Goal: Task Accomplishment & Management: Manage account settings

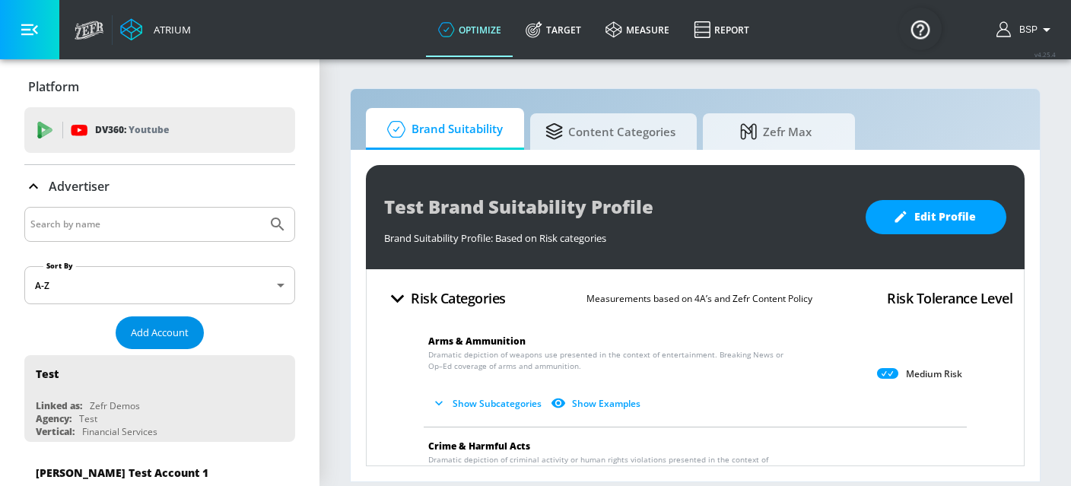
click at [180, 345] on button "Add Account" at bounding box center [160, 333] width 88 height 33
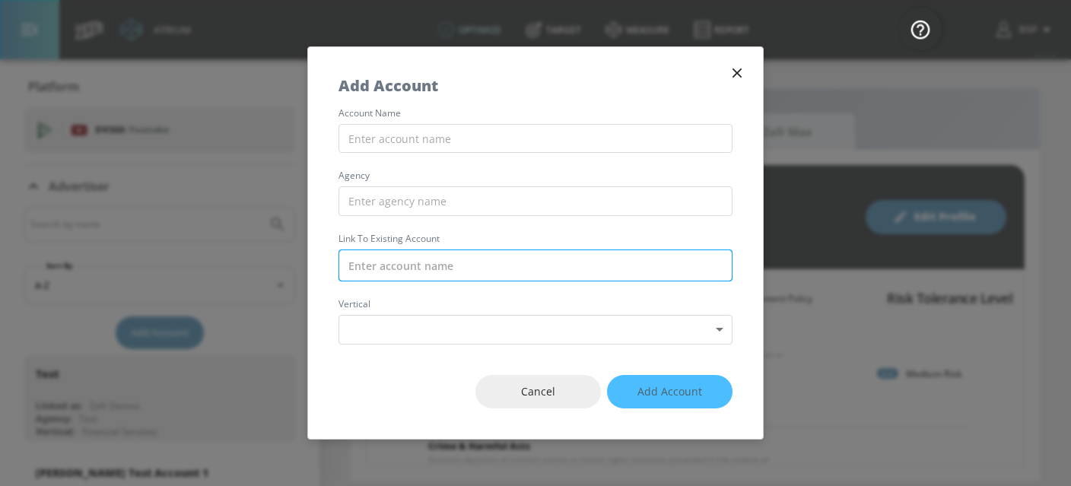
click at [531, 272] on input "text" at bounding box center [536, 266] width 394 height 32
paste input "Publicis_Mars_AMEA_EG_TikTok"
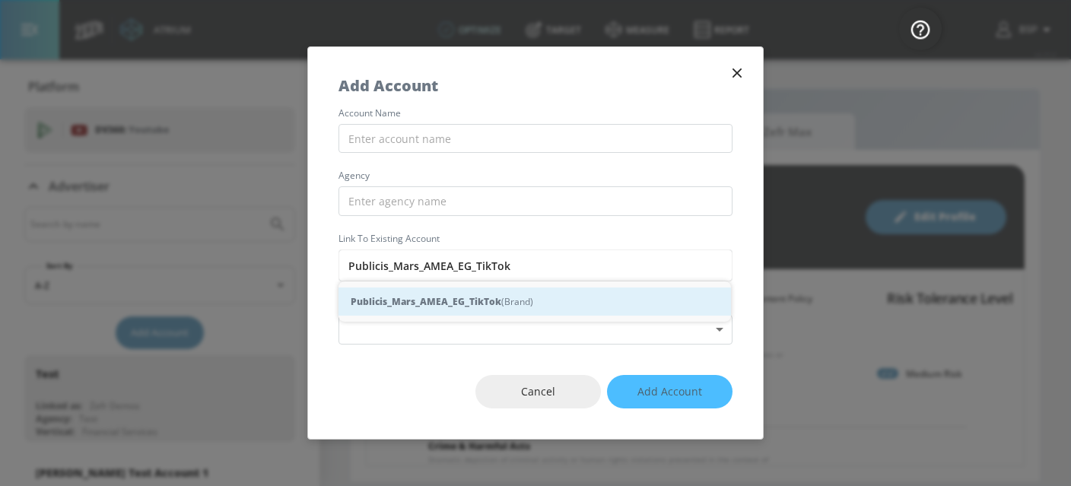
click at [501, 306] on div "Publicis_Mars_AMEA_EG_TikTok (Brand)" at bounding box center [535, 302] width 393 height 28
type input "Publicis_Mars_AMEA_EG_TikTok (Brand)"
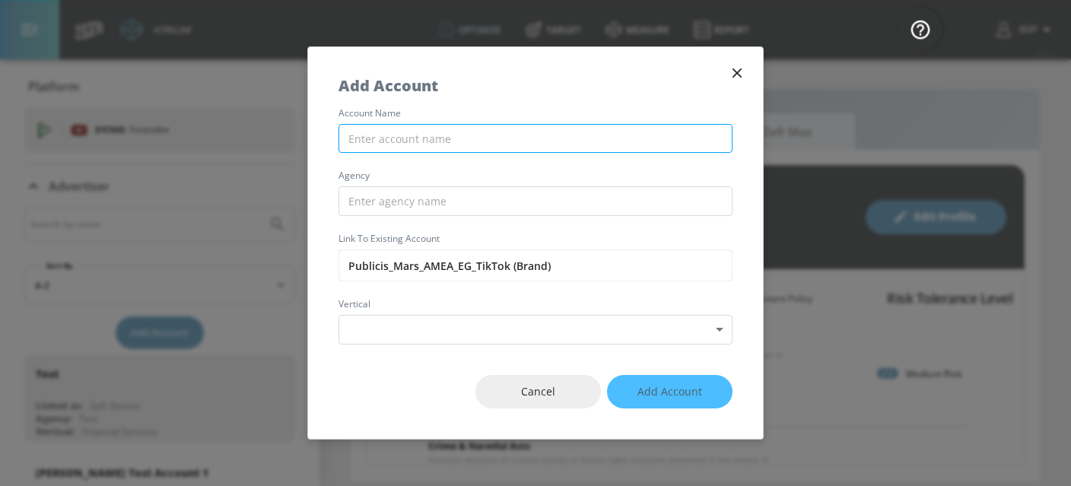
click at [464, 150] on input "text" at bounding box center [536, 139] width 394 height 30
paste input "Publicis_Mars_AMEA_EG_TikTok"
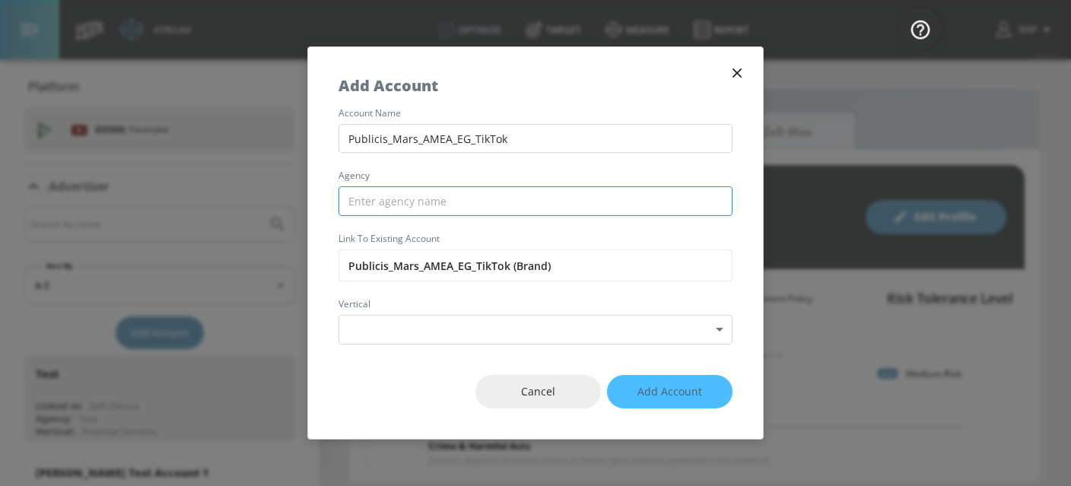
type input "Publicis_Mars_AMEA_EG_TikTok"
click at [408, 205] on input "text" at bounding box center [536, 201] width 394 height 30
type input "P"
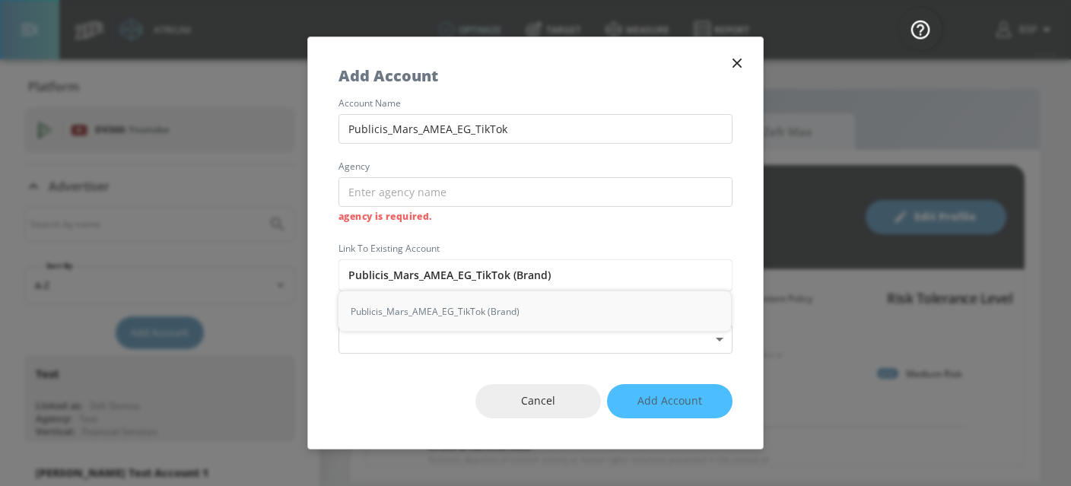
drag, startPoint x: 386, startPoint y: 275, endPoint x: 326, endPoint y: 275, distance: 60.1
click at [326, 275] on div "account name Publicis_Mars_AMEA_EG_TikTok agency agency is required. Link to Ex…" at bounding box center [535, 226] width 455 height 255
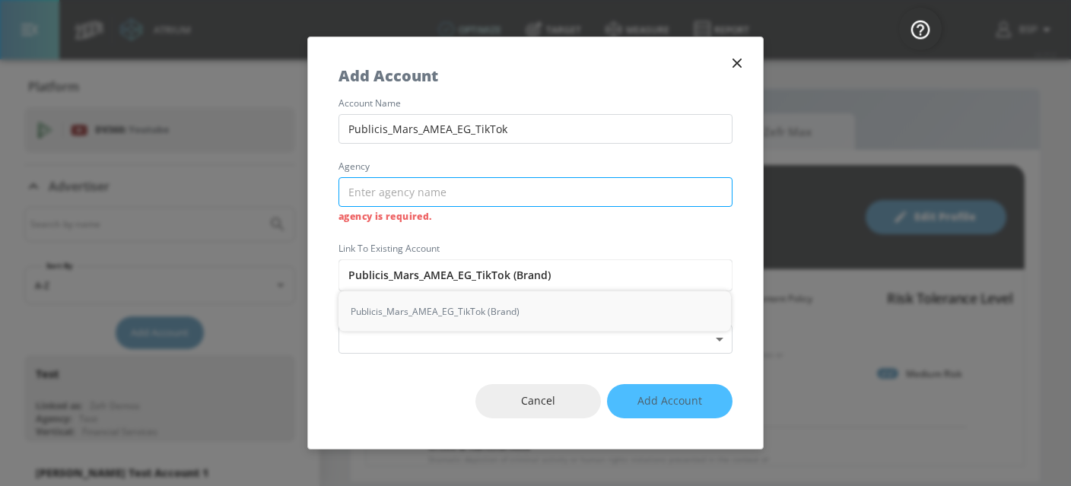
click at [399, 186] on input "text" at bounding box center [536, 192] width 394 height 30
paste input "Publicis"
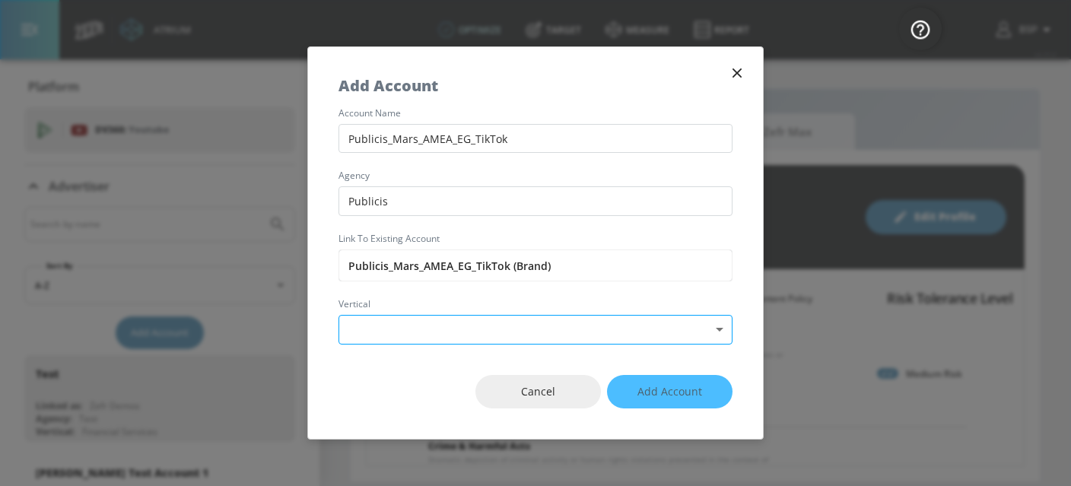
type input "Publicis"
click at [487, 331] on body "Atrium optimize Target measure Report optimize Target measure Report v 4.25.4 B…" at bounding box center [535, 243] width 1071 height 486
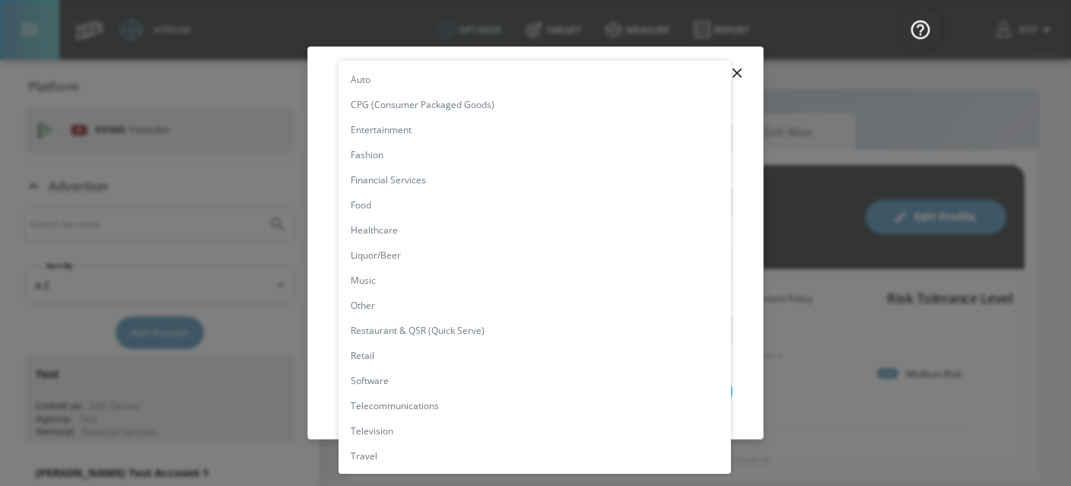
click at [438, 97] on li "CPG (Consumer Packaged Goods)" at bounding box center [535, 104] width 393 height 25
type input "[object Object]"
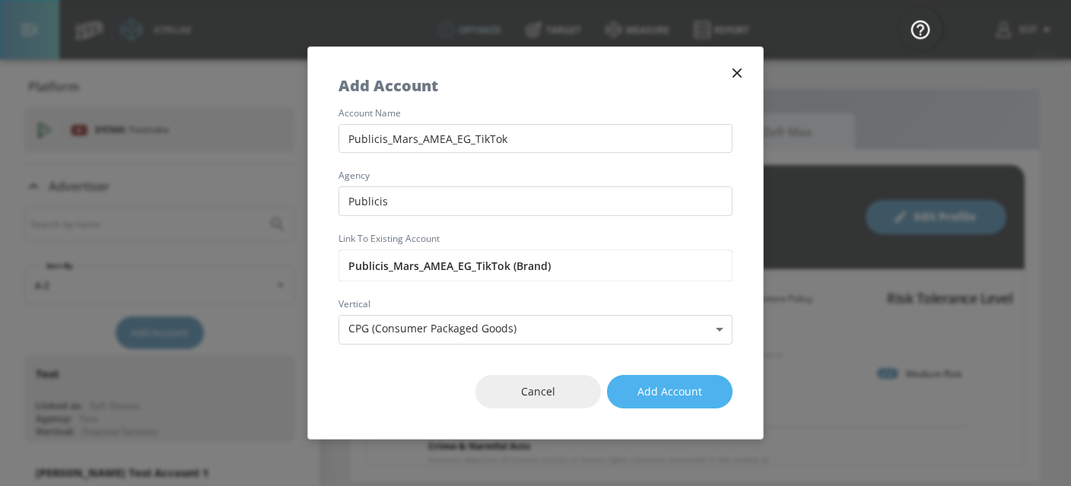
click at [677, 386] on span "Add Account" at bounding box center [670, 392] width 65 height 19
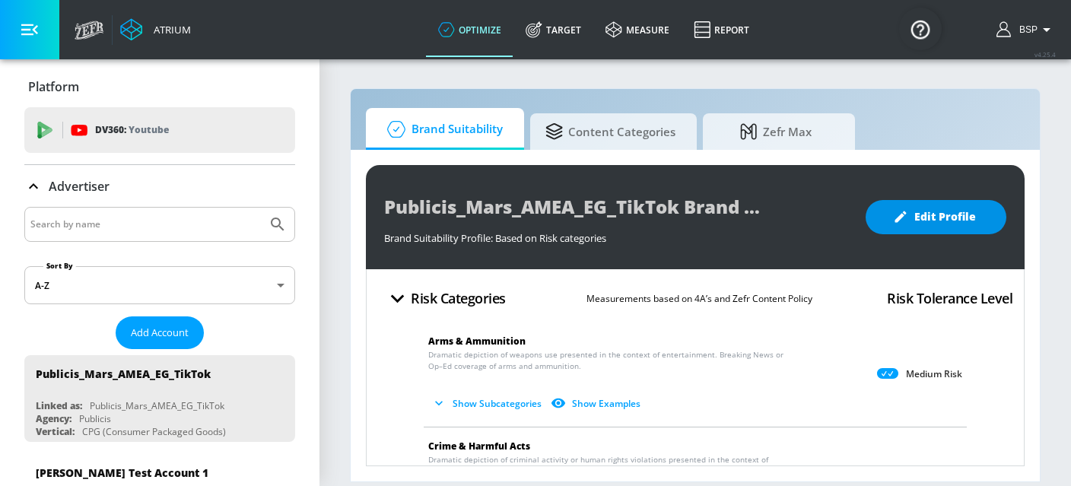
click at [934, 220] on span "Edit Profile" at bounding box center [936, 217] width 80 height 19
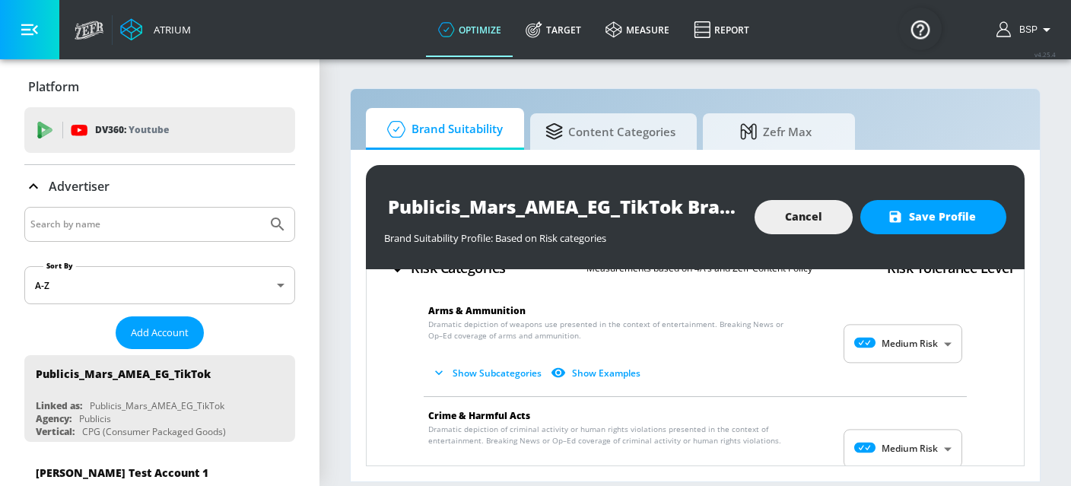
scroll to position [31, 0]
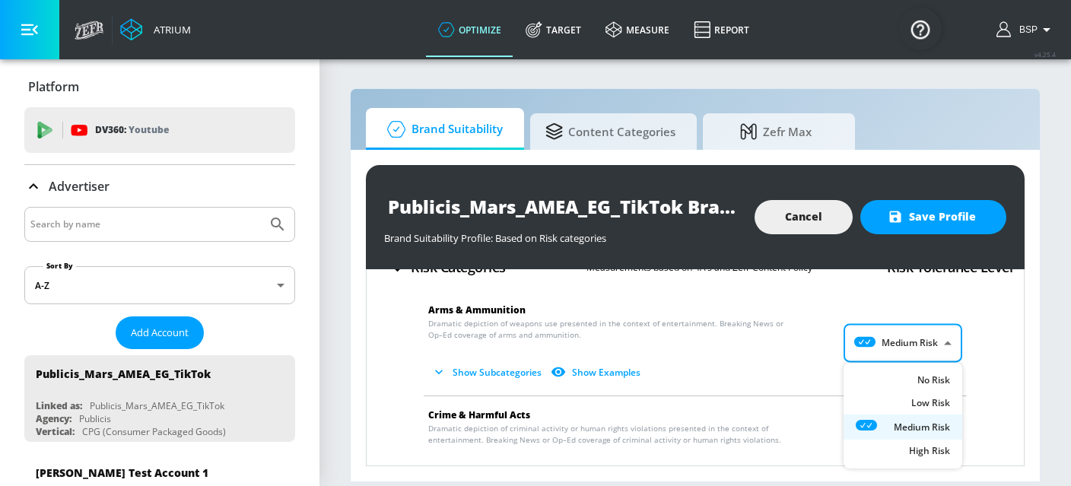
click at [886, 349] on body "Atrium optimize Target measure Report optimize Target measure Report v 4.25.4 B…" at bounding box center [535, 243] width 1071 height 486
click at [896, 401] on div "Low Risk" at bounding box center [903, 407] width 94 height 16
type input "LOW"
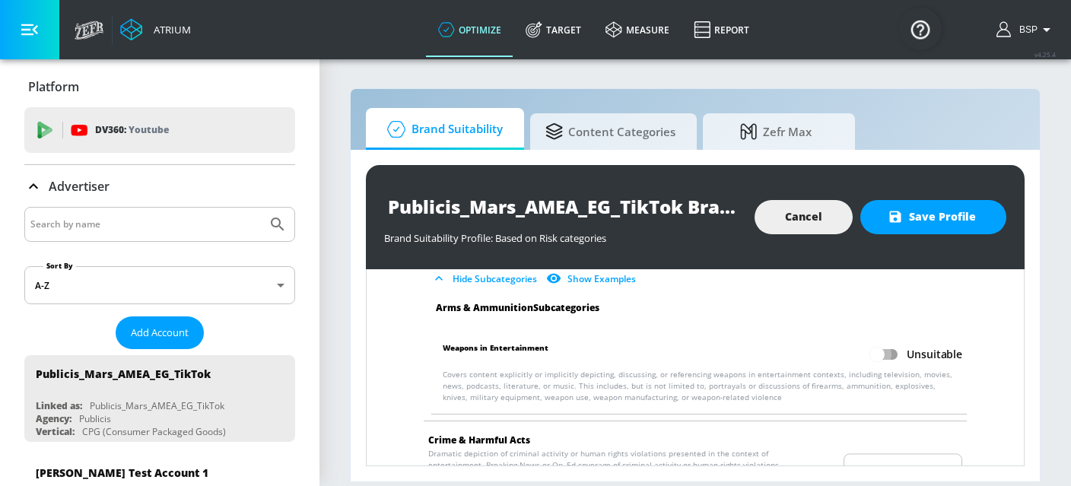
click at [882, 352] on input "Unsuitable" at bounding box center [877, 354] width 87 height 29
checkbox input "true"
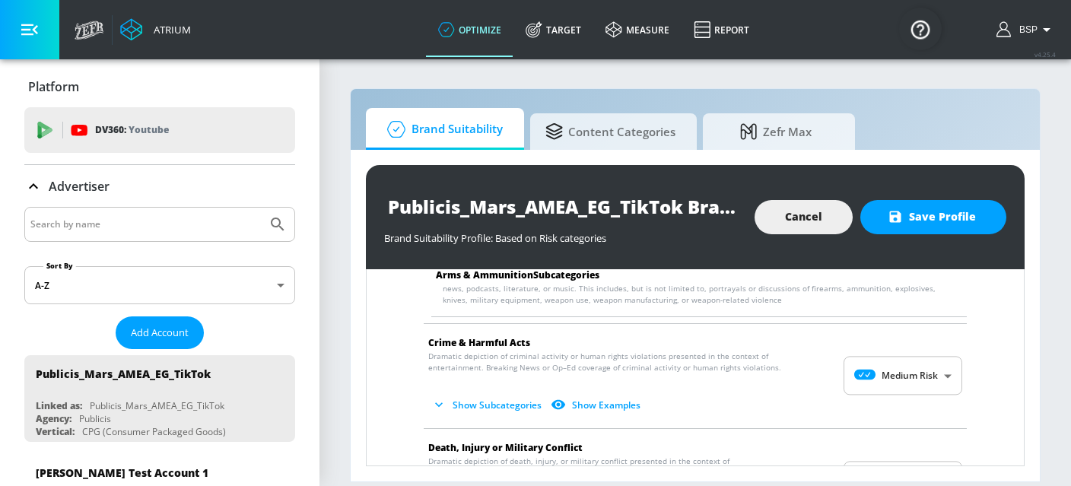
scroll to position [240, 0]
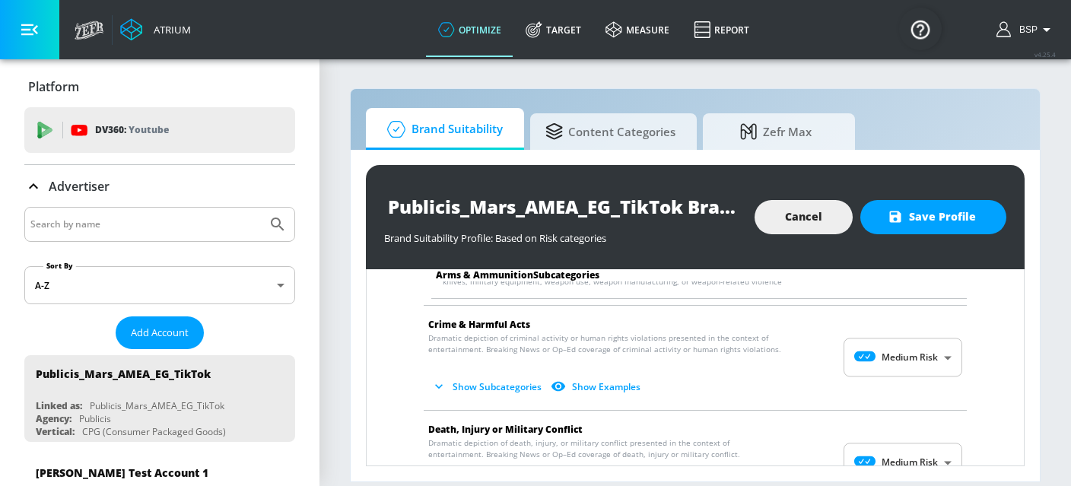
click at [882, 352] on body "Atrium optimize Target measure Report optimize Target measure Report v 4.25.4 B…" at bounding box center [535, 243] width 1071 height 486
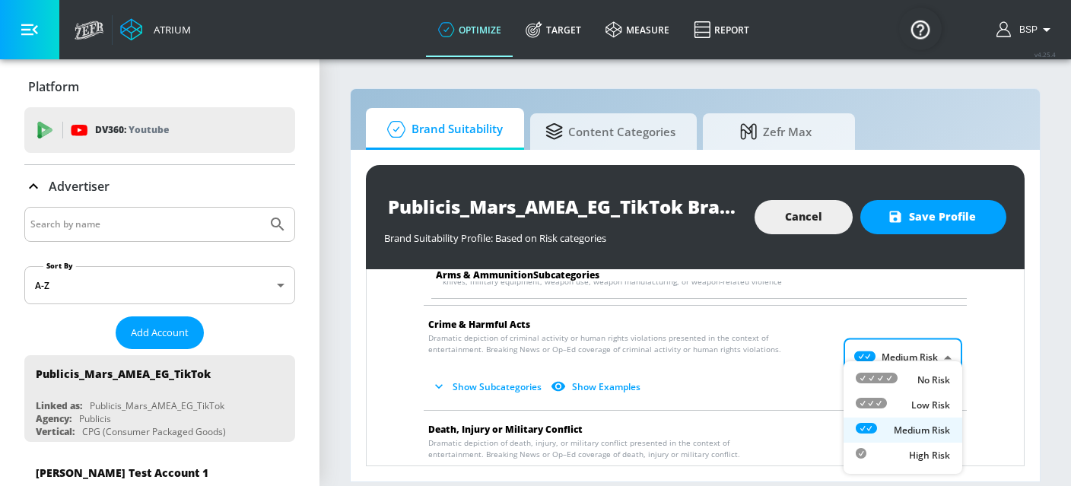
click at [896, 403] on div "Low Risk" at bounding box center [903, 405] width 94 height 16
type input "LOW"
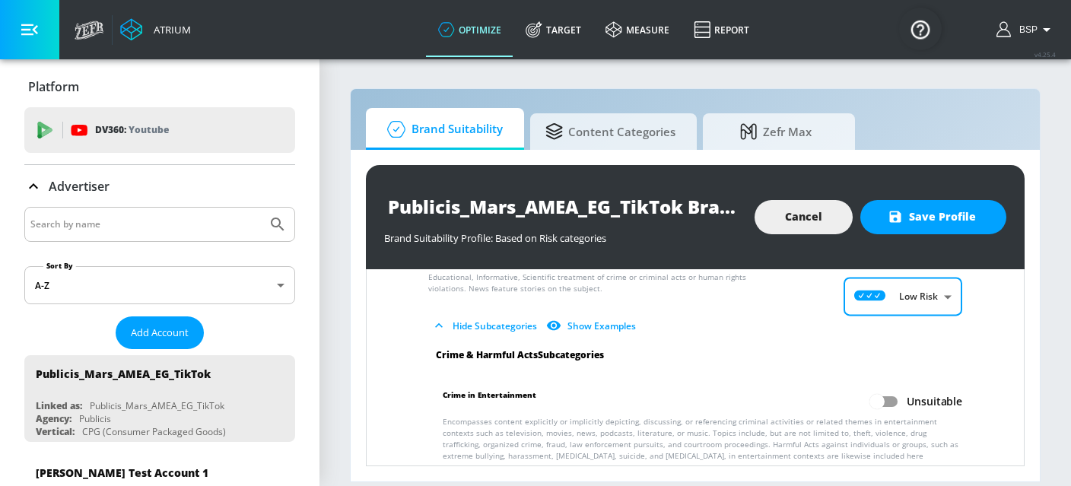
scroll to position [303, 0]
click at [887, 401] on input "Unsuitable" at bounding box center [877, 400] width 87 height 29
checkbox input "true"
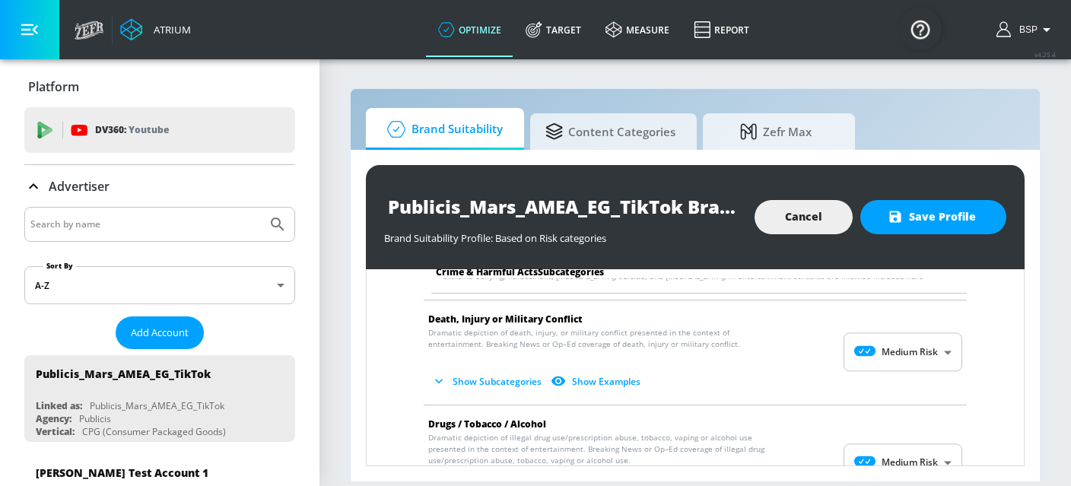
scroll to position [485, 0]
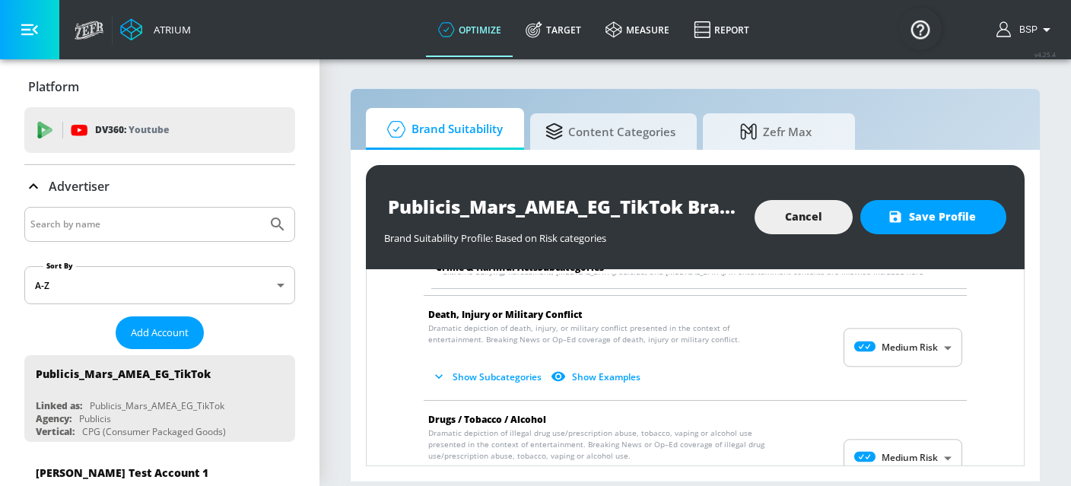
click at [873, 355] on body "Atrium optimize Target measure Report optimize Target measure Report v 4.25.4 B…" at bounding box center [535, 243] width 1071 height 486
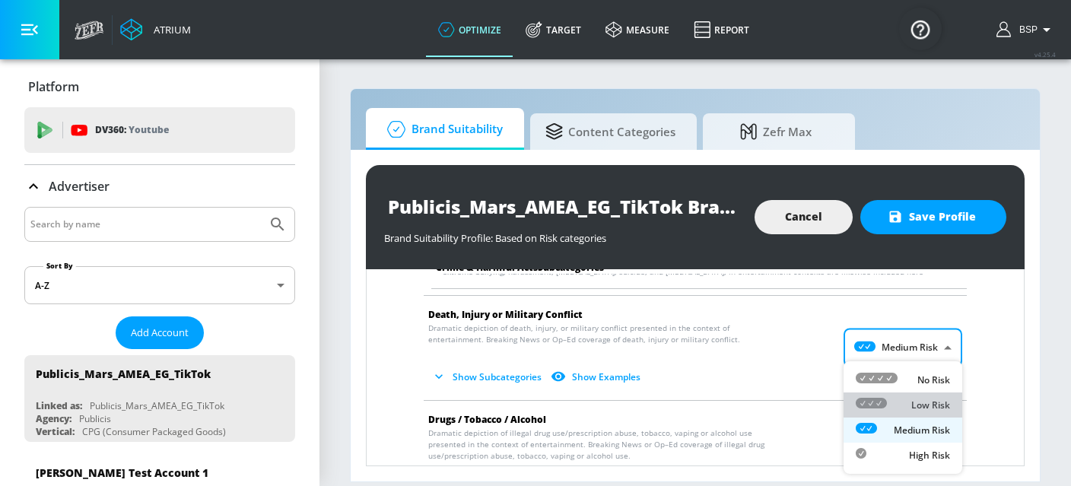
click at [885, 397] on div at bounding box center [871, 405] width 31 height 16
type input "LOW"
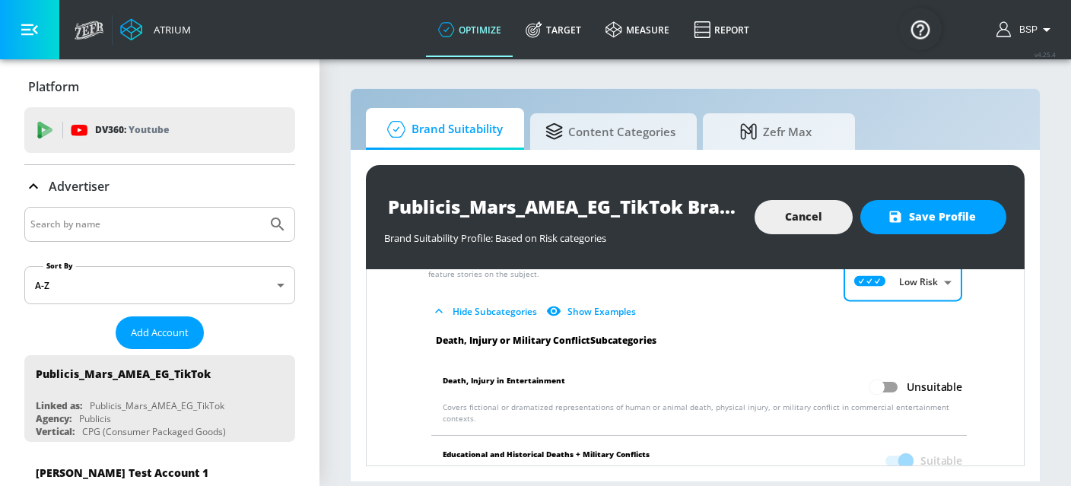
scroll to position [553, 0]
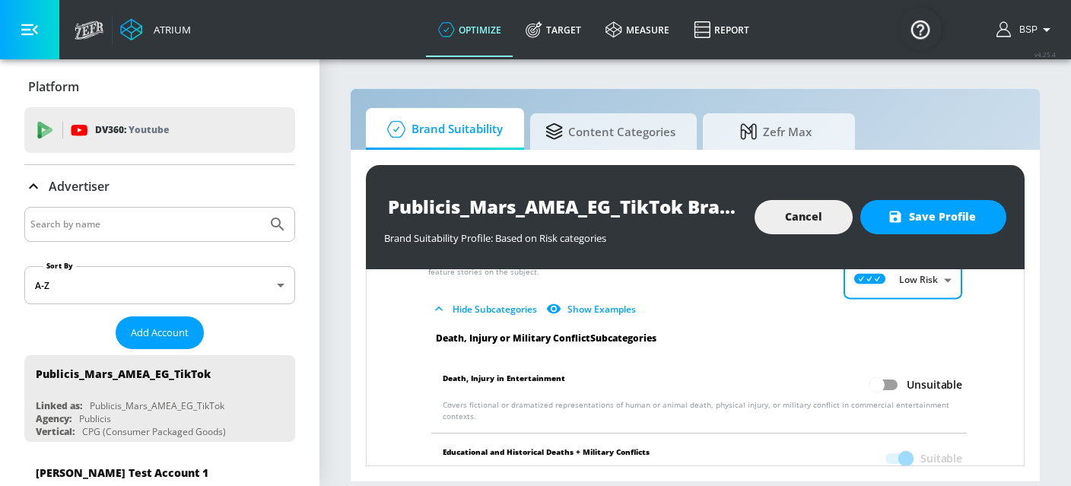
click at [883, 385] on input "Unsuitable" at bounding box center [877, 385] width 87 height 29
checkbox input "true"
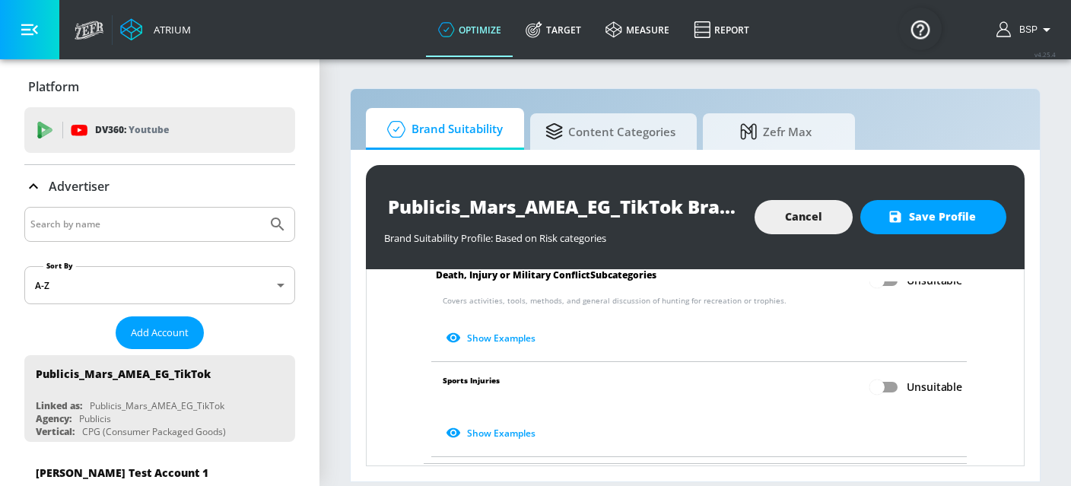
scroll to position [854, 0]
click at [889, 393] on input "Unsuitable" at bounding box center [877, 382] width 87 height 29
checkbox input "true"
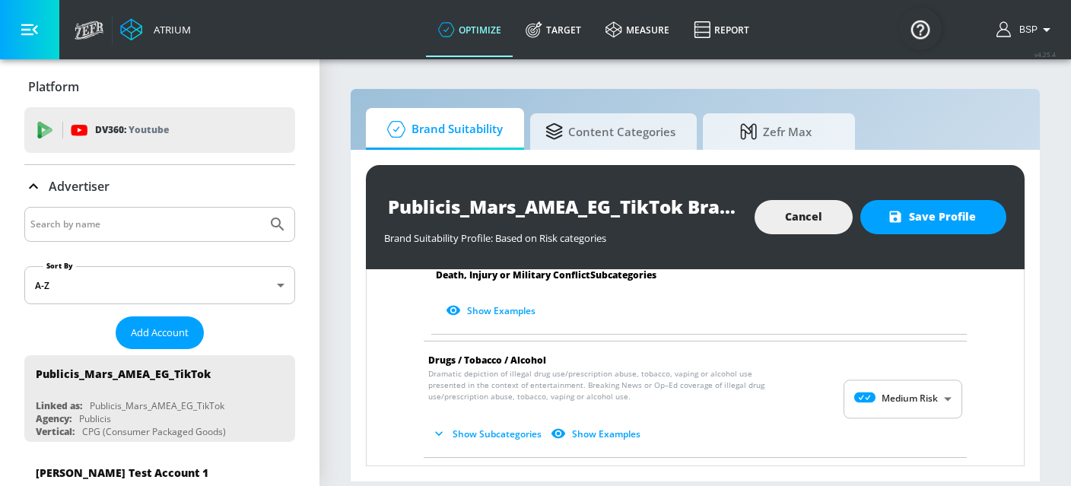
scroll to position [983, 0]
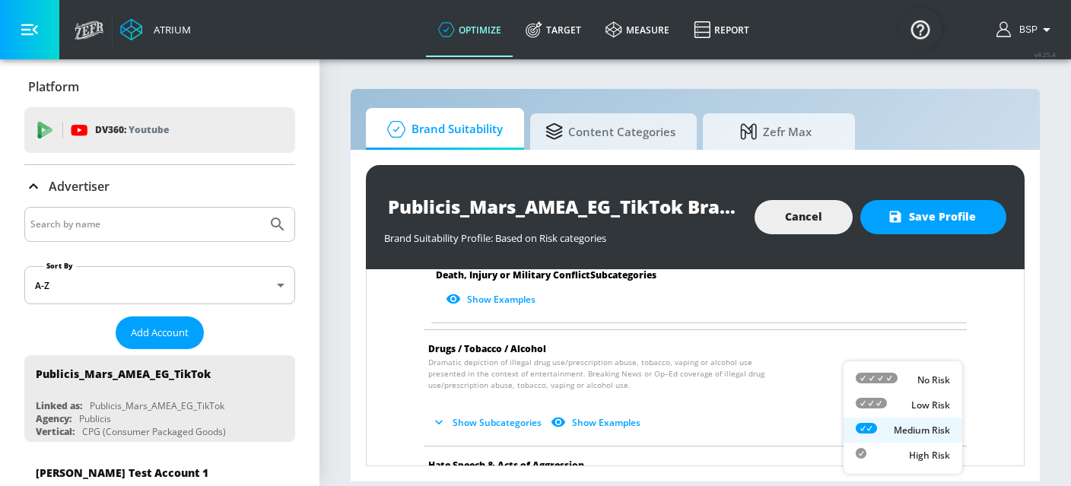
click at [899, 395] on body "Atrium optimize Target measure Report optimize Target measure Report v 4.25.4 B…" at bounding box center [535, 243] width 1071 height 486
click at [907, 424] on p "Medium Risk" at bounding box center [922, 431] width 56 height 14
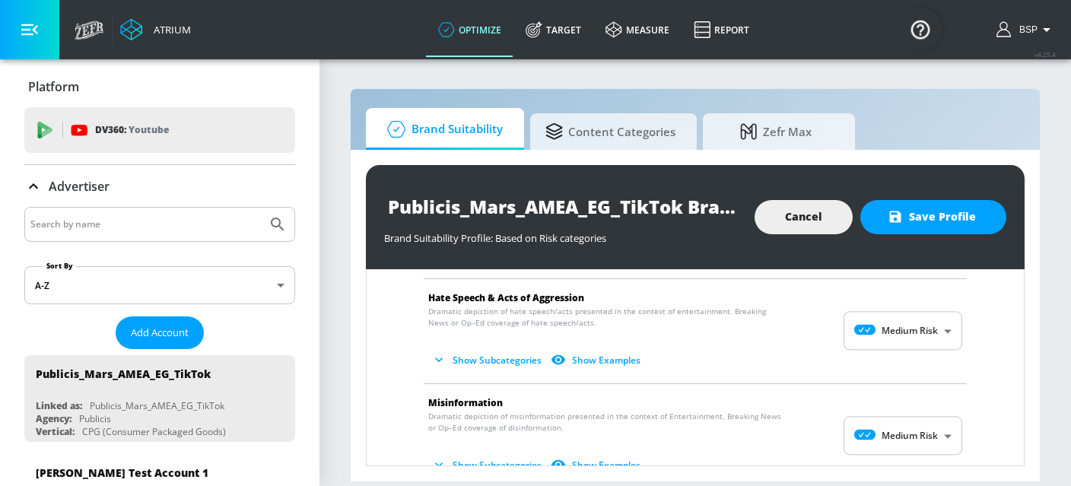
scroll to position [1151, 0]
click at [877, 336] on body "Atrium optimize Target measure Report optimize Target measure Report v 4.25.4 B…" at bounding box center [535, 243] width 1071 height 486
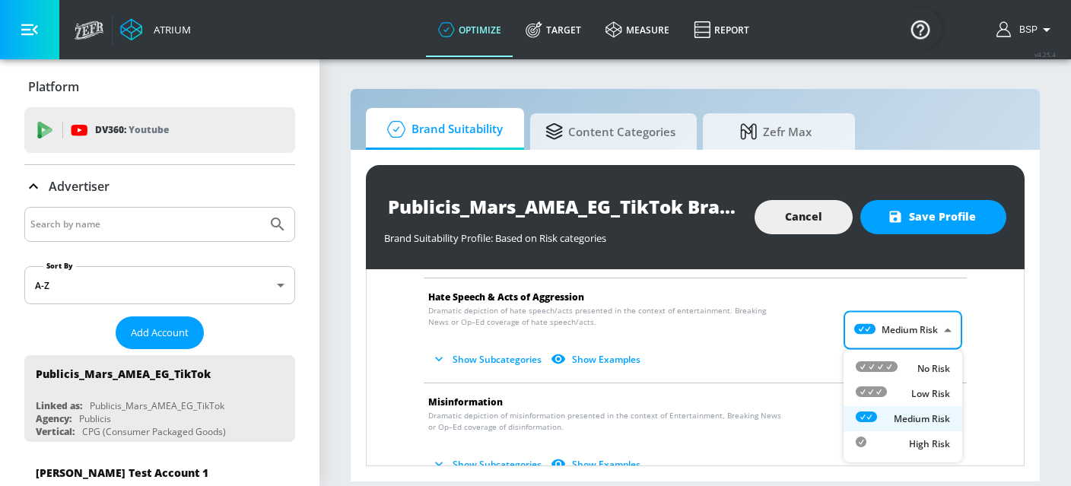
click at [893, 364] on icon at bounding box center [877, 366] width 42 height 11
type input "MINIMAL"
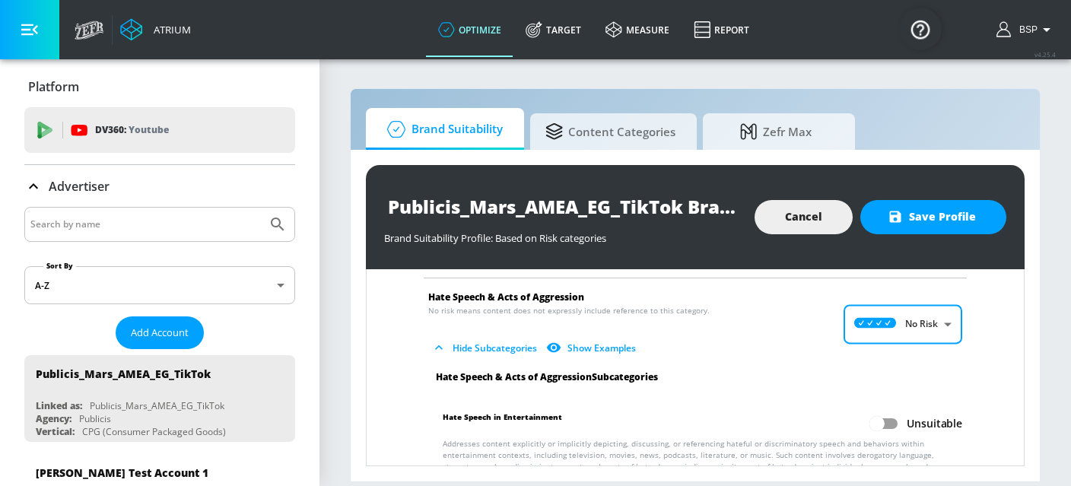
click at [889, 418] on input "Unsuitable" at bounding box center [877, 423] width 87 height 29
checkbox input "true"
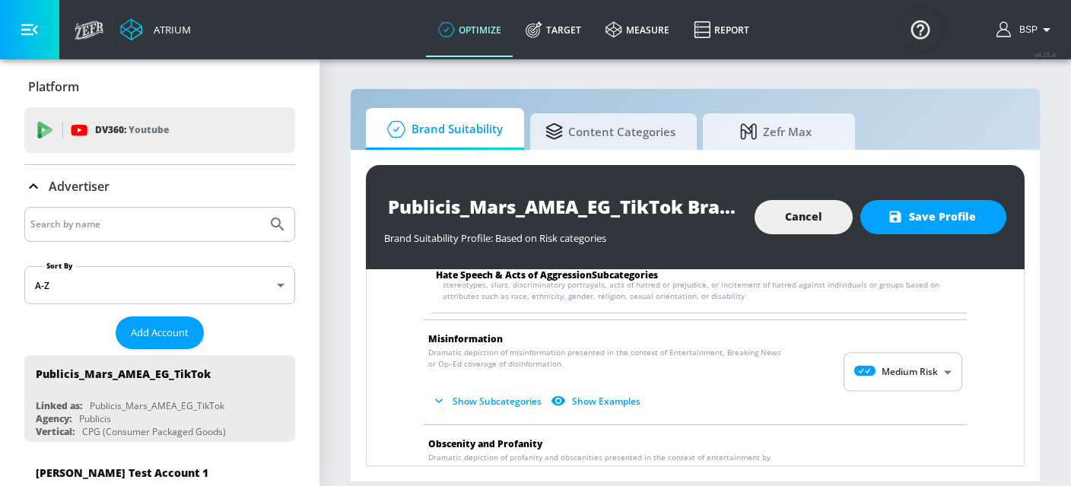
scroll to position [1360, 0]
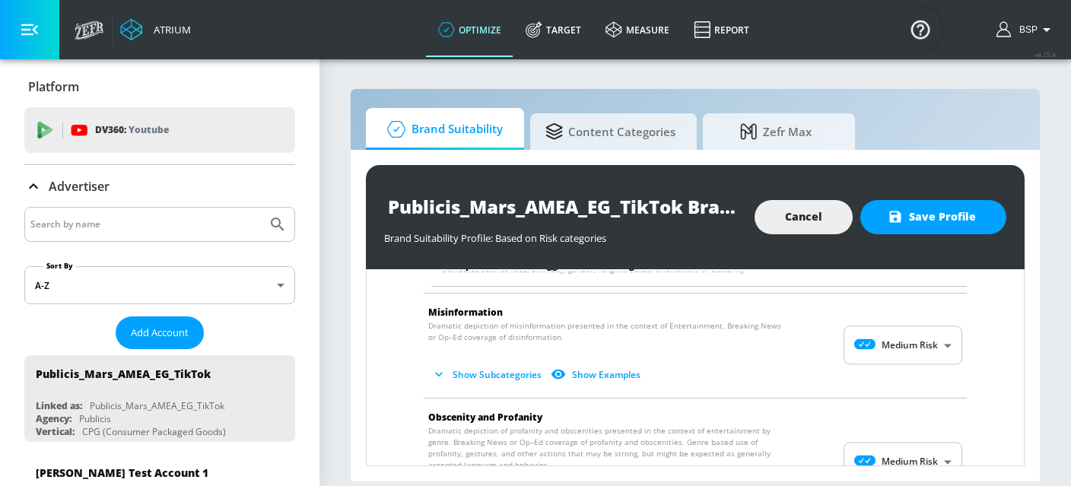
click at [927, 346] on body "Atrium optimize Target measure Report optimize Target measure Report v 4.25.4 B…" at bounding box center [535, 243] width 1071 height 486
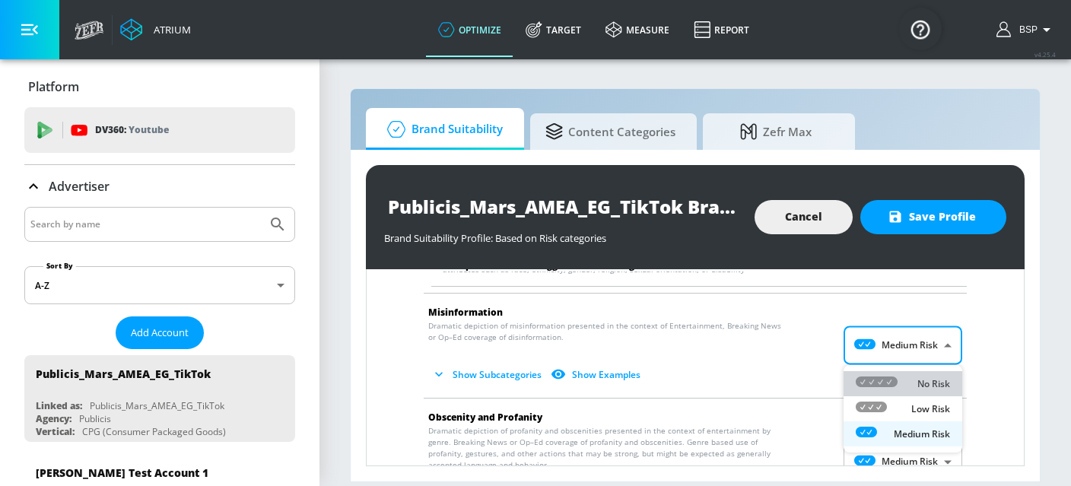
click at [926, 380] on p "No Risk" at bounding box center [934, 384] width 33 height 14
type input "MINIMAL"
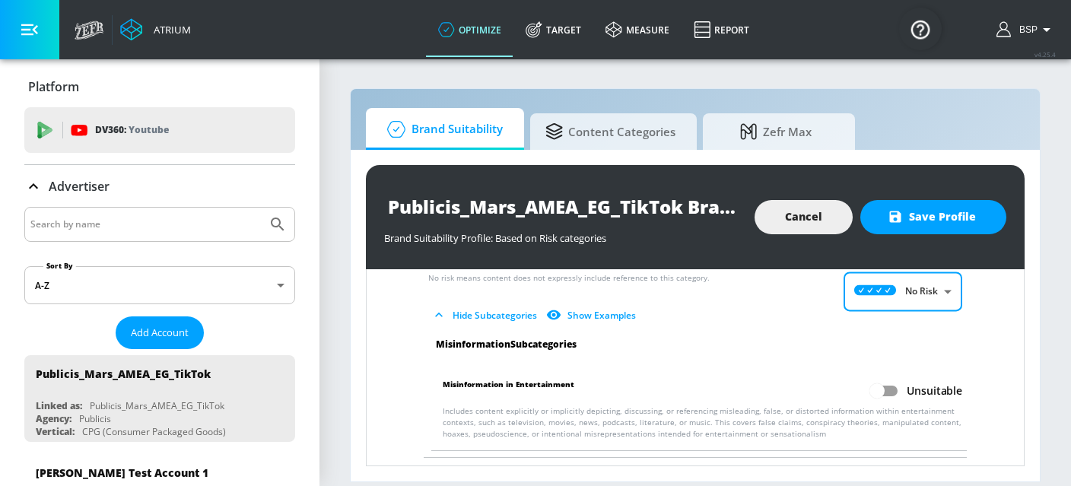
click at [881, 392] on input "Unsuitable" at bounding box center [877, 391] width 87 height 29
checkbox input "true"
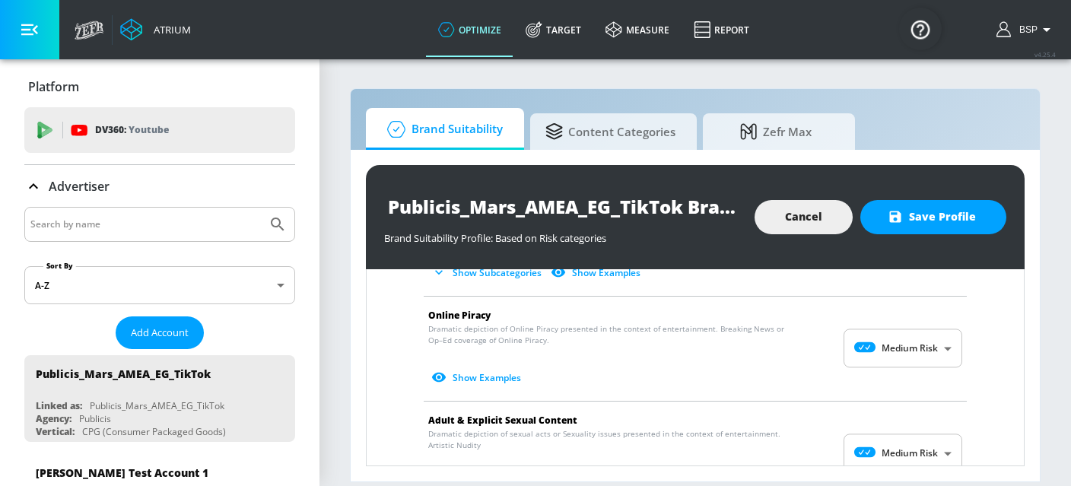
scroll to position [1701, 0]
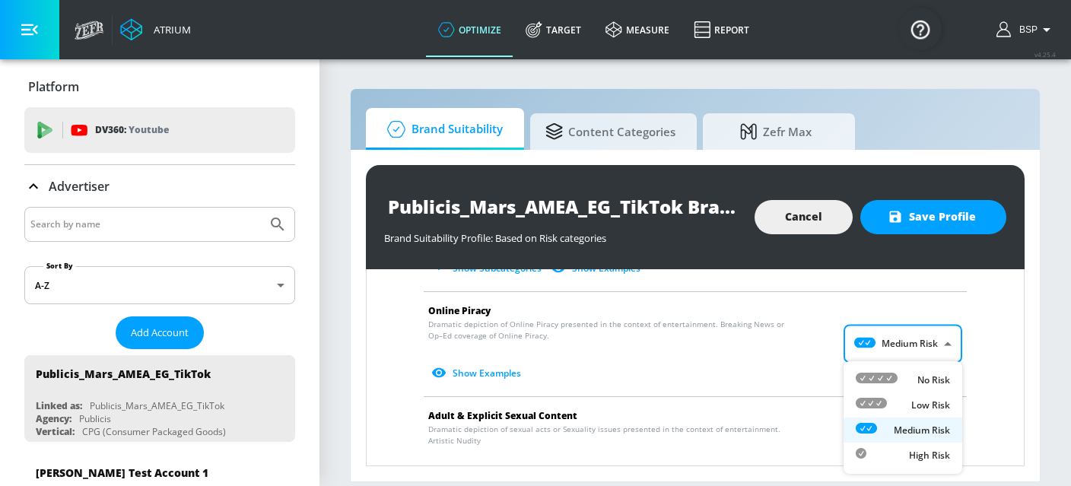
click at [915, 349] on body "Atrium optimize Target measure Report optimize Target measure Report v 4.25.4 B…" at bounding box center [535, 243] width 1071 height 486
click at [918, 375] on p "No Risk" at bounding box center [934, 381] width 33 height 14
type input "MINIMAL"
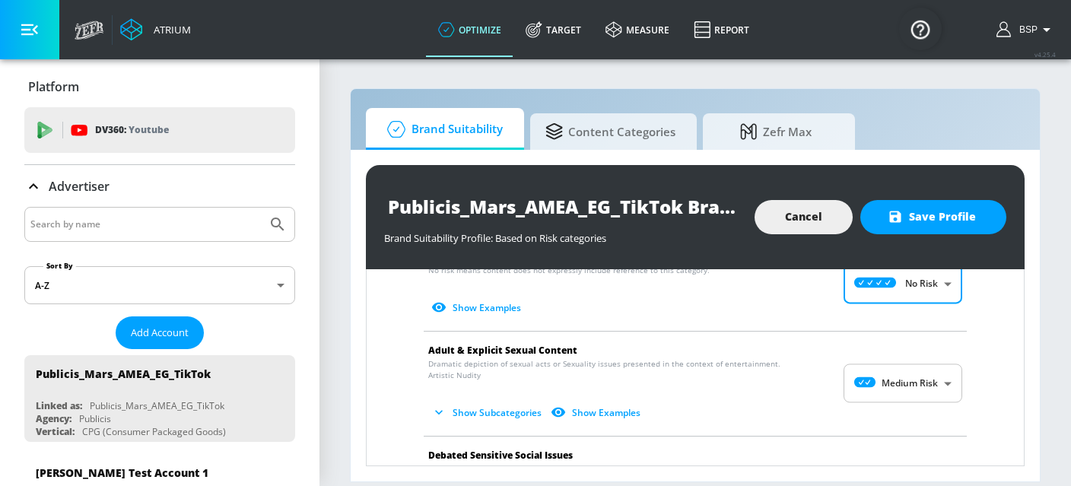
scroll to position [1757, 0]
click at [929, 381] on body "Atrium optimize Target measure Report optimize Target measure Report v 4.25.4 B…" at bounding box center [535, 243] width 1071 height 486
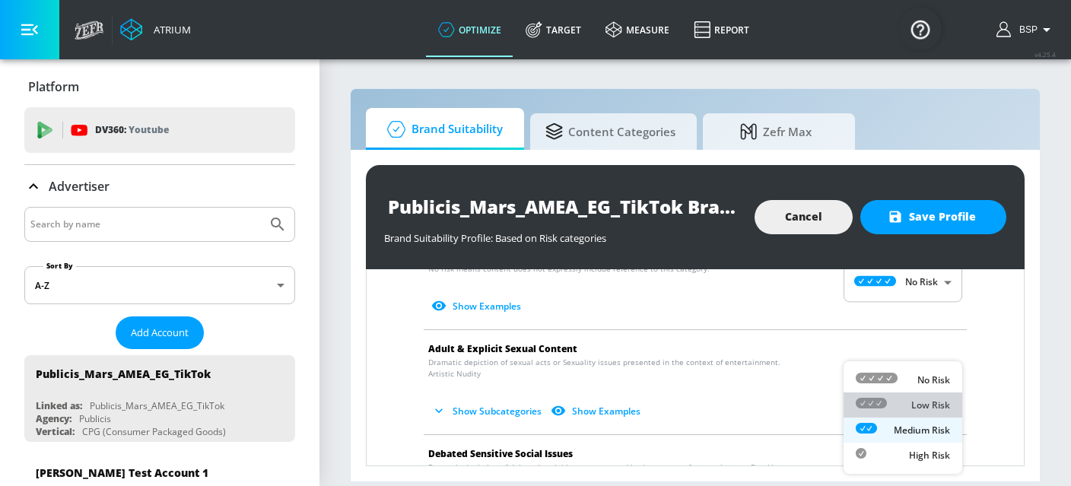
click at [928, 412] on div "Low Risk" at bounding box center [903, 405] width 94 height 16
type input "LOW"
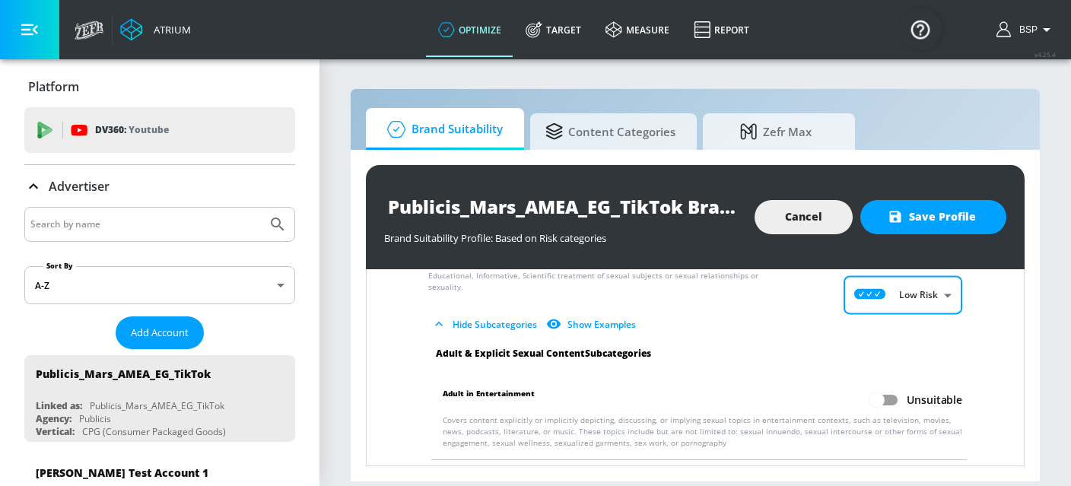
scroll to position [1859, 0]
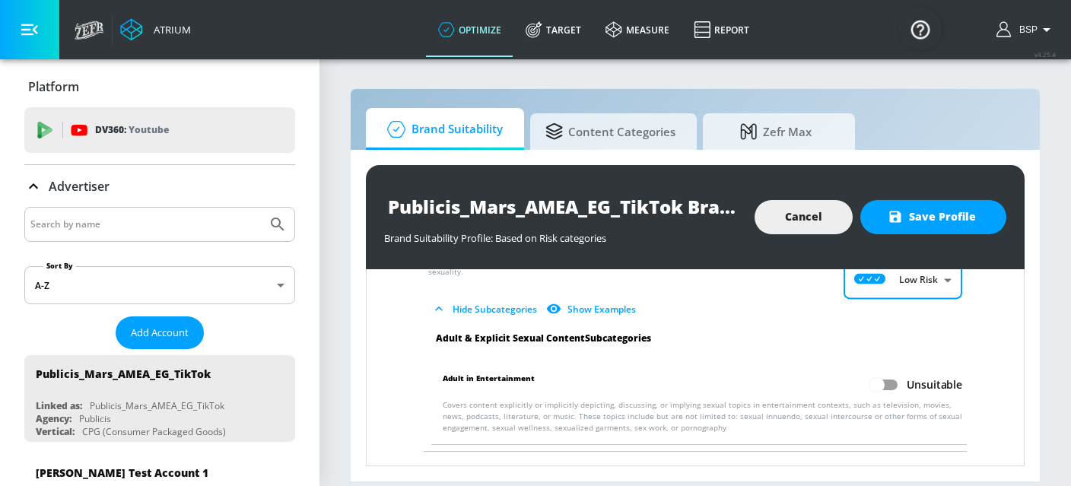
click at [892, 374] on input "Unsuitable" at bounding box center [877, 385] width 87 height 29
checkbox input "true"
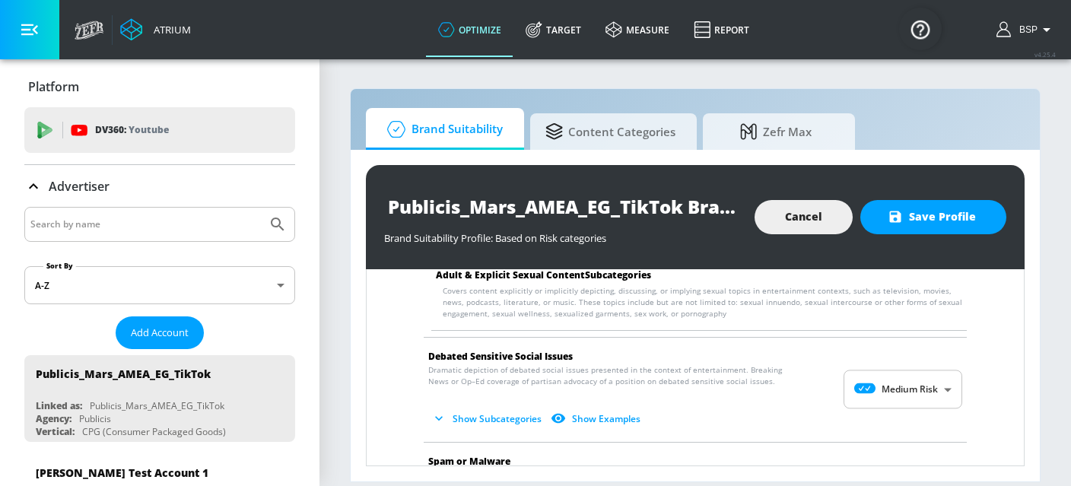
scroll to position [1978, 0]
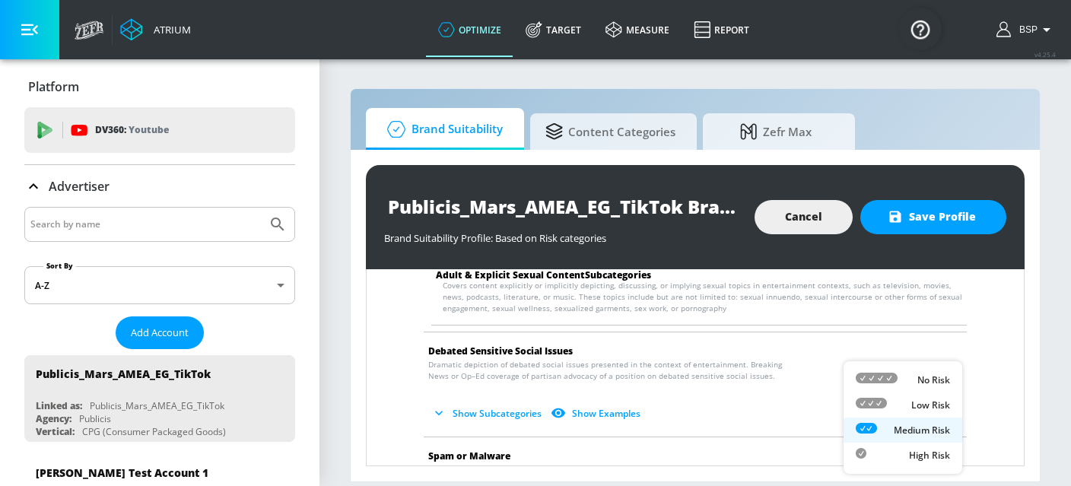
click at [940, 381] on body "Atrium optimize Target measure Report optimize Target measure Report v 4.25.4 B…" at bounding box center [535, 243] width 1071 height 486
click at [932, 384] on p "No Risk" at bounding box center [934, 381] width 33 height 14
type input "MINIMAL"
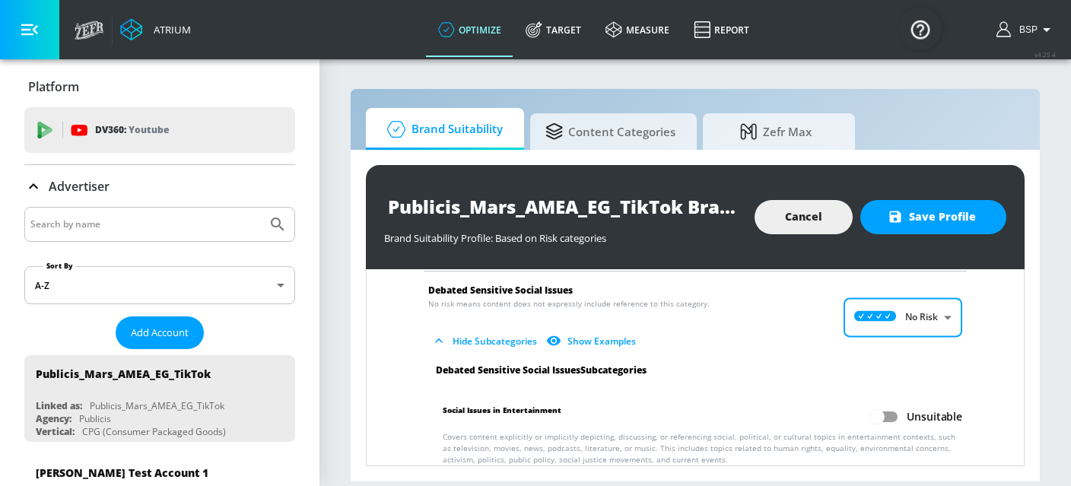
scroll to position [2159, 0]
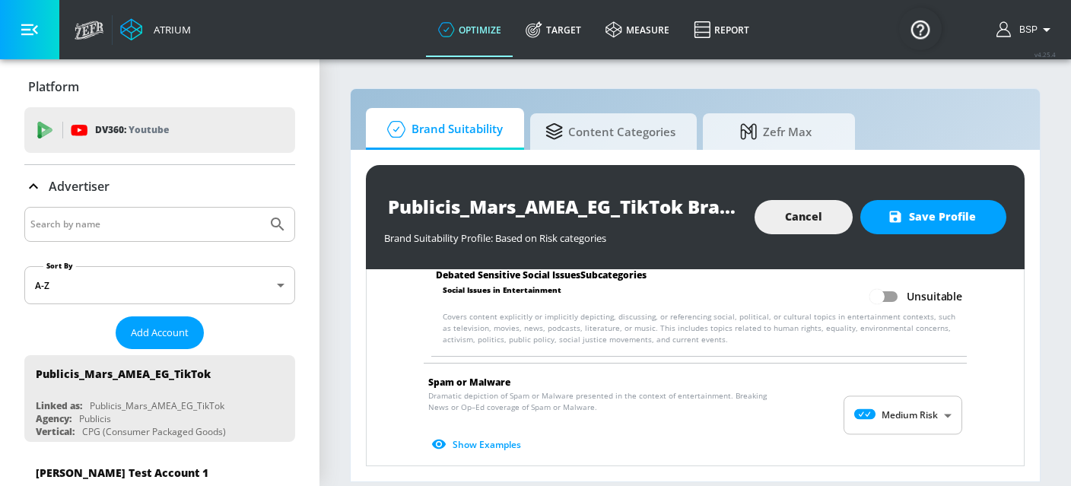
click at [886, 285] on input "Unsuitable" at bounding box center [877, 296] width 87 height 29
checkbox input "true"
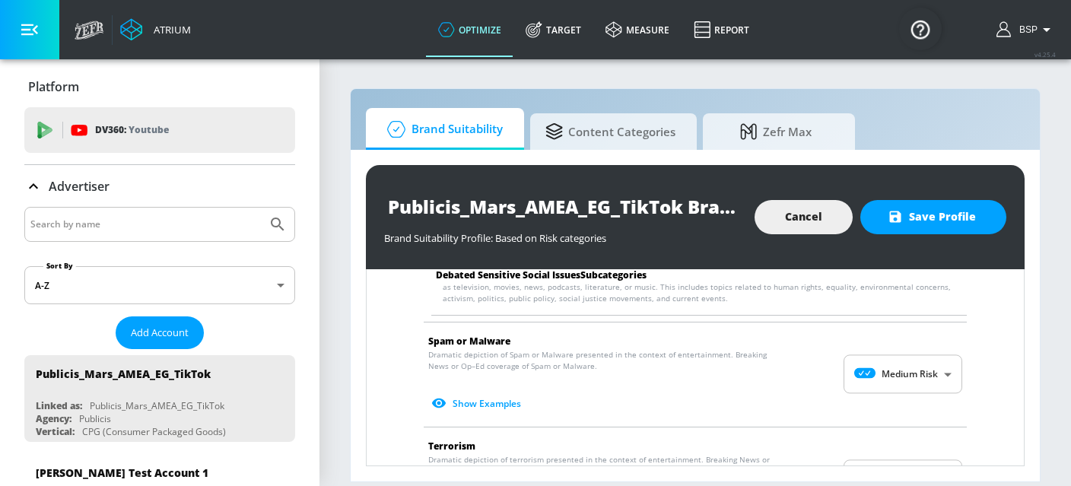
scroll to position [2204, 0]
click at [917, 364] on body "Atrium optimize Target measure Report optimize Target measure Report v 4.25.4 B…" at bounding box center [535, 243] width 1071 height 486
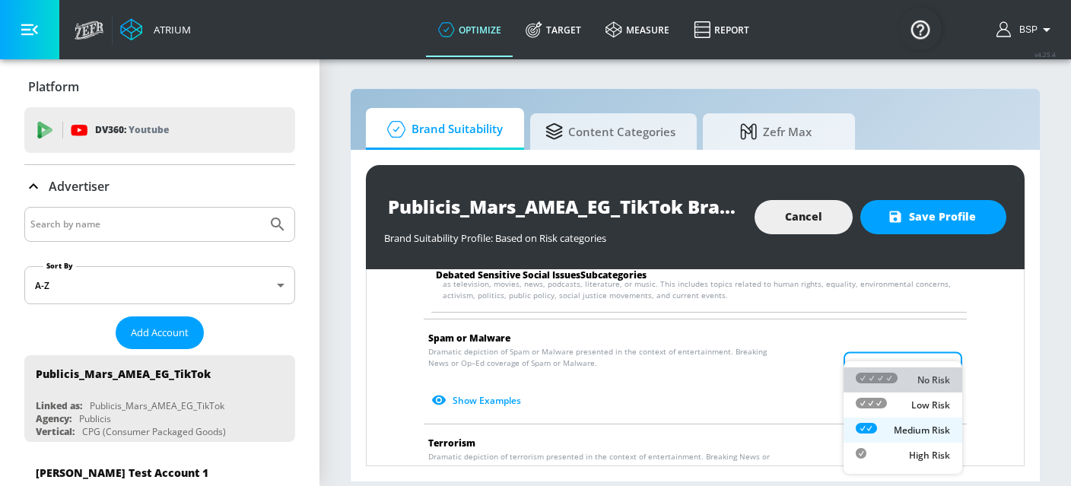
click at [920, 374] on p "No Risk" at bounding box center [934, 381] width 33 height 14
type input "MINIMAL"
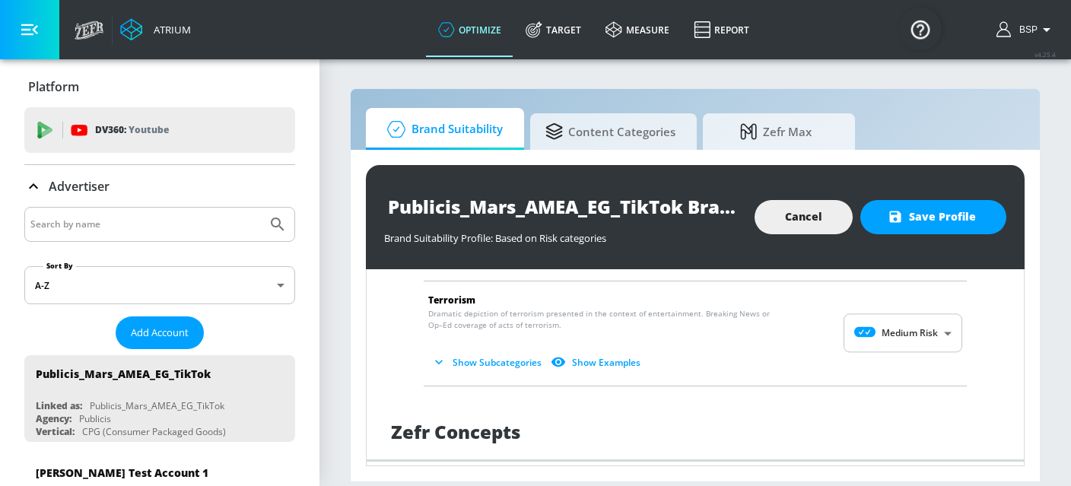
scroll to position [2331, 0]
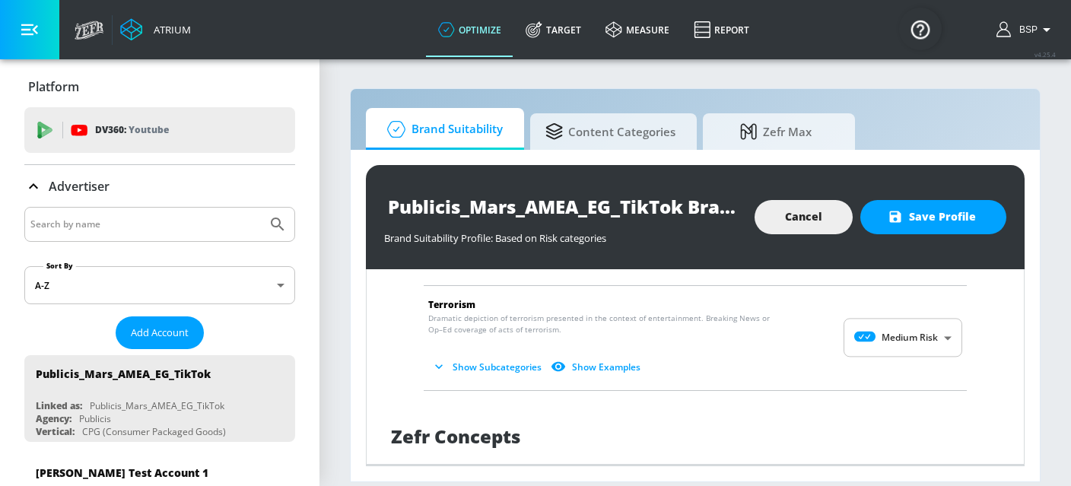
click at [939, 339] on body "Atrium optimize Target measure Report optimize Target measure Report v 4.25.4 B…" at bounding box center [535, 243] width 1071 height 486
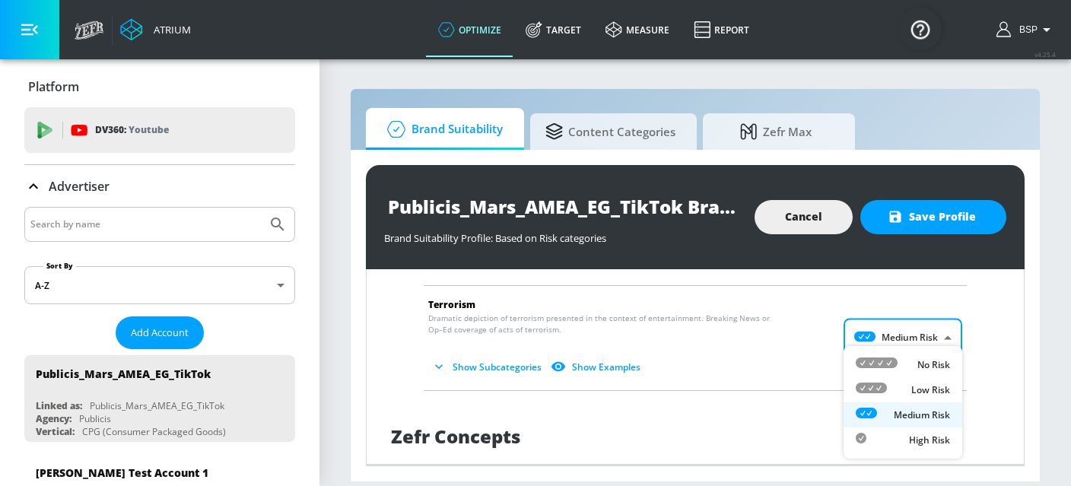
click at [936, 366] on p "No Risk" at bounding box center [934, 365] width 33 height 14
type input "MINIMAL"
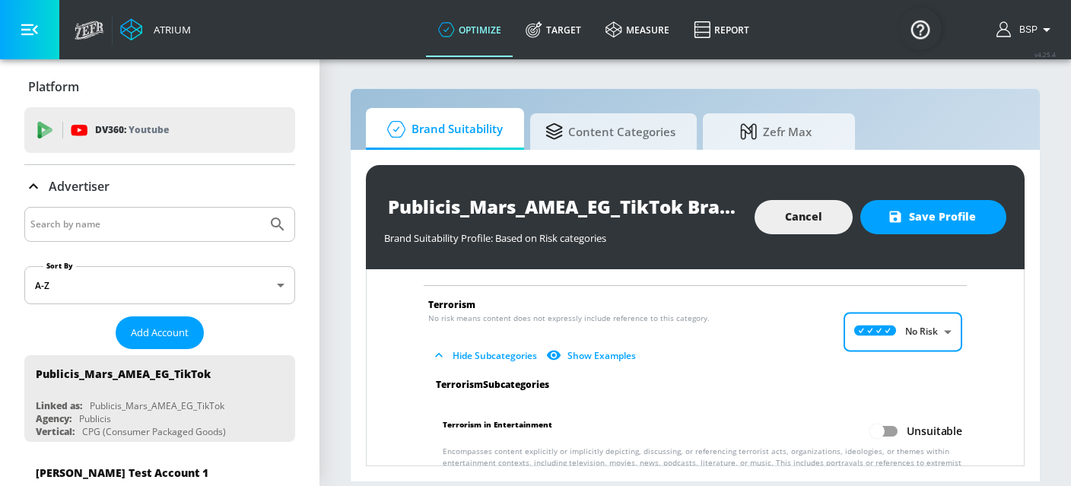
scroll to position [2371, 0]
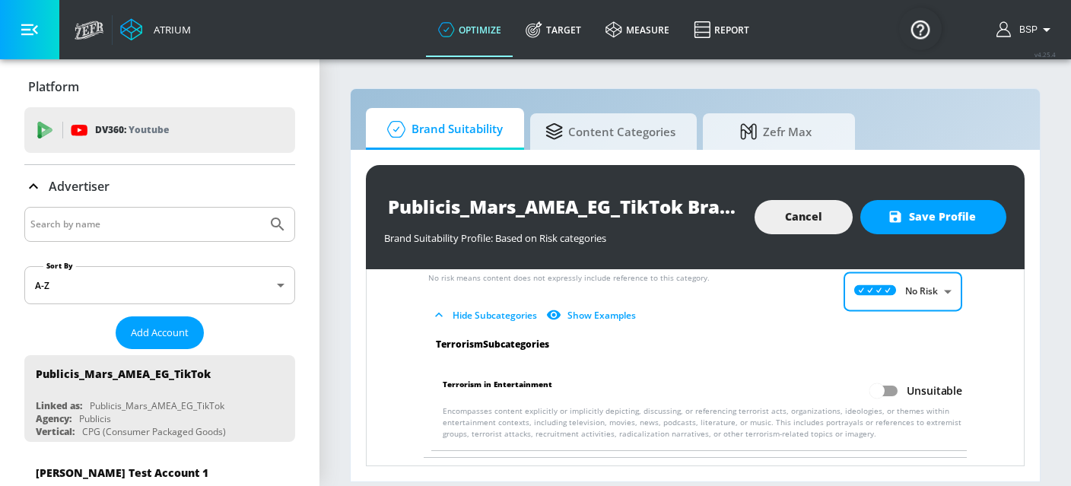
click at [893, 378] on input "Unsuitable" at bounding box center [877, 391] width 87 height 29
checkbox input "true"
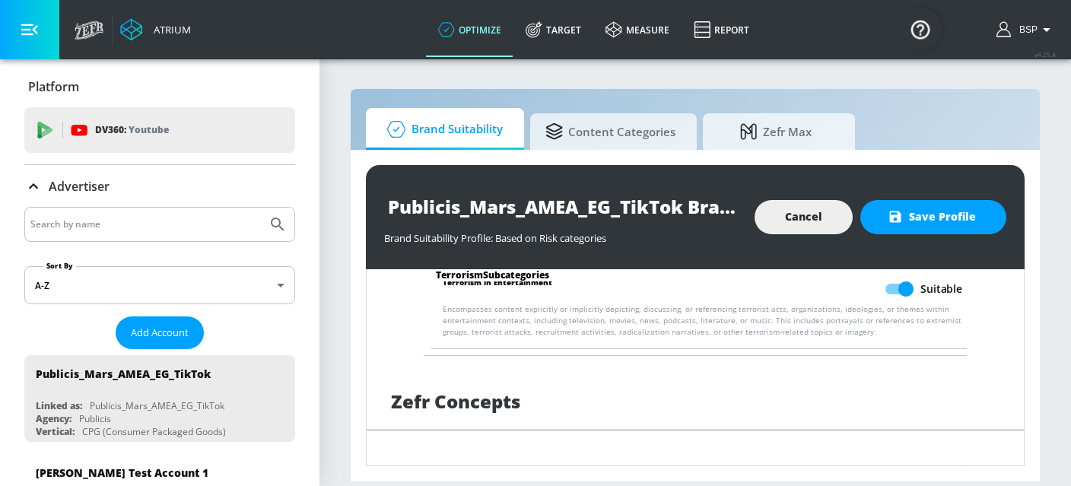
scroll to position [2471, 0]
click at [931, 226] on span "Save Profile" at bounding box center [933, 217] width 85 height 19
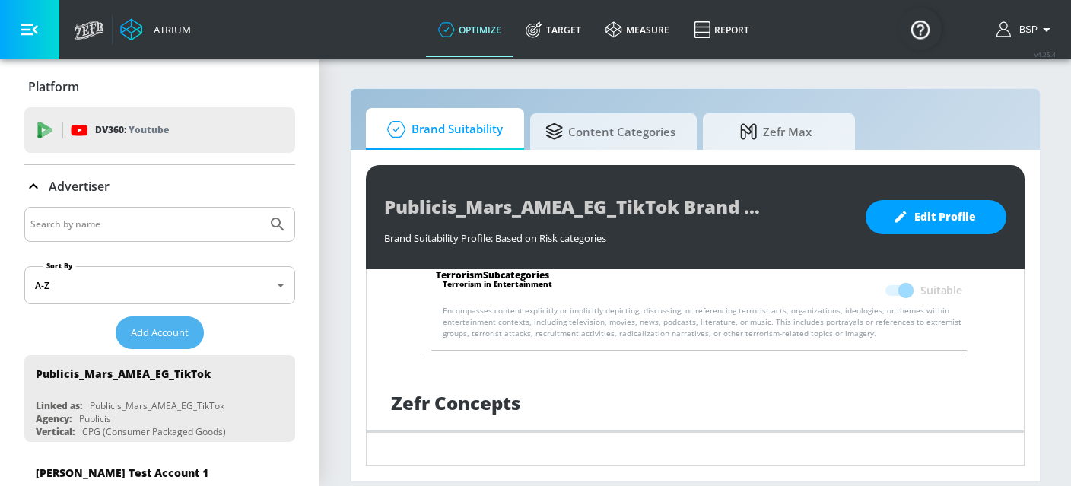
click at [162, 329] on span "Add Account" at bounding box center [160, 333] width 58 height 18
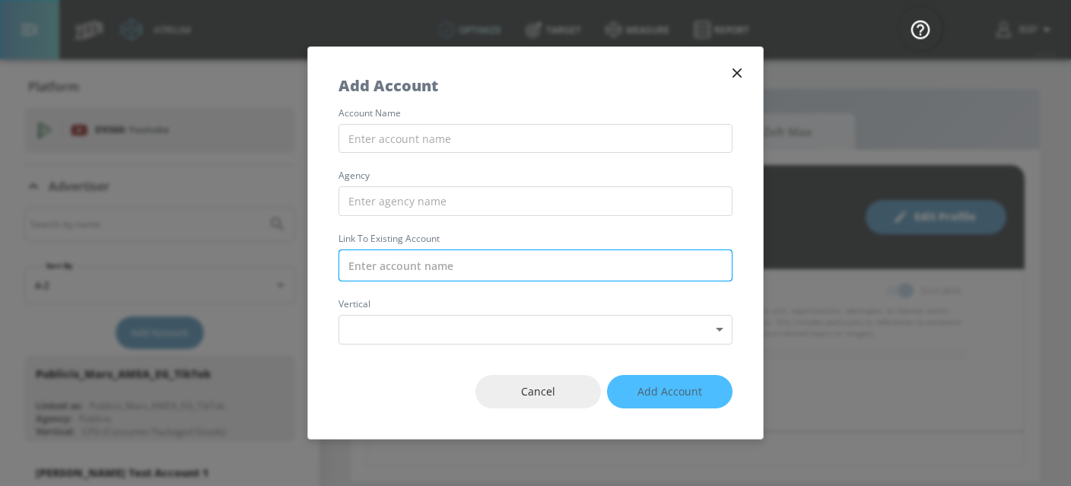
click at [471, 260] on input "text" at bounding box center [536, 266] width 394 height 32
paste input "Publicis_Mars_AMEA_EG_Meta"
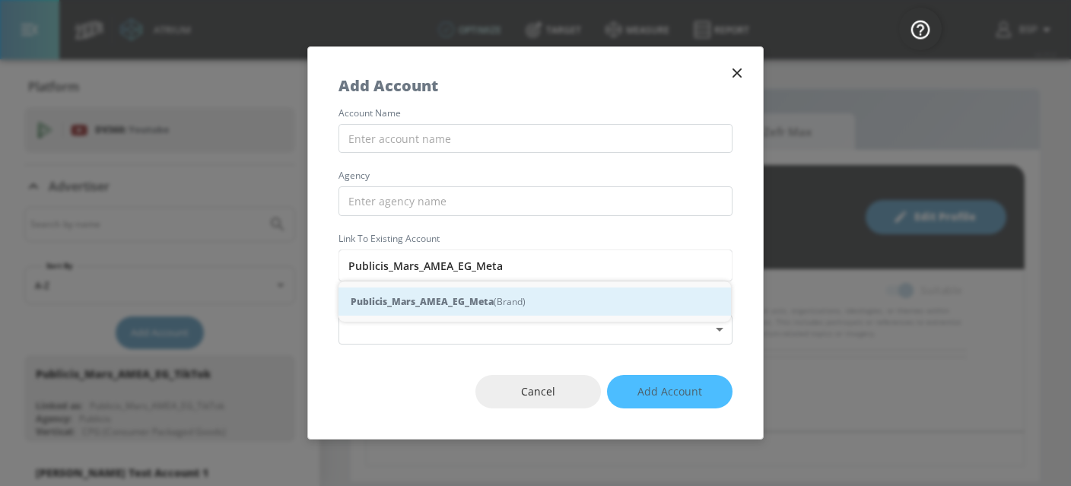
click at [492, 300] on div "Publicis_Mars_AMEA_EG_Meta (Brand)" at bounding box center [535, 302] width 393 height 28
type input "Publicis_Mars_AMEA_EG_Meta (Brand)"
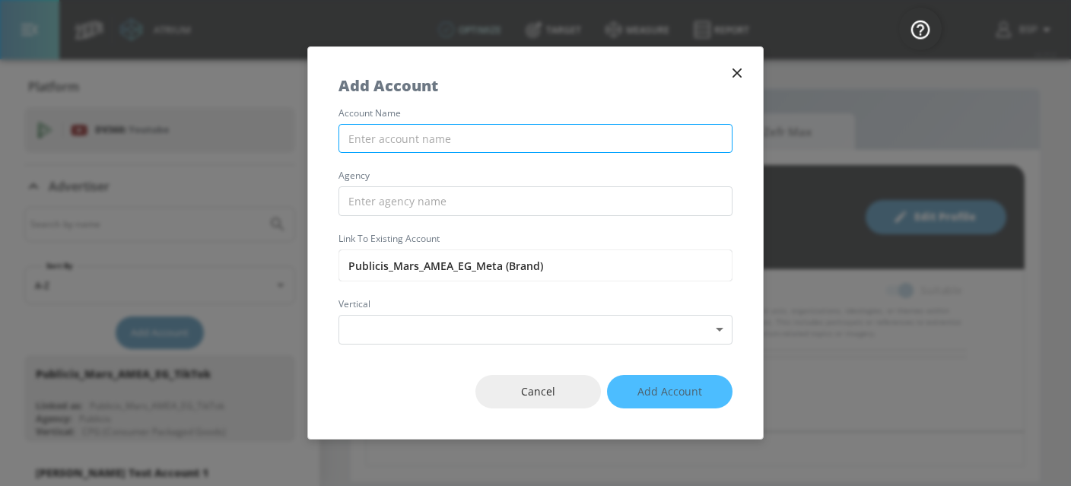
click at [446, 135] on input "text" at bounding box center [536, 139] width 394 height 30
paste input "Publicis_Mars_AMEA_EG_Meta"
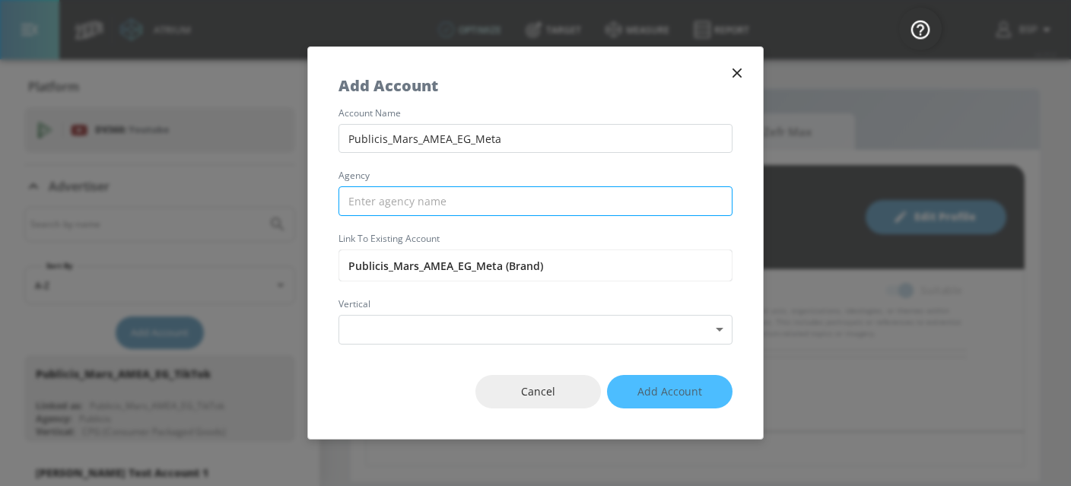
type input "Publicis_Mars_AMEA_EG_Meta"
click at [445, 202] on input "text" at bounding box center [536, 201] width 394 height 30
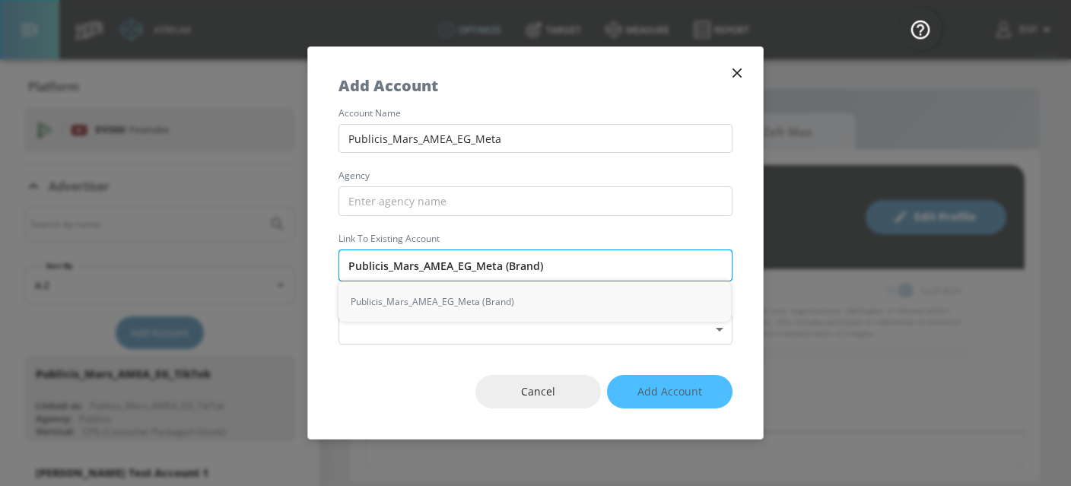
click at [384, 263] on input "Publicis_Mars_AMEA_EG_Meta (Brand)" at bounding box center [536, 266] width 394 height 32
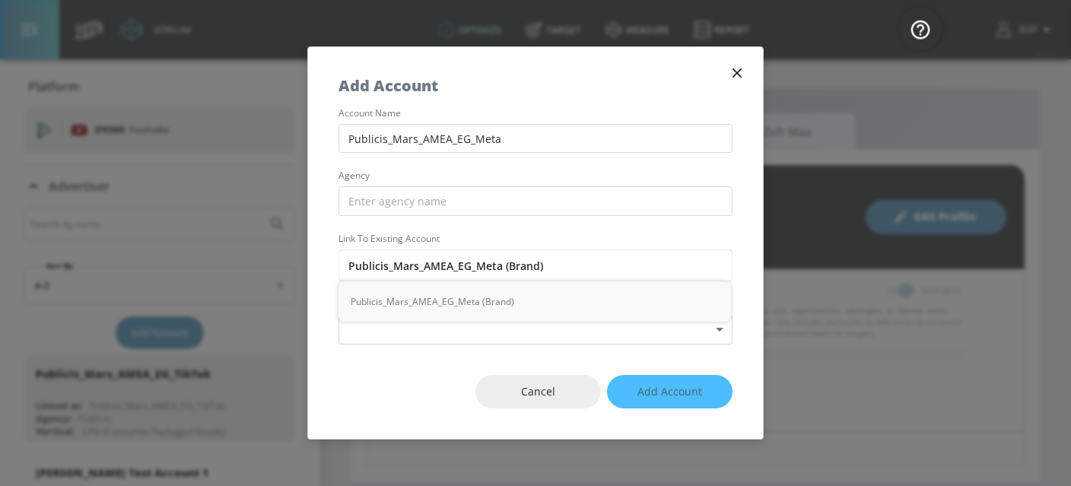
drag, startPoint x: 387, startPoint y: 264, endPoint x: 336, endPoint y: 266, distance: 51.0
click at [336, 266] on div "account name Publicis_Mars_AMEA_EG_Meta agency Link to Existing Account Publici…" at bounding box center [535, 227] width 455 height 236
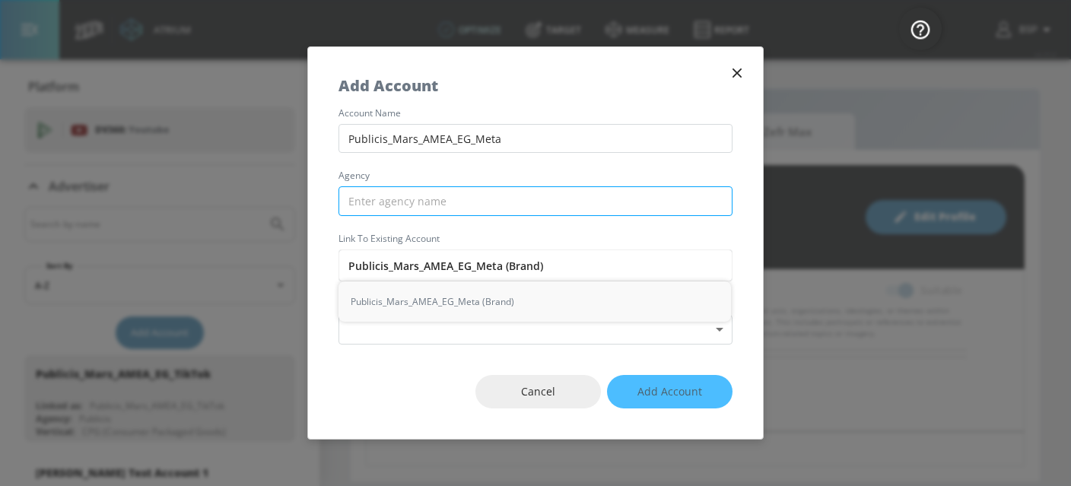
click at [374, 206] on input "text" at bounding box center [536, 201] width 394 height 30
paste input "Publicis"
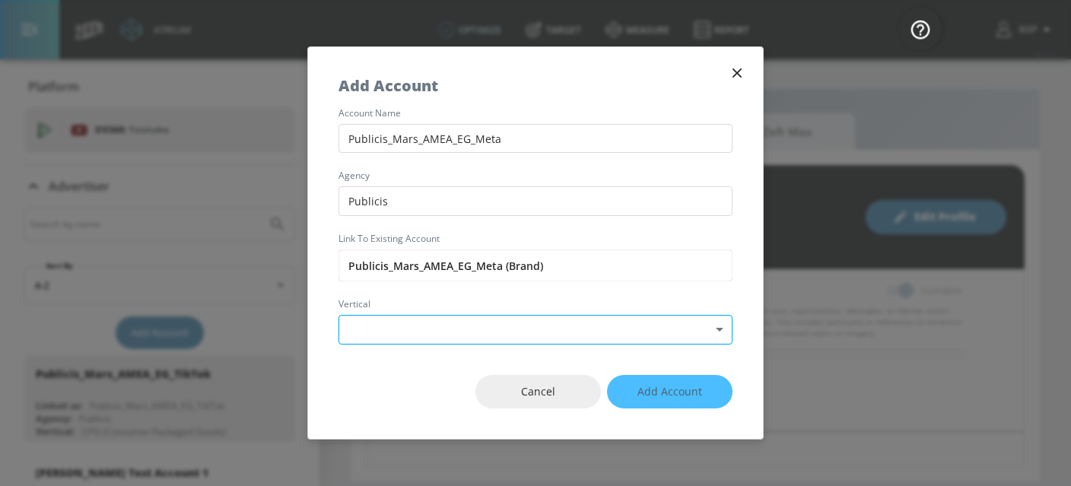
type input "Publicis"
click at [425, 342] on body "Atrium optimize Target measure Report optimize Target measure Report v 4.25.4 B…" at bounding box center [535, 243] width 1071 height 486
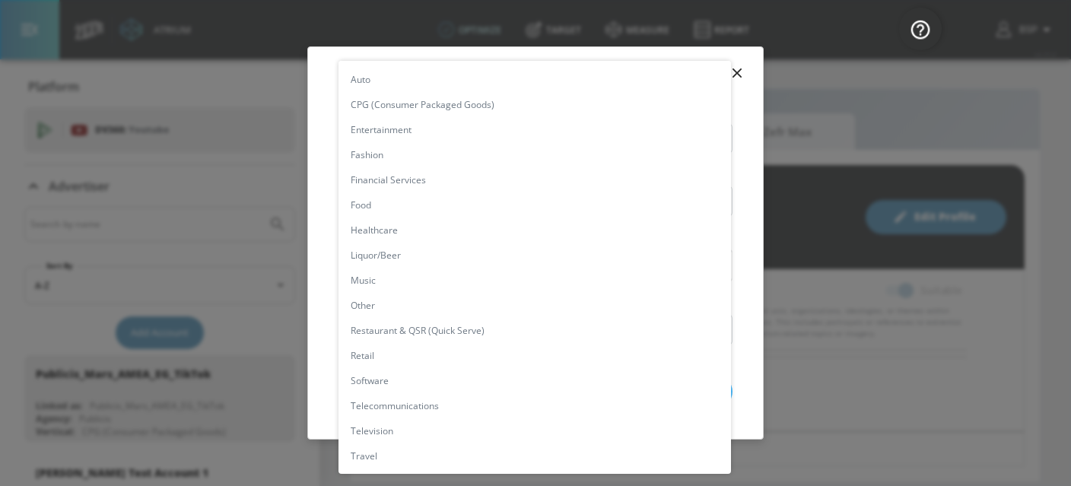
click at [438, 114] on li "CPG (Consumer Packaged Goods)" at bounding box center [535, 104] width 393 height 25
type input "[object Object]"
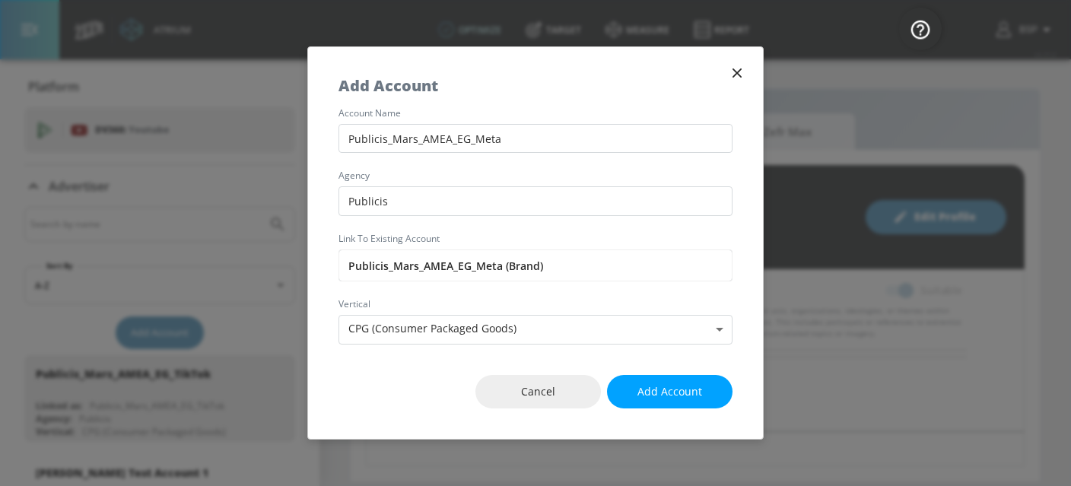
click at [438, 371] on div "Cancel Add Account" at bounding box center [535, 392] width 455 height 95
click at [679, 389] on span "Add Account" at bounding box center [670, 392] width 65 height 19
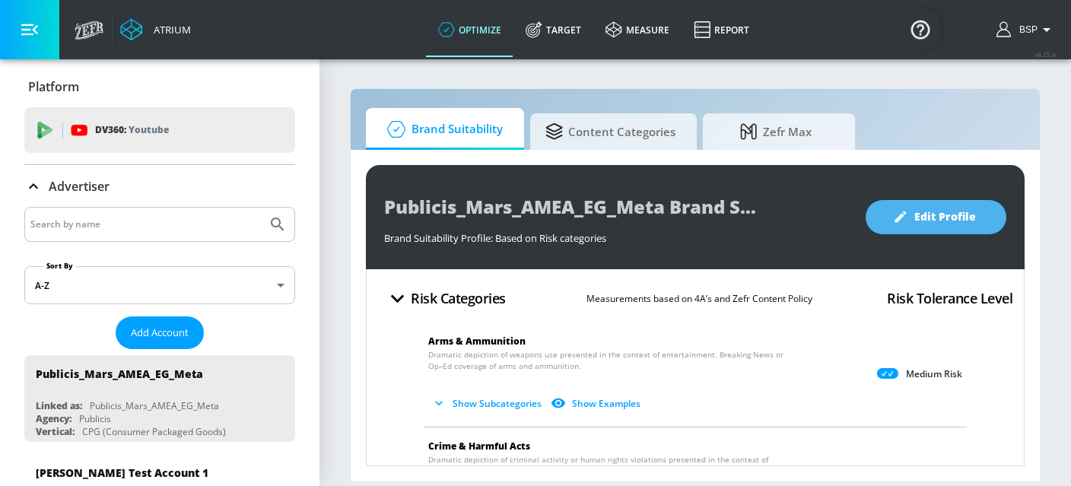
click at [909, 217] on icon "button" at bounding box center [900, 216] width 15 height 15
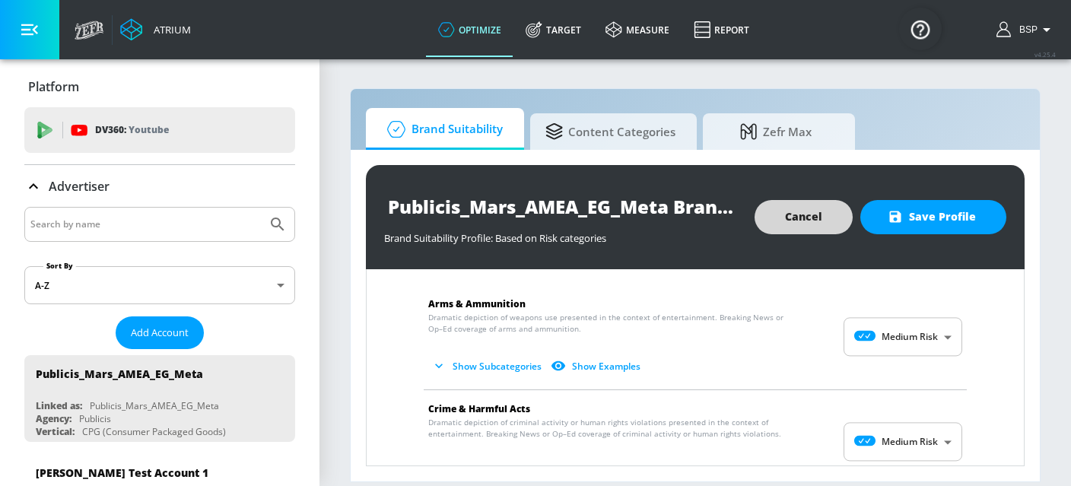
scroll to position [48, 0]
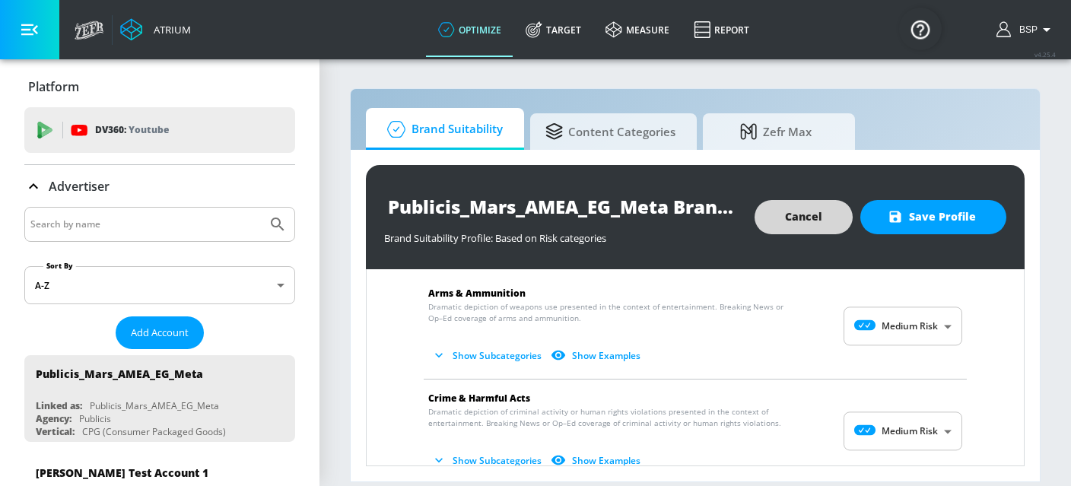
click at [931, 332] on body "Atrium optimize Target measure Report optimize Target measure Report v 4.25.4 B…" at bounding box center [535, 243] width 1071 height 486
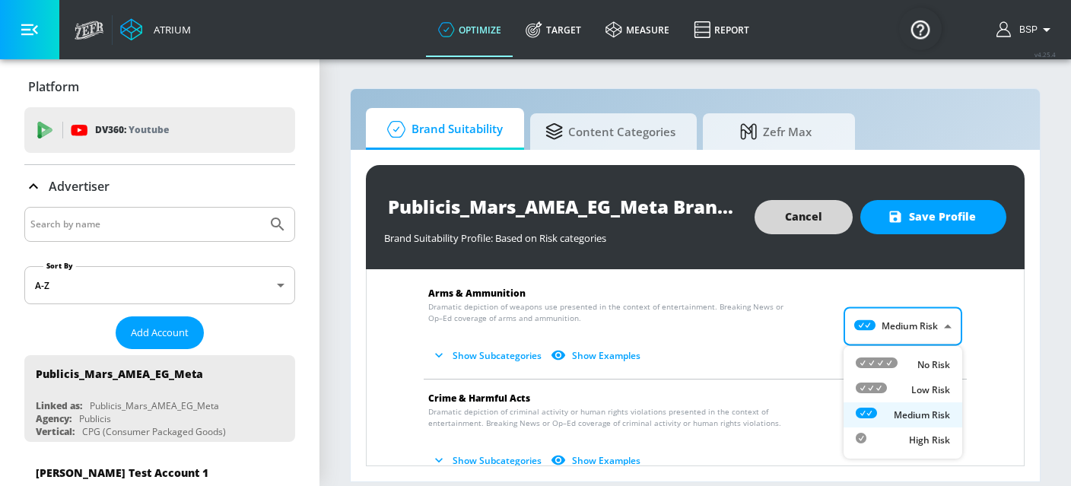
click at [931, 390] on p "Low Risk" at bounding box center [931, 390] width 39 height 14
type input "LOW"
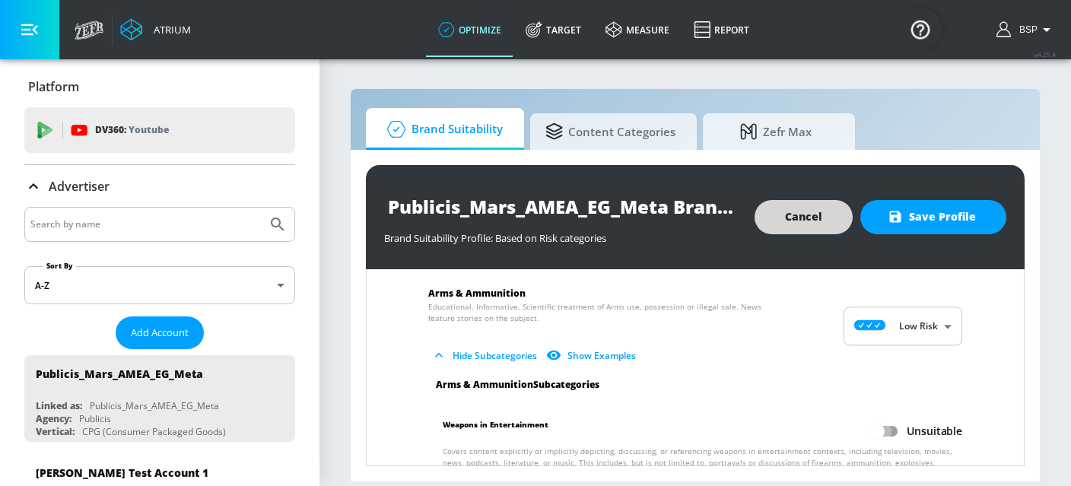
click at [891, 438] on input "Unsuitable" at bounding box center [877, 431] width 87 height 29
checkbox input "true"
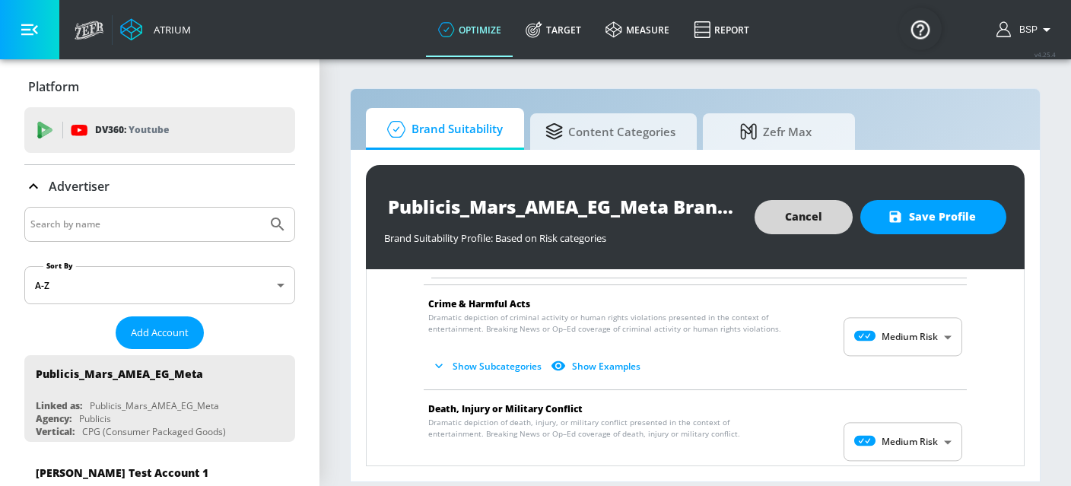
scroll to position [291, 0]
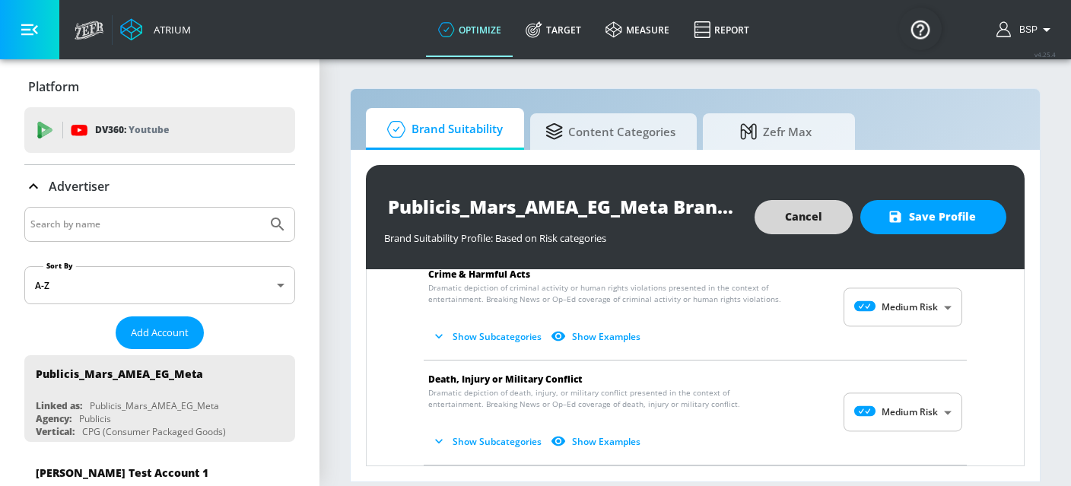
click at [905, 312] on body "Atrium optimize Target measure Report optimize Target measure Report v 4.25.4 B…" at bounding box center [535, 243] width 1071 height 486
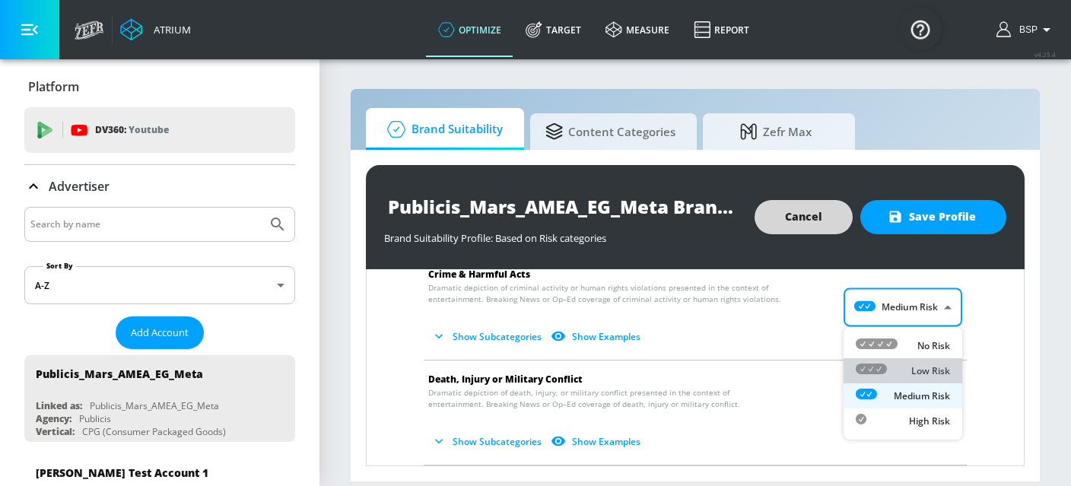
click at [909, 366] on div "Low Risk" at bounding box center [903, 371] width 94 height 16
type input "LOW"
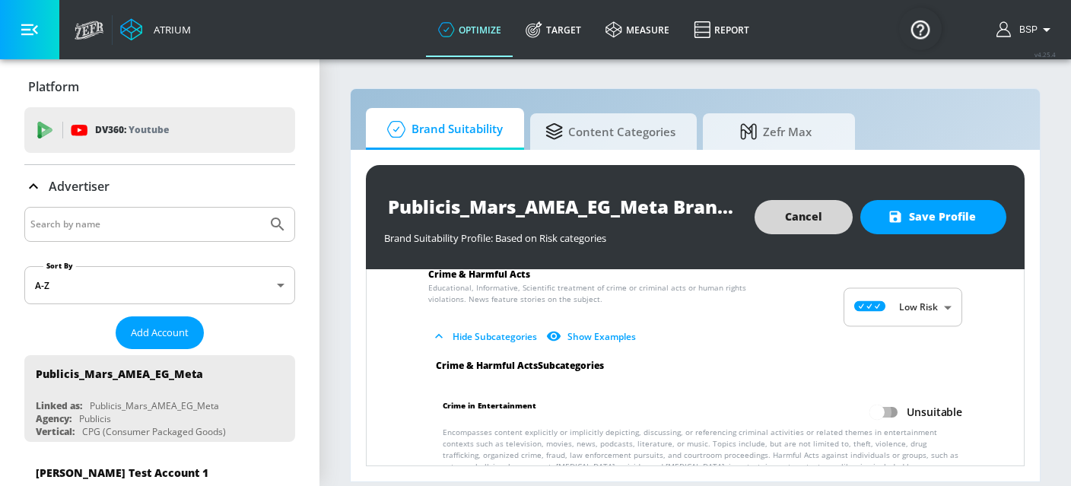
click at [884, 414] on input "Unsuitable" at bounding box center [877, 412] width 87 height 29
checkbox input "true"
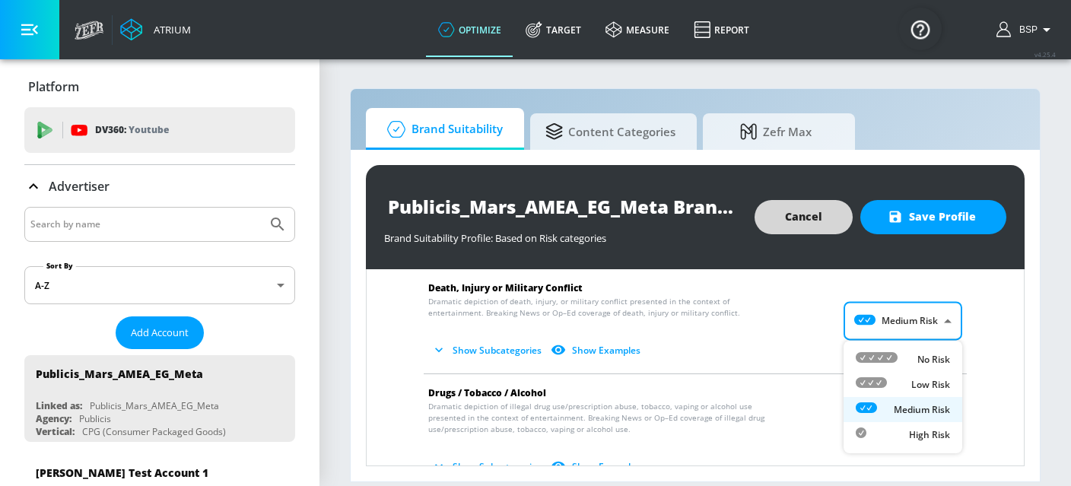
click at [898, 318] on body "Atrium optimize Target measure Report optimize Target measure Report v 4.25.4 B…" at bounding box center [535, 243] width 1071 height 486
click at [913, 380] on p "Low Risk" at bounding box center [931, 385] width 39 height 14
type input "LOW"
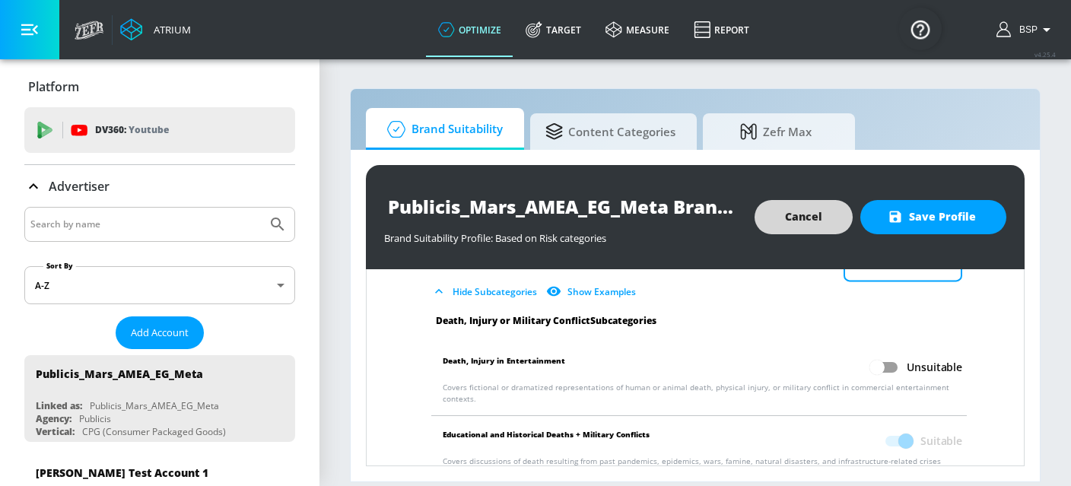
scroll to position [580, 0]
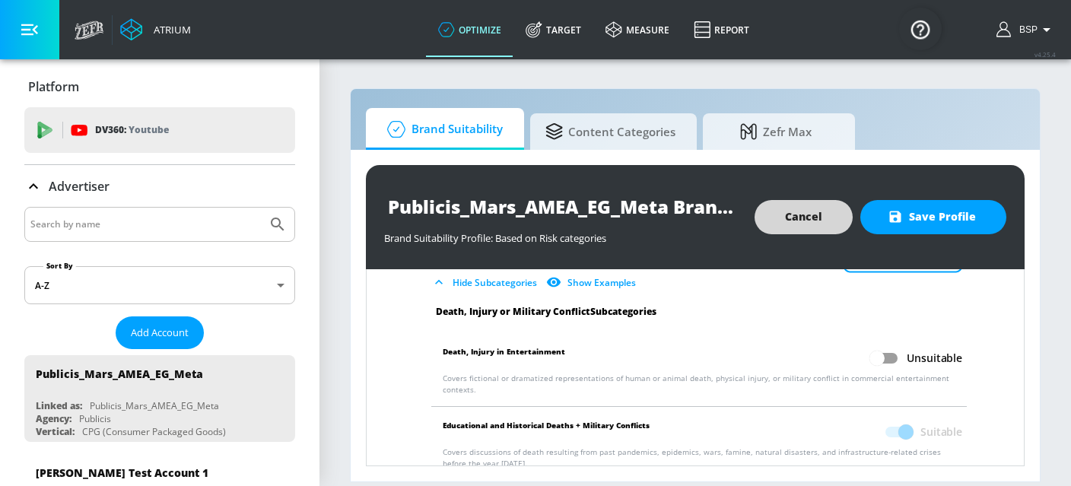
click at [880, 360] on input "Unsuitable" at bounding box center [877, 358] width 87 height 29
checkbox input "true"
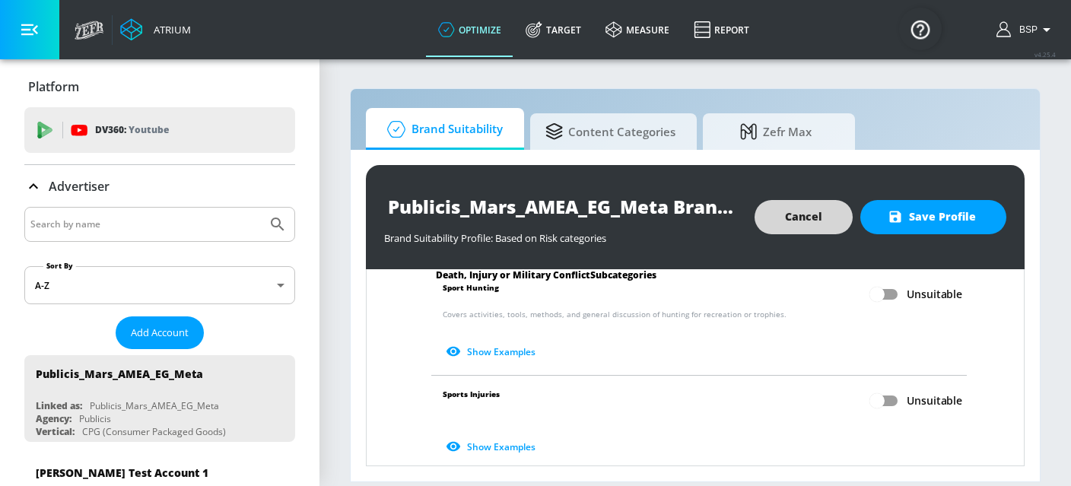
scroll to position [846, 0]
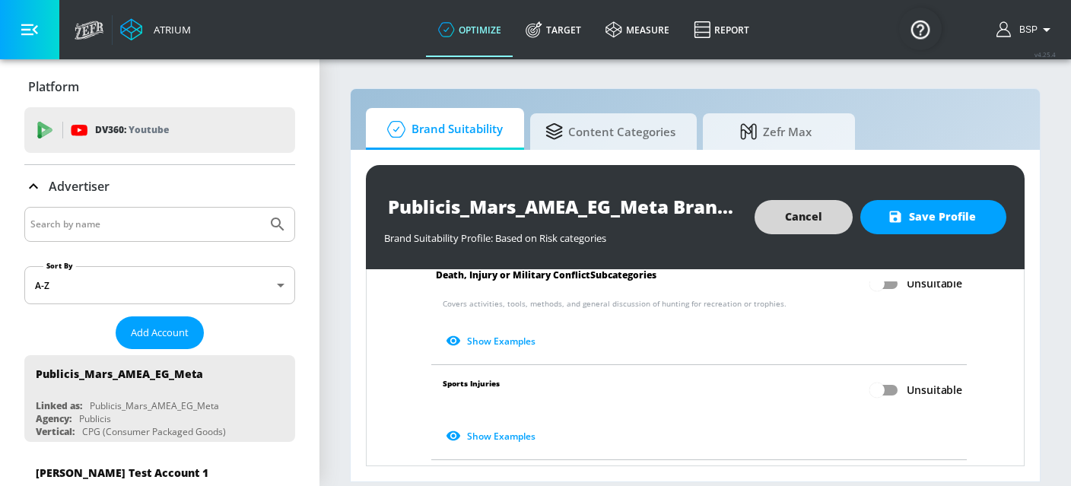
click at [896, 390] on input "Unsuitable" at bounding box center [877, 390] width 87 height 29
checkbox input "true"
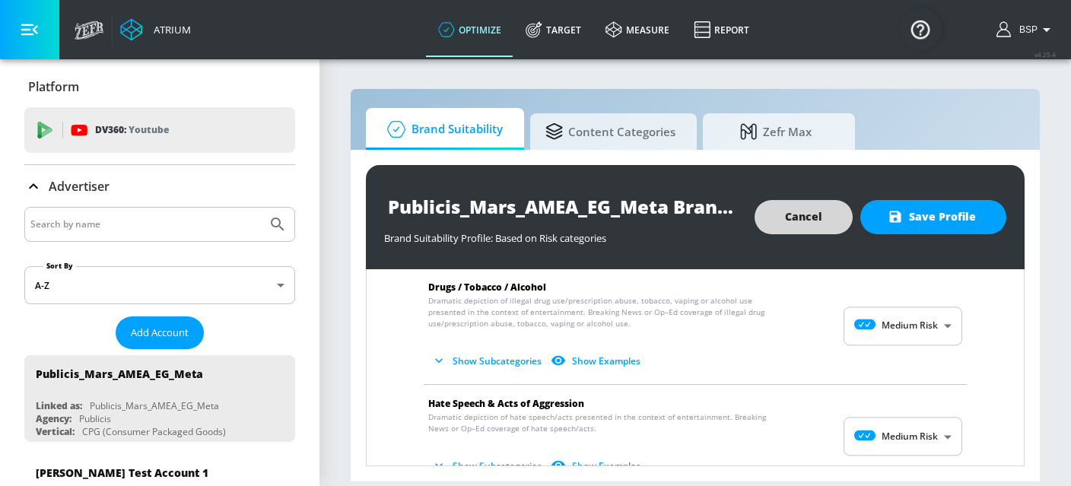
scroll to position [1061, 0]
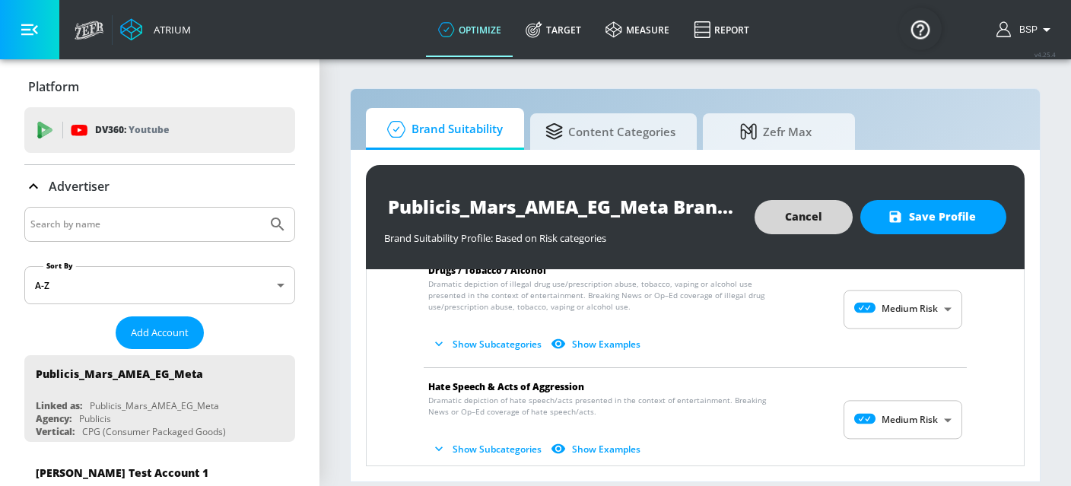
click at [896, 415] on body "Atrium optimize Target measure Report optimize Target measure Report v 4.25.4 B…" at bounding box center [535, 243] width 1071 height 486
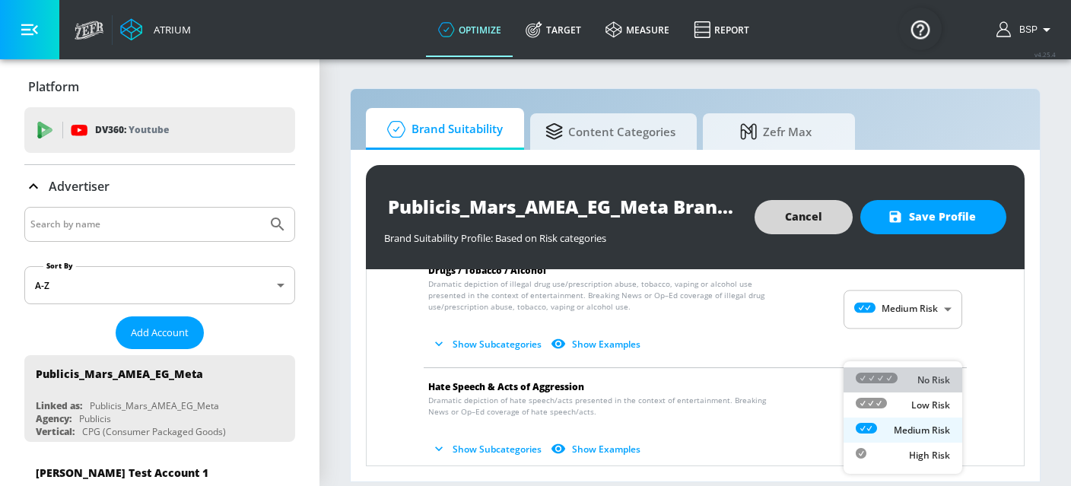
click at [896, 383] on icon at bounding box center [877, 378] width 42 height 11
type input "MINIMAL"
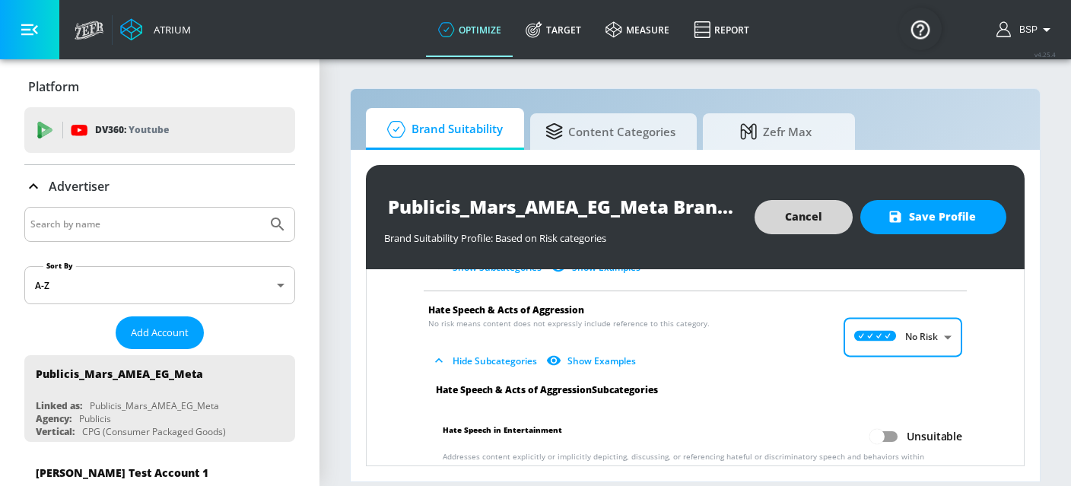
scroll to position [1252, 0]
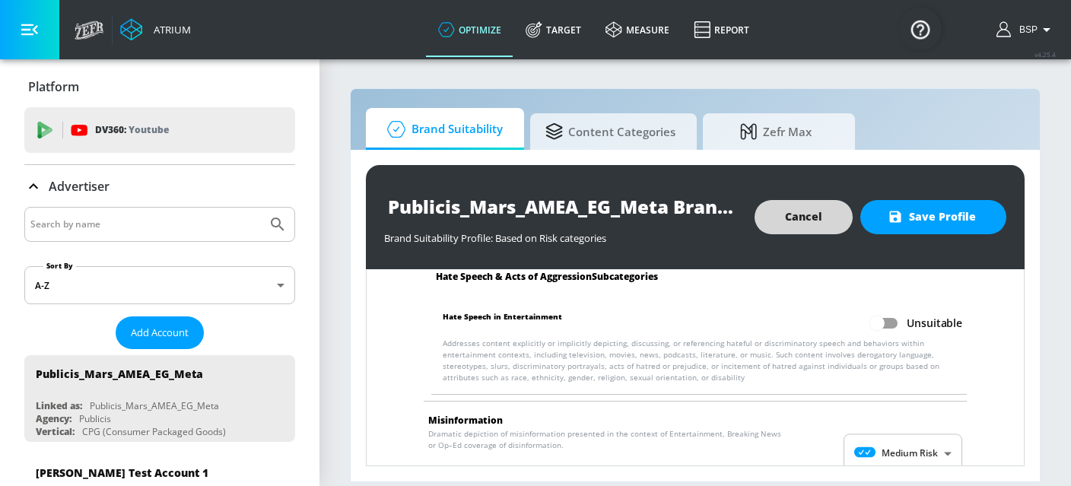
click at [886, 326] on input "Unsuitable" at bounding box center [877, 323] width 87 height 29
checkbox input "true"
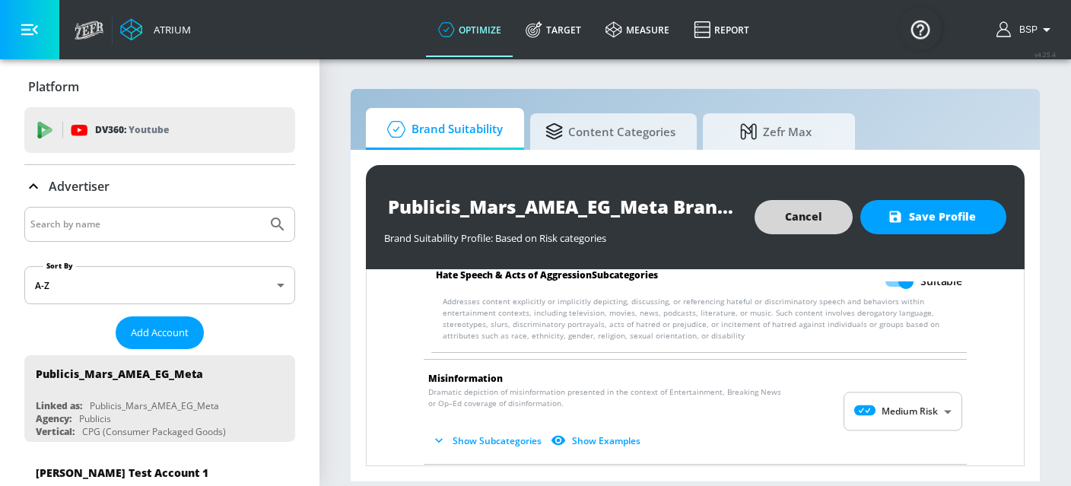
scroll to position [1296, 0]
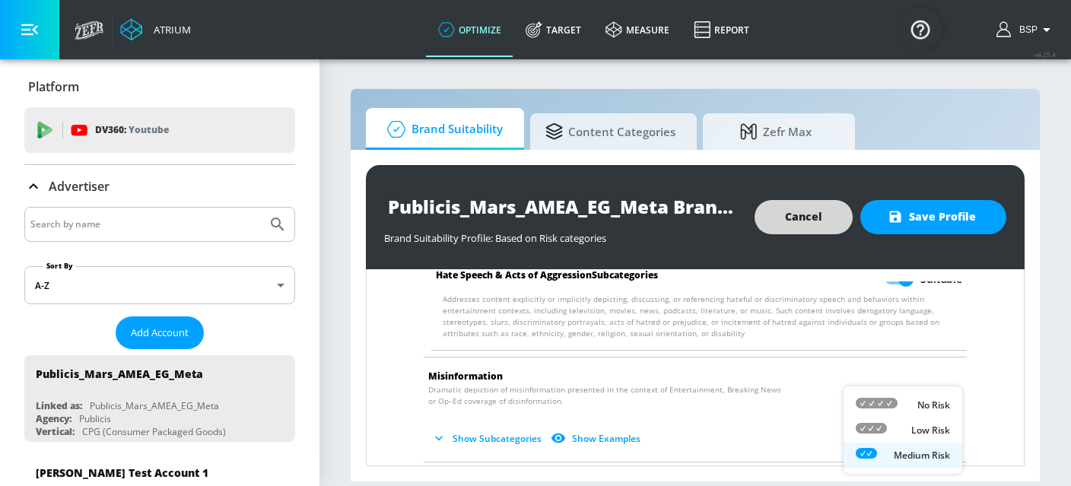
click at [903, 412] on body "Atrium optimize Target measure Report optimize Target measure Report v 4.25.4 B…" at bounding box center [535, 243] width 1071 height 486
click at [915, 409] on div "No Risk" at bounding box center [903, 405] width 94 height 16
type input "MINIMAL"
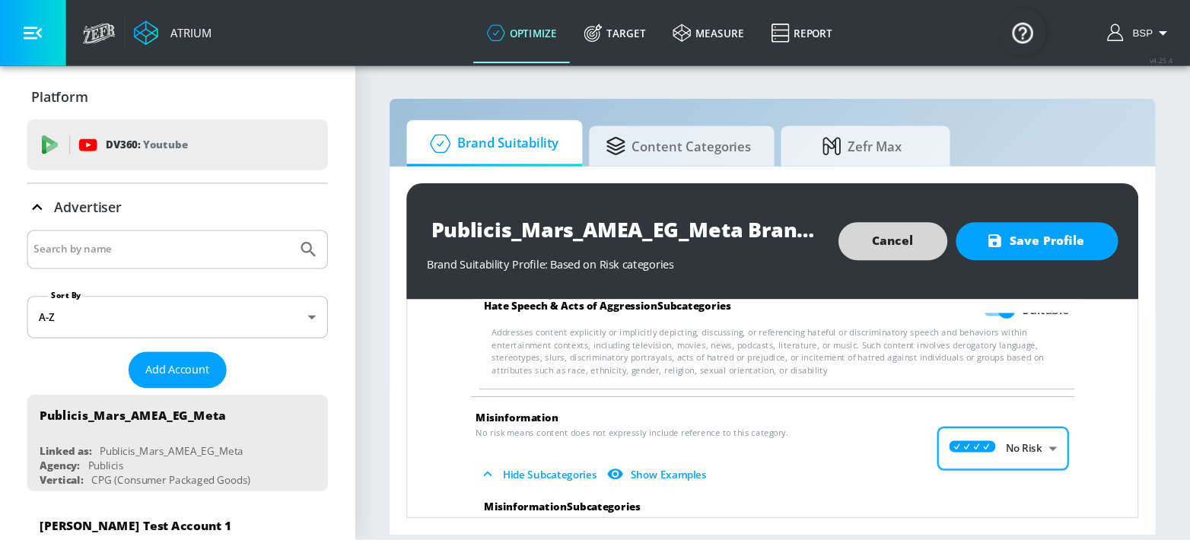
scroll to position [1430, 0]
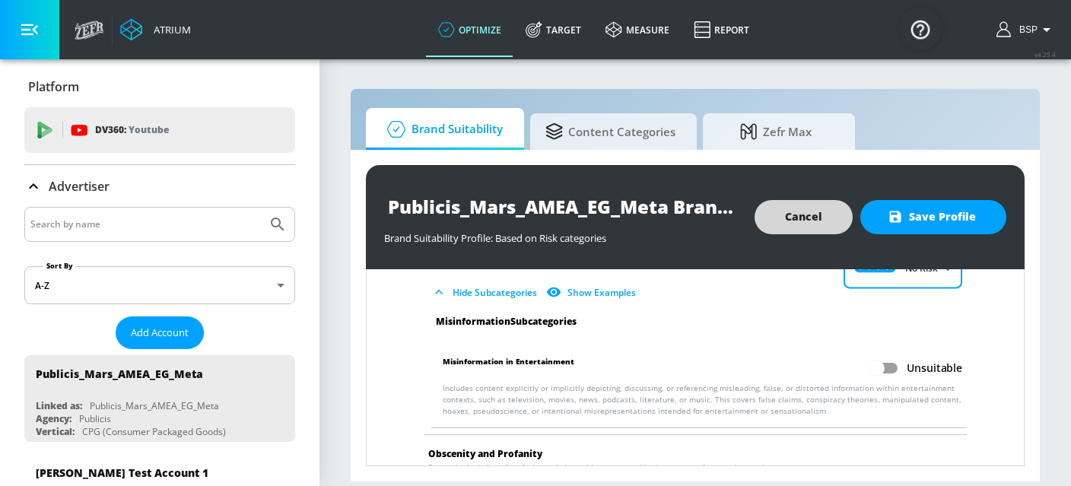
click at [898, 363] on input "Unsuitable" at bounding box center [877, 368] width 87 height 29
checkbox input "true"
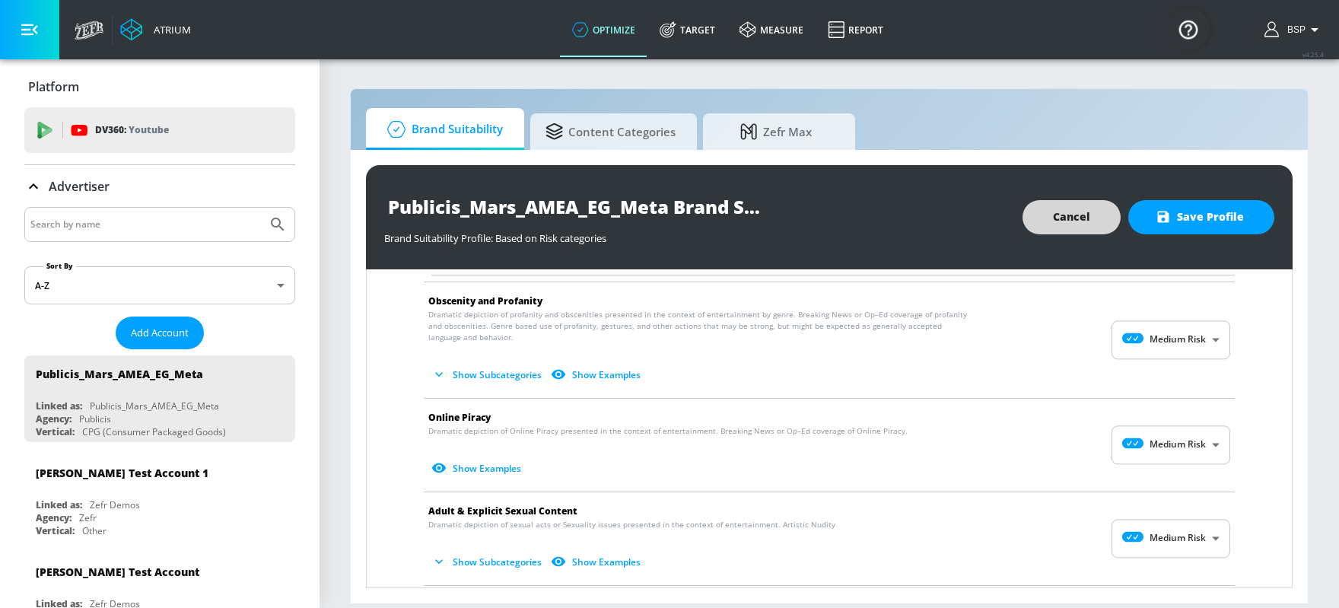
scroll to position [1473, 0]
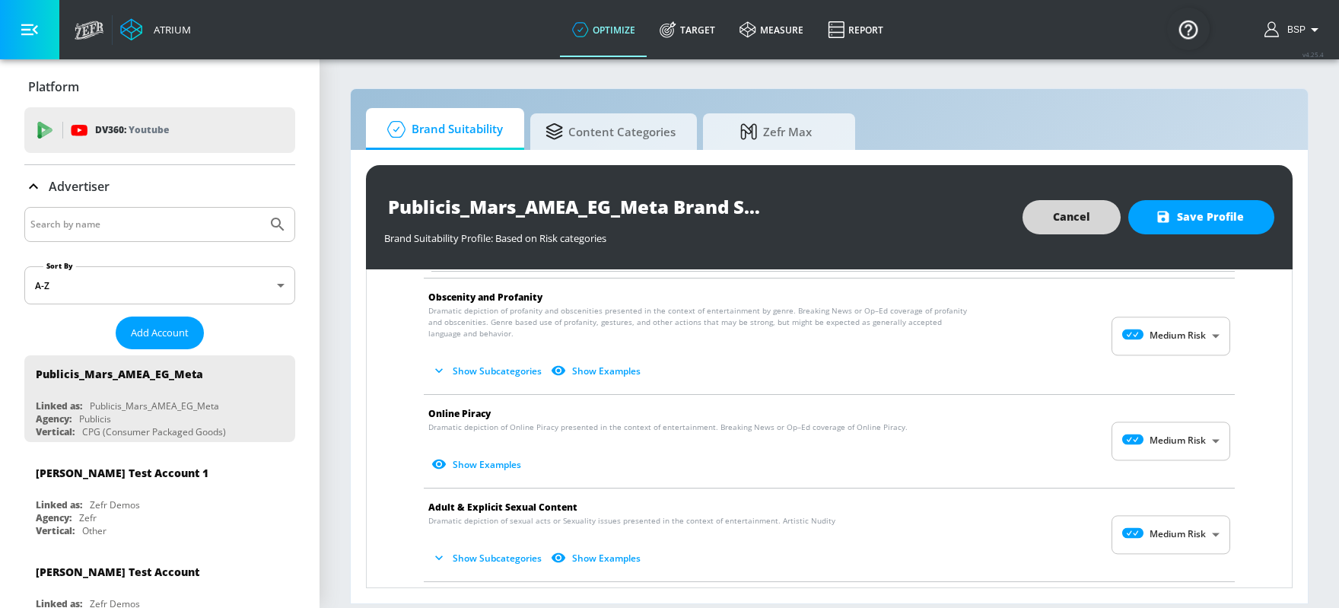
click at [1071, 430] on body "Atrium optimize Target measure Report optimize Target measure Report v 4.25.4 B…" at bounding box center [669, 304] width 1339 height 608
click at [1071, 474] on icon at bounding box center [1146, 471] width 42 height 11
type input "MINIMAL"
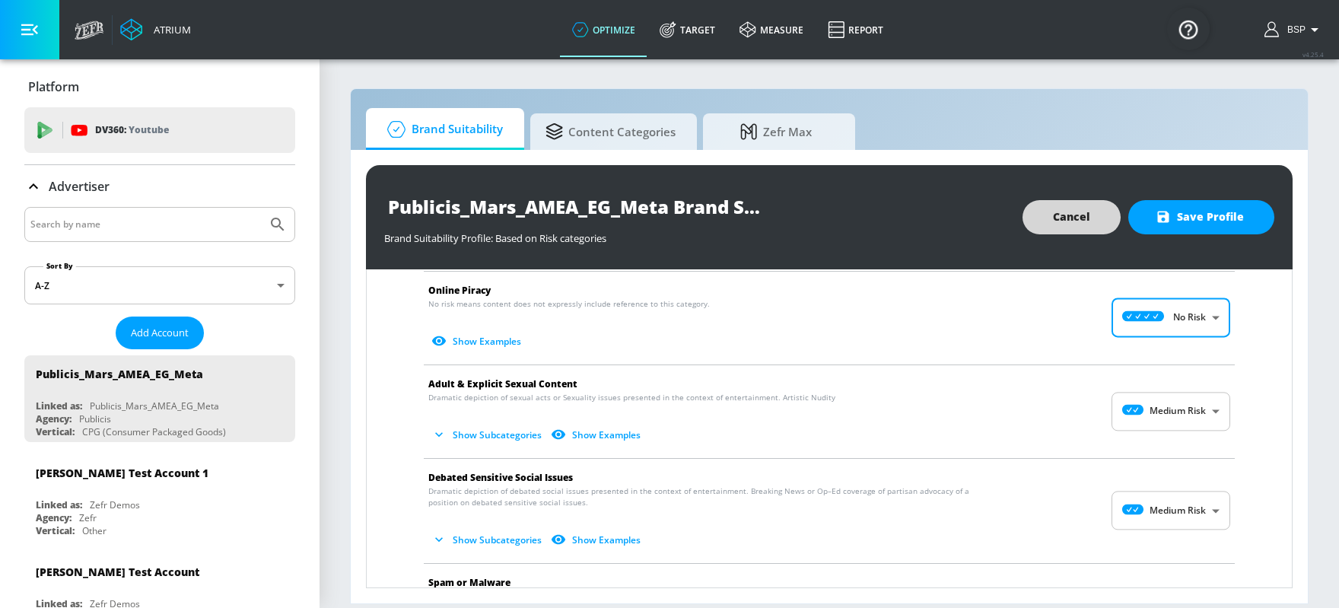
scroll to position [1615, 0]
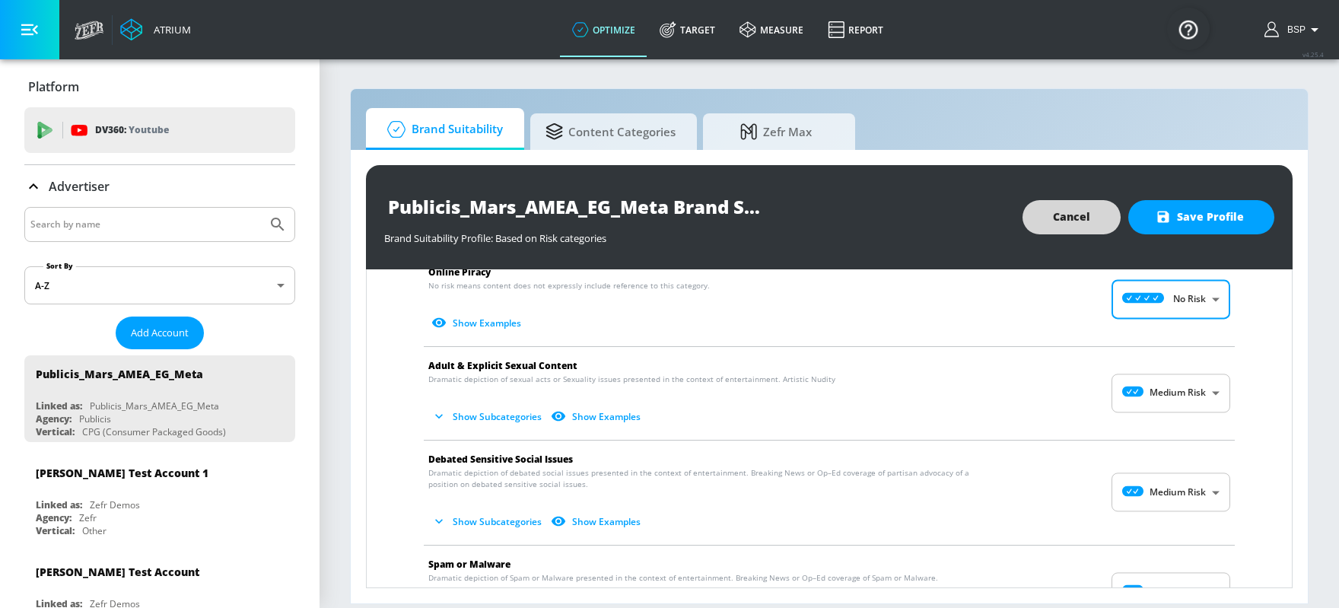
click at [1071, 391] on body "Atrium optimize Target measure Report optimize Target measure Report v 4.25.4 B…" at bounding box center [669, 304] width 1339 height 608
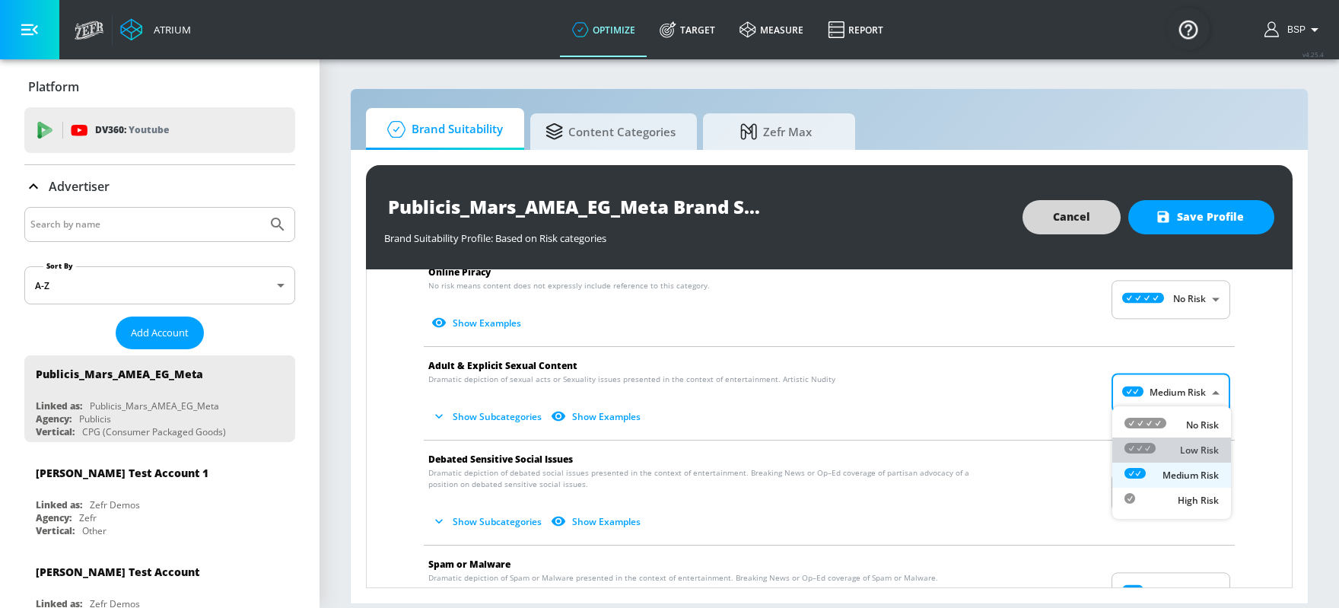
click at [1071, 443] on div "Low Risk" at bounding box center [1172, 450] width 94 height 16
type input "LOW"
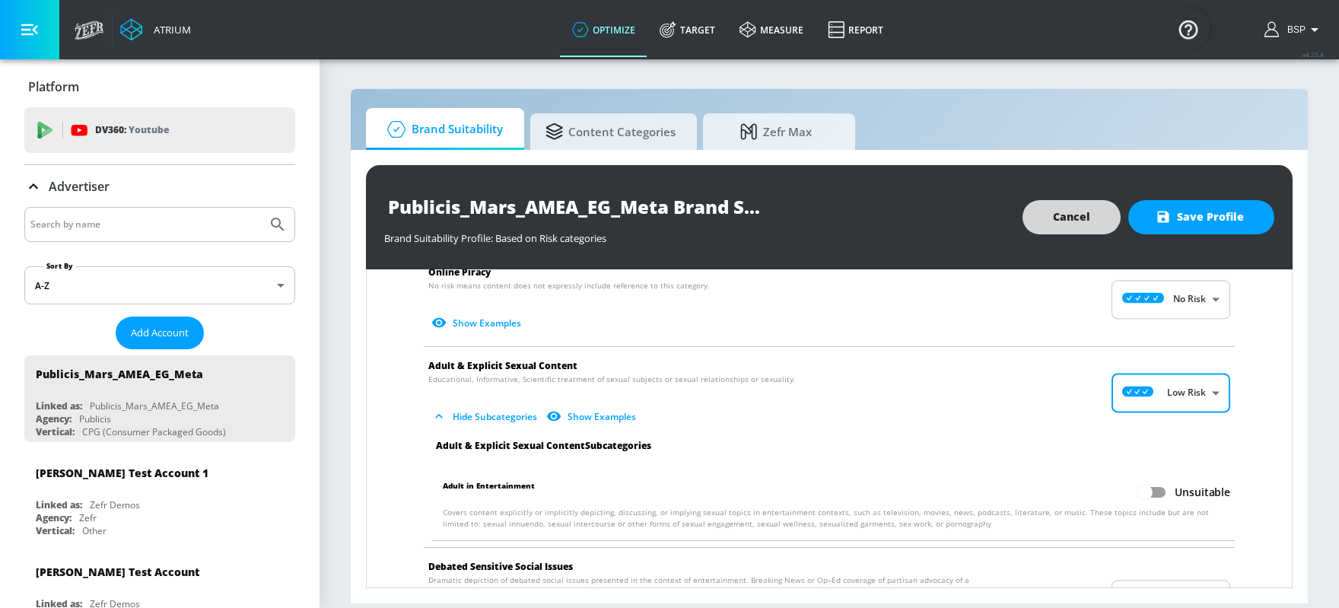
click at [1071, 485] on input "Unsuitable" at bounding box center [1145, 492] width 87 height 29
checkbox input "true"
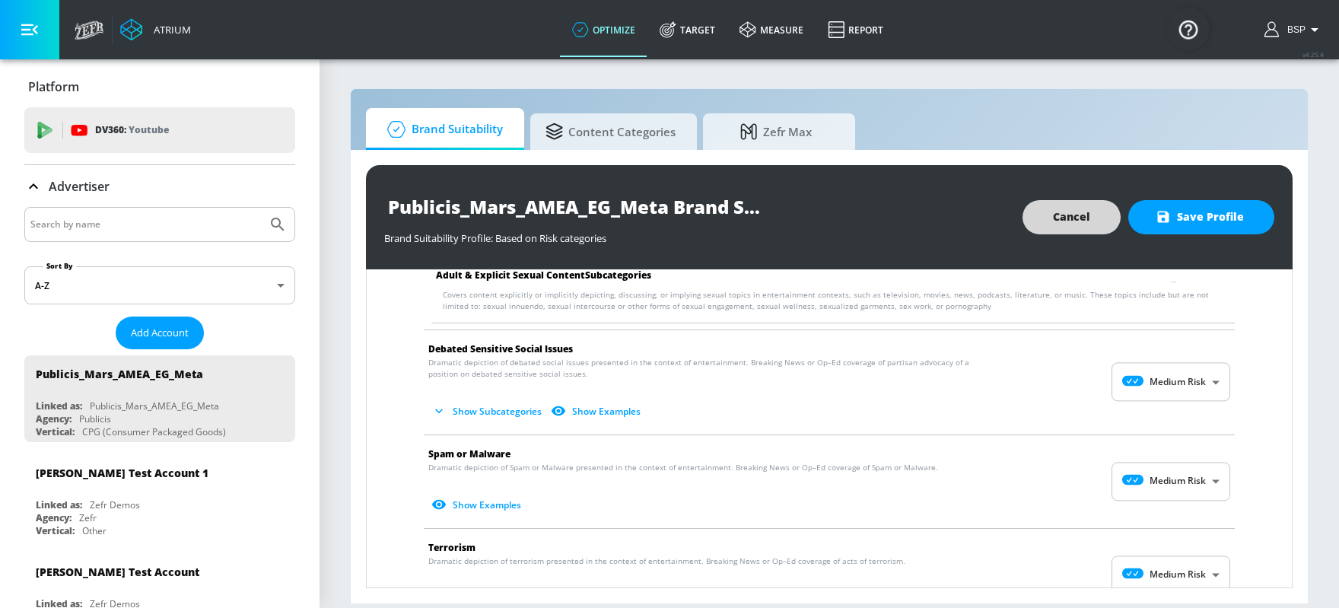
scroll to position [1839, 0]
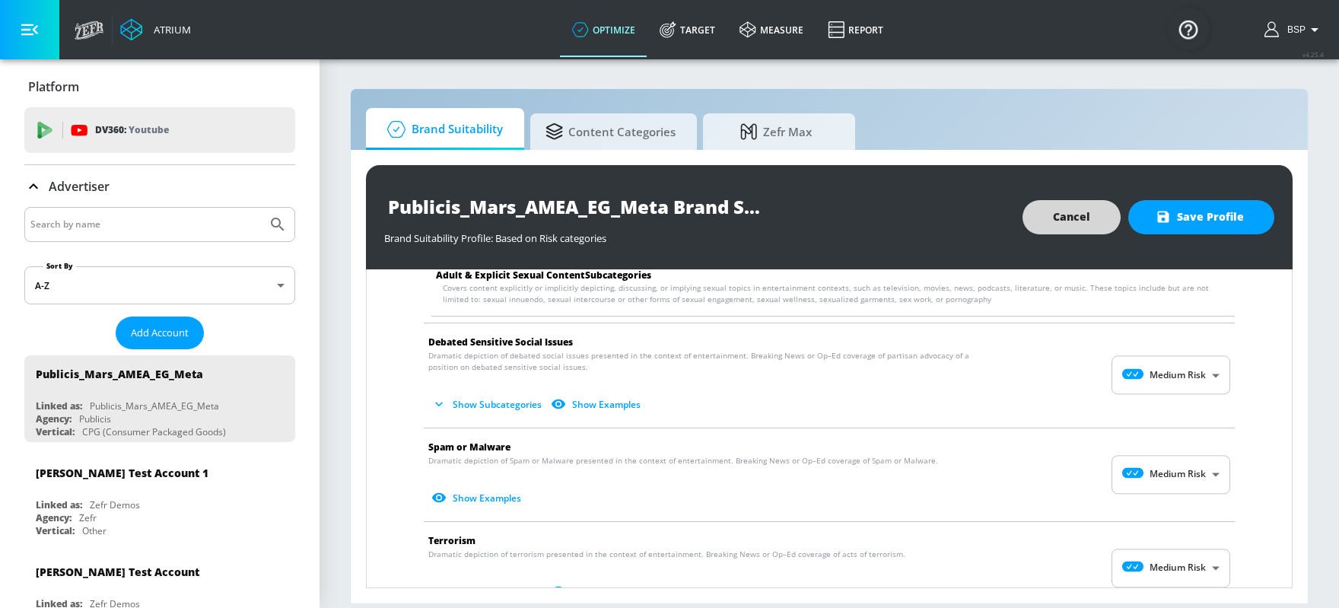
click at [1071, 369] on body "Atrium optimize Target measure Report optimize Target measure Report v 4.25.4 B…" at bounding box center [669, 304] width 1339 height 608
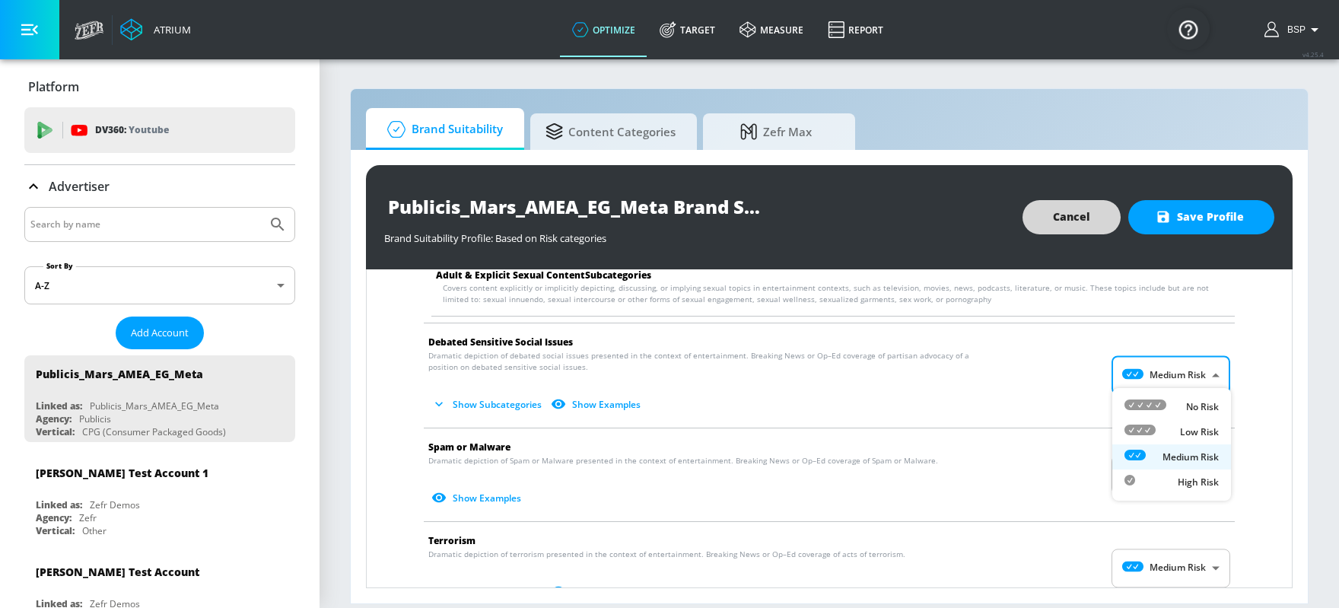
click at [1071, 410] on div "No Risk" at bounding box center [1172, 407] width 94 height 16
type input "MINIMAL"
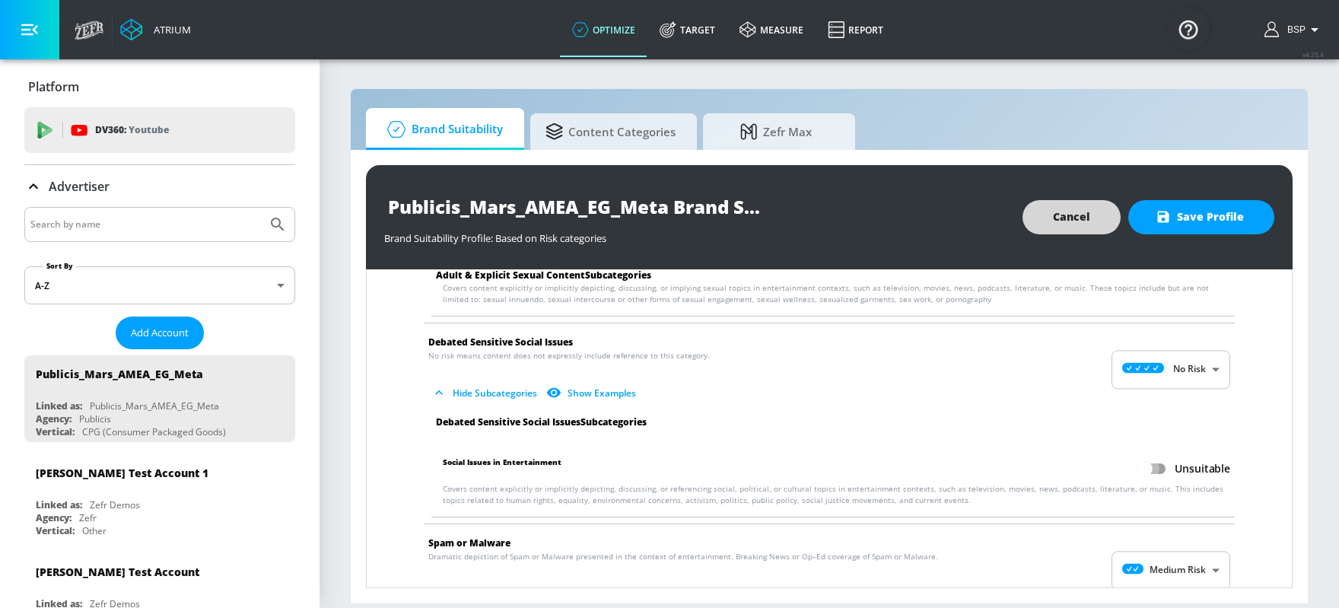
click at [1071, 461] on input "Unsuitable" at bounding box center [1145, 468] width 87 height 29
checkbox input "true"
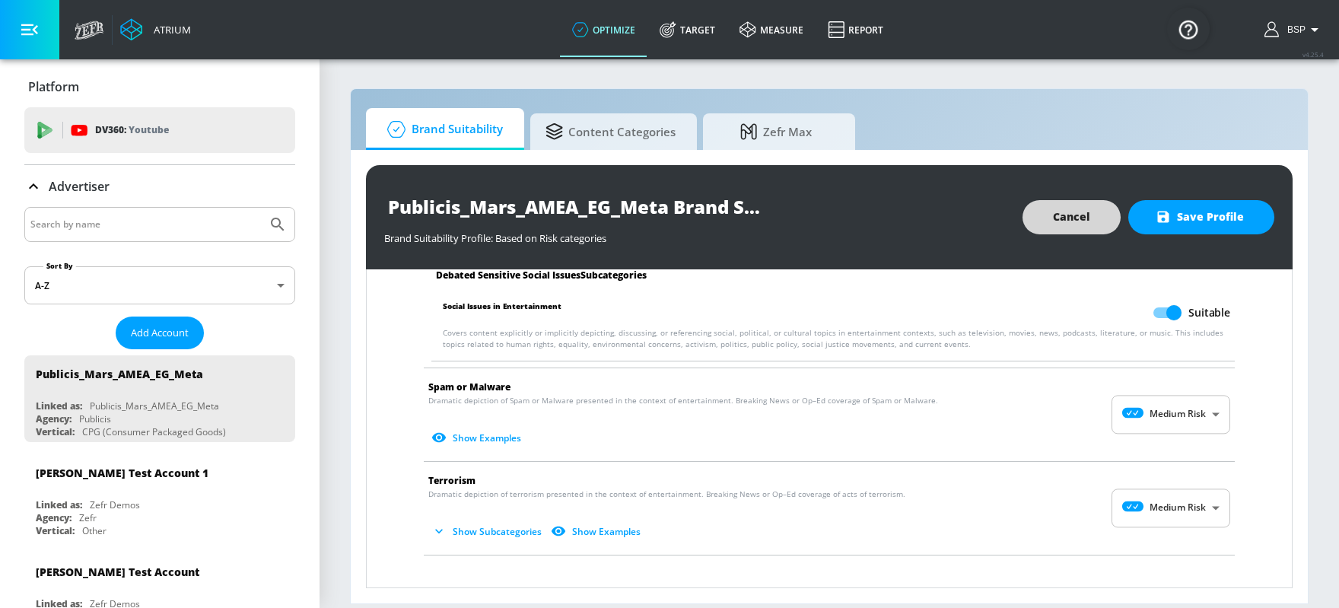
scroll to position [2015, 0]
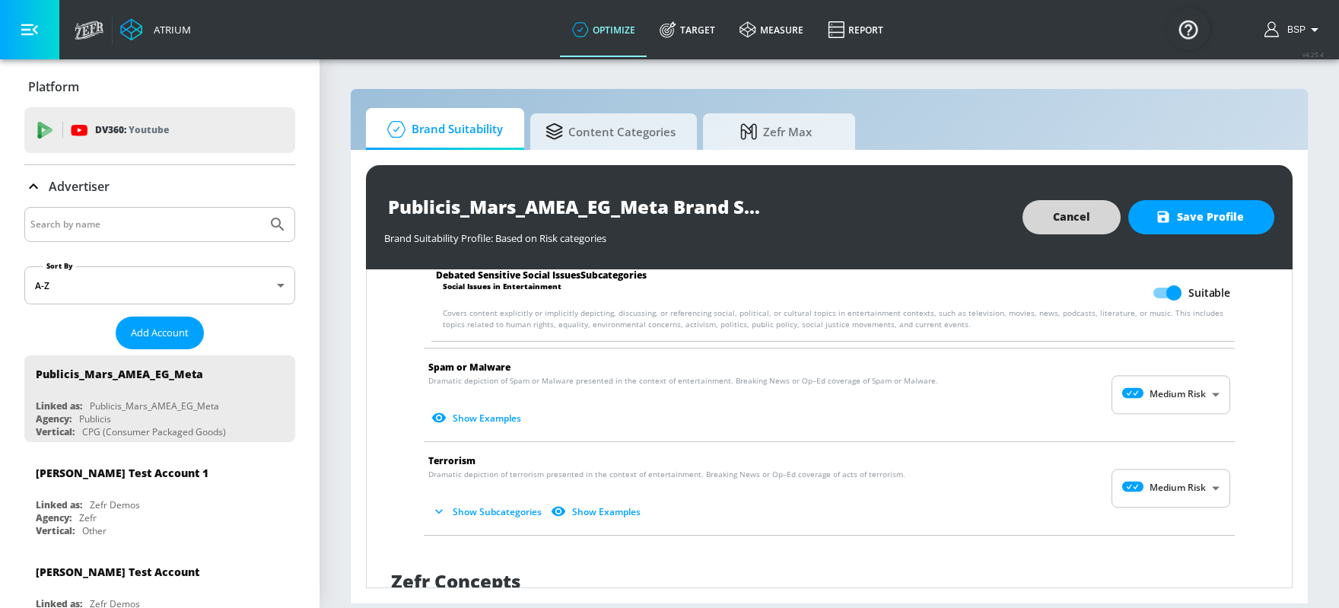
click at [1071, 384] on body "Atrium optimize Target measure Report optimize Target measure Report v 4.25.4 B…" at bounding box center [669, 304] width 1339 height 608
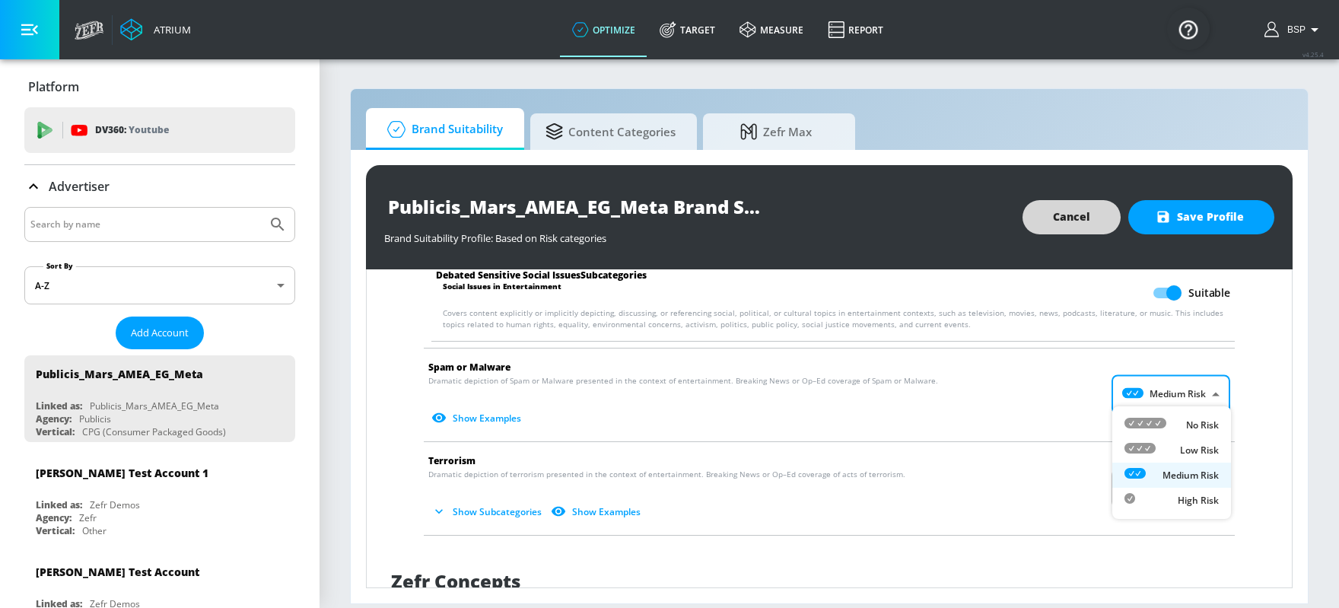
click at [1071, 423] on p "No Risk" at bounding box center [1202, 425] width 33 height 14
type input "MINIMAL"
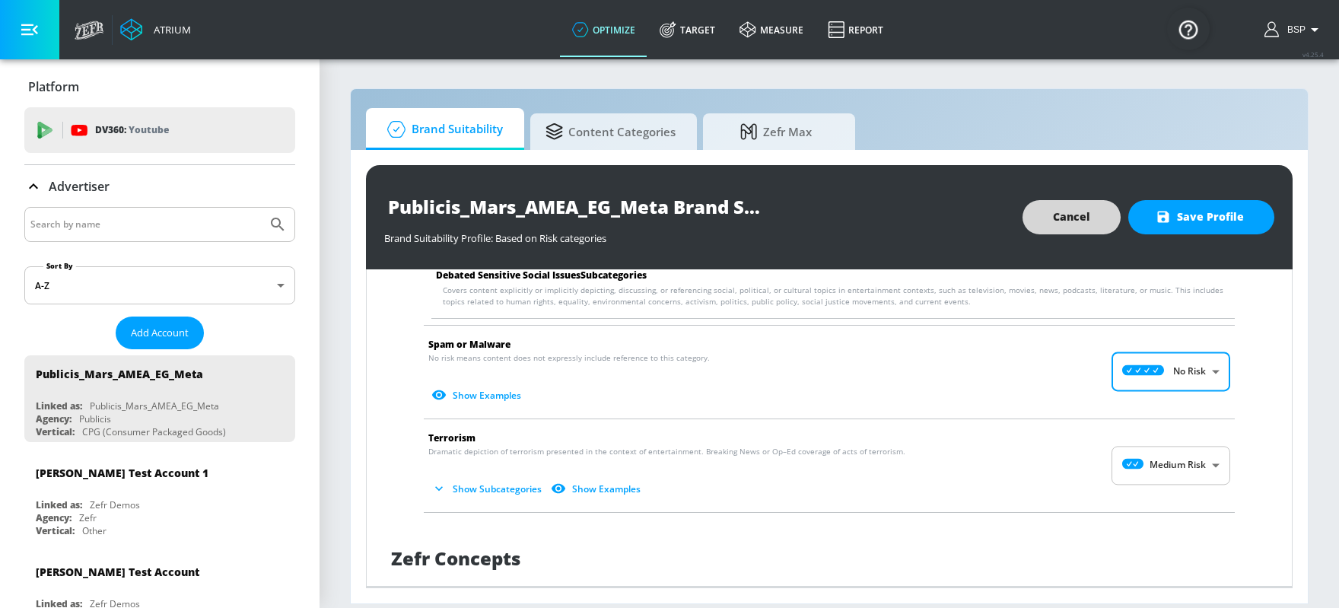
scroll to position [2043, 0]
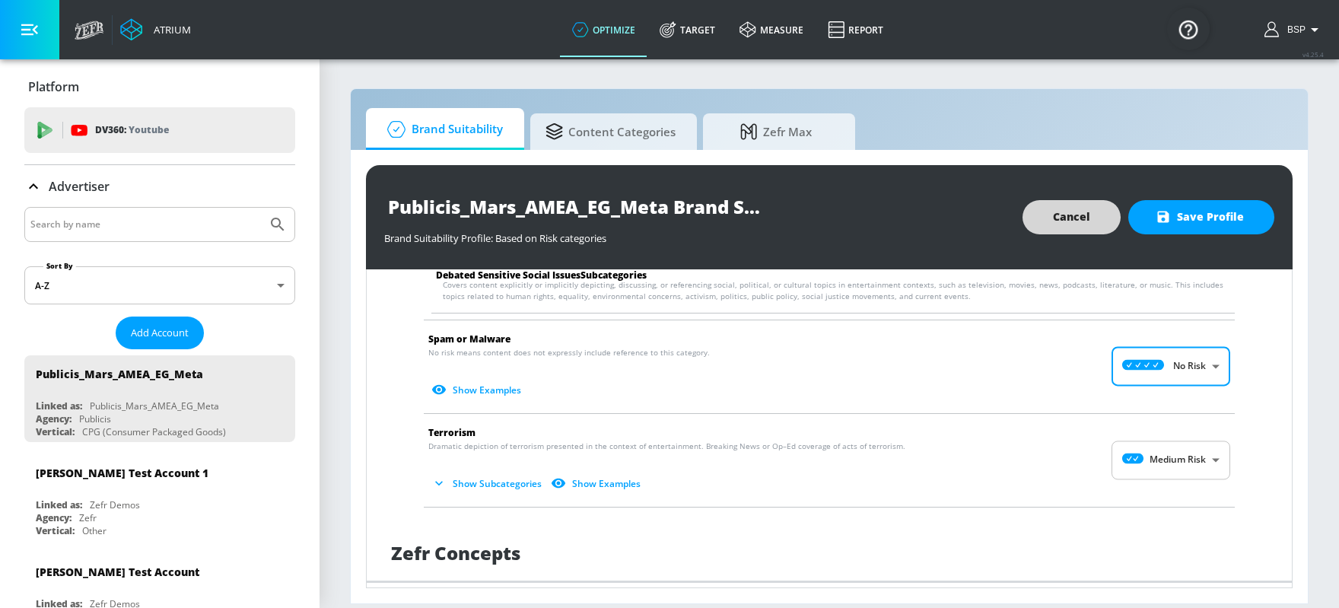
click at [1071, 456] on body "Atrium optimize Target measure Report optimize Target measure Report v 4.25.4 B…" at bounding box center [669, 304] width 1339 height 608
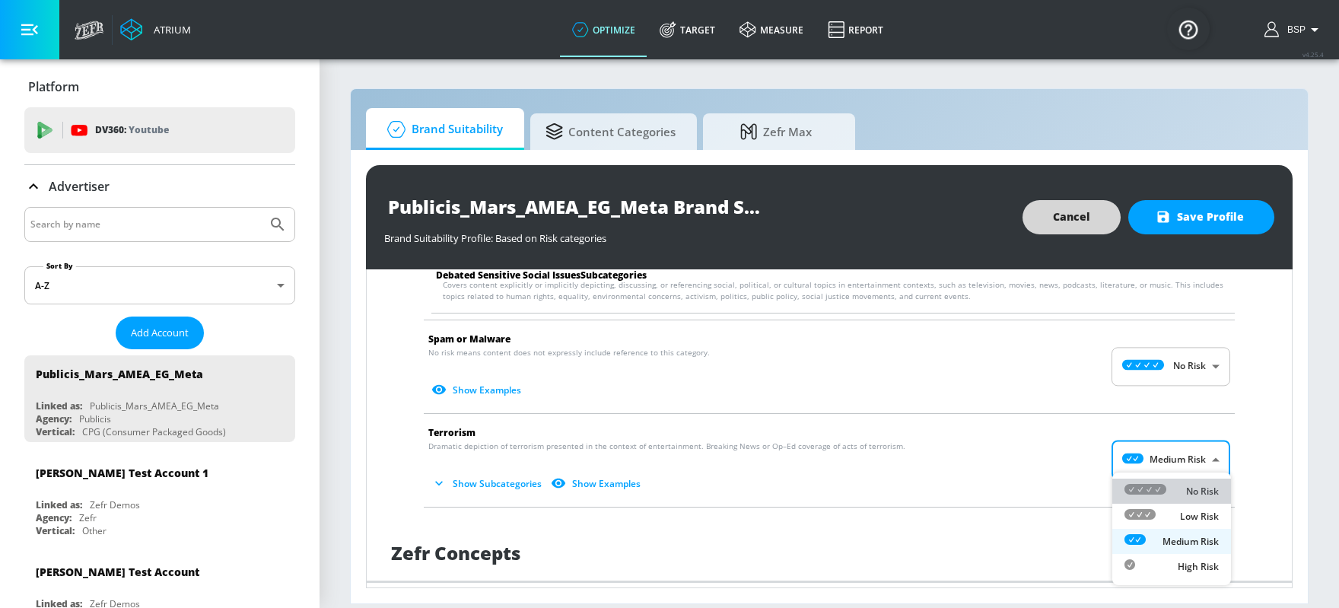
click at [1071, 485] on li "No Risk" at bounding box center [1171, 491] width 119 height 25
type input "MINIMAL"
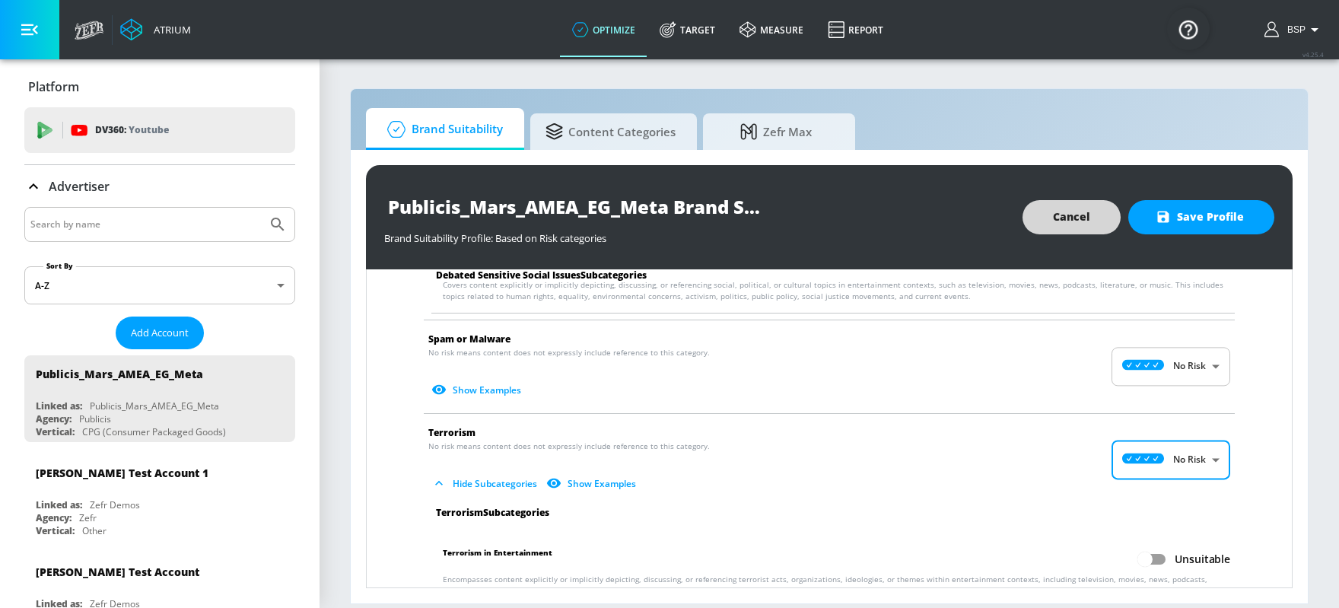
scroll to position [2129, 0]
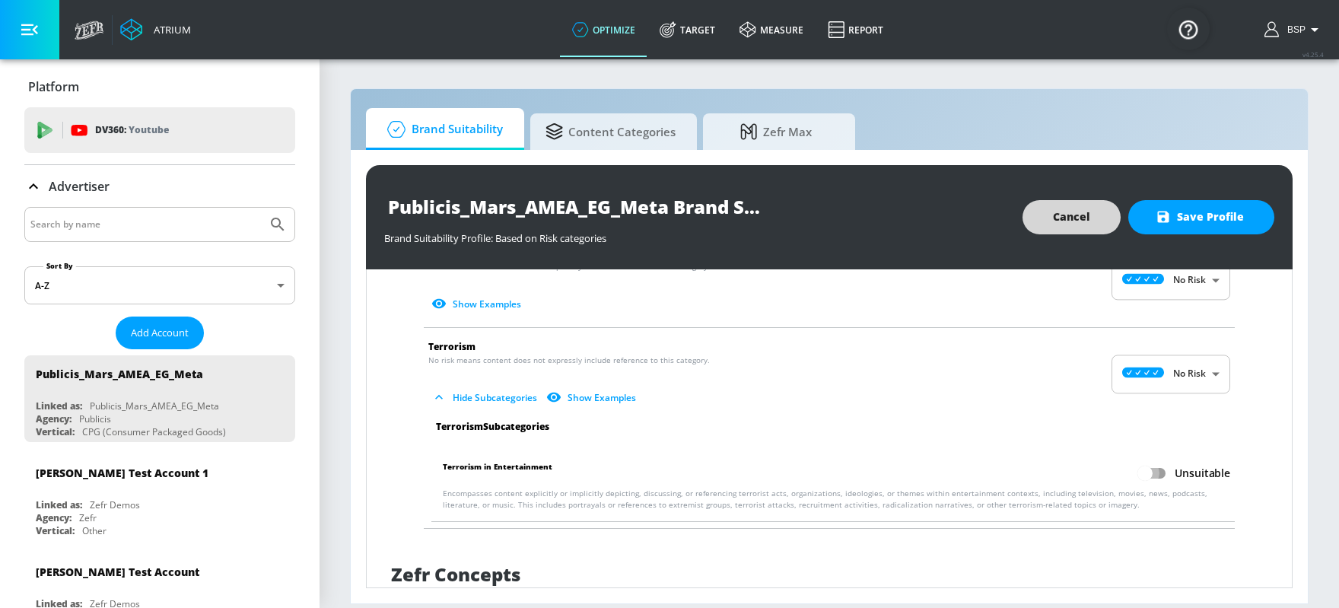
click at [1071, 463] on input "Unsuitable" at bounding box center [1145, 473] width 87 height 29
checkbox input "true"
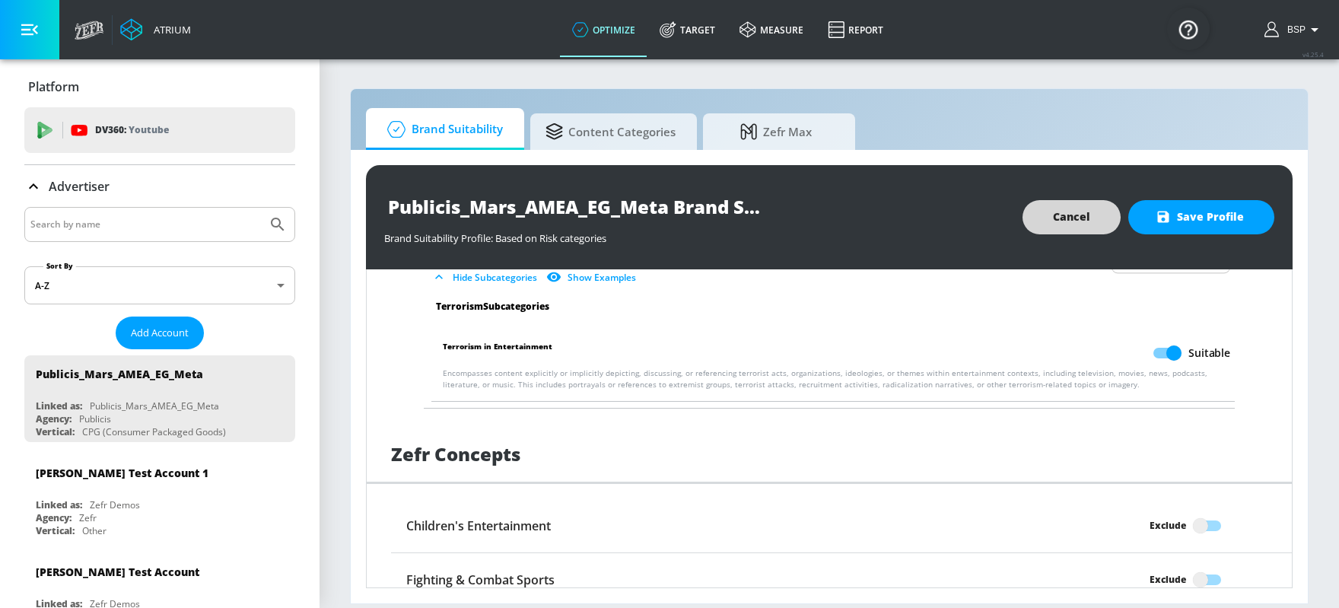
scroll to position [2267, 0]
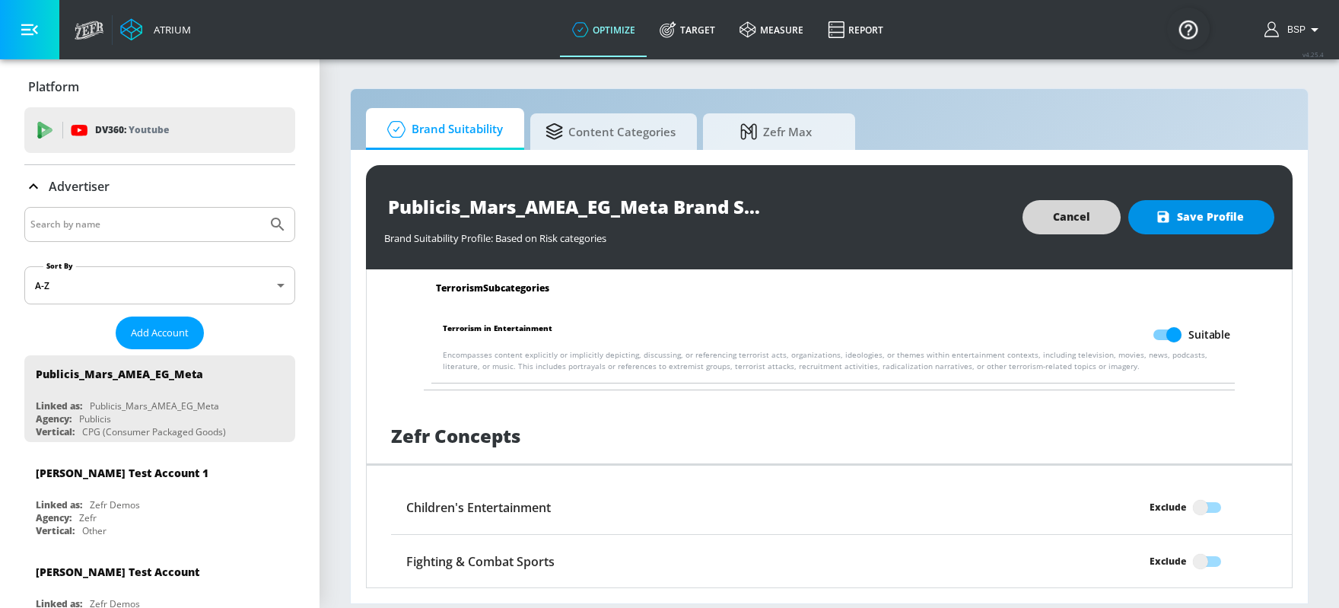
click at [1071, 218] on span "Save Profile" at bounding box center [1201, 217] width 85 height 19
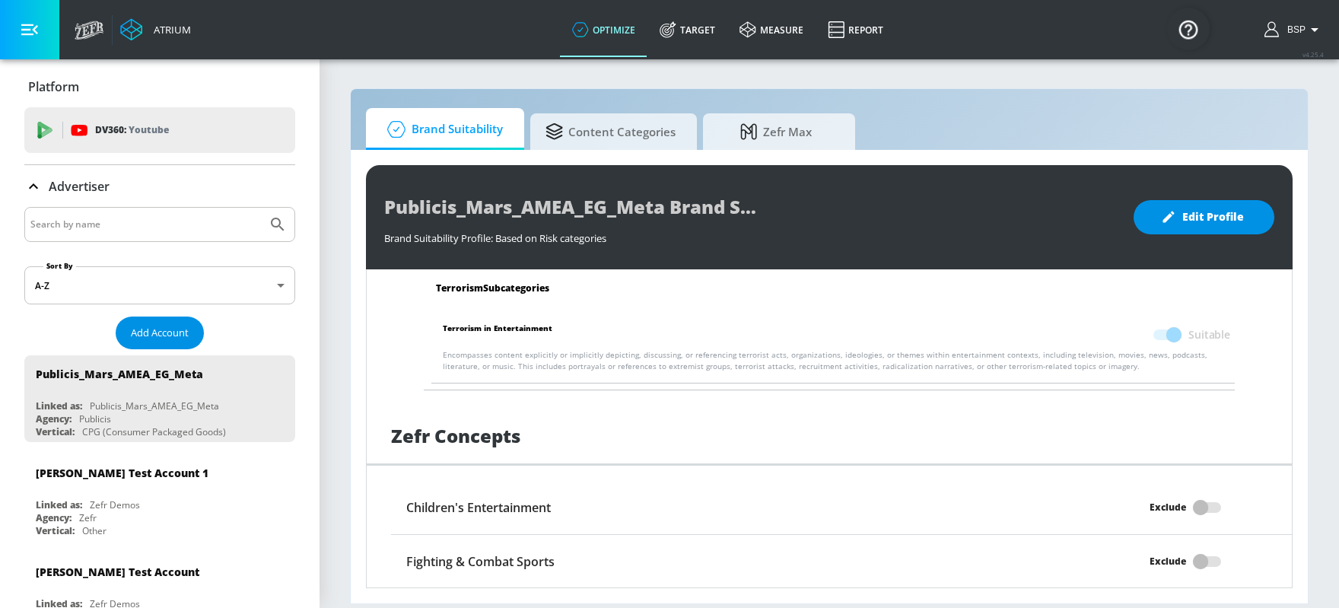
click at [177, 329] on span "Add Account" at bounding box center [160, 333] width 58 height 18
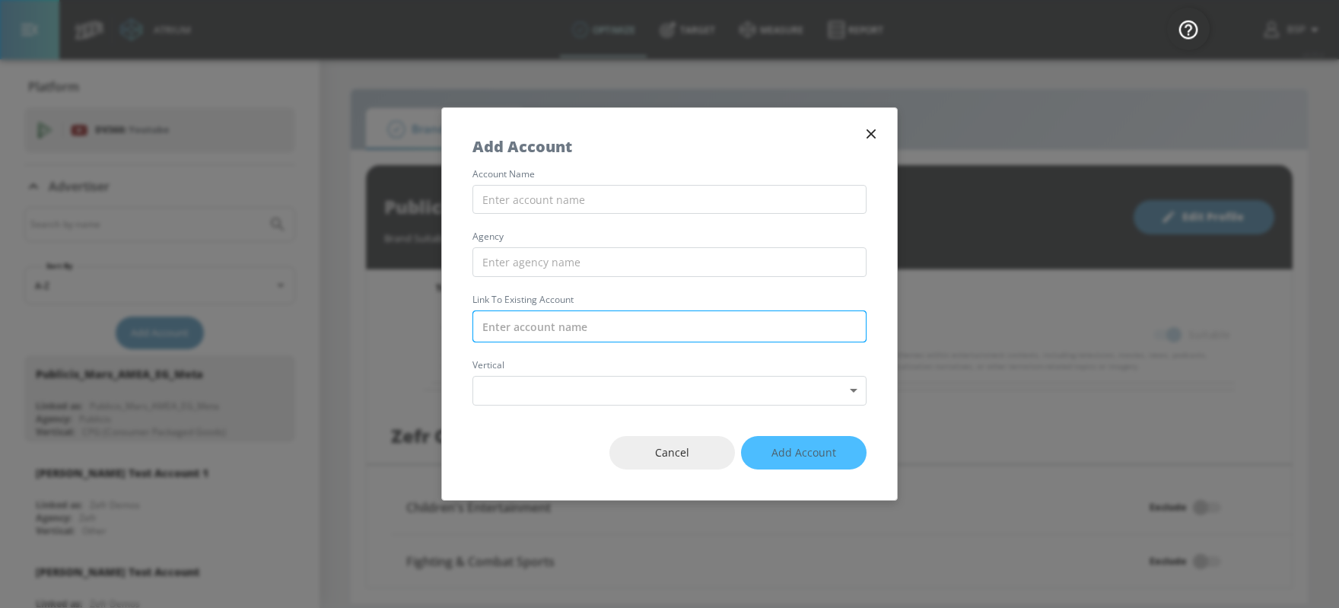
click at [568, 326] on input "text" at bounding box center [670, 326] width 394 height 32
paste input "Publicis_Mars_AMEA_KE_Meta"
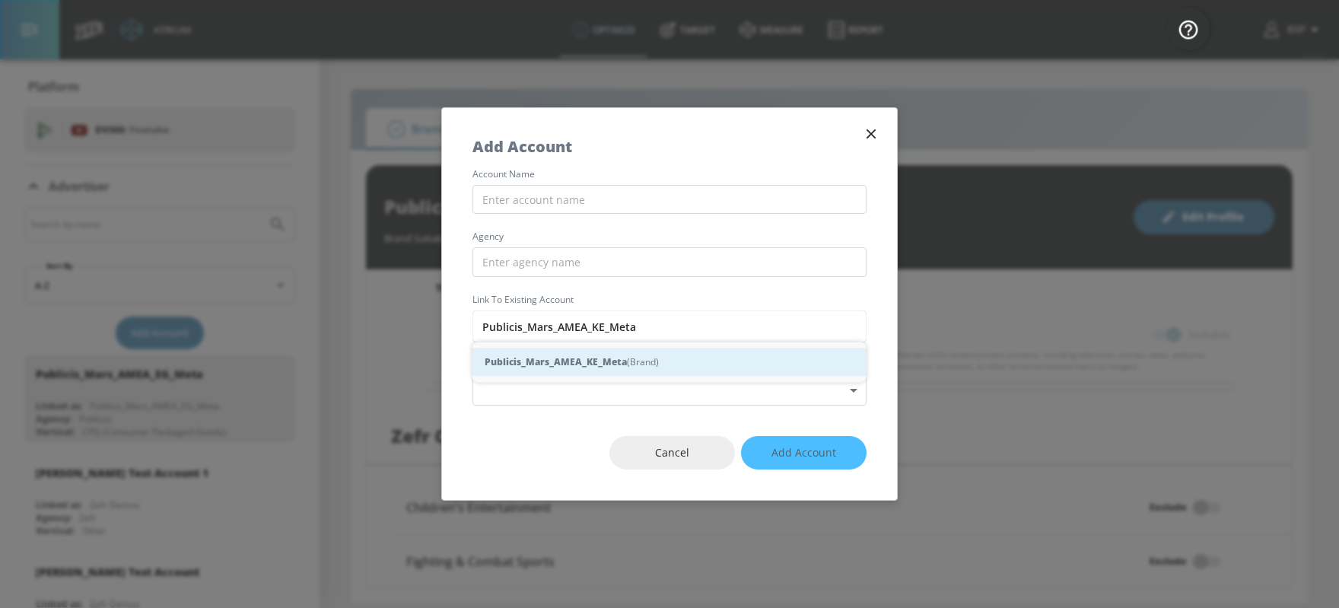
click at [599, 368] on strong "Publicis_Mars_AMEA_KE_Meta" at bounding box center [556, 362] width 142 height 16
type input "Publicis_Mars_AMEA_KE_Meta (Brand)"
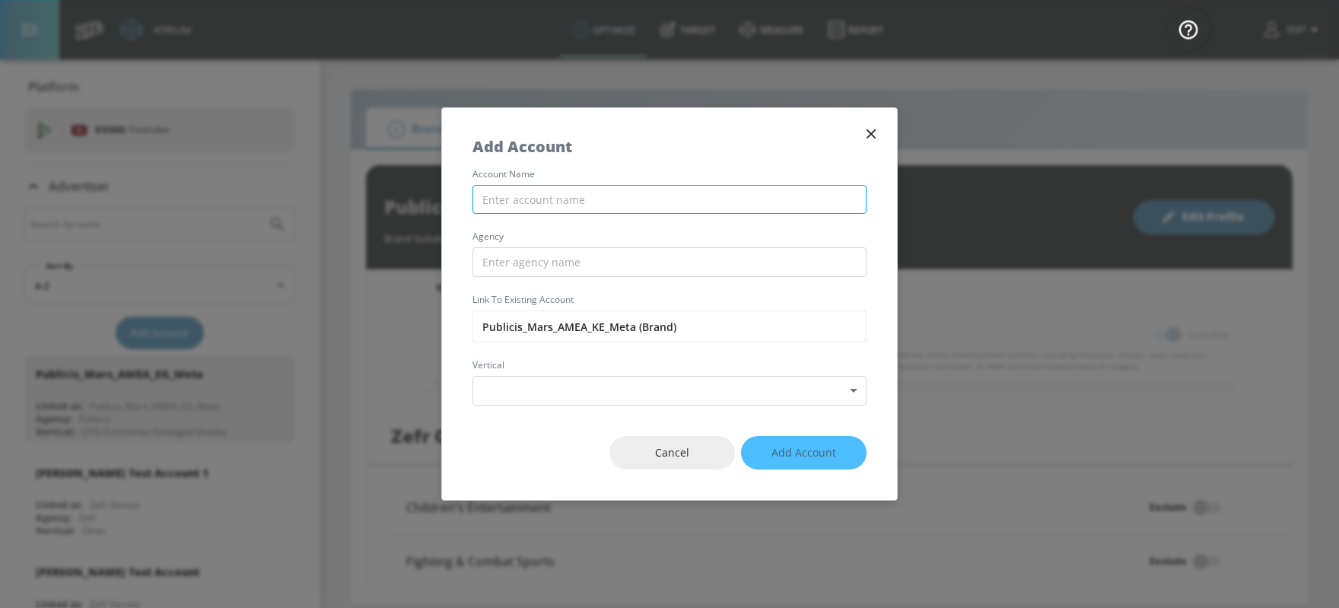
click at [578, 203] on input "text" at bounding box center [670, 200] width 394 height 30
paste input "Publicis_Mars_AMEA_KE_Meta"
type input "Publicis_Mars_AMEA_KE_Meta"
click at [583, 264] on input "text" at bounding box center [670, 262] width 394 height 30
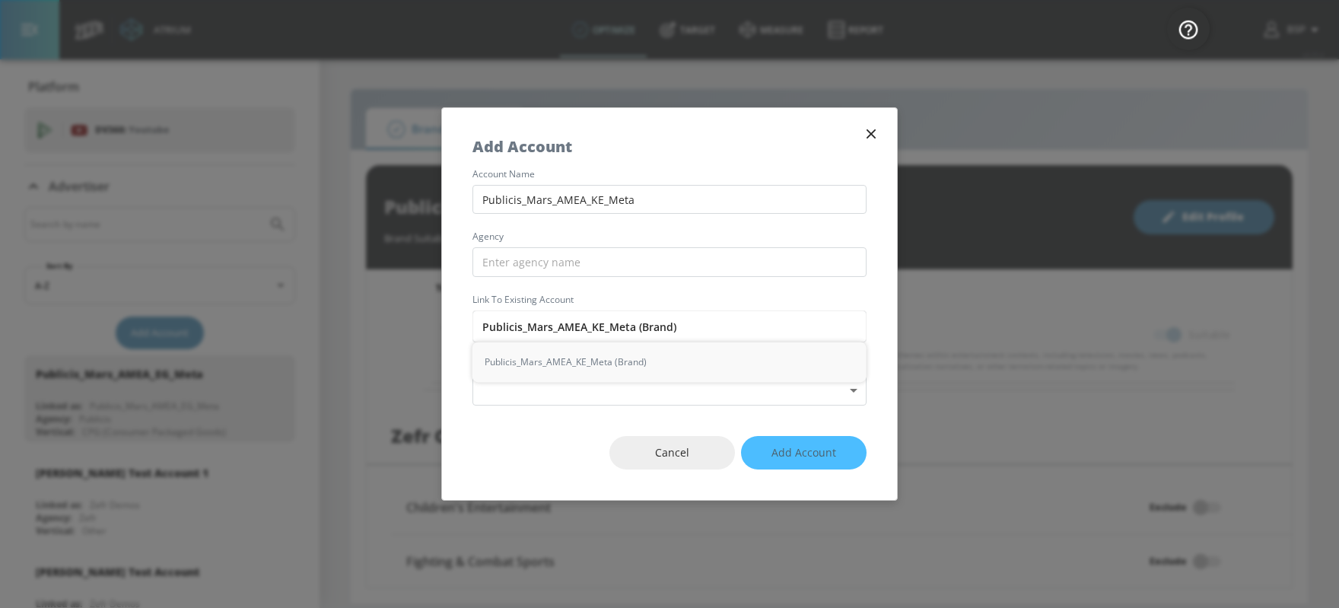
drag, startPoint x: 521, startPoint y: 325, endPoint x: 433, endPoint y: 325, distance: 88.3
click at [433, 325] on div "Add Account account name Publicis_Mars_AMEA_KE_Meta agency Link to Existing Acc…" at bounding box center [669, 304] width 1339 height 608
click at [543, 265] on input "text" at bounding box center [670, 262] width 394 height 30
paste input "Publicis"
type input "Publicis"
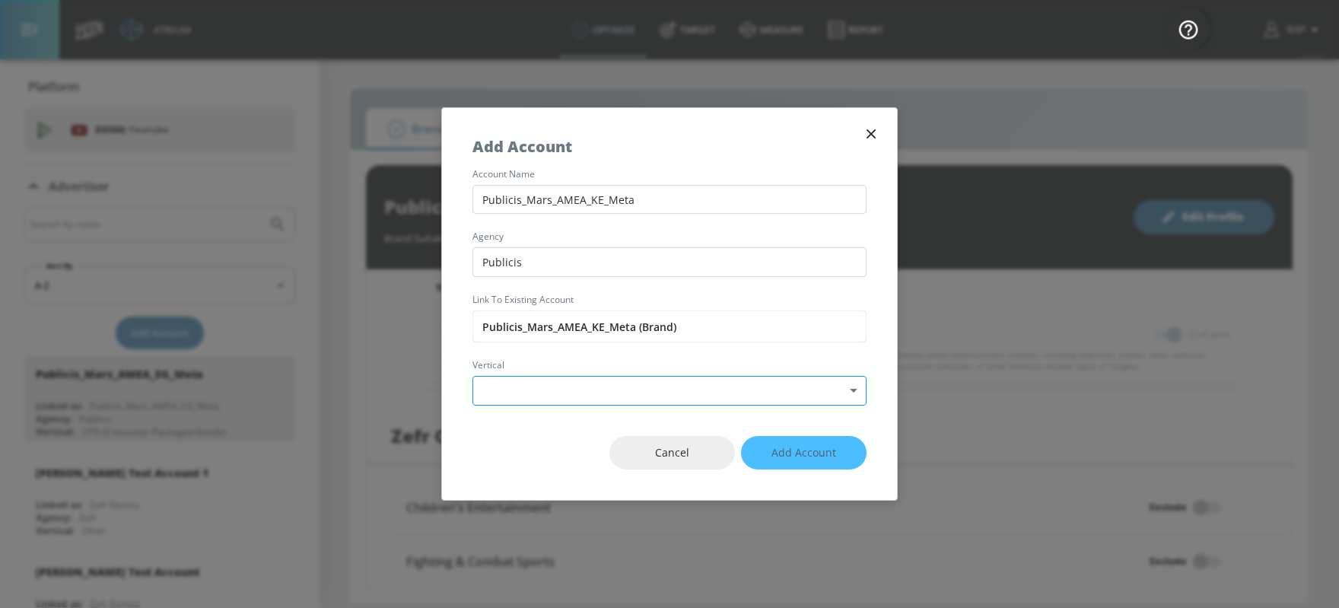
click at [640, 389] on body "Atrium optimize Target measure Report optimize Target measure Report v 4.25.4 B…" at bounding box center [669, 304] width 1339 height 608
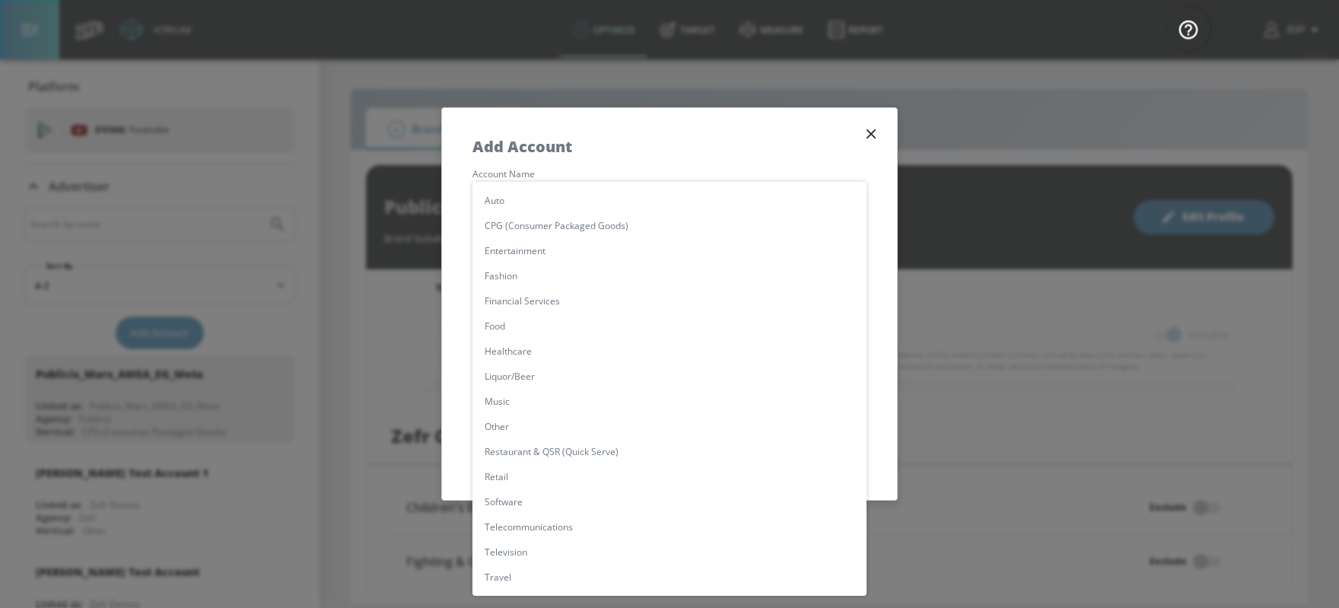
click at [613, 228] on li "CPG (Consumer Packaged Goods)" at bounding box center [670, 225] width 394 height 25
type input "[object Object]"
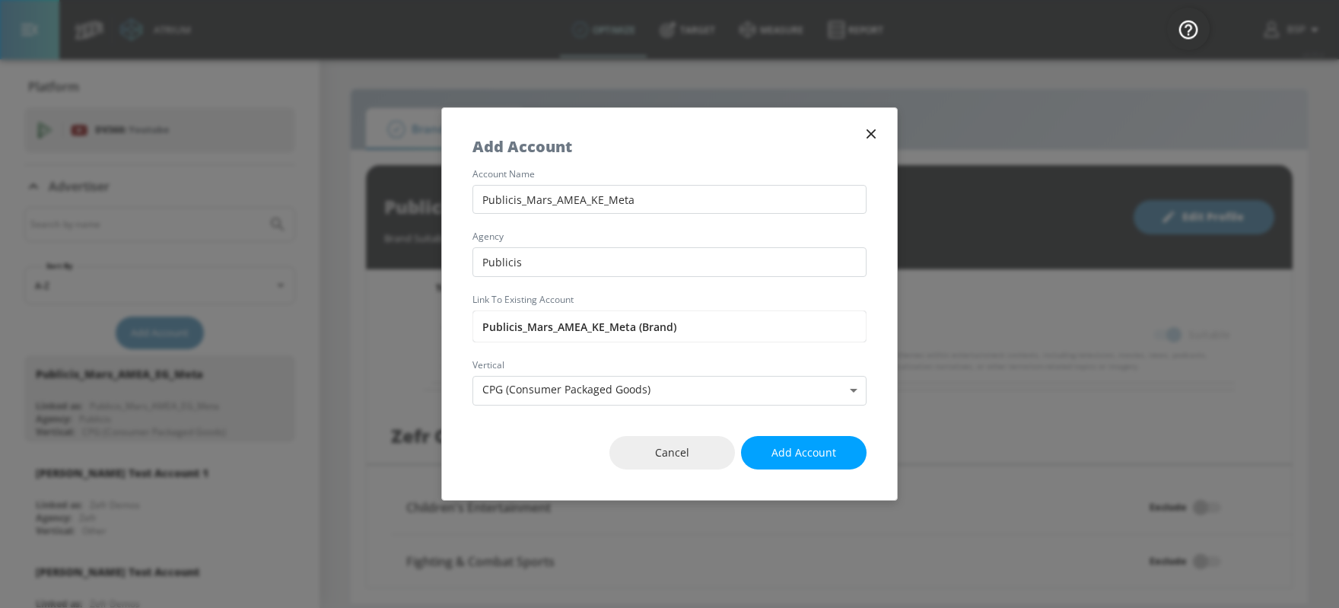
click at [890, 320] on div "account name Publicis_Mars_AMEA_KE_Meta agency Publicis Link to Existing Accoun…" at bounding box center [669, 288] width 455 height 236
click at [812, 453] on span "Add Account" at bounding box center [804, 453] width 65 height 19
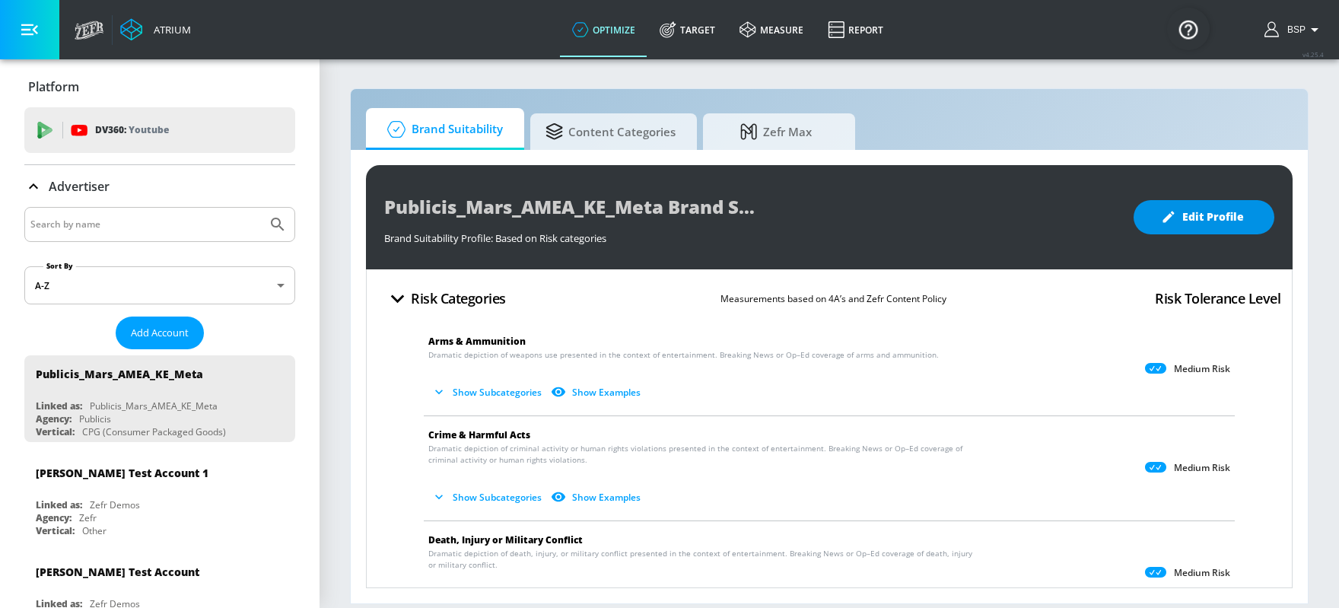
click at [1071, 220] on span "Edit Profile" at bounding box center [1204, 217] width 80 height 19
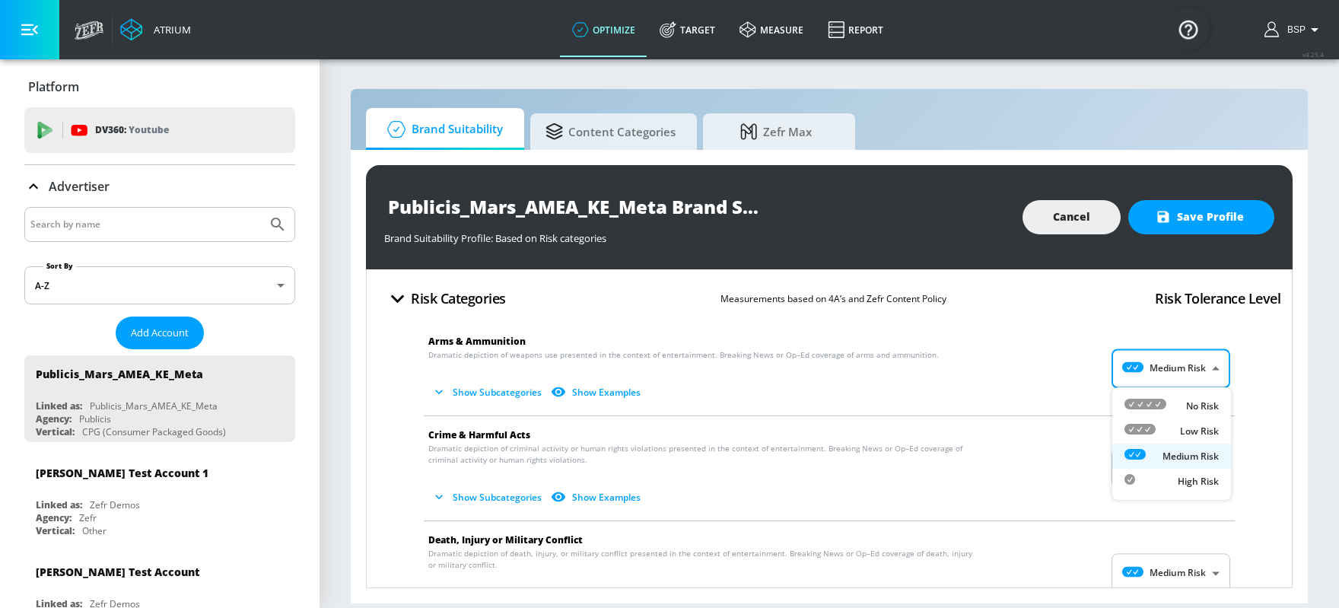
click at [1071, 358] on body "Atrium optimize Target measure Report optimize Target measure Report v 4.25.4 B…" at bounding box center [669, 304] width 1339 height 608
click at [1071, 403] on div "No Risk" at bounding box center [1172, 406] width 94 height 16
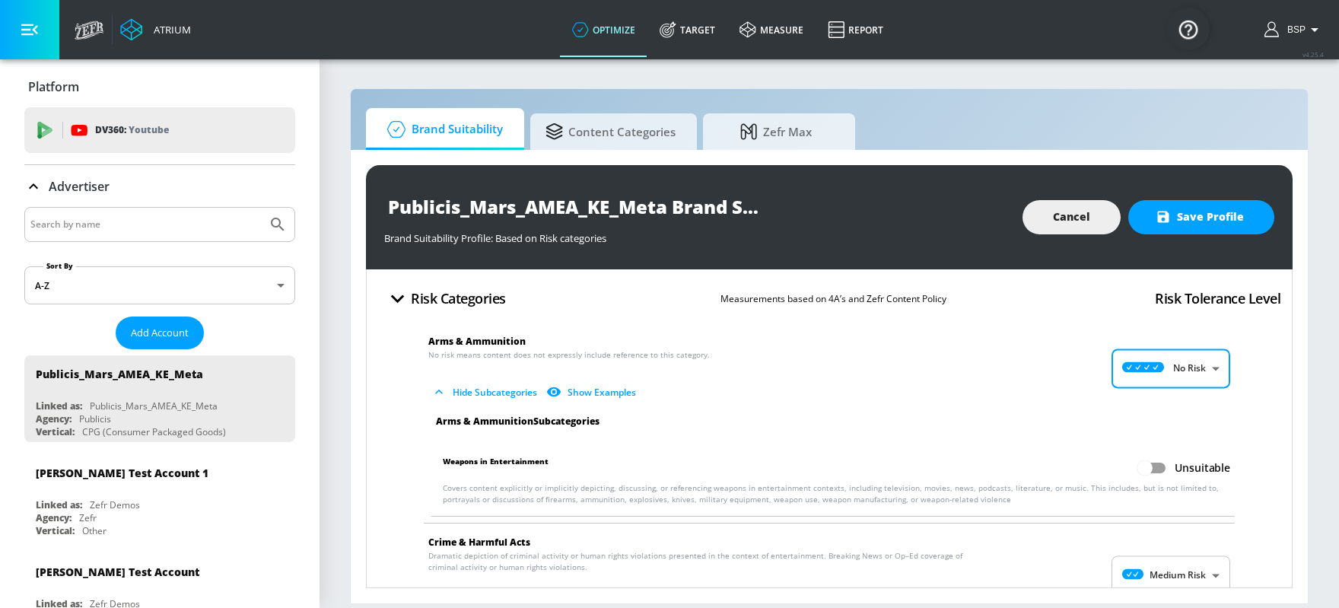
click at [1071, 365] on body "Atrium optimize Target measure Report optimize Target measure Report v 4.25.4 B…" at bounding box center [669, 304] width 1339 height 608
click at [1071, 425] on p "Low Risk" at bounding box center [1199, 432] width 39 height 14
type input "LOW"
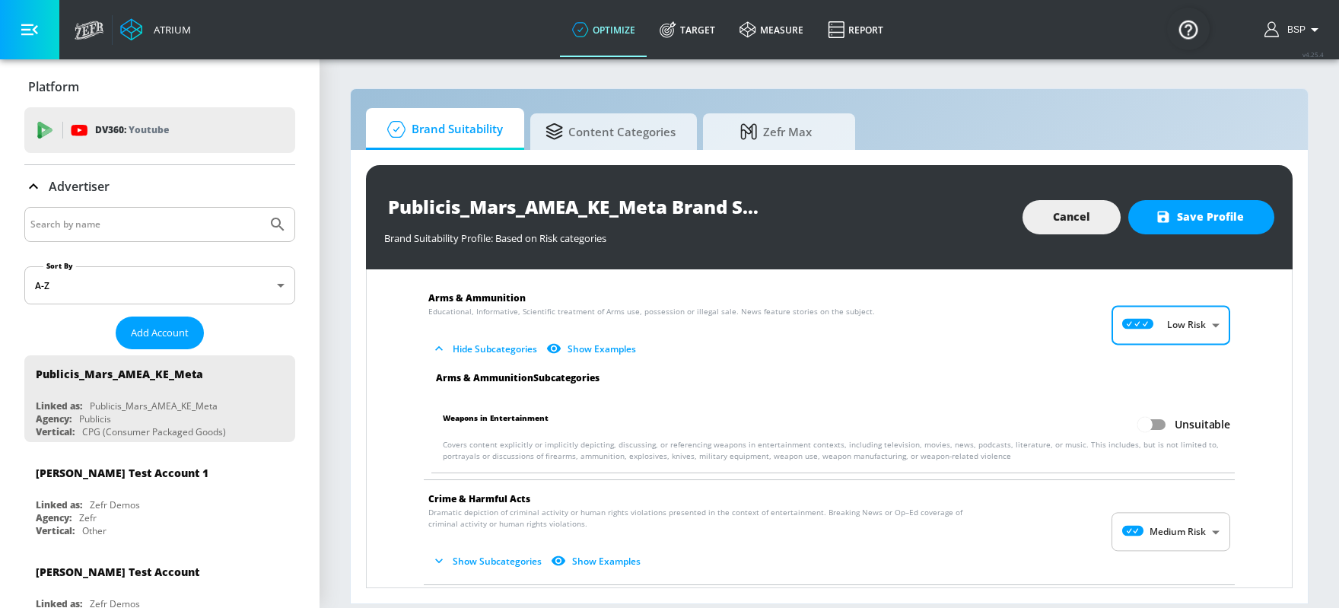
click at [1071, 427] on input "Unsuitable" at bounding box center [1145, 424] width 87 height 29
checkbox input "true"
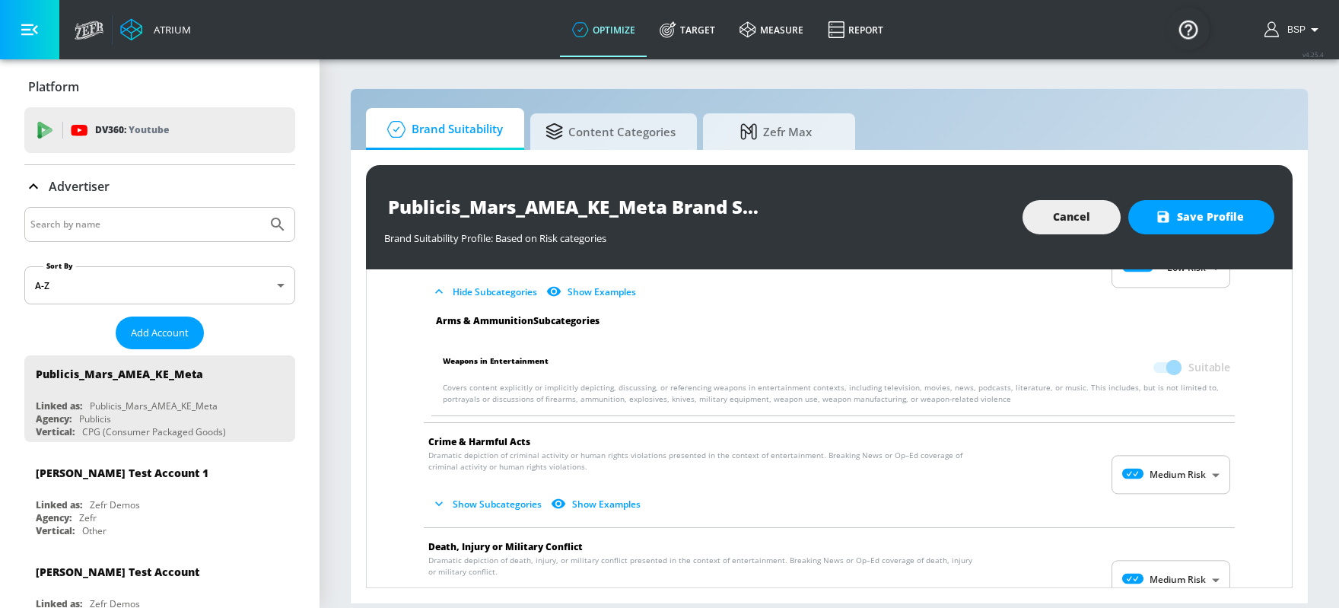
scroll to position [165, 0]
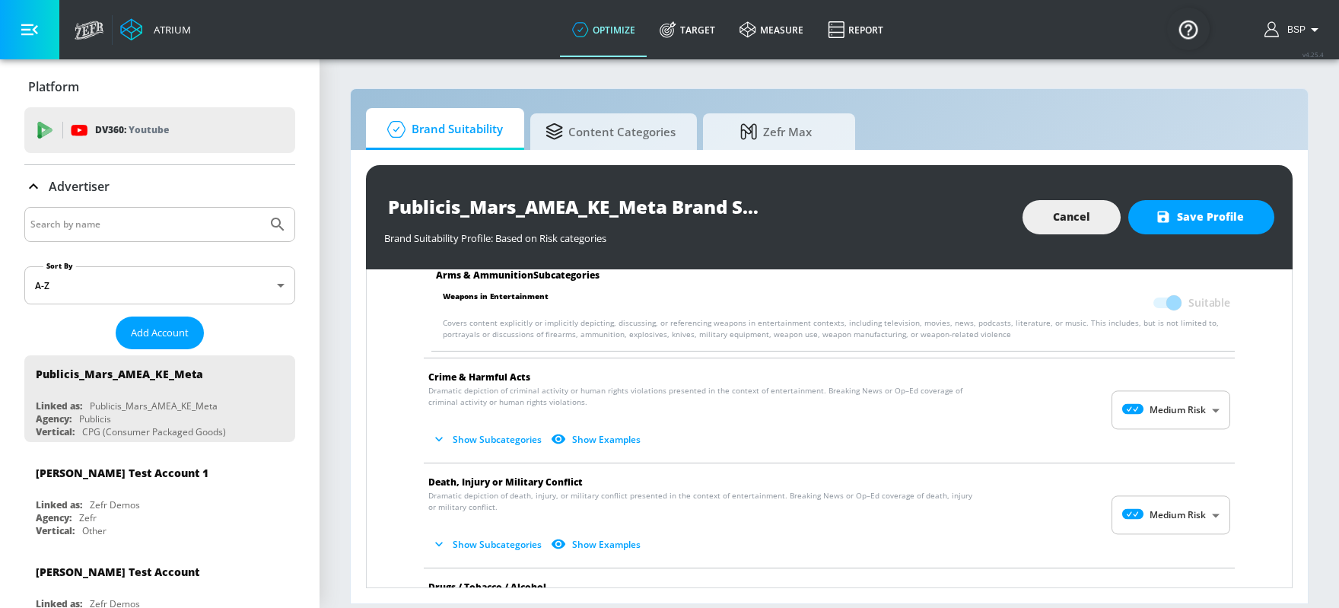
click at [1071, 408] on body "Atrium optimize Target measure Report optimize Target measure Report v 4.25.4 B…" at bounding box center [669, 304] width 1339 height 608
click at [1071, 463] on div "Low Risk" at bounding box center [1172, 471] width 94 height 16
type input "LOW"
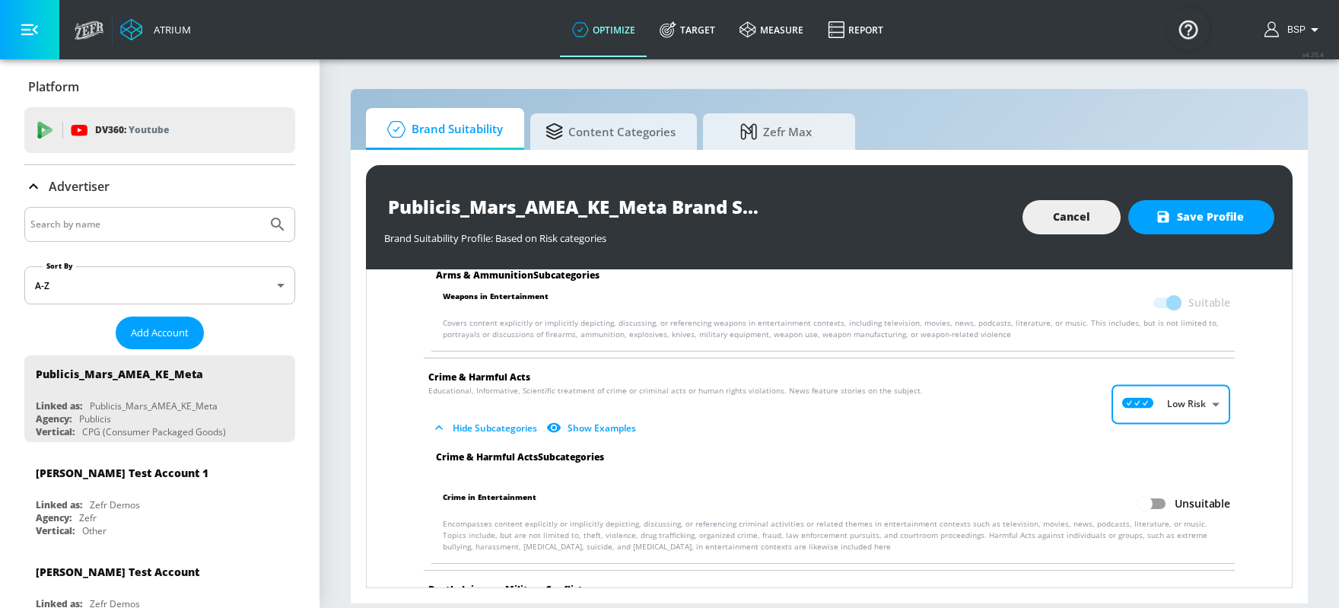
click at [1071, 485] on input "Unsuitable" at bounding box center [1145, 503] width 87 height 29
checkbox input "true"
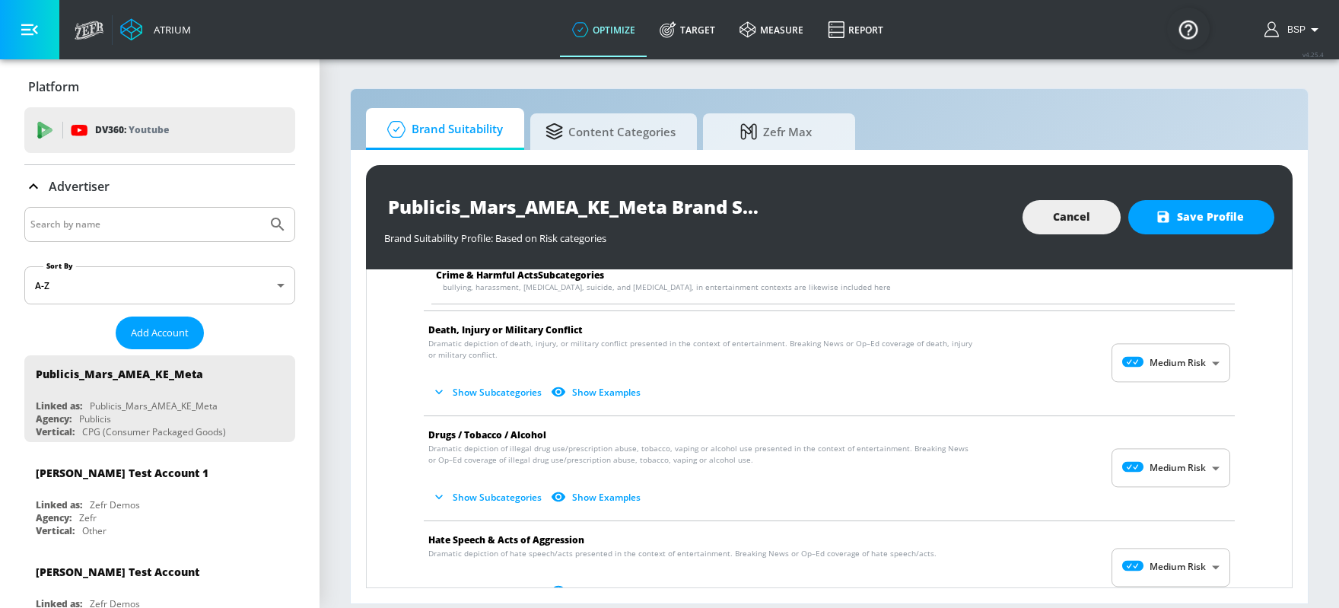
scroll to position [426, 0]
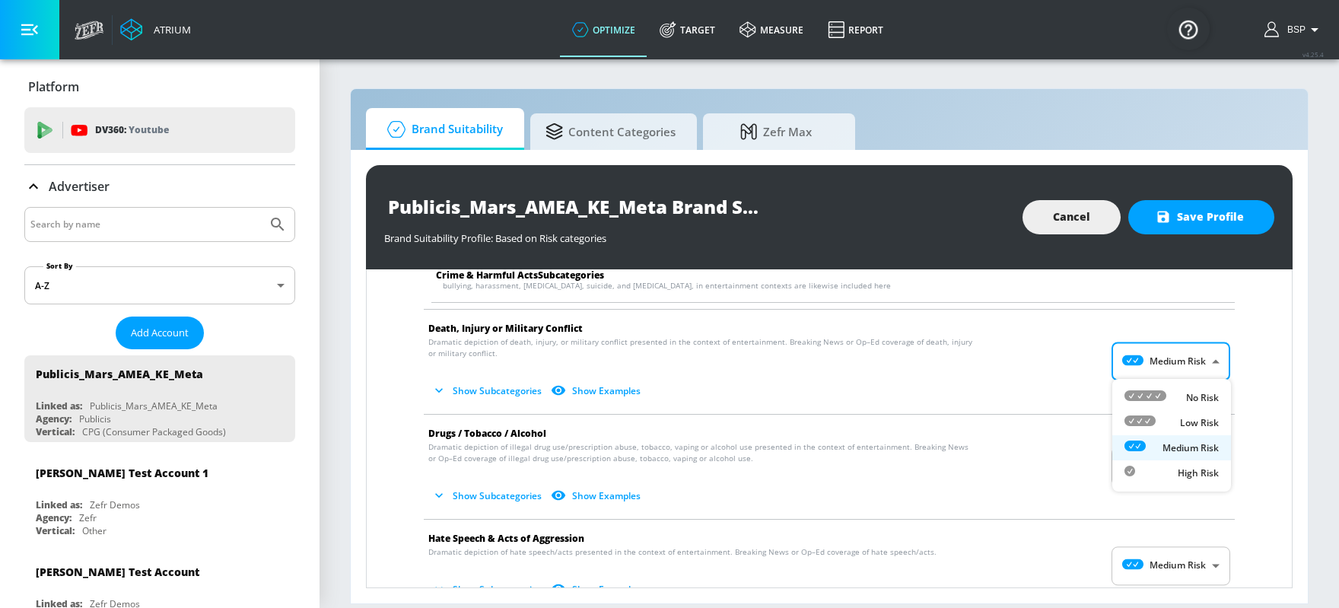
click at [1071, 364] on body "Atrium optimize Target measure Report optimize Target measure Report v 4.25.4 B…" at bounding box center [669, 304] width 1339 height 608
click at [1071, 422] on div "Low Risk" at bounding box center [1172, 423] width 94 height 16
type input "LOW"
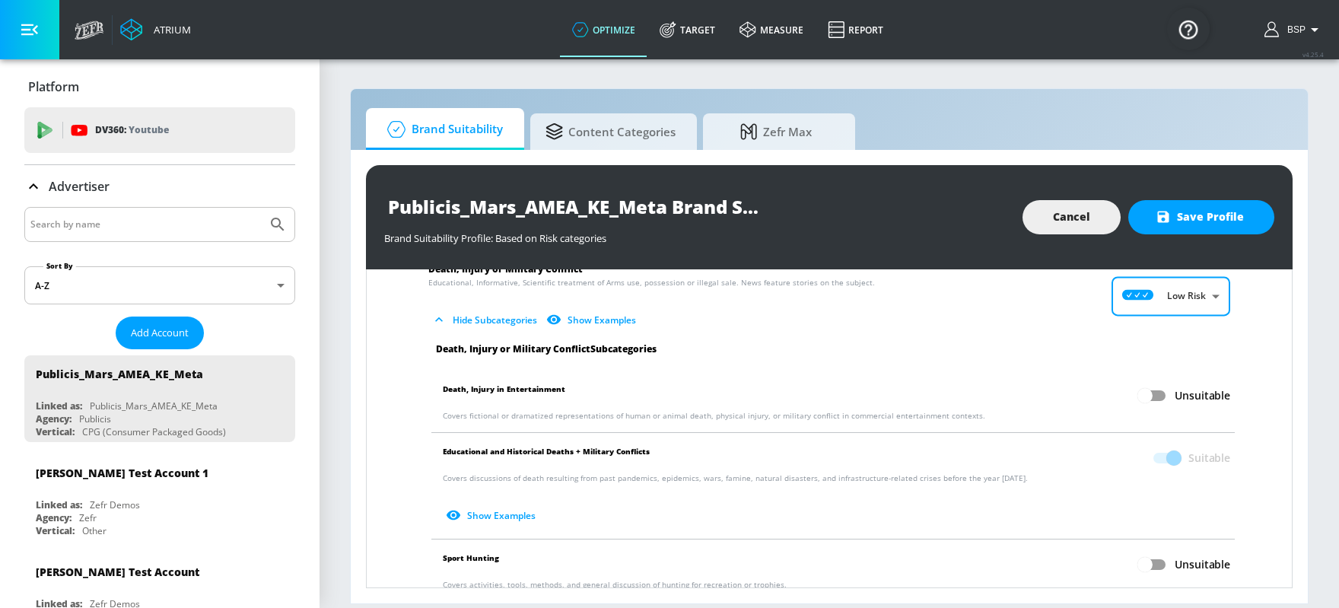
scroll to position [498, 0]
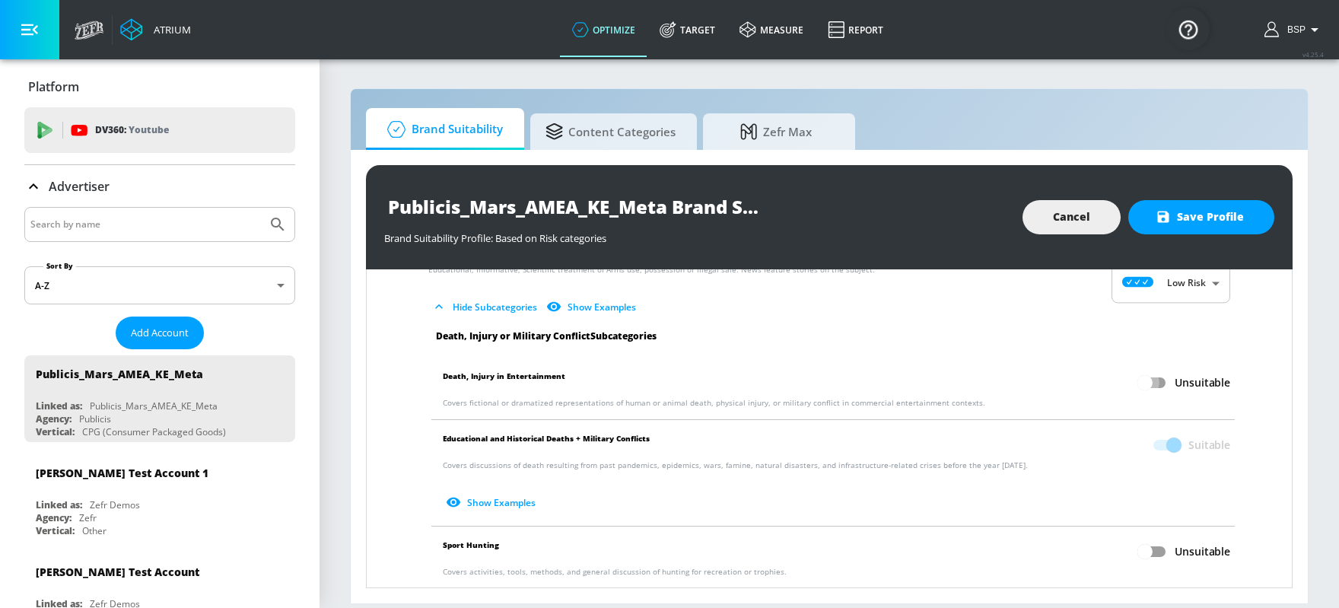
click at [1071, 387] on input "Unsuitable" at bounding box center [1145, 382] width 87 height 29
checkbox input "true"
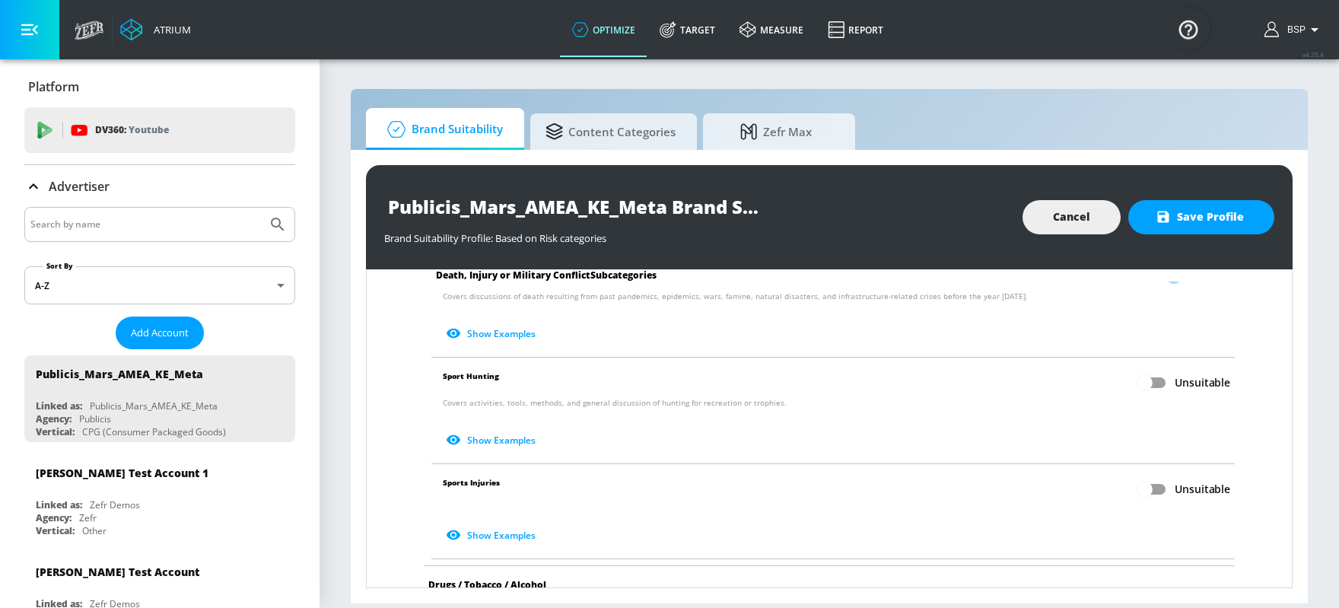
scroll to position [687, 0]
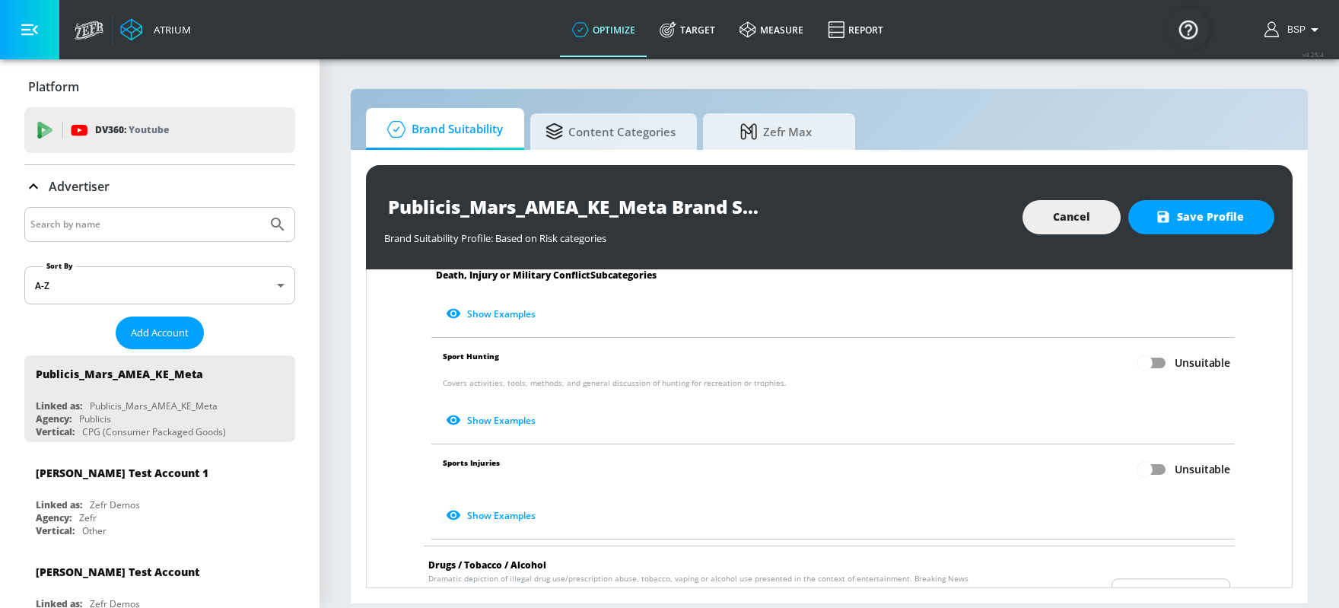
click at [1071, 466] on input "Unsuitable" at bounding box center [1145, 469] width 87 height 29
checkbox input "true"
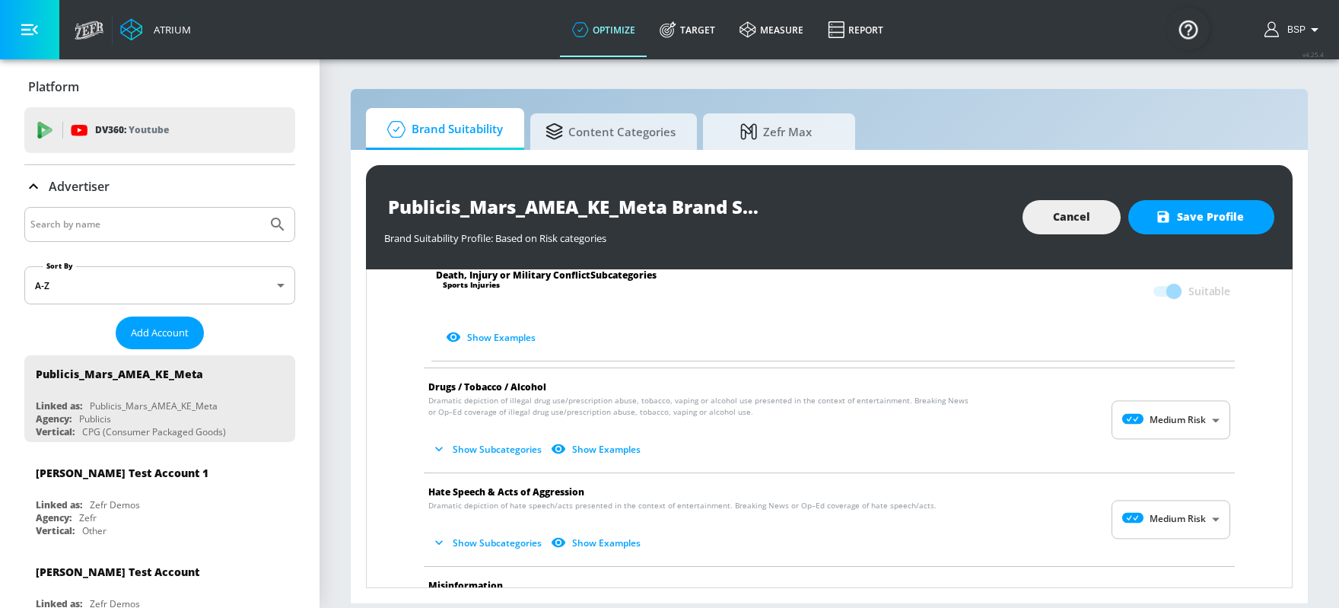
scroll to position [869, 0]
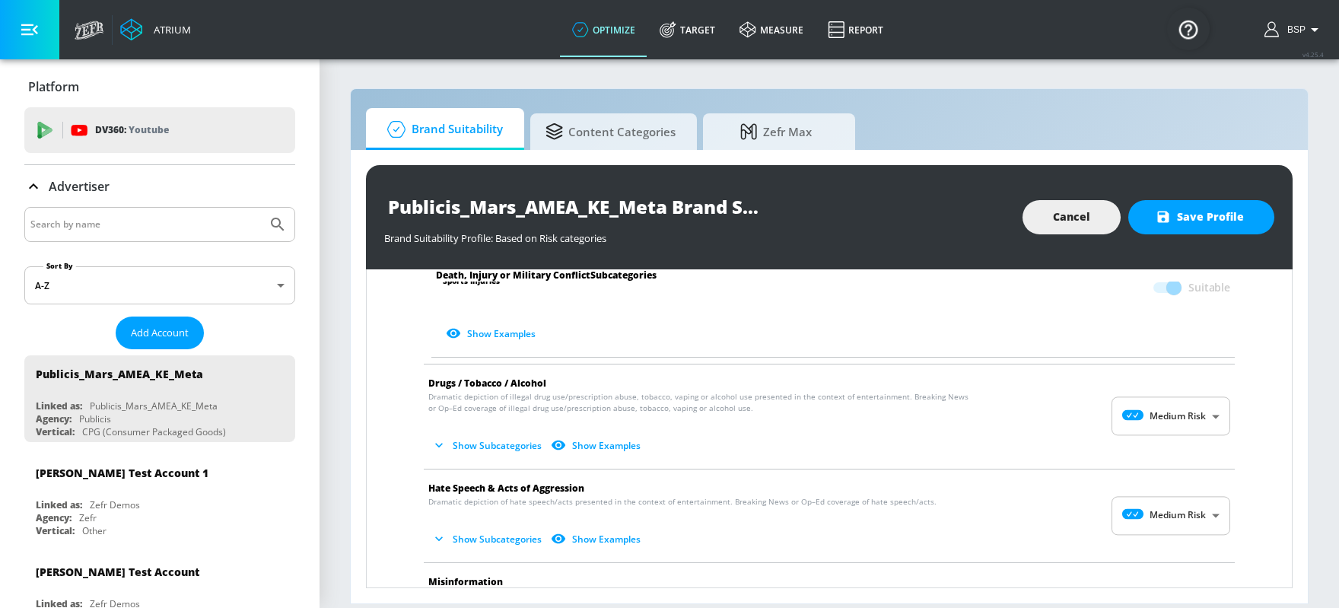
click at [1071, 425] on body "Atrium optimize Target measure Report optimize Target measure Report v 4.25.4 B…" at bounding box center [669, 304] width 1339 height 608
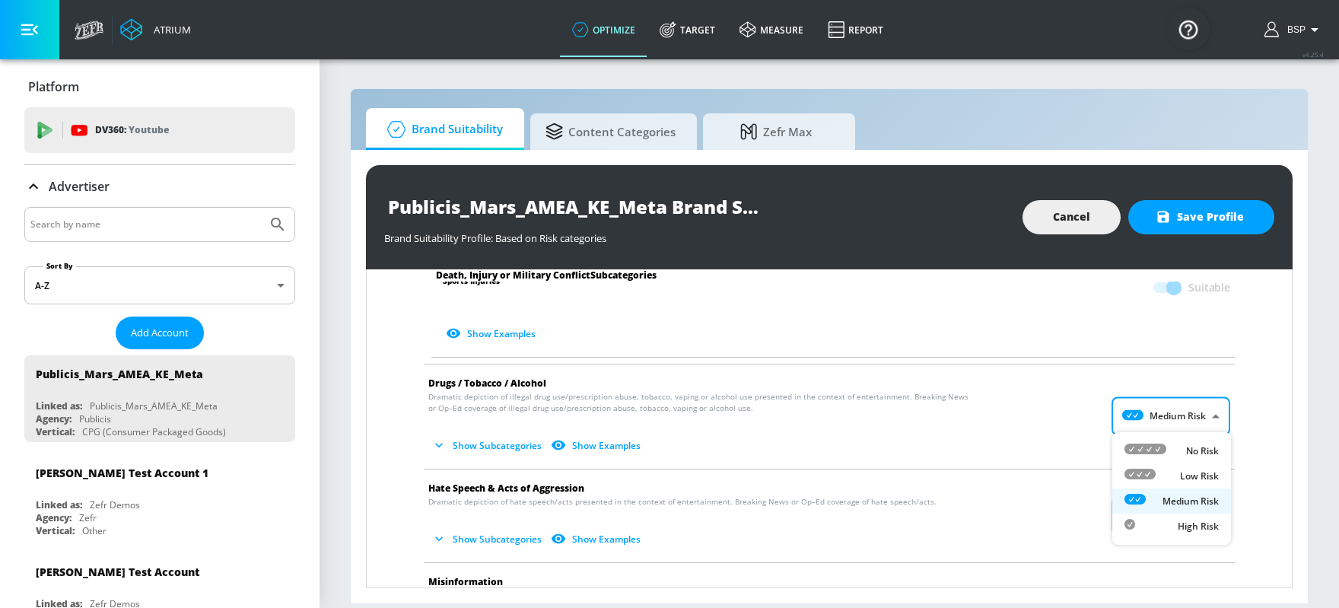
click at [1071, 485] on p "Medium Risk" at bounding box center [1191, 502] width 56 height 14
click at [1071, 485] on body "Atrium optimize Target measure Report optimize Target measure Report v 4.25.4 B…" at bounding box center [669, 304] width 1339 height 608
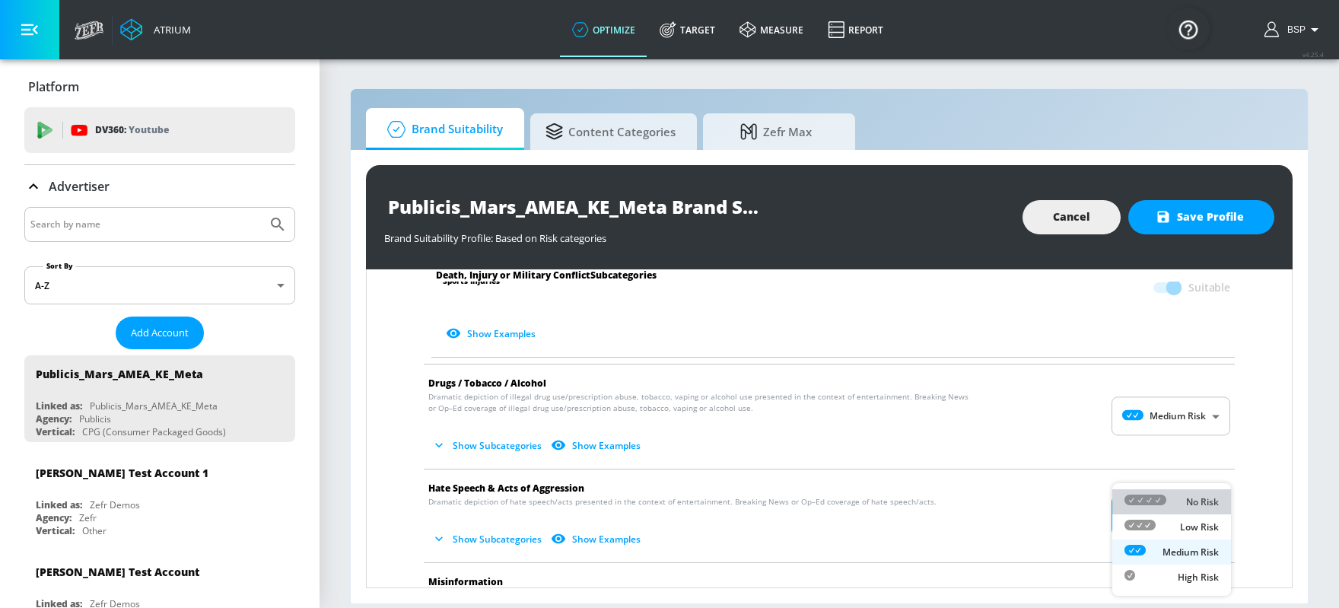
click at [1071, 485] on p "No Risk" at bounding box center [1202, 502] width 33 height 14
type input "MINIMAL"
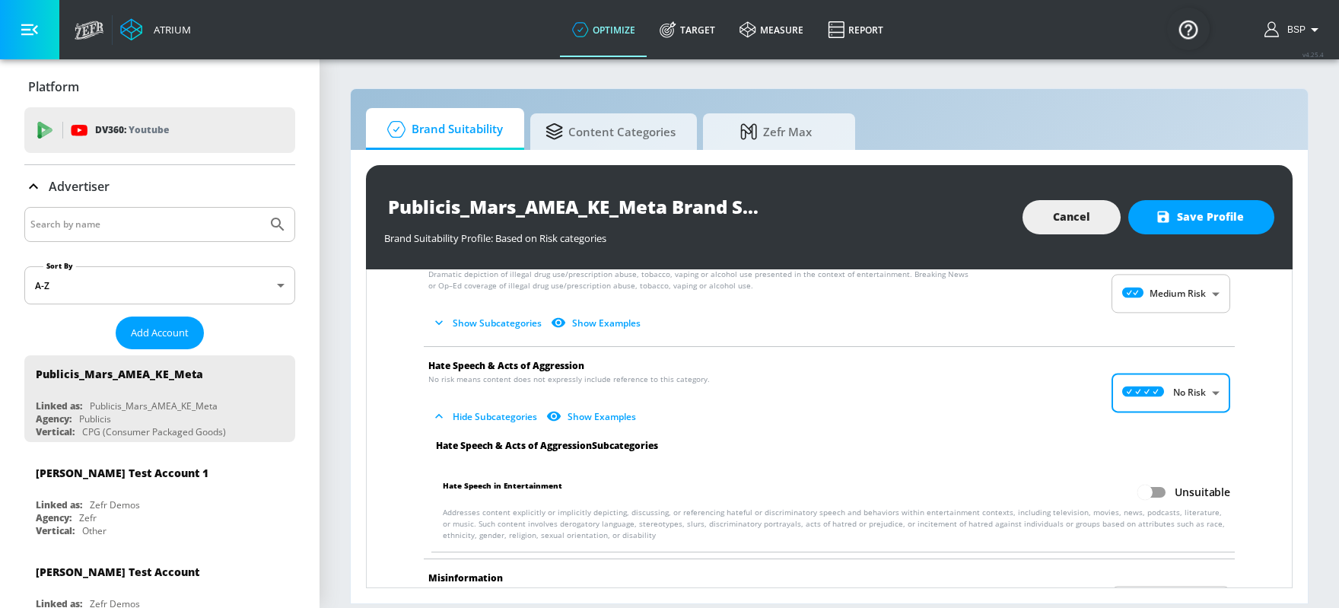
scroll to position [998, 0]
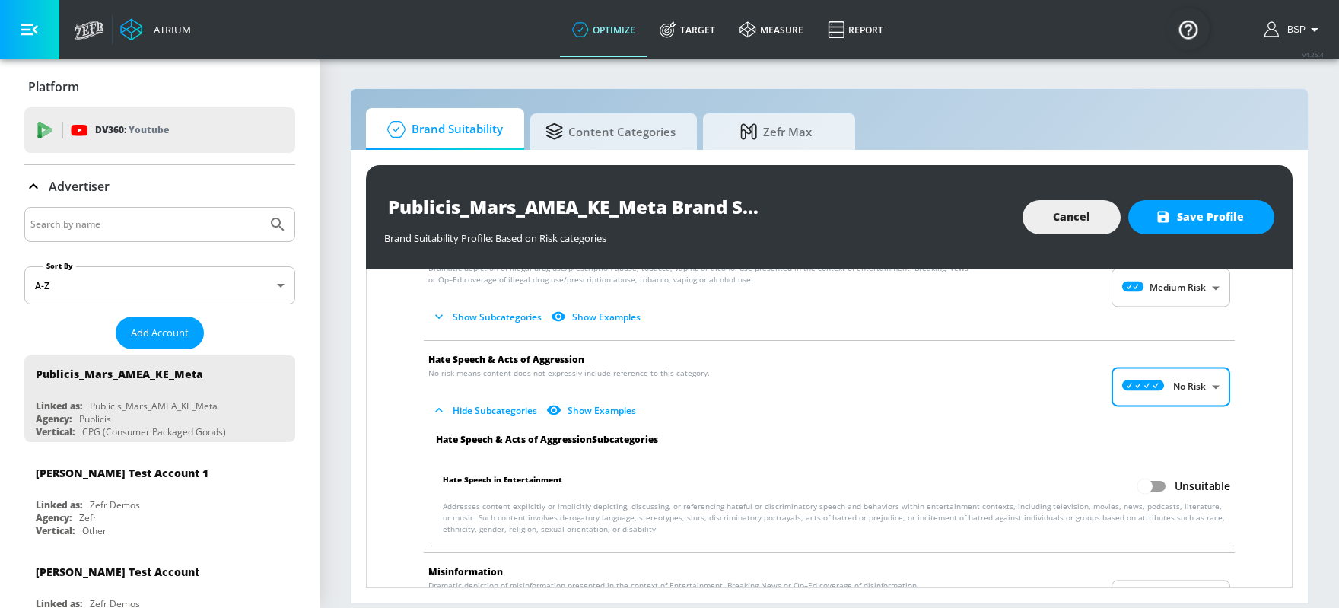
click at [1071, 475] on input "Unsuitable" at bounding box center [1145, 486] width 87 height 29
checkbox input "true"
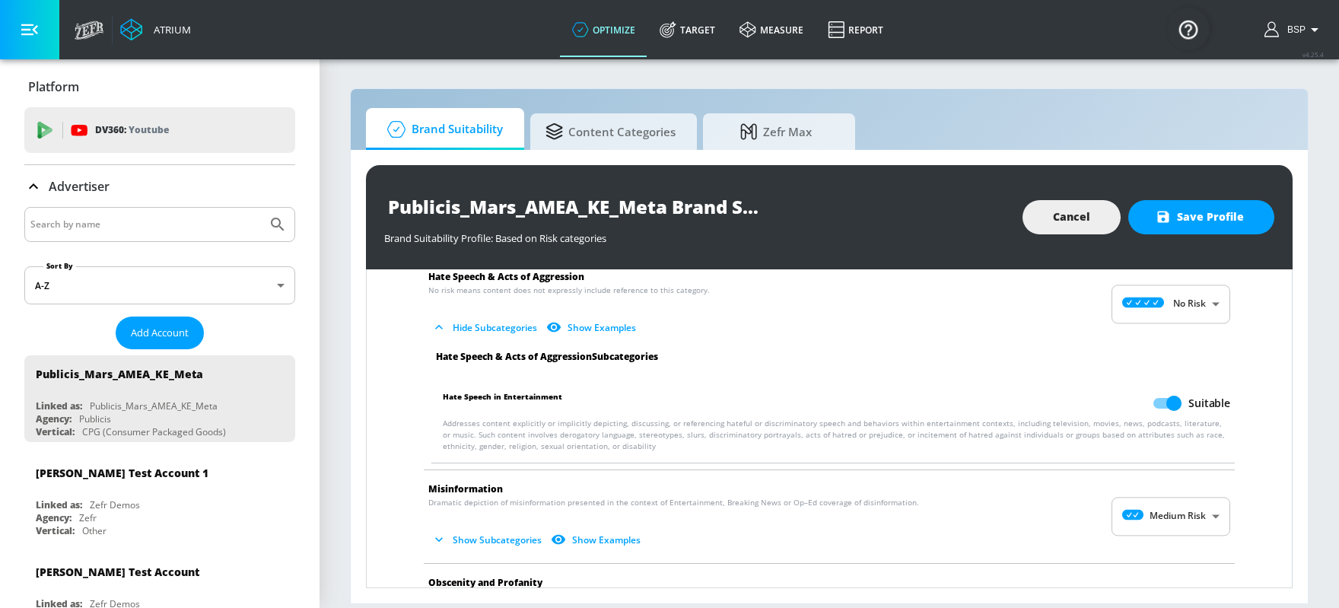
scroll to position [1181, 0]
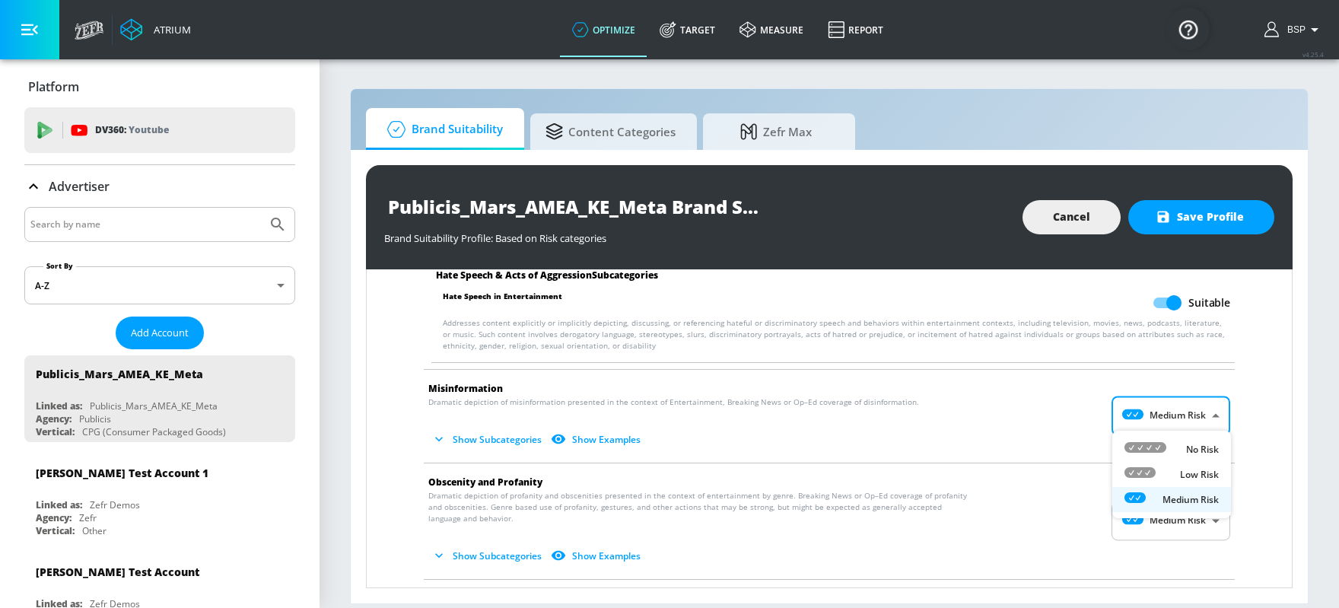
click at [1071, 430] on body "Atrium optimize Target measure Report optimize Target measure Report v 4.25.4 B…" at bounding box center [669, 304] width 1339 height 608
click at [1071, 454] on p "No Risk" at bounding box center [1202, 450] width 33 height 14
type input "MINIMAL"
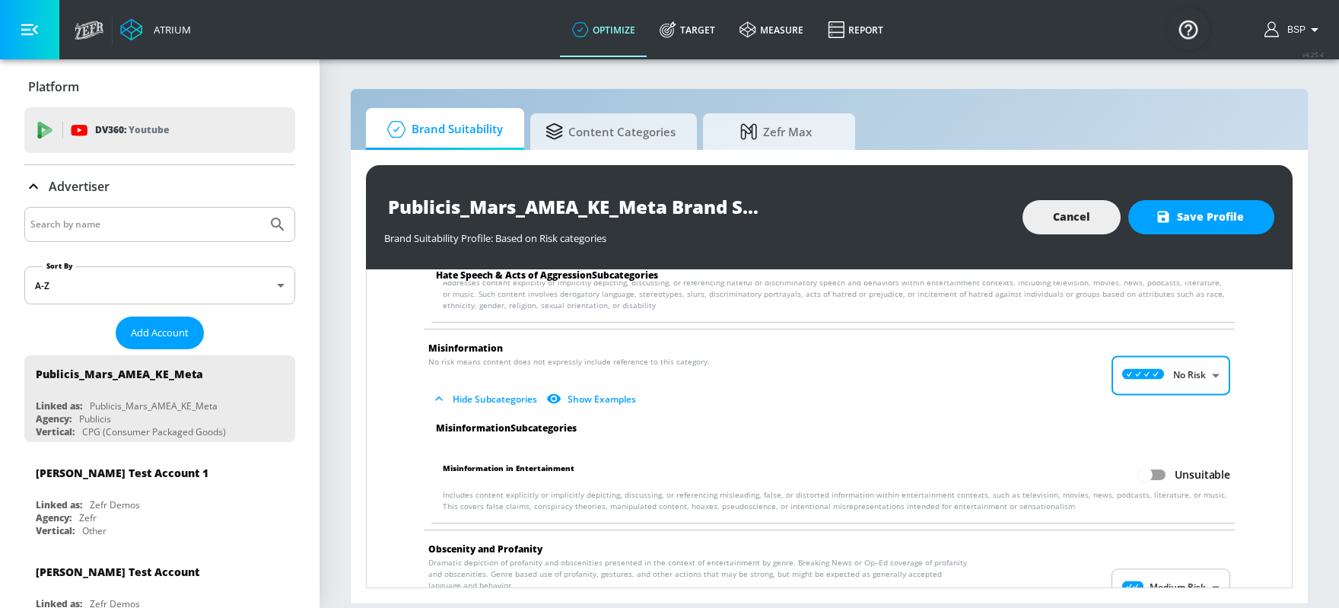
scroll to position [1255, 0]
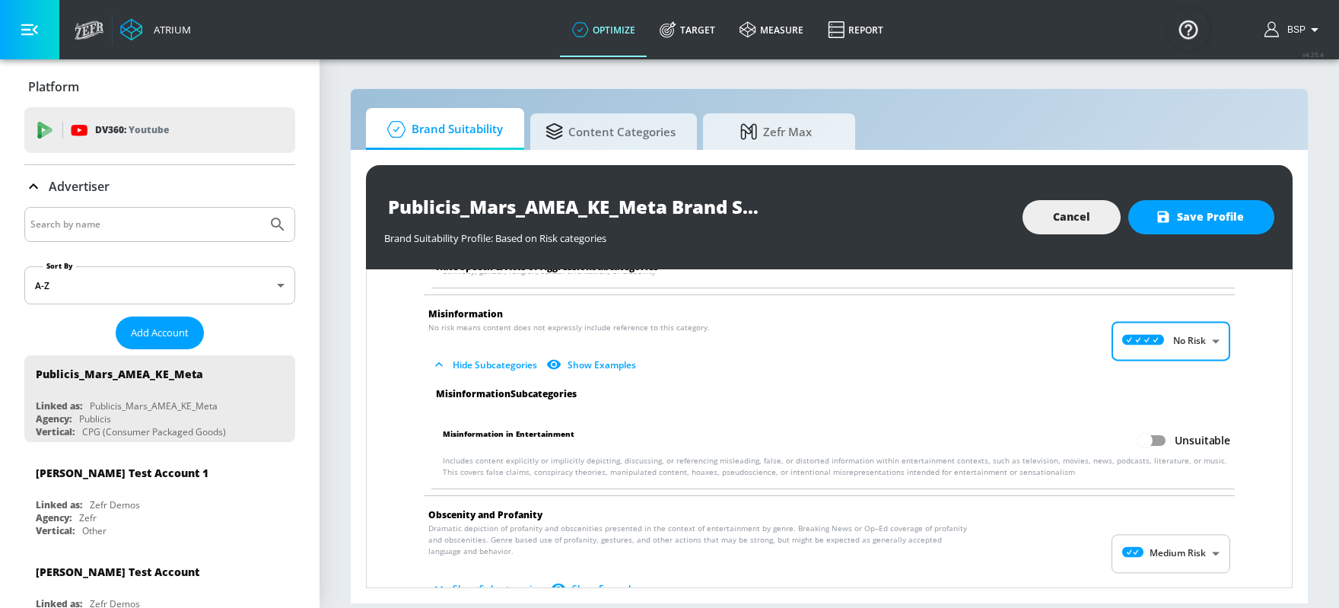
click at [1071, 442] on input "Unsuitable" at bounding box center [1145, 440] width 87 height 29
checkbox input "true"
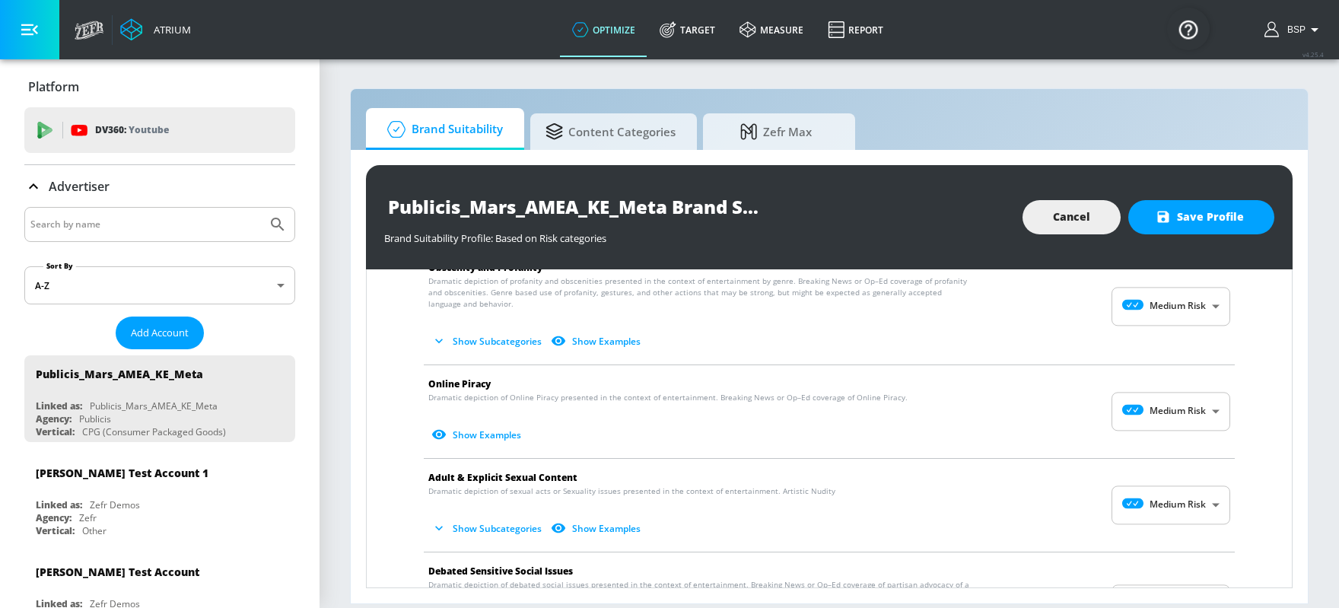
scroll to position [1507, 0]
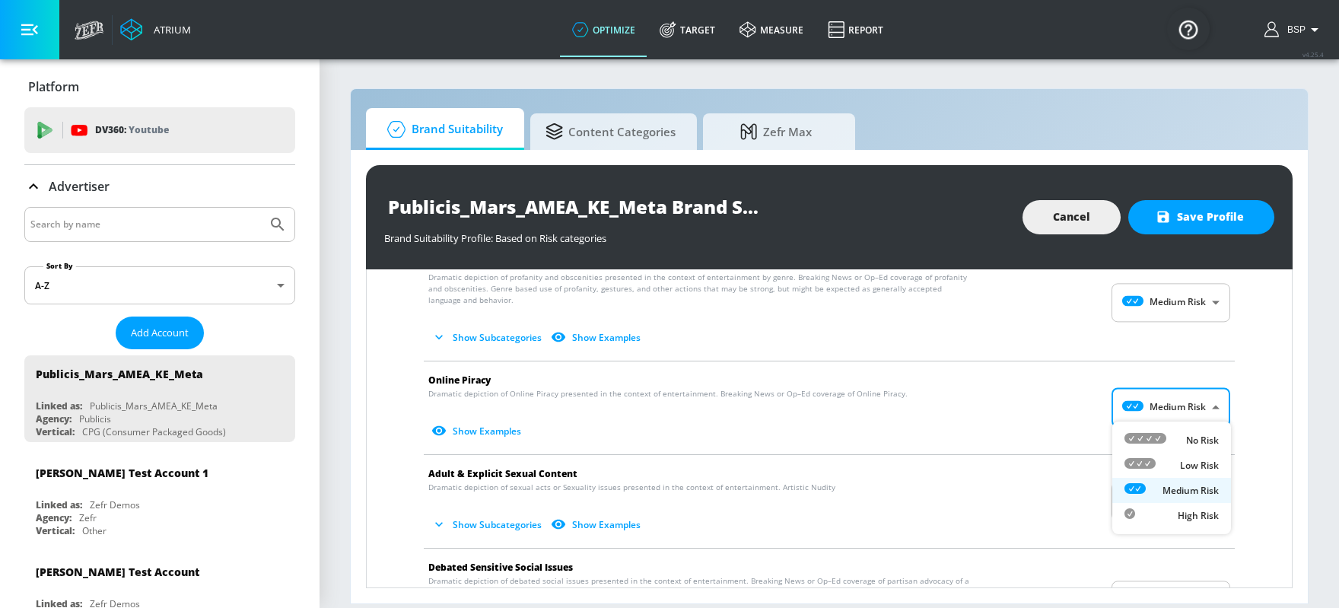
click at [1071, 405] on body "Atrium optimize Target measure Report optimize Target measure Report v 4.25.4 B…" at bounding box center [669, 304] width 1339 height 608
click at [1071, 443] on div "No Risk" at bounding box center [1172, 440] width 94 height 16
type input "MINIMAL"
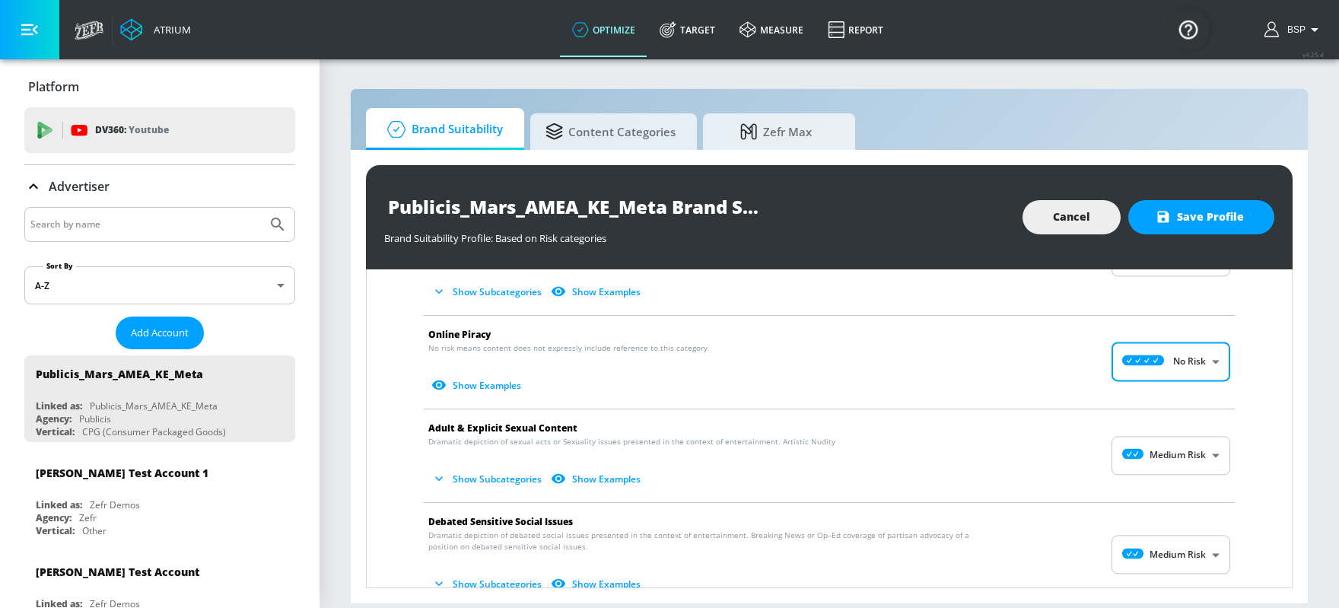
scroll to position [1637, 0]
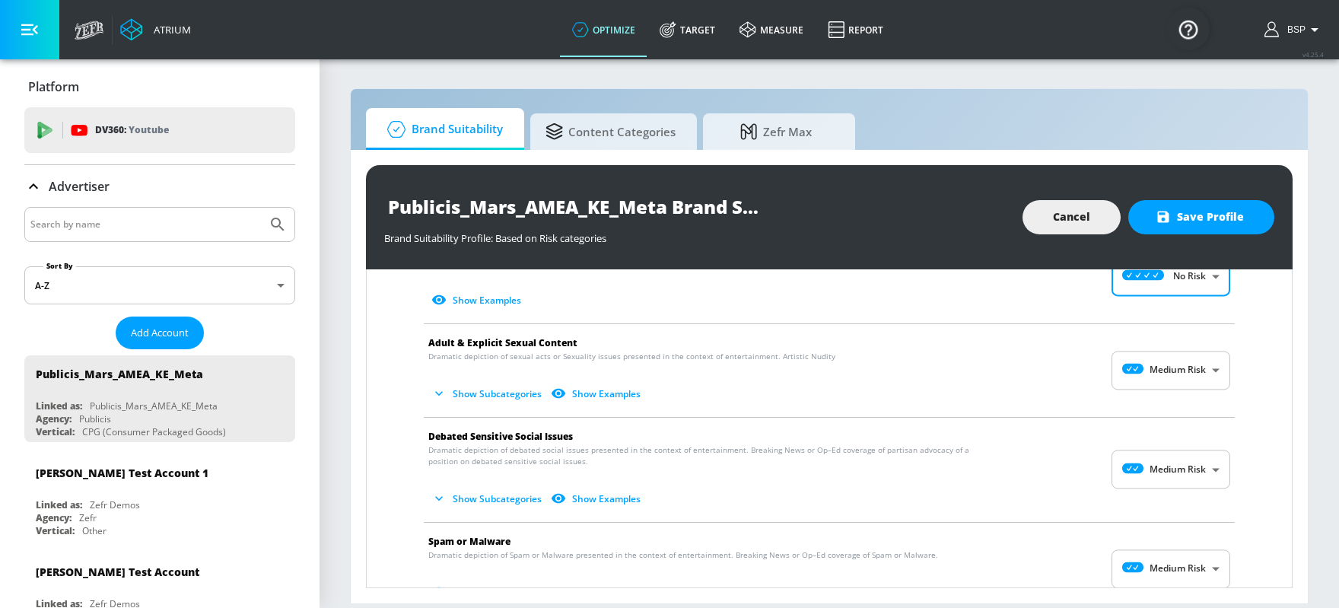
click at [1071, 375] on body "Atrium optimize Target measure Report optimize Target measure Report v 4.25.4 B…" at bounding box center [669, 304] width 1339 height 608
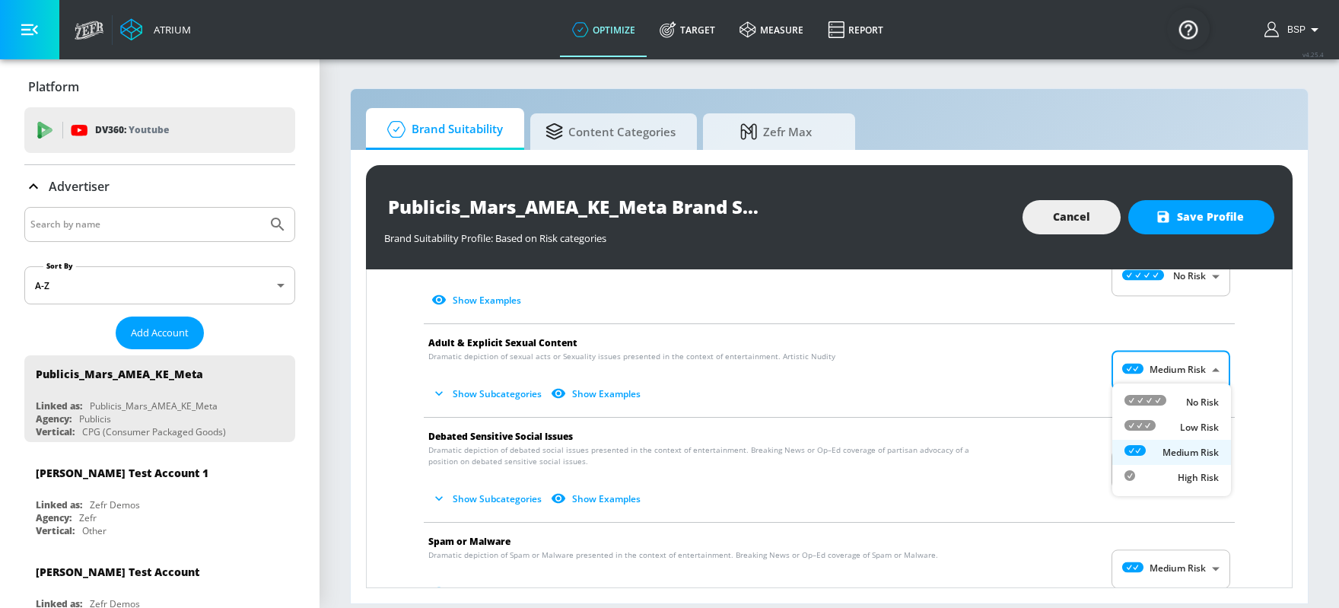
click at [1071, 417] on li "Low Risk" at bounding box center [1171, 427] width 119 height 25
type input "LOW"
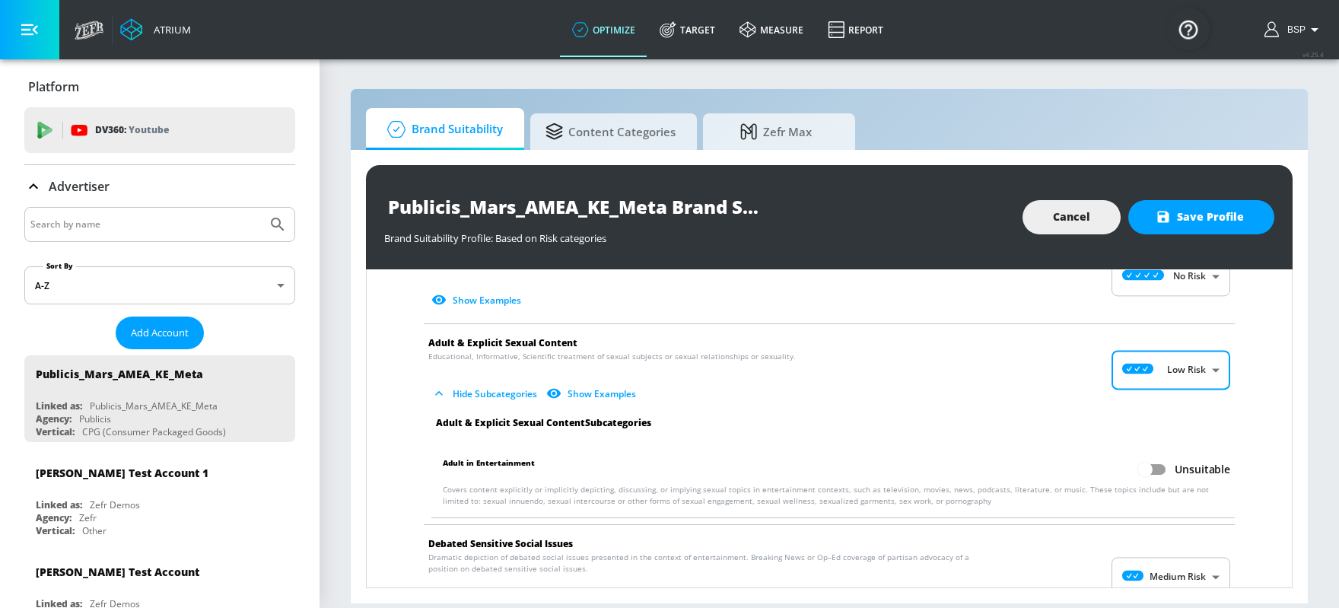
click at [1071, 463] on input "Unsuitable" at bounding box center [1145, 469] width 87 height 29
checkbox input "true"
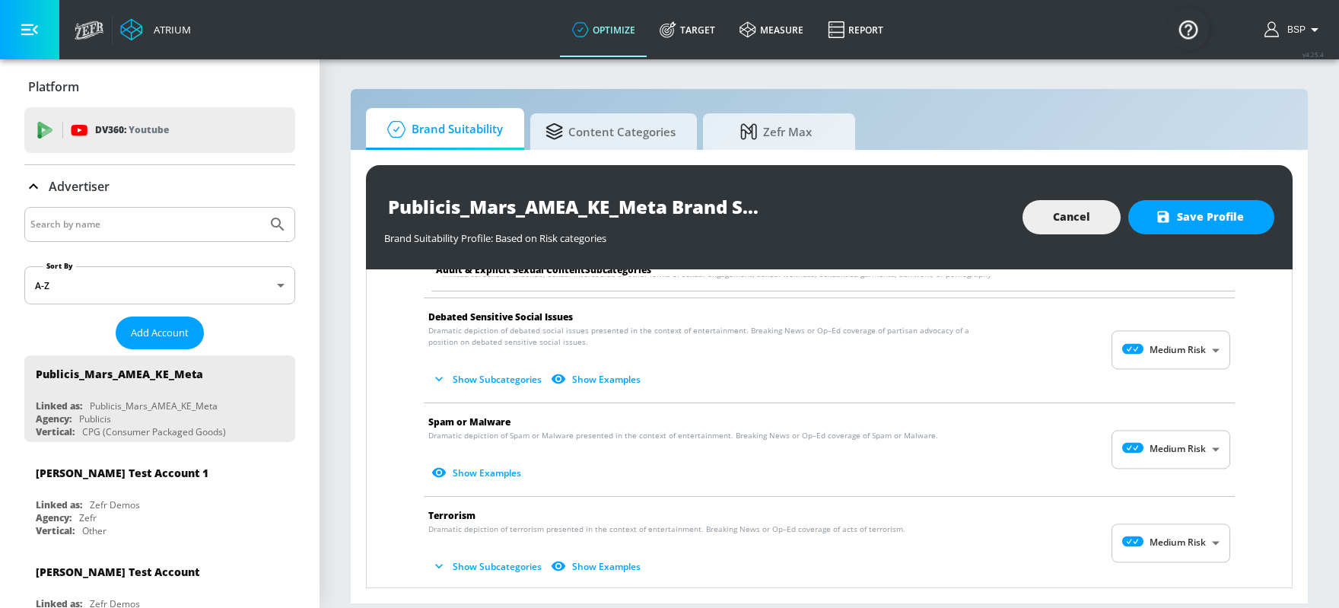
scroll to position [1861, 0]
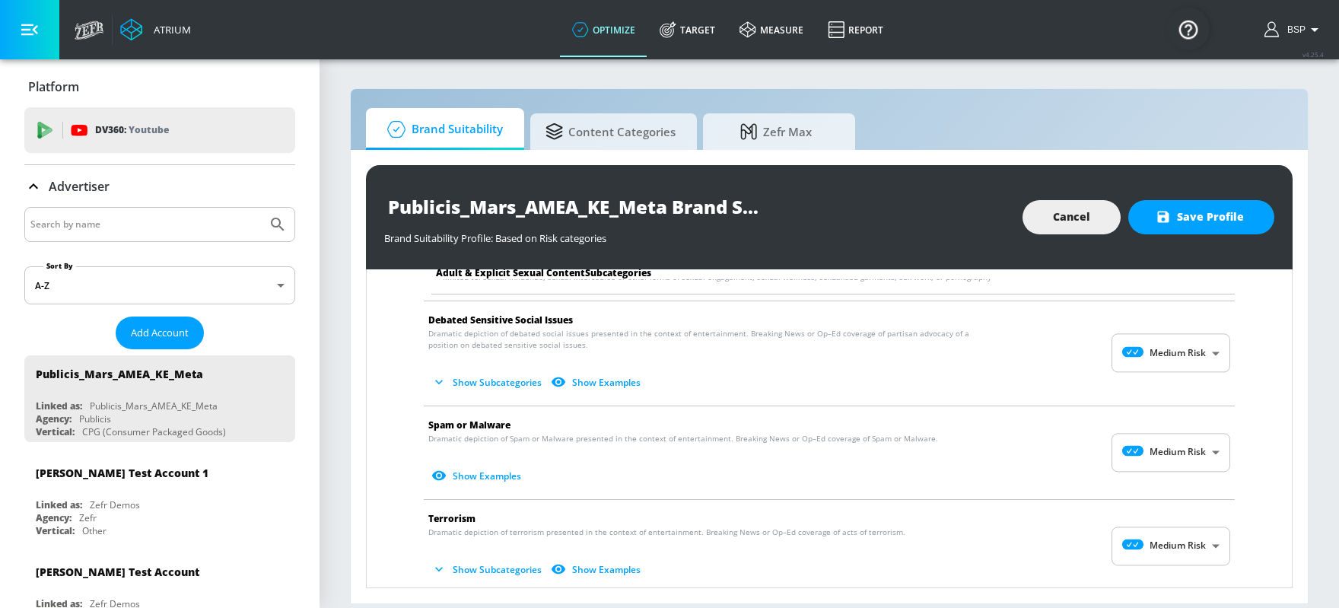
click at [1071, 339] on body "Atrium optimize Target measure Report optimize Target measure Report v 4.25.4 B…" at bounding box center [669, 304] width 1339 height 608
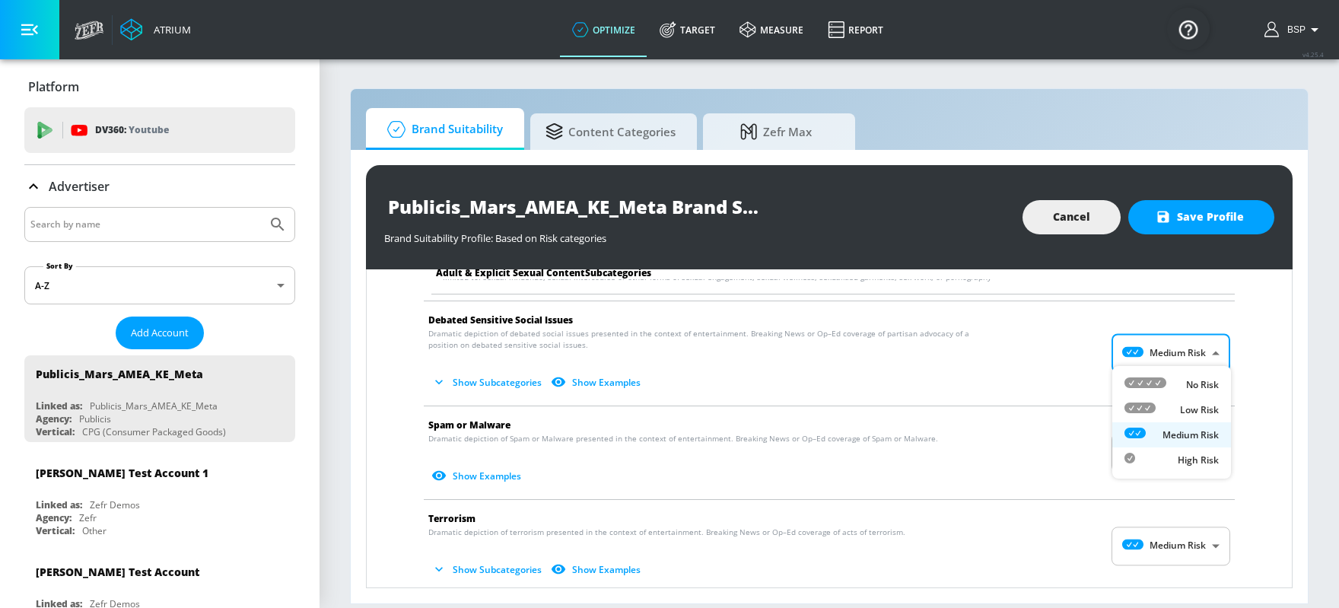
click at [1071, 389] on div "No Risk" at bounding box center [1172, 385] width 94 height 16
type input "MINIMAL"
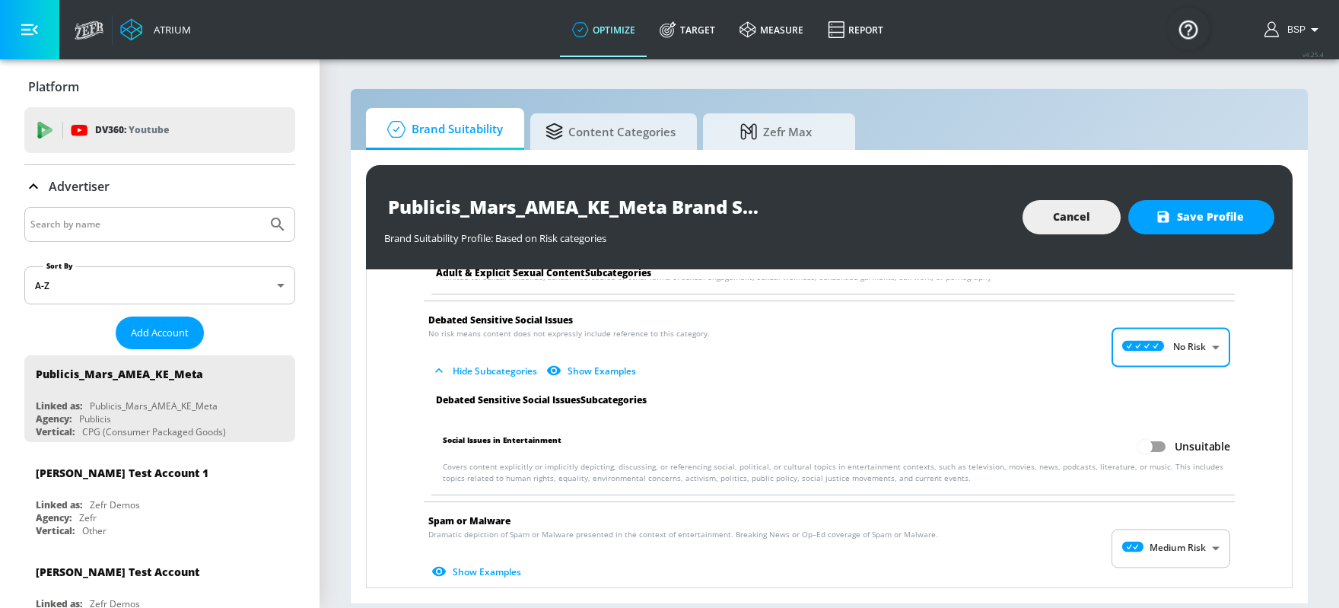
click at [1071, 438] on input "Unsuitable" at bounding box center [1145, 446] width 87 height 29
checkbox input "true"
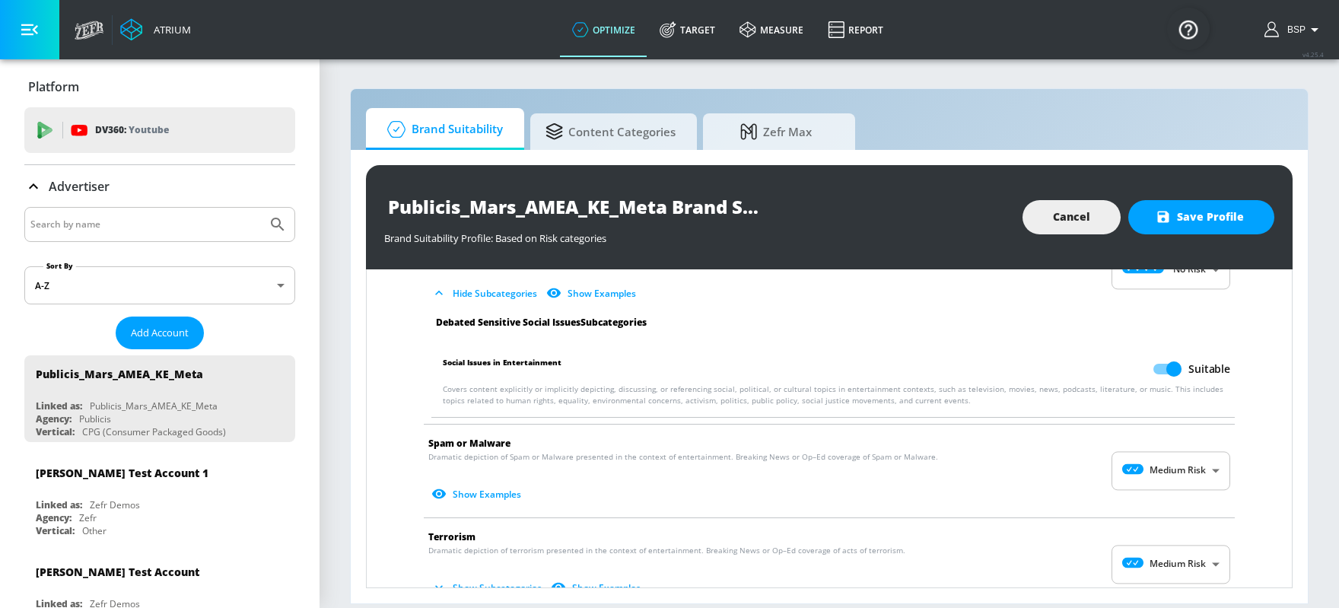
scroll to position [1946, 0]
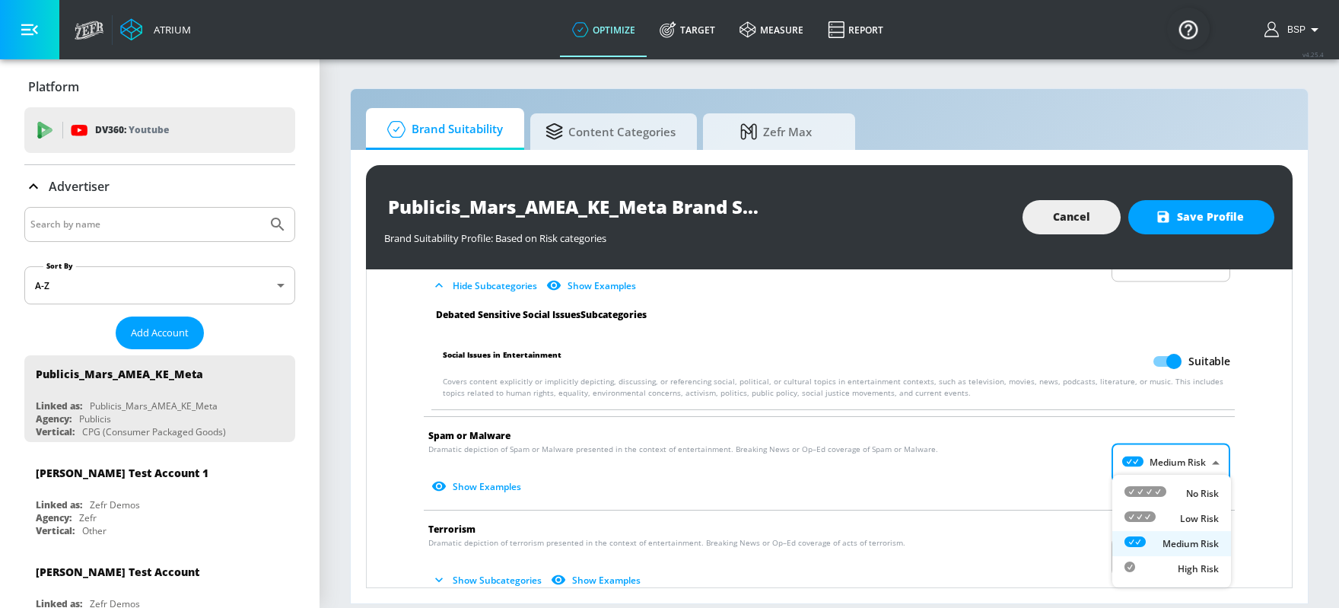
click at [1071, 454] on body "Atrium optimize Target measure Report optimize Target measure Report v 4.25.4 B…" at bounding box center [669, 304] width 1339 height 608
click at [1071, 485] on div at bounding box center [1146, 493] width 42 height 16
type input "MINIMAL"
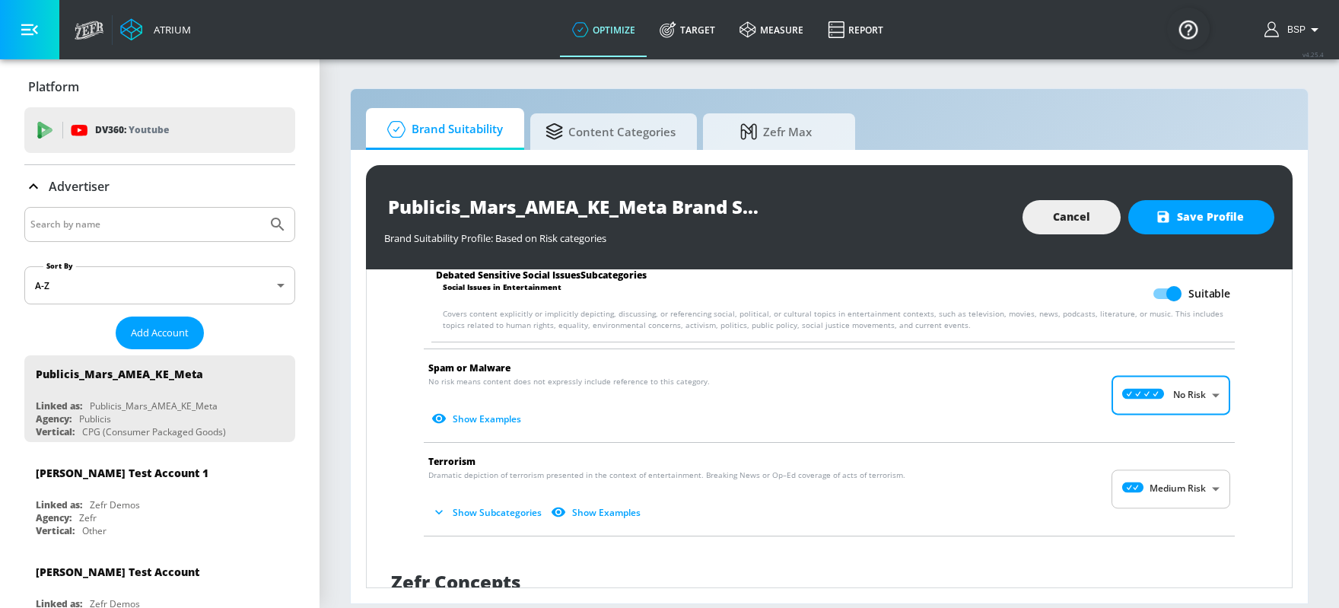
scroll to position [2076, 0]
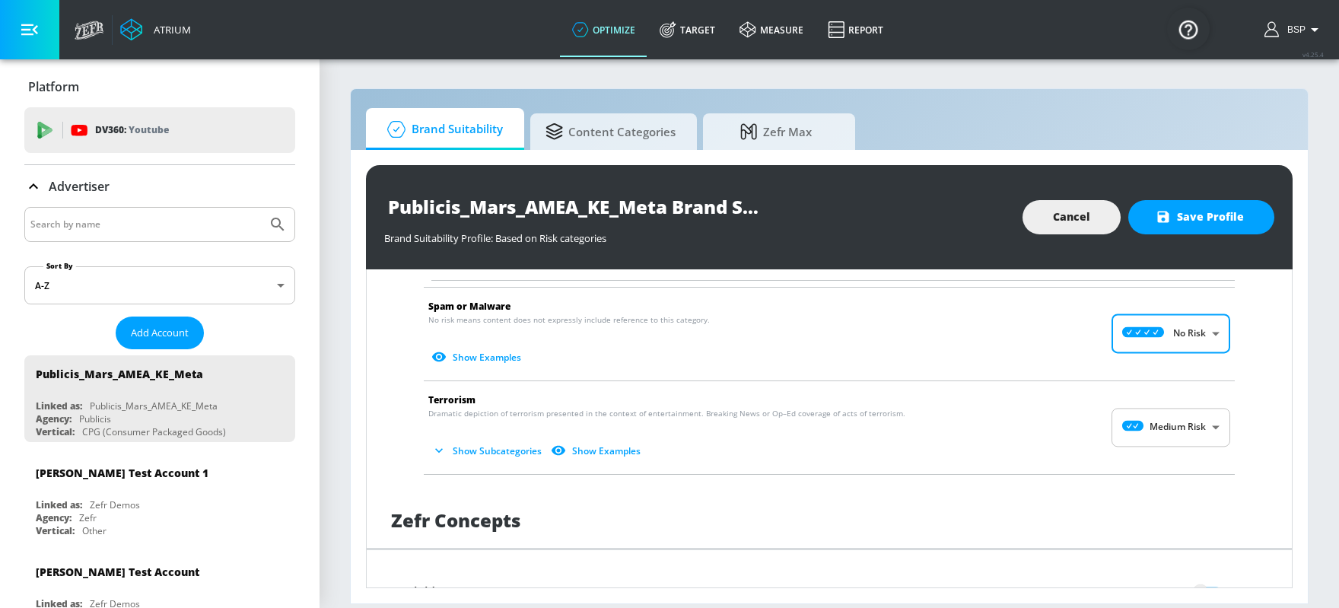
click at [1071, 429] on body "Atrium optimize Target measure Report optimize Target measure Report v 4.25.4 B…" at bounding box center [669, 304] width 1339 height 608
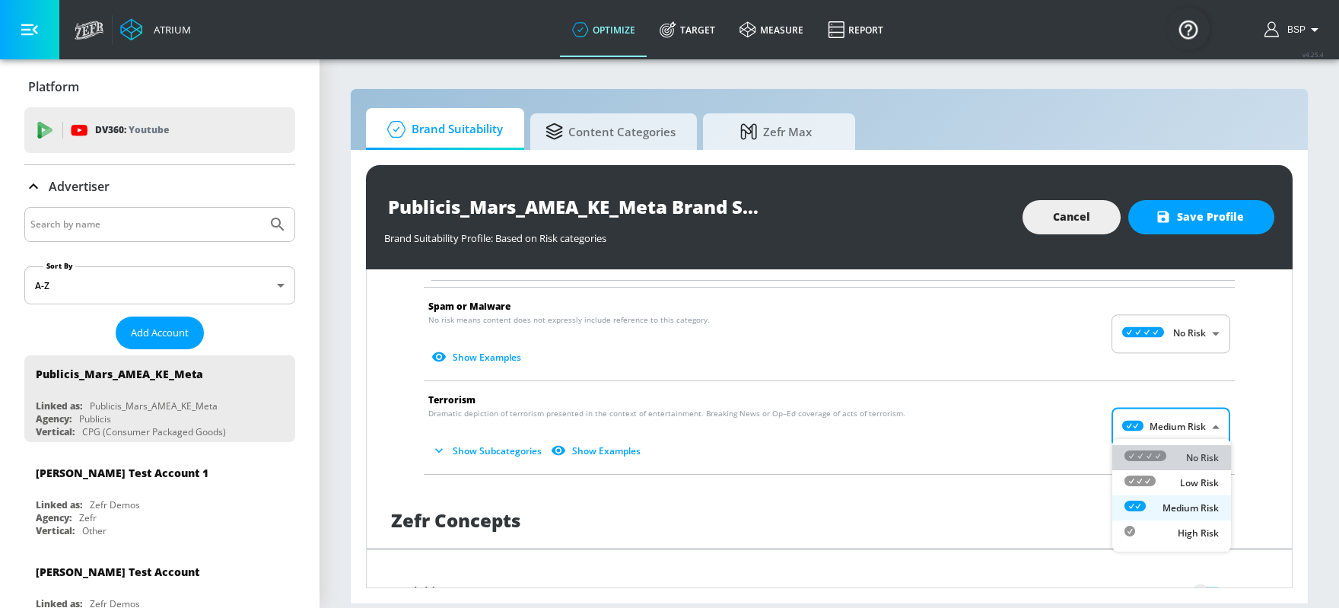
click at [1071, 453] on icon at bounding box center [1146, 455] width 42 height 11
type input "MINIMAL"
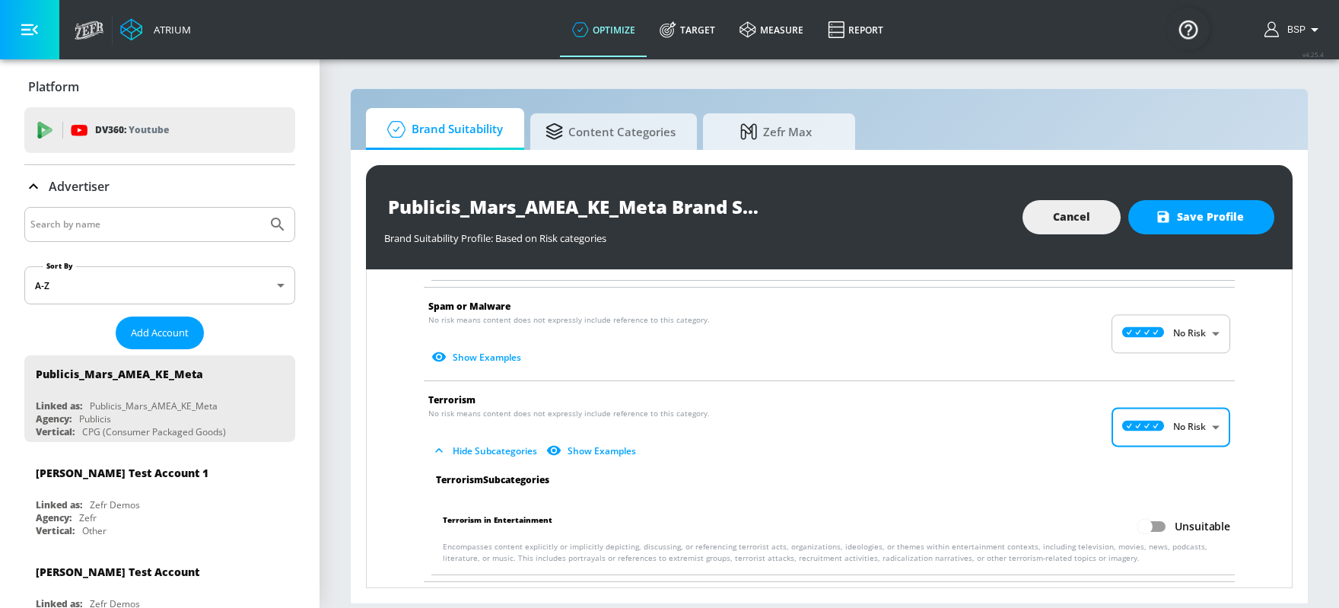
scroll to position [2109, 0]
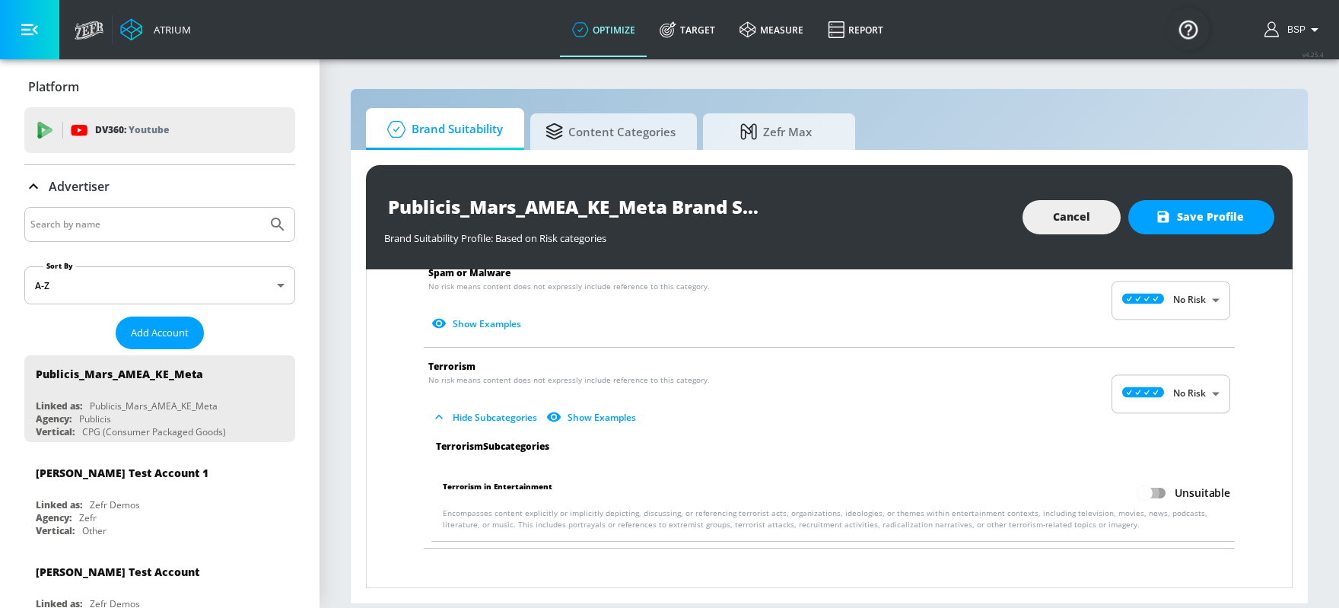
click at [1071, 479] on input "Unsuitable" at bounding box center [1145, 493] width 87 height 29
checkbox input "true"
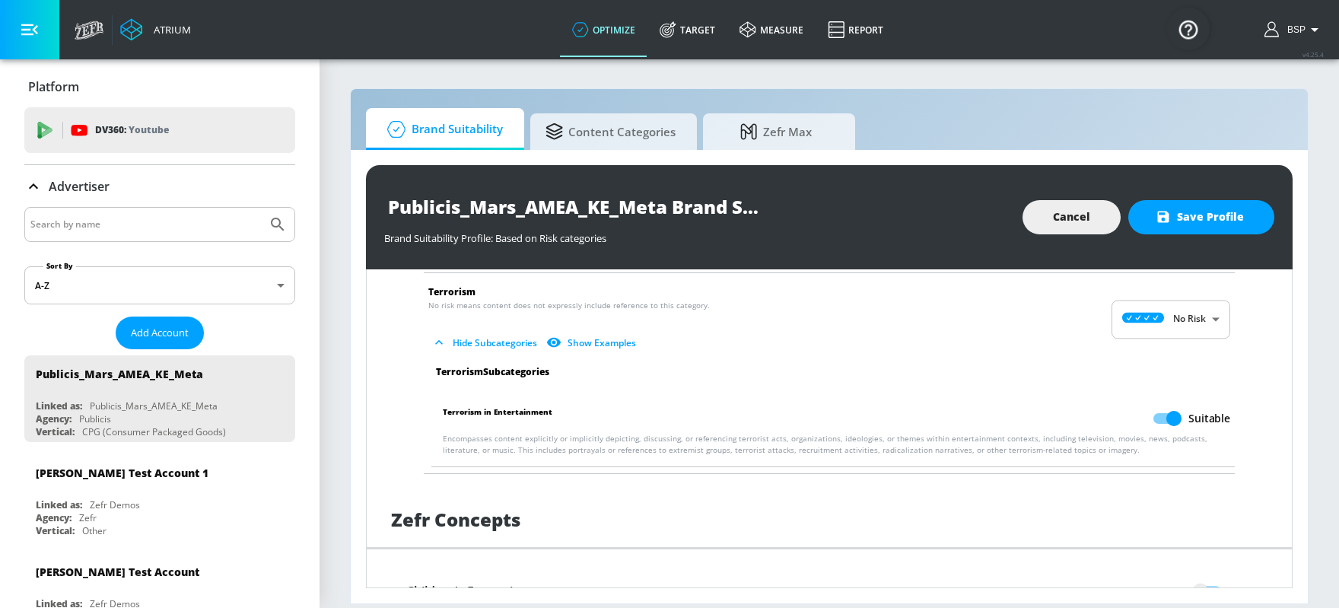
scroll to position [2195, 0]
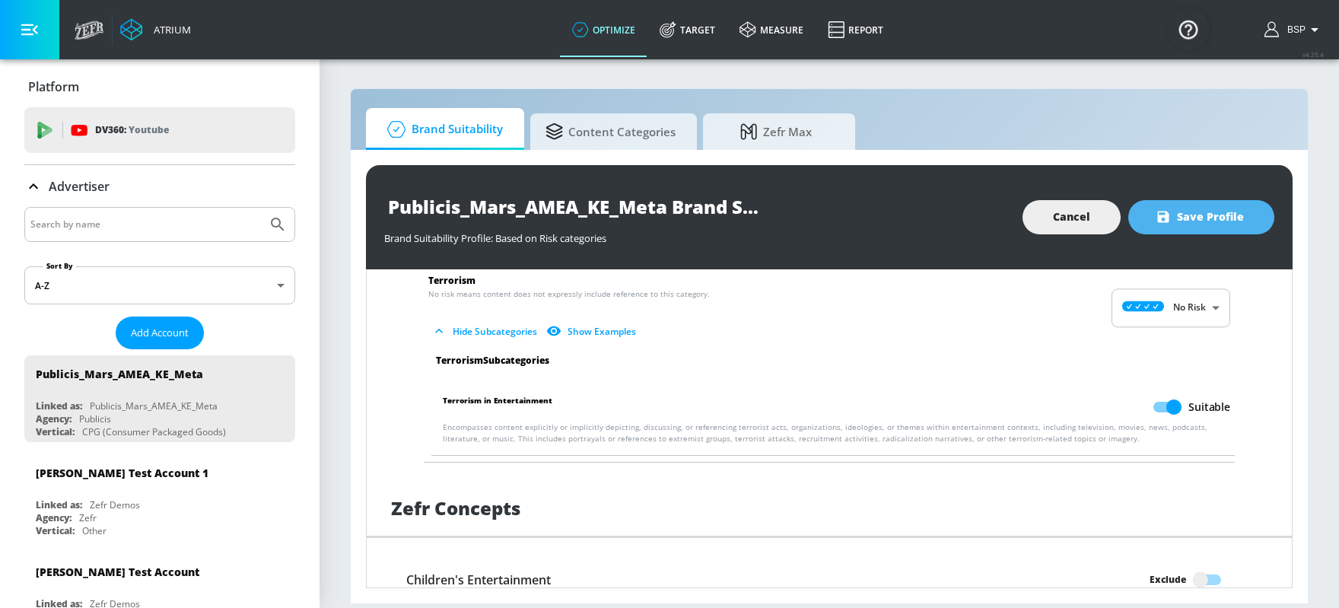
click at [1071, 224] on span "Save Profile" at bounding box center [1201, 217] width 85 height 19
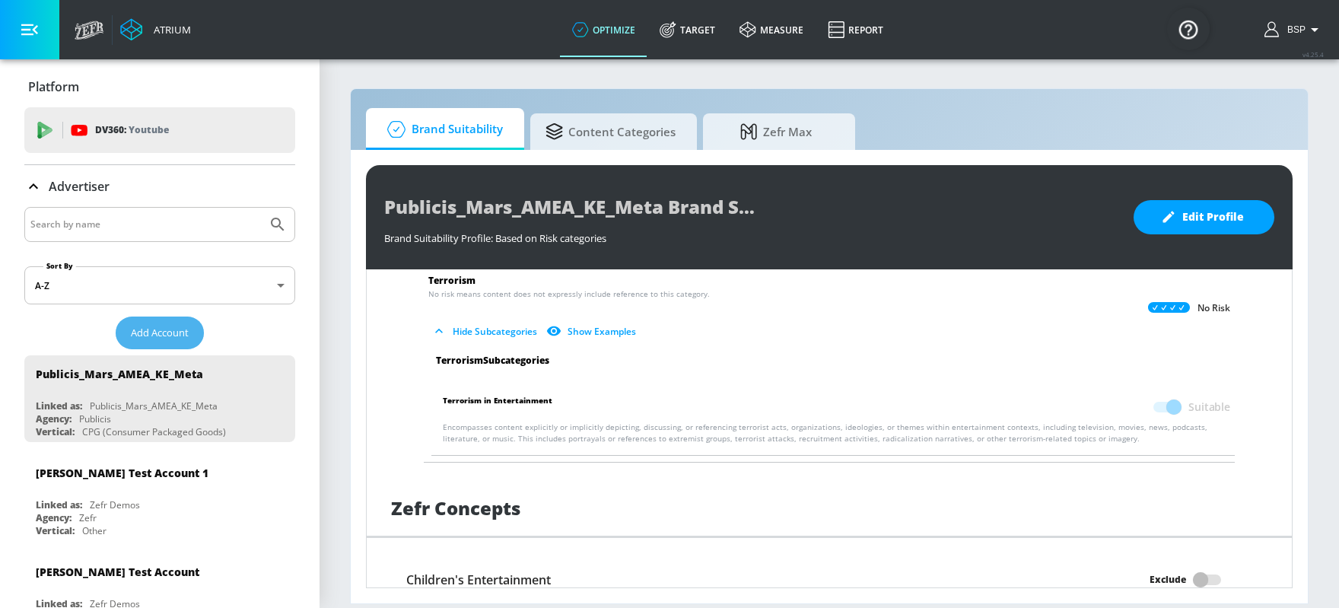
click at [156, 329] on span "Add Account" at bounding box center [160, 333] width 58 height 18
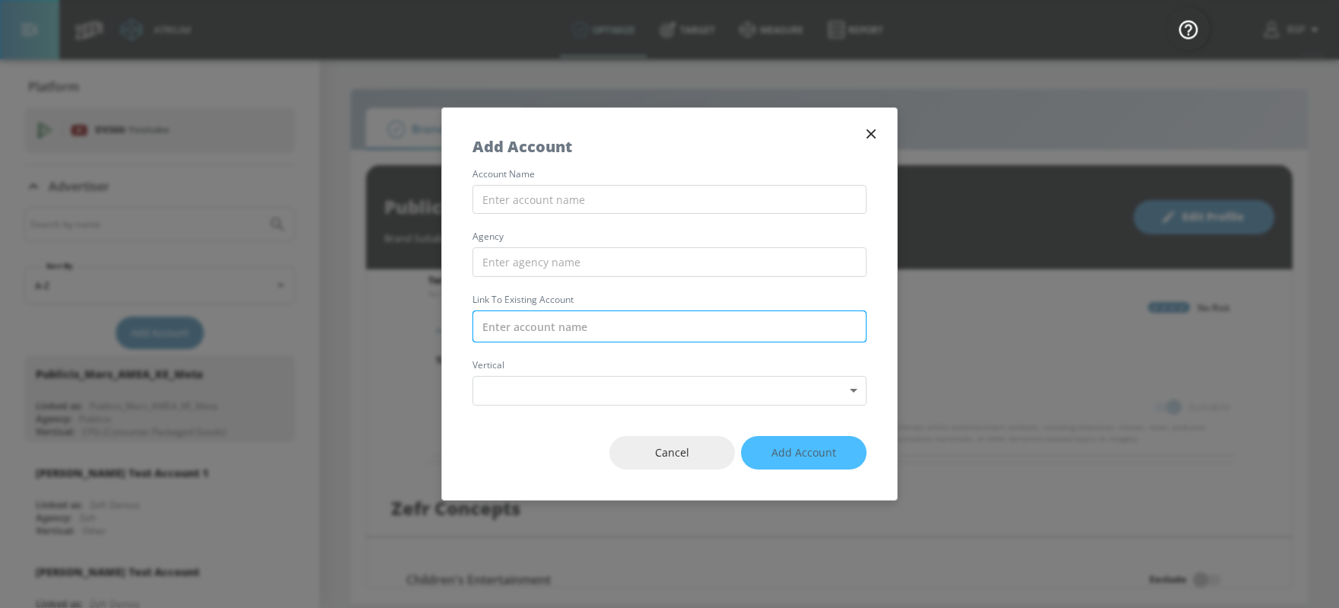
click at [590, 336] on input "text" at bounding box center [670, 326] width 394 height 32
paste input "Publicis_Mars_AMEA_KE_TikTok"
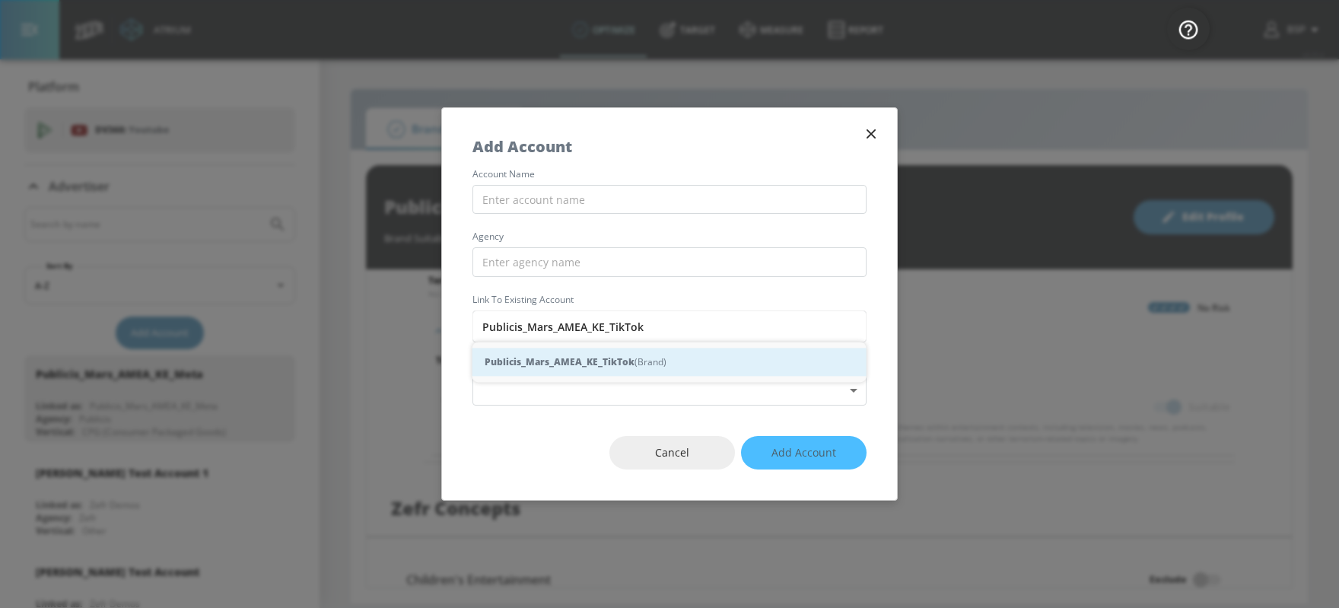
click at [590, 358] on strong "Publicis_Mars_AMEA_KE_TikTok" at bounding box center [560, 362] width 150 height 16
type input "Publicis_Mars_AMEA_KE_TikTok (Brand)"
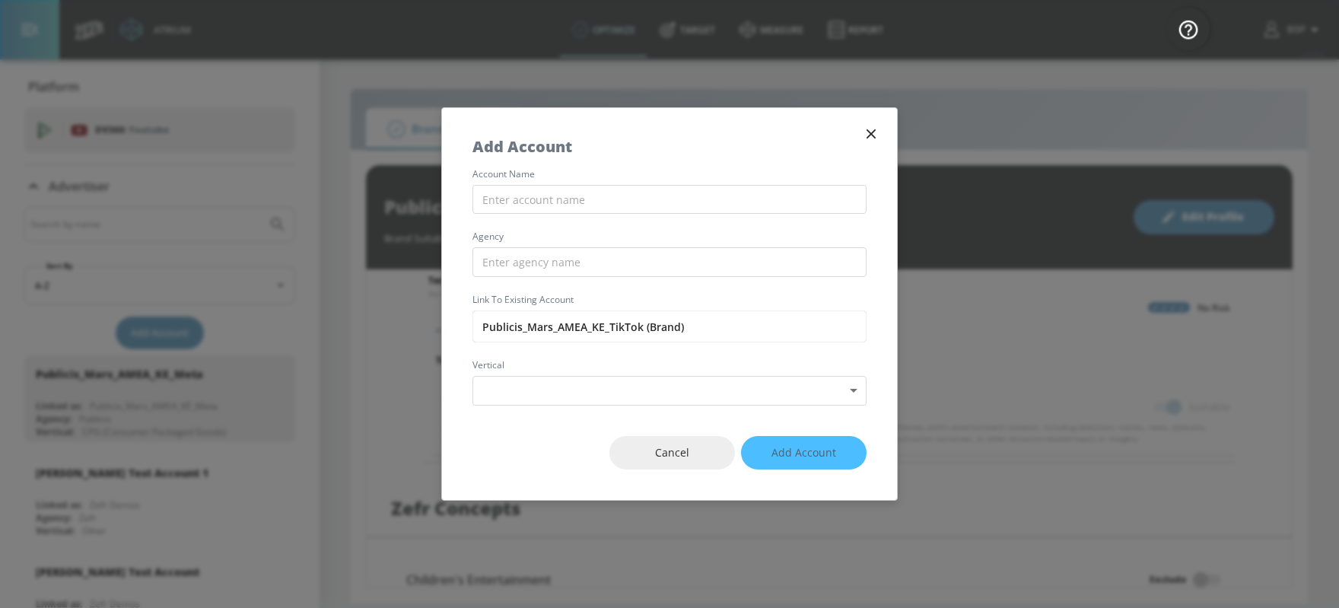
click at [533, 181] on div "account name agency Link to Existing Account Publicis_Mars_AMEA_KE_TikTok (Bran…" at bounding box center [669, 288] width 455 height 236
click at [533, 193] on input "text" at bounding box center [670, 200] width 394 height 30
paste input "Publicis_Mars_AMEA_KE_TikTok"
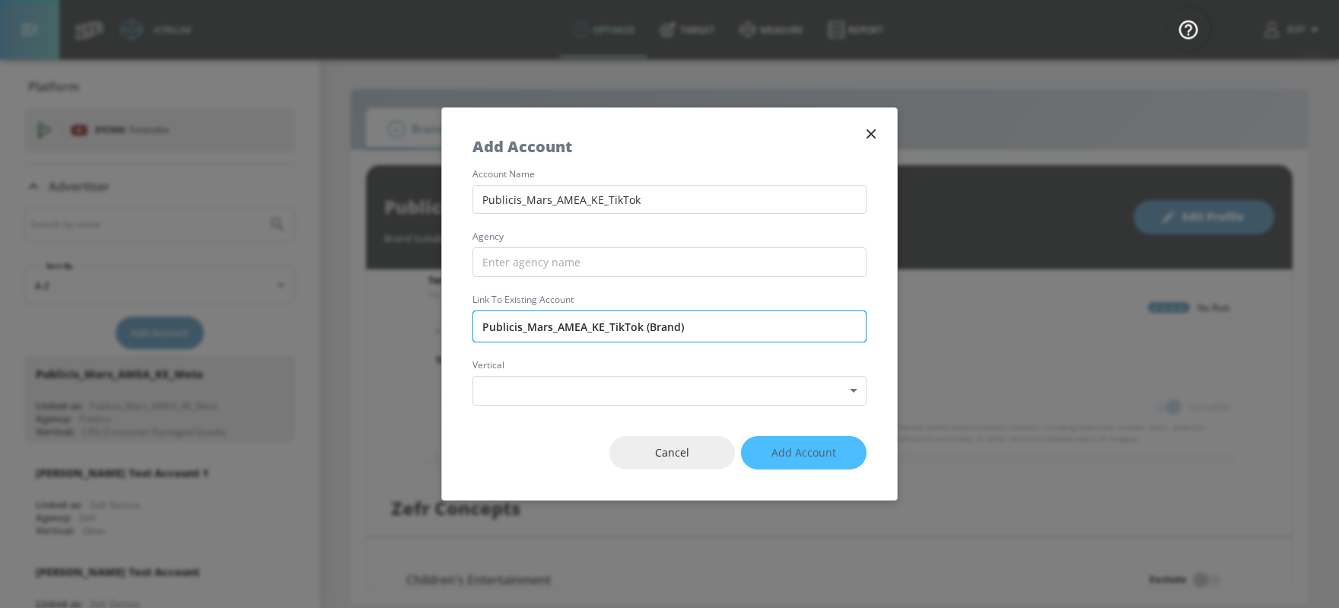
type input "Publicis_Mars_AMEA_KE_TikTok"
drag, startPoint x: 519, startPoint y: 323, endPoint x: 457, endPoint y: 323, distance: 61.6
click at [457, 323] on div "account name Publicis_Mars_AMEA_KE_TikTok agency Link to Existing Account Publi…" at bounding box center [669, 288] width 455 height 236
click at [504, 265] on input "text" at bounding box center [670, 262] width 394 height 30
paste input "Publicis"
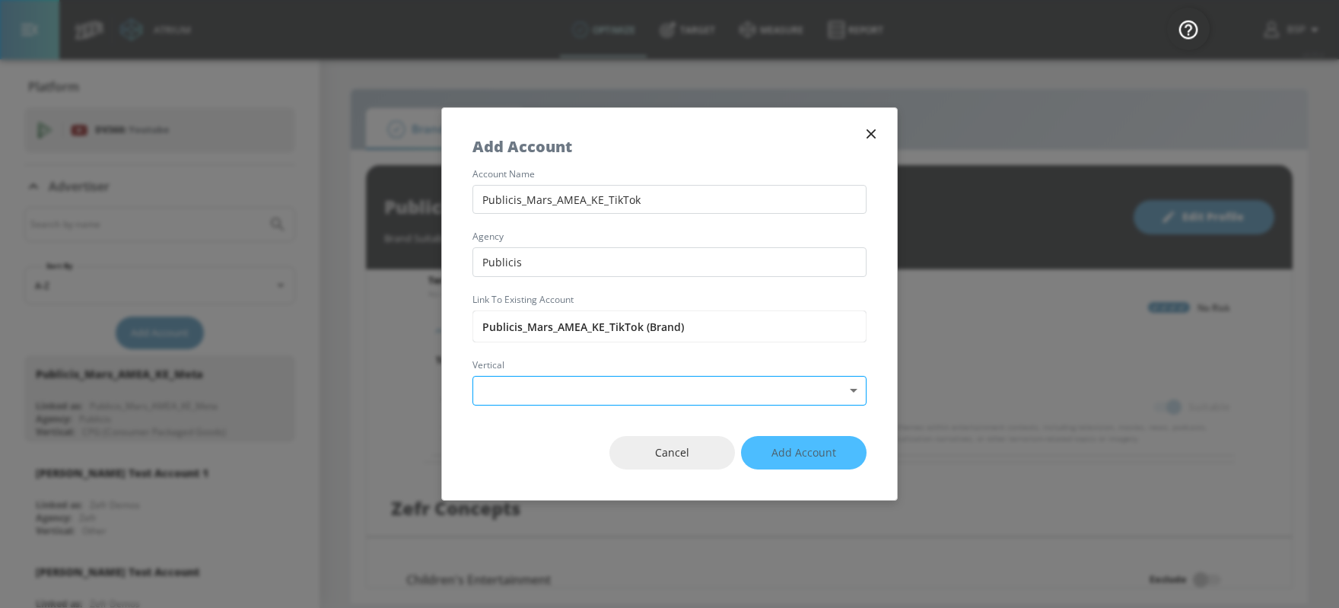
type input "Publicis"
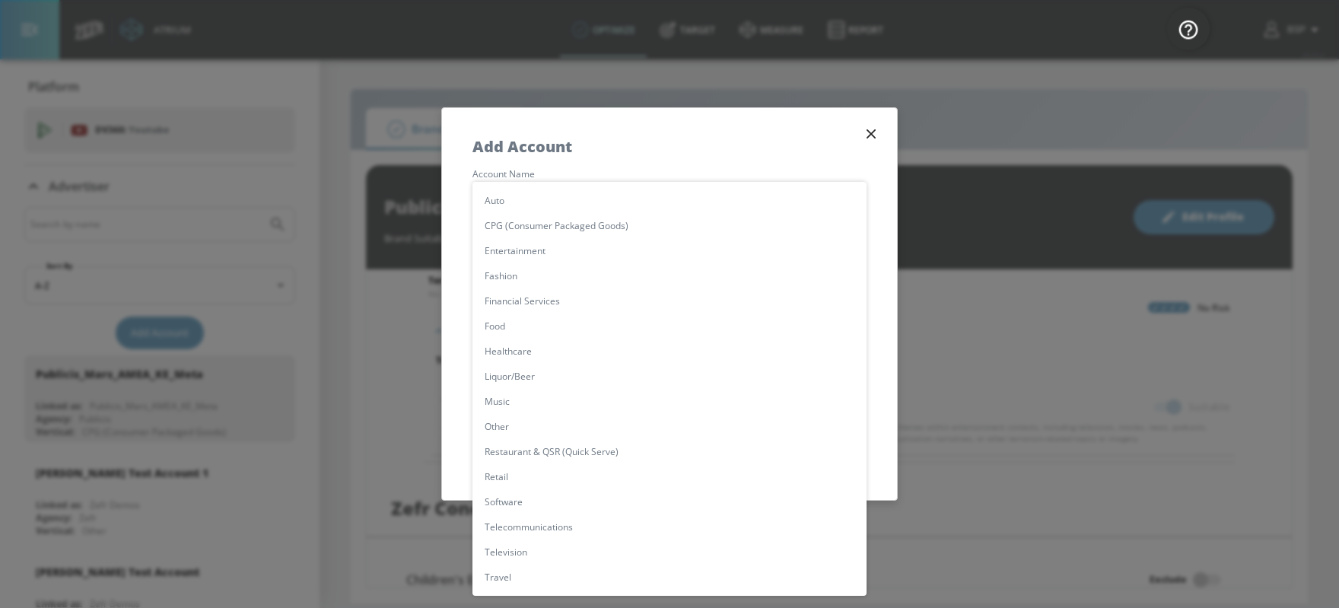
click at [529, 393] on body "Atrium optimize Target measure Report optimize Target measure Report v 4.25.4 B…" at bounding box center [669, 304] width 1339 height 608
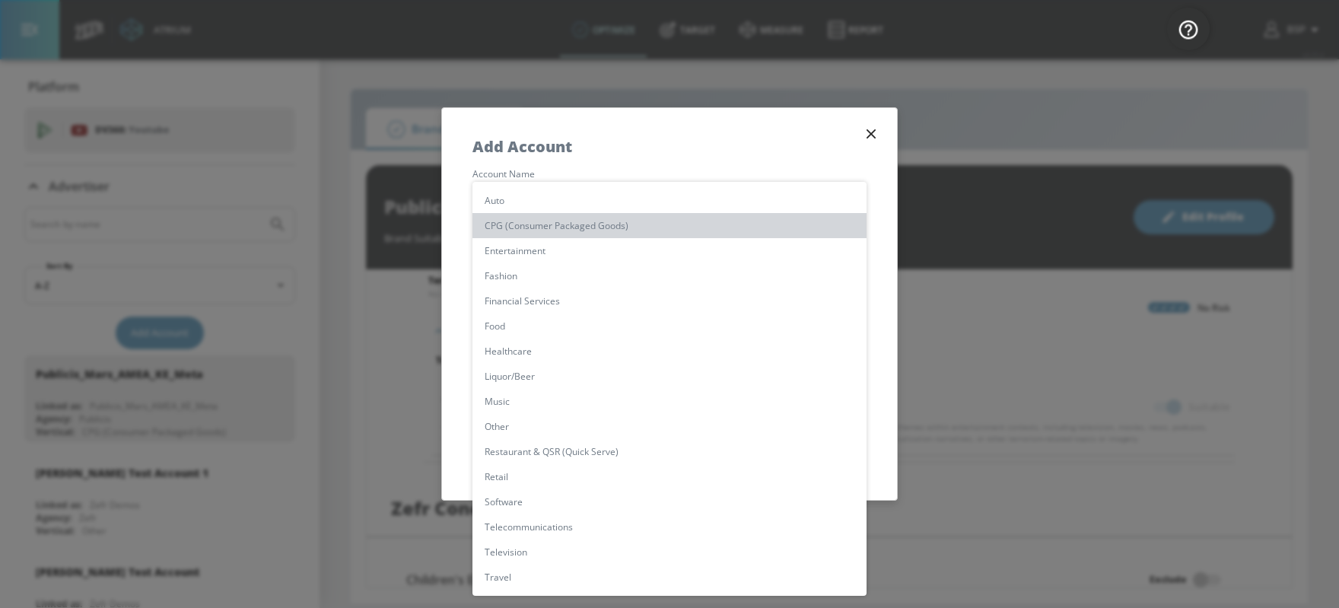
click at [534, 232] on li "CPG (Consumer Packaged Goods)" at bounding box center [670, 225] width 394 height 25
type input "[object Object]"
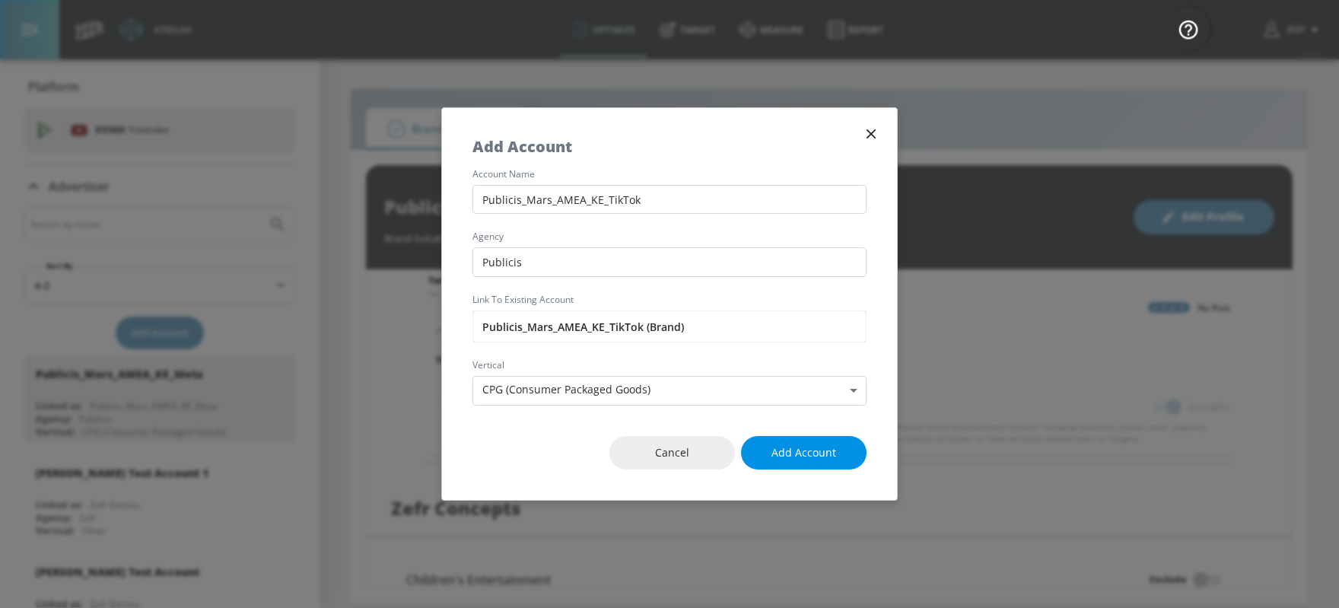
click at [784, 449] on span "Add Account" at bounding box center [804, 453] width 65 height 19
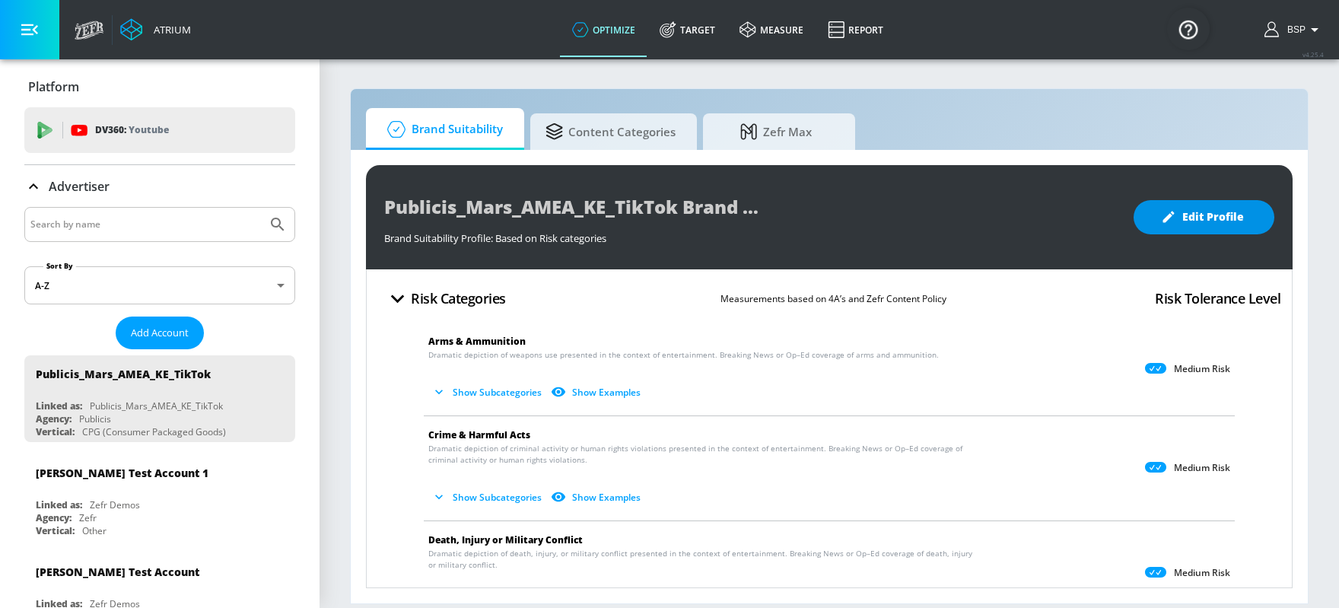
click at [1071, 224] on span "Edit Profile" at bounding box center [1204, 217] width 80 height 19
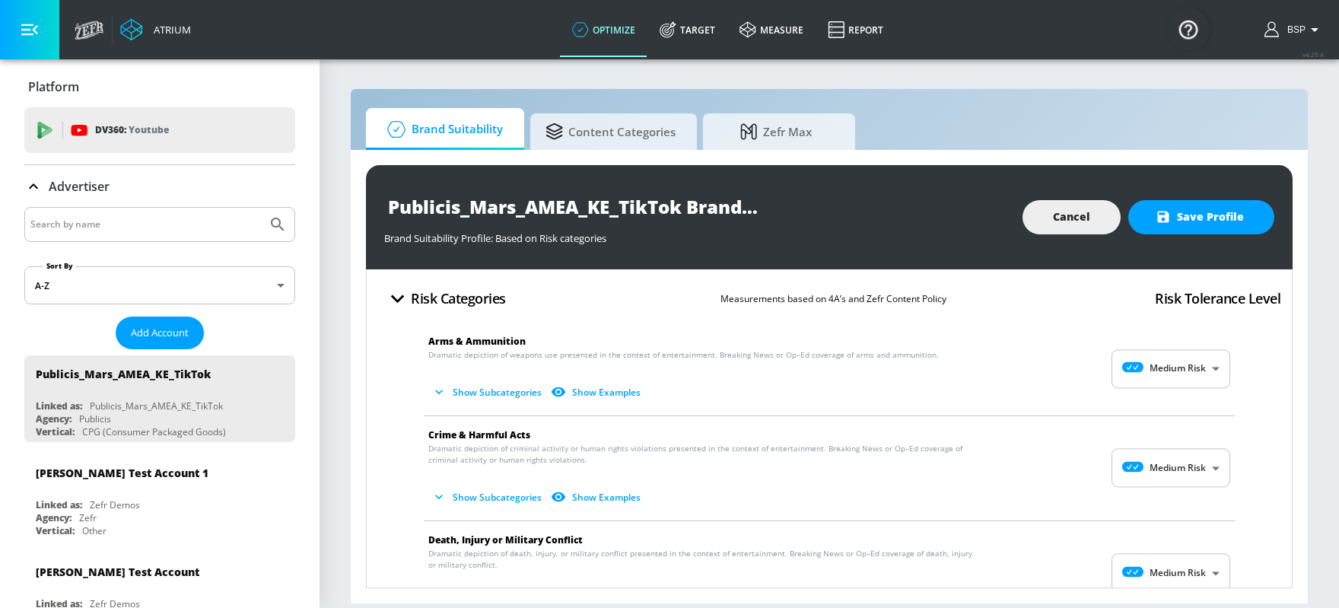
click at [1071, 365] on body "Atrium optimize Target measure Report optimize Target measure Report v 4.25.4 B…" at bounding box center [669, 304] width 1339 height 608
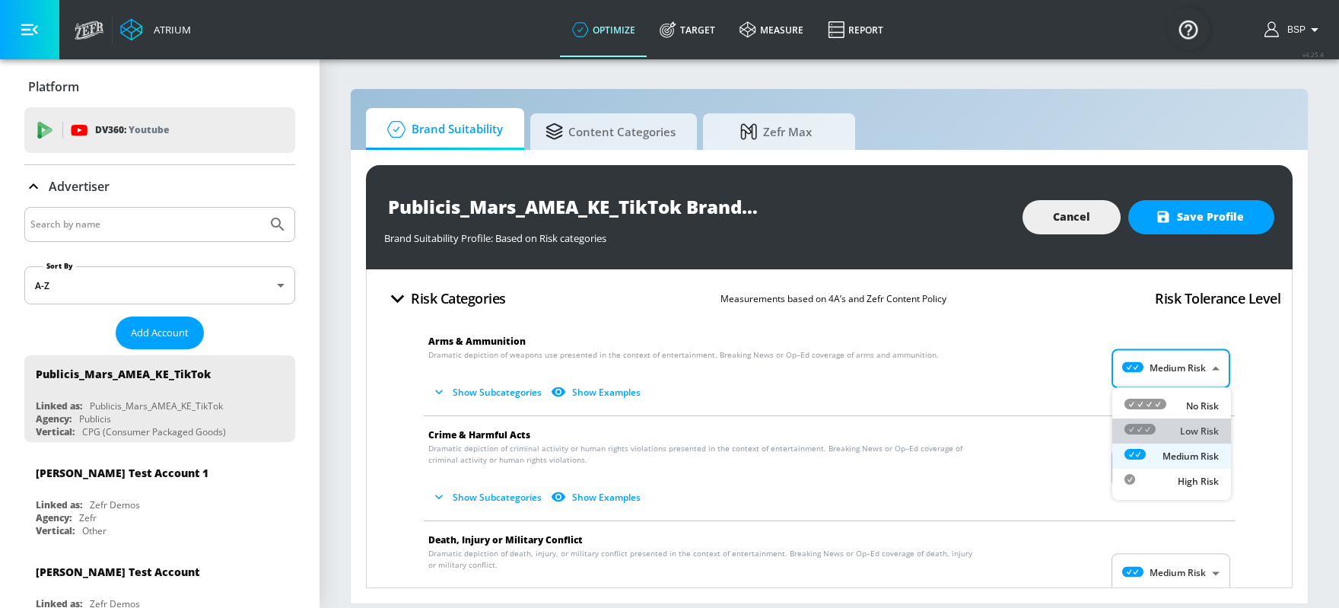
click at [1071, 428] on p "Low Risk" at bounding box center [1199, 432] width 39 height 14
type input "LOW"
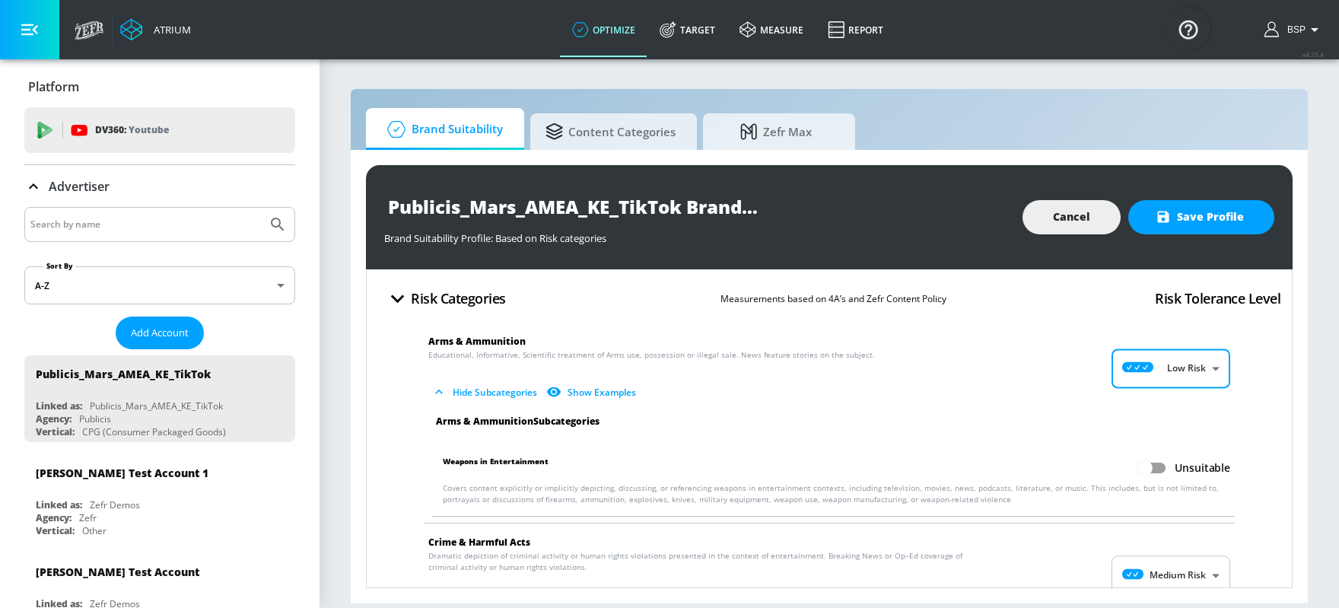
click at [1071, 468] on input "Unsuitable" at bounding box center [1145, 467] width 87 height 29
checkbox input "true"
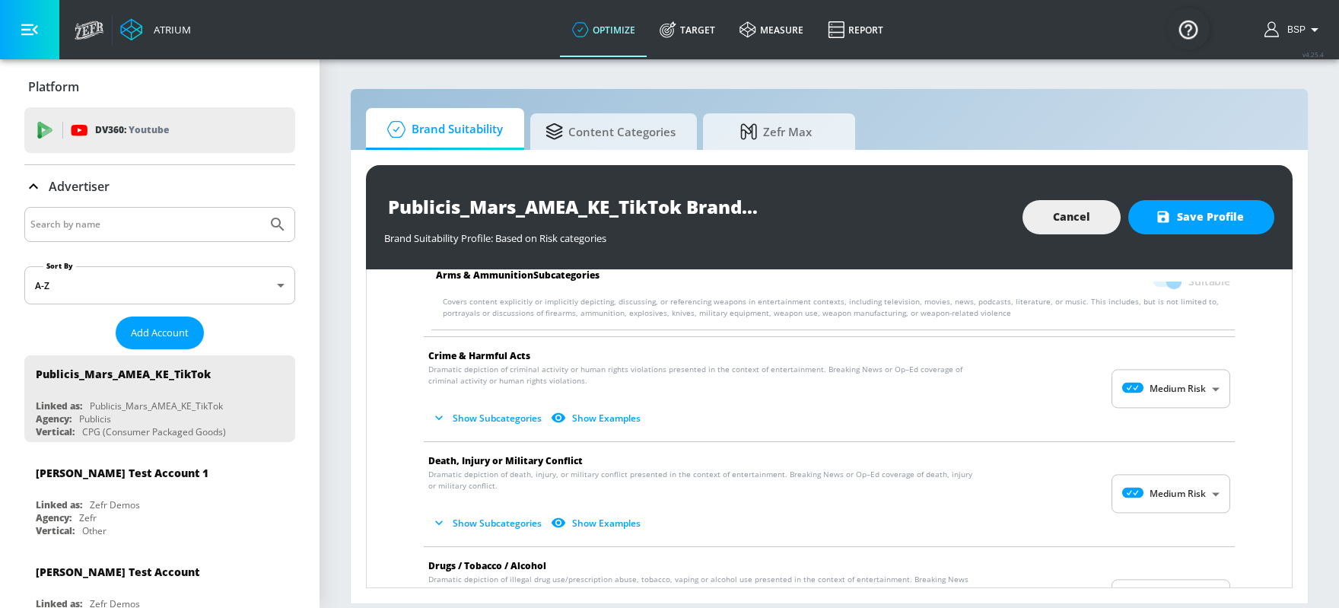
scroll to position [153, 0]
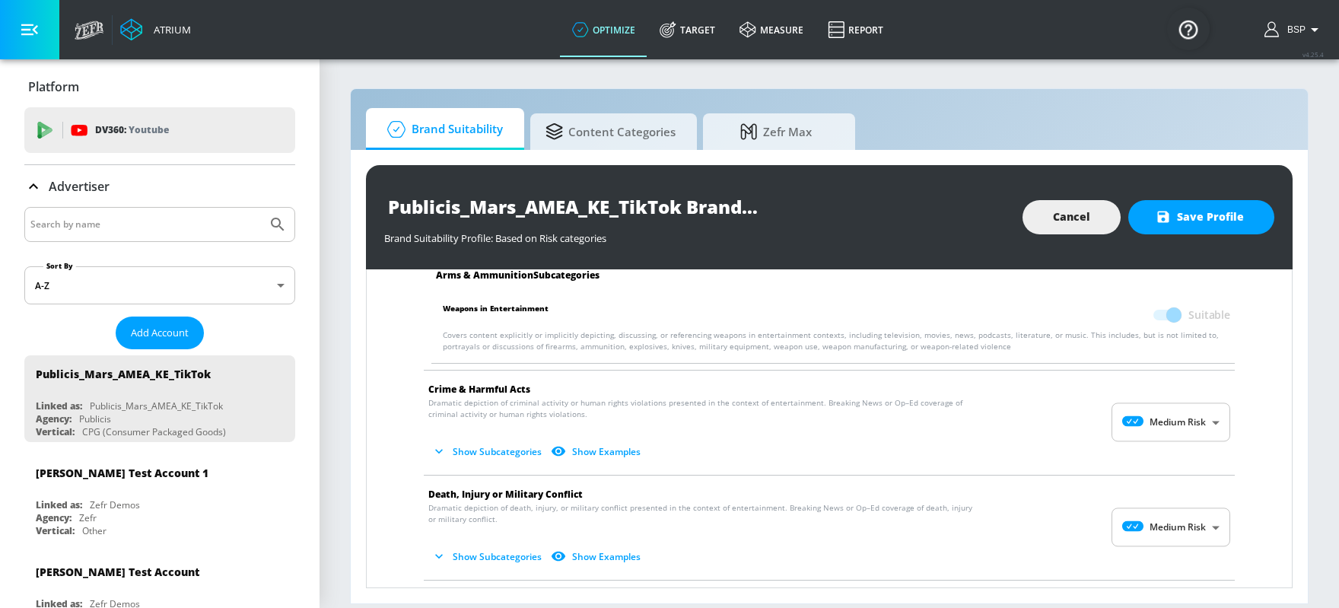
click at [1071, 418] on body "Atrium optimize Target measure Report optimize Target measure Report v 4.25.4 B…" at bounding box center [669, 304] width 1339 height 608
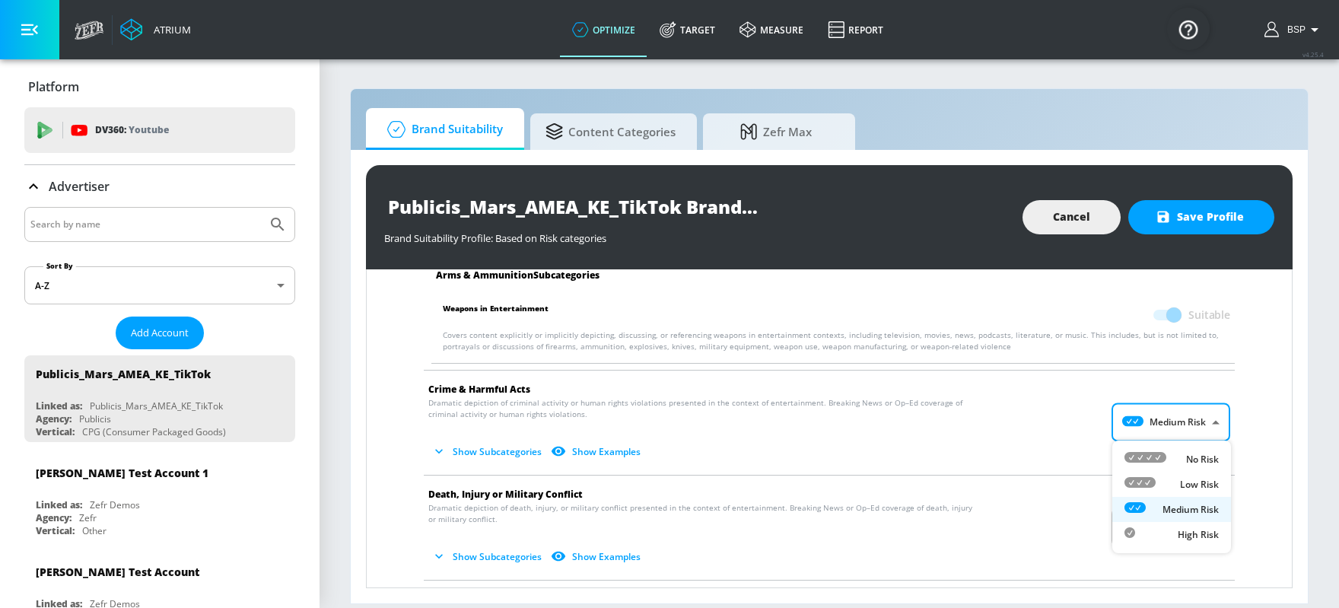
click at [1071, 484] on p "Low Risk" at bounding box center [1199, 485] width 39 height 14
type input "LOW"
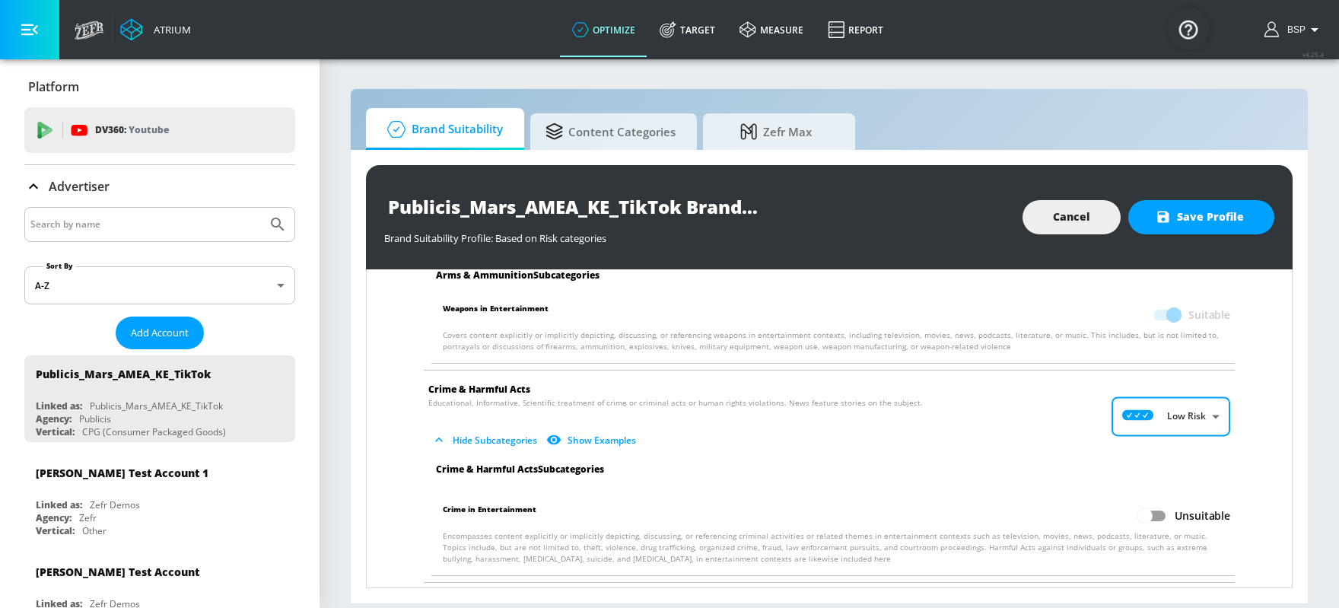
click at [1071, 485] on input "Unsuitable" at bounding box center [1145, 515] width 87 height 29
checkbox input "true"
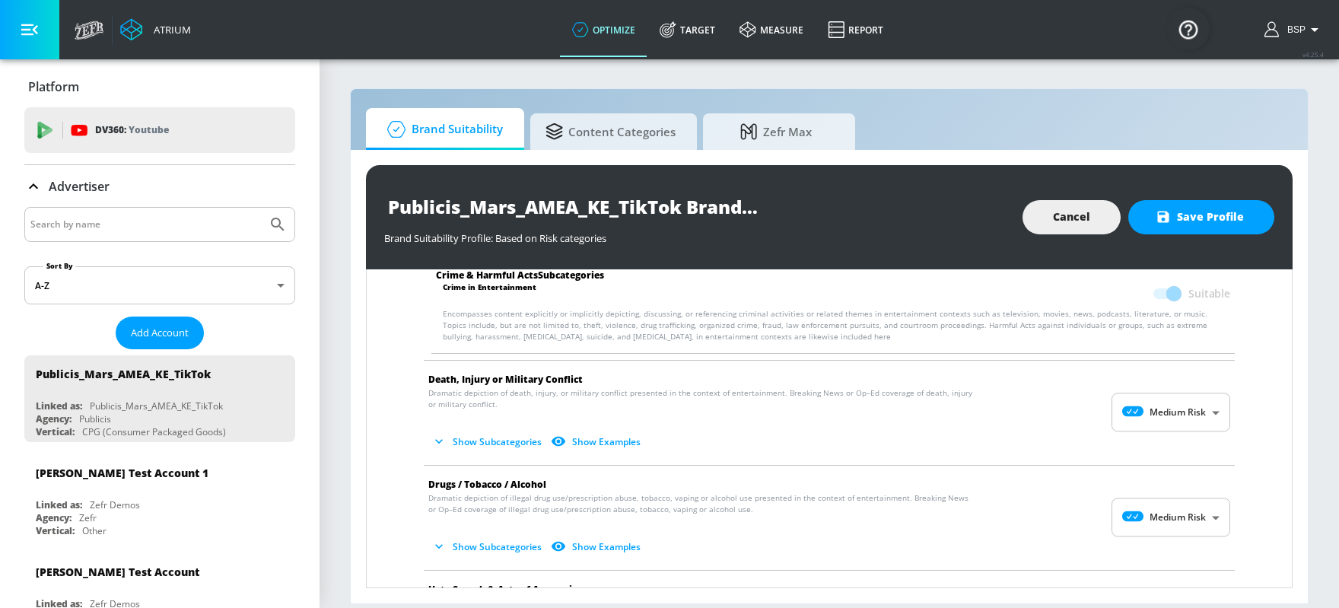
scroll to position [381, 0]
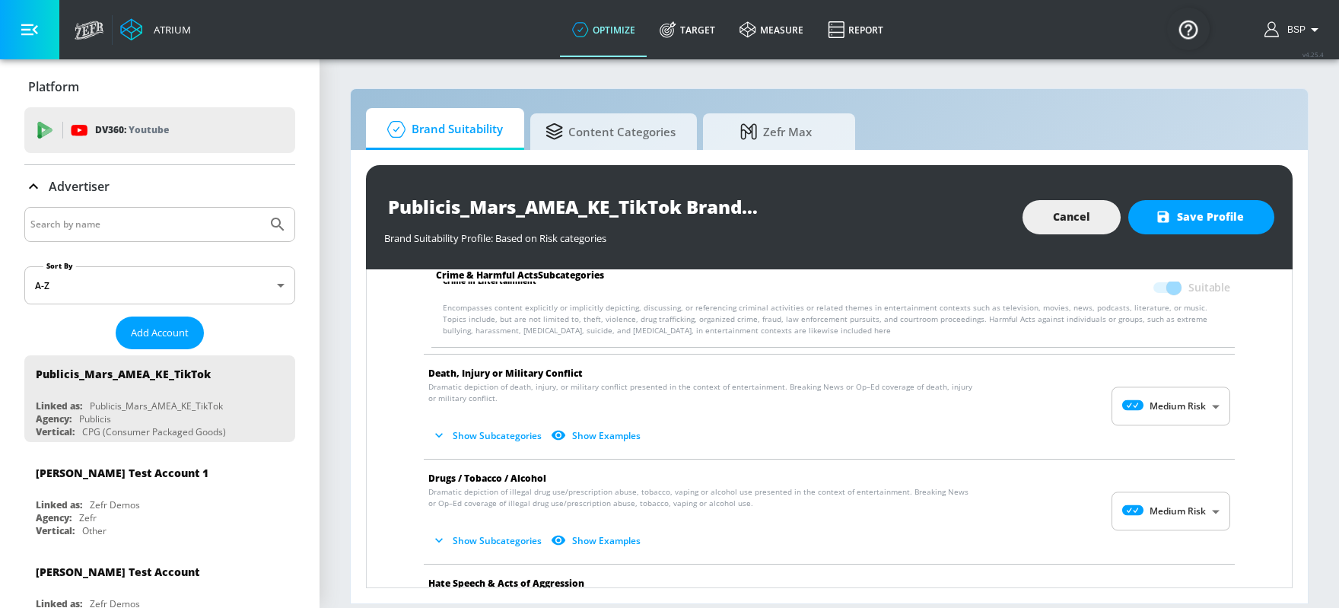
click at [1071, 406] on body "Atrium optimize Target measure Report optimize Target measure Report v 4.25.4 B…" at bounding box center [669, 304] width 1339 height 608
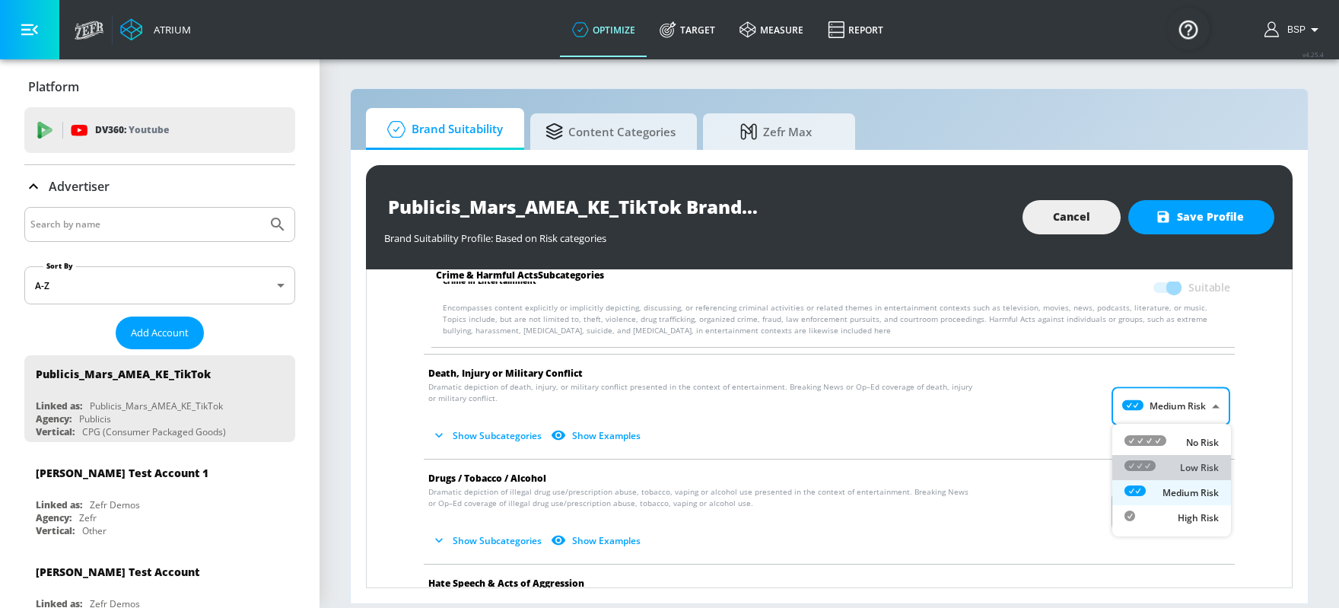
click at [1071, 461] on div "Low Risk" at bounding box center [1172, 468] width 94 height 16
type input "LOW"
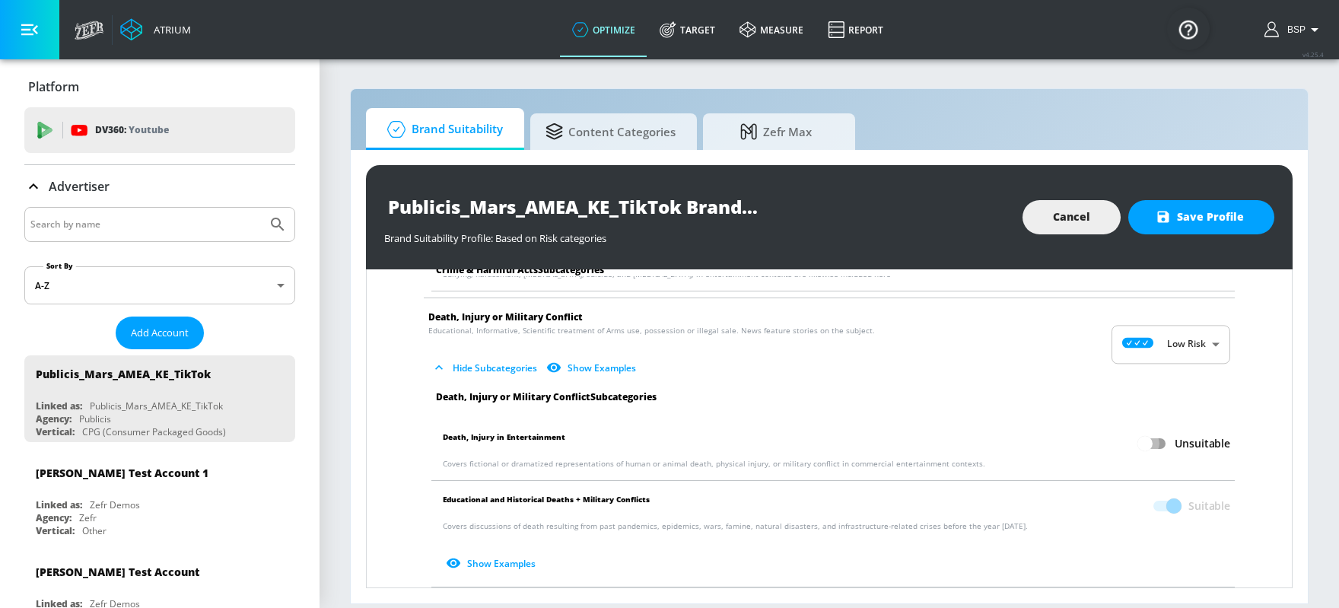
click at [1071, 436] on input "Unsuitable" at bounding box center [1145, 443] width 87 height 29
checkbox input "true"
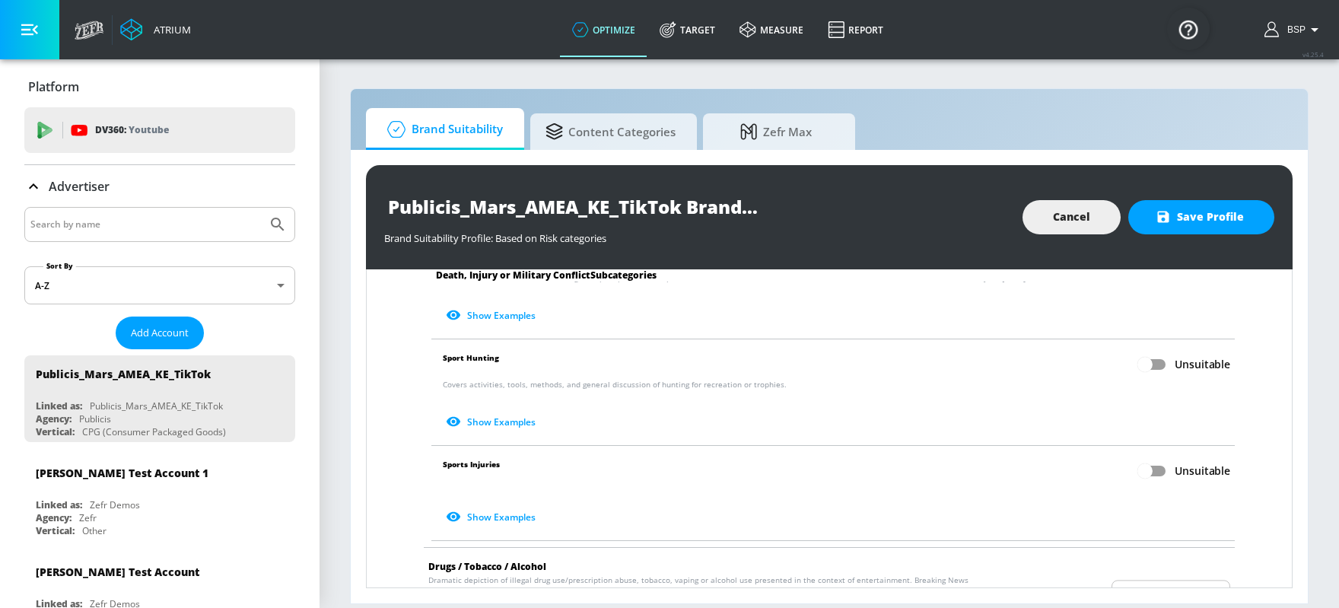
scroll to position [689, 0]
click at [1071, 470] on input "Unsuitable" at bounding box center [1145, 467] width 87 height 29
checkbox input "true"
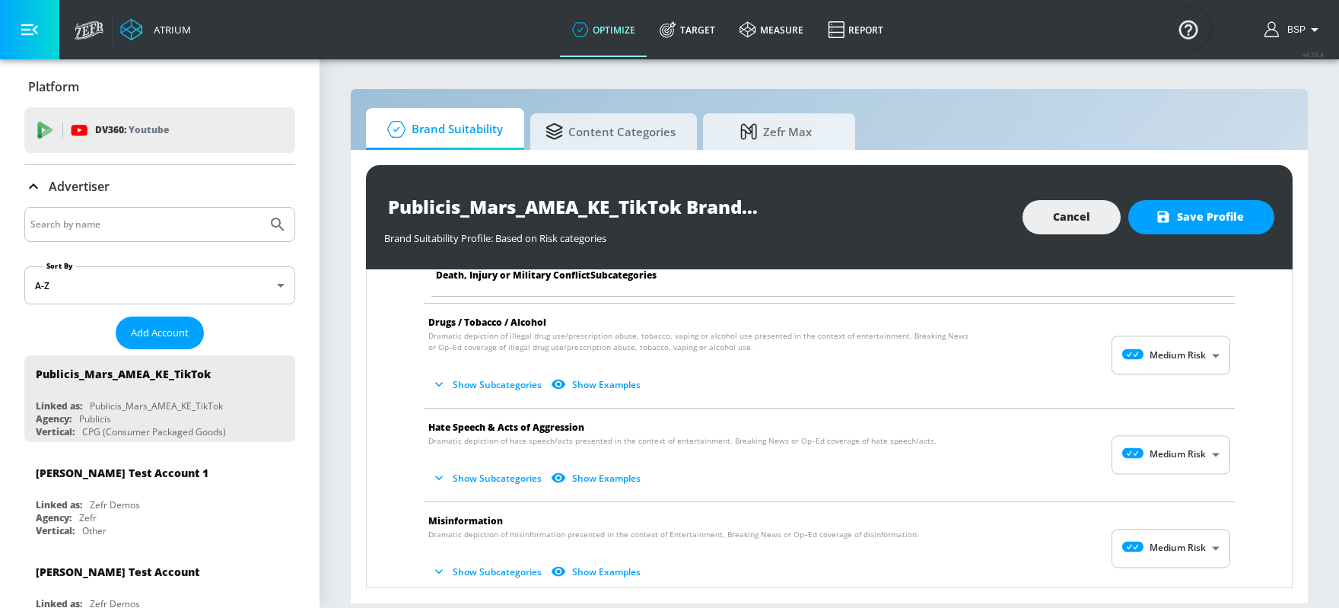
scroll to position [936, 0]
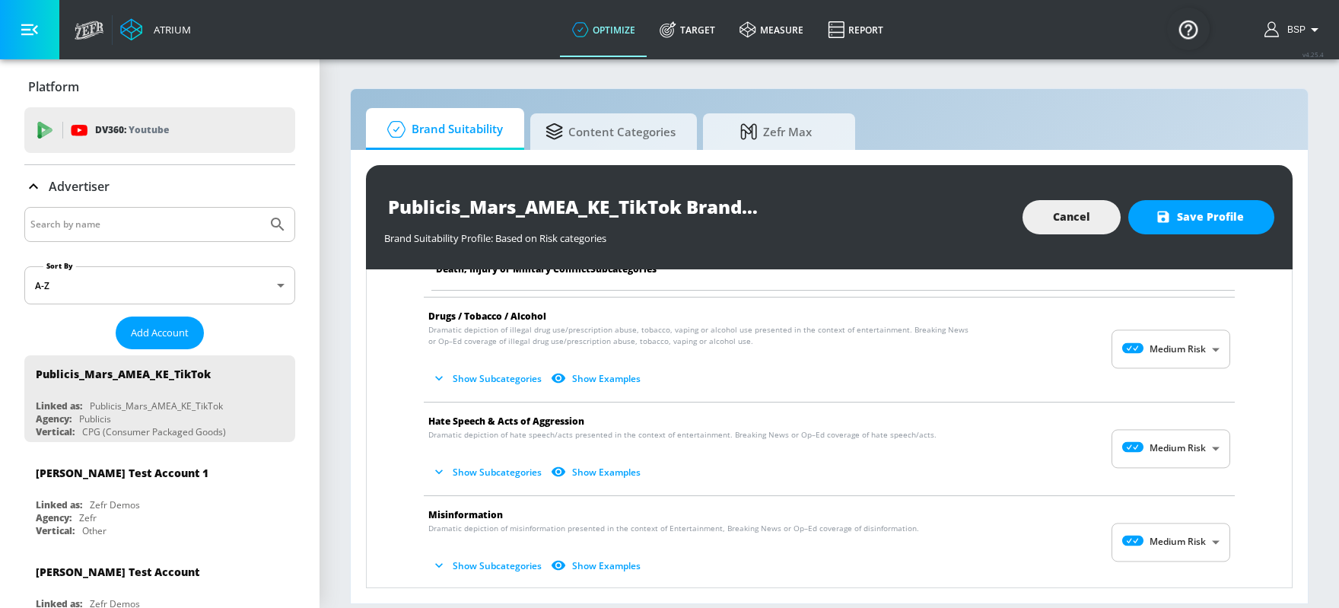
click at [1071, 454] on body "Atrium optimize Target measure Report optimize Target measure Report v 4.25.4 B…" at bounding box center [669, 304] width 1339 height 608
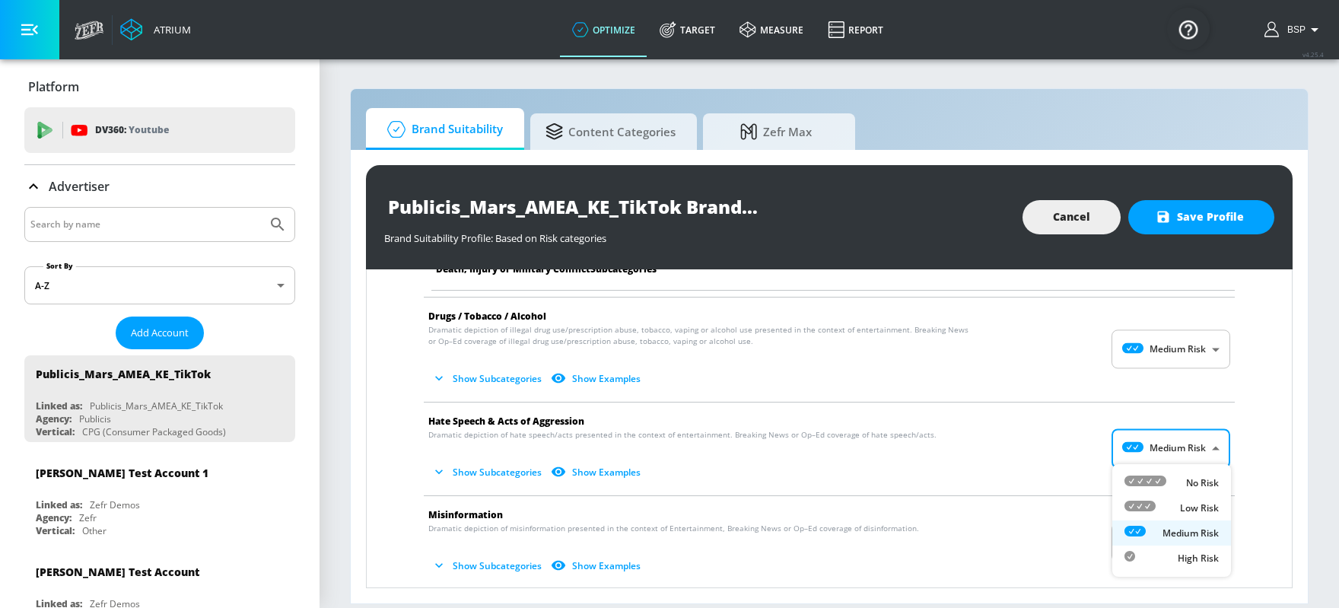
click at [1071, 481] on div "No Risk" at bounding box center [1172, 483] width 94 height 16
type input "MINIMAL"
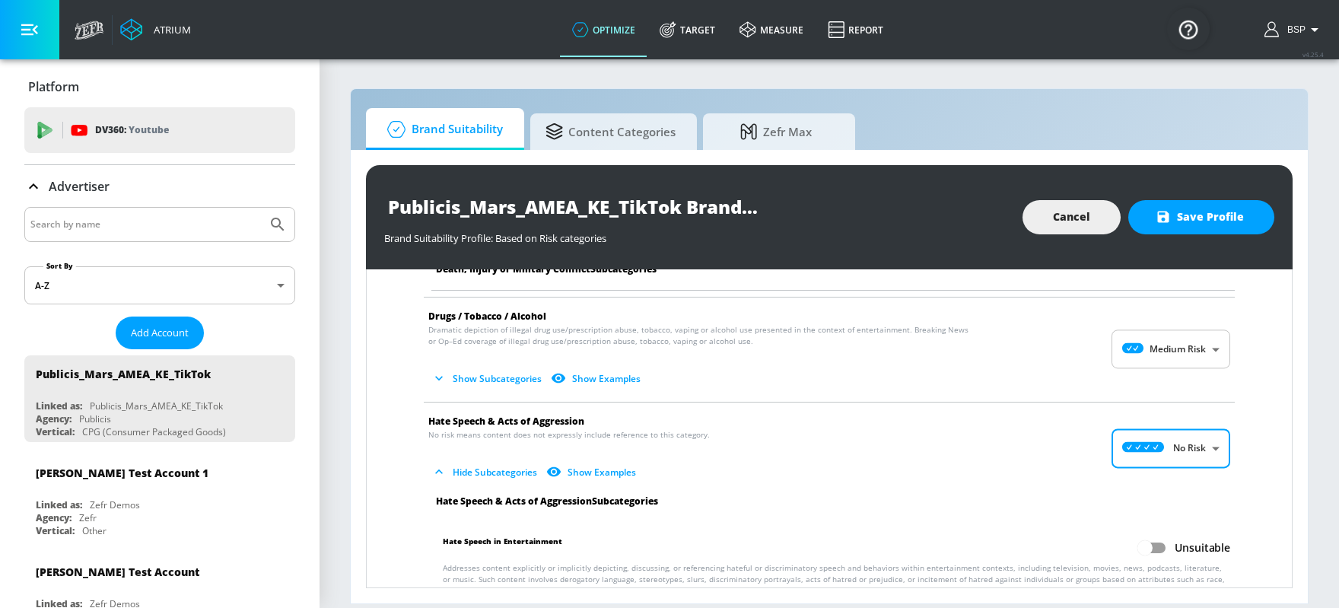
scroll to position [1001, 0]
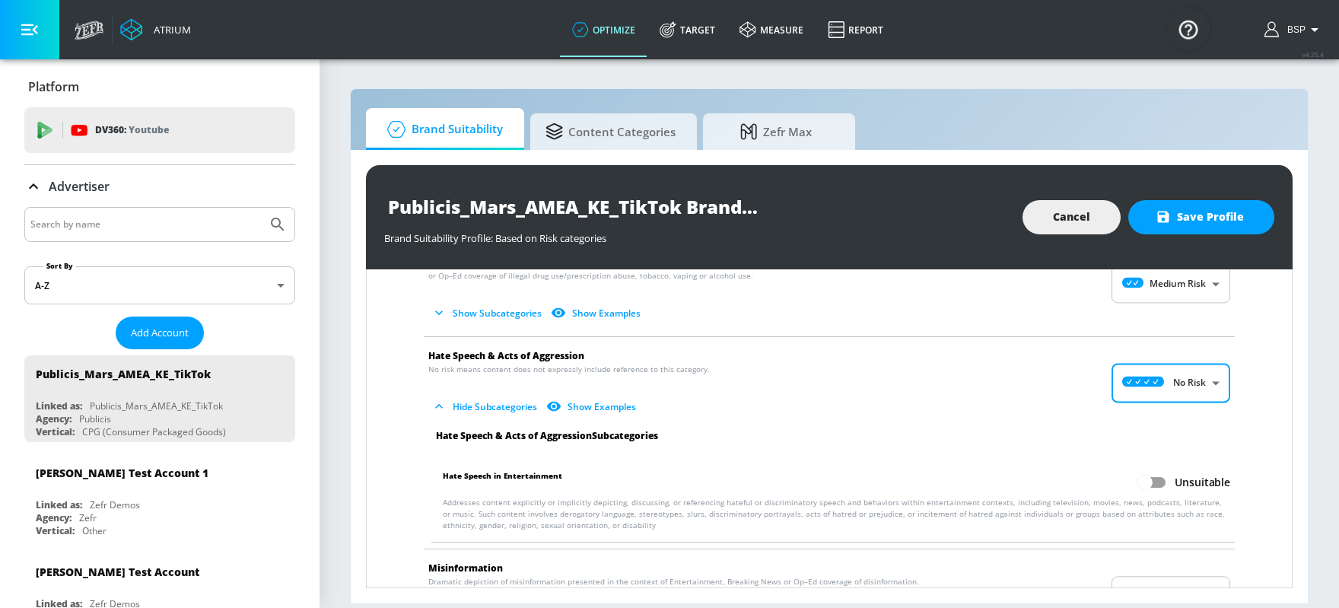
click at [1071, 473] on input "Unsuitable" at bounding box center [1145, 482] width 87 height 29
checkbox input "true"
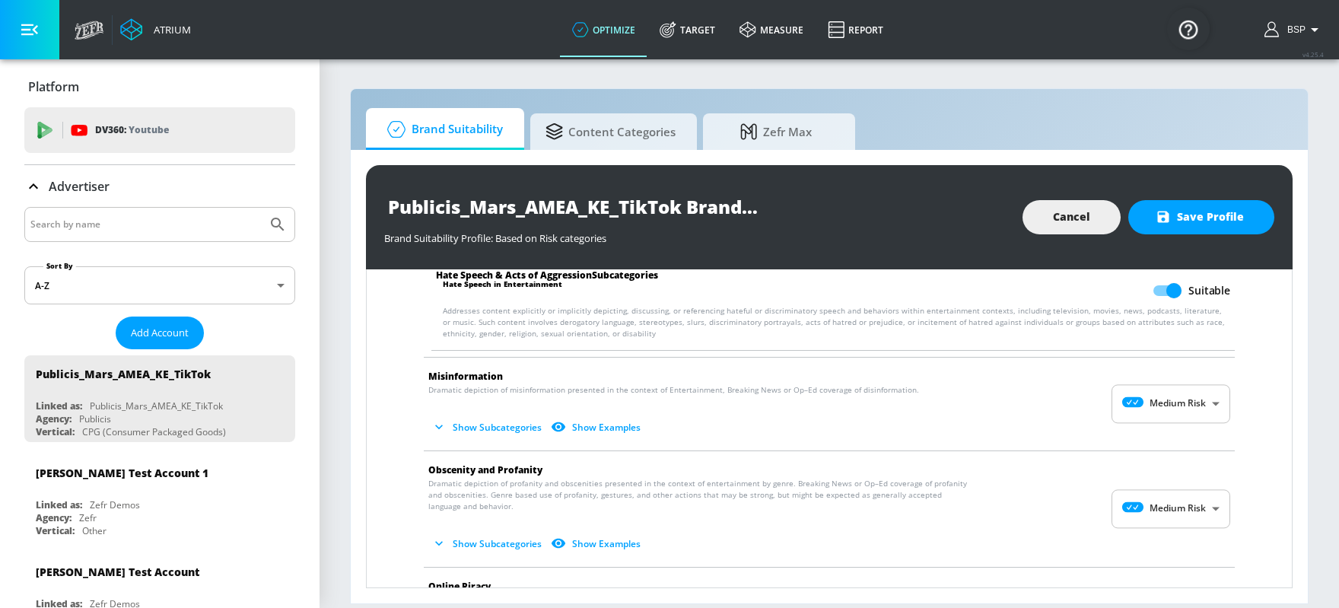
scroll to position [1199, 0]
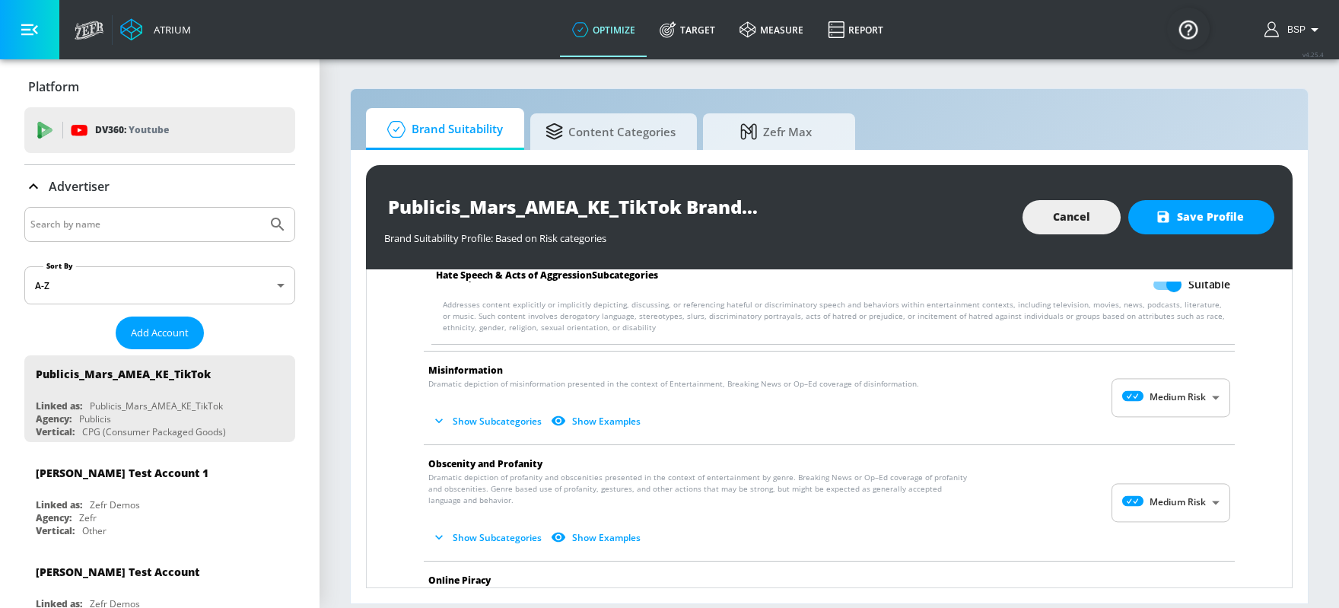
click at [1071, 396] on body "Atrium optimize Target measure Report optimize Target measure Report v 4.25.4 B…" at bounding box center [669, 304] width 1339 height 608
click at [1071, 436] on div "No Risk" at bounding box center [1172, 431] width 94 height 16
type input "MINIMAL"
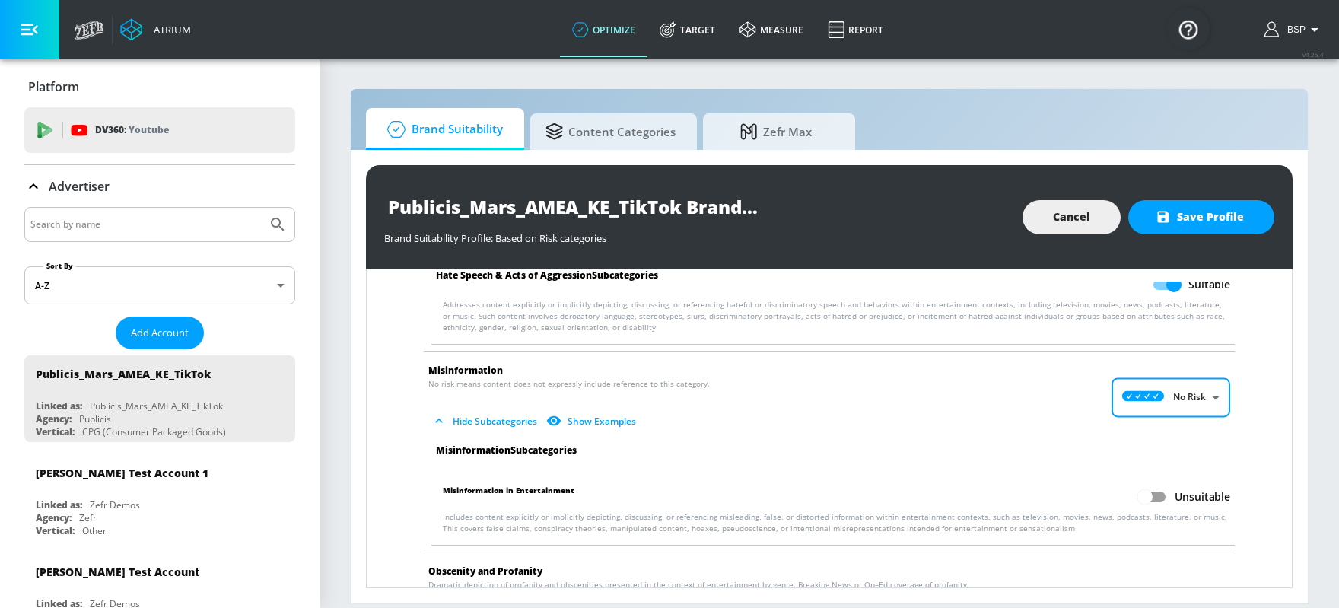
click at [1071, 485] on input "Unsuitable" at bounding box center [1145, 496] width 87 height 29
checkbox input "true"
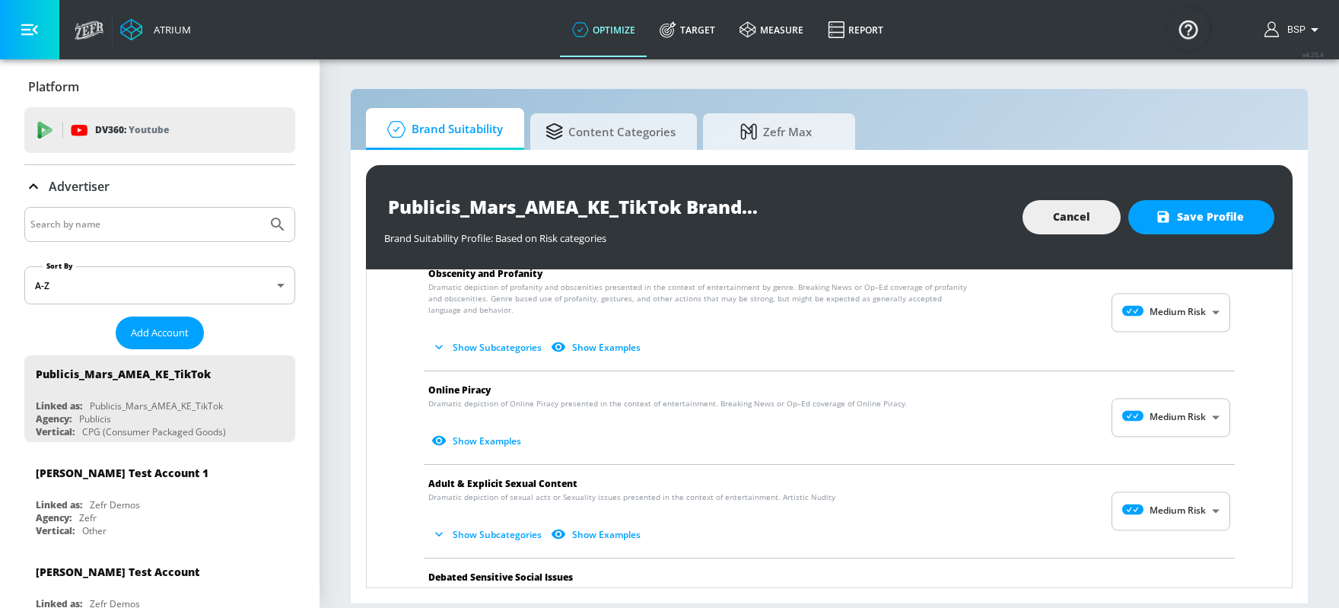
scroll to position [1507, 0]
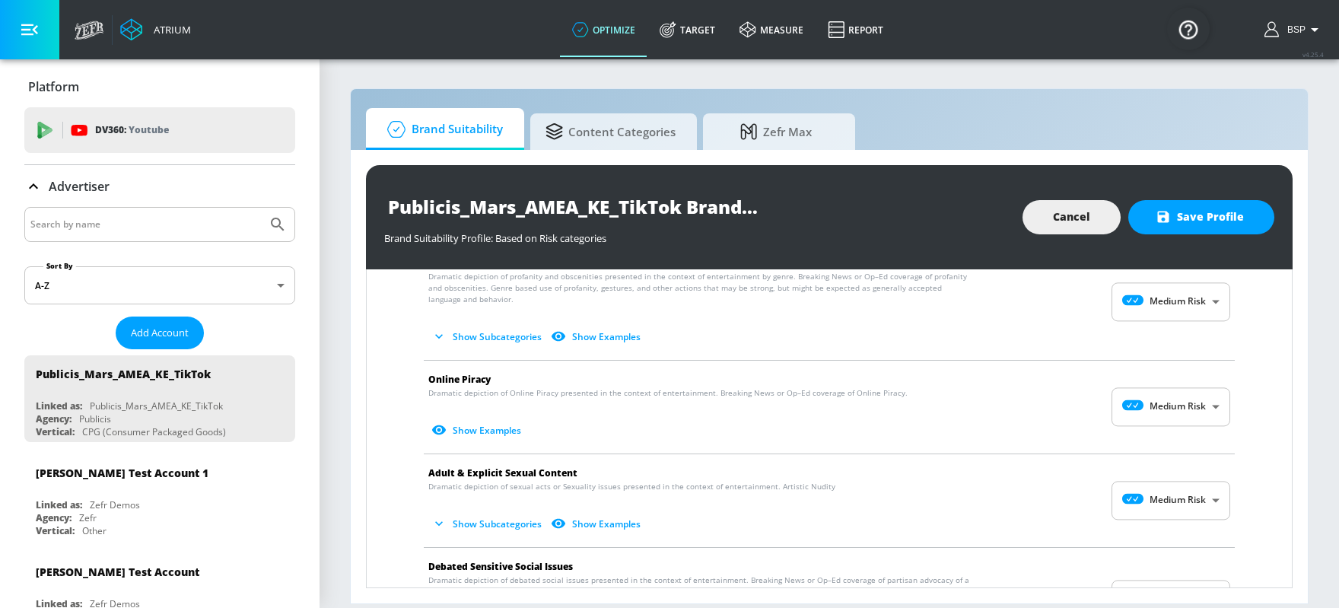
click at [1071, 395] on body "Atrium optimize Target measure Report optimize Target measure Report v 4.25.4 B…" at bounding box center [669, 304] width 1339 height 608
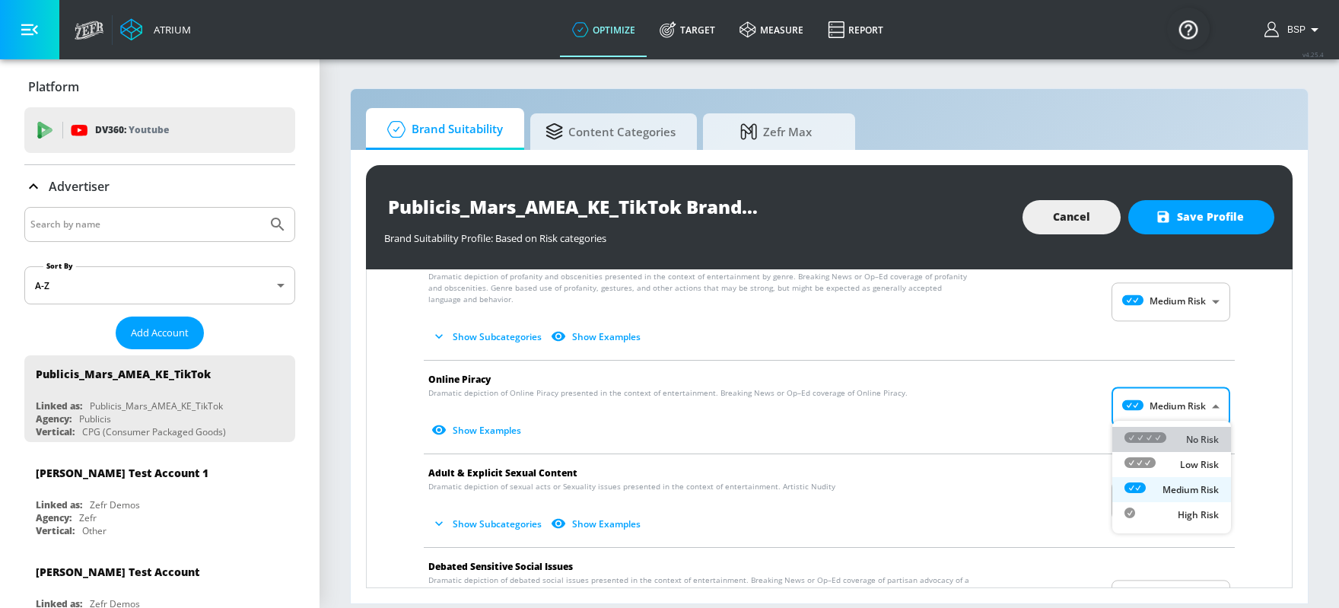
click at [1071, 440] on div "No Risk" at bounding box center [1172, 439] width 94 height 16
type input "MINIMAL"
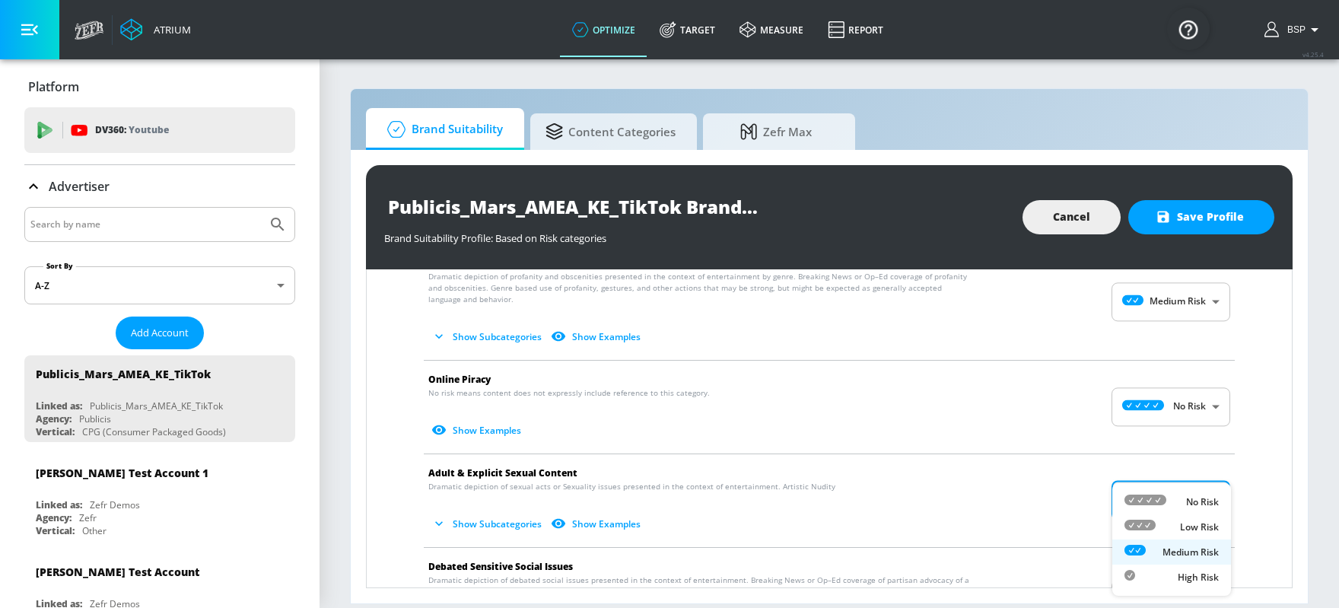
click at [1071, 482] on body "Atrium optimize Target measure Report optimize Target measure Report v 4.25.4 B…" at bounding box center [669, 304] width 1339 height 608
click at [1071, 485] on div "Low Risk" at bounding box center [1172, 527] width 94 height 16
type input "LOW"
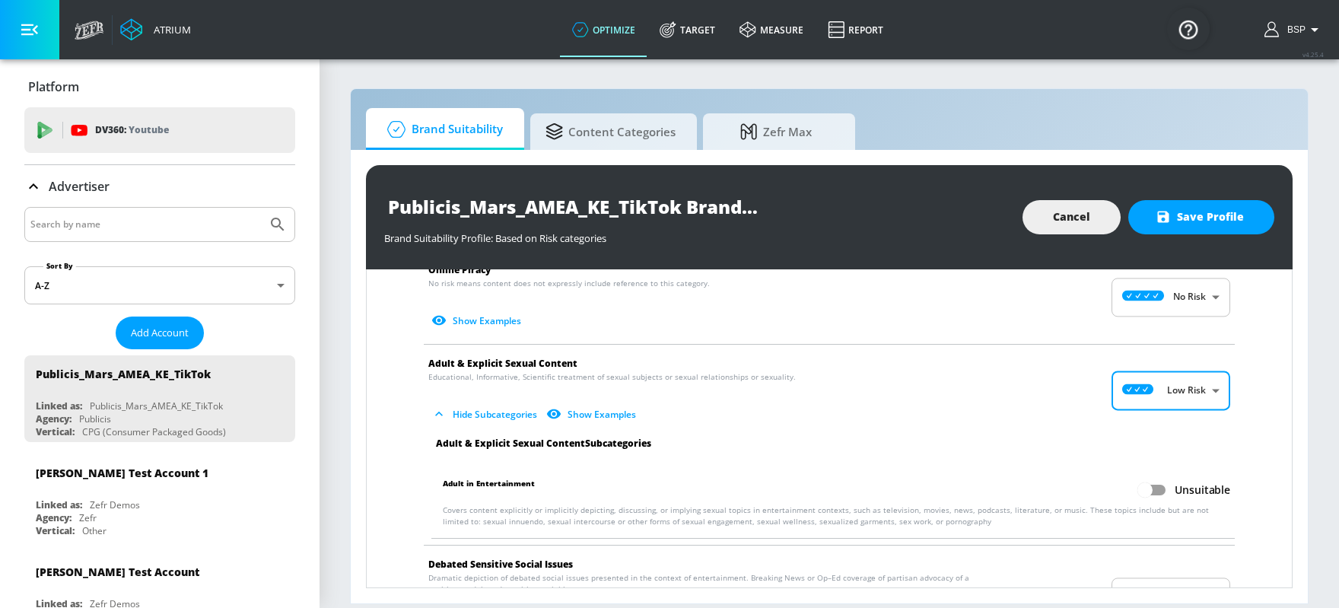
scroll to position [1672, 0]
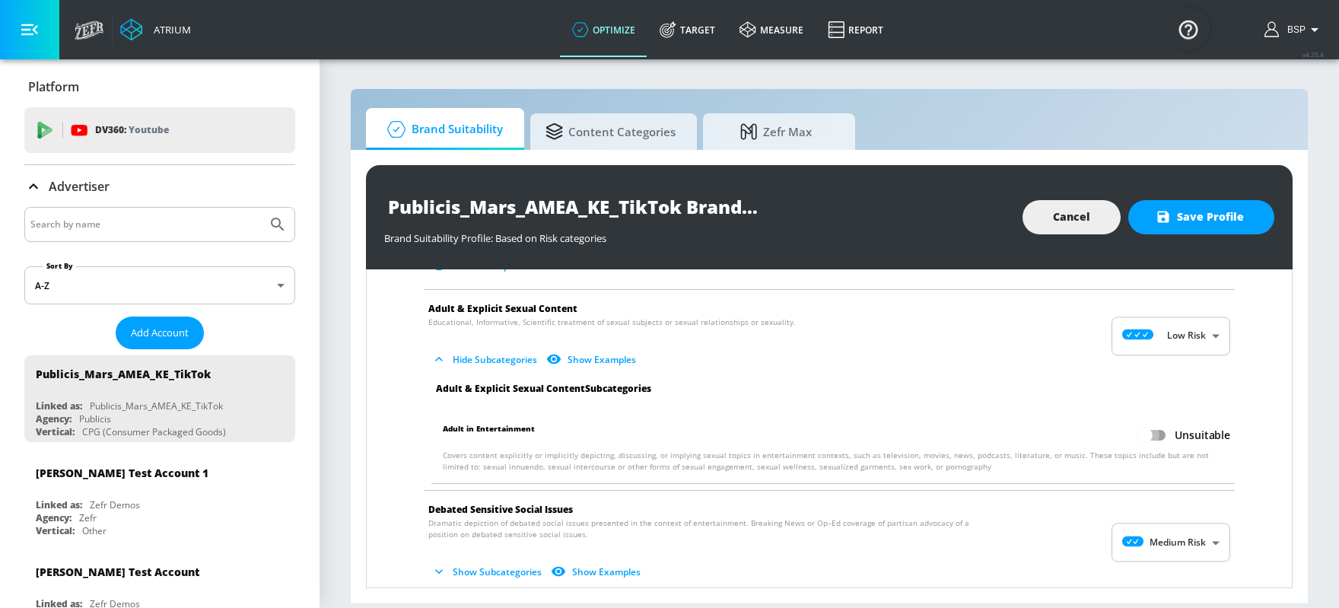
click at [1071, 425] on input "Unsuitable" at bounding box center [1145, 435] width 87 height 29
checkbox input "true"
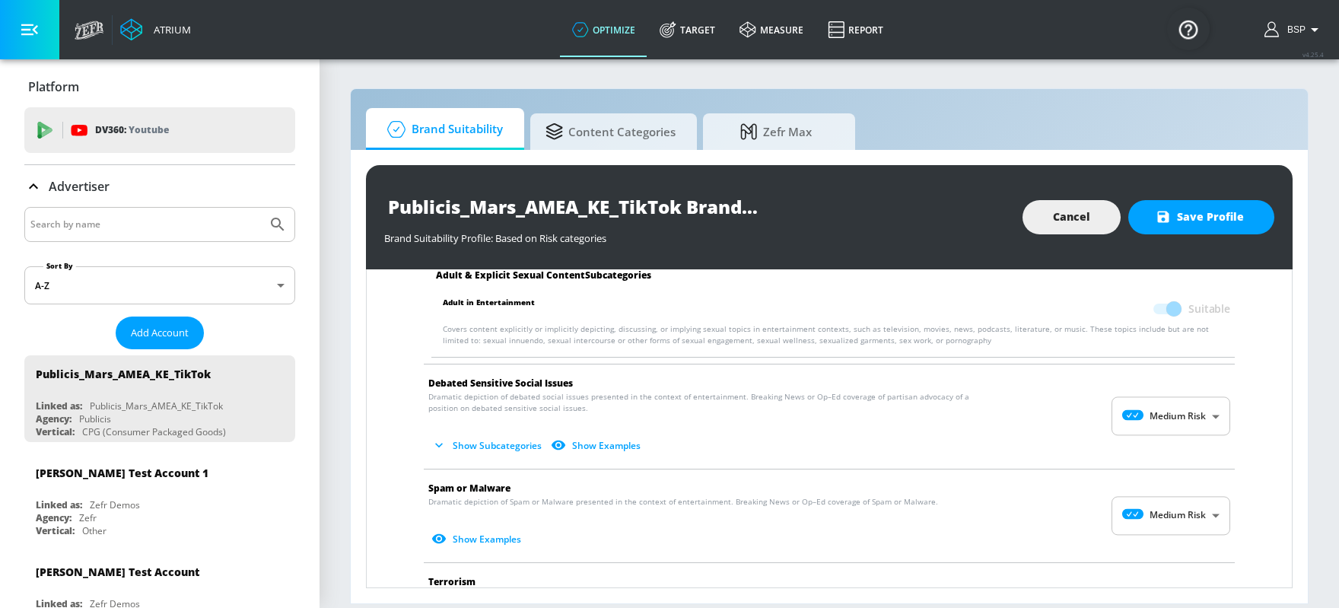
scroll to position [1827, 0]
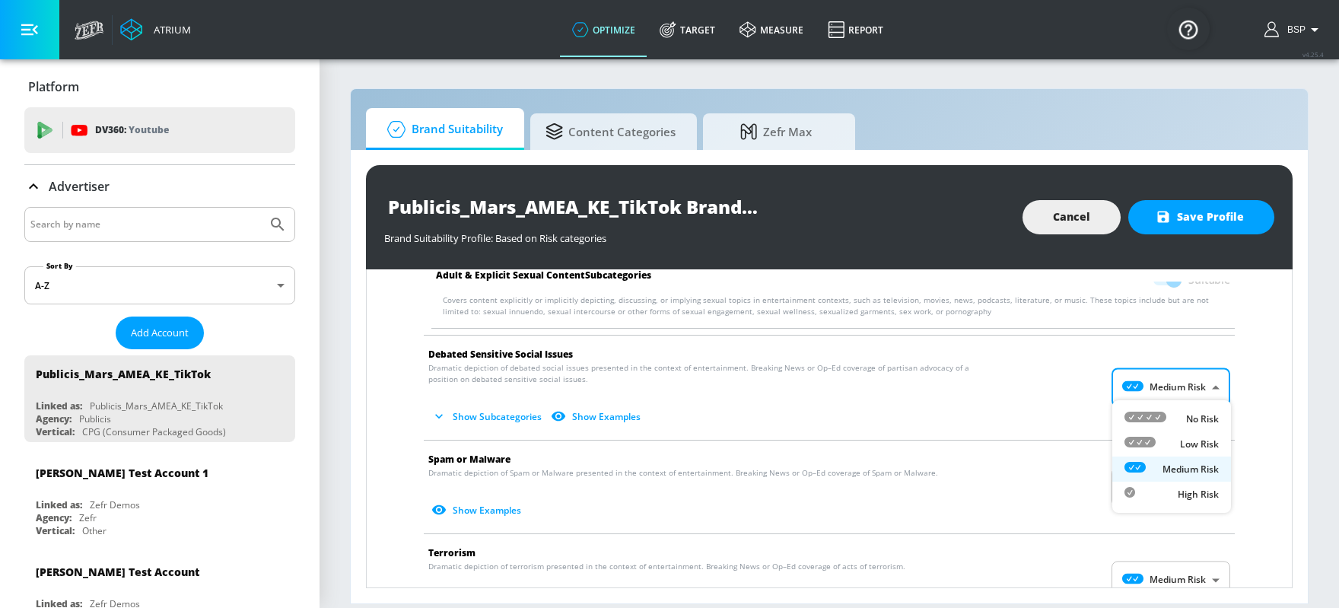
click at [1071, 390] on body "Atrium optimize Target measure Report optimize Target measure Report v 4.25.4 B…" at bounding box center [669, 304] width 1339 height 608
click at [1071, 418] on p "No Risk" at bounding box center [1202, 419] width 33 height 14
type input "MINIMAL"
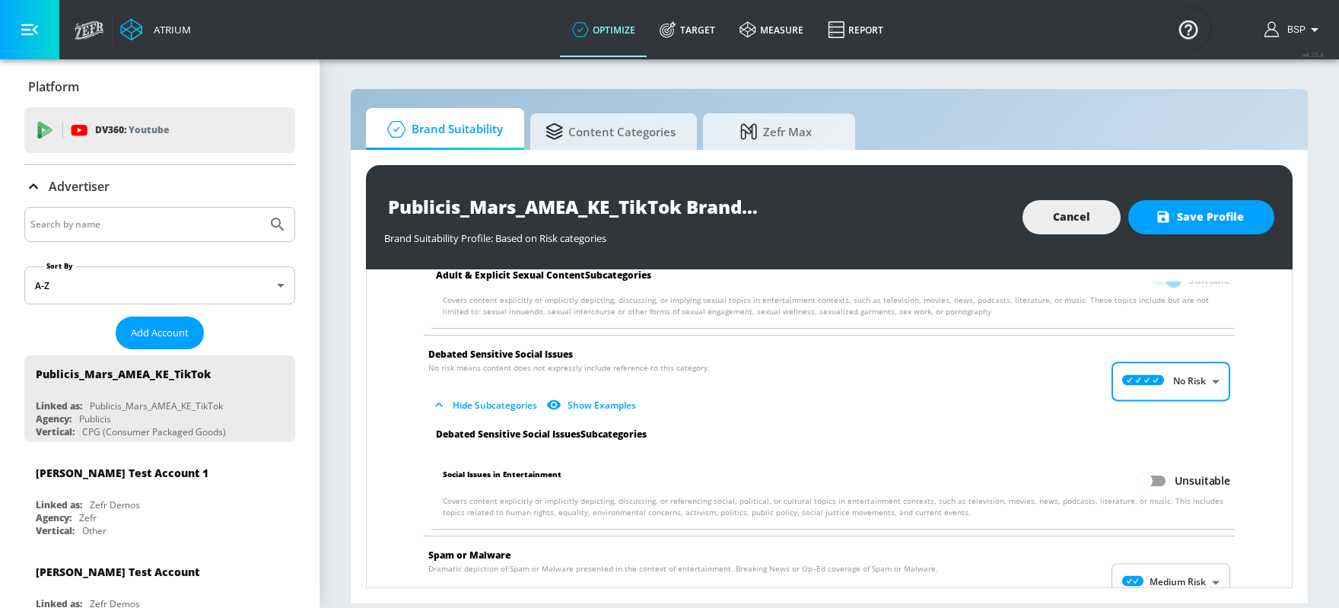
click at [1071, 467] on input "Unsuitable" at bounding box center [1145, 480] width 87 height 29
checkbox input "true"
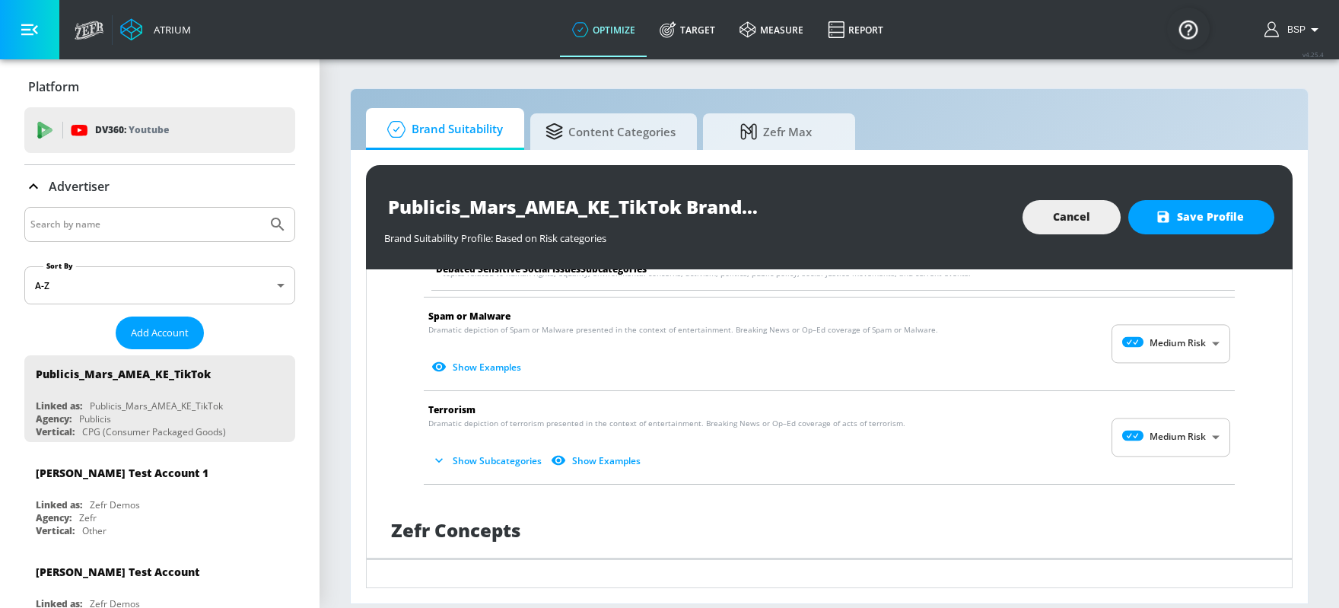
scroll to position [2064, 0]
click at [1071, 340] on body "Atrium optimize Target measure Report optimize Target measure Report v 4.25.4 B…" at bounding box center [669, 304] width 1339 height 608
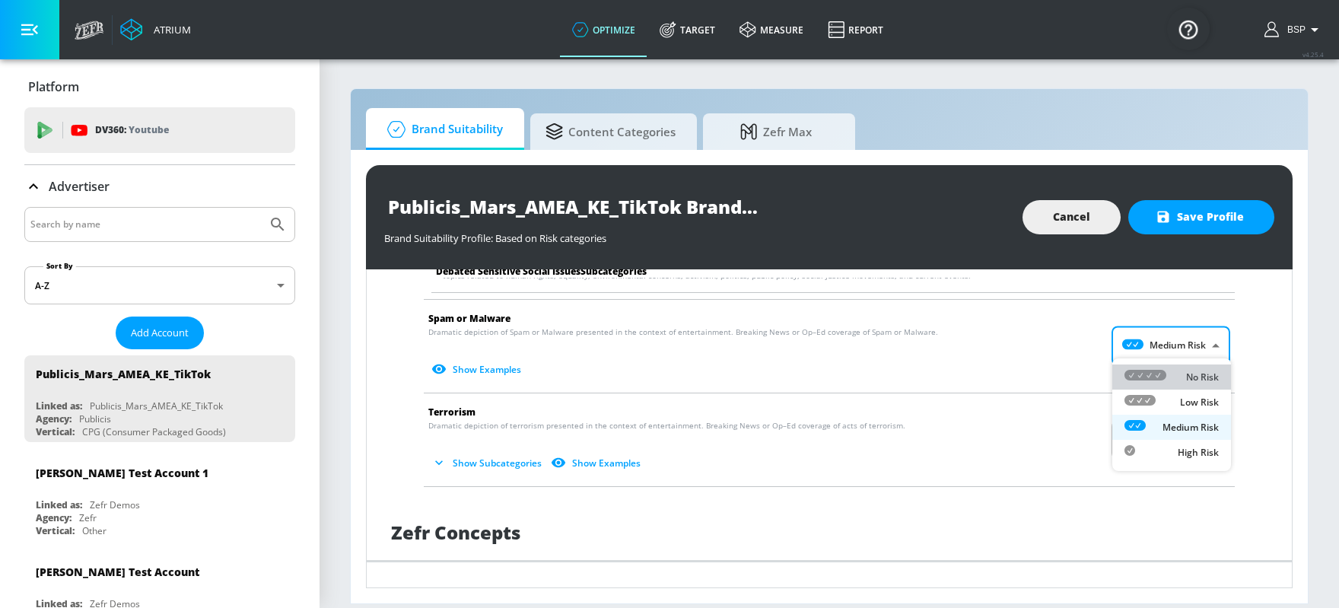
click at [1071, 372] on div "No Risk" at bounding box center [1172, 377] width 94 height 16
type input "MINIMAL"
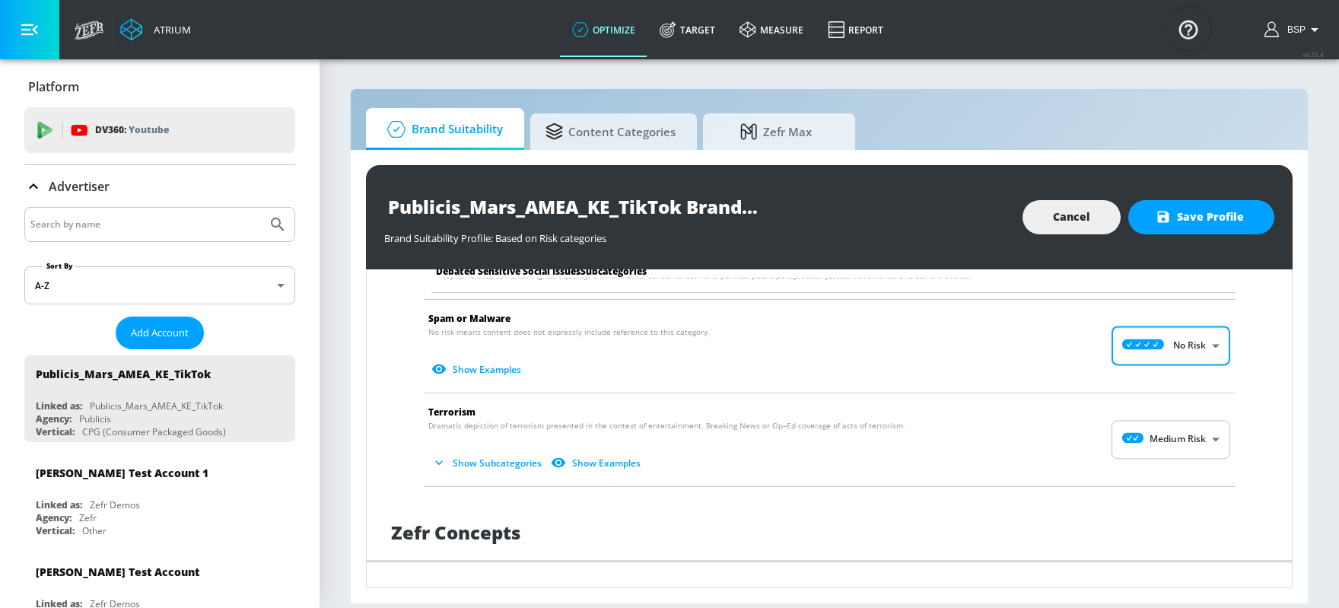
click at [1071, 425] on body "Atrium optimize Target measure Report optimize Target measure Report v 4.25.4 B…" at bounding box center [669, 304] width 1339 height 608
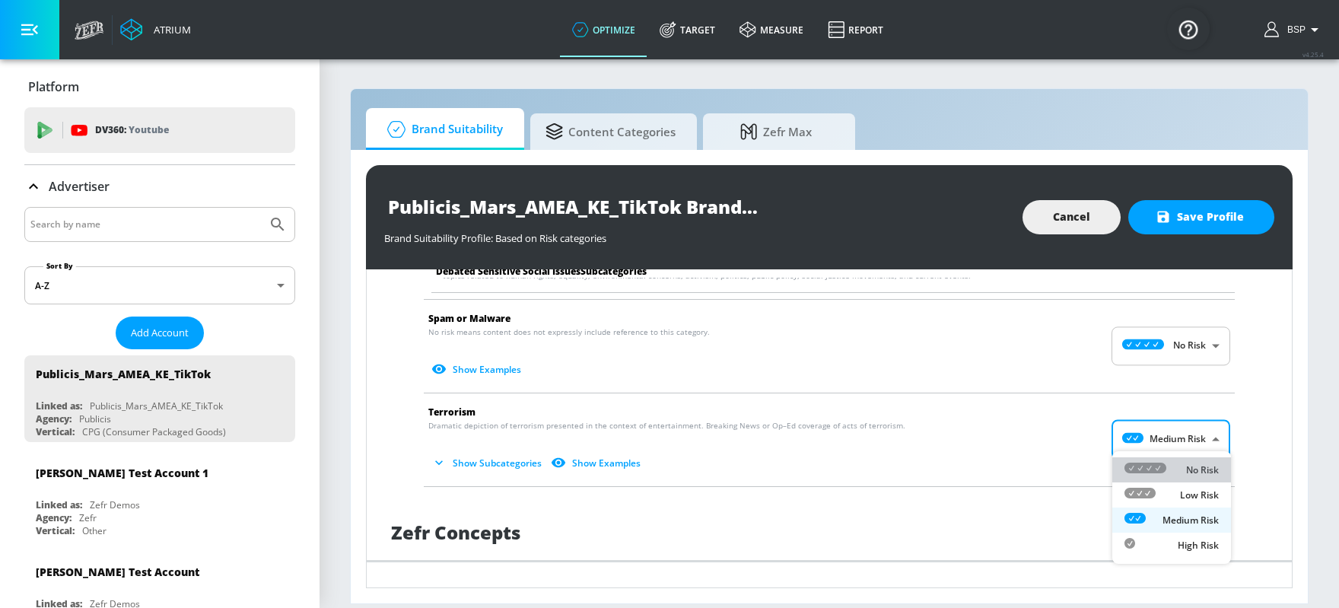
click at [1071, 463] on icon at bounding box center [1146, 468] width 42 height 11
type input "MINIMAL"
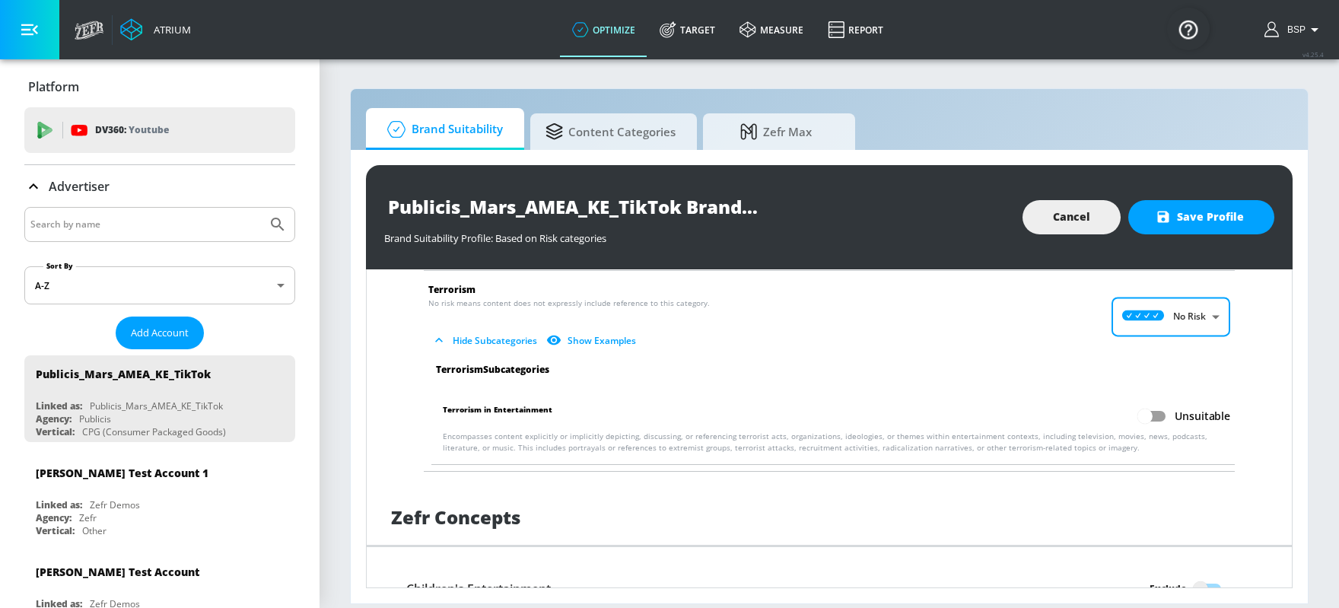
scroll to position [2196, 0]
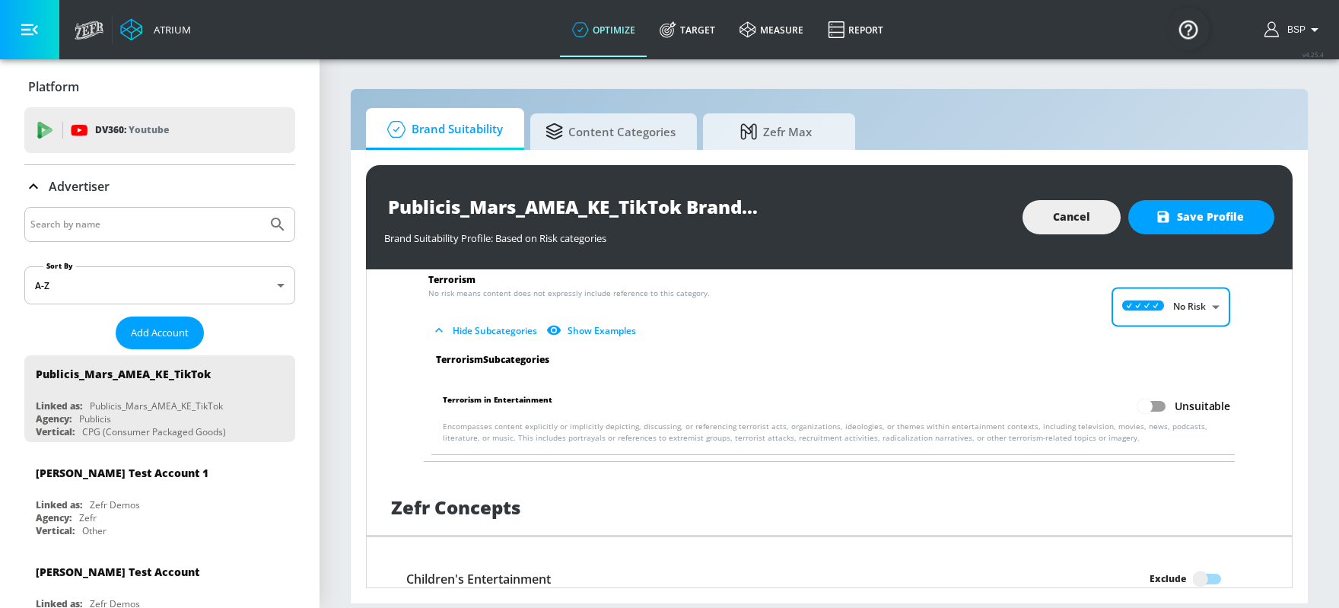
click at [1071, 398] on input "Unsuitable" at bounding box center [1145, 406] width 87 height 29
checkbox input "true"
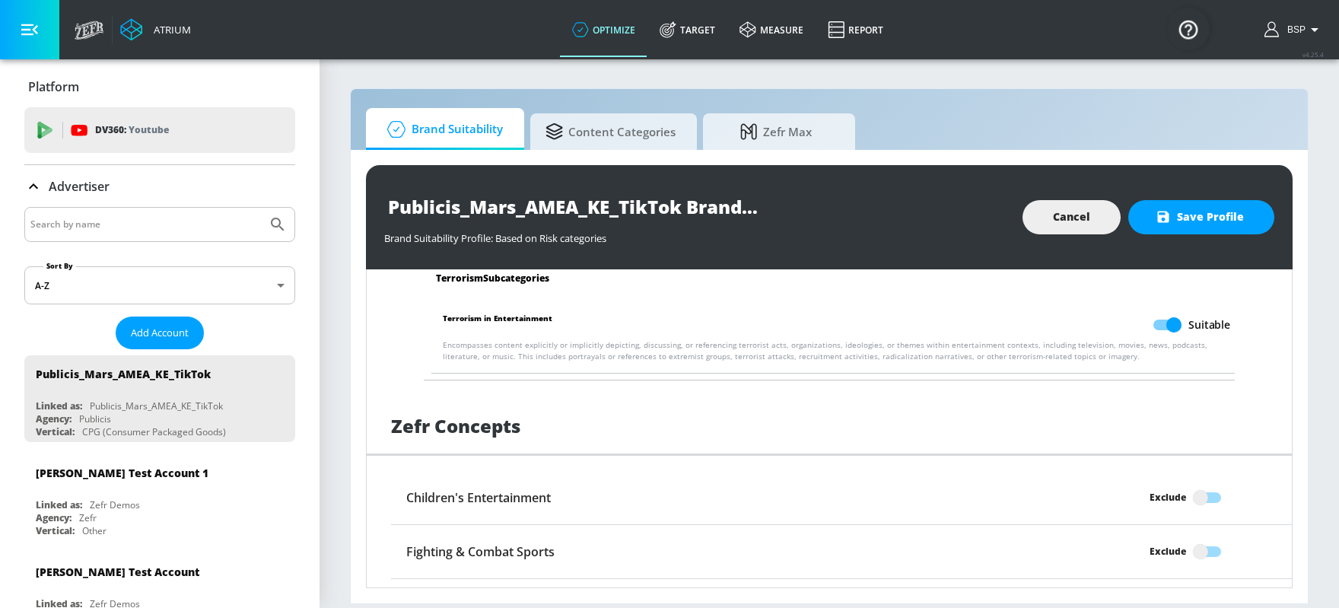
scroll to position [2280, 0]
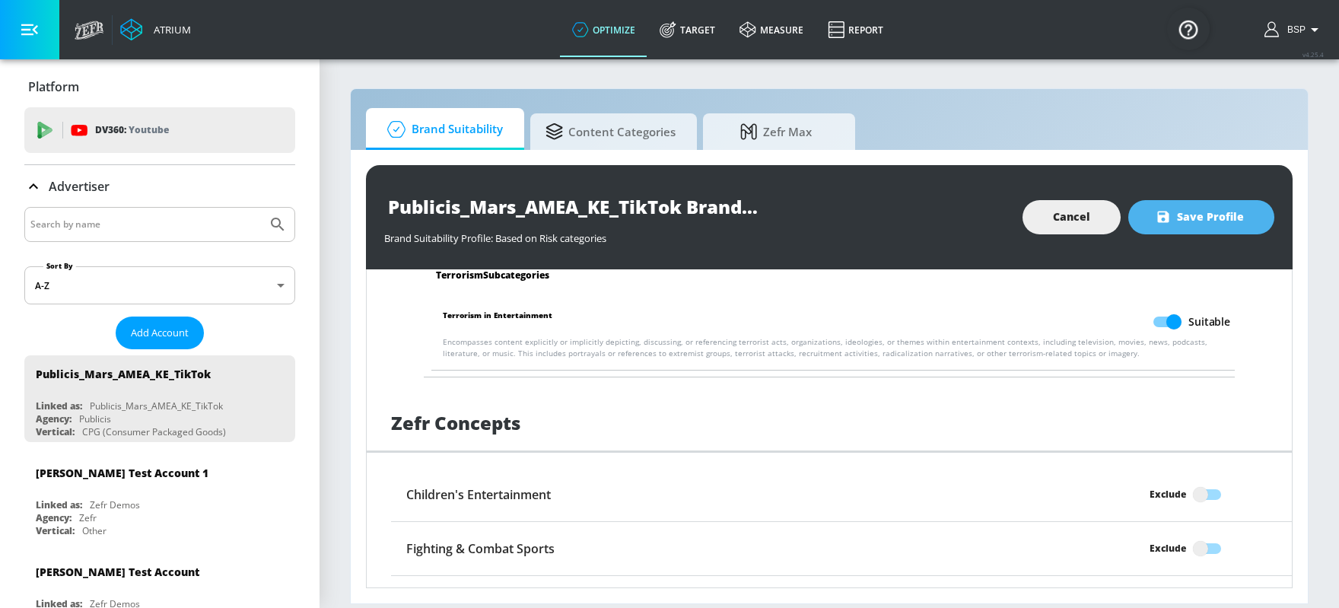
click at [1071, 220] on span "Save Profile" at bounding box center [1201, 217] width 85 height 19
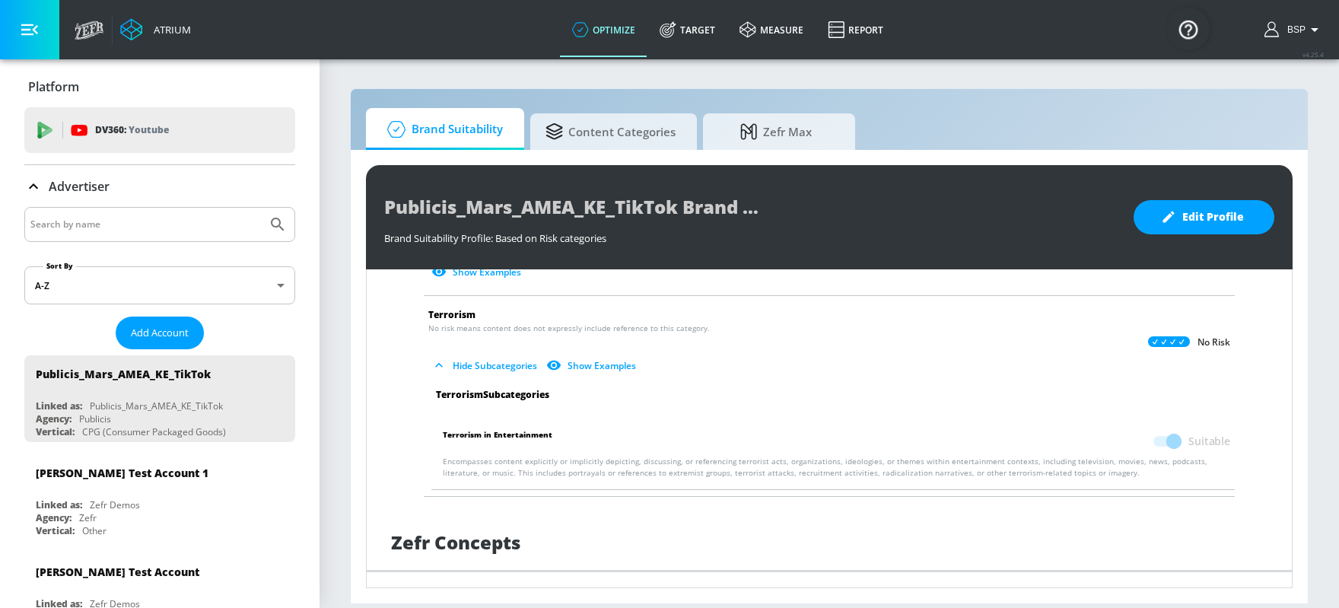
scroll to position [2193, 0]
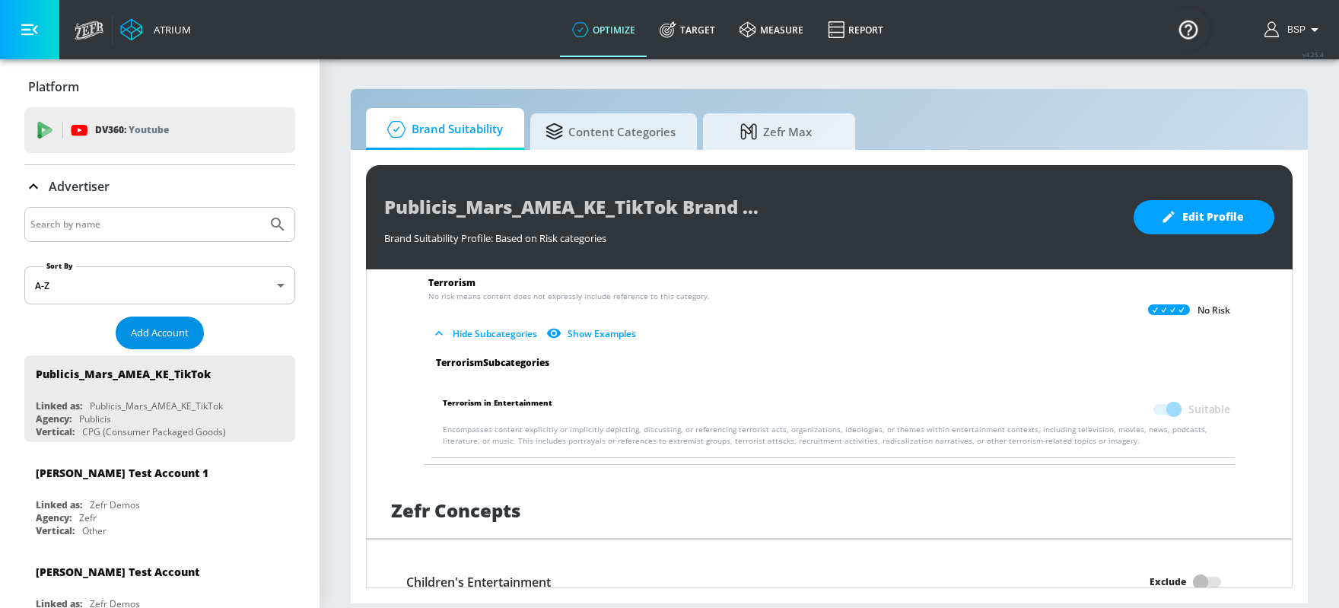
click at [142, 340] on span "Add Account" at bounding box center [160, 333] width 58 height 18
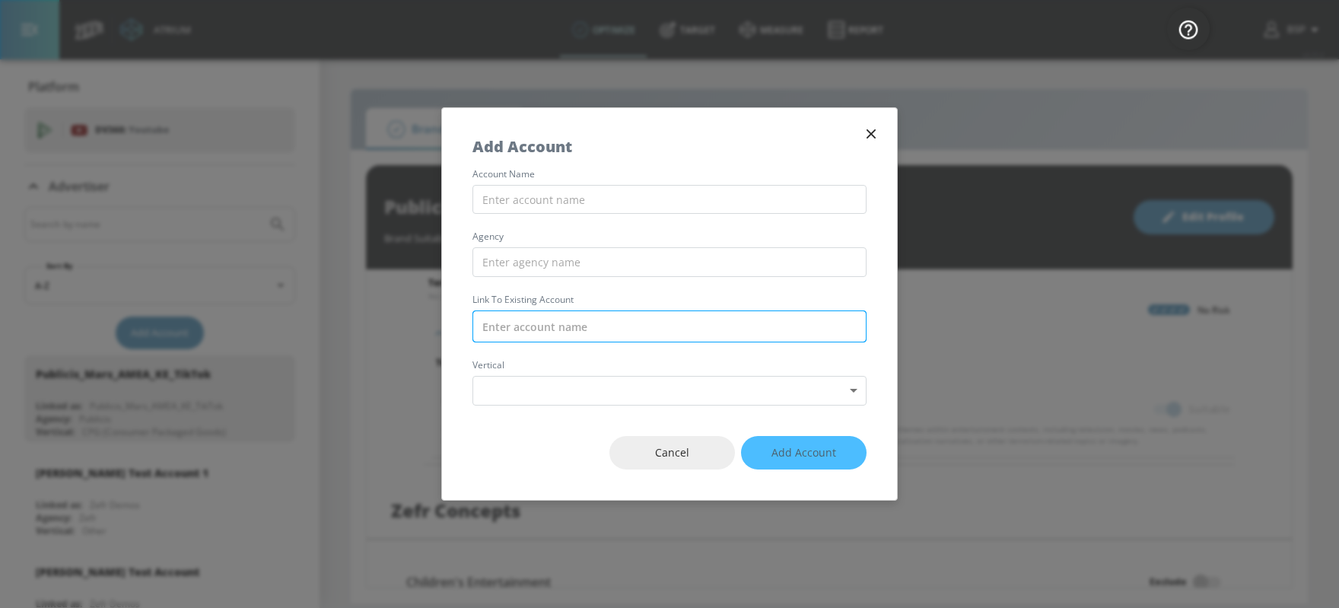
click at [528, 324] on input "text" at bounding box center [670, 326] width 394 height 32
paste input "Publicis_Mars_AMEA_KR_Meta"
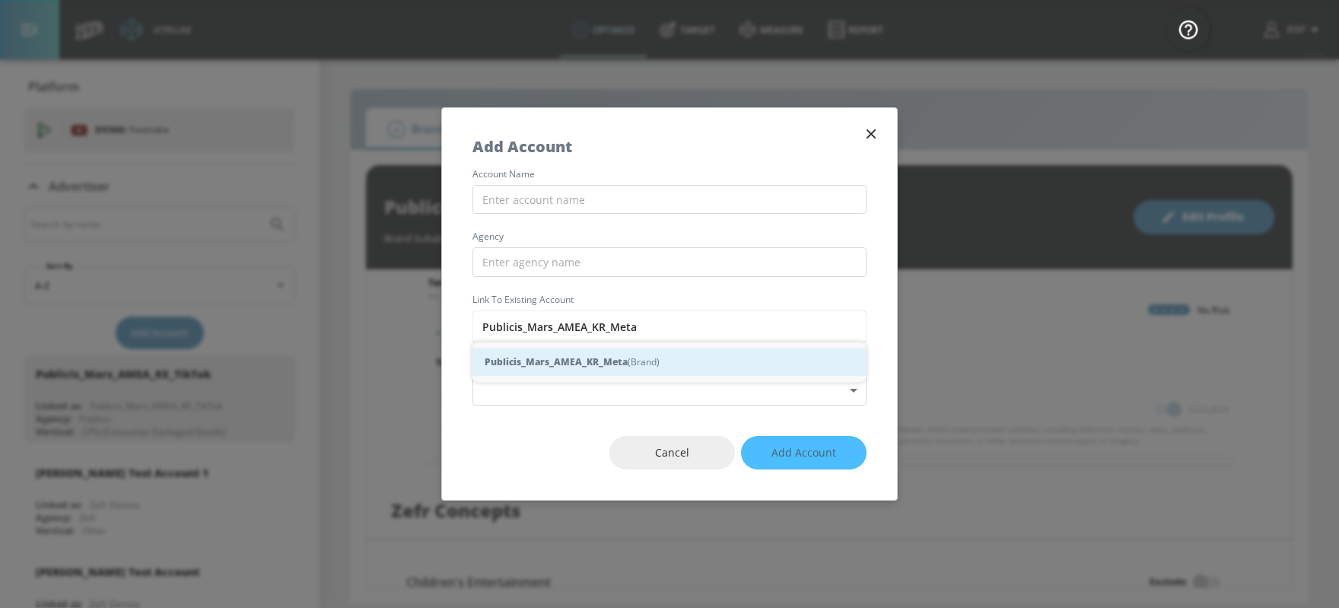
click at [527, 370] on div "Publicis_Mars_AMEA_KR_Meta (Brand)" at bounding box center [670, 362] width 394 height 28
type input "Publicis_Mars_AMEA_KR_Meta (Brand)"
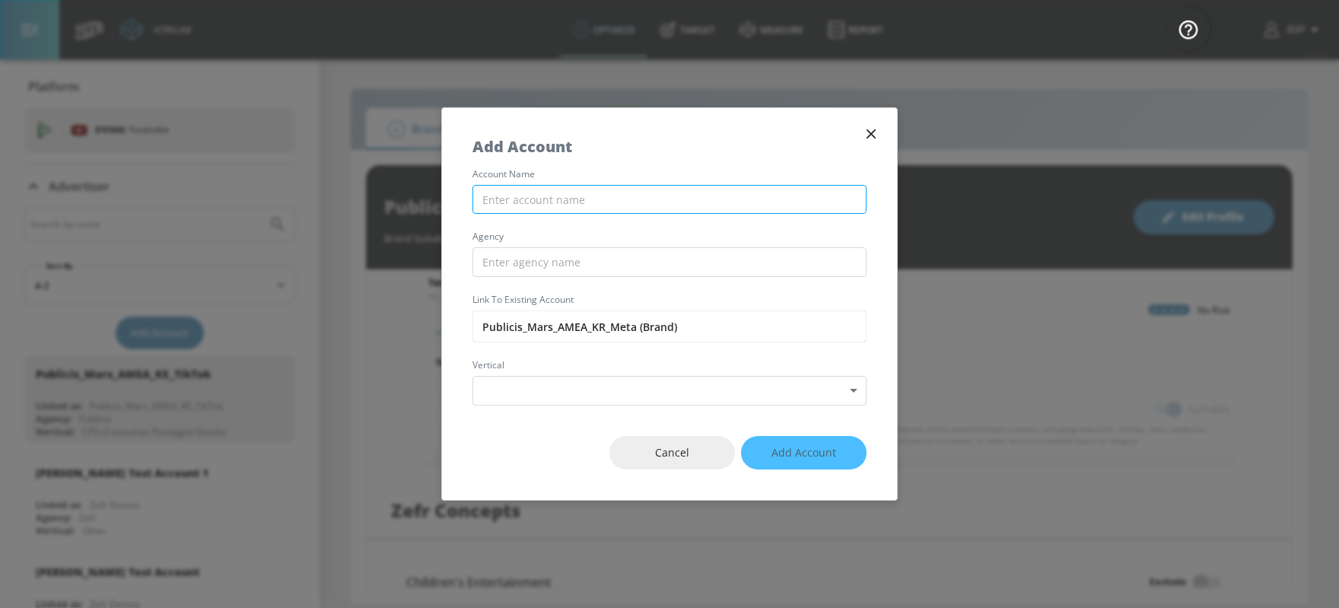
click at [554, 203] on input "text" at bounding box center [670, 200] width 394 height 30
paste input "Publicis_Mars_AMEA_KR_Meta"
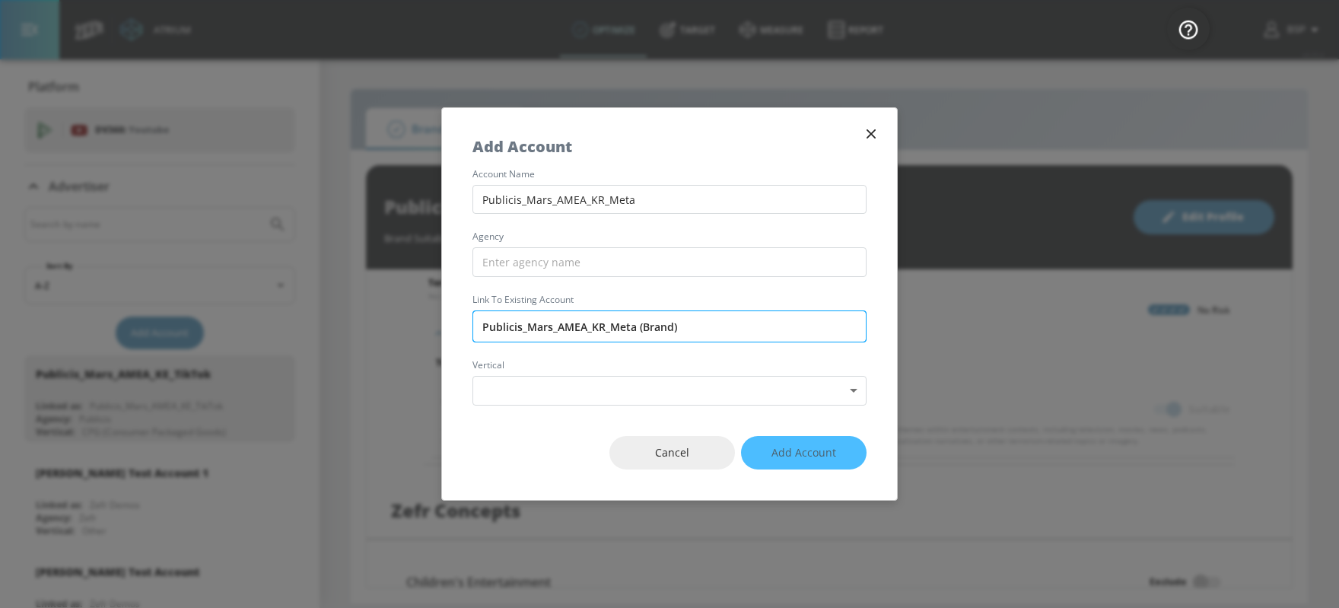
type input "Publicis_Mars_AMEA_KR_Meta"
drag, startPoint x: 522, startPoint y: 327, endPoint x: 438, endPoint y: 321, distance: 84.7
click at [438, 321] on div "Add Account account name Publicis_Mars_AMEA_KR_Meta agency Link to Existing Acc…" at bounding box center [669, 304] width 1339 height 608
click at [510, 272] on input "text" at bounding box center [670, 262] width 394 height 30
paste input "Publicis"
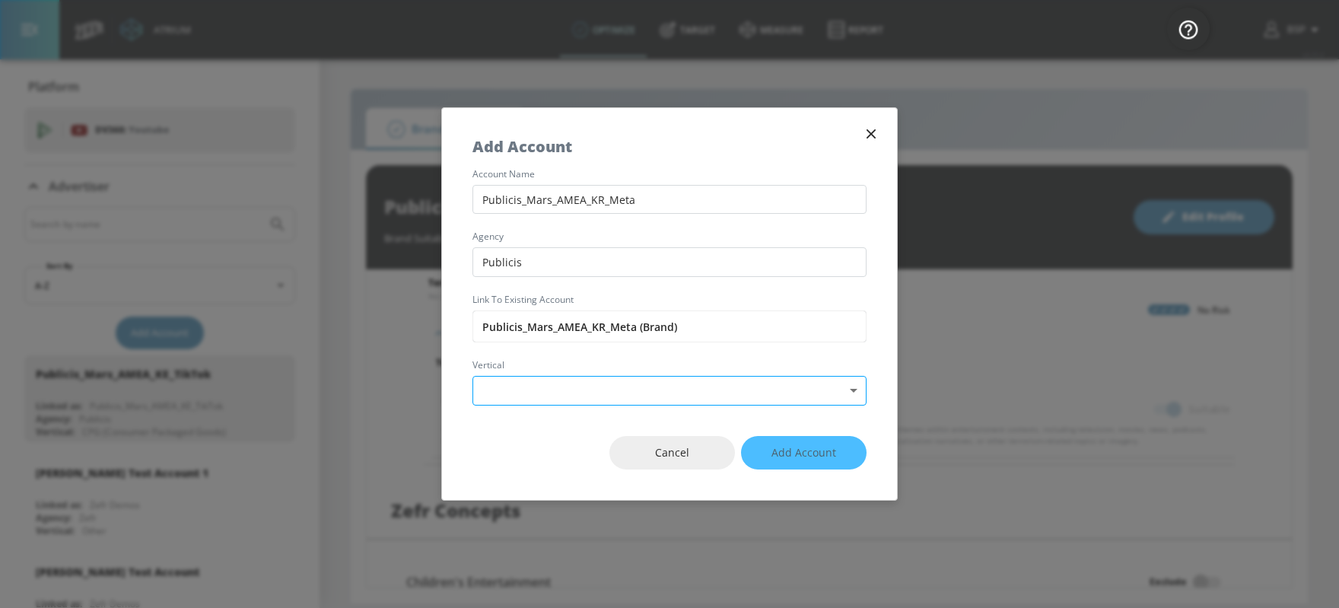
type input "Publicis"
click at [536, 403] on body "Atrium optimize Target measure Report optimize Target measure Report v 4.25.4 B…" at bounding box center [669, 304] width 1339 height 608
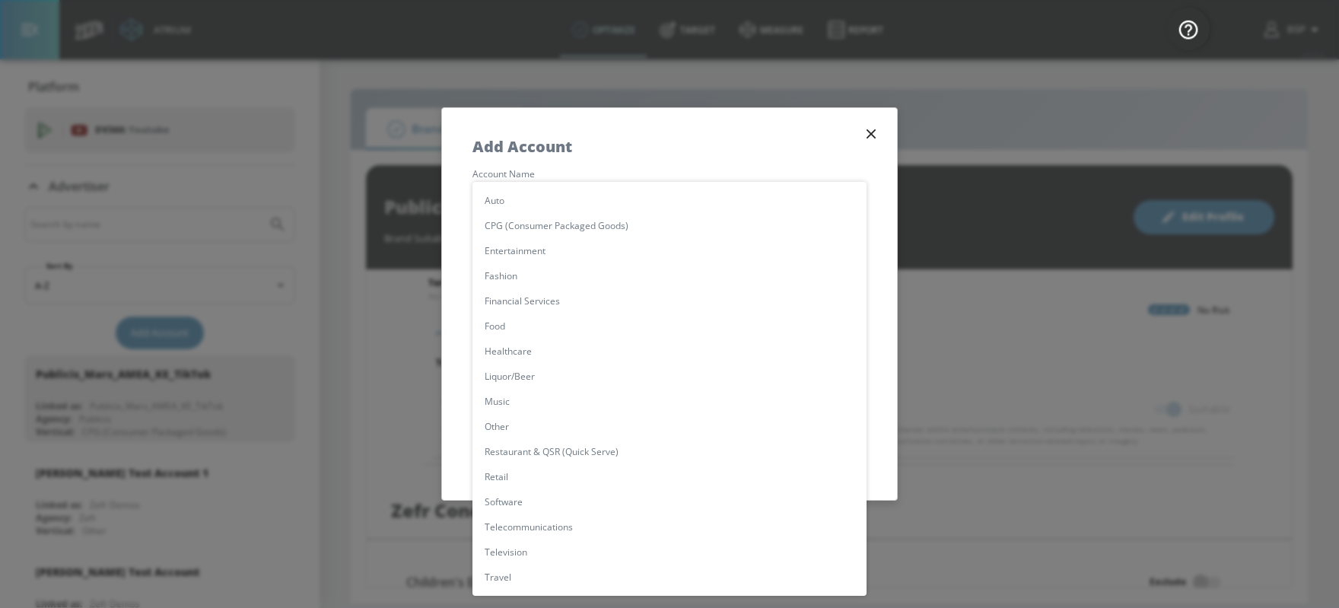
click at [552, 232] on li "CPG (Consumer Packaged Goods)" at bounding box center [670, 225] width 394 height 25
type input "[object Object]"
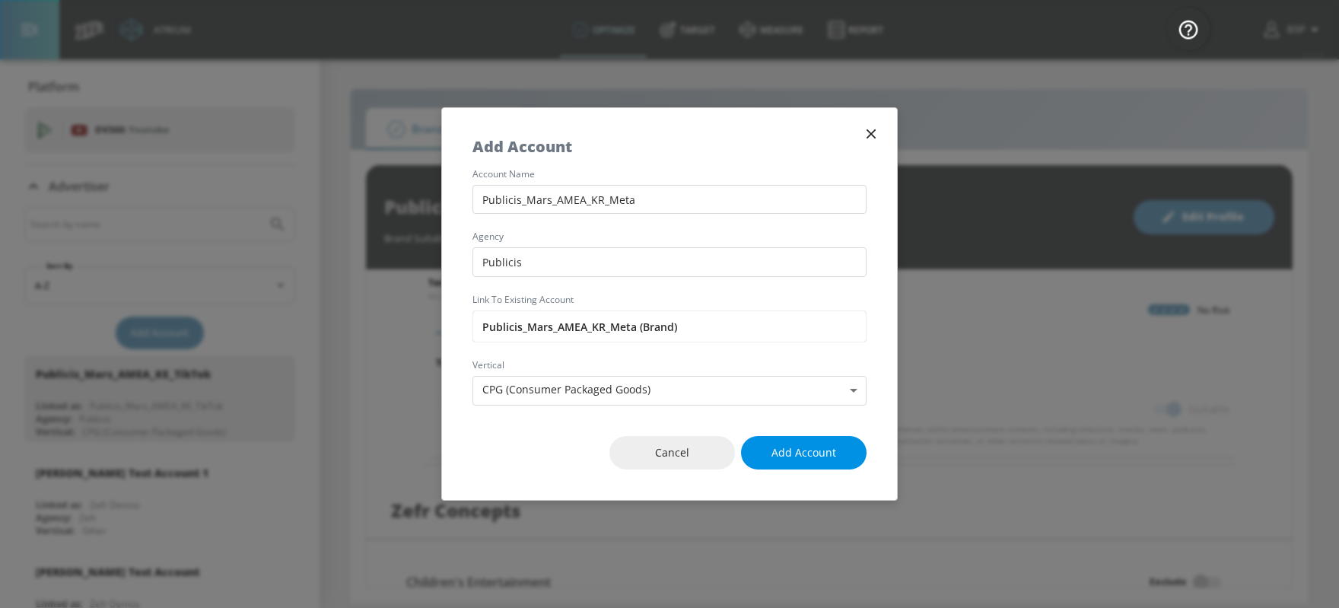
click at [797, 455] on span "Add Account" at bounding box center [804, 453] width 65 height 19
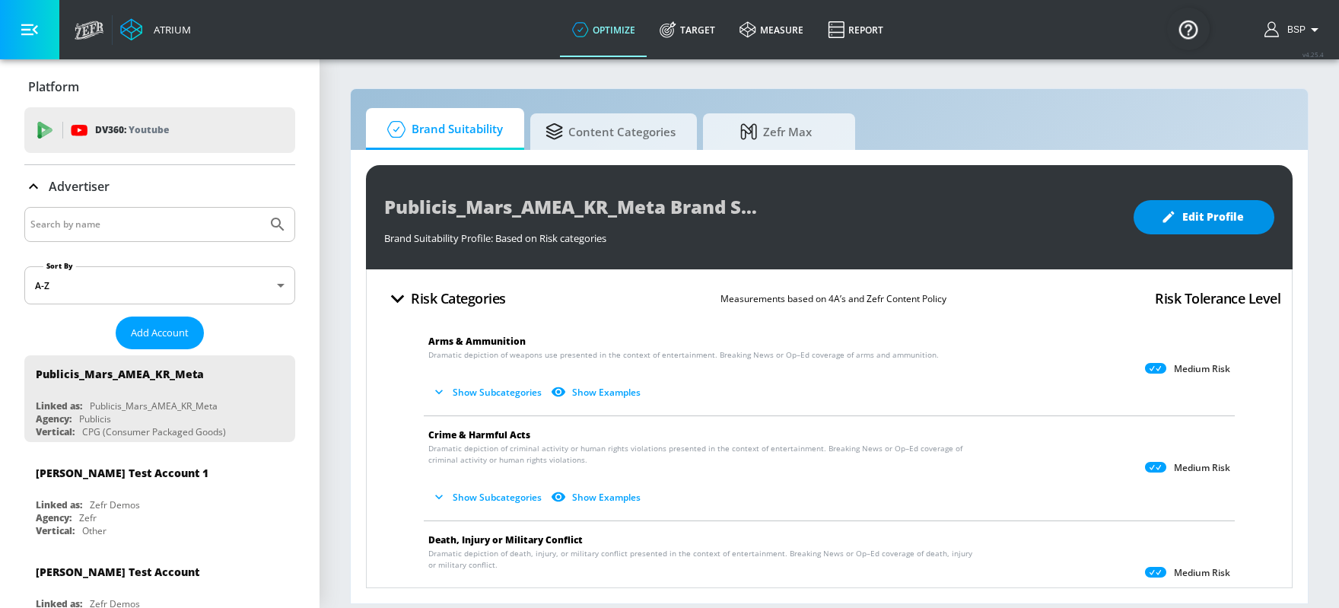
click at [1071, 214] on span "Edit Profile" at bounding box center [1204, 217] width 80 height 19
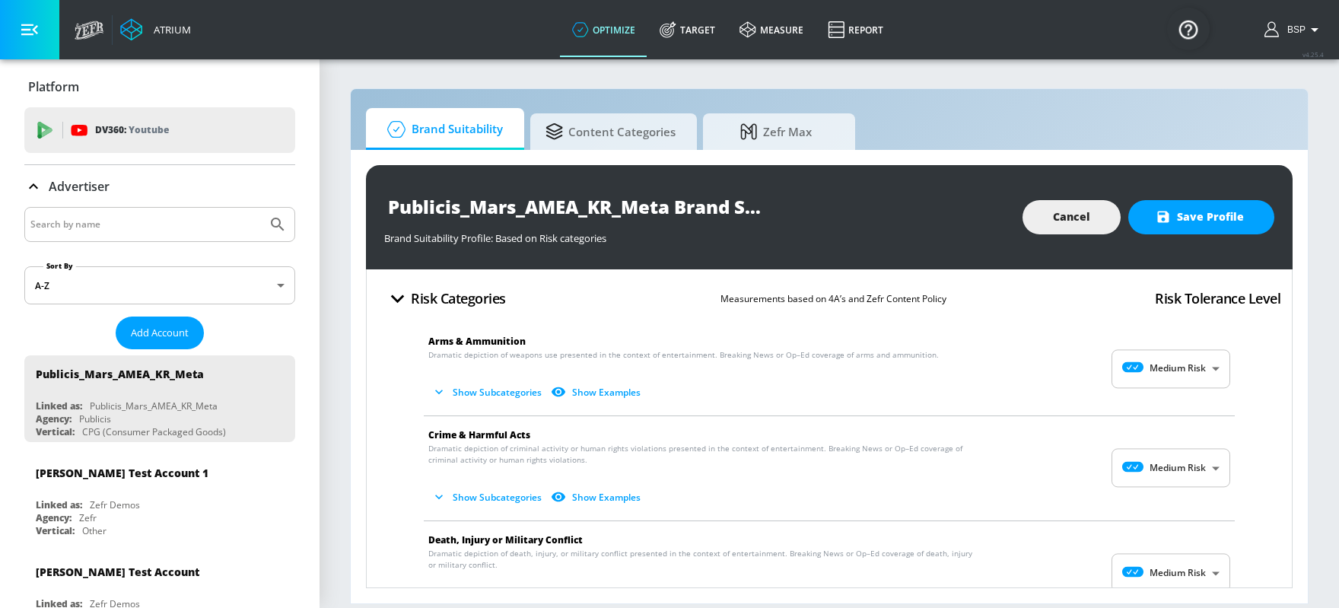
click at [1071, 369] on body "Atrium optimize Target measure Report optimize Target measure Report v 4.25.4 B…" at bounding box center [669, 304] width 1339 height 608
click at [1071, 433] on p "Low Risk" at bounding box center [1199, 432] width 39 height 14
type input "LOW"
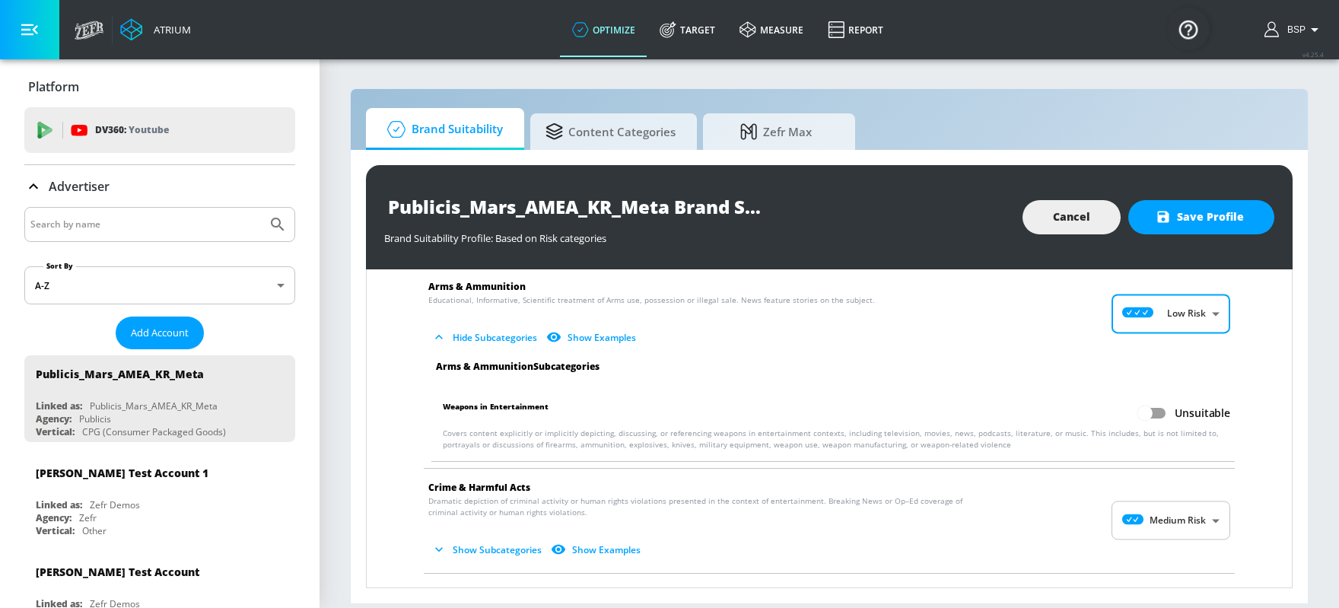
scroll to position [59, 0]
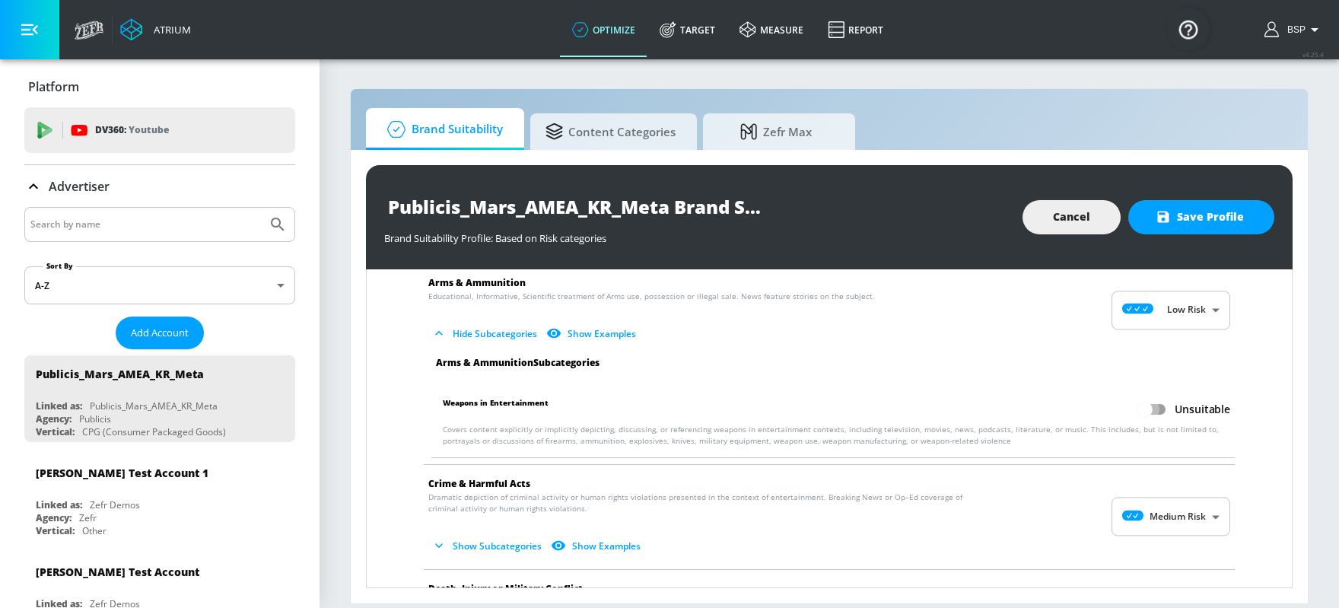
click at [1071, 409] on input "Unsuitable" at bounding box center [1145, 409] width 87 height 29
checkbox input "true"
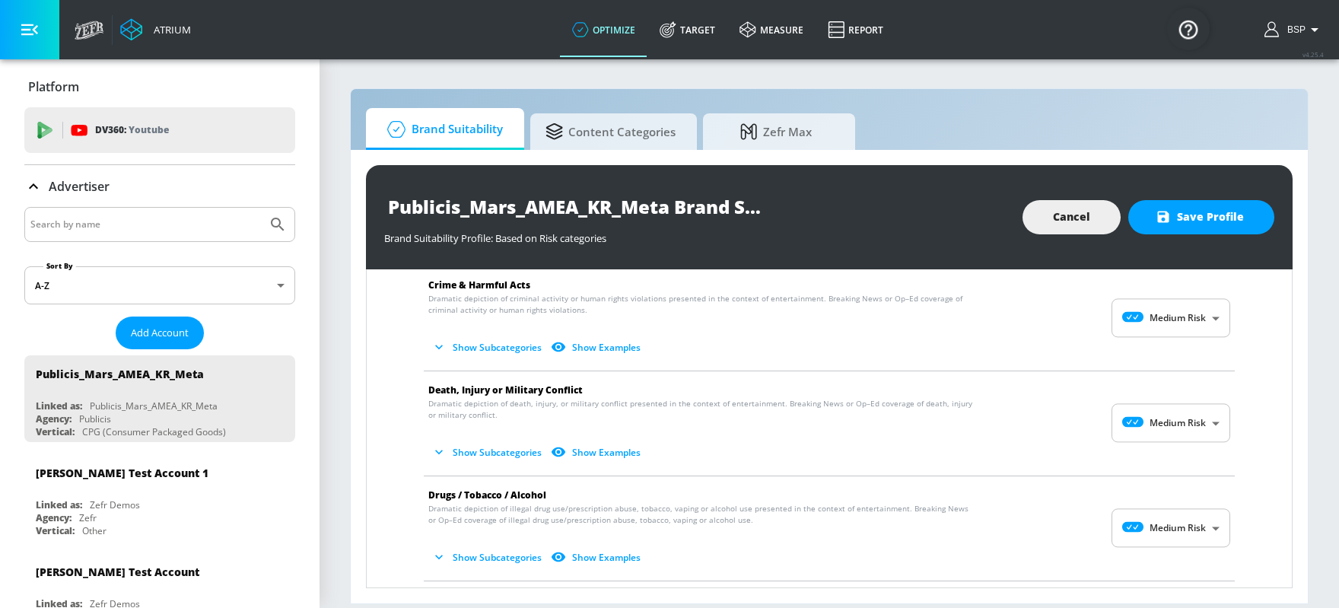
scroll to position [256, 0]
click at [1071, 320] on body "Atrium optimize Target measure Report optimize Target measure Report v 4.25.4 B…" at bounding box center [669, 304] width 1339 height 608
click at [1071, 369] on li "Low Risk" at bounding box center [1171, 380] width 119 height 25
type input "LOW"
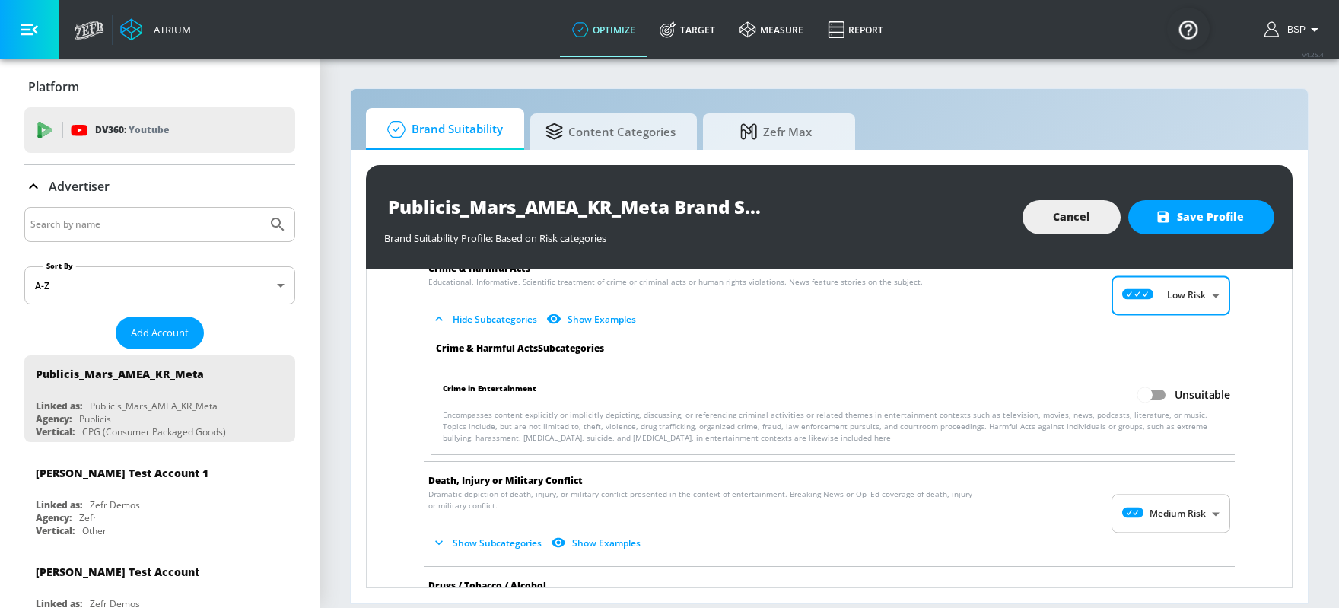
scroll to position [275, 0]
click at [1071, 393] on input "Unsuitable" at bounding box center [1145, 394] width 87 height 29
checkbox input "true"
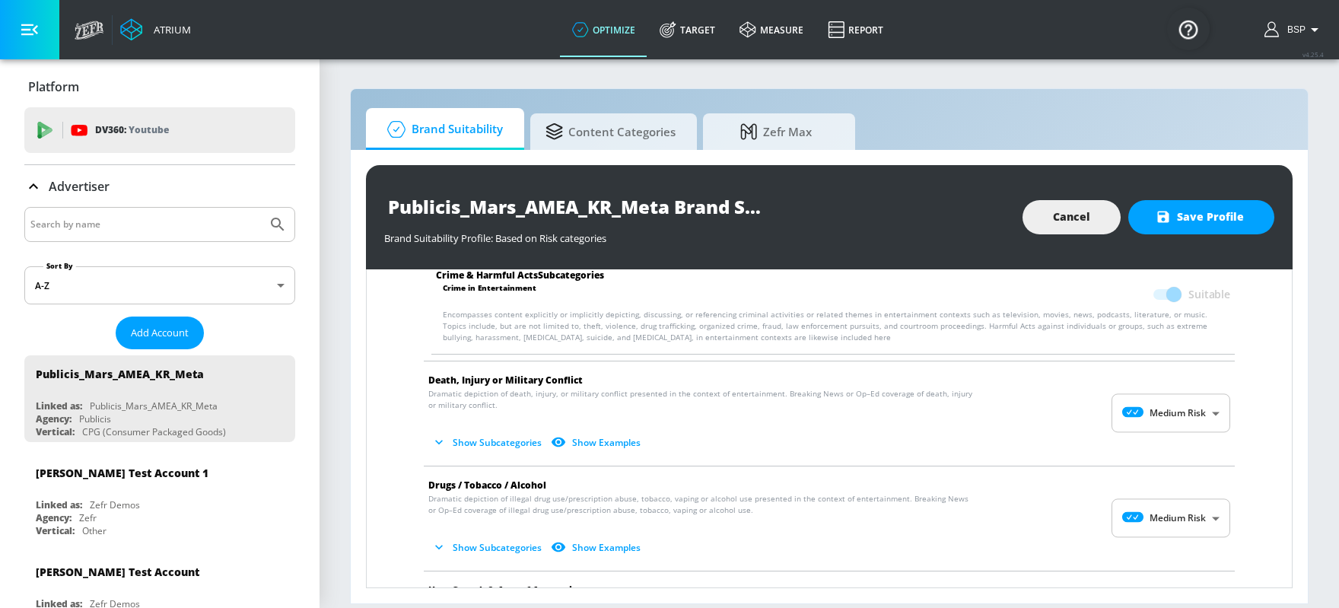
scroll to position [426, 0]
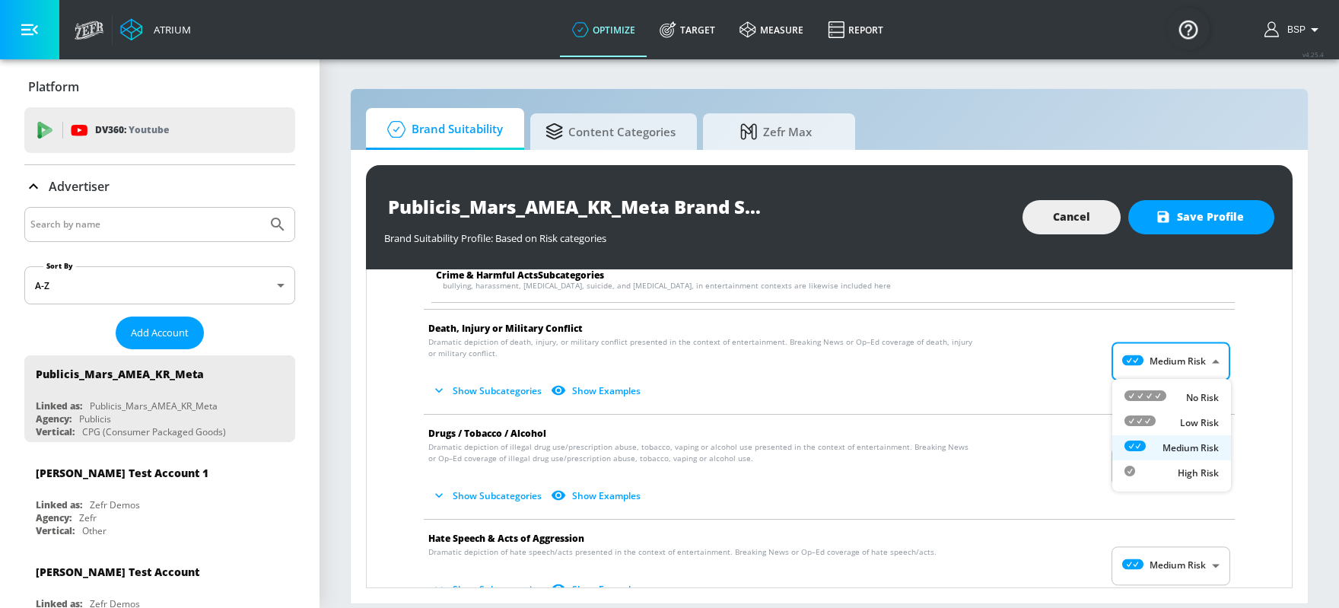
click at [1071, 357] on body "Atrium optimize Target measure Report optimize Target measure Report v 4.25.4 B…" at bounding box center [669, 304] width 1339 height 608
click at [1071, 423] on div "Low Risk" at bounding box center [1172, 423] width 94 height 16
type input "LOW"
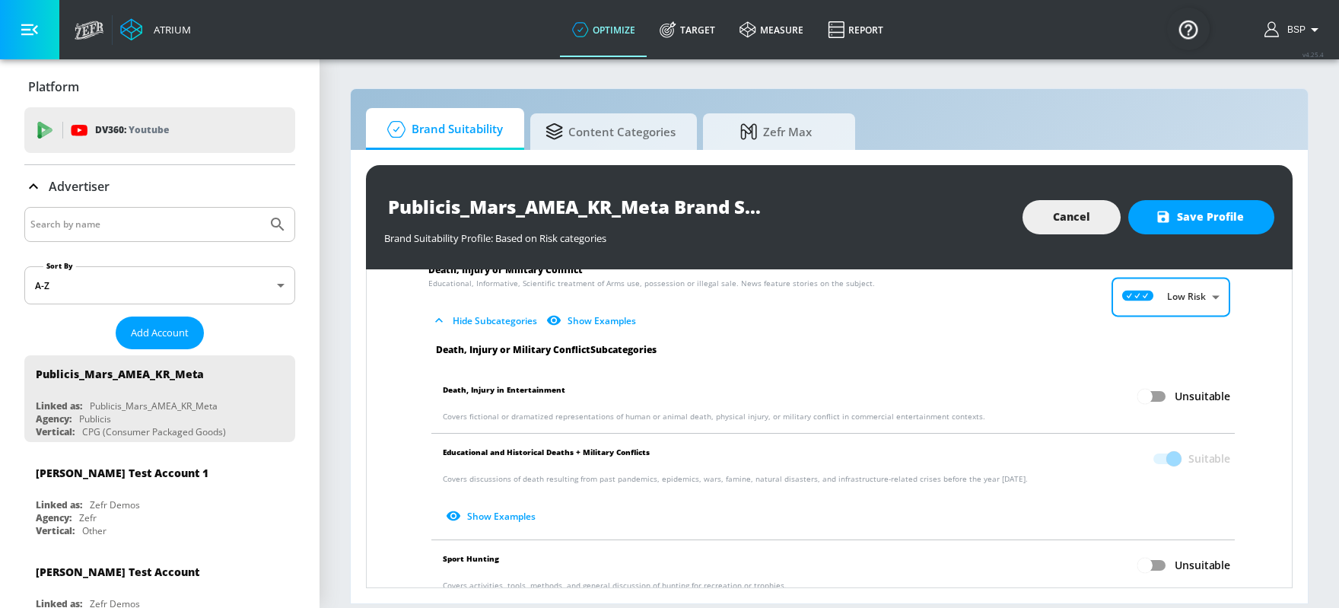
click at [1071, 403] on input "Unsuitable" at bounding box center [1145, 396] width 87 height 29
checkbox input "true"
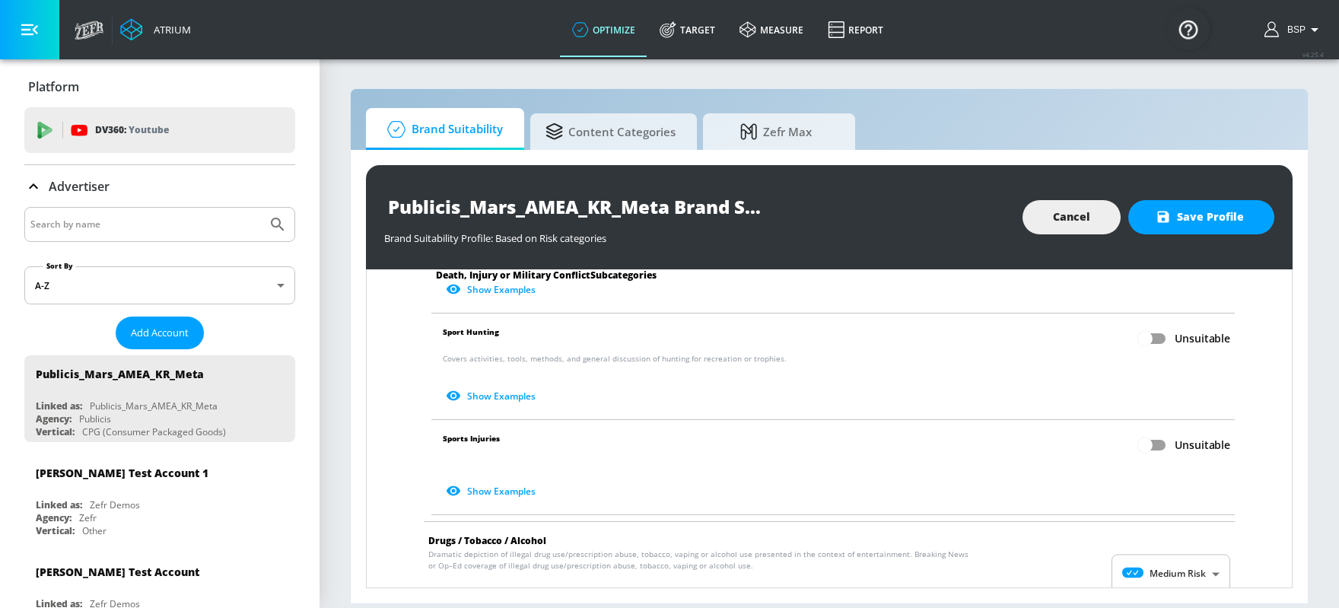
scroll to position [712, 0]
click at [1071, 447] on input "Unsuitable" at bounding box center [1145, 444] width 87 height 29
checkbox input "true"
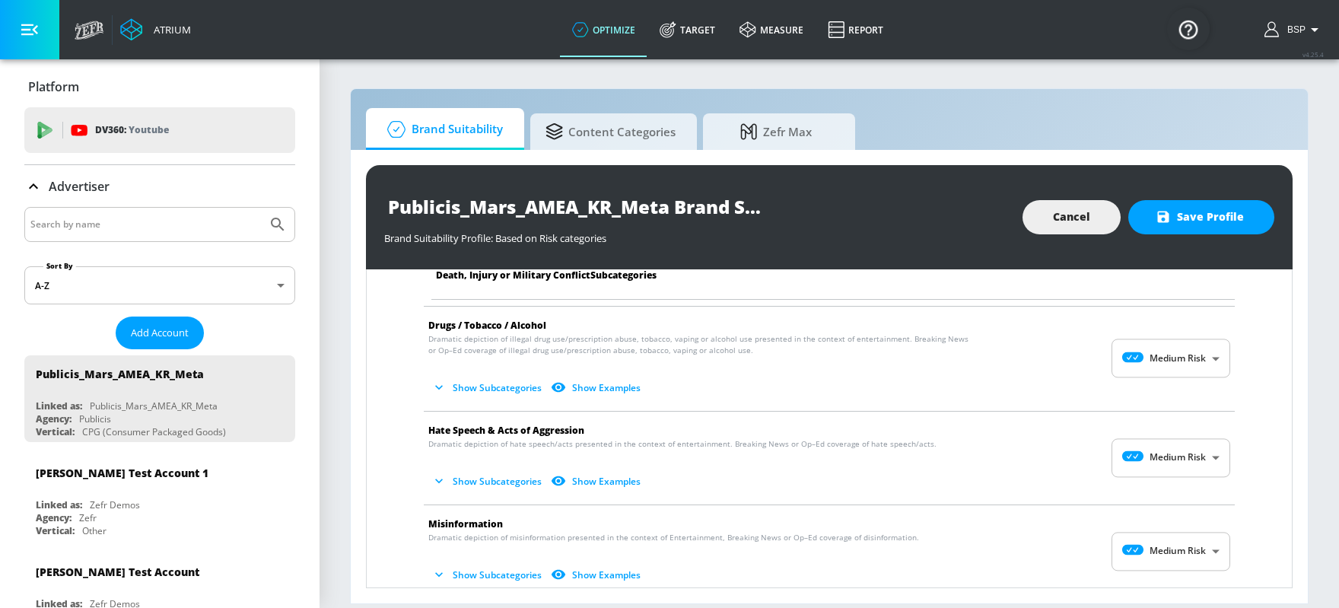
scroll to position [930, 0]
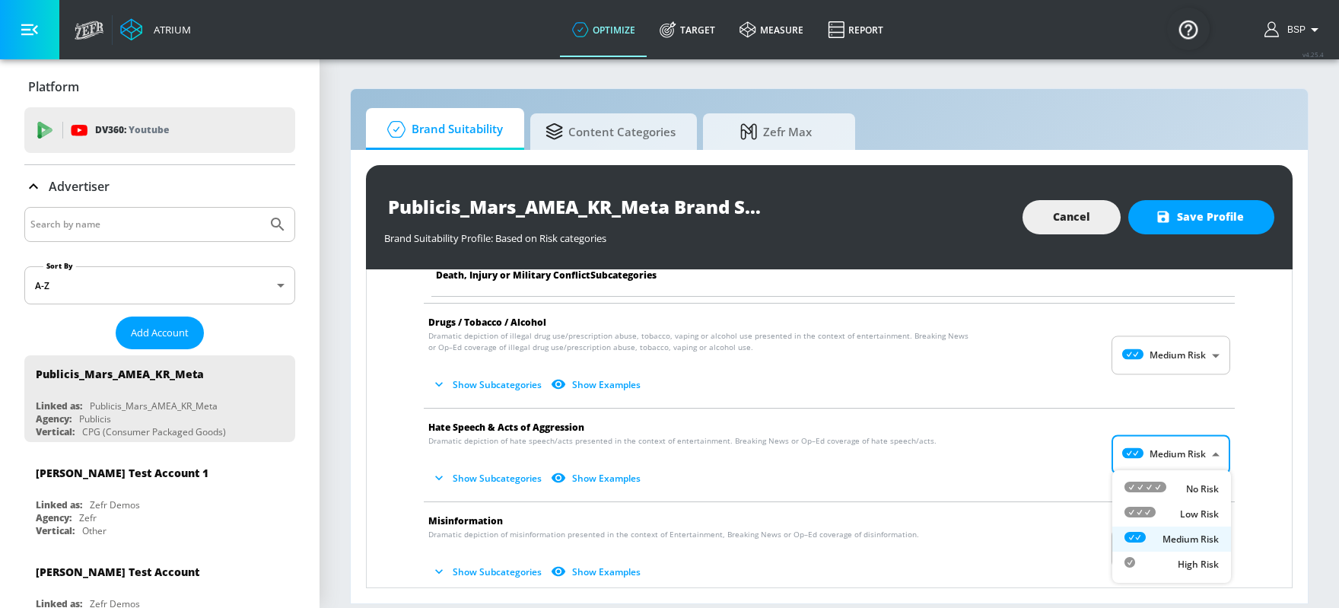
click at [1071, 444] on body "Atrium optimize Target measure Report optimize Target measure Report v 4.25.4 B…" at bounding box center [669, 304] width 1339 height 608
click at [1071, 485] on div "No Risk" at bounding box center [1172, 489] width 94 height 16
type input "MINIMAL"
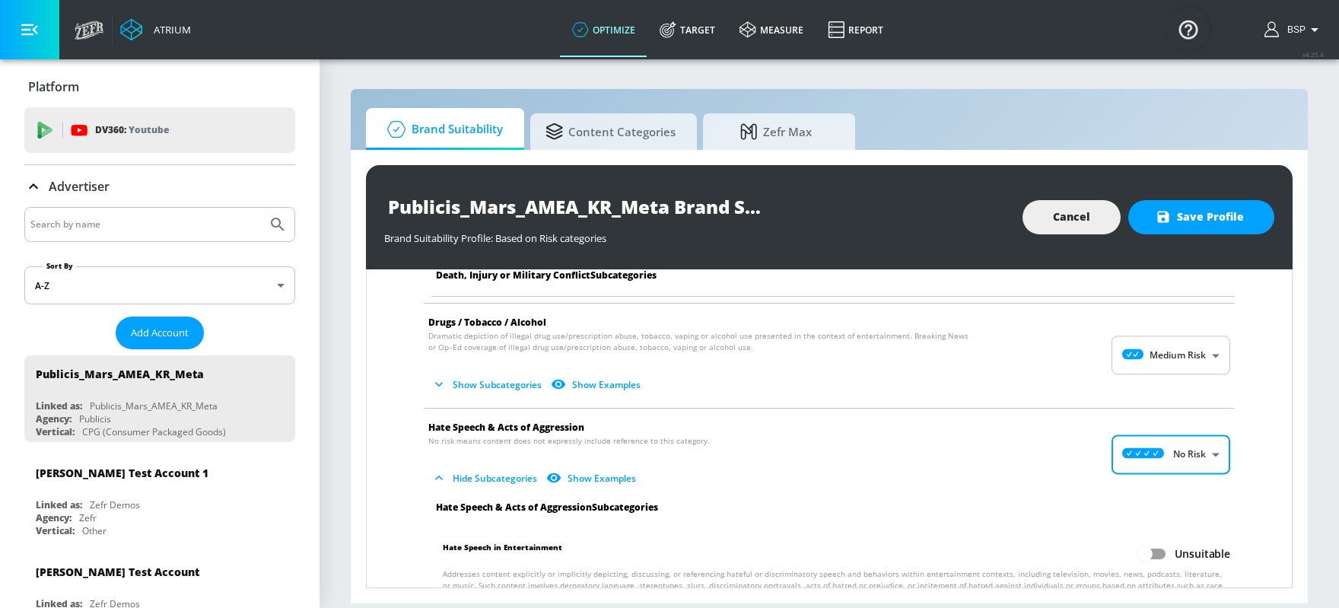
scroll to position [1005, 0]
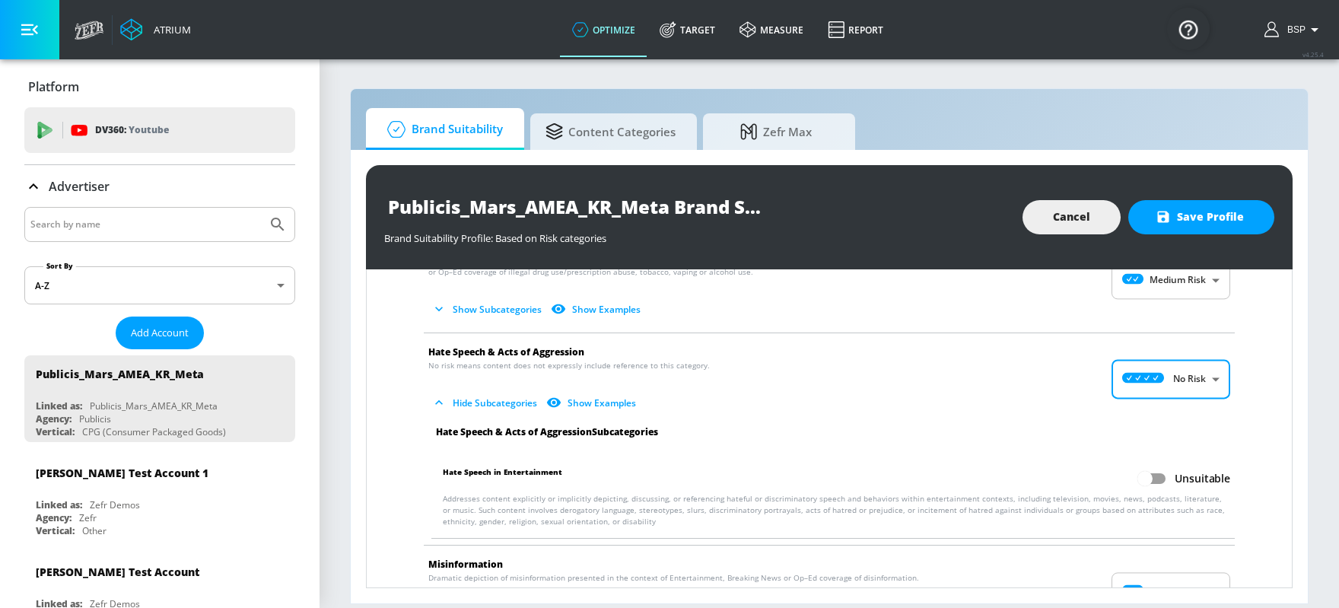
click at [1071, 479] on input "Unsuitable" at bounding box center [1145, 478] width 87 height 29
checkbox input "true"
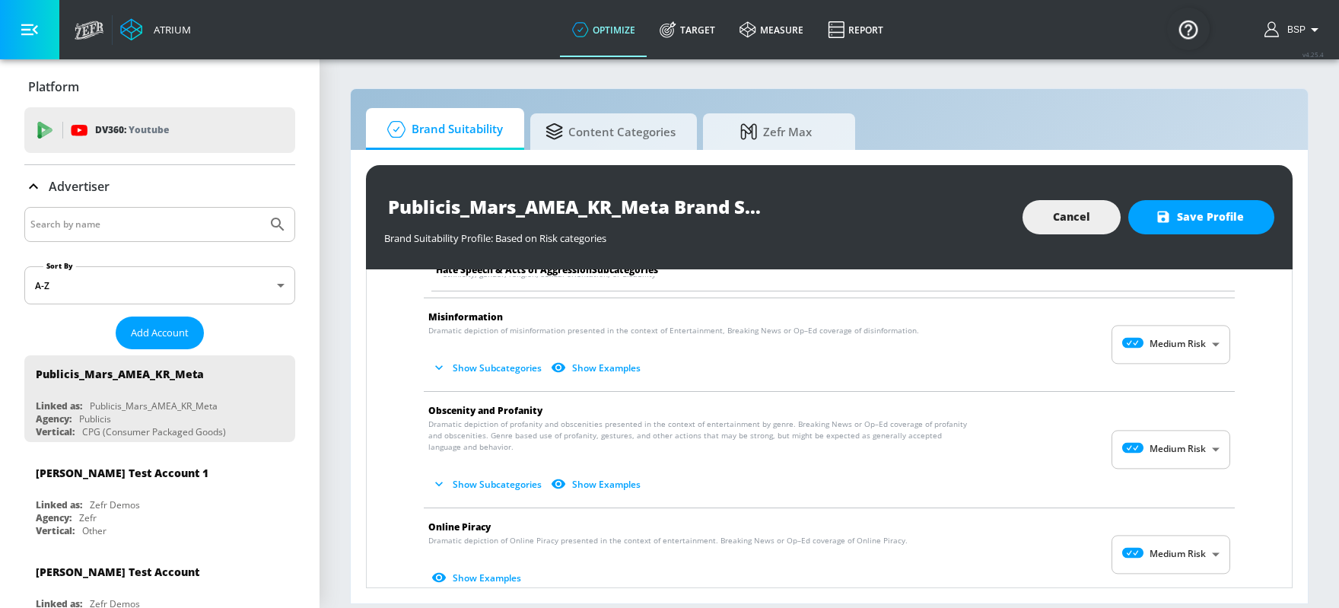
scroll to position [1242, 0]
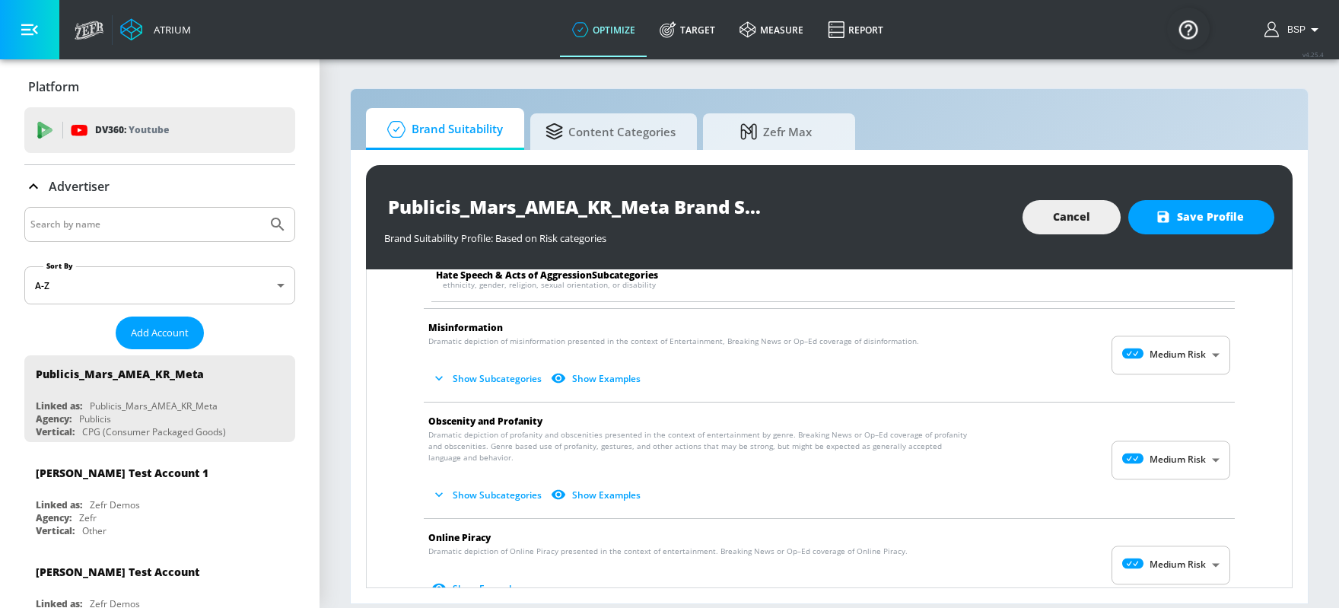
click at [1071, 361] on body "Atrium optimize Target measure Report optimize Target measure Report v 4.25.4 B…" at bounding box center [669, 304] width 1339 height 608
click at [1071, 393] on div at bounding box center [1146, 388] width 42 height 16
type input "MINIMAL"
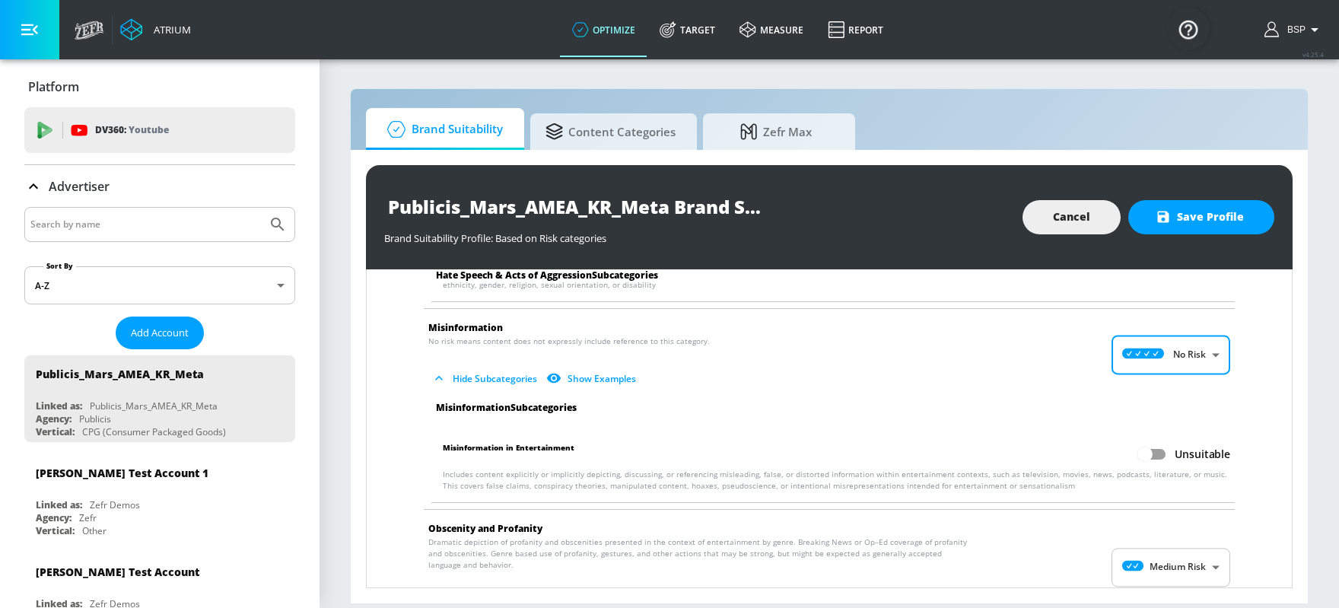
click at [1071, 450] on input "Unsuitable" at bounding box center [1145, 454] width 87 height 29
checkbox input "true"
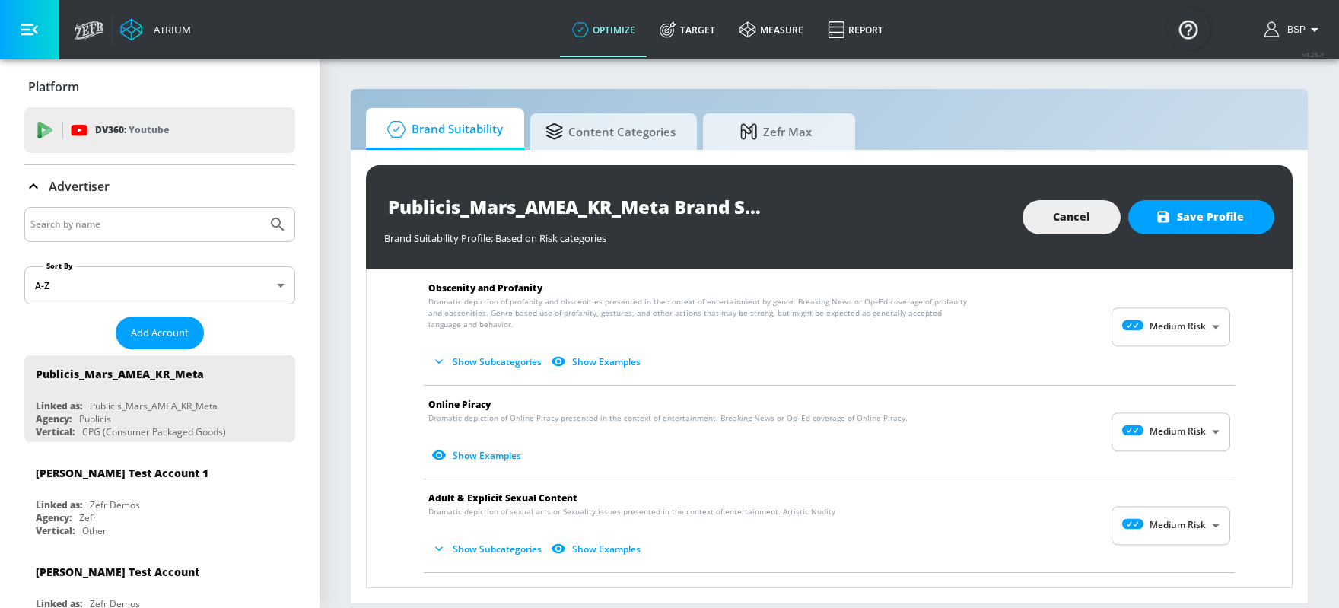
scroll to position [1486, 0]
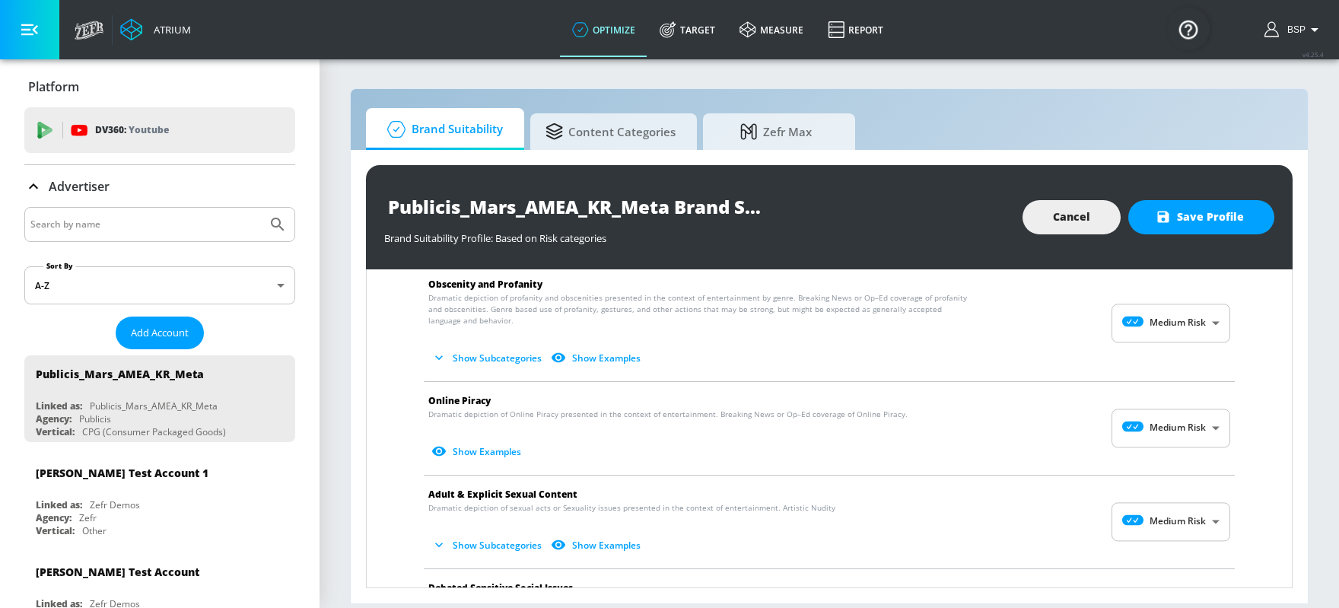
click at [1071, 422] on body "Atrium optimize Target measure Report optimize Target measure Report v 4.25.4 B…" at bounding box center [669, 304] width 1339 height 608
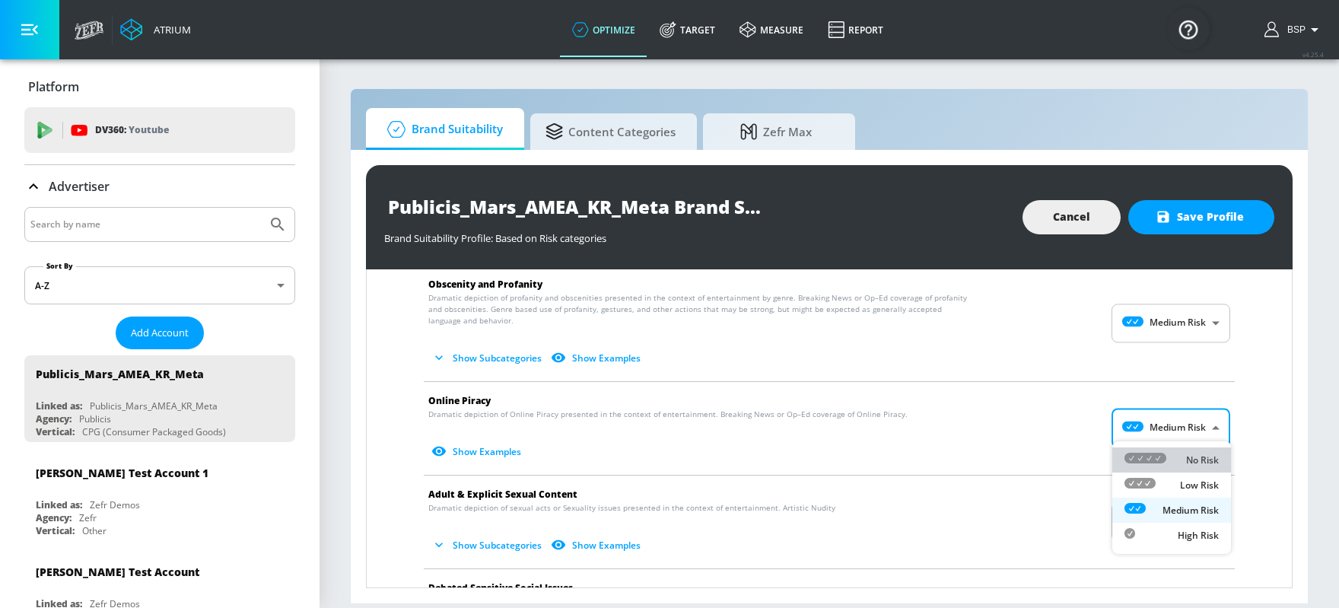
click at [1071, 452] on div "No Risk" at bounding box center [1172, 460] width 94 height 16
type input "MINIMAL"
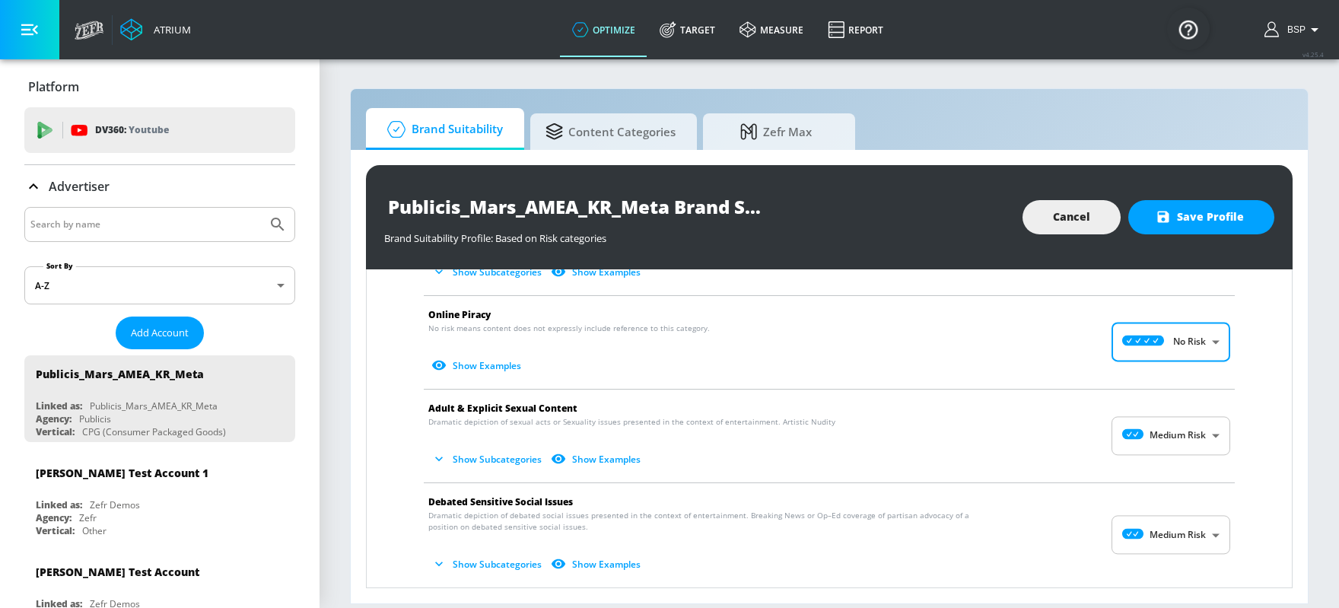
scroll to position [1596, 0]
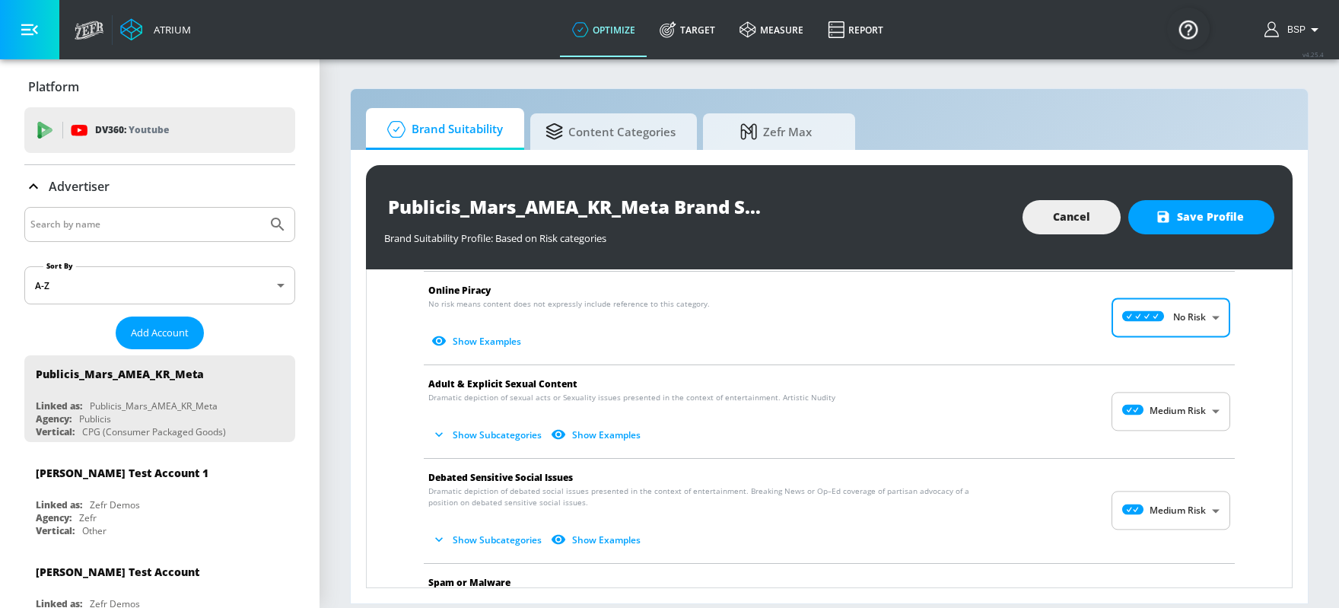
click at [1071, 416] on body "Atrium optimize Target measure Report optimize Target measure Report v 4.25.4 B…" at bounding box center [669, 304] width 1339 height 608
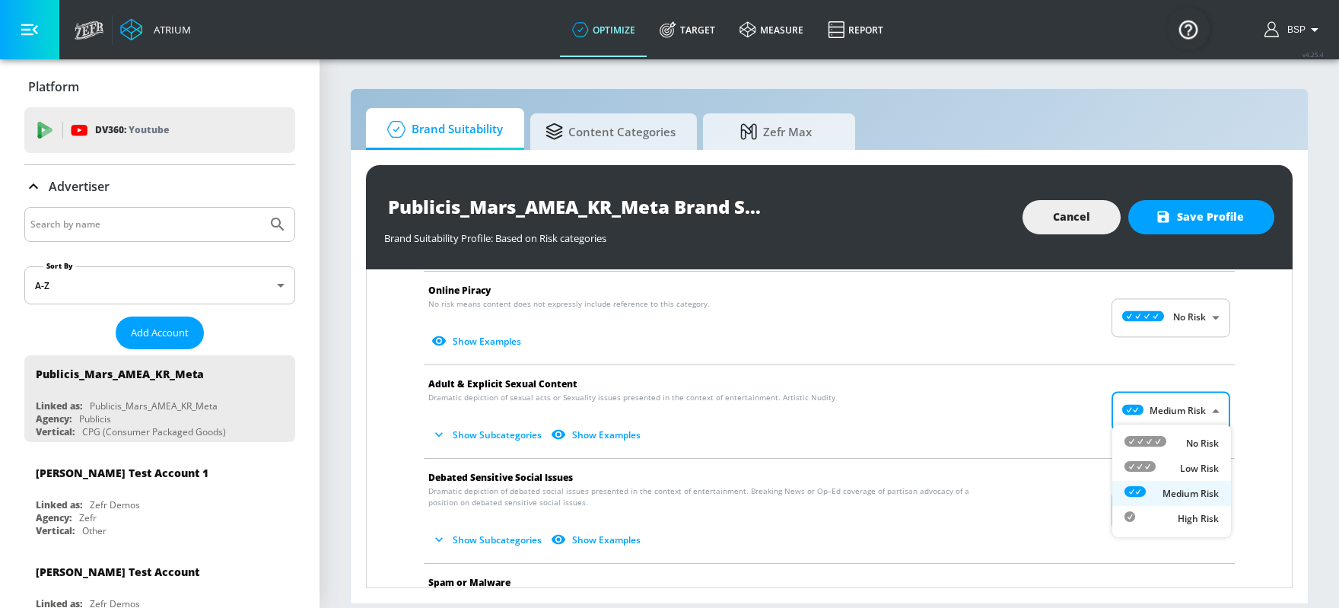
click at [1071, 463] on div "Low Risk" at bounding box center [1172, 468] width 94 height 16
type input "LOW"
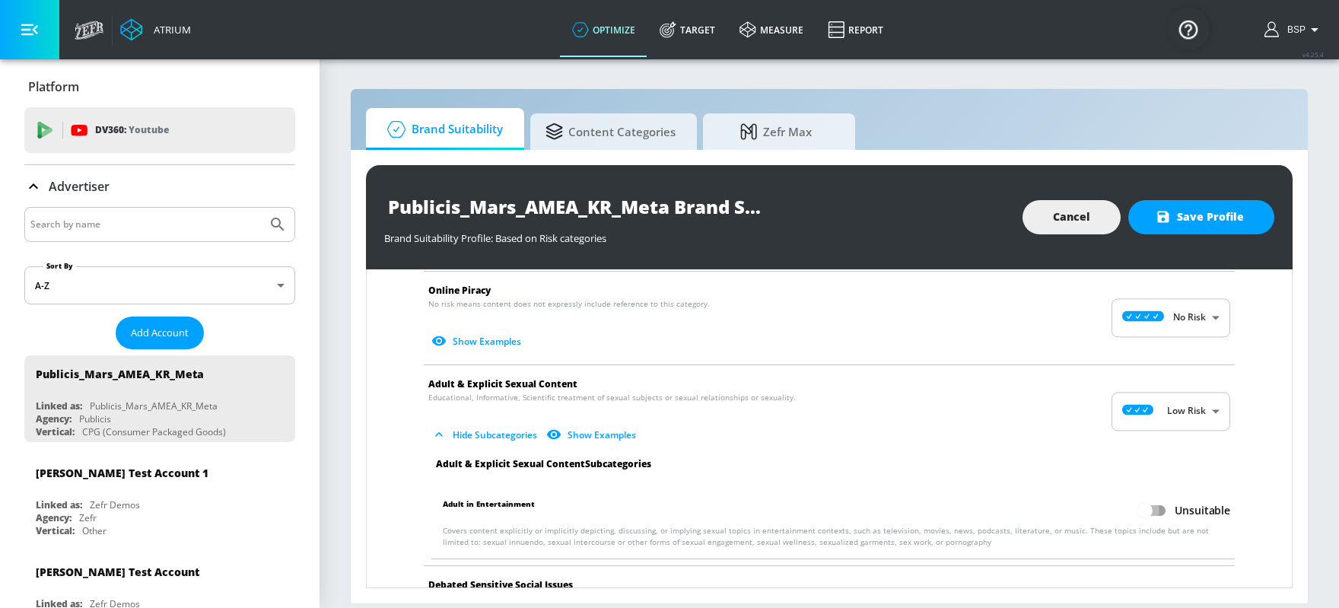
click at [1071, 485] on input "Unsuitable" at bounding box center [1145, 510] width 87 height 29
checkbox input "true"
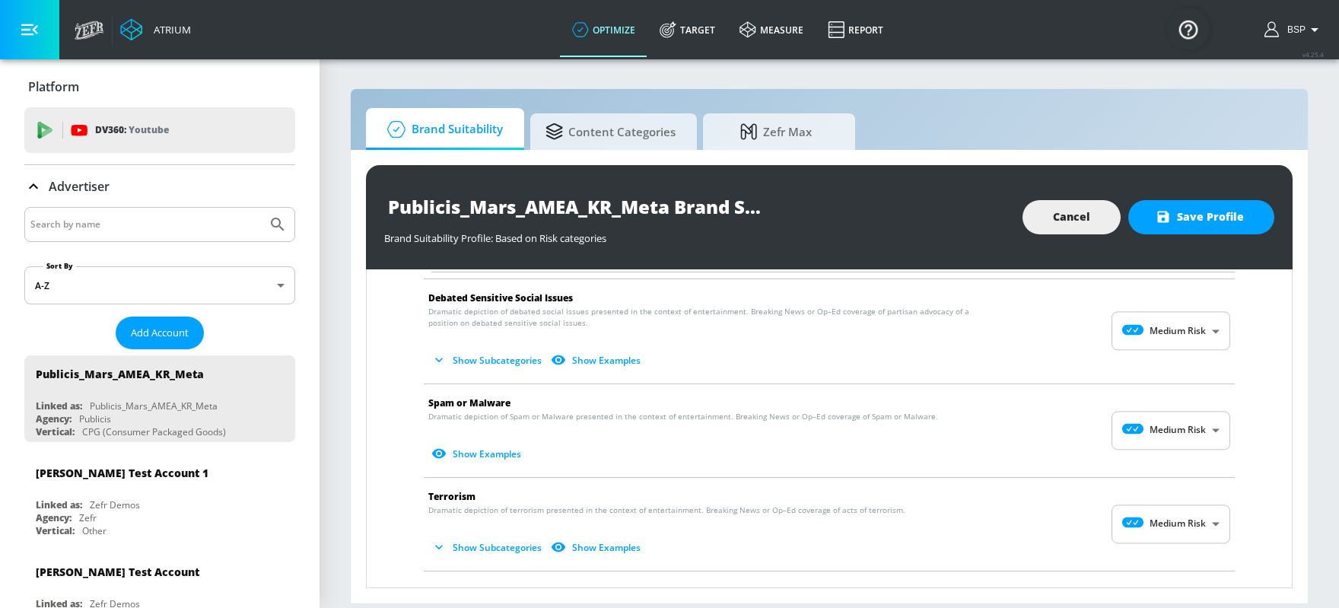
scroll to position [1873, 0]
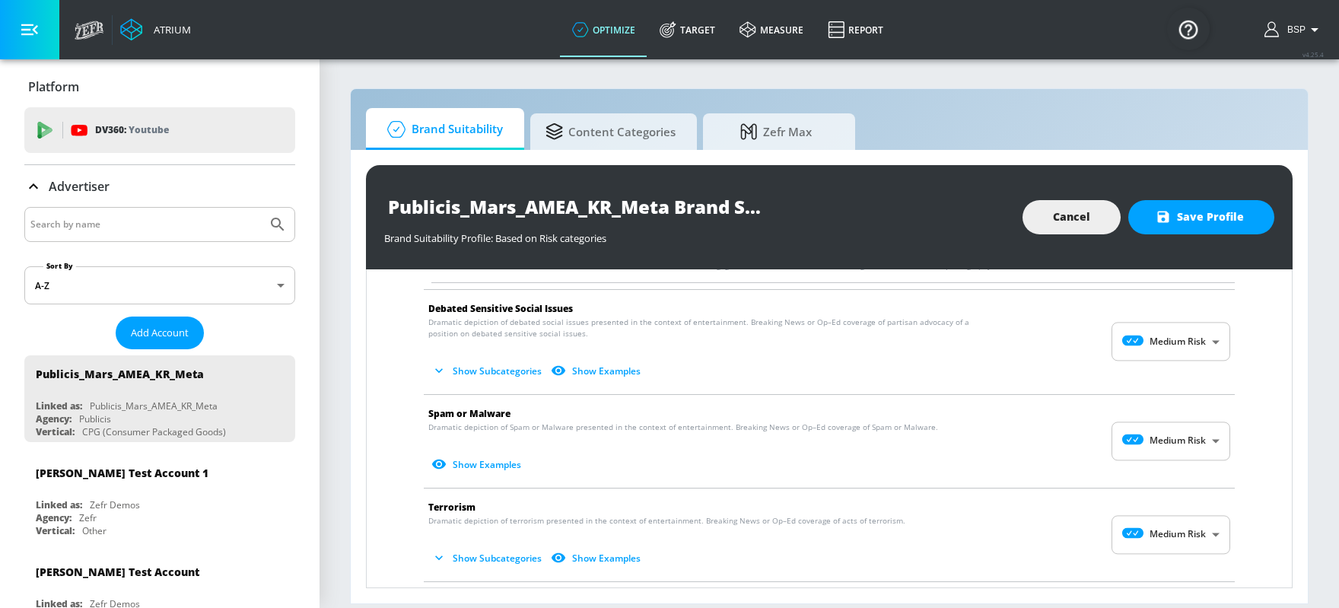
click at [1071, 358] on span "Show Subcategories Show Examples" at bounding box center [817, 370] width 778 height 25
click at [1071, 342] on body "Atrium optimize Target measure Report optimize Target measure Report v 4.25.4 B…" at bounding box center [669, 304] width 1339 height 608
click at [1071, 366] on icon at bounding box center [1146, 371] width 42 height 11
type input "MINIMAL"
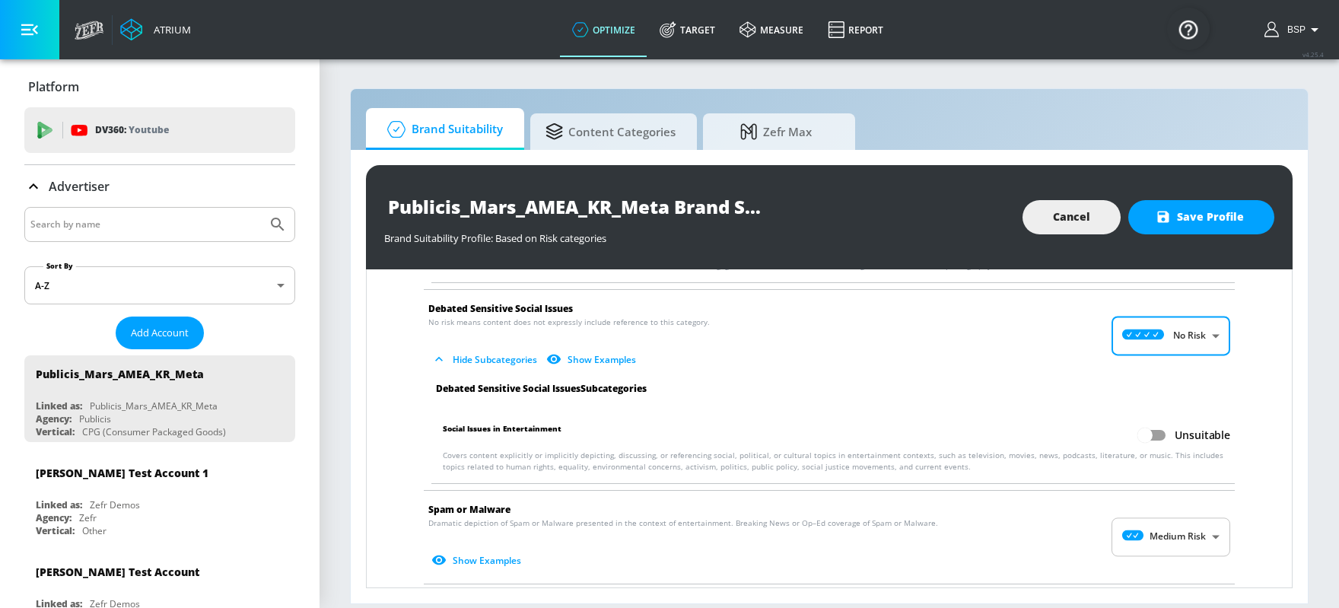
click at [1071, 425] on input "Unsuitable" at bounding box center [1145, 435] width 87 height 29
checkbox input "true"
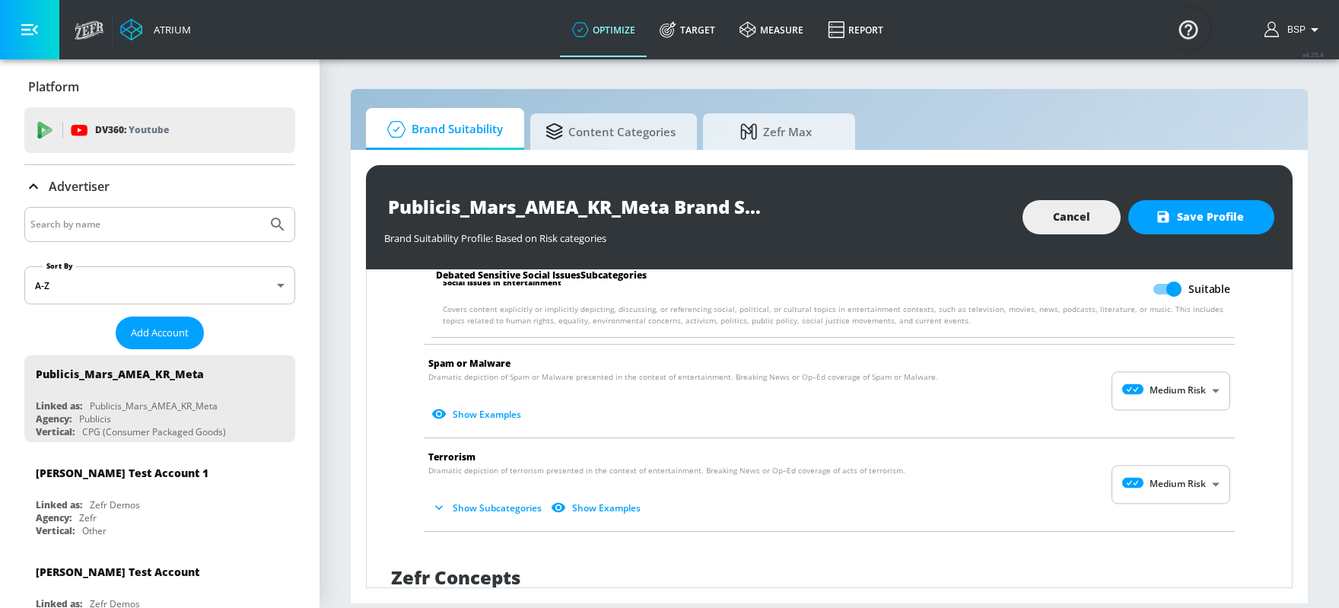
scroll to position [2022, 0]
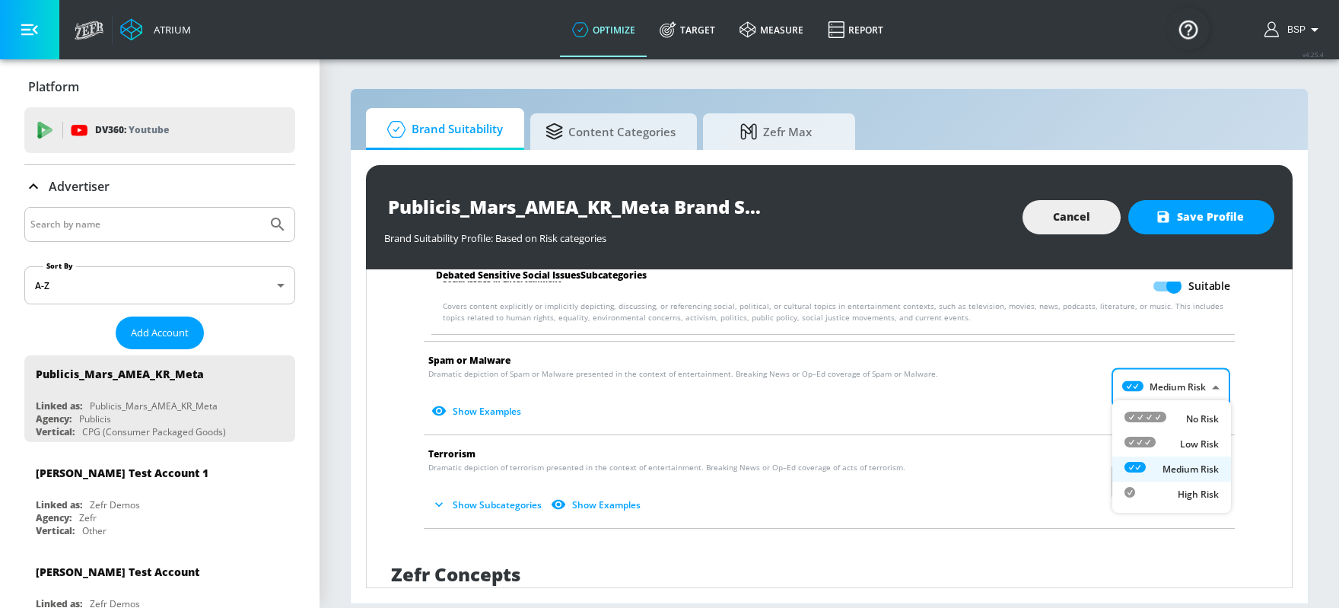
click at [1071, 387] on body "Atrium optimize Target measure Report optimize Target measure Report v 4.25.4 B…" at bounding box center [669, 304] width 1339 height 608
click at [1071, 422] on div "No Risk" at bounding box center [1172, 419] width 94 height 16
type input "MINIMAL"
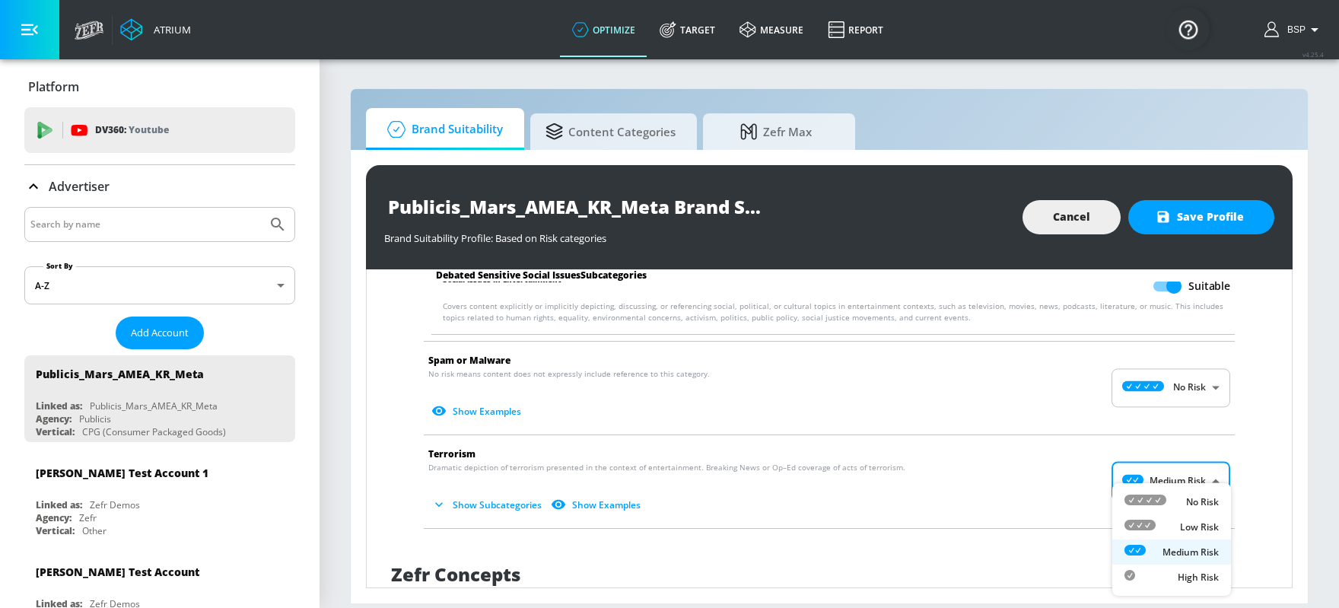
click at [1071, 483] on body "Atrium optimize Target measure Report optimize Target measure Report v 4.25.4 B…" at bounding box center [669, 304] width 1339 height 608
click at [1071, 485] on icon at bounding box center [1146, 500] width 42 height 11
type input "MINIMAL"
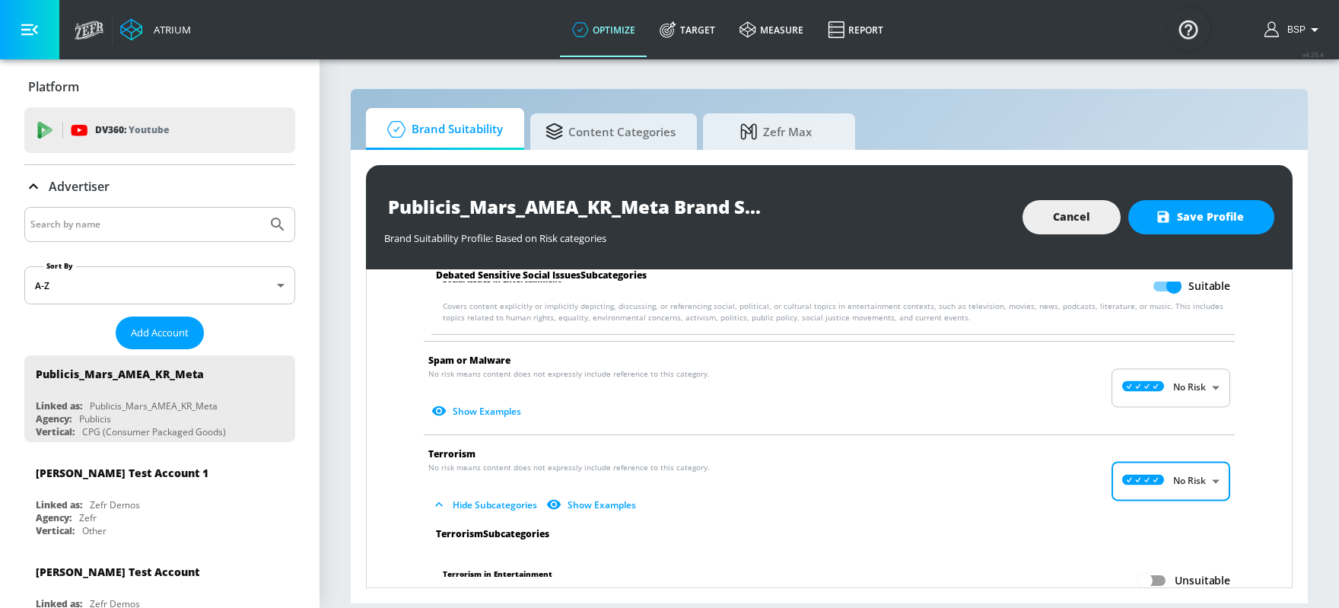
scroll to position [2227, 0]
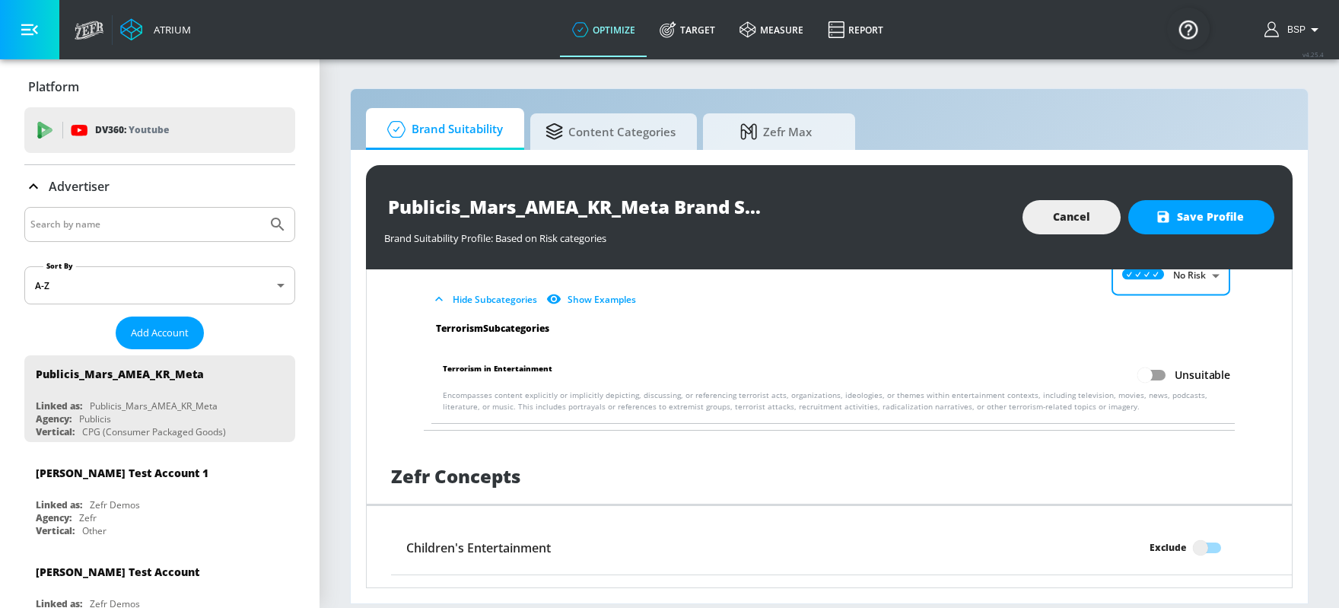
click at [1071, 374] on input "Unsuitable" at bounding box center [1145, 375] width 87 height 29
checkbox input "true"
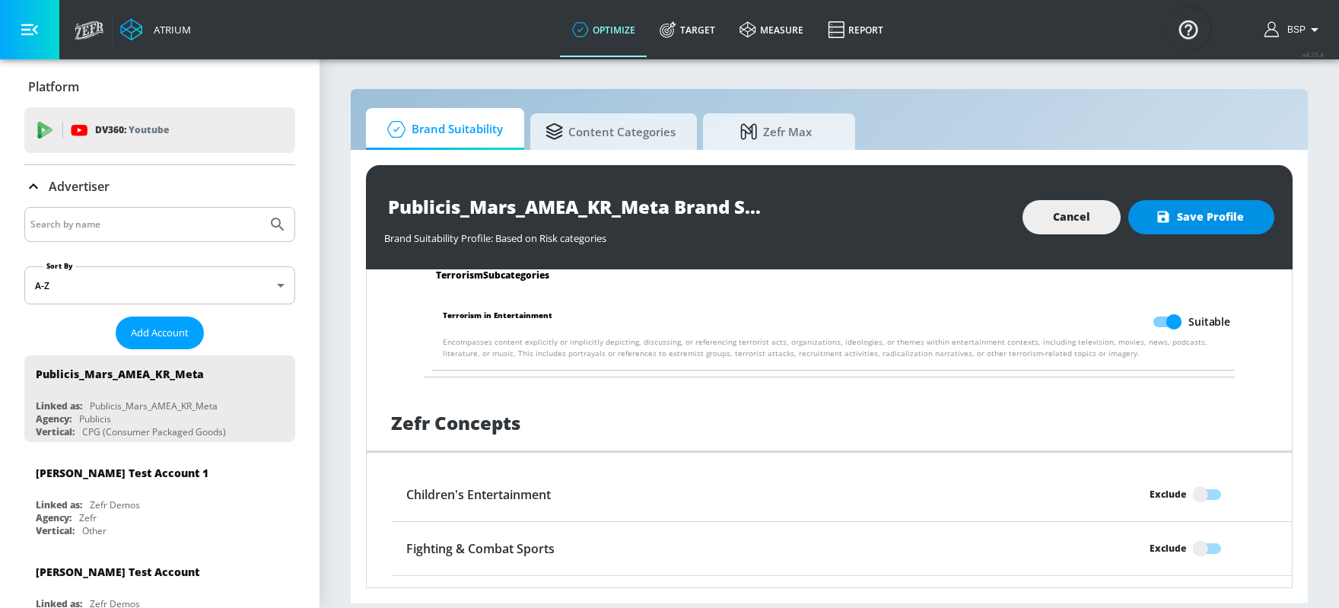
click at [1071, 221] on span "Save Profile" at bounding box center [1201, 217] width 85 height 19
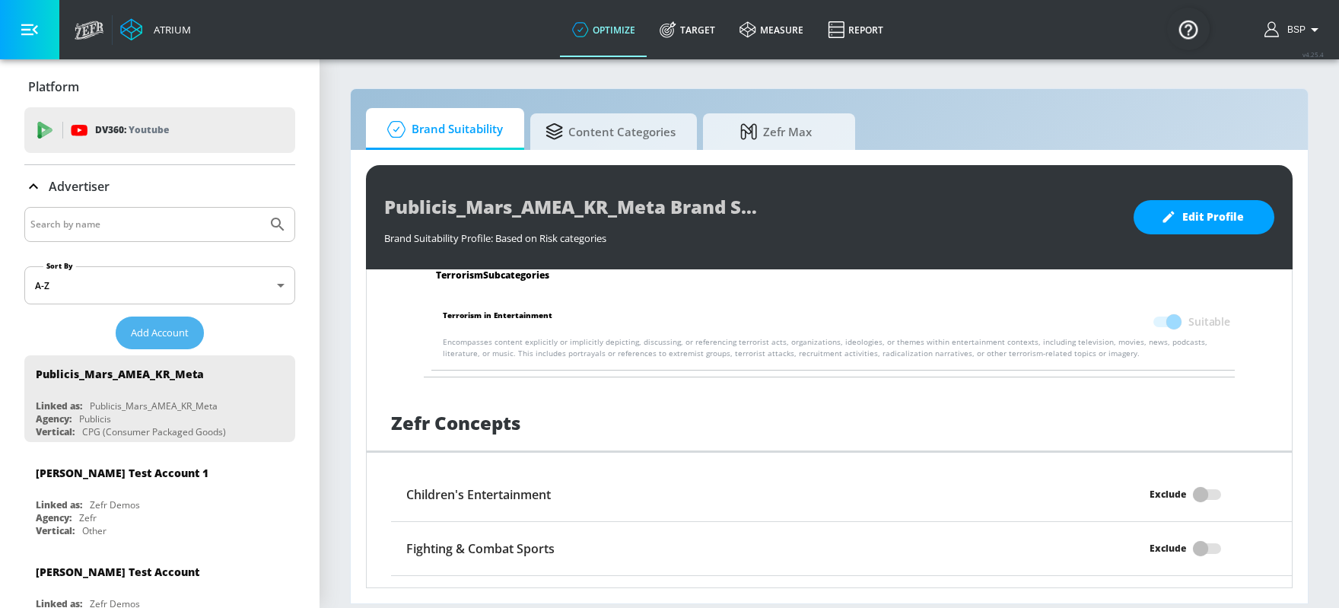
click at [166, 329] on span "Add Account" at bounding box center [160, 333] width 58 height 18
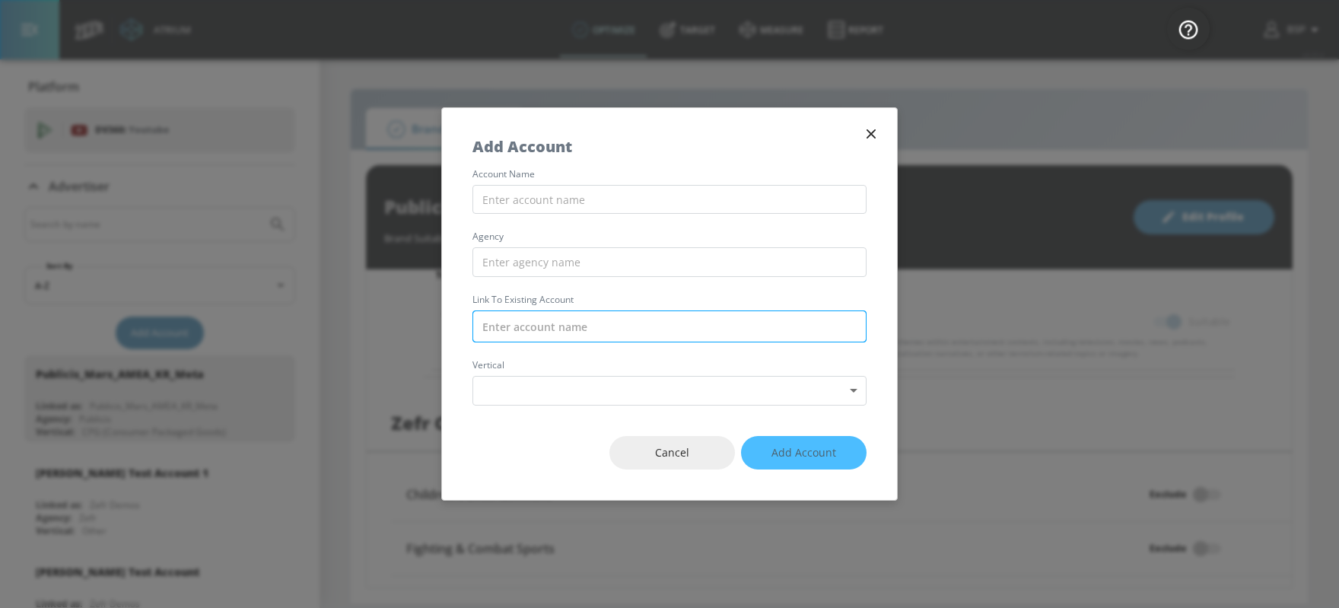
click at [635, 323] on input "text" at bounding box center [670, 326] width 394 height 32
paste input "Publicis_Mars_AMEA_KR_TikTok"
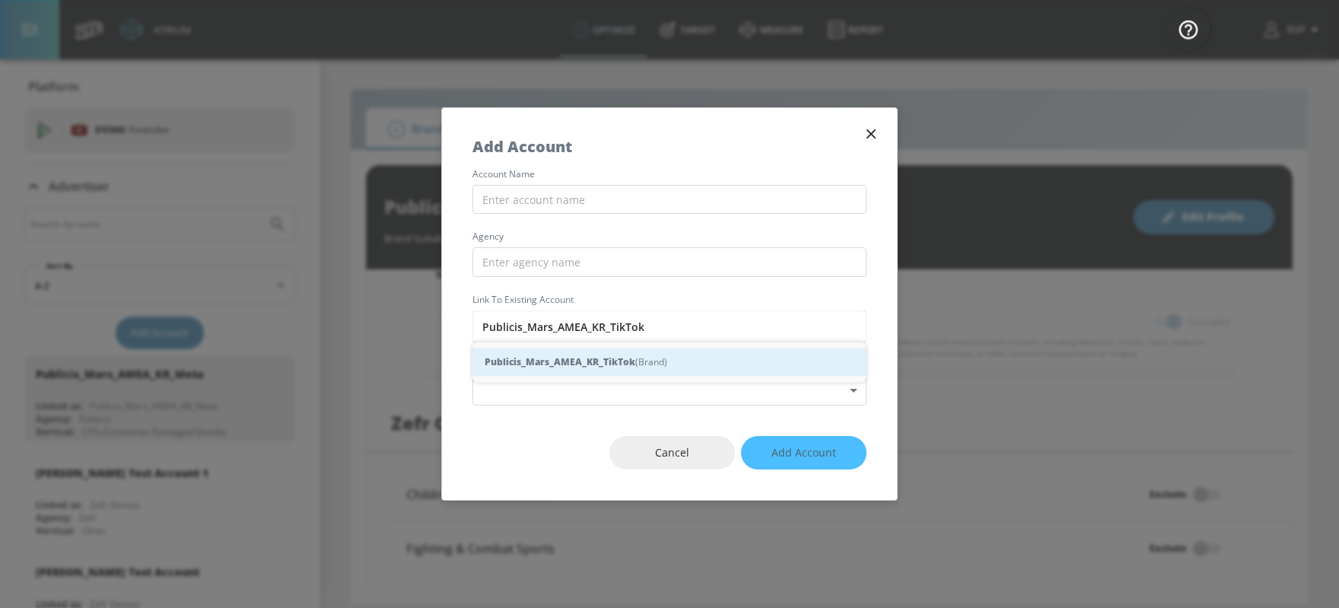
click at [631, 358] on strong "Publicis_Mars_AMEA_KR_TikTok" at bounding box center [560, 362] width 151 height 16
type input "Publicis_Mars_AMEA_KR_TikTok (Brand)"
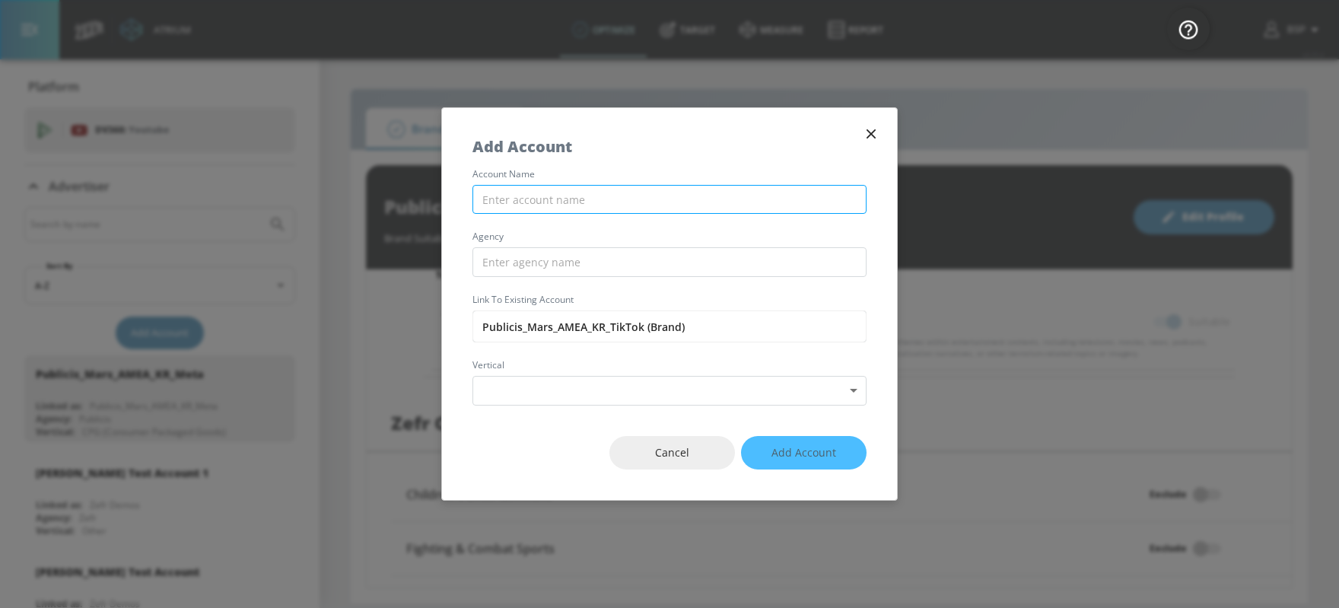
click at [606, 199] on input "text" at bounding box center [670, 200] width 394 height 30
paste input "Publicis_Mars_AMEA_KR_TikTok"
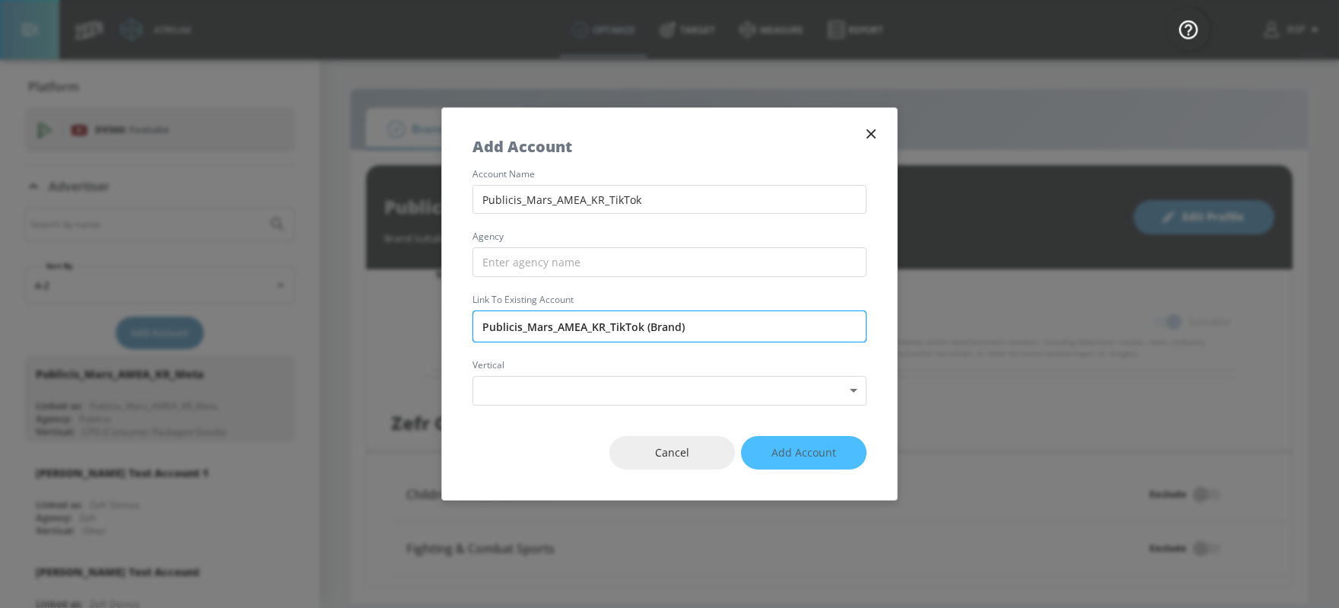
type input "Publicis_Mars_AMEA_KR_TikTok"
drag, startPoint x: 520, startPoint y: 327, endPoint x: 449, endPoint y: 326, distance: 71.5
click at [449, 326] on div "account name Publicis_Mars_AMEA_KR_TikTok agency Link to Existing Account Publi…" at bounding box center [669, 288] width 455 height 236
click at [492, 267] on input "text" at bounding box center [670, 262] width 394 height 30
paste input "Publicis"
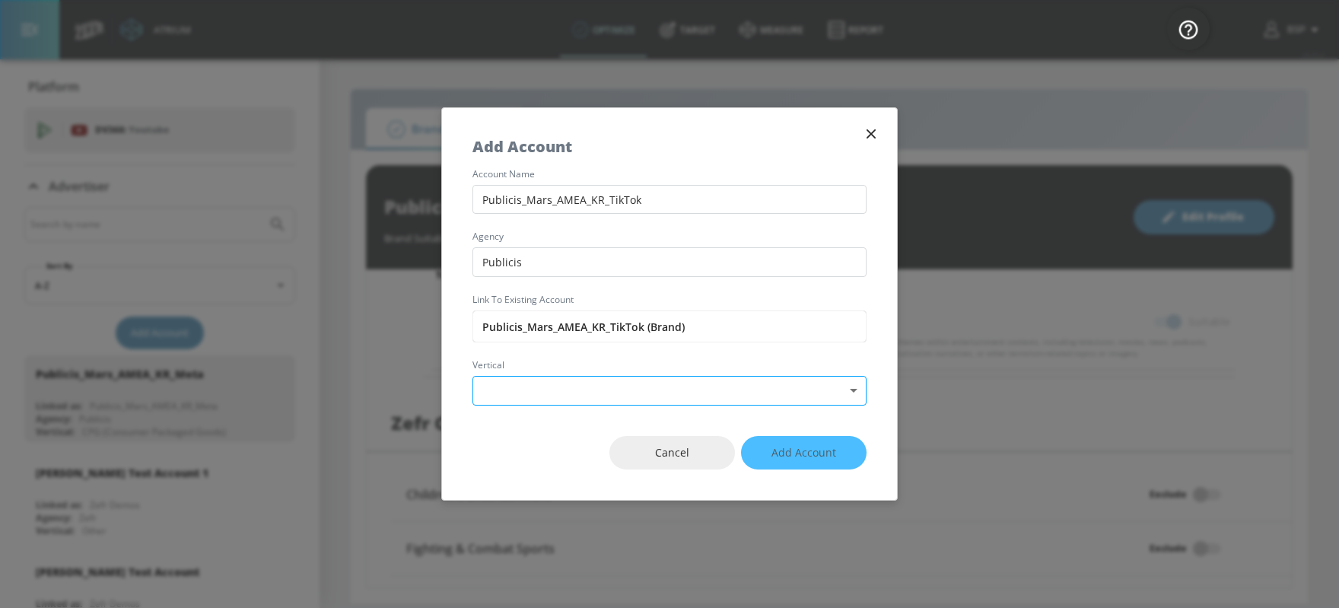
type input "Publicis"
click at [531, 399] on body "Atrium optimize Target measure Report optimize Target measure Report v 4.25.4 B…" at bounding box center [669, 304] width 1339 height 608
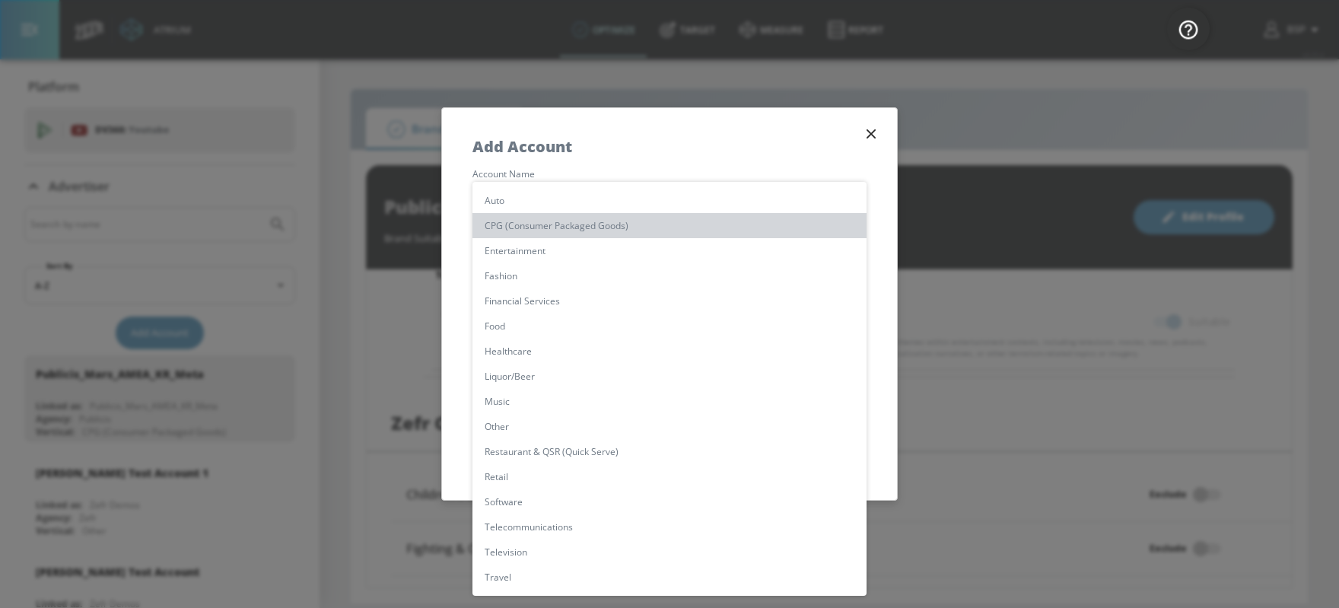
click at [567, 234] on li "CPG (Consumer Packaged Goods)" at bounding box center [670, 225] width 394 height 25
type input "[object Object]"
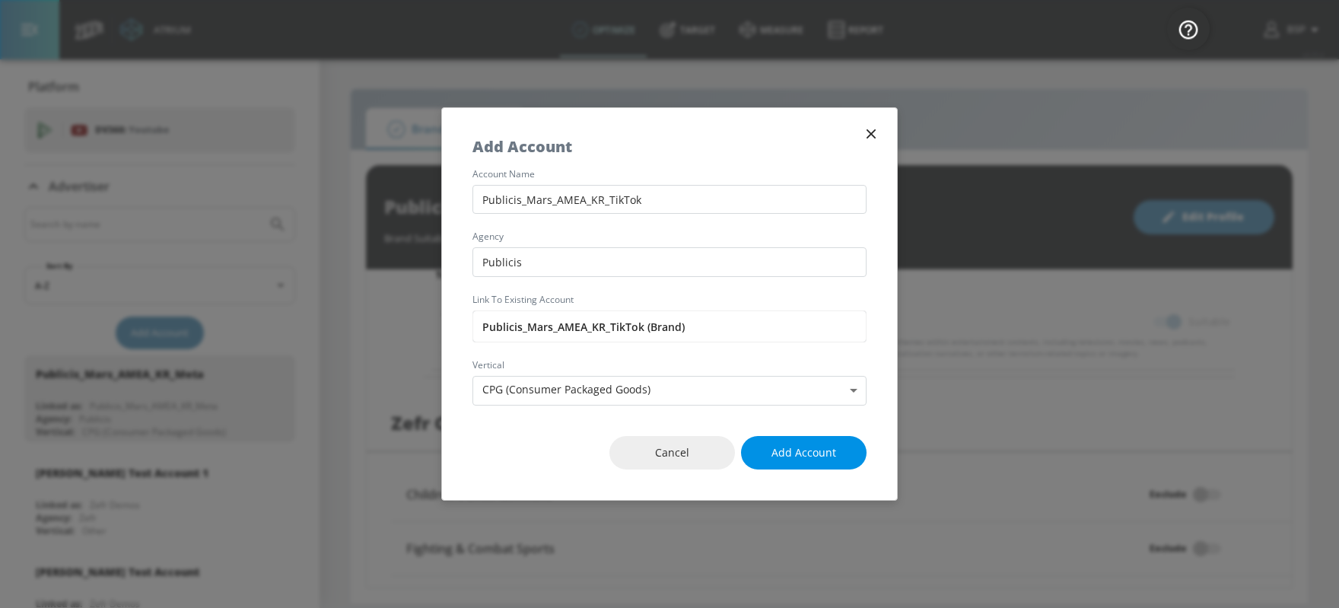
click at [809, 444] on span "Add Account" at bounding box center [804, 453] width 65 height 19
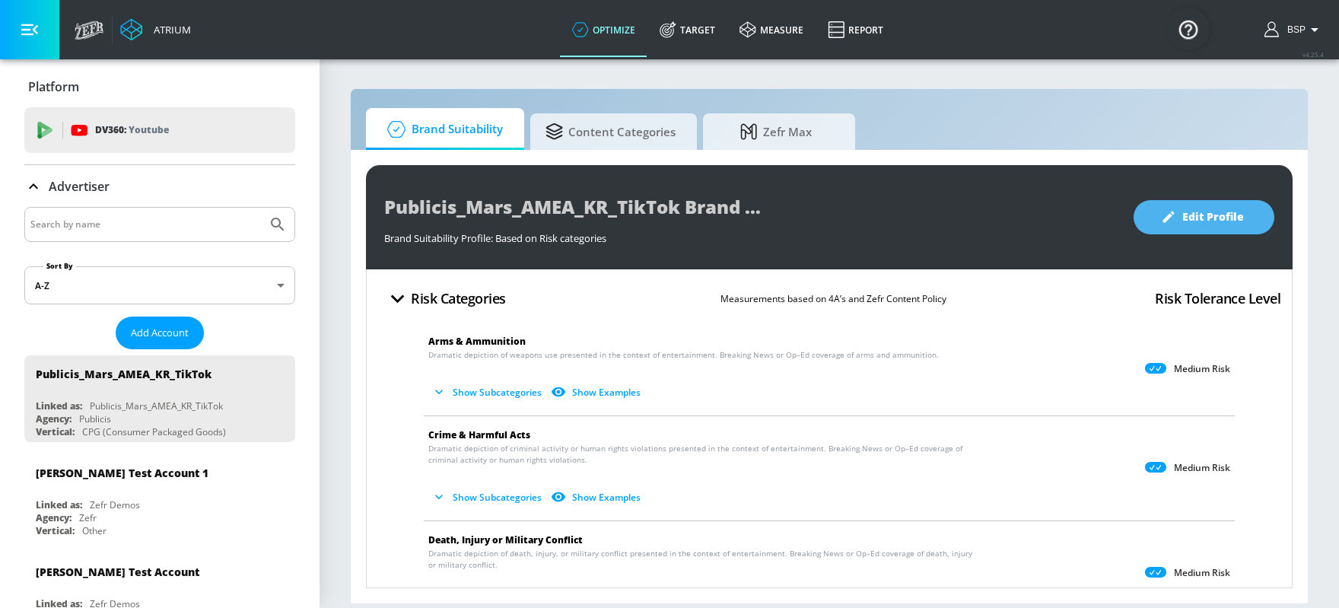
click at [1071, 215] on span "Edit Profile" at bounding box center [1204, 217] width 80 height 19
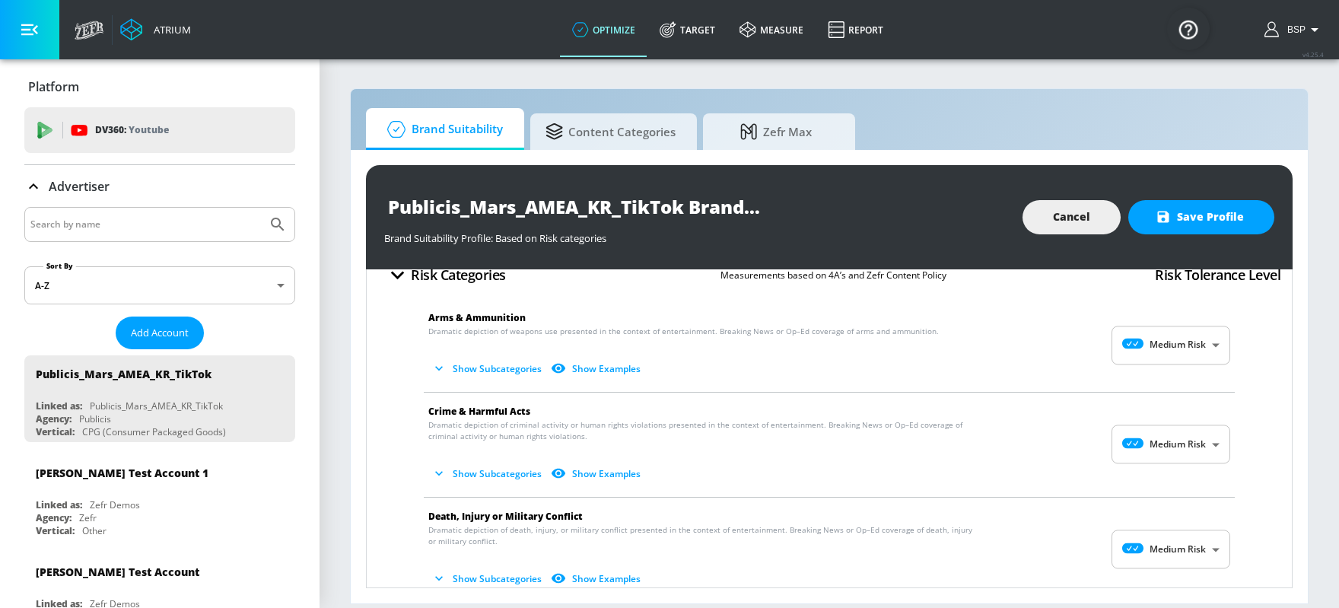
scroll to position [21, 0]
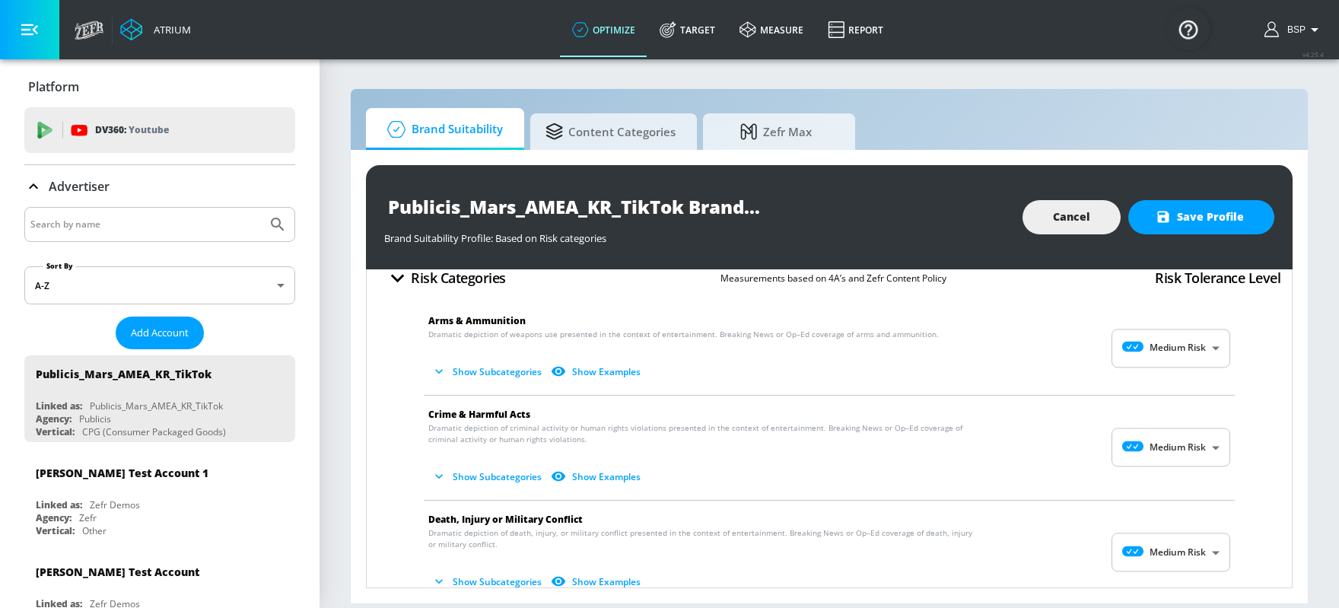
click at [1071, 347] on body "Atrium optimize Target measure Report optimize Target measure Report v 4.25.4 B…" at bounding box center [669, 304] width 1339 height 608
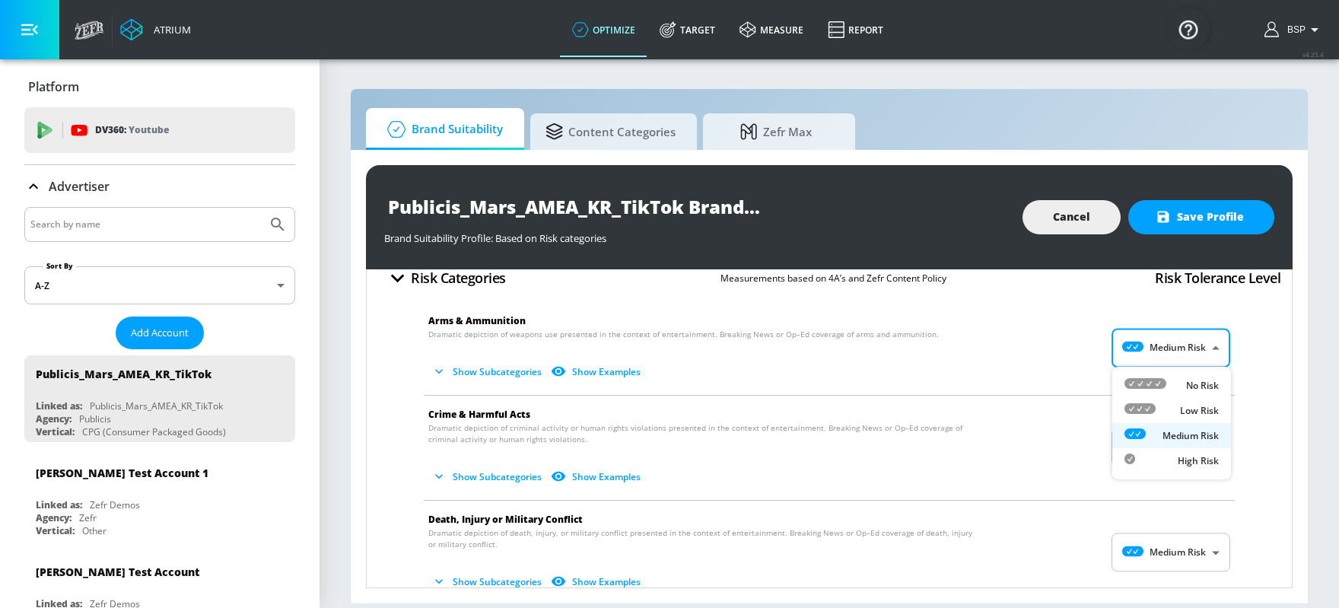
click at [1071, 403] on div "Low Risk" at bounding box center [1172, 411] width 94 height 16
type input "LOW"
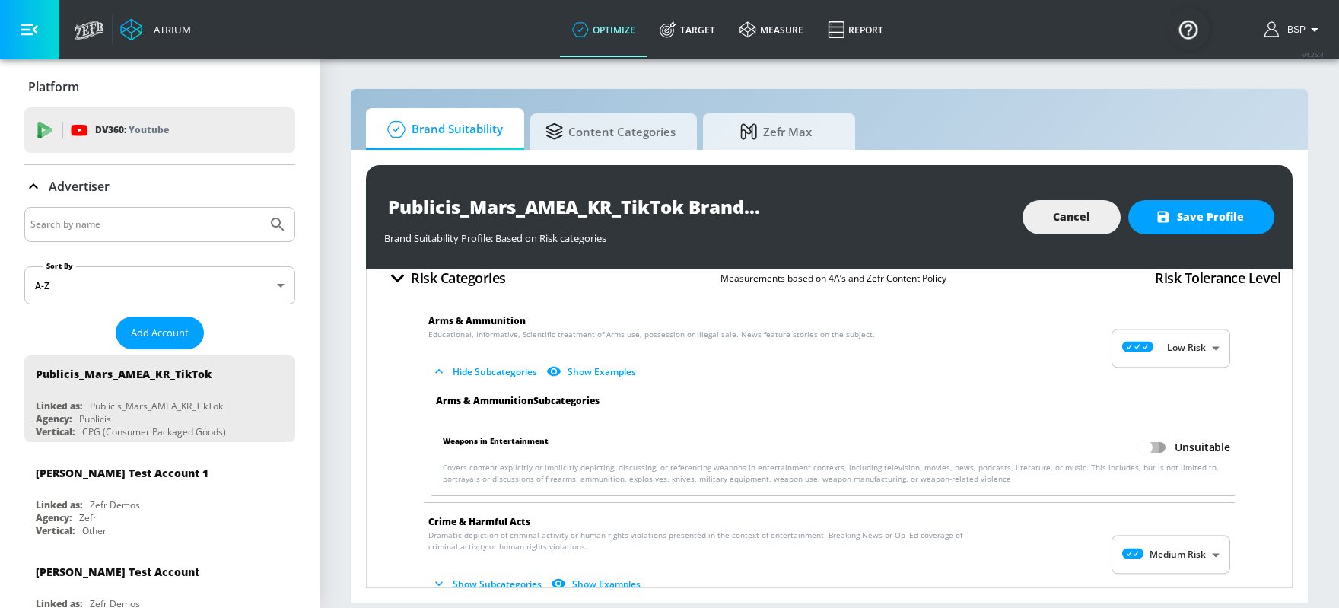
click at [1071, 441] on input "Unsuitable" at bounding box center [1145, 447] width 87 height 29
checkbox input "true"
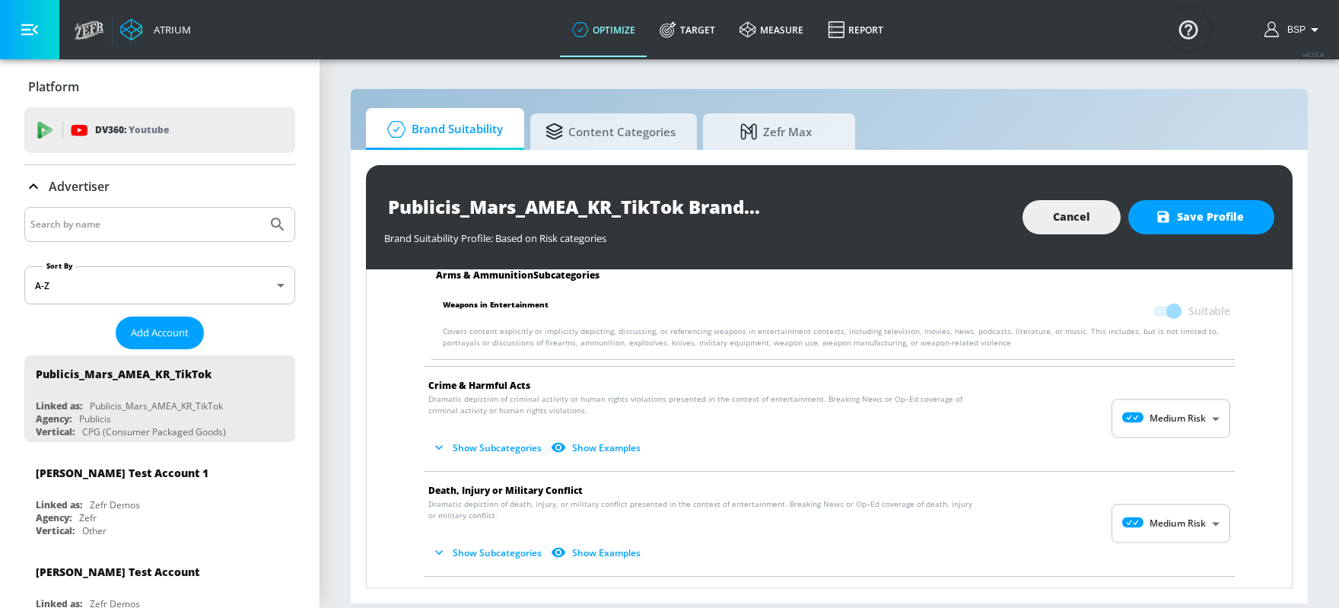
scroll to position [184, 0]
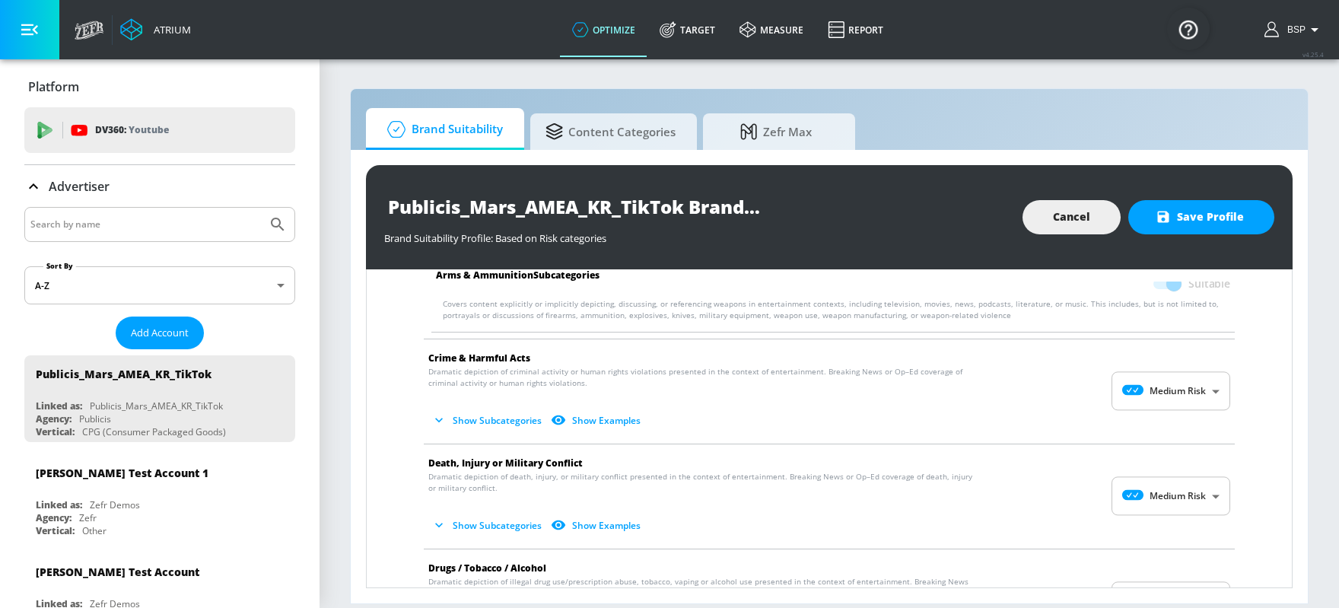
click at [1071, 401] on body "Atrium optimize Target measure Report optimize Target measure Report v 4.25.4 B…" at bounding box center [669, 304] width 1339 height 608
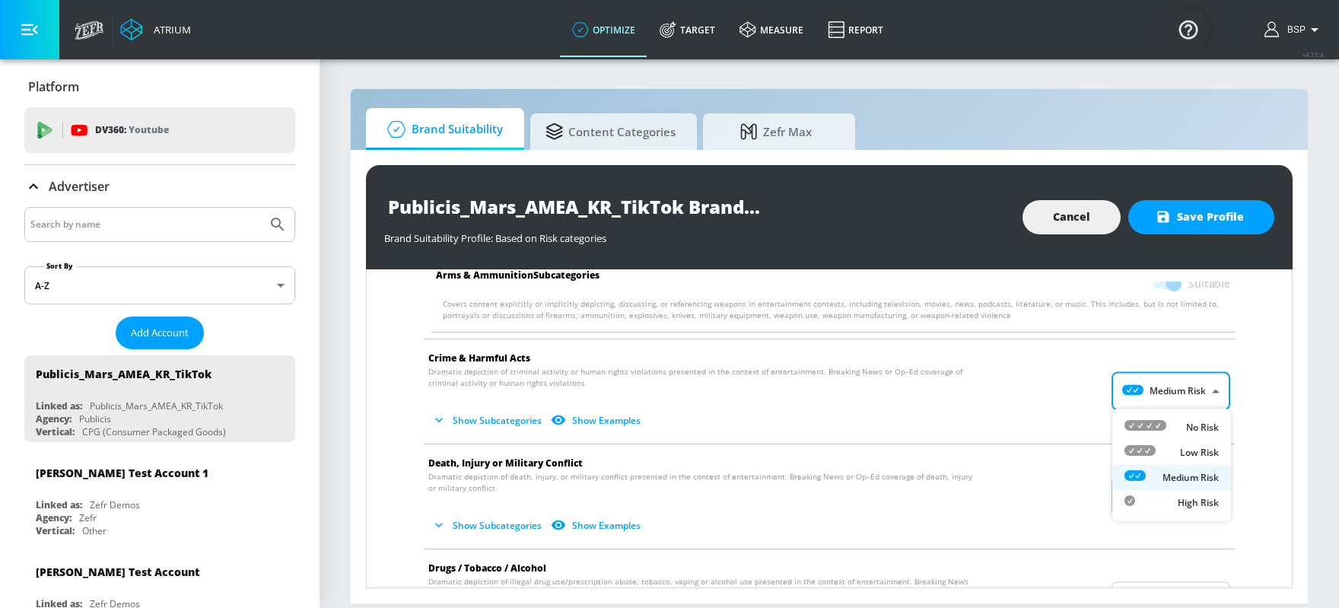
click at [1071, 453] on p "Low Risk" at bounding box center [1199, 453] width 39 height 14
type input "LOW"
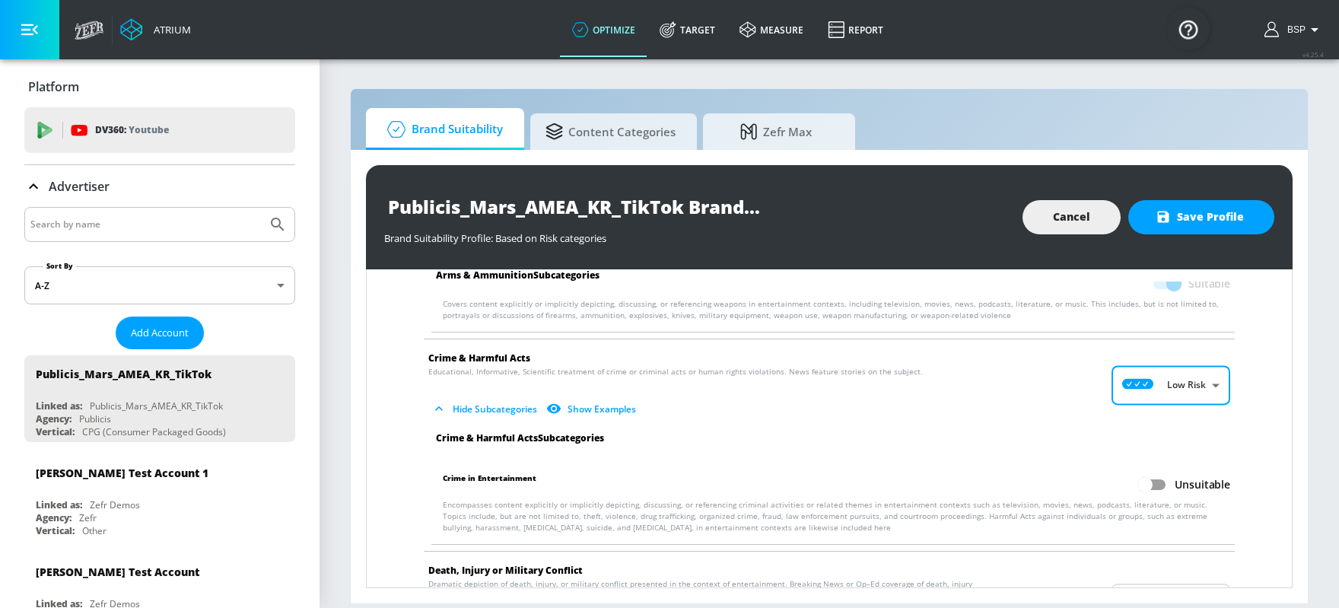
click at [1071, 478] on input "Unsuitable" at bounding box center [1145, 484] width 87 height 29
checkbox input "true"
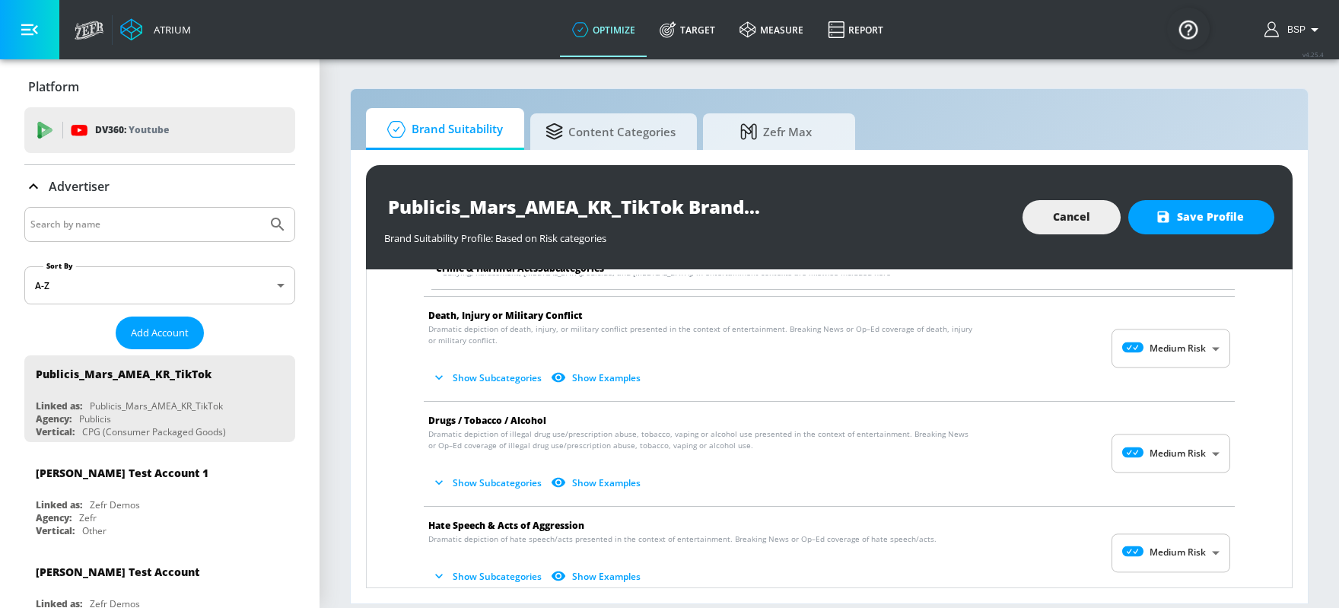
scroll to position [434, 0]
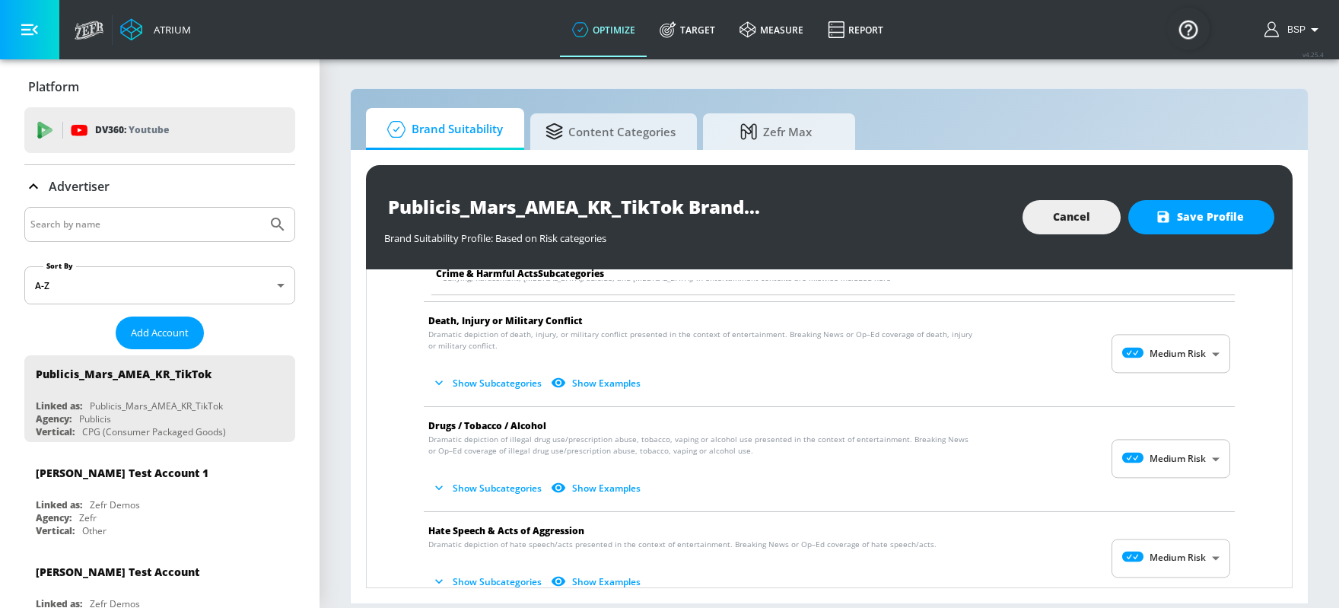
click at [1071, 358] on body "Atrium optimize Target measure Report optimize Target measure Report v 4.25.4 B…" at bounding box center [669, 304] width 1339 height 608
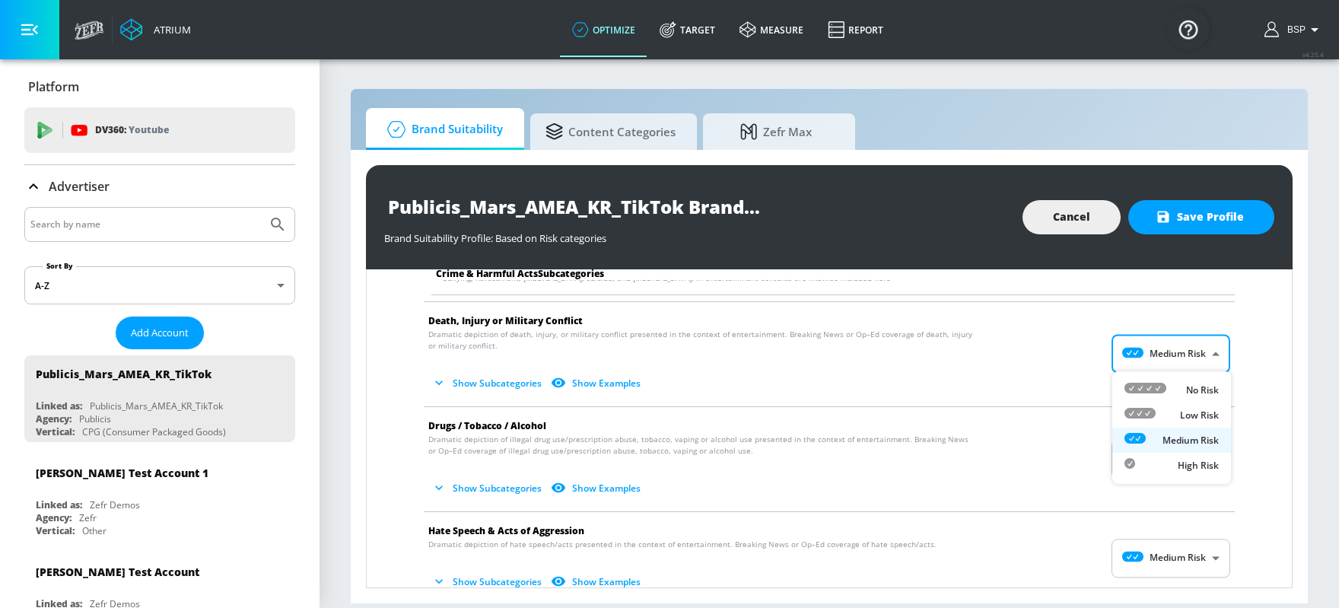
click at [1071, 410] on icon at bounding box center [1140, 413] width 31 height 11
type input "LOW"
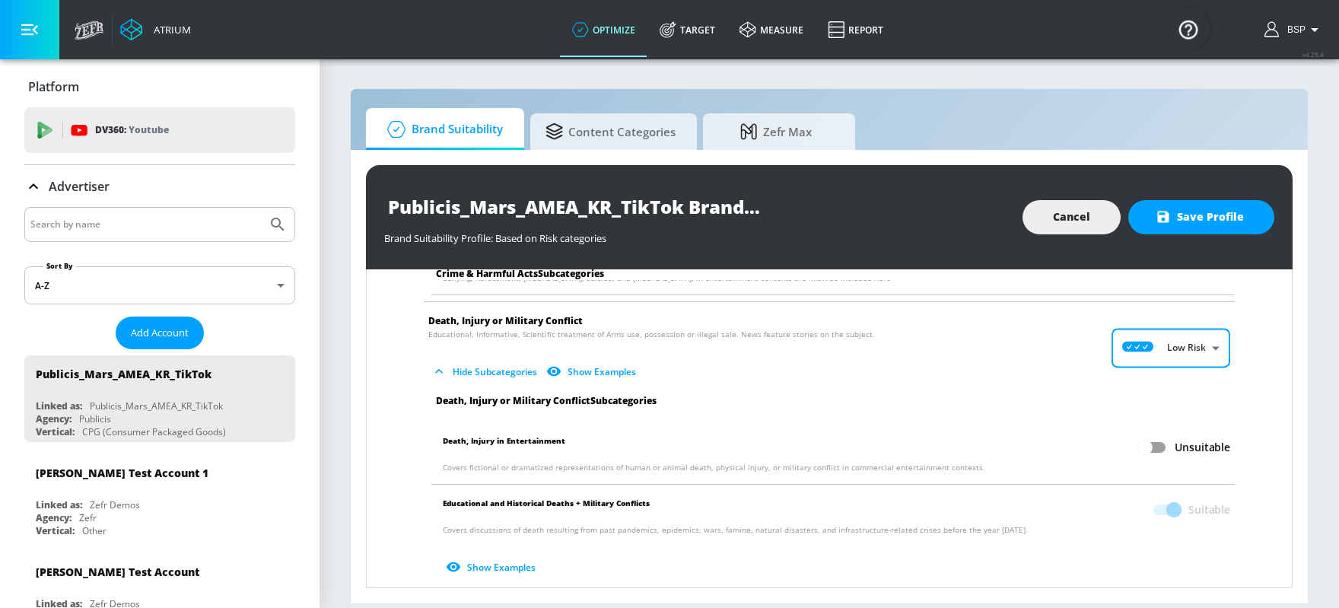
click at [1071, 441] on input "Unsuitable" at bounding box center [1145, 447] width 87 height 29
checkbox input "true"
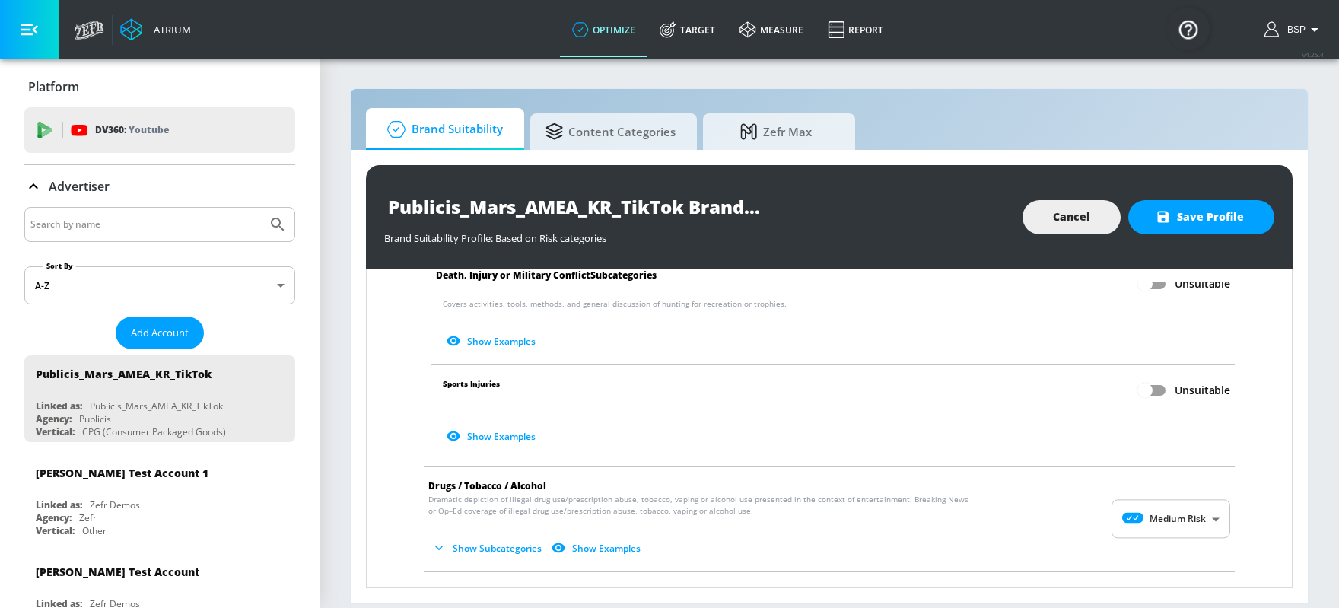
scroll to position [759, 0]
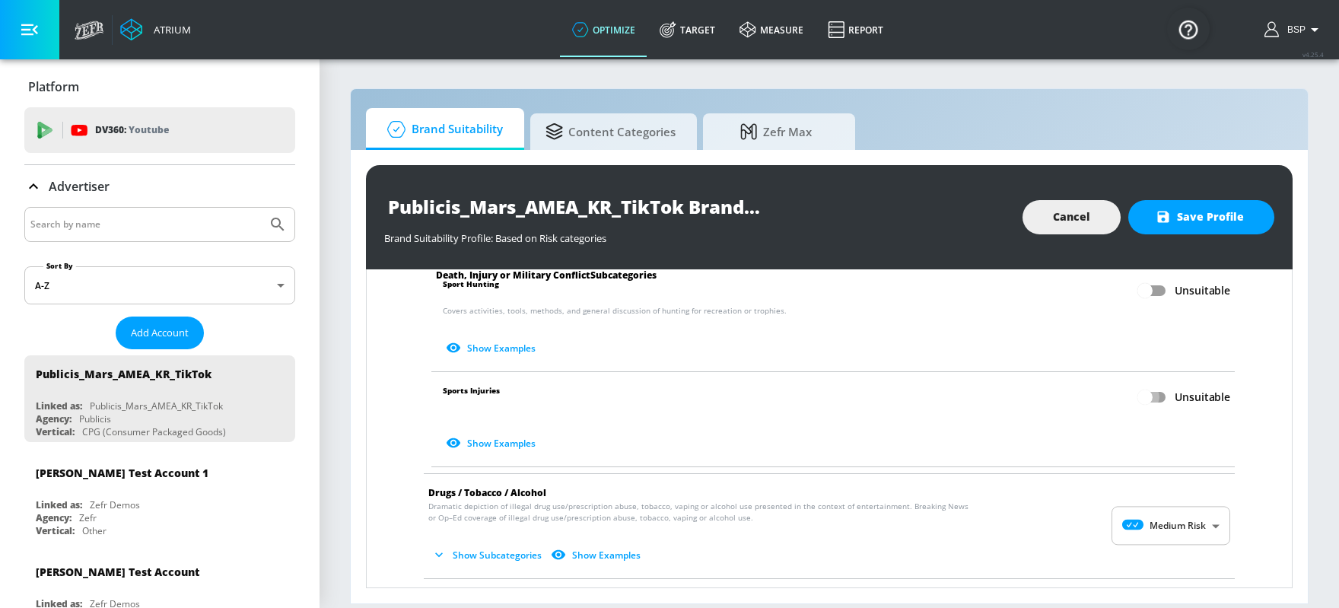
click at [1071, 397] on input "Unsuitable" at bounding box center [1145, 397] width 87 height 29
checkbox input "true"
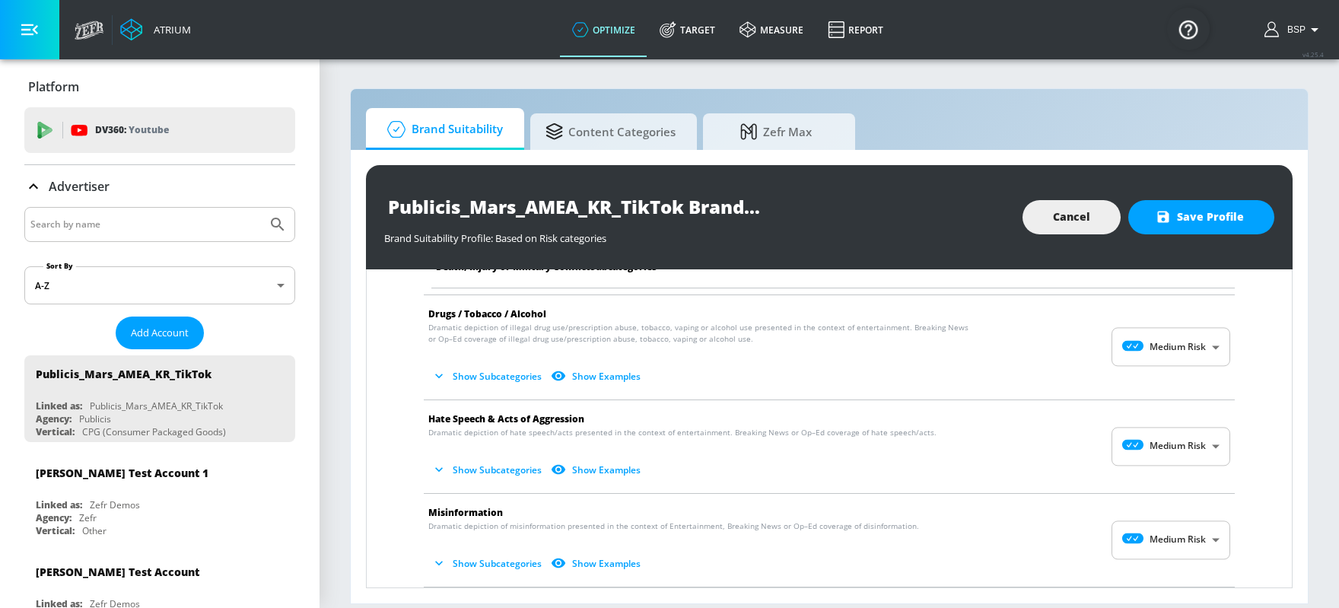
scroll to position [948, 0]
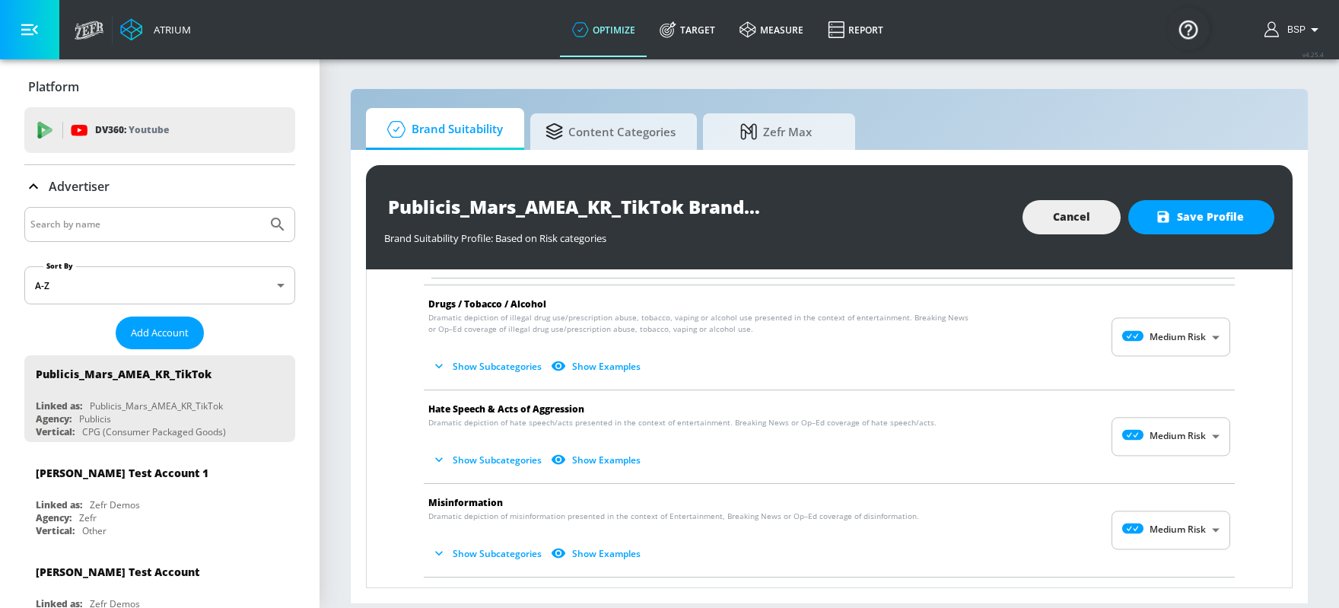
click at [1071, 435] on body "Atrium optimize Target measure Report optimize Target measure Report v 4.25.4 B…" at bounding box center [669, 304] width 1339 height 608
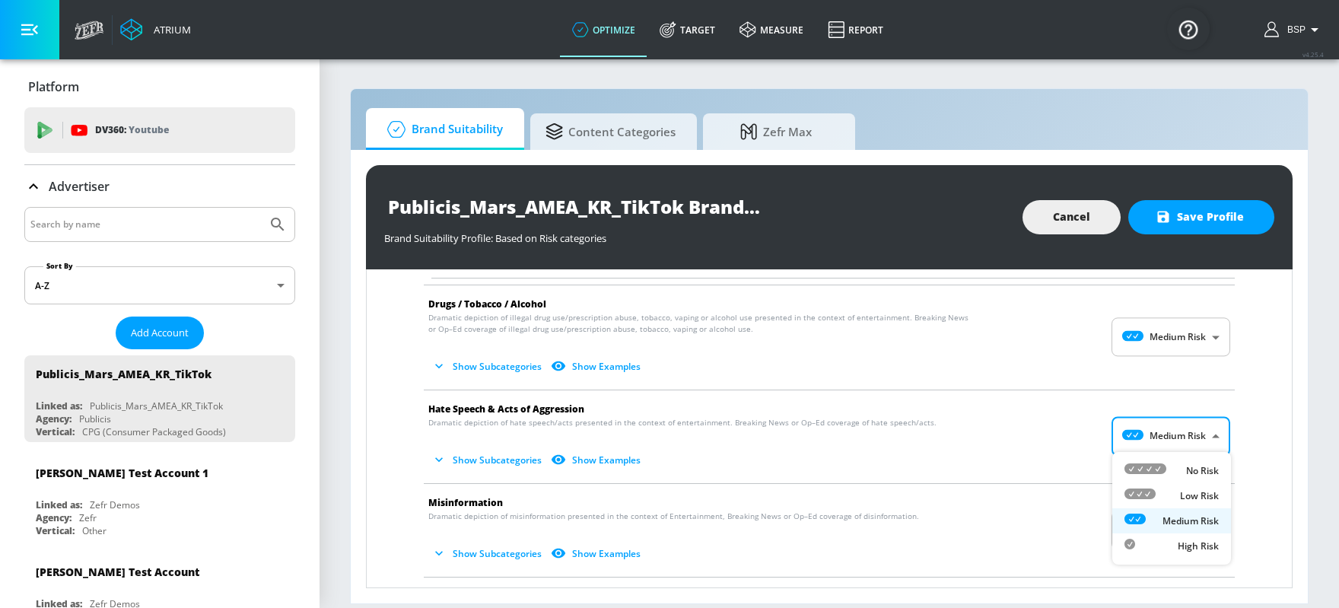
click at [1071, 467] on icon at bounding box center [1146, 468] width 42 height 11
type input "MINIMAL"
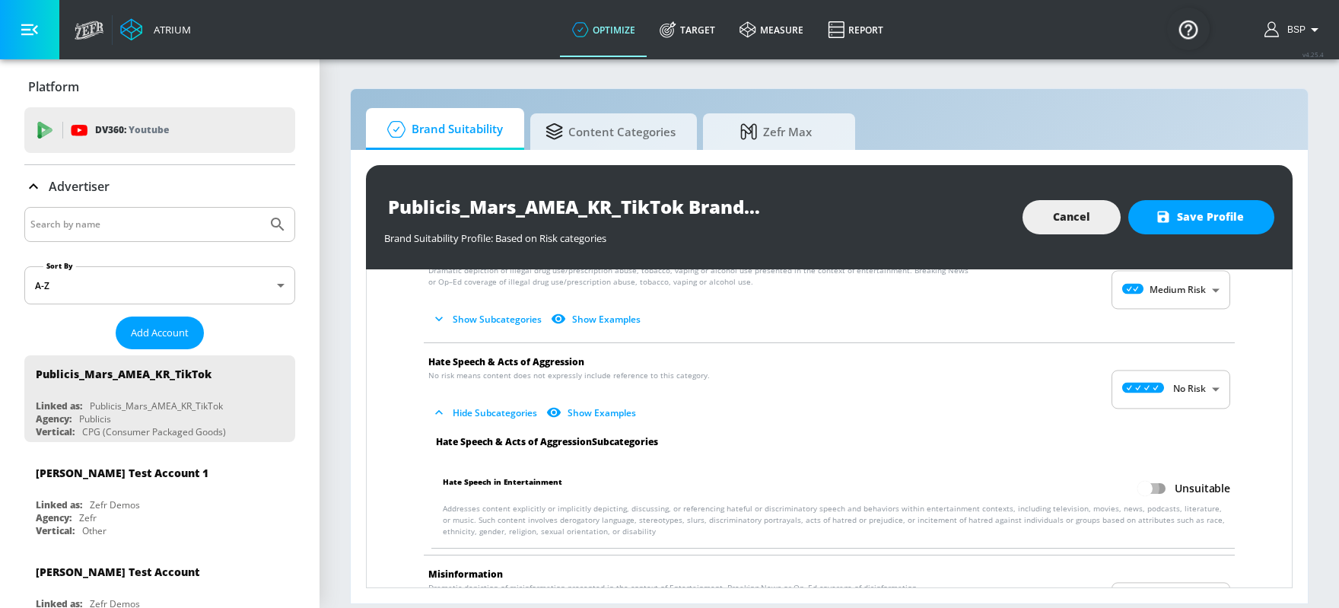
click at [1071, 479] on input "Unsuitable" at bounding box center [1145, 488] width 87 height 29
checkbox input "true"
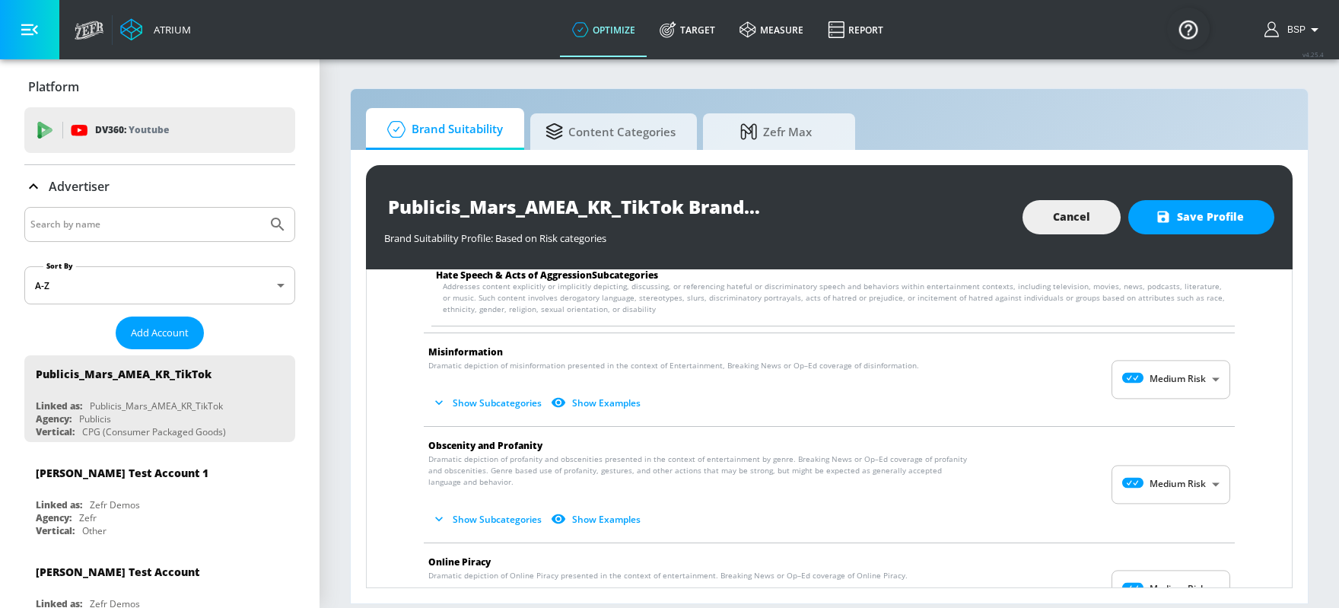
scroll to position [1219, 0]
click at [1071, 384] on body "Atrium optimize Target measure Report optimize Target measure Report v 4.25.4 B…" at bounding box center [669, 304] width 1339 height 608
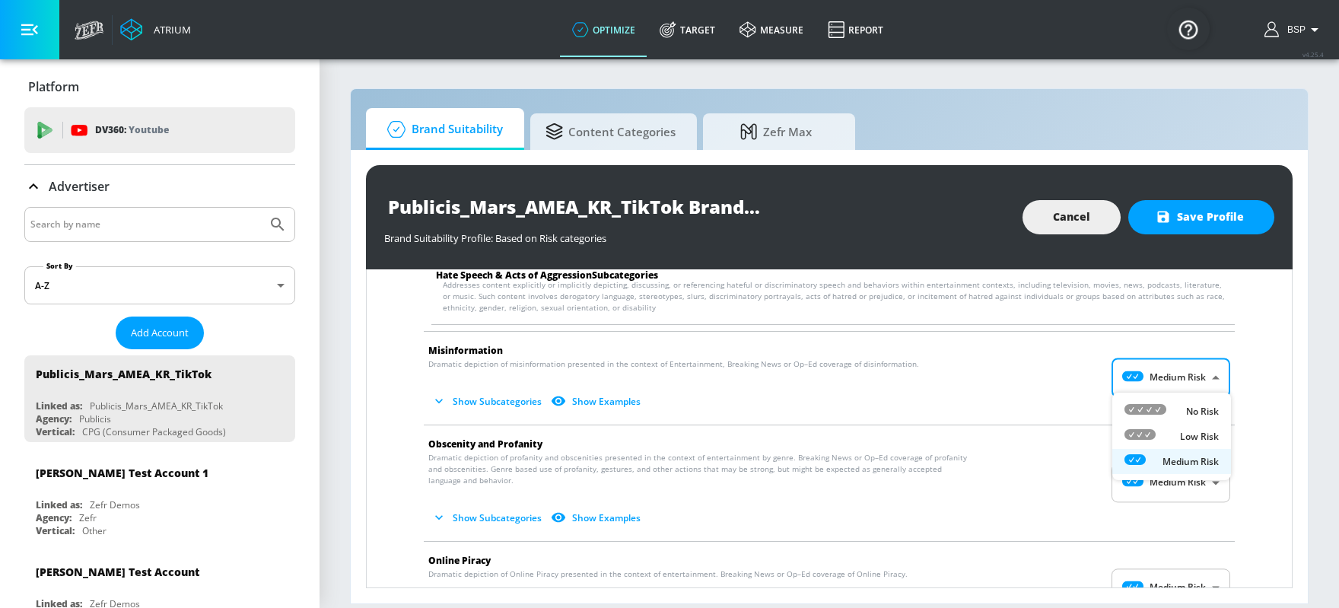
click at [1071, 415] on div at bounding box center [1146, 411] width 42 height 16
type input "MINIMAL"
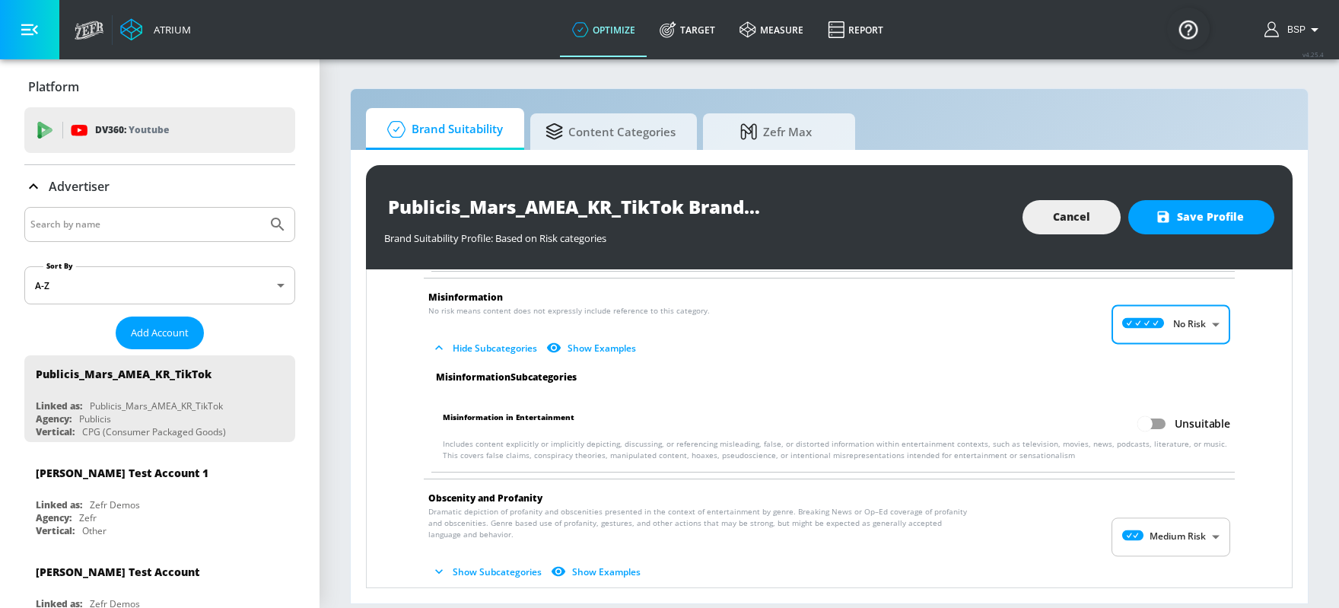
scroll to position [1287, 0]
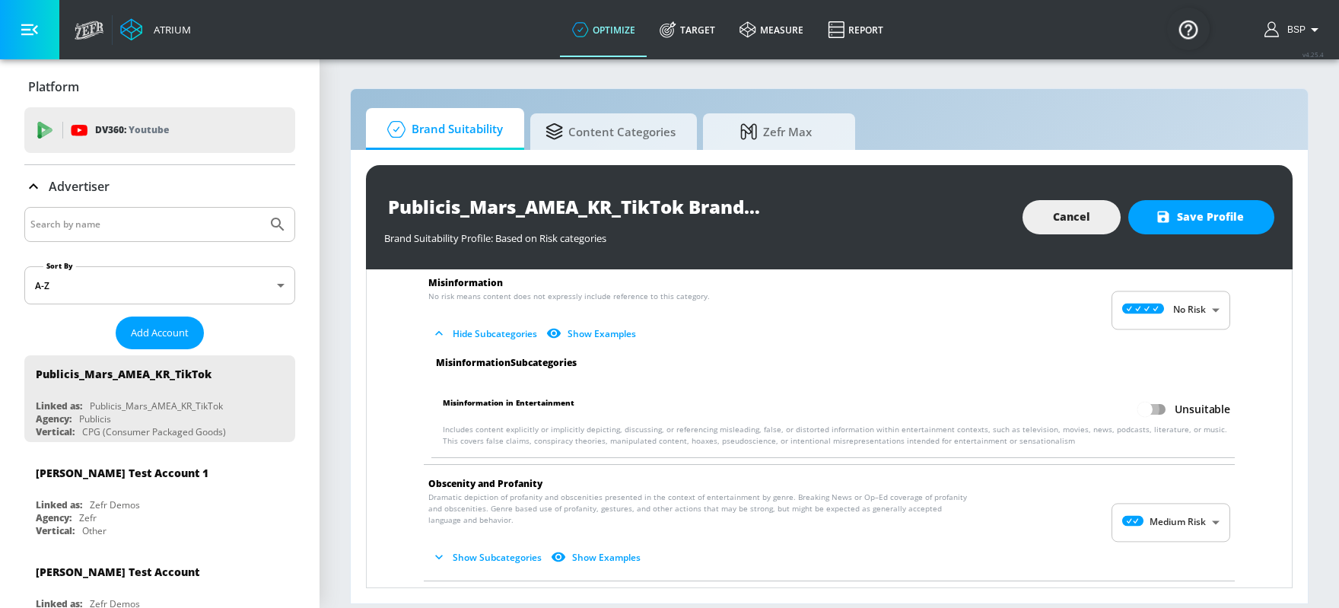
click at [1071, 399] on input "Unsuitable" at bounding box center [1145, 409] width 87 height 29
checkbox input "true"
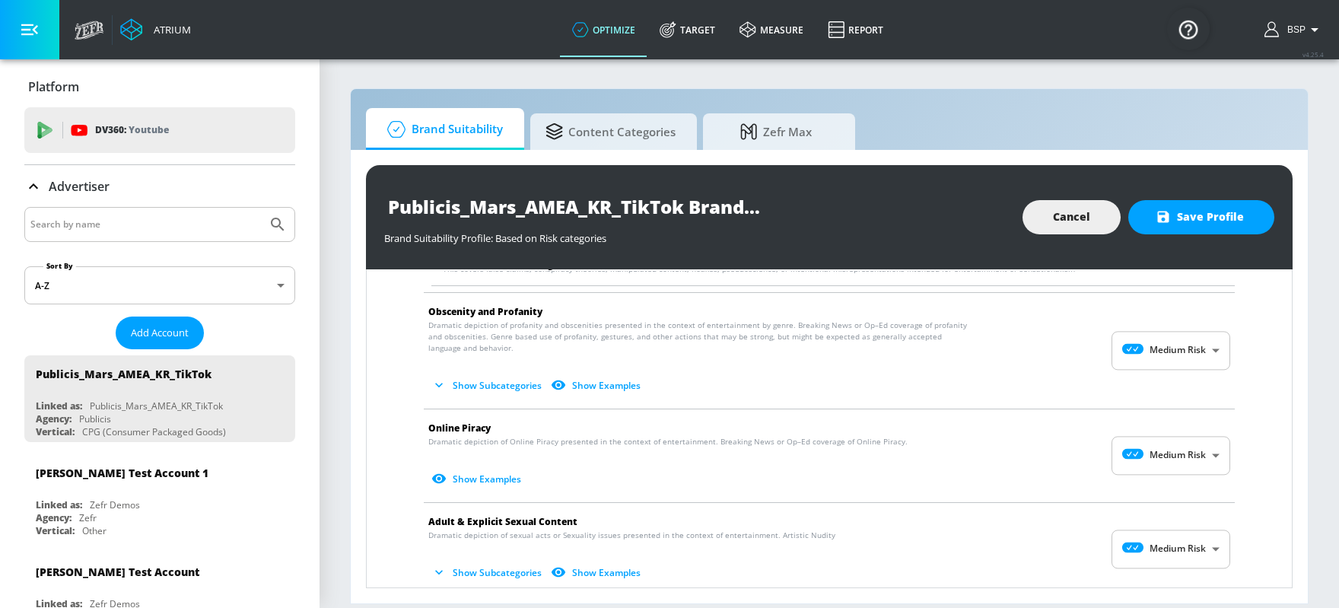
scroll to position [1469, 0]
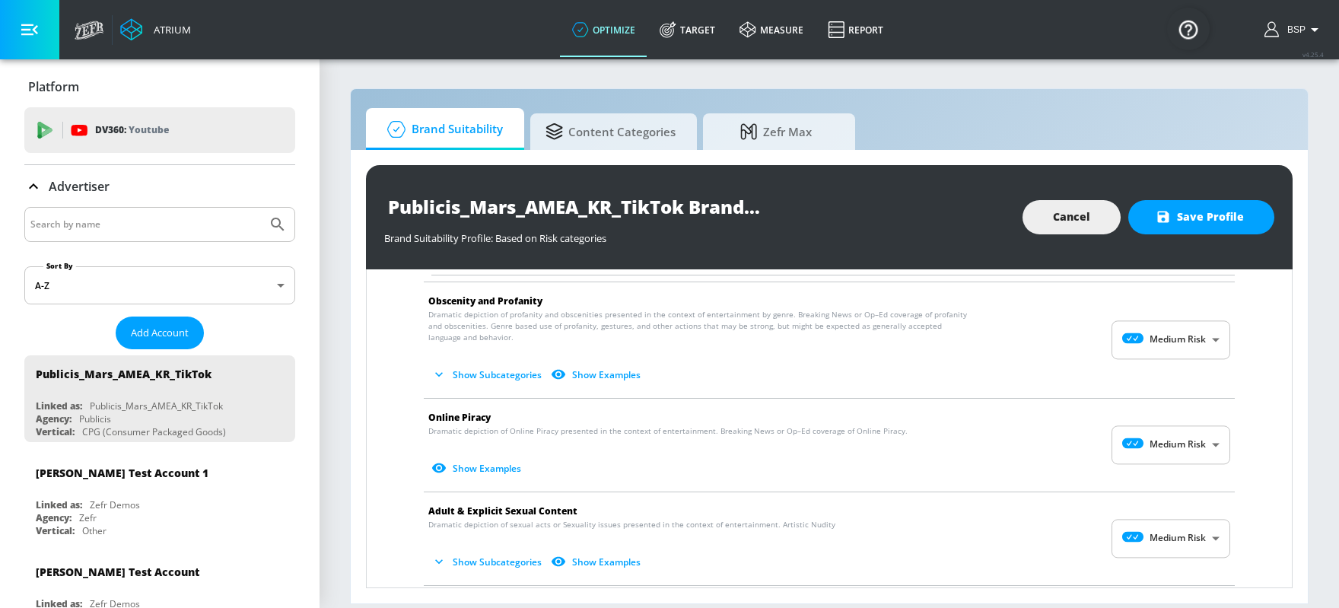
click at [1071, 441] on body "Atrium optimize Target measure Report optimize Target measure Report v 4.25.4 B…" at bounding box center [669, 304] width 1339 height 608
click at [1071, 464] on ul "No Risk Low Risk Medium Risk High Risk" at bounding box center [1171, 515] width 119 height 113
click at [1071, 476] on icon at bounding box center [1146, 475] width 42 height 11
type input "MINIMAL"
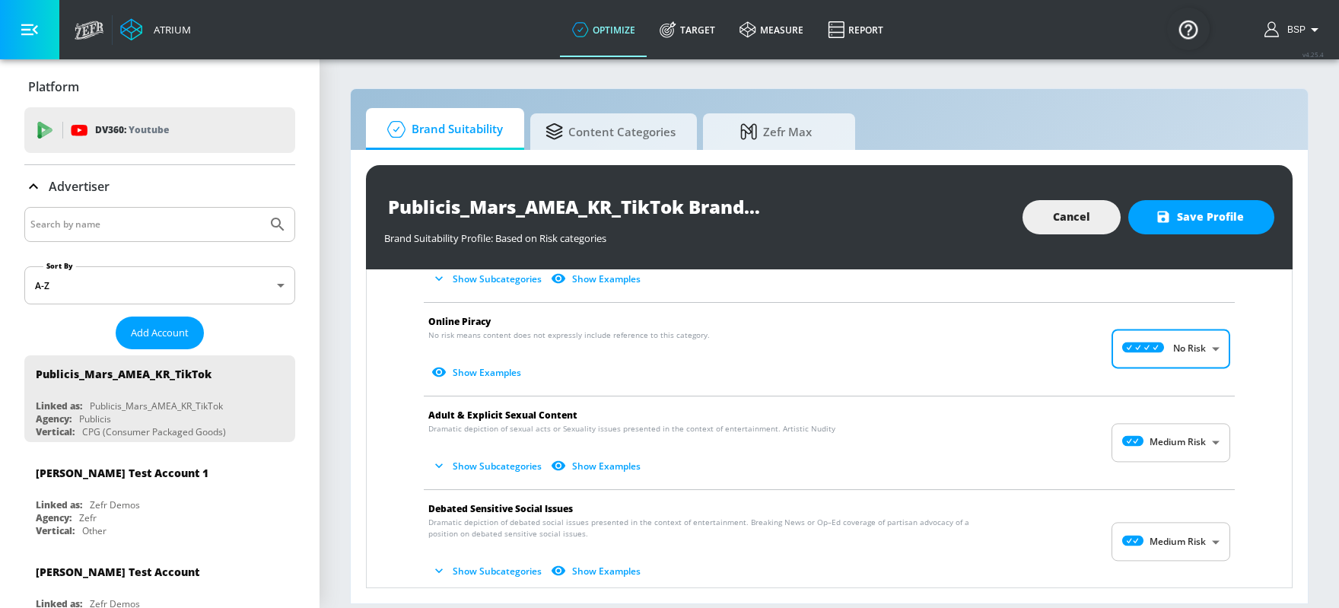
scroll to position [1598, 0]
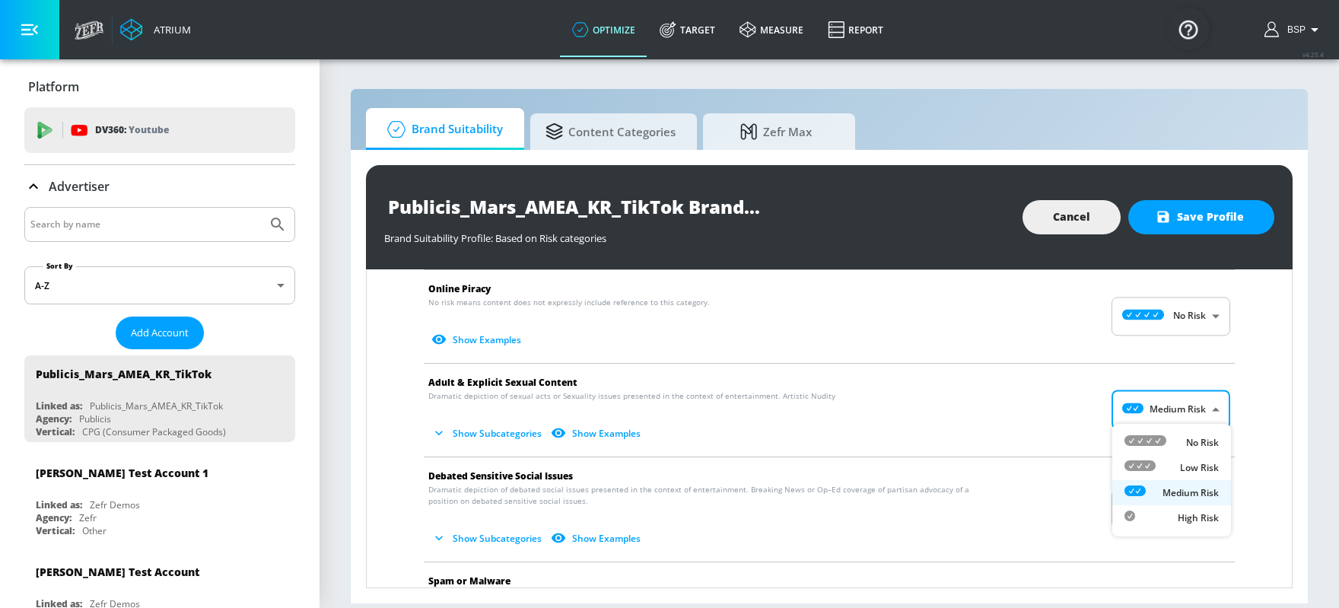
click at [1071, 396] on body "Atrium optimize Target measure Report optimize Target measure Report v 4.25.4 B…" at bounding box center [669, 304] width 1339 height 608
click at [1071, 460] on div "Low Risk" at bounding box center [1172, 468] width 94 height 16
type input "LOW"
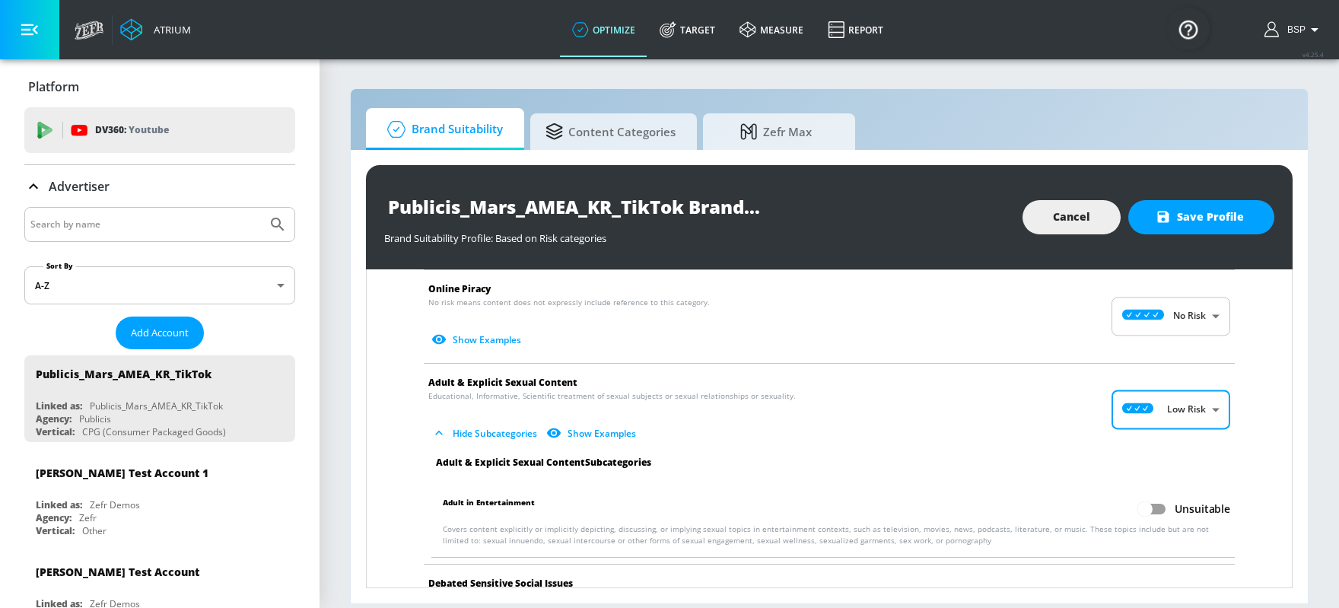
scroll to position [1675, 0]
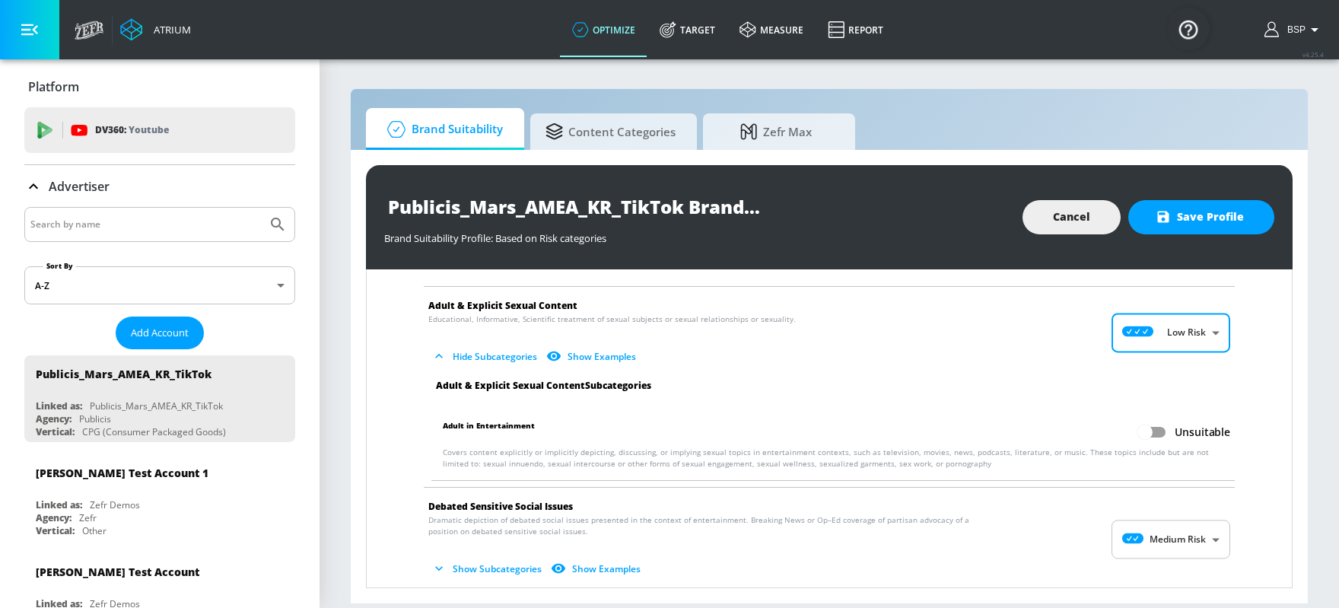
click at [1071, 425] on input "Unsuitable" at bounding box center [1145, 432] width 87 height 29
checkbox input "true"
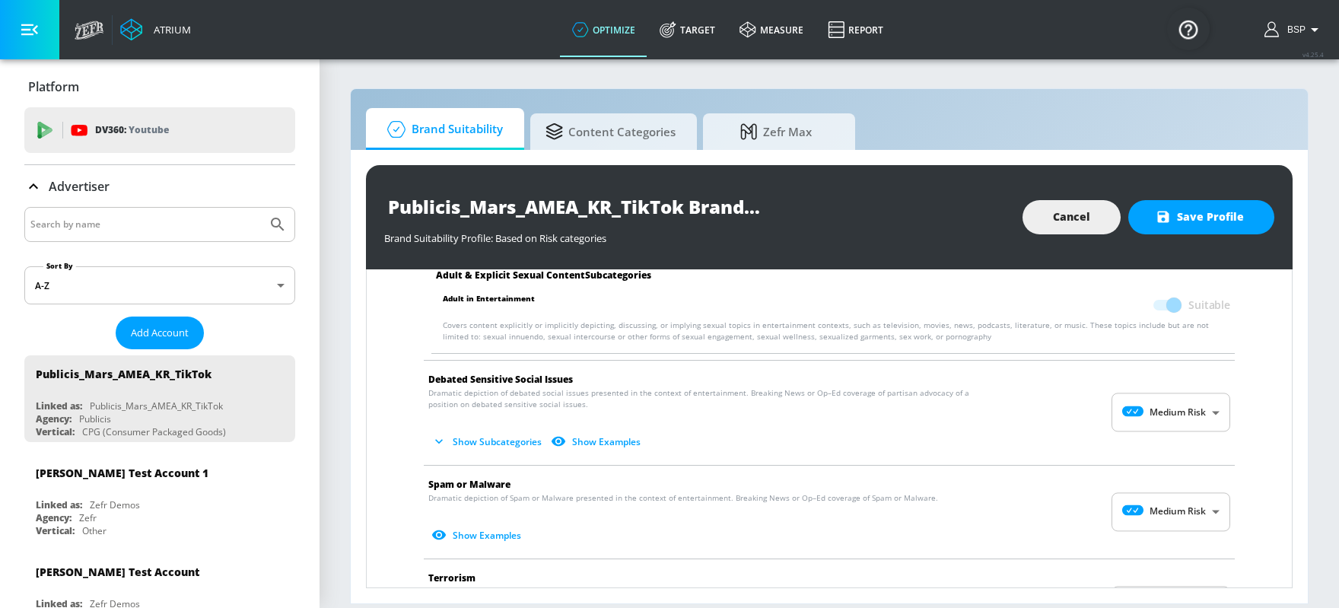
scroll to position [1864, 0]
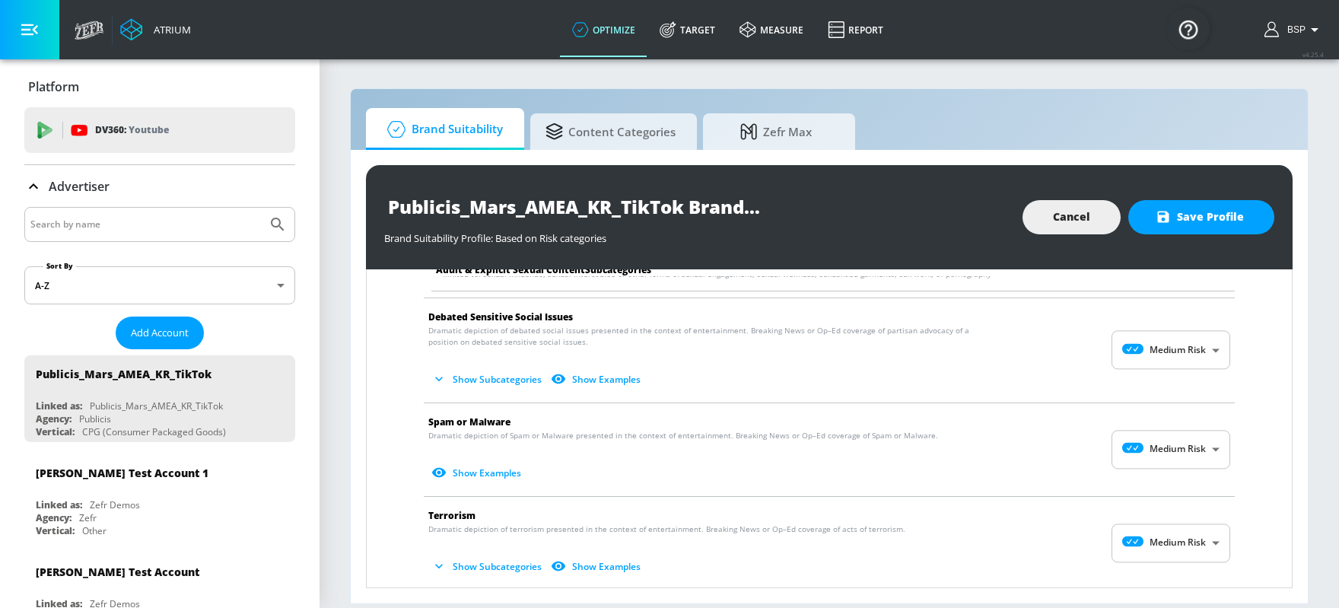
click at [1071, 345] on body "Atrium optimize Target measure Report optimize Target measure Report v 4.25.4 B…" at bounding box center [669, 304] width 1339 height 608
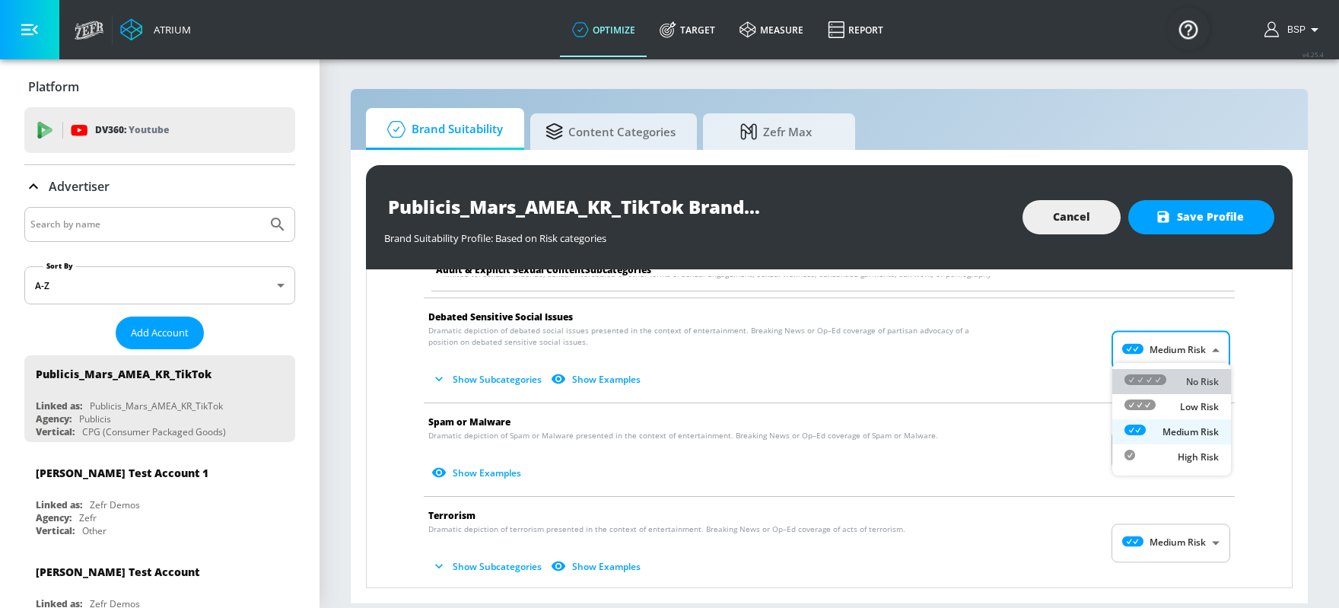
click at [1071, 391] on li "No Risk" at bounding box center [1171, 381] width 119 height 25
type input "MINIMAL"
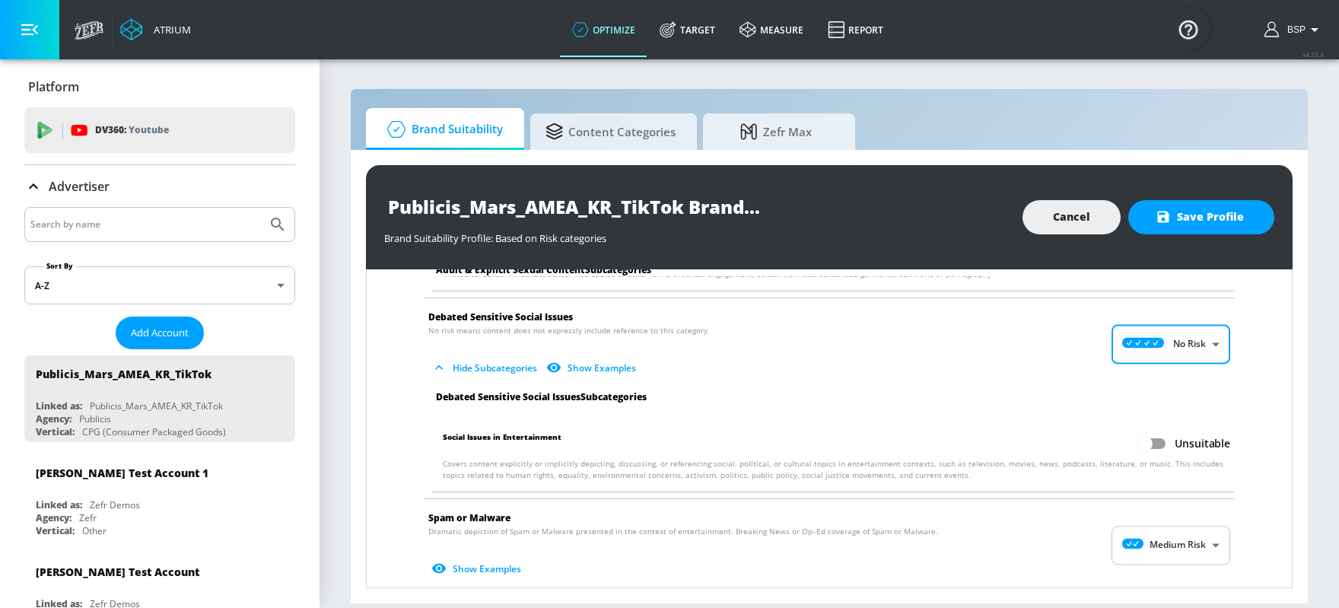
click at [1071, 438] on input "Unsuitable" at bounding box center [1145, 443] width 87 height 29
checkbox input "true"
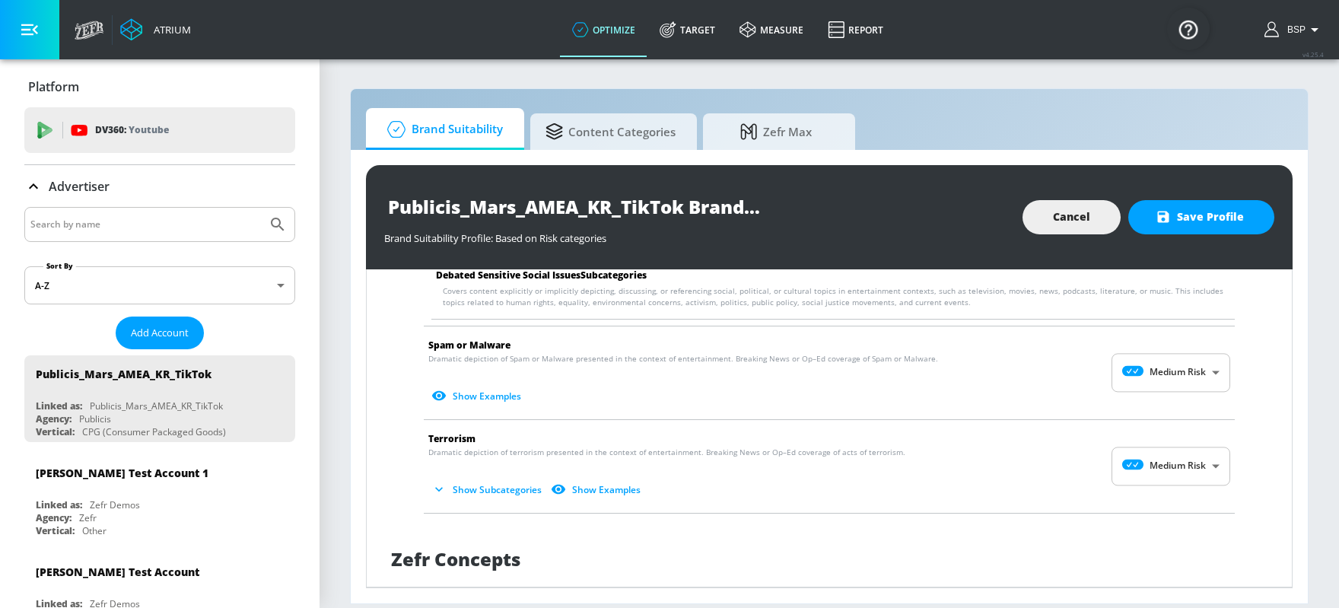
scroll to position [2038, 0]
click at [1071, 368] on body "Atrium optimize Target measure Report optimize Target measure Report v 4.25.4 B…" at bounding box center [669, 304] width 1339 height 608
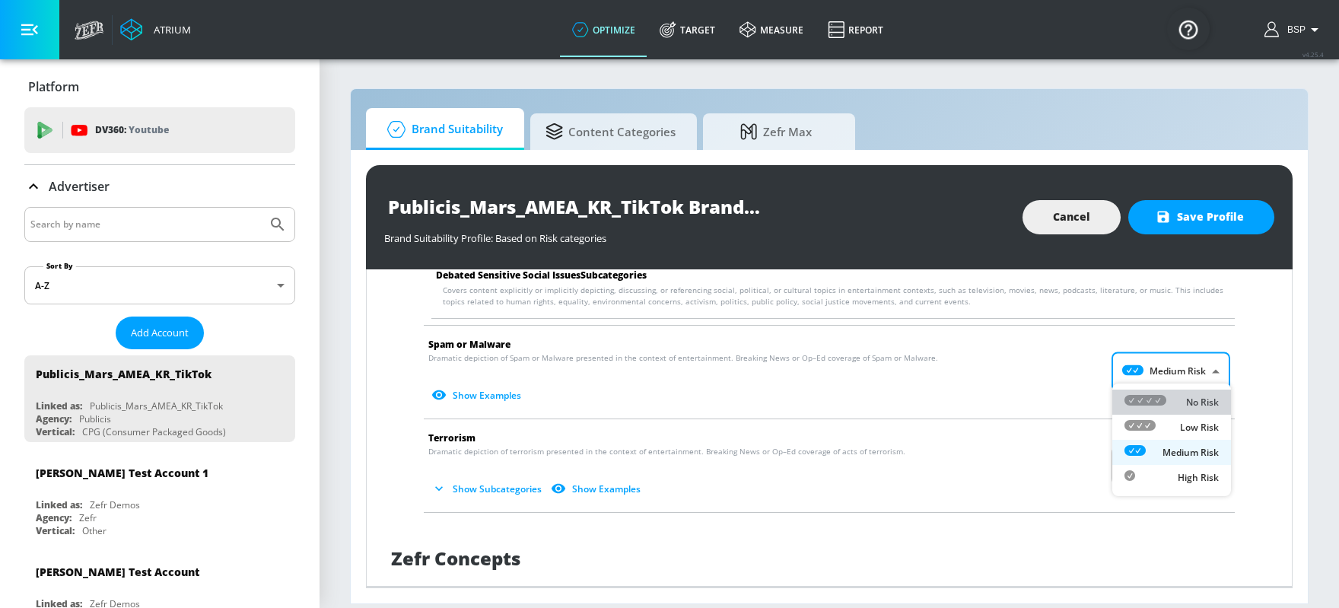
click at [1071, 395] on icon at bounding box center [1146, 400] width 42 height 11
type input "MINIMAL"
click at [1071, 448] on body "Atrium optimize Target measure Report optimize Target measure Report v 4.25.4 B…" at bounding box center [669, 304] width 1339 height 608
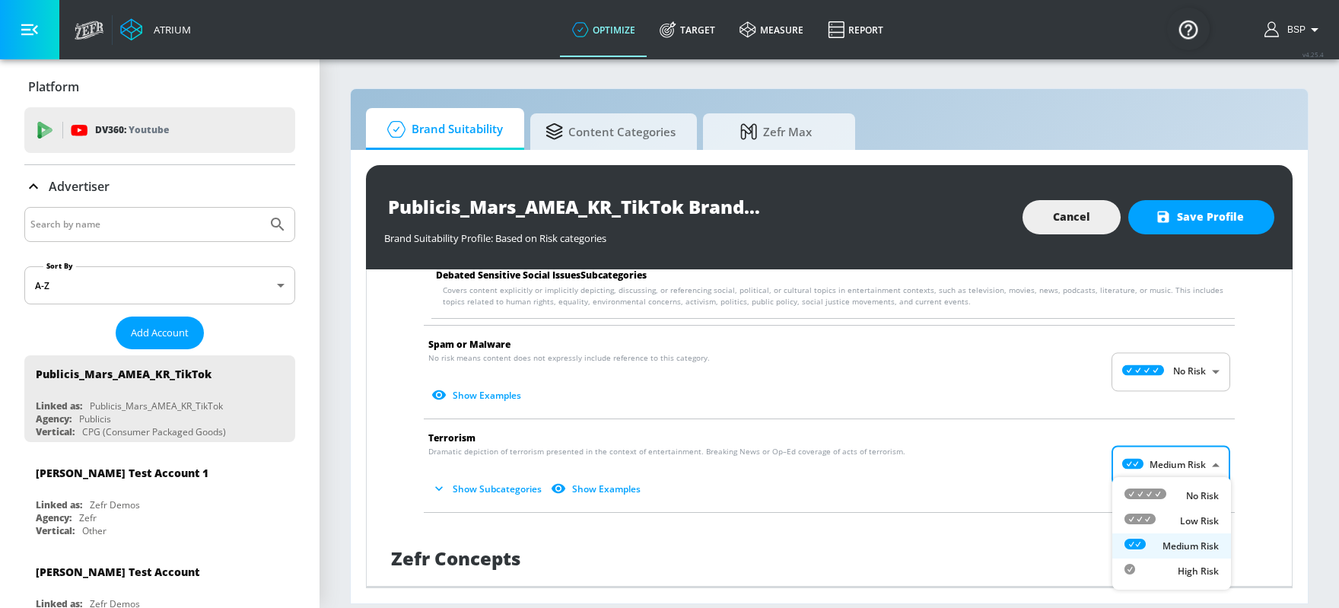
click at [1071, 485] on div at bounding box center [1146, 496] width 42 height 16
type input "MINIMAL"
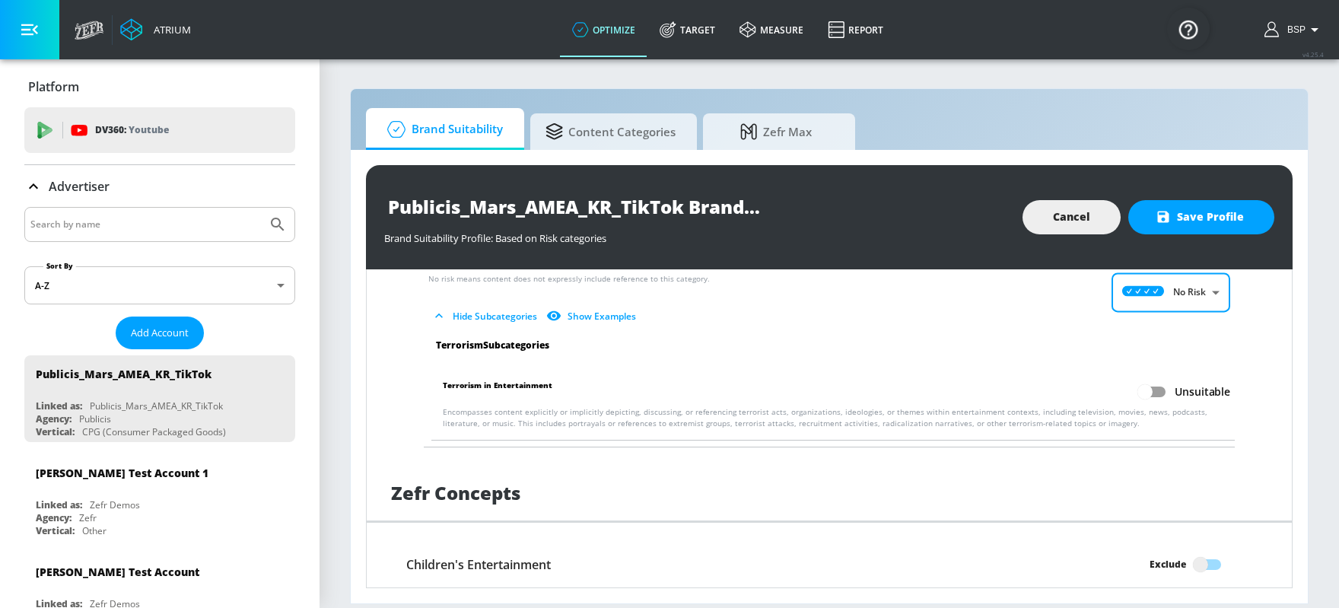
scroll to position [2214, 0]
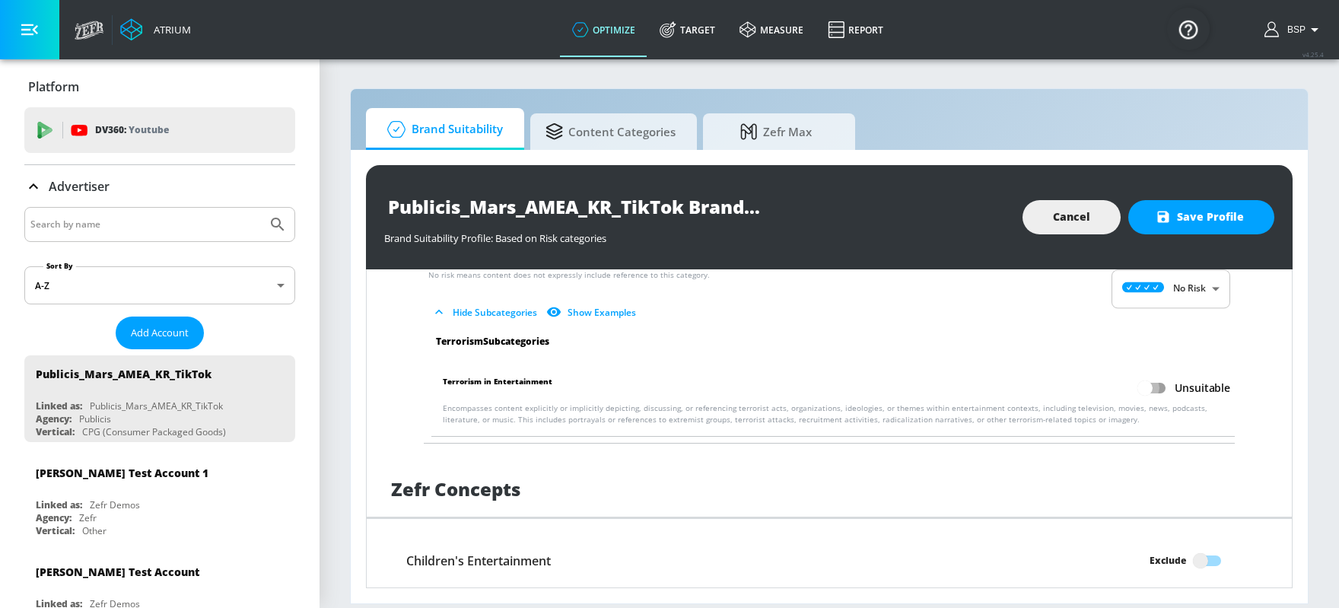
click at [1071, 386] on input "Unsuitable" at bounding box center [1145, 388] width 87 height 29
checkbox input "true"
click at [1071, 218] on span "Save Profile" at bounding box center [1201, 217] width 85 height 19
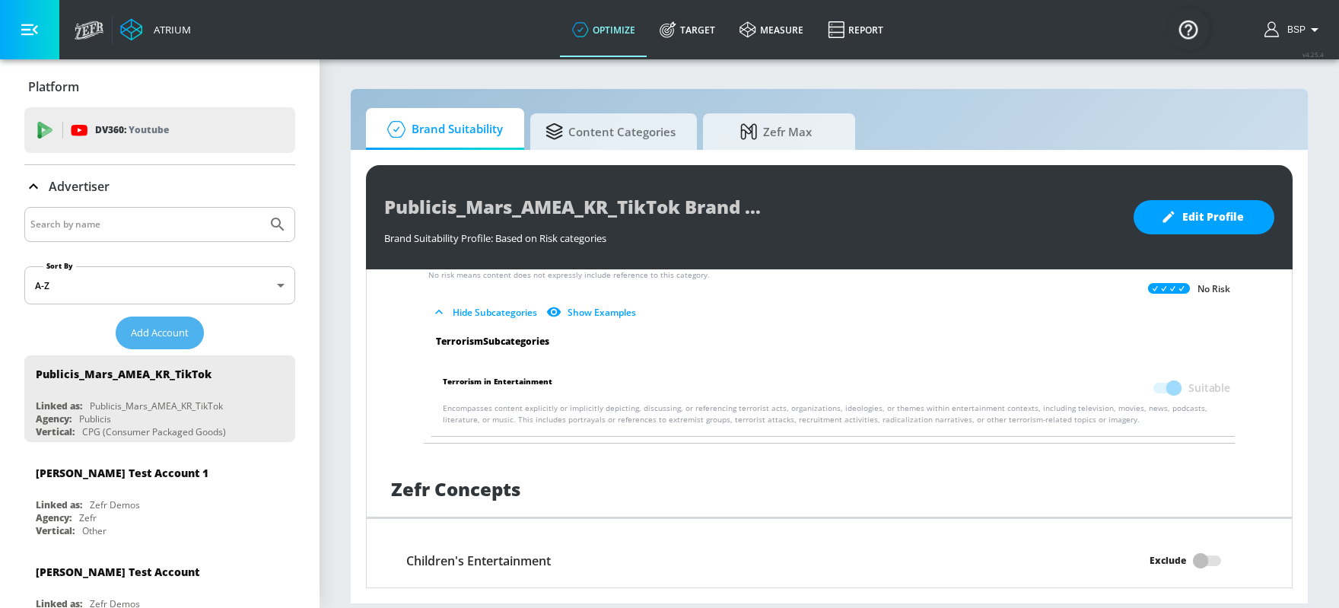
click at [186, 333] on span "Add Account" at bounding box center [160, 333] width 58 height 18
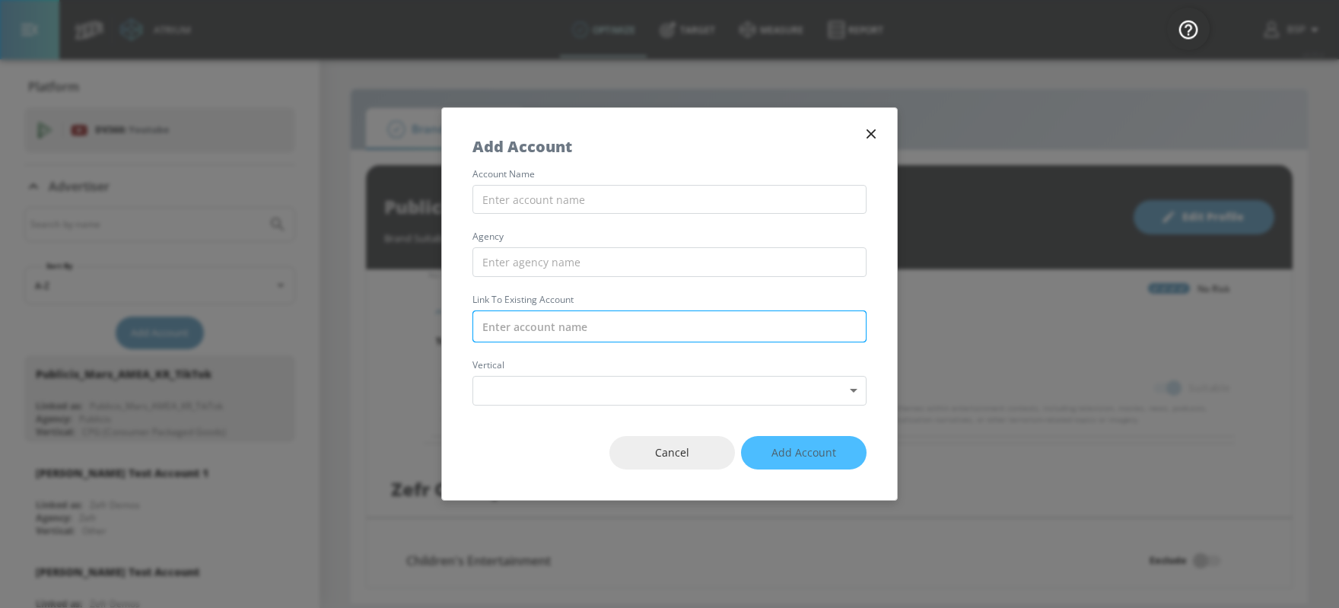
click at [580, 328] on input "text" at bounding box center [670, 326] width 394 height 32
paste input "Publicis_Mars_AMEA_KSA_Meta"
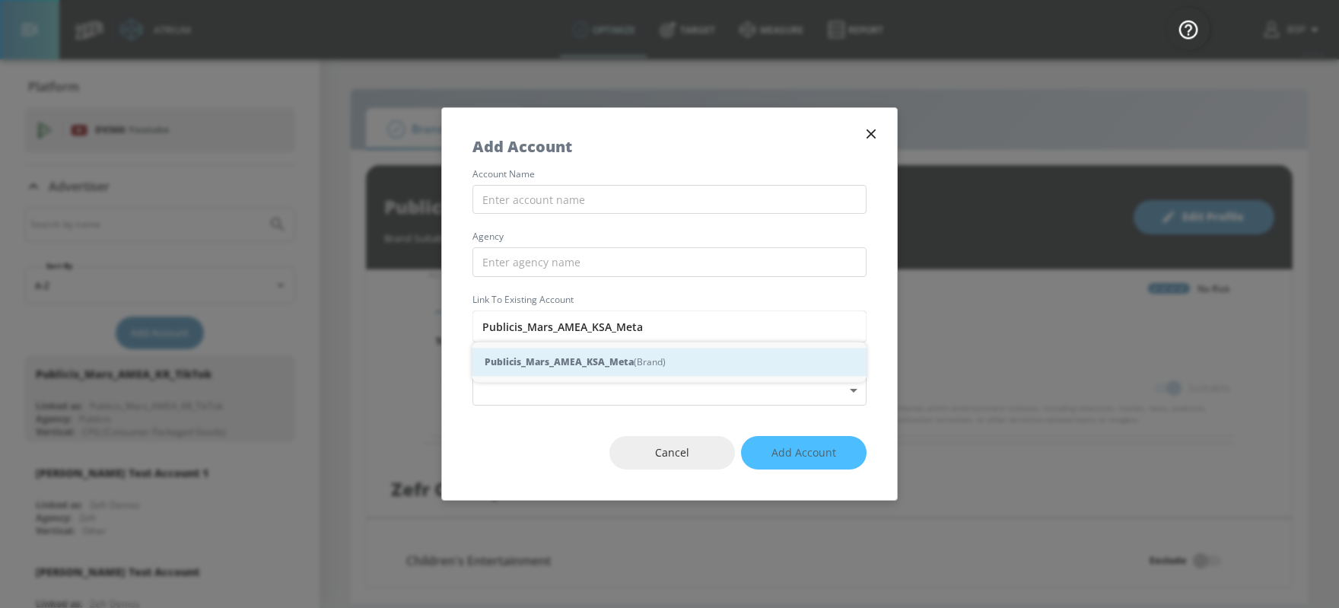
click at [590, 358] on strong "Publicis_Mars_AMEA_KSA_Meta" at bounding box center [559, 362] width 149 height 16
type input "Publicis_Mars_AMEA_KSA_Meta (Brand)"
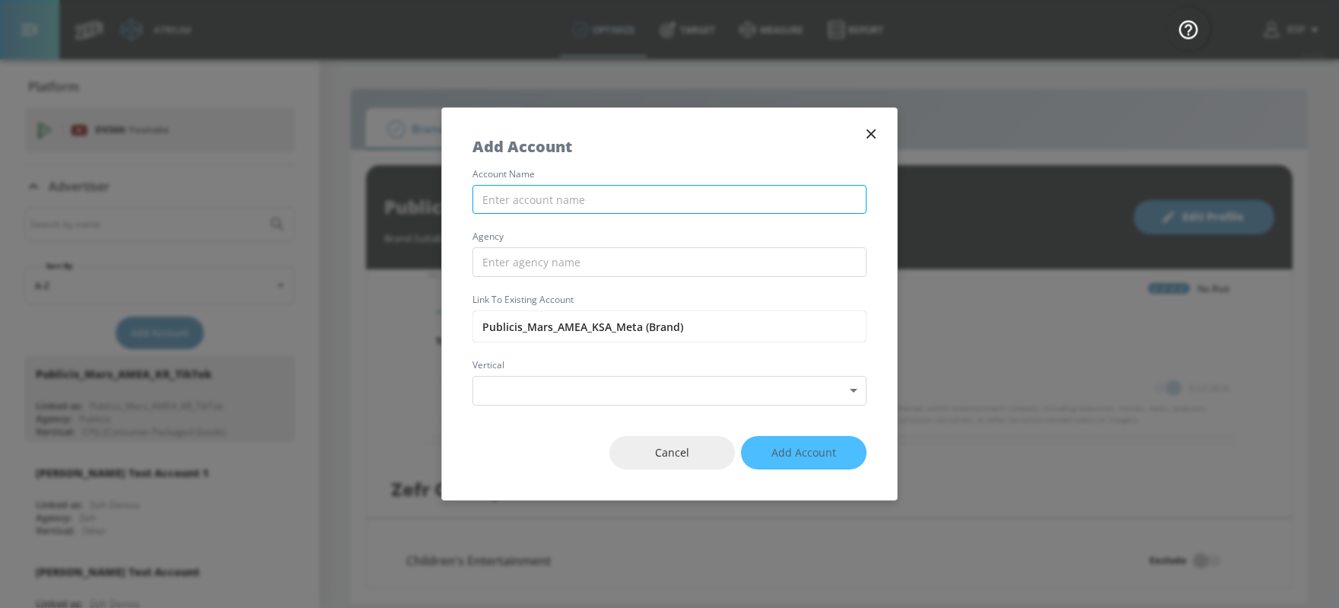
click at [571, 193] on input "text" at bounding box center [670, 200] width 394 height 30
paste input "Publicis_Mars_AMEA_KSA_Meta"
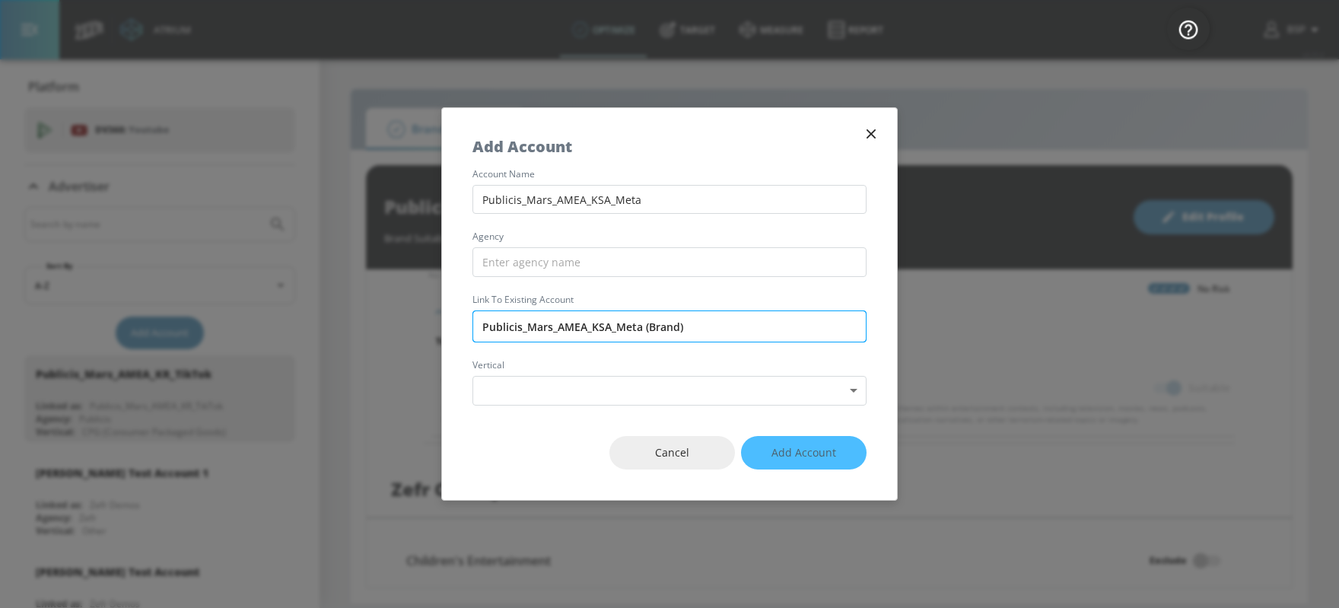
type input "Publicis_Mars_AMEA_KSA_Meta"
drag, startPoint x: 520, startPoint y: 327, endPoint x: 457, endPoint y: 325, distance: 64.0
click at [457, 325] on div "account name Publicis_Mars_AMEA_KSA_Meta agency Link to Existing Account Public…" at bounding box center [669, 288] width 455 height 236
click at [517, 268] on input "text" at bounding box center [670, 262] width 394 height 30
paste input "Publicis"
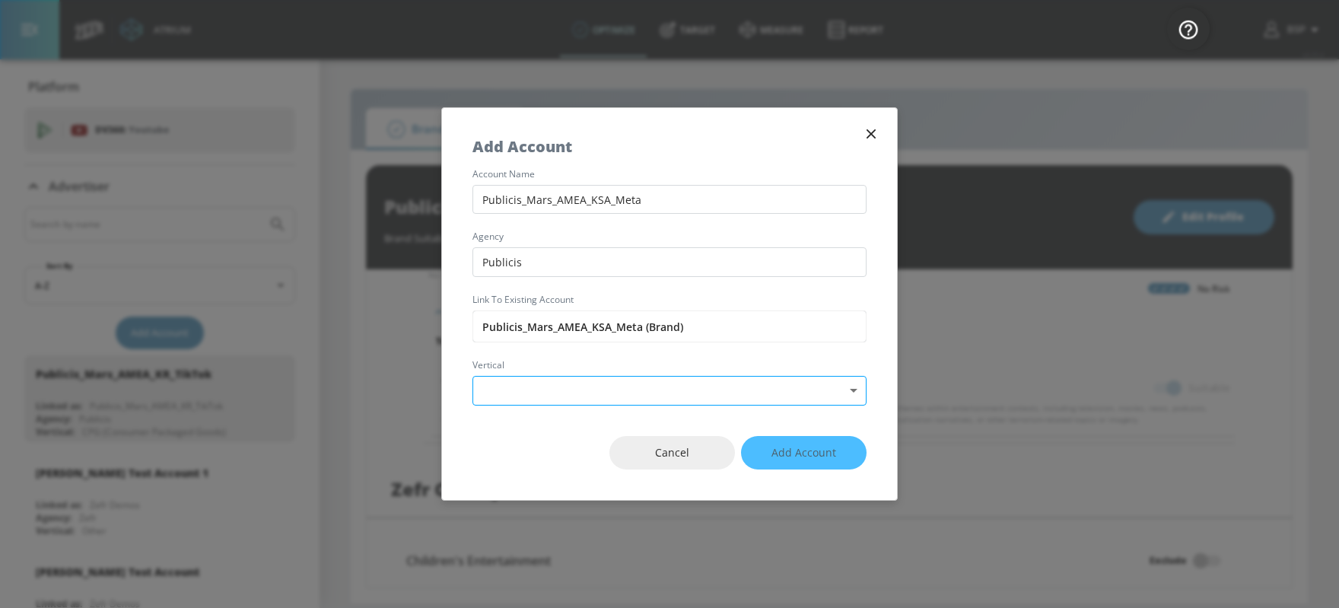
type input "Publicis"
click at [521, 393] on body "Atrium optimize Target measure Report optimize Target measure Report v 4.25.4 B…" at bounding box center [669, 304] width 1339 height 608
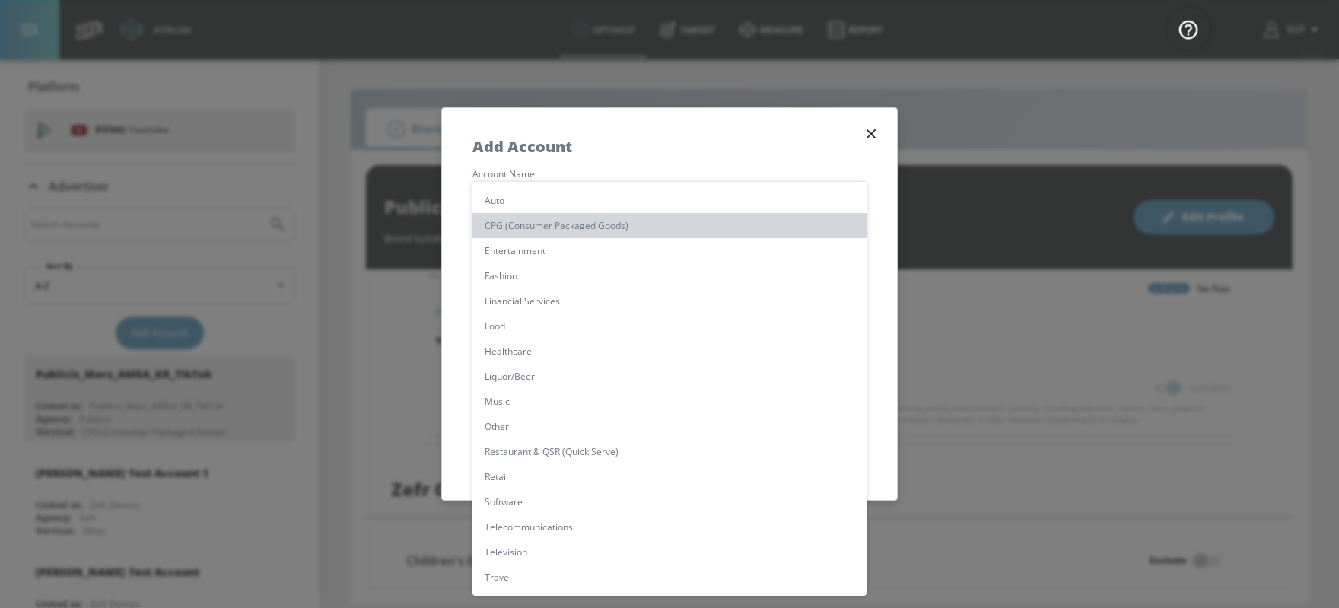
click at [572, 228] on li "CPG (Consumer Packaged Goods)" at bounding box center [670, 225] width 394 height 25
type input "[object Object]"
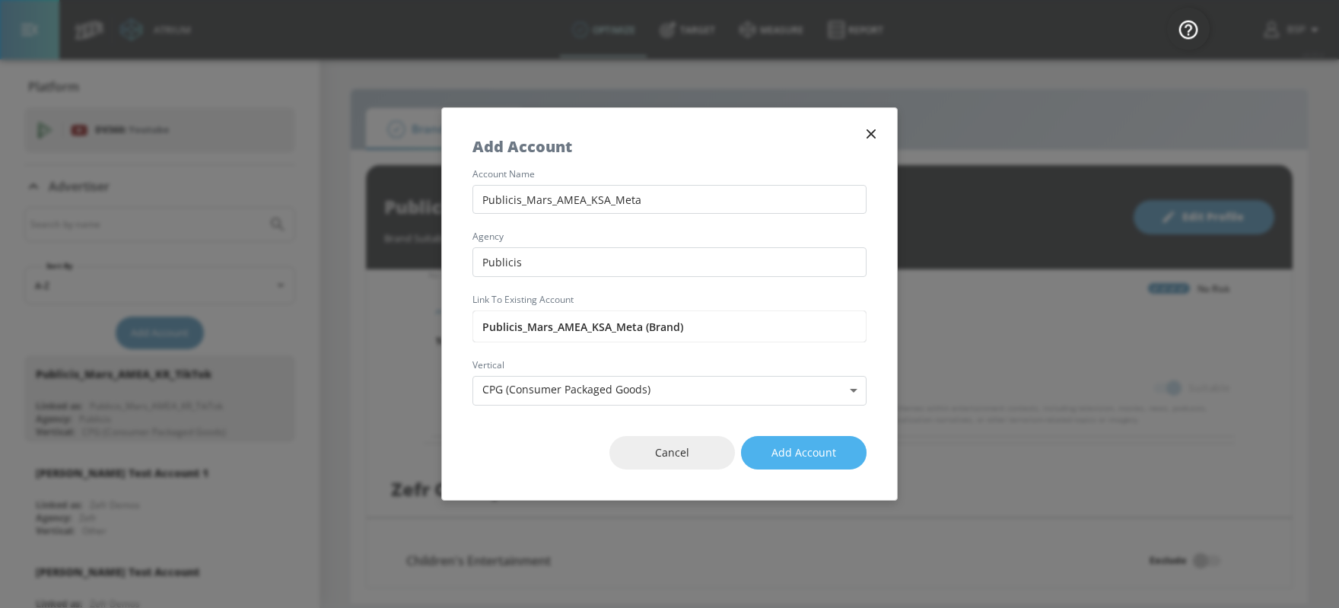
click at [820, 456] on span "Add Account" at bounding box center [804, 453] width 65 height 19
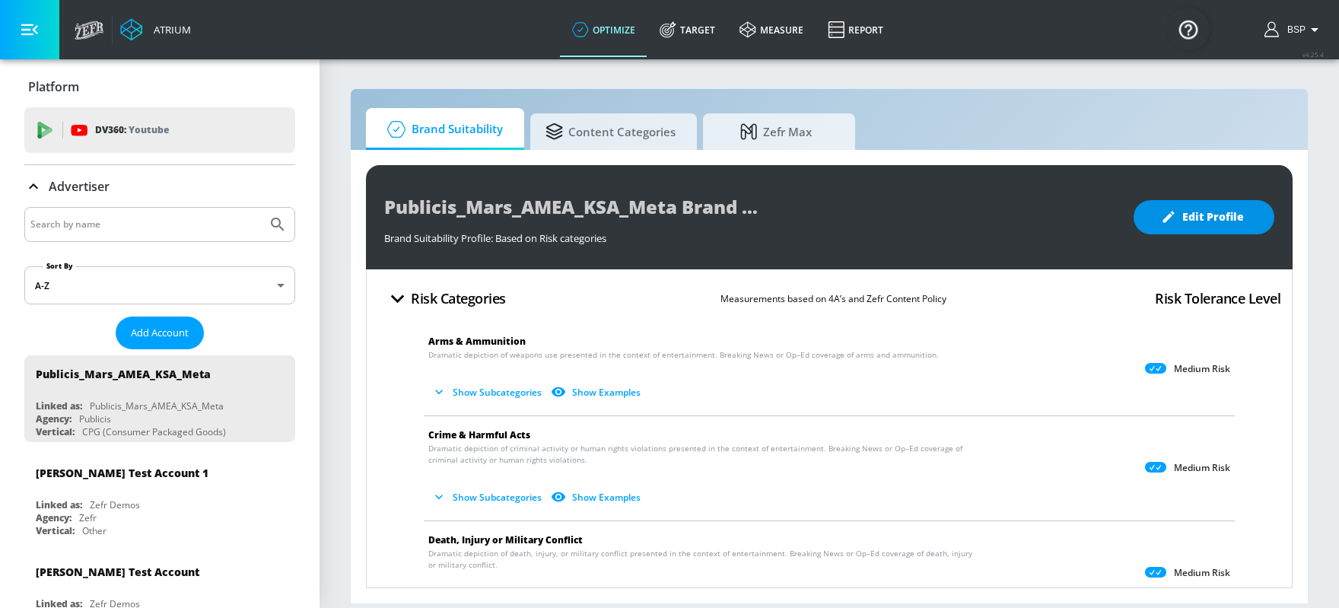
click at [1071, 229] on button "Edit Profile" at bounding box center [1204, 217] width 141 height 34
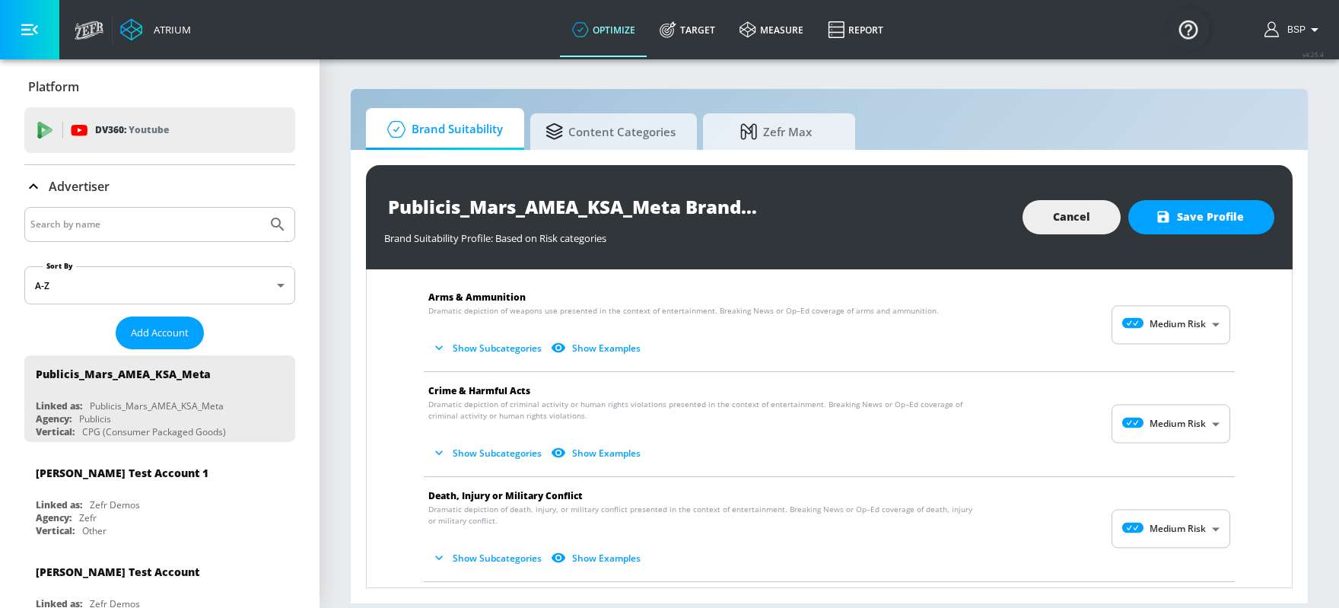
scroll to position [47, 0]
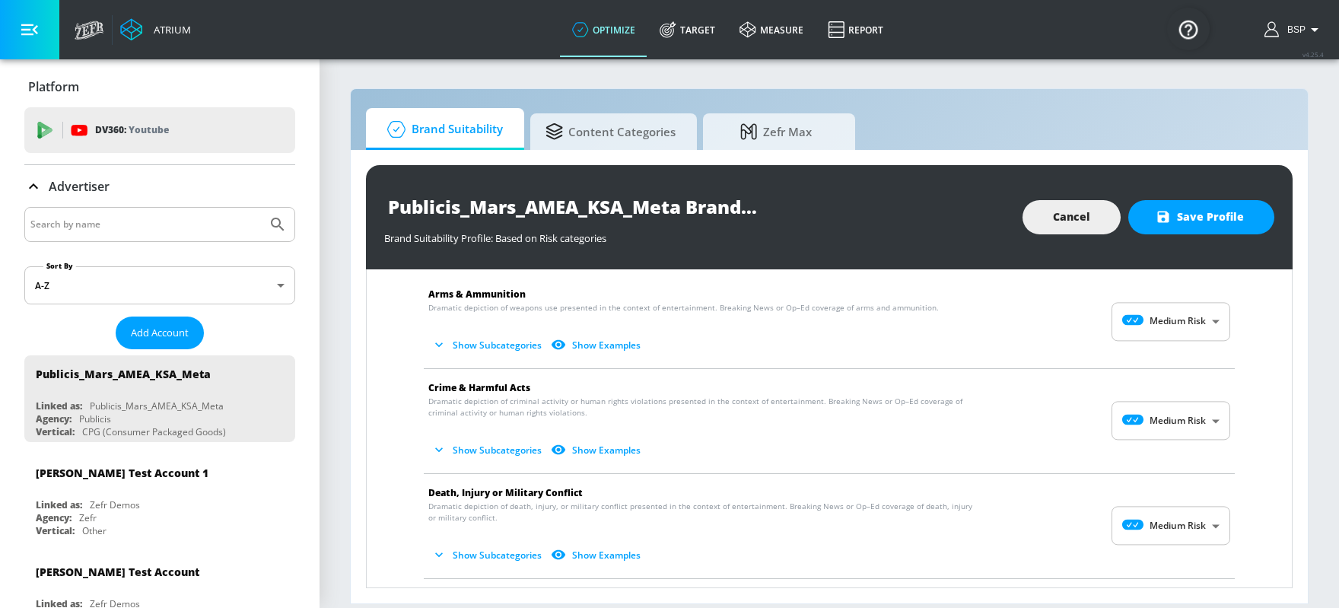
click at [1071, 318] on body "Atrium optimize Target measure Report optimize Target measure Report v 4.25.4 B…" at bounding box center [669, 304] width 1339 height 608
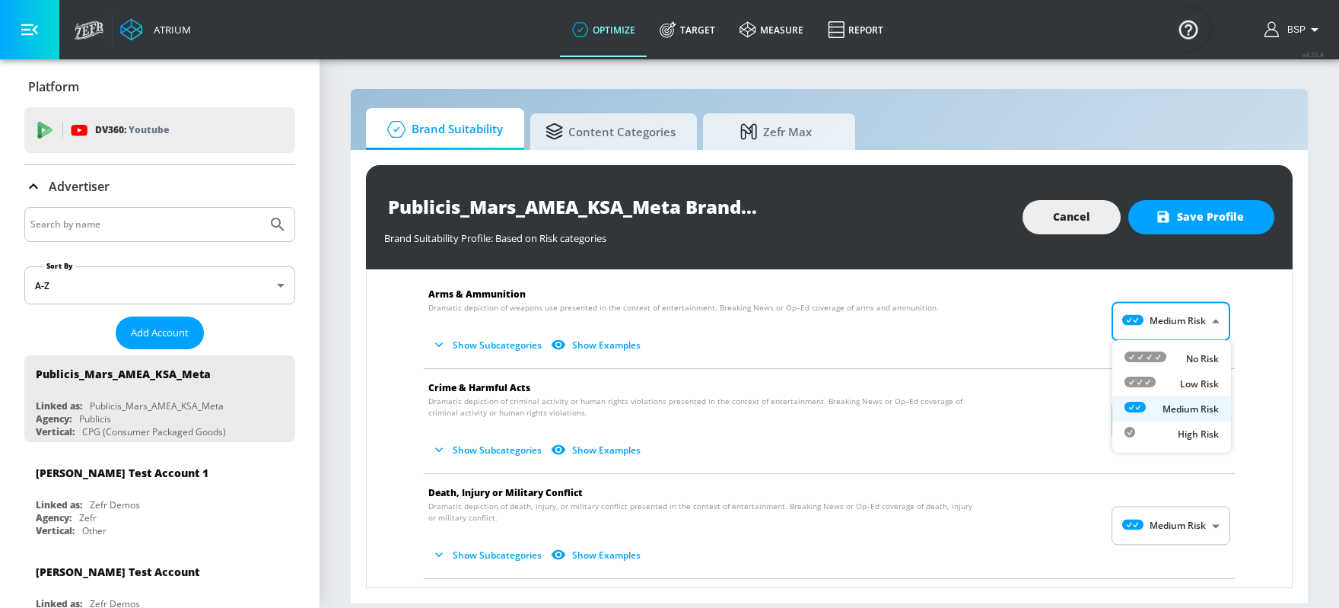
click at [1071, 387] on div "Low Risk" at bounding box center [1172, 384] width 94 height 16
type input "LOW"
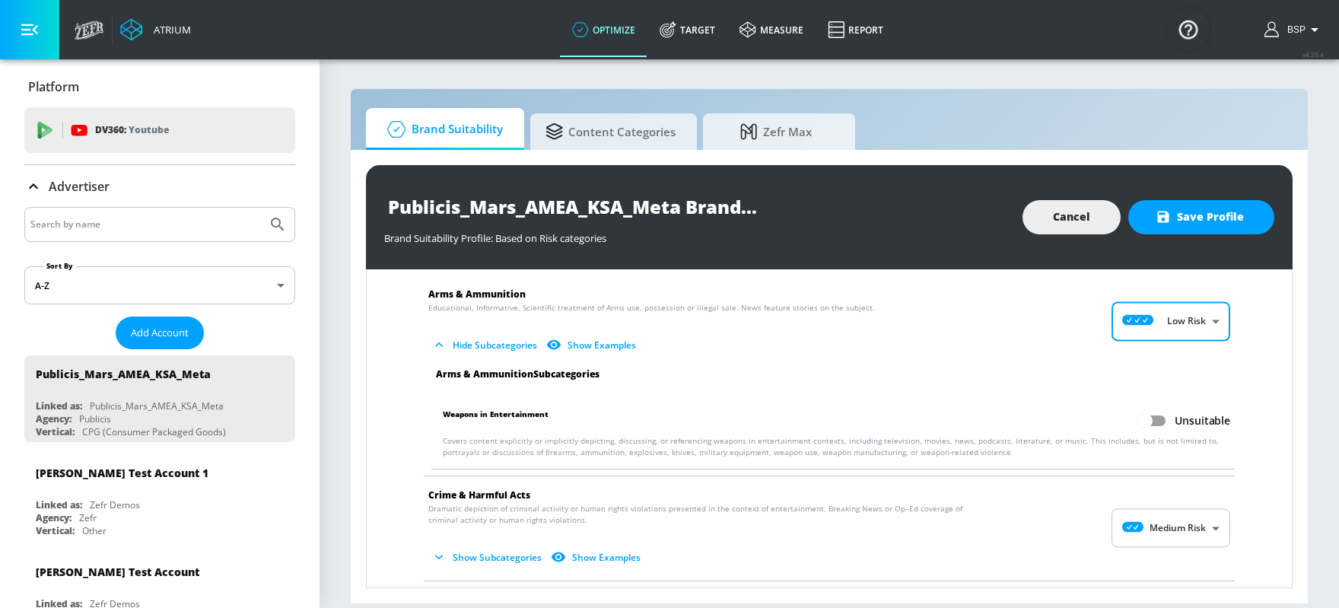
click at [1071, 421] on input "Unsuitable" at bounding box center [1145, 420] width 87 height 29
checkbox input "true"
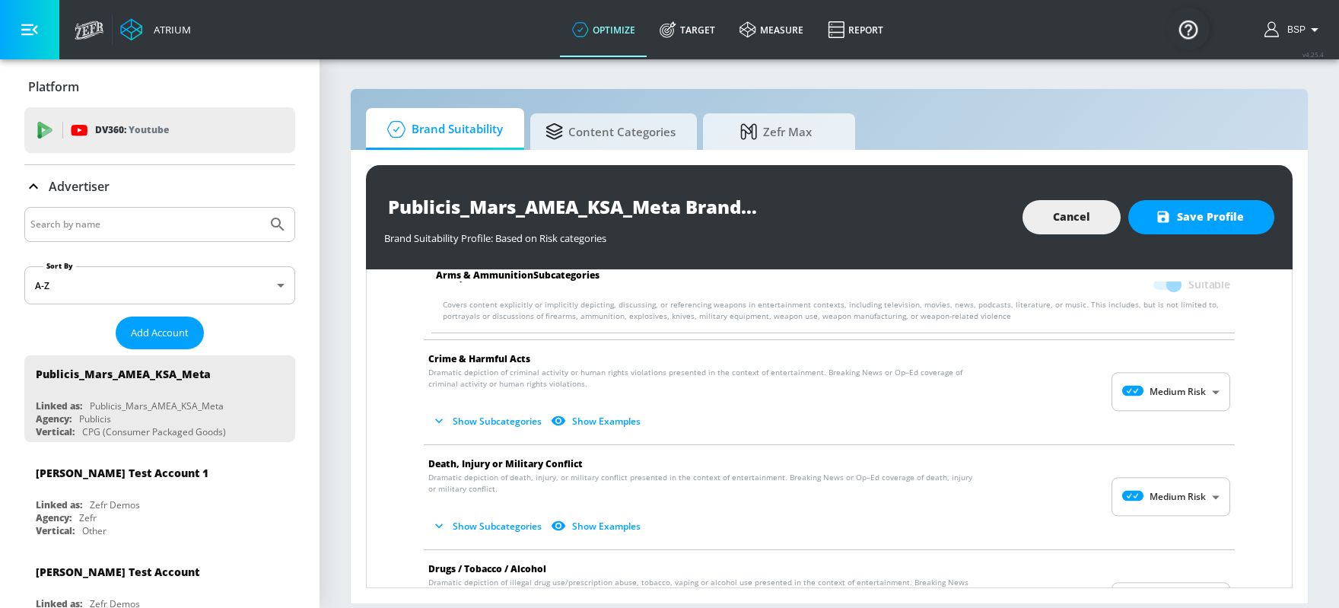
scroll to position [237, 0]
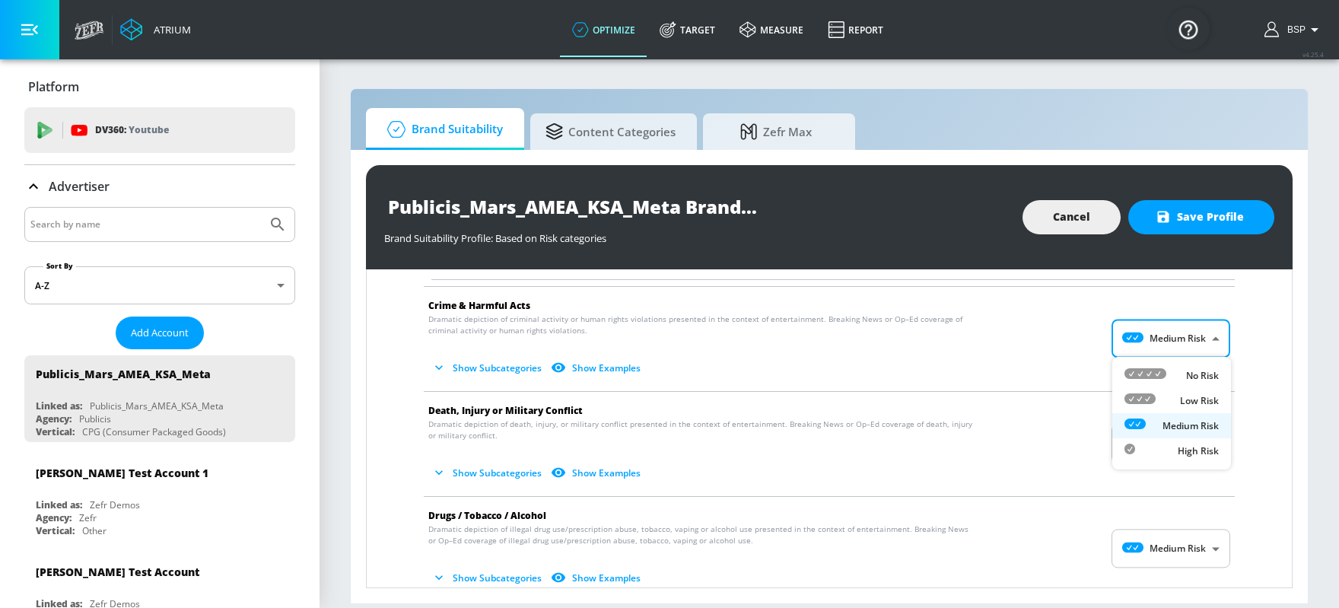
click at [1071, 335] on body "Atrium optimize Target measure Report optimize Target measure Report v 4.25.4 B…" at bounding box center [669, 304] width 1339 height 608
click at [1071, 398] on icon at bounding box center [1140, 398] width 31 height 11
type input "LOW"
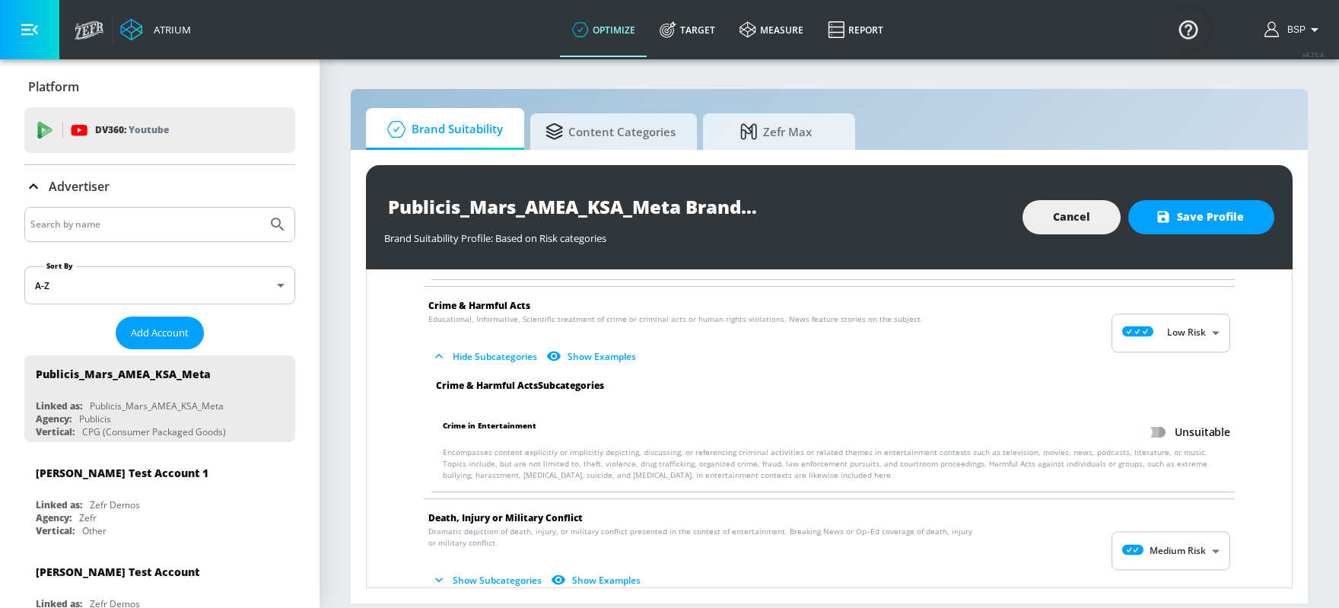
click at [1071, 432] on input "Unsuitable" at bounding box center [1145, 432] width 87 height 29
checkbox input "true"
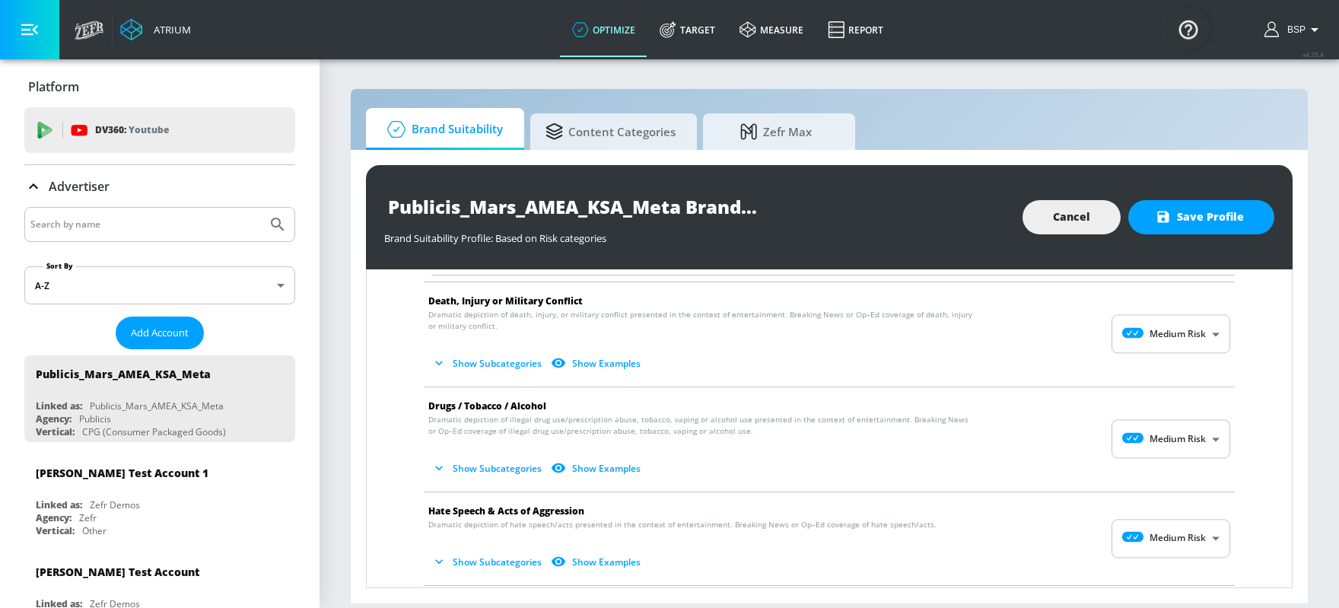
scroll to position [470, 0]
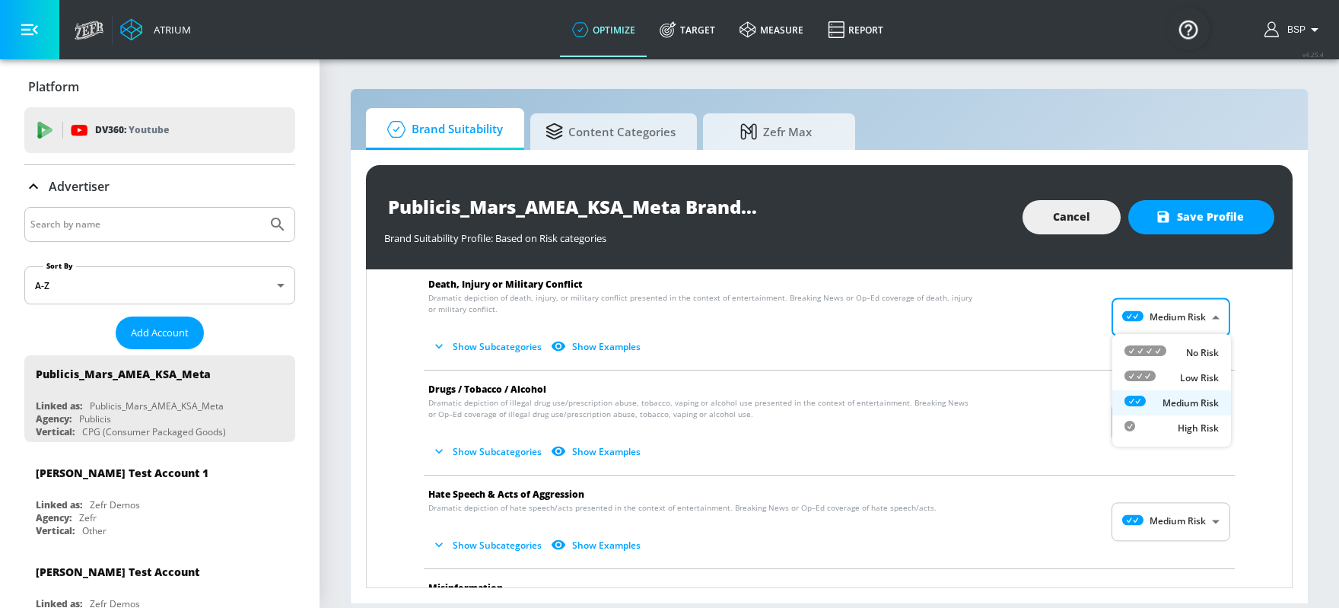
click at [1071, 307] on body "Atrium optimize Target measure Report optimize Target measure Report v 4.25.4 B…" at bounding box center [669, 304] width 1339 height 608
click at [1071, 375] on icon at bounding box center [1140, 376] width 31 height 11
type input "LOW"
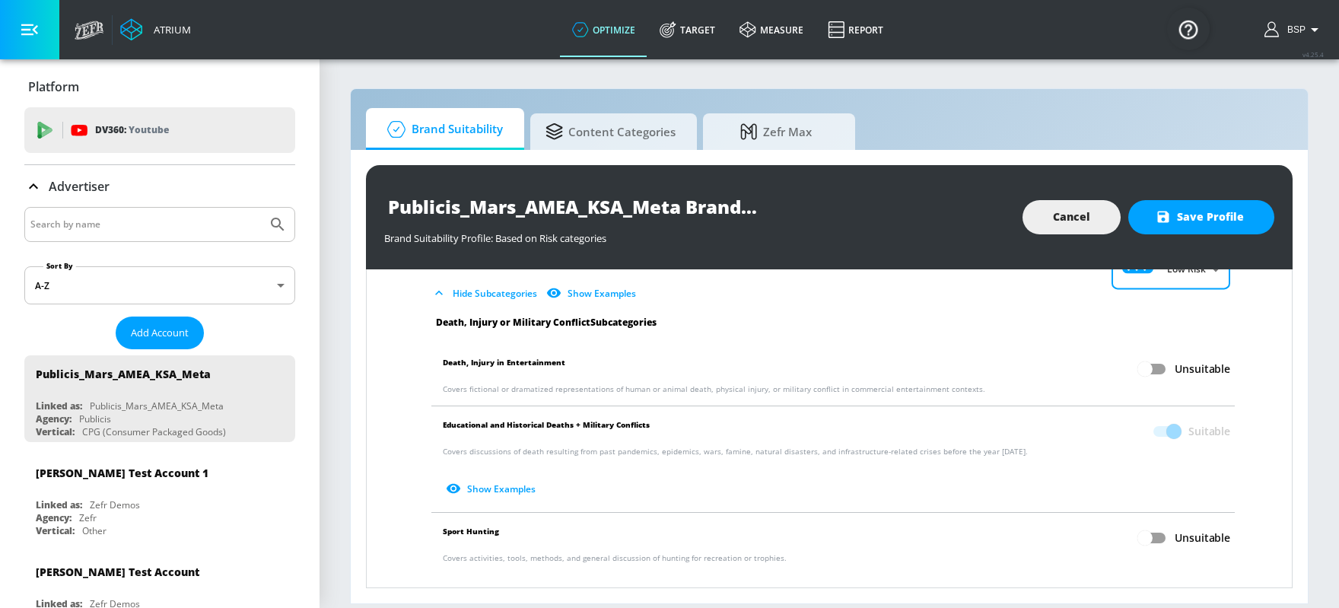
scroll to position [520, 0]
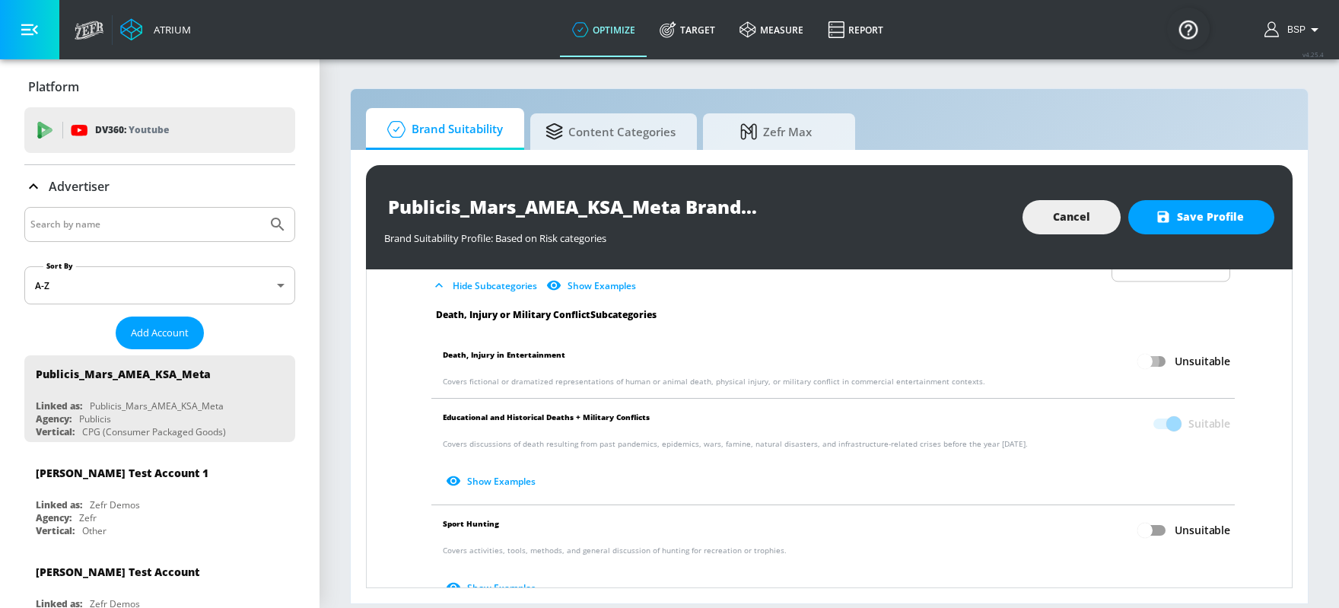
click at [1071, 368] on input "Unsuitable" at bounding box center [1145, 361] width 87 height 29
checkbox input "true"
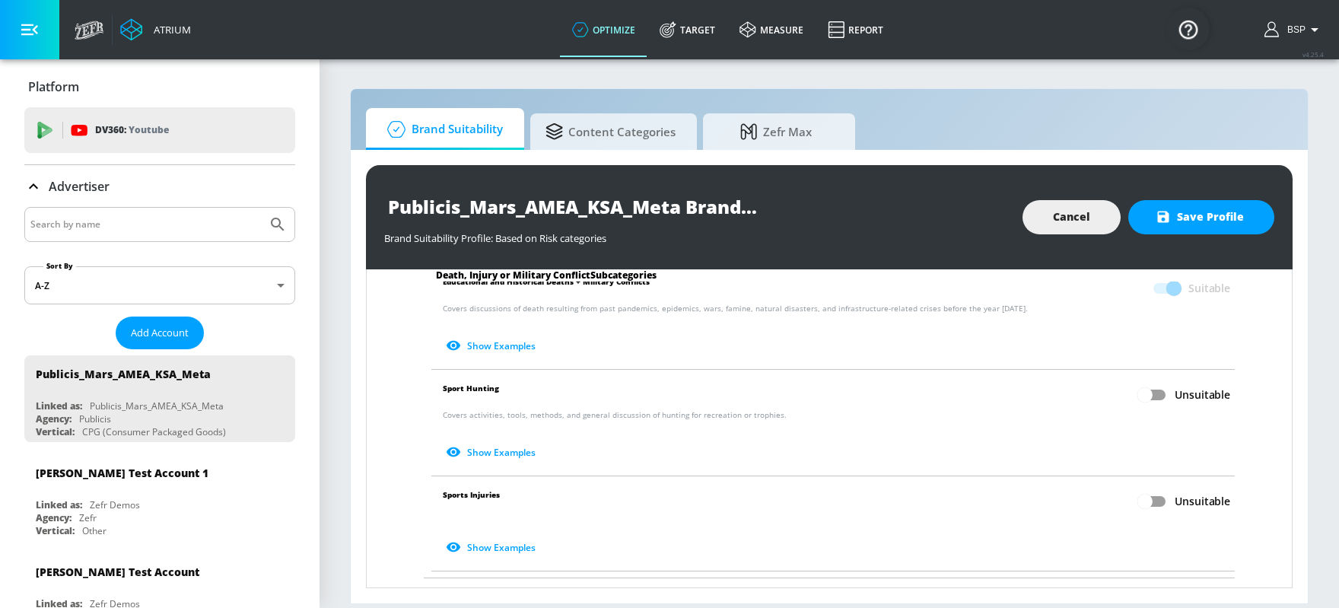
scroll to position [659, 0]
click at [1071, 485] on input "Unsuitable" at bounding box center [1145, 497] width 87 height 29
checkbox input "true"
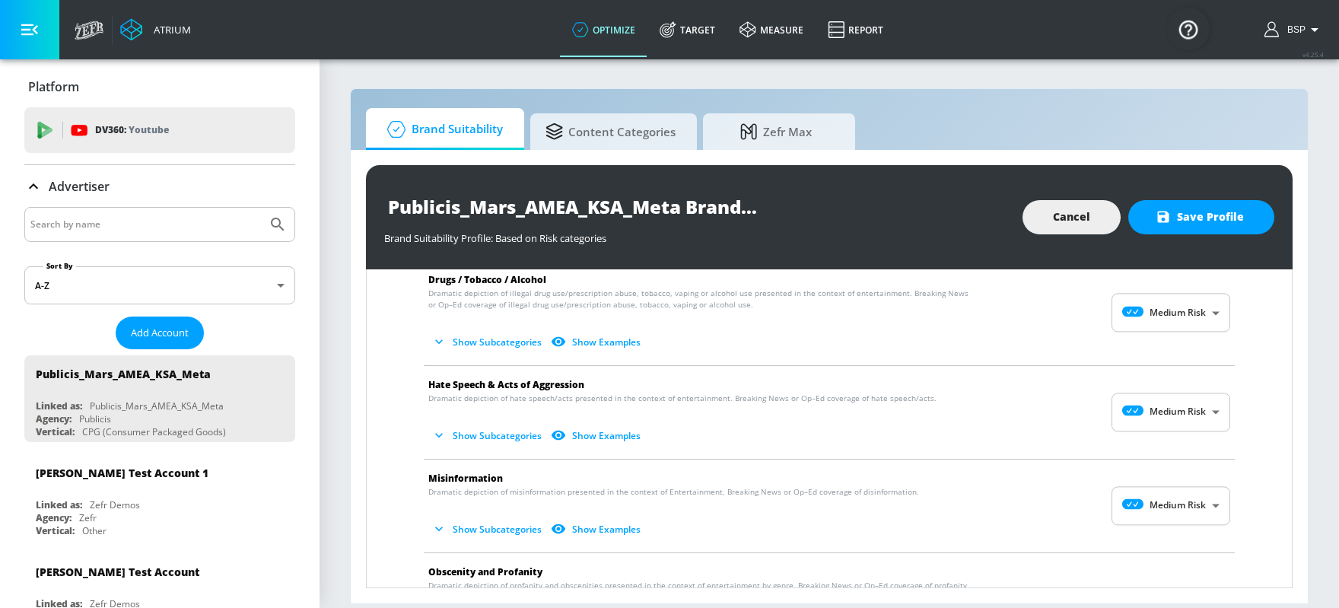
scroll to position [982, 0]
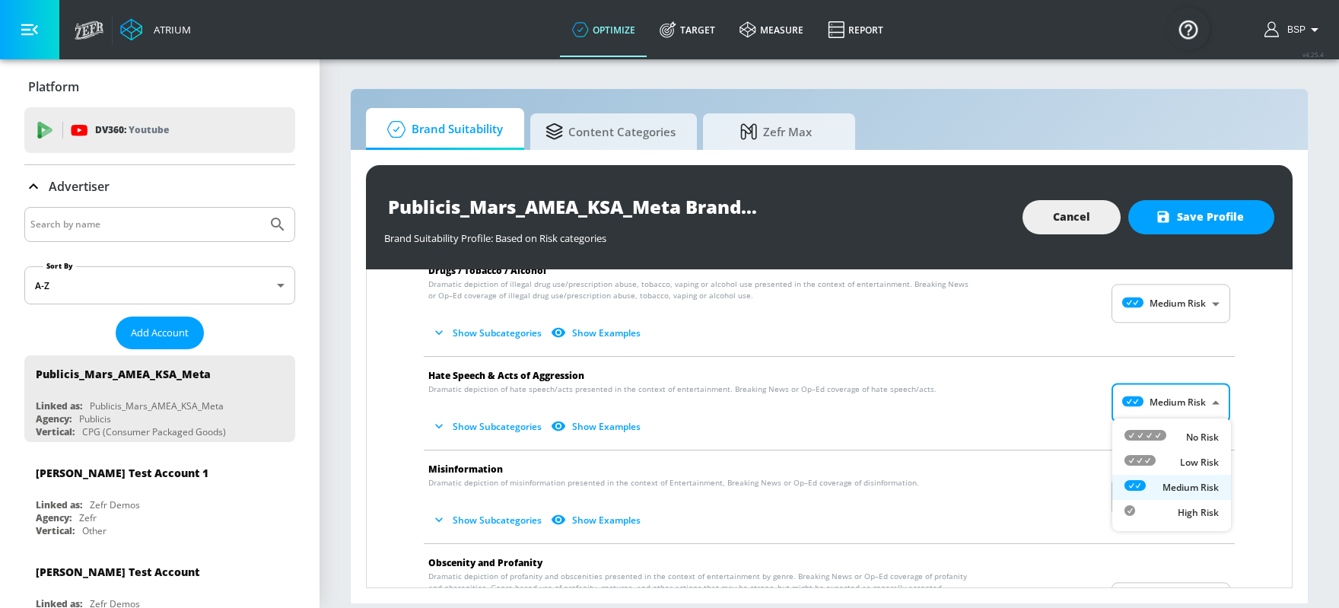
click at [1071, 393] on body "Atrium optimize Target measure Report optimize Target measure Report v 4.25.4 B…" at bounding box center [669, 304] width 1339 height 608
click at [1071, 435] on icon at bounding box center [1146, 435] width 42 height 11
type input "MINIMAL"
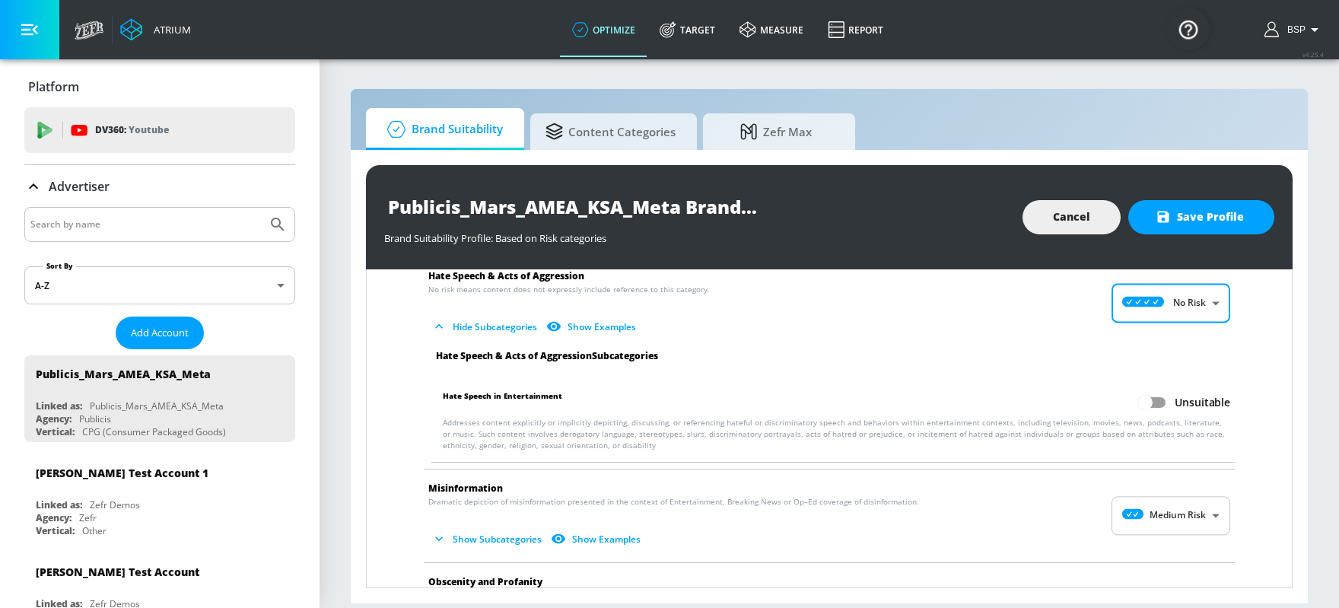
scroll to position [1090, 0]
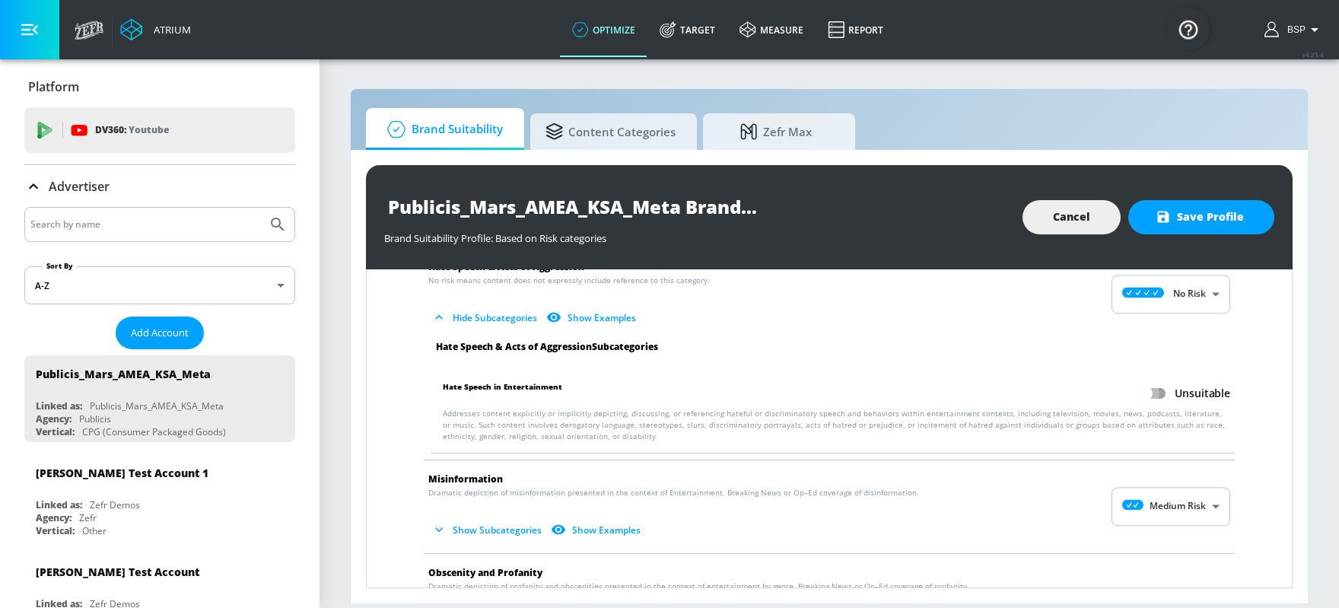
click at [1071, 383] on input "Unsuitable" at bounding box center [1145, 393] width 87 height 29
checkbox input "true"
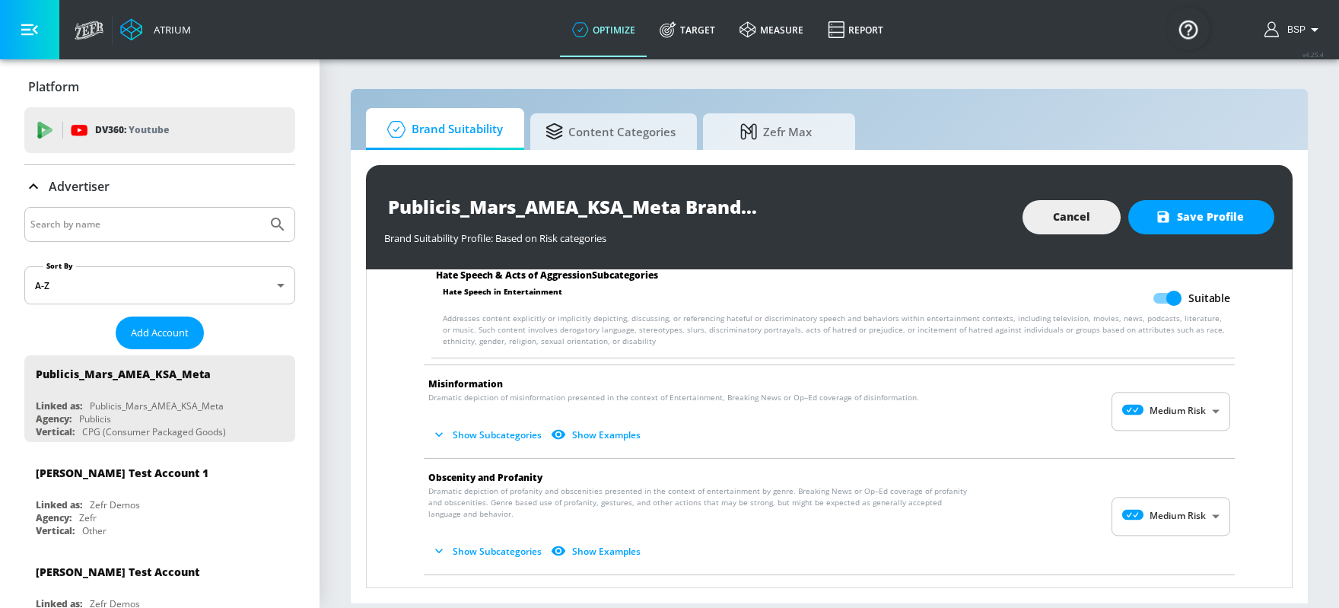
scroll to position [1189, 0]
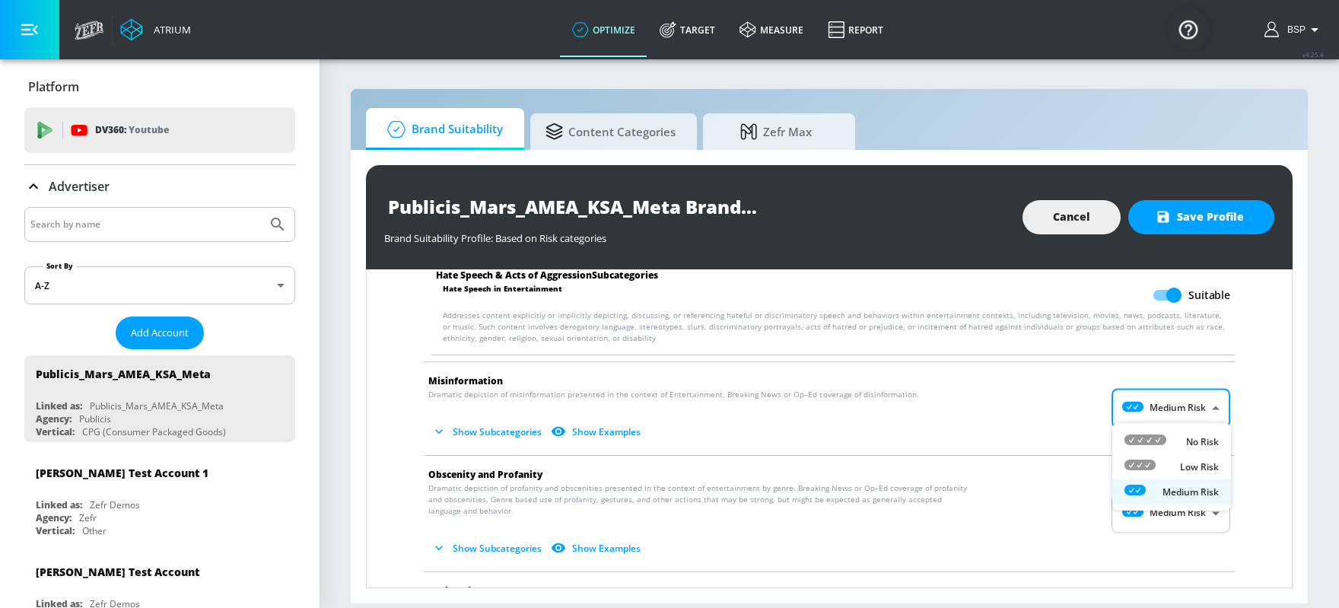
click at [1071, 415] on body "Atrium optimize Target measure Report optimize Target measure Report v 4.25.4 B…" at bounding box center [669, 304] width 1339 height 608
click at [1071, 444] on icon at bounding box center [1146, 439] width 42 height 11
type input "MINIMAL"
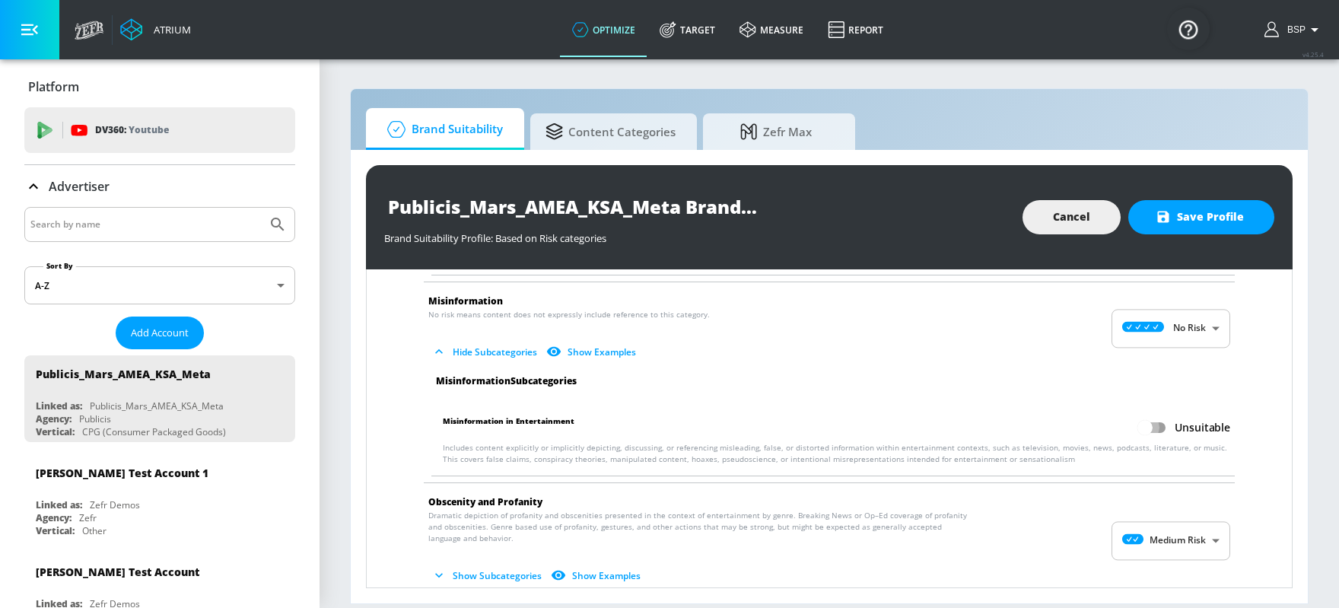
click at [1071, 424] on input "Unsuitable" at bounding box center [1145, 427] width 87 height 29
checkbox input "true"
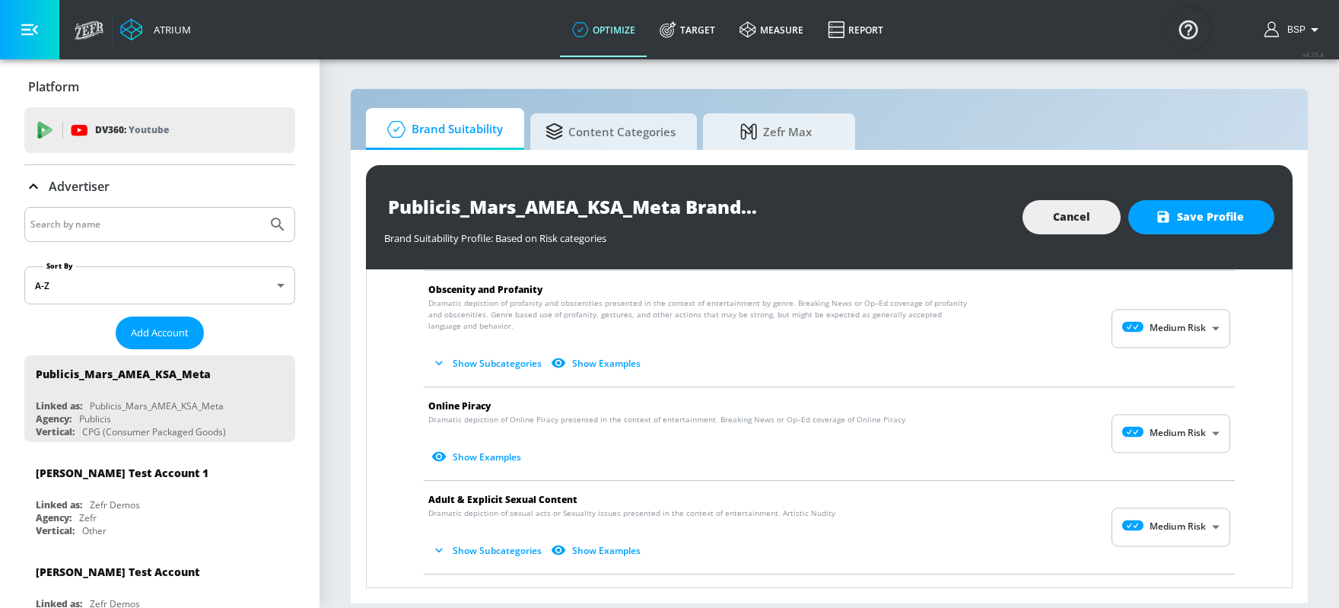
scroll to position [1488, 0]
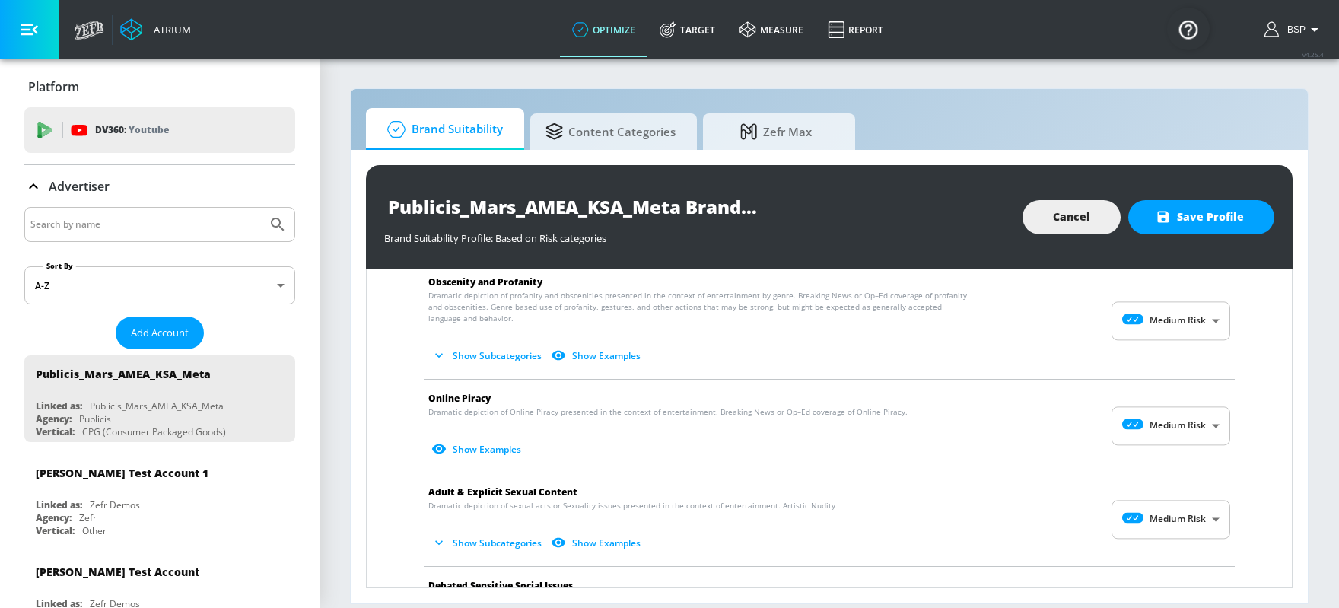
click at [1071, 415] on body "Atrium optimize Target measure Report optimize Target measure Report v 4.25.4 B…" at bounding box center [669, 304] width 1339 height 608
click at [1071, 453] on div "No Risk" at bounding box center [1172, 458] width 94 height 16
type input "MINIMAL"
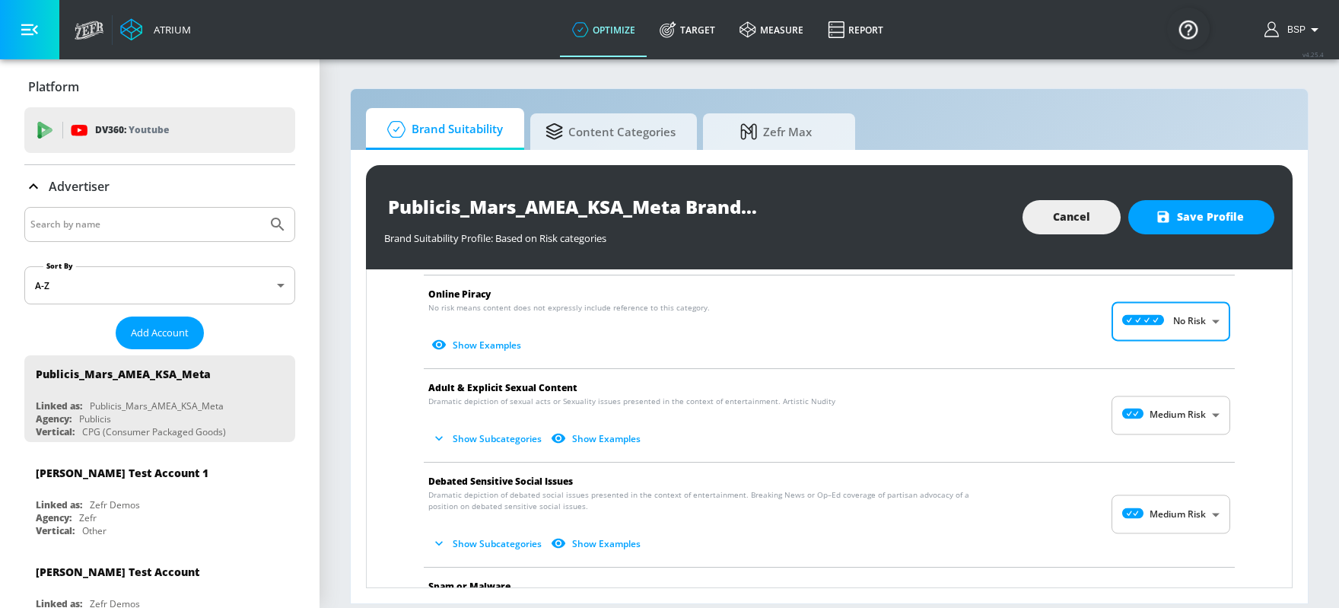
scroll to position [1599, 0]
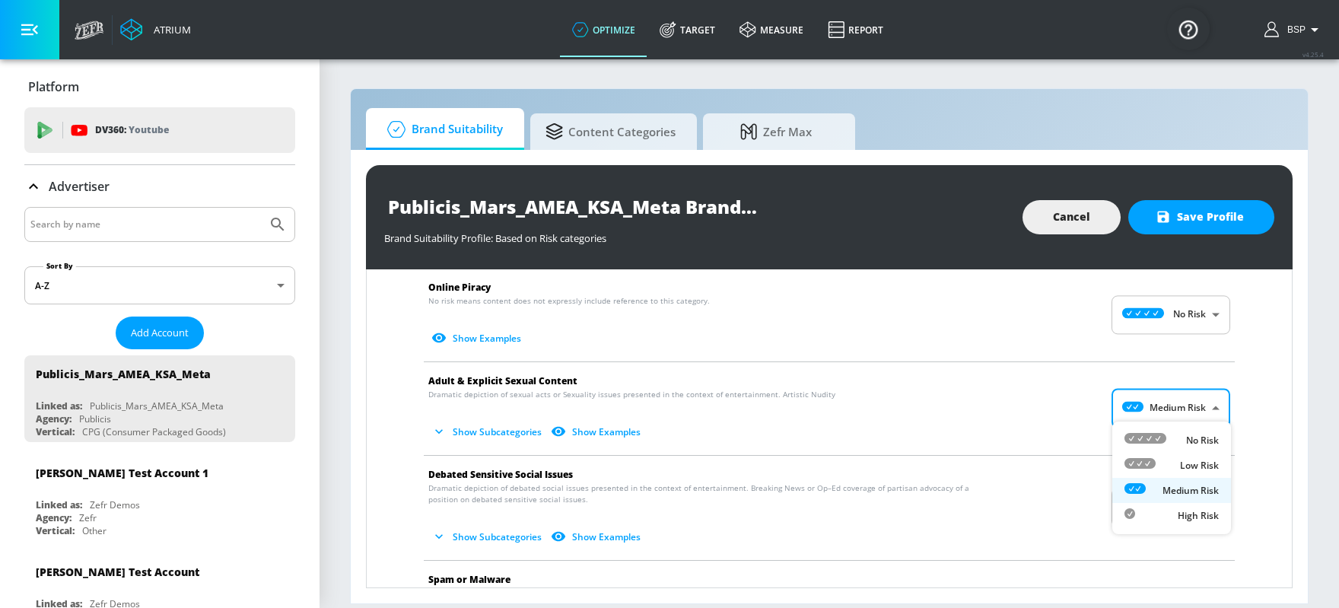
click at [1071, 408] on body "Atrium optimize Target measure Report optimize Target measure Report v 4.25.4 B…" at bounding box center [669, 304] width 1339 height 608
click at [1071, 461] on icon at bounding box center [1140, 463] width 31 height 11
type input "LOW"
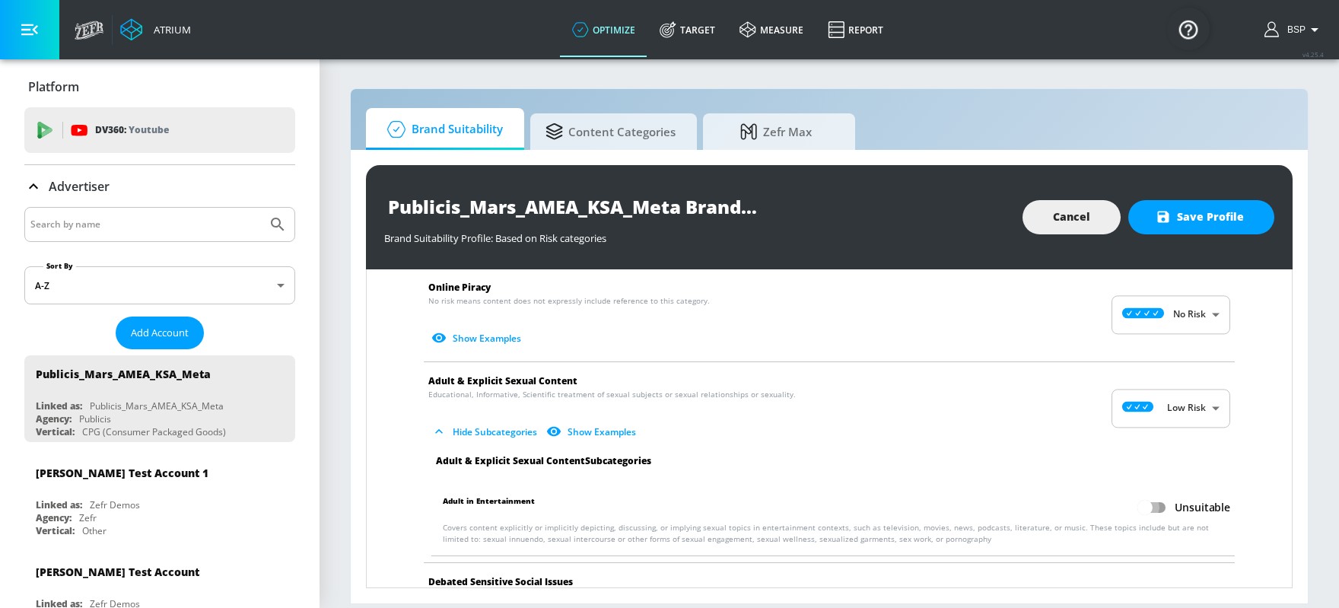
click at [1071, 485] on input "Unsuitable" at bounding box center [1145, 507] width 87 height 29
checkbox input "true"
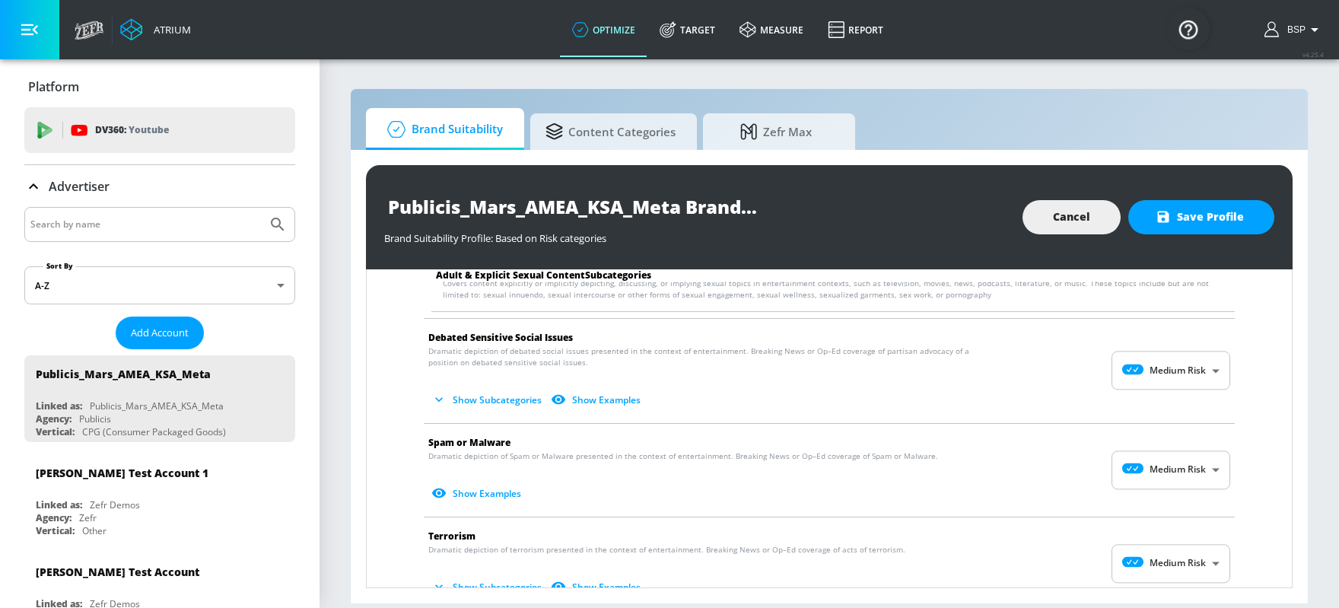
scroll to position [1847, 0]
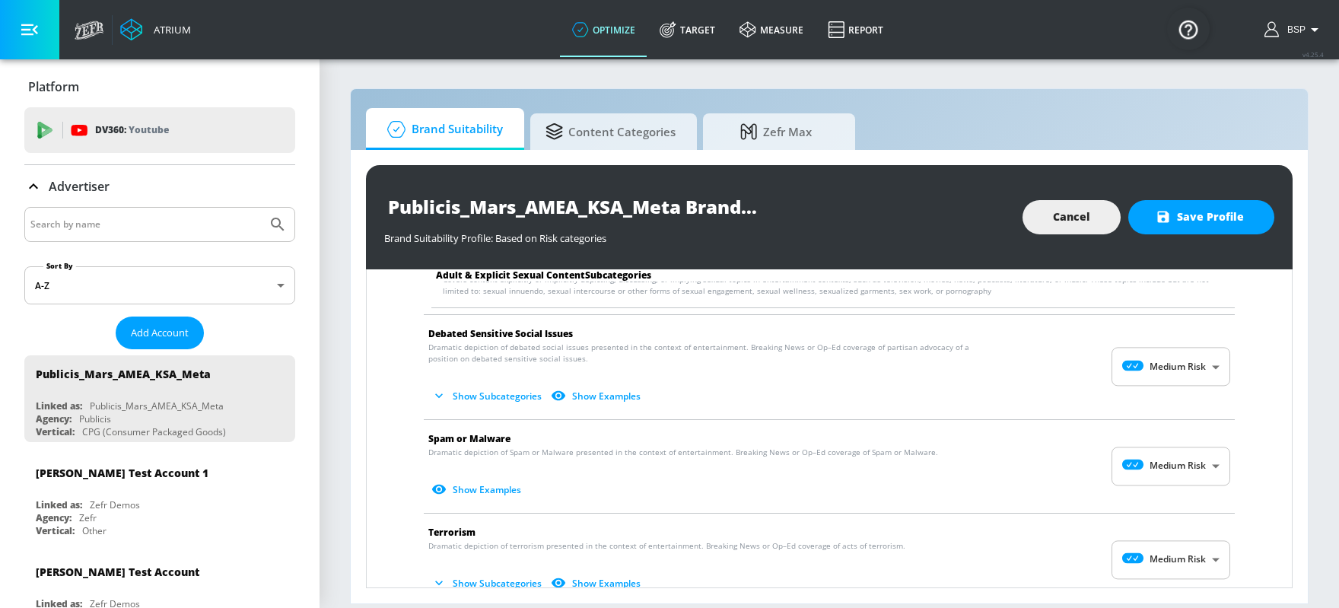
click at [1071, 375] on body "Atrium optimize Target measure Report optimize Target measure Report v 4.25.4 B…" at bounding box center [669, 304] width 1339 height 608
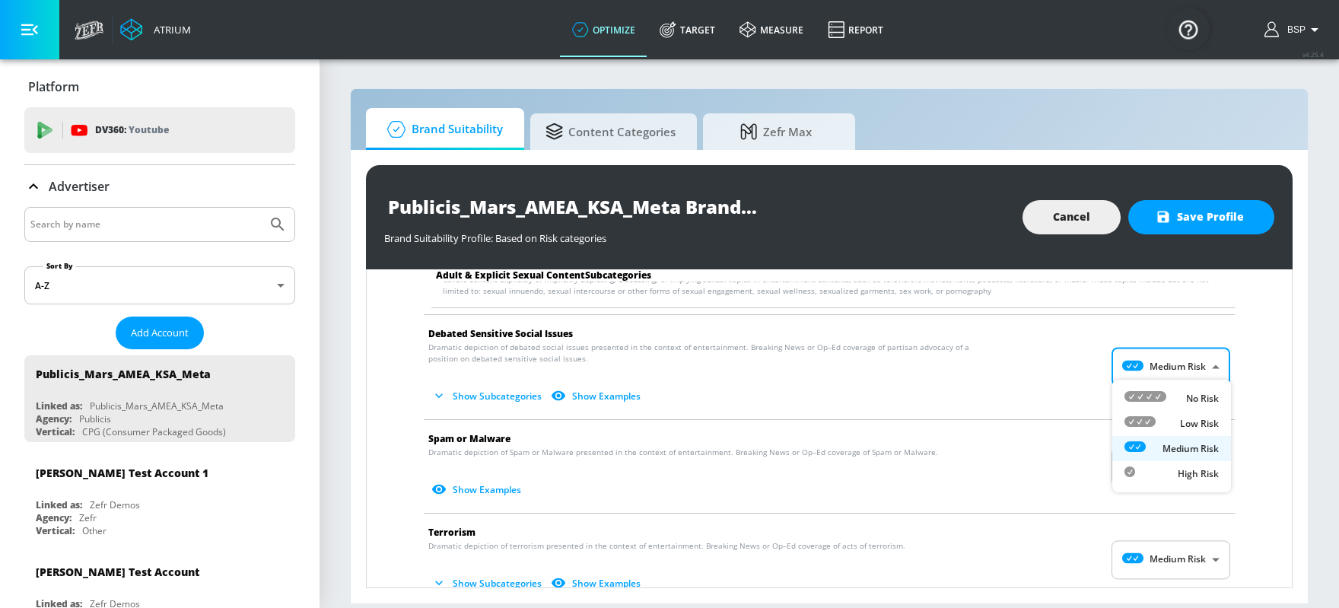
click at [1071, 399] on div "No Risk" at bounding box center [1172, 398] width 94 height 16
type input "MINIMAL"
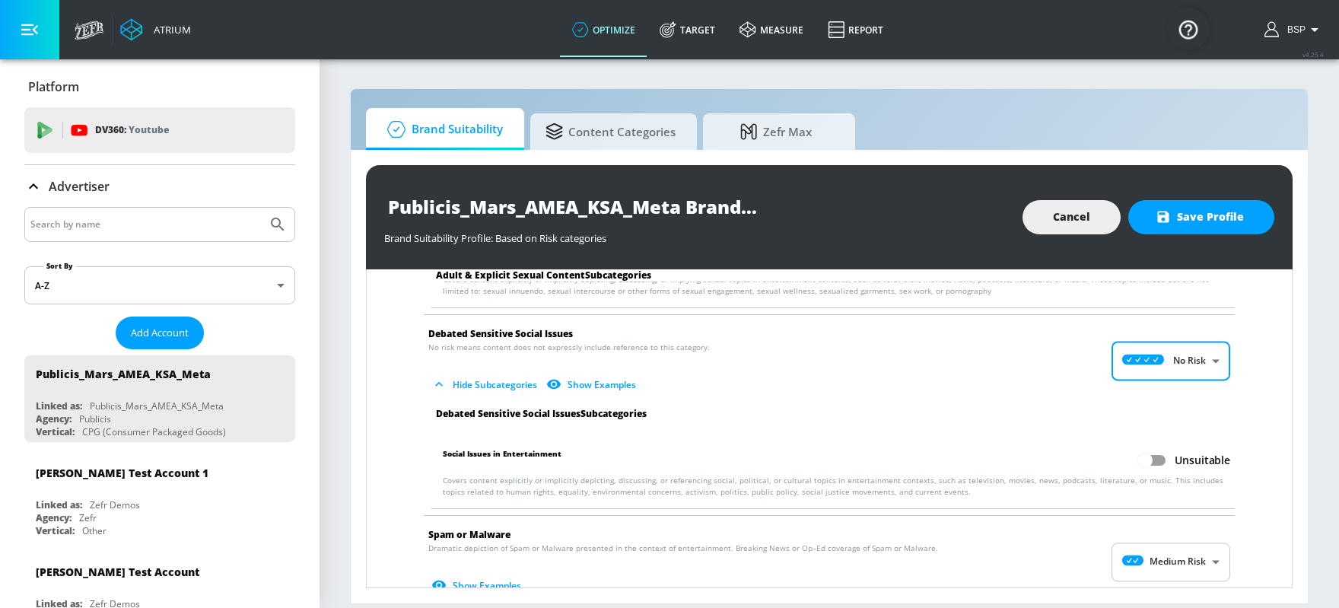
click at [1071, 446] on input "Unsuitable" at bounding box center [1145, 460] width 87 height 29
checkbox input "true"
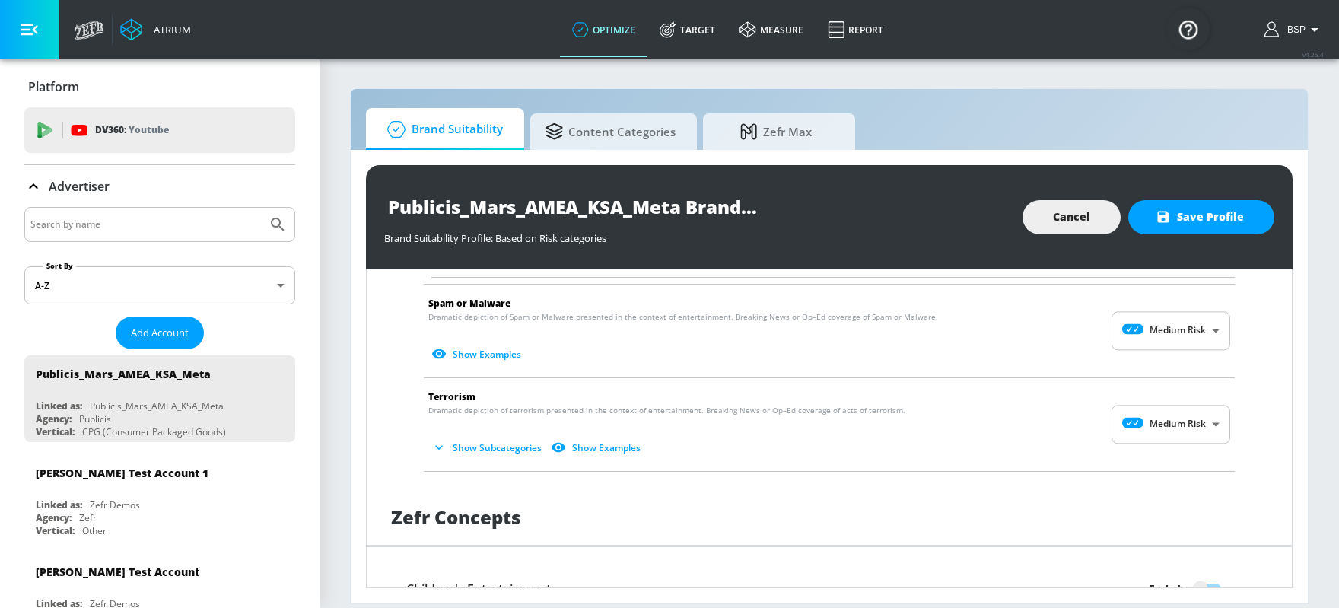
scroll to position [2052, 0]
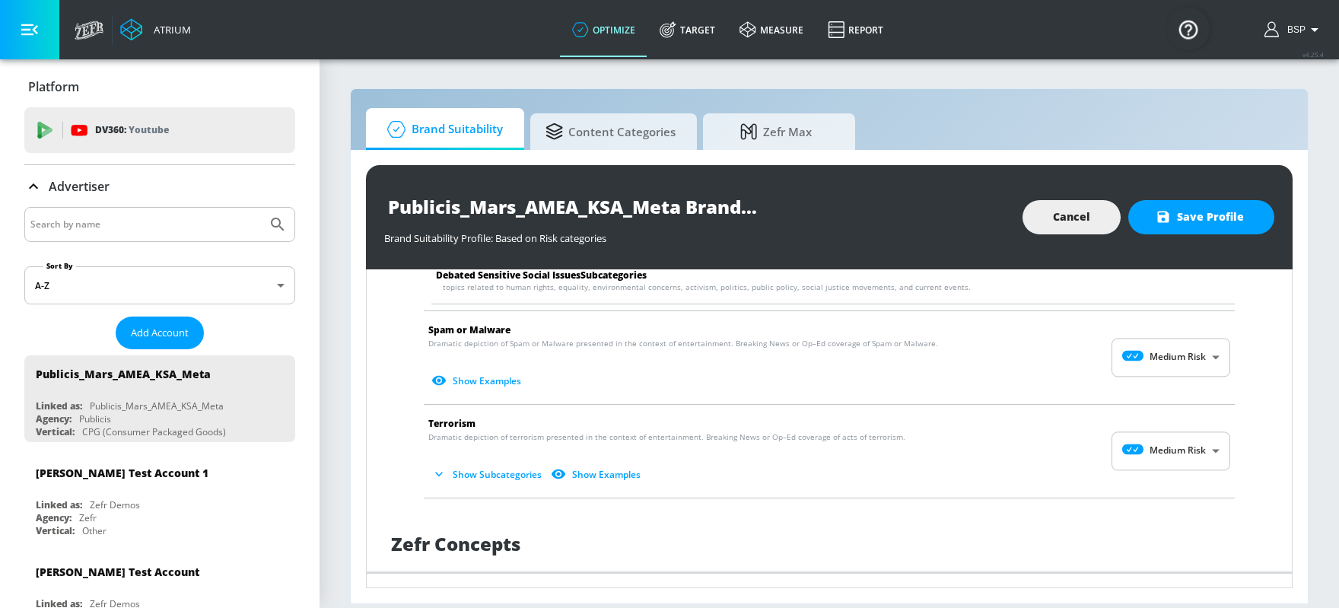
click at [1071, 364] on body "Atrium optimize Target measure Report optimize Target measure Report v 4.25.4 B…" at bounding box center [669, 304] width 1339 height 608
click at [1071, 381] on icon at bounding box center [1146, 386] width 42 height 11
type input "MINIMAL"
click at [1071, 432] on body "Atrium optimize Target measure Report optimize Target measure Report v 4.25.4 B…" at bounding box center [669, 304] width 1339 height 608
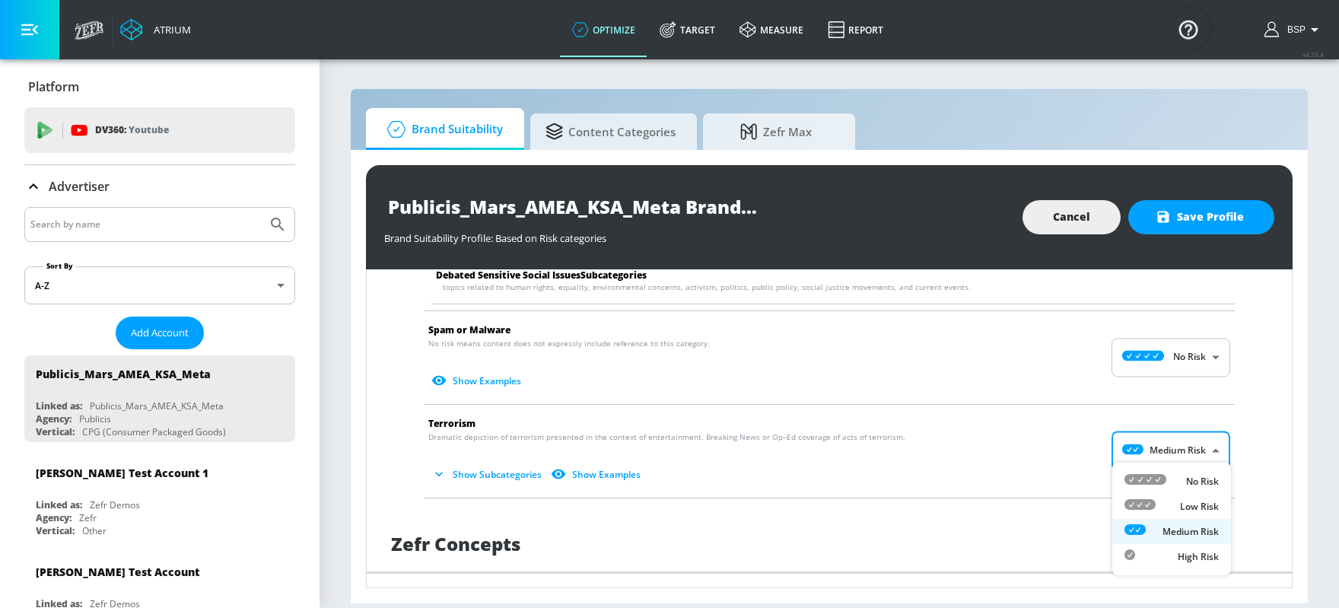
click at [1071, 476] on icon at bounding box center [1146, 479] width 42 height 11
type input "MINIMAL"
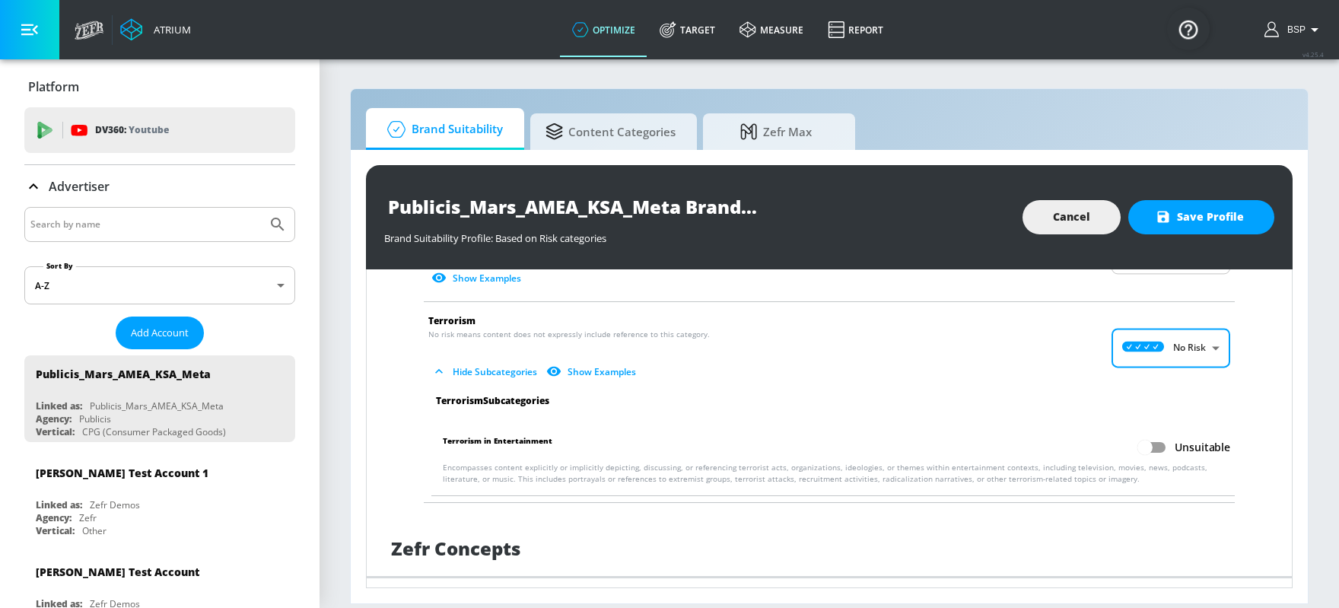
scroll to position [2201, 0]
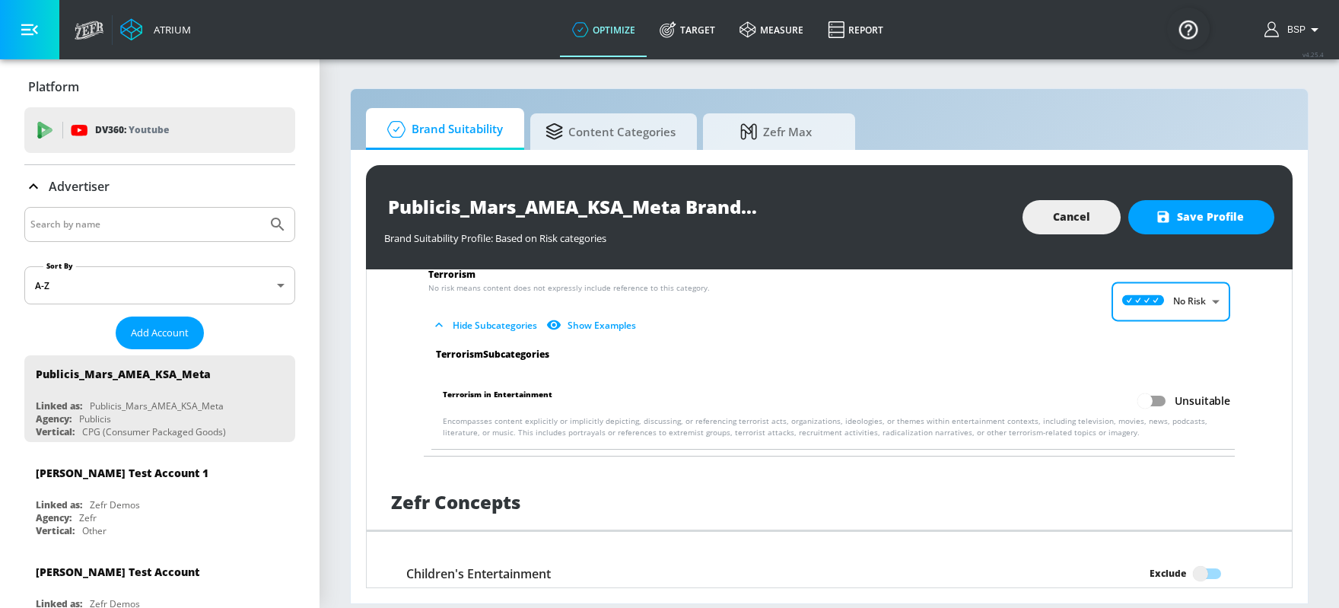
click at [1071, 387] on input "Unsuitable" at bounding box center [1145, 401] width 87 height 29
checkbox input "true"
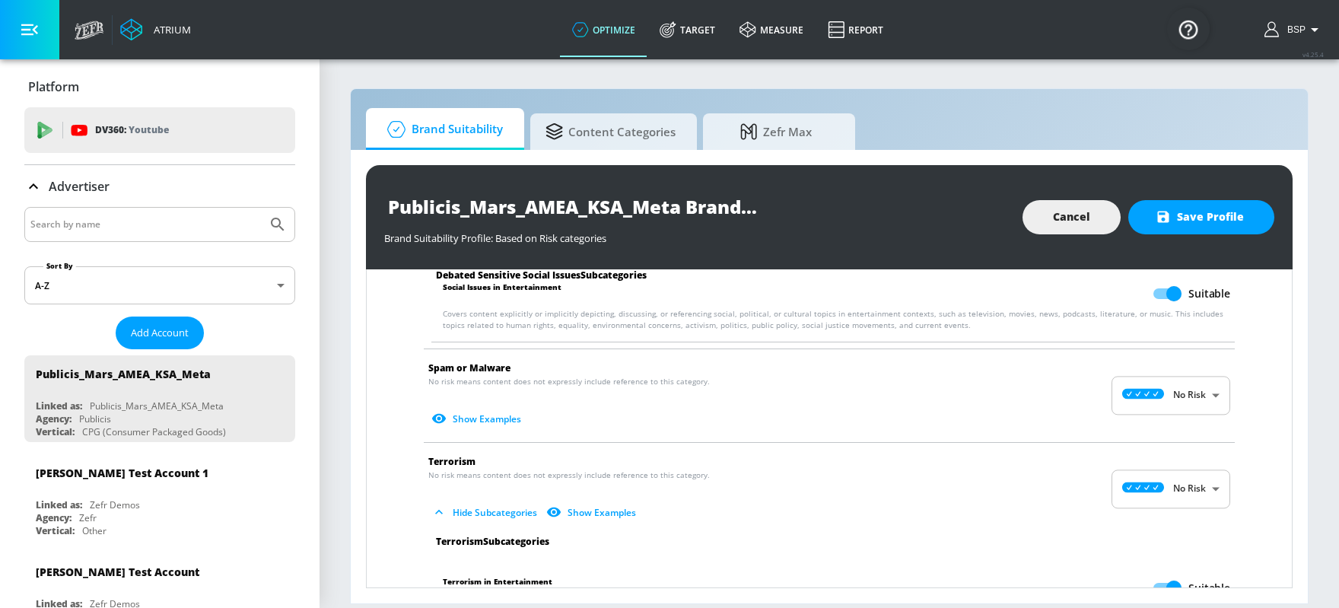
scroll to position [1927, 0]
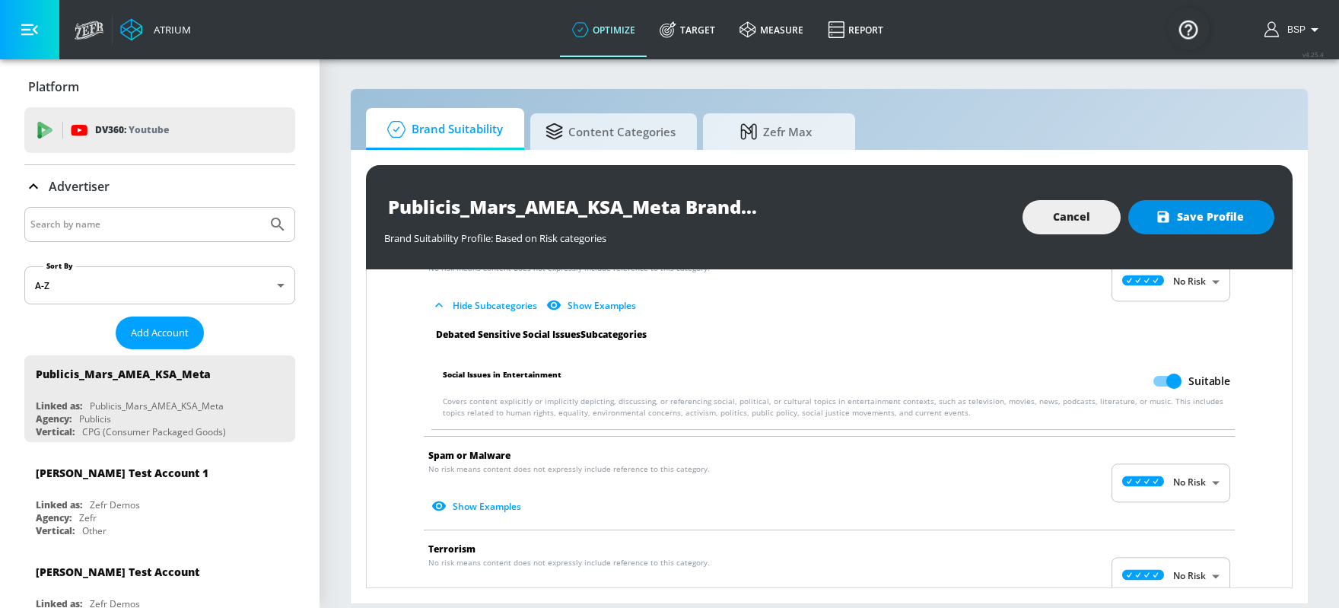
click at [1071, 215] on span "Save Profile" at bounding box center [1201, 217] width 85 height 19
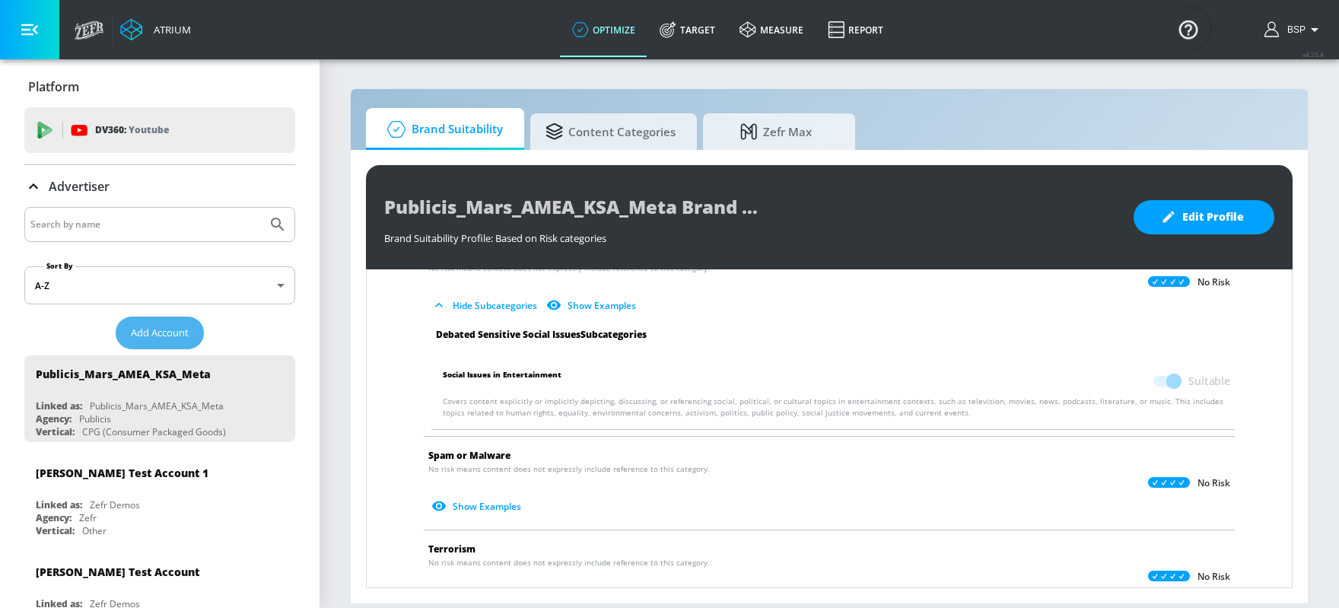
click at [153, 326] on span "Add Account" at bounding box center [160, 333] width 58 height 18
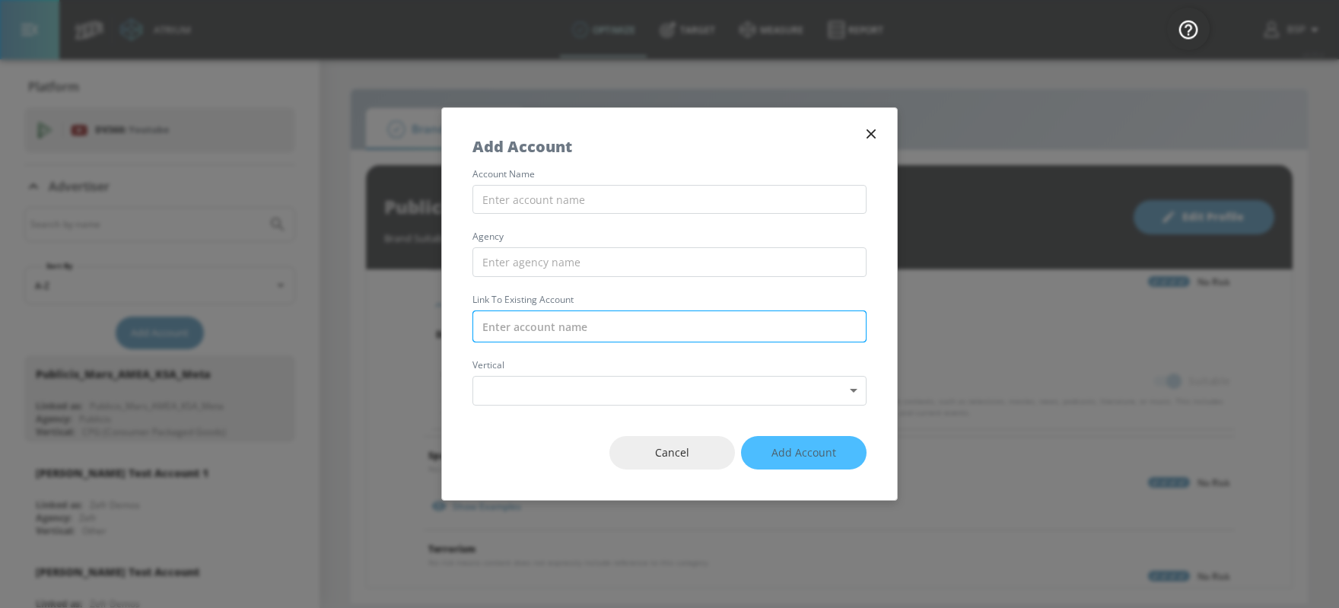
click at [603, 332] on input "text" at bounding box center [670, 326] width 394 height 32
paste input "Publicis_Mars_AMEA_KSA_TikTok"
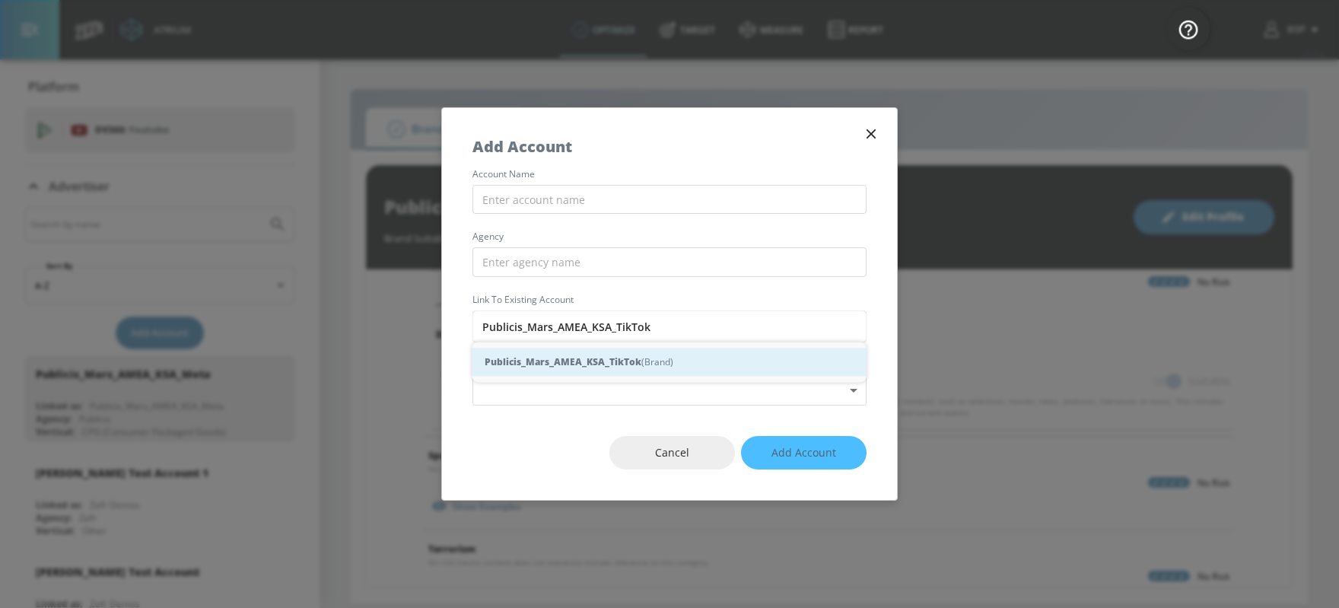
click at [593, 368] on strong "Publicis_Mars_AMEA_KSA_TikTok" at bounding box center [563, 362] width 157 height 16
type input "Publicis_Mars_AMEA_KSA_TikTok (Brand)"
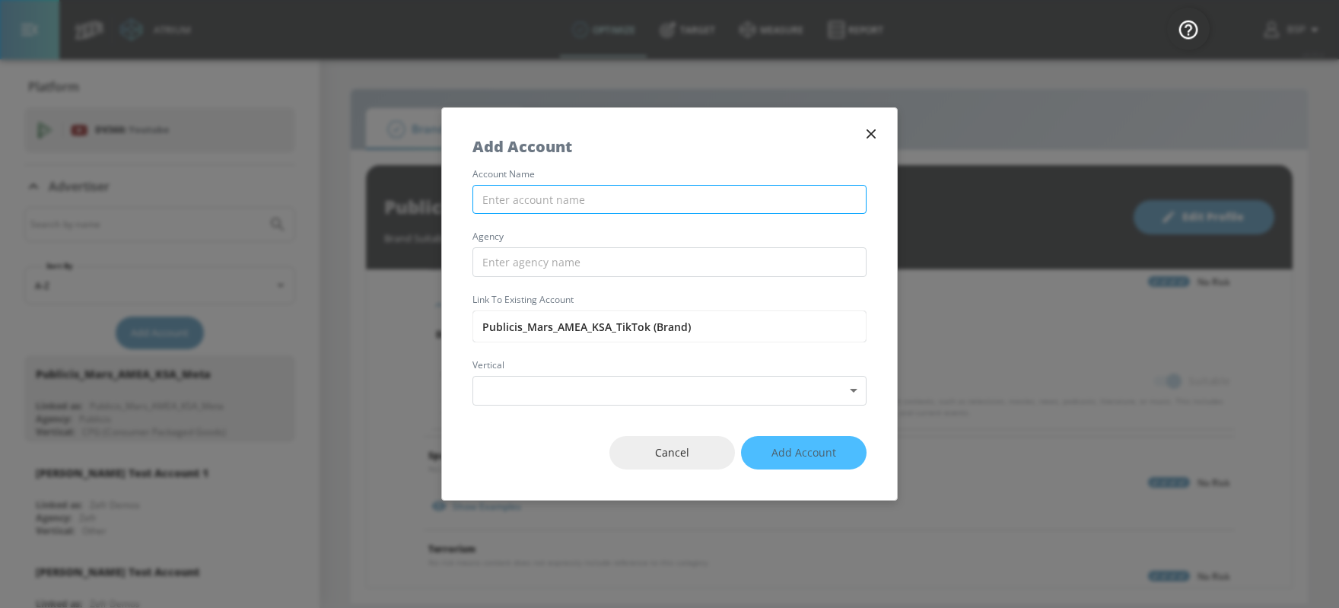
click at [564, 204] on input "text" at bounding box center [670, 200] width 394 height 30
paste input "Publicis_Mars_AMEA_KSA_TikTok"
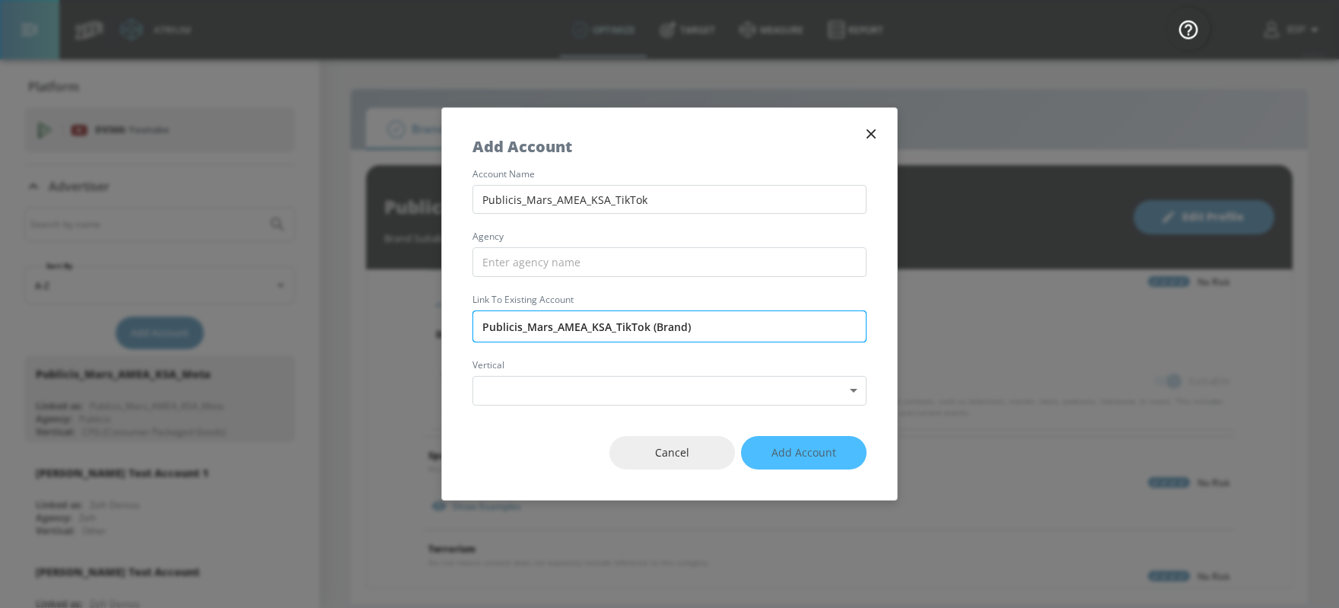
type input "Publicis_Mars_AMEA_KSA_TikTok"
drag, startPoint x: 520, startPoint y: 326, endPoint x: 463, endPoint y: 326, distance: 57.1
click at [463, 326] on div "account name Publicis_Mars_AMEA_KSA_TikTok agency Link to Existing Account Publ…" at bounding box center [669, 288] width 455 height 236
click at [514, 268] on input "text" at bounding box center [670, 262] width 394 height 30
paste input "Publicis"
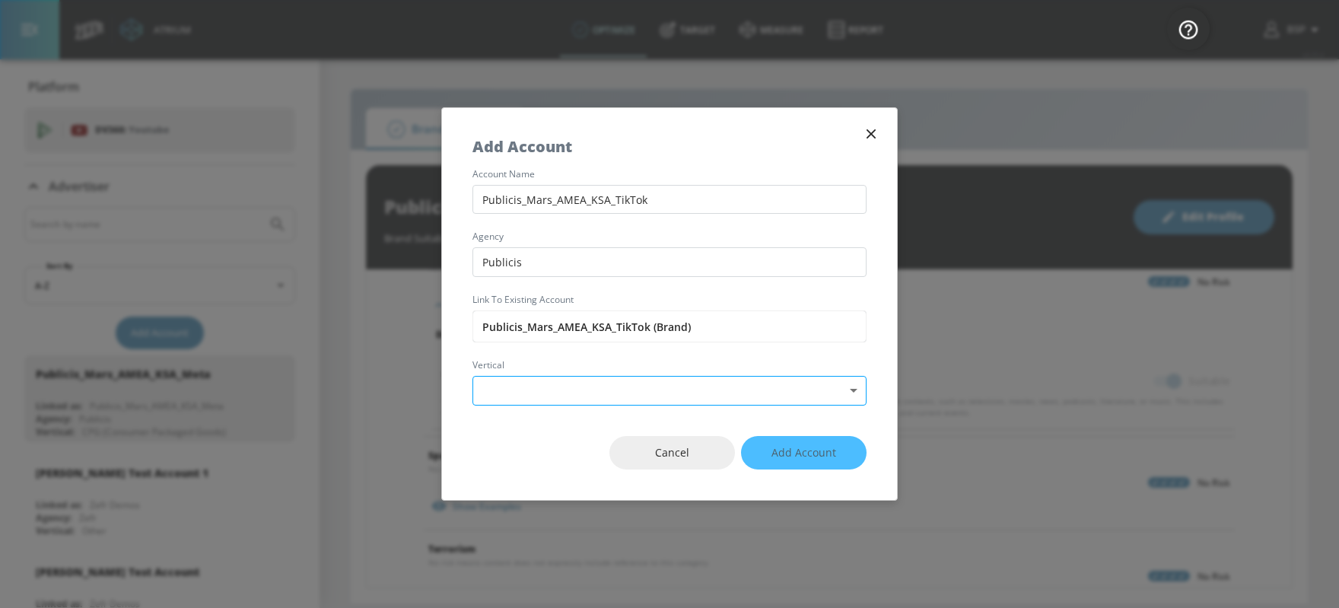
type input "Publicis"
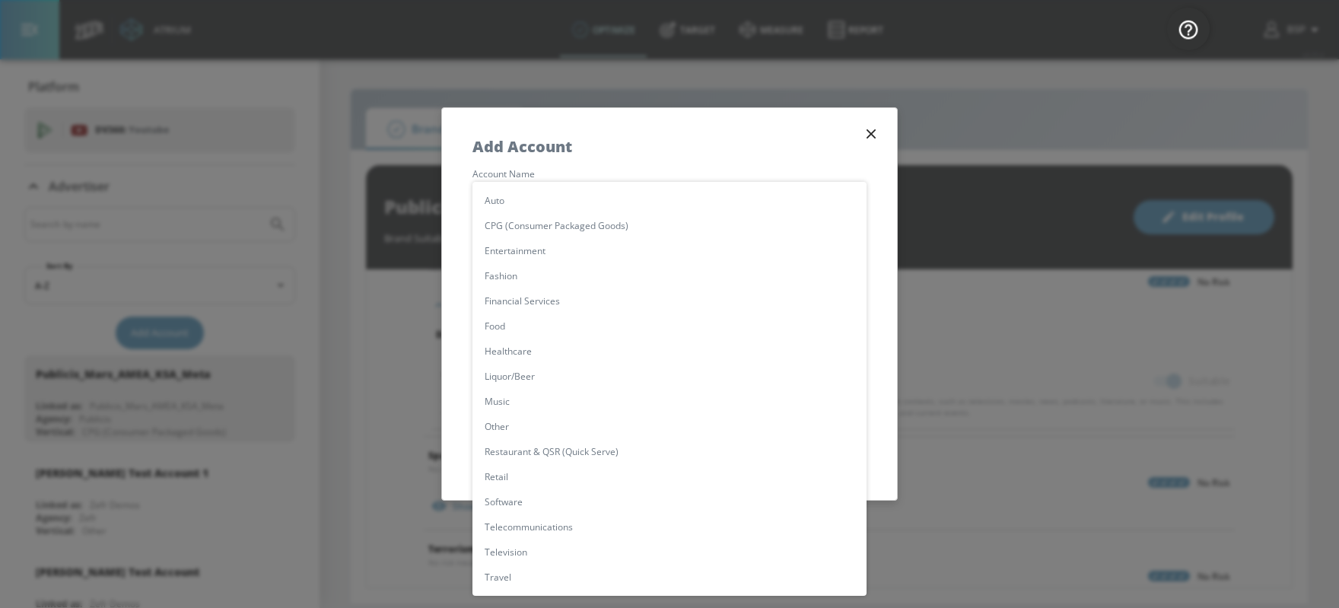
click at [541, 388] on body "Atrium optimize Target measure Report optimize Target measure Report v 4.25.4 B…" at bounding box center [669, 304] width 1339 height 608
click at [556, 228] on li "CPG (Consumer Packaged Goods)" at bounding box center [670, 225] width 394 height 25
type input "[object Object]"
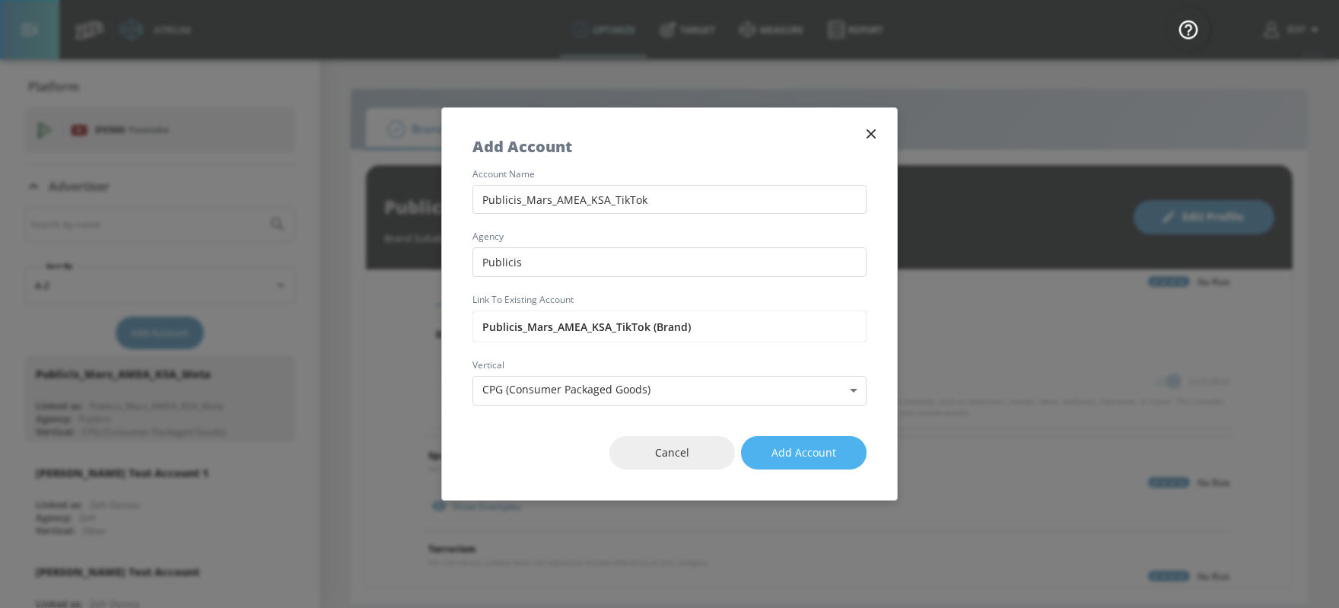
click at [817, 450] on span "Add Account" at bounding box center [804, 453] width 65 height 19
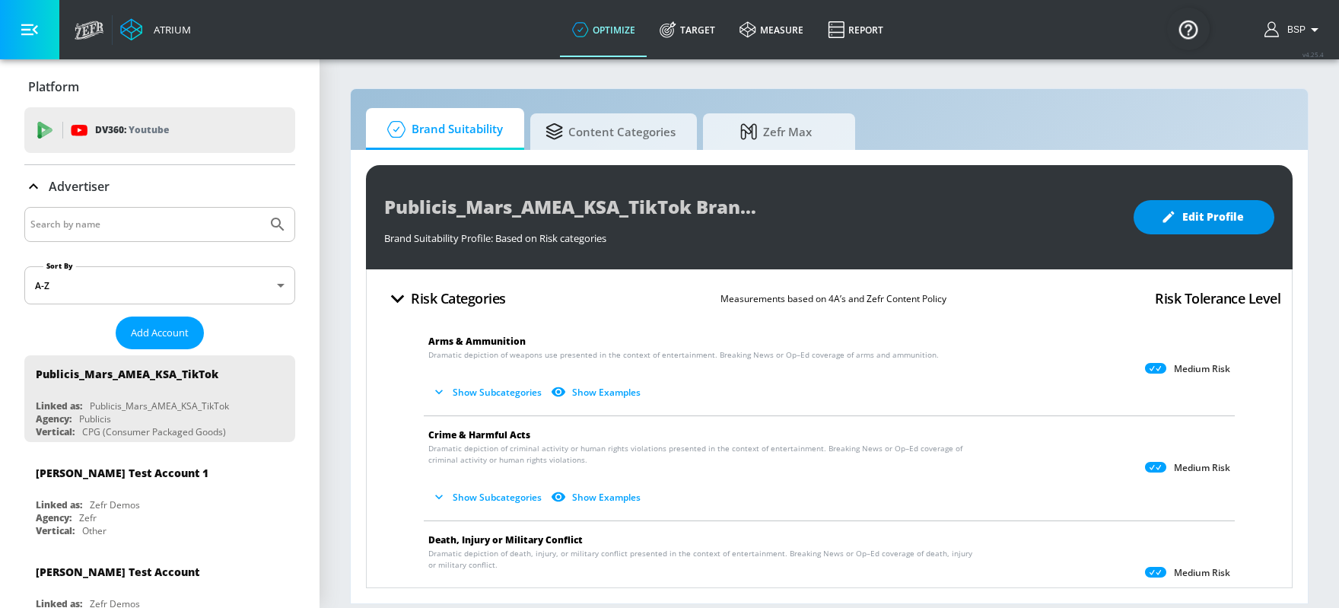
click at [1071, 218] on span "Edit Profile" at bounding box center [1204, 217] width 80 height 19
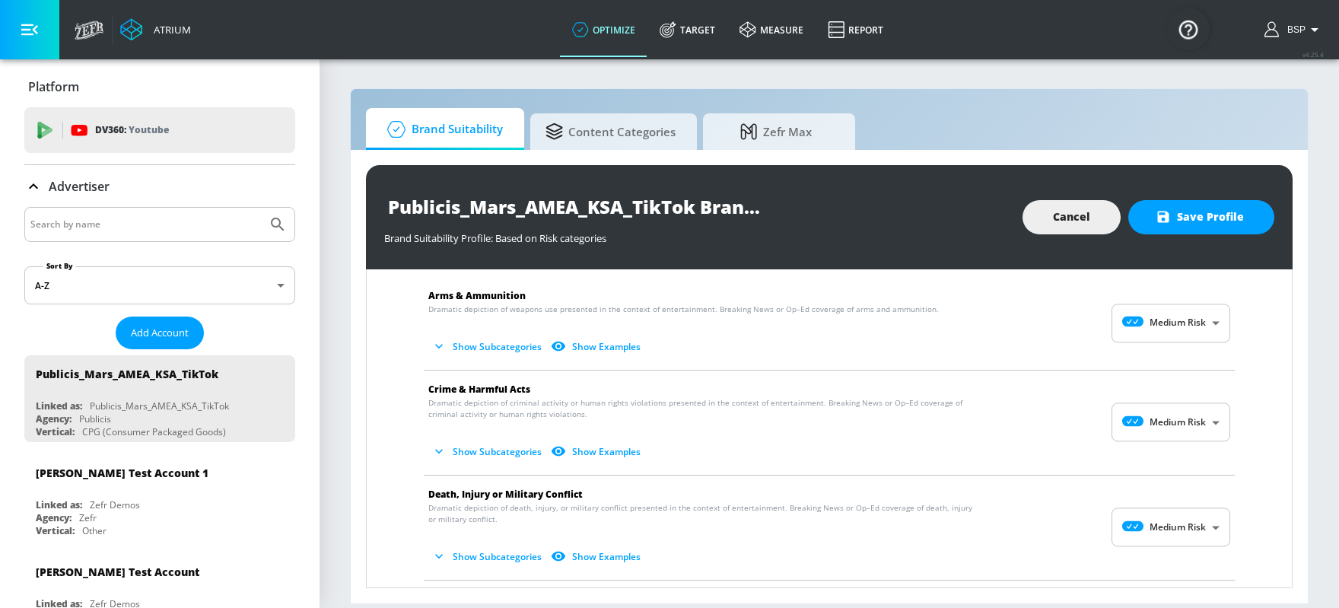
scroll to position [43, 0]
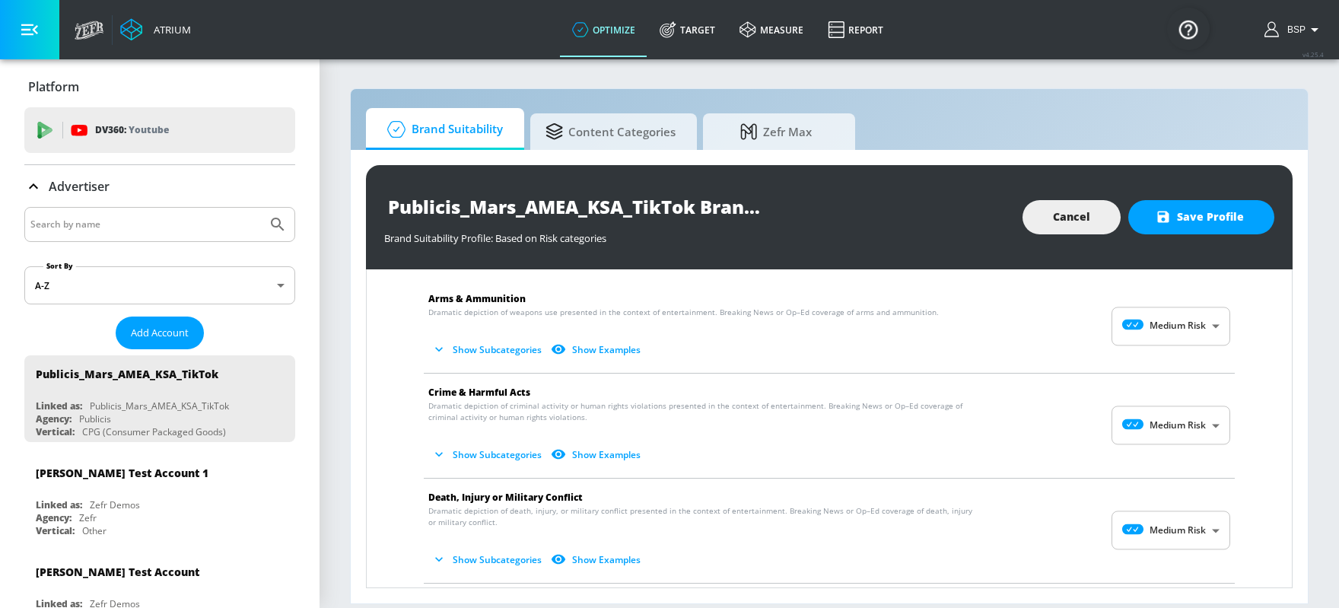
click at [1071, 320] on body "Atrium optimize Target measure Report optimize Target measure Report v 4.25.4 B…" at bounding box center [669, 304] width 1339 height 608
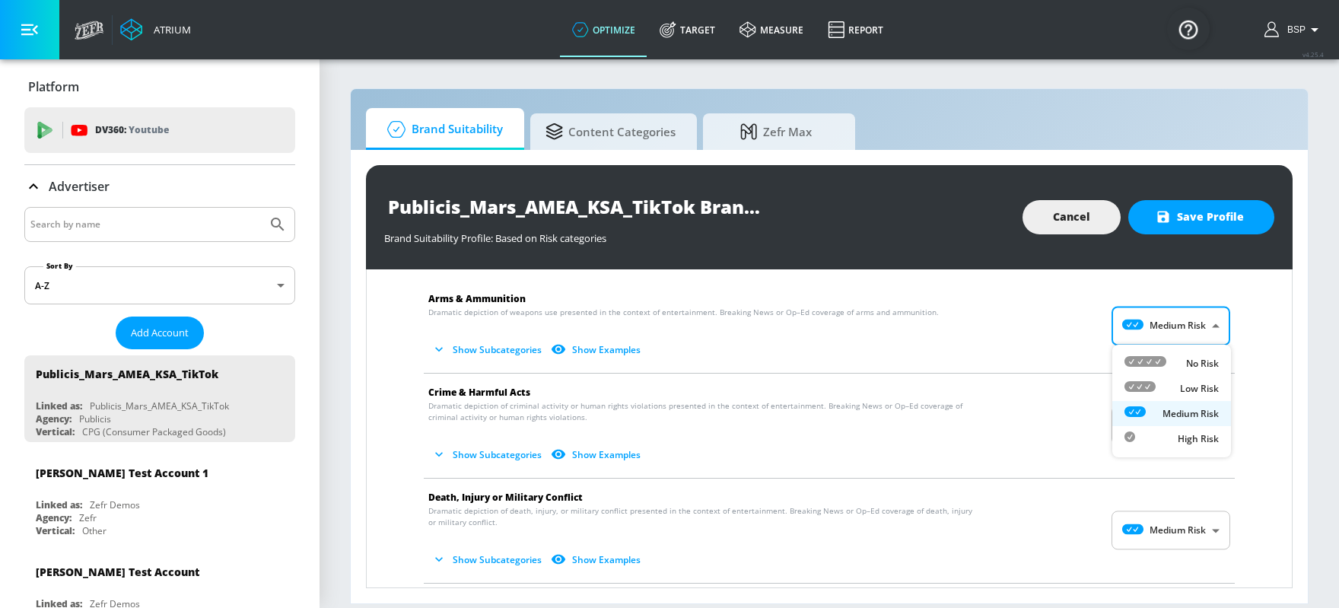
click at [1071, 381] on div "Low Risk" at bounding box center [1172, 388] width 94 height 16
type input "LOW"
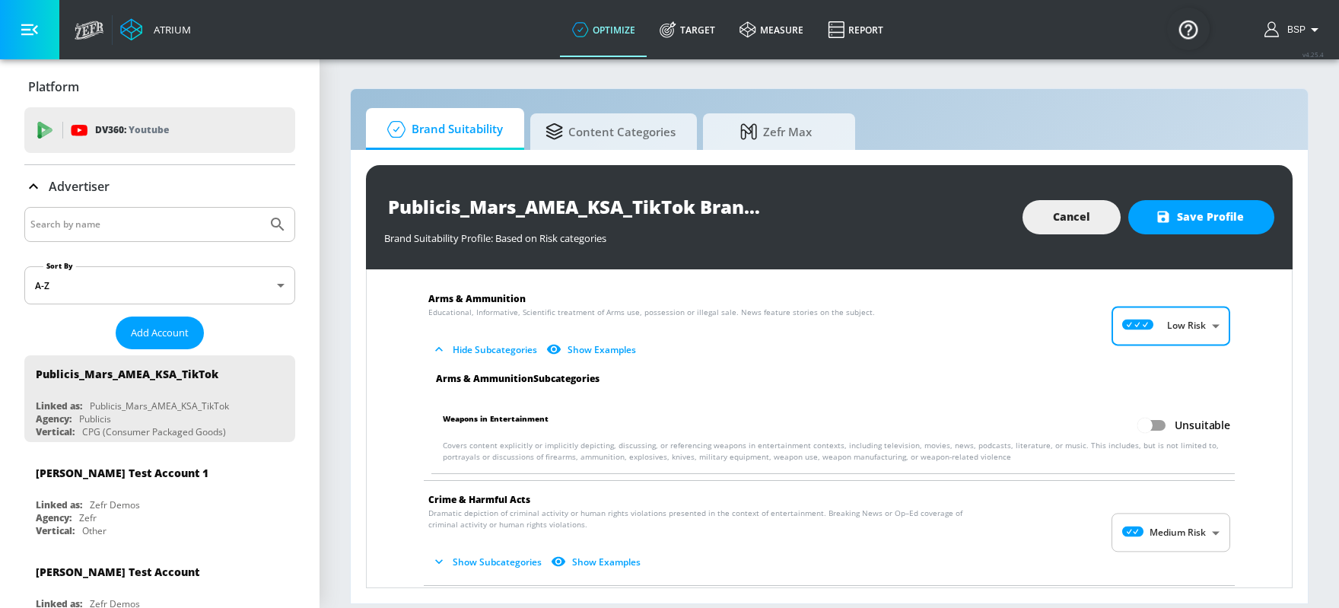
click at [1071, 420] on input "Unsuitable" at bounding box center [1145, 425] width 87 height 29
checkbox input "true"
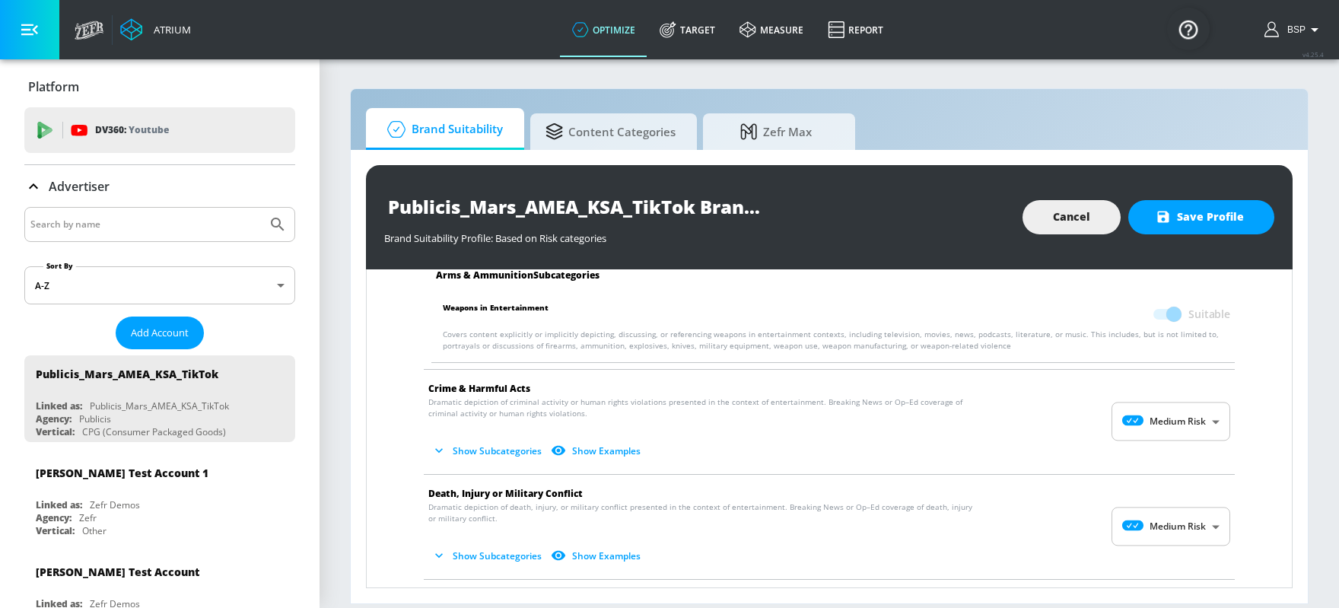
scroll to position [172, 0]
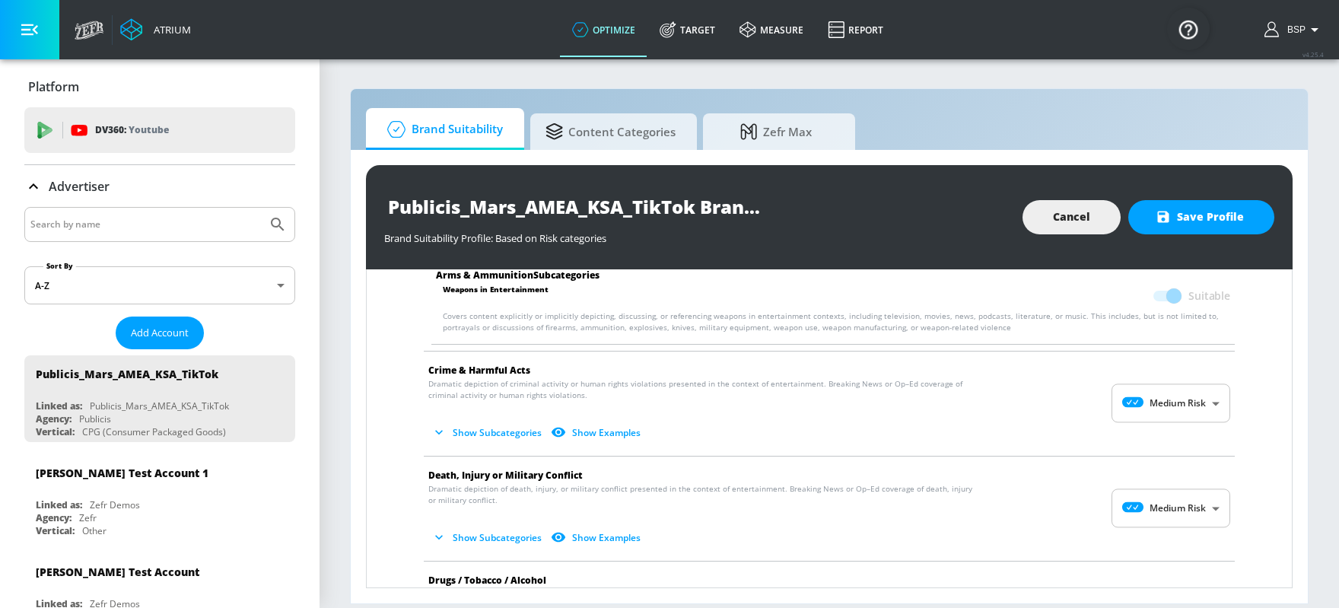
click at [1071, 420] on body "Atrium optimize Target measure Report optimize Target measure Report v 4.25.4 B…" at bounding box center [669, 304] width 1339 height 608
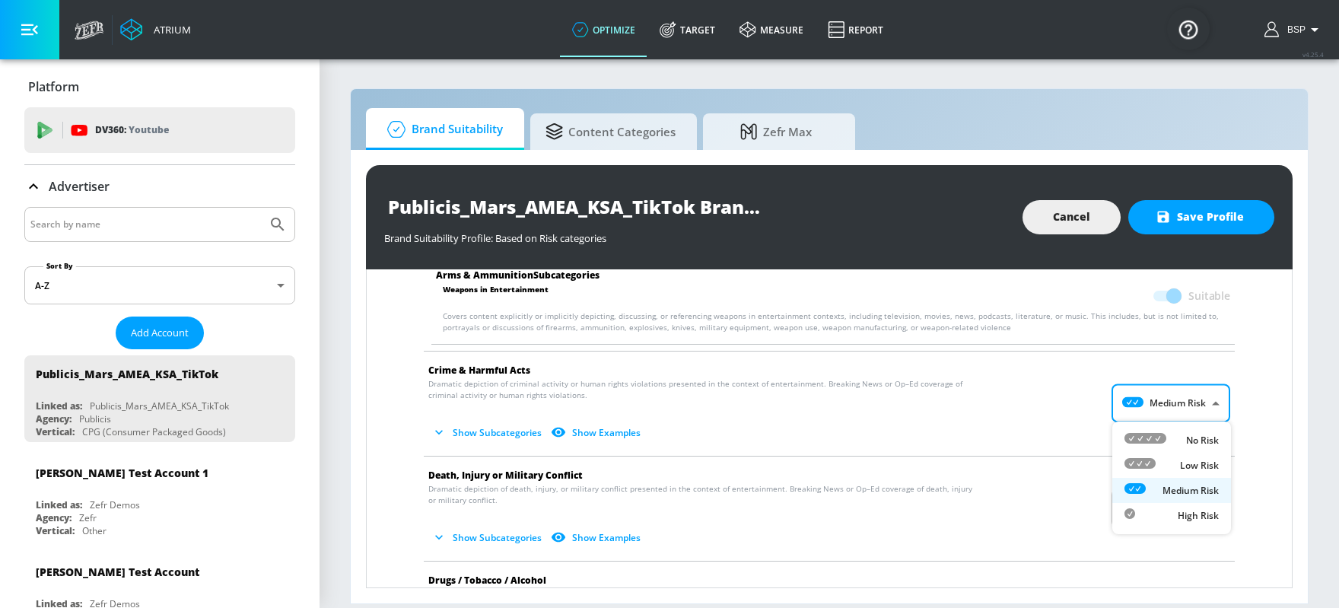
click at [1071, 465] on icon at bounding box center [1140, 463] width 31 height 11
type input "LOW"
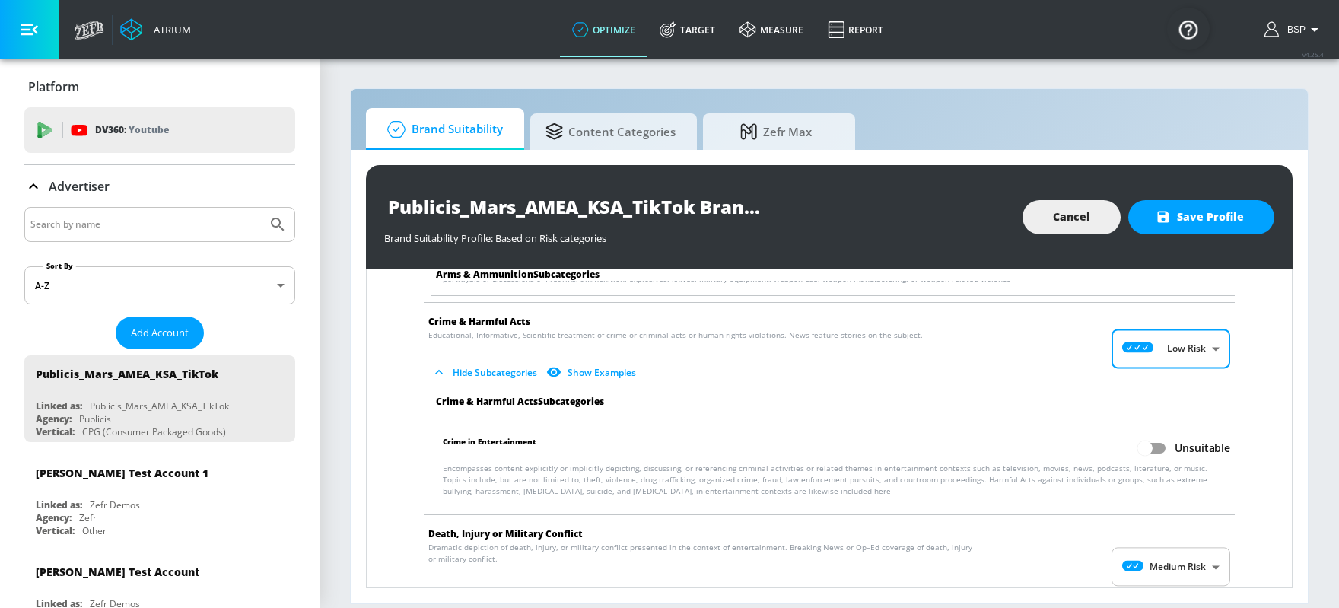
scroll to position [240, 0]
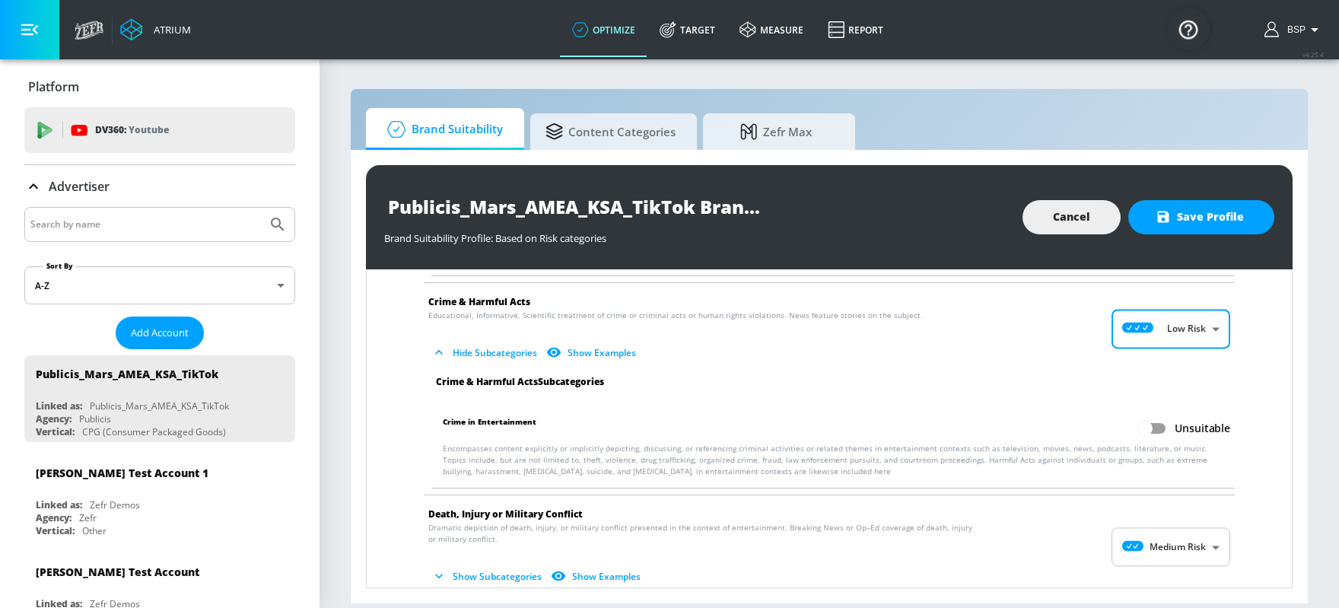
click at [1071, 420] on input "Unsuitable" at bounding box center [1145, 428] width 87 height 29
checkbox input "true"
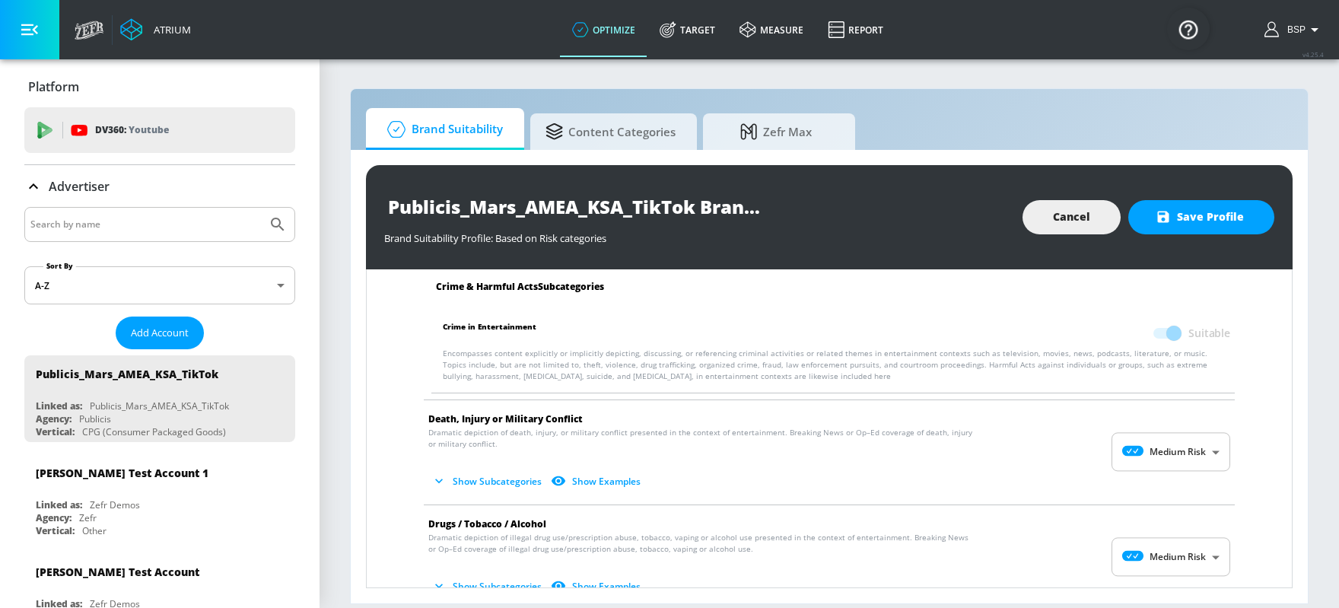
scroll to position [348, 0]
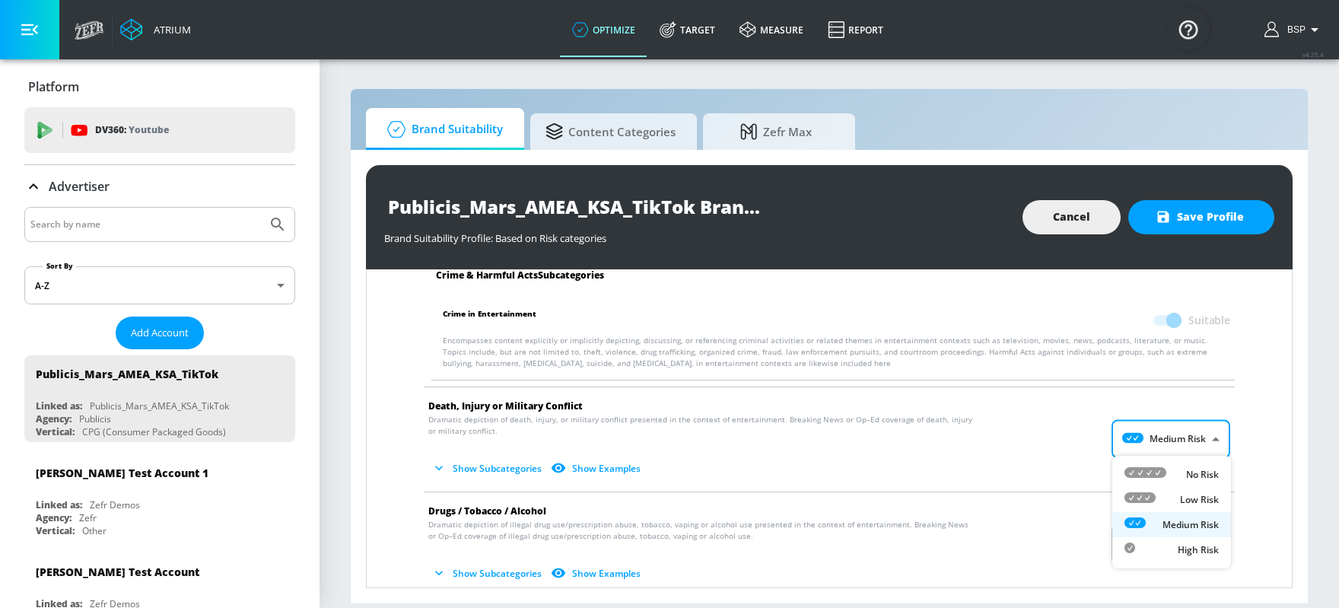
click at [1071, 422] on body "Atrium optimize Target measure Report optimize Target measure Report v 4.25.4 B…" at bounding box center [669, 304] width 1339 height 608
click at [1071, 485] on p "Low Risk" at bounding box center [1199, 500] width 39 height 14
type input "LOW"
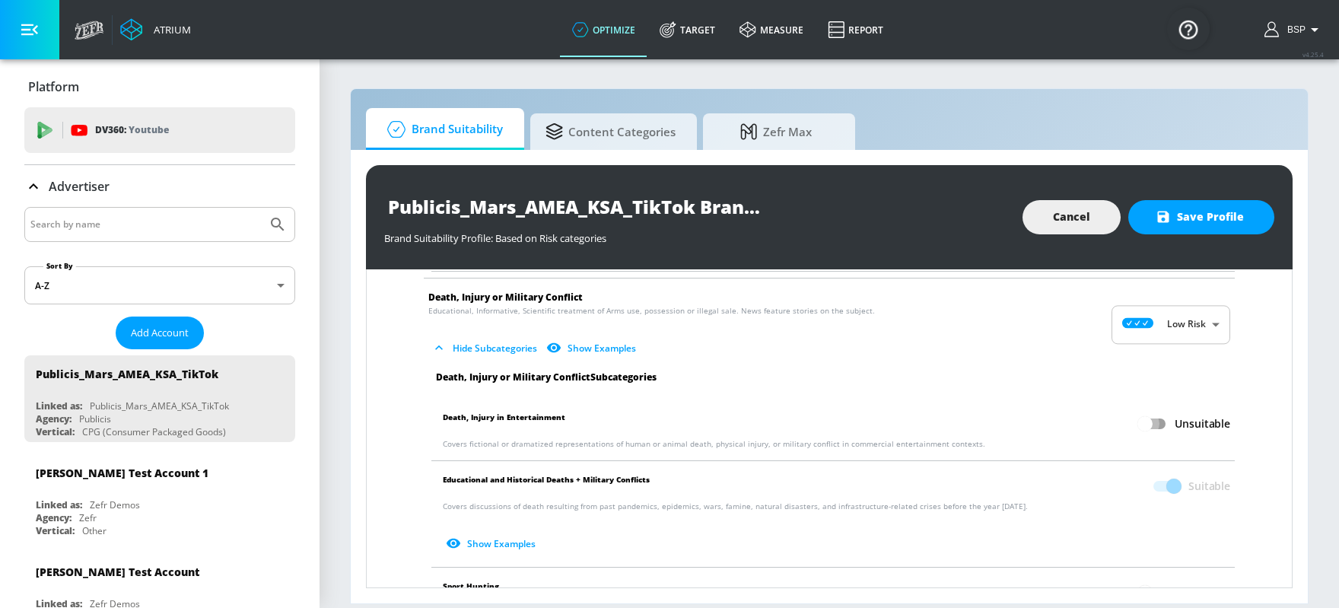
click at [1071, 425] on input "Unsuitable" at bounding box center [1145, 423] width 87 height 29
checkbox input "true"
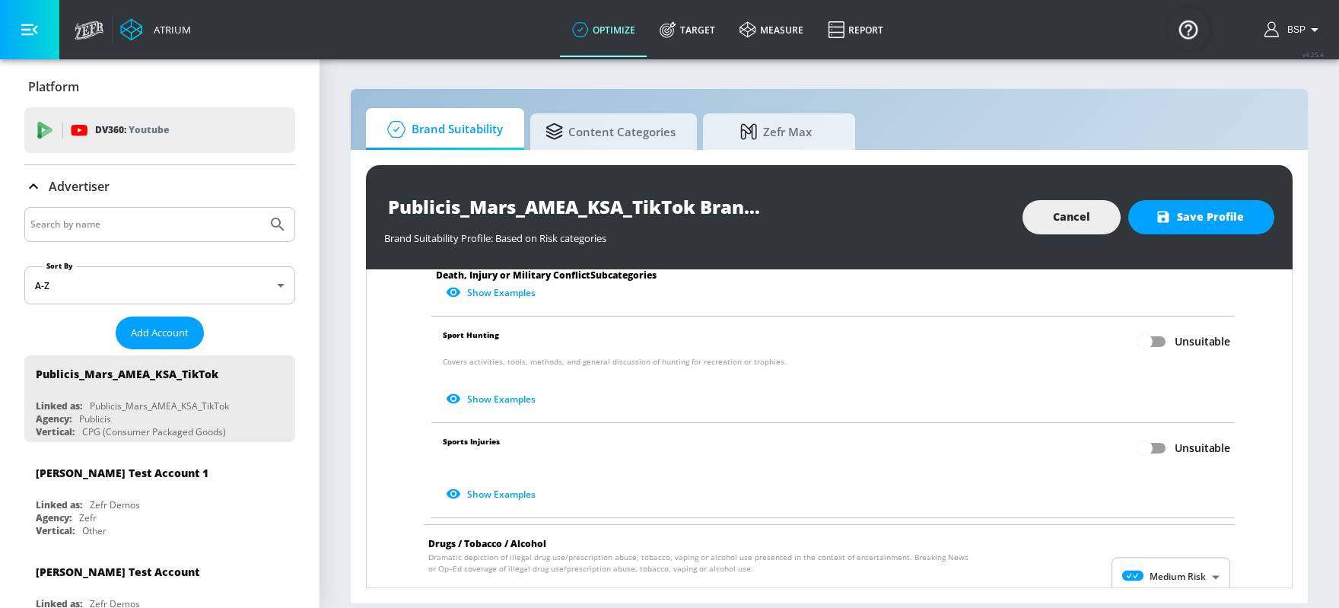
scroll to position [712, 0]
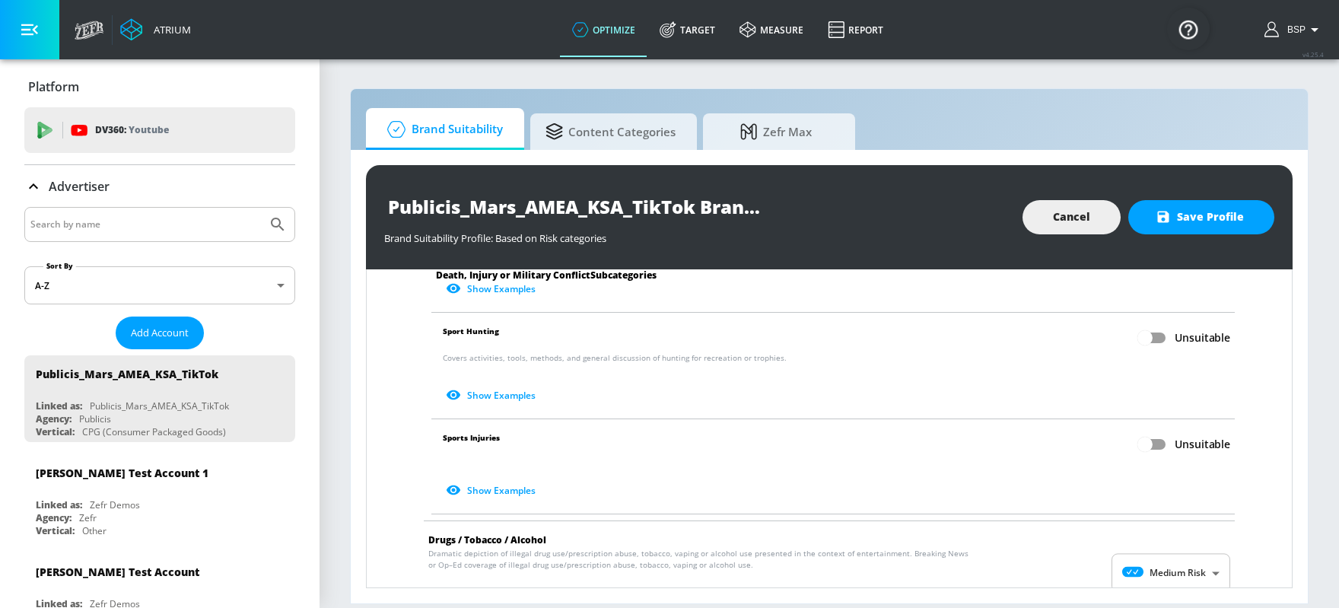
click at [1071, 437] on input "Unsuitable" at bounding box center [1145, 444] width 87 height 29
checkbox input "true"
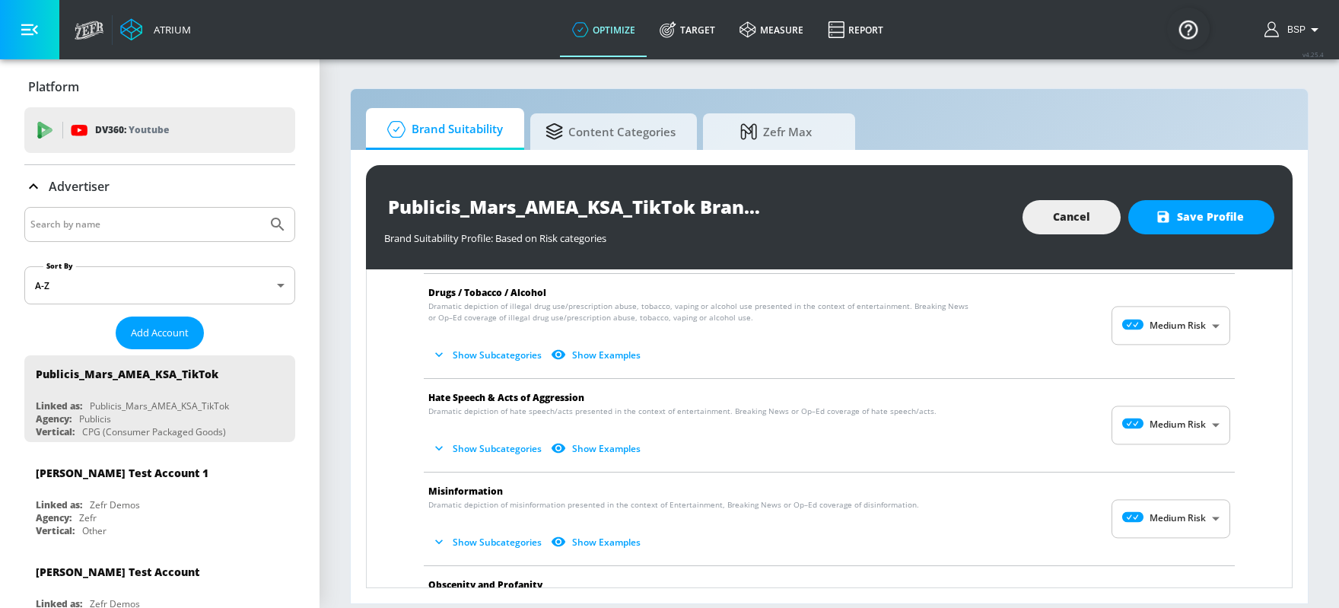
scroll to position [969, 0]
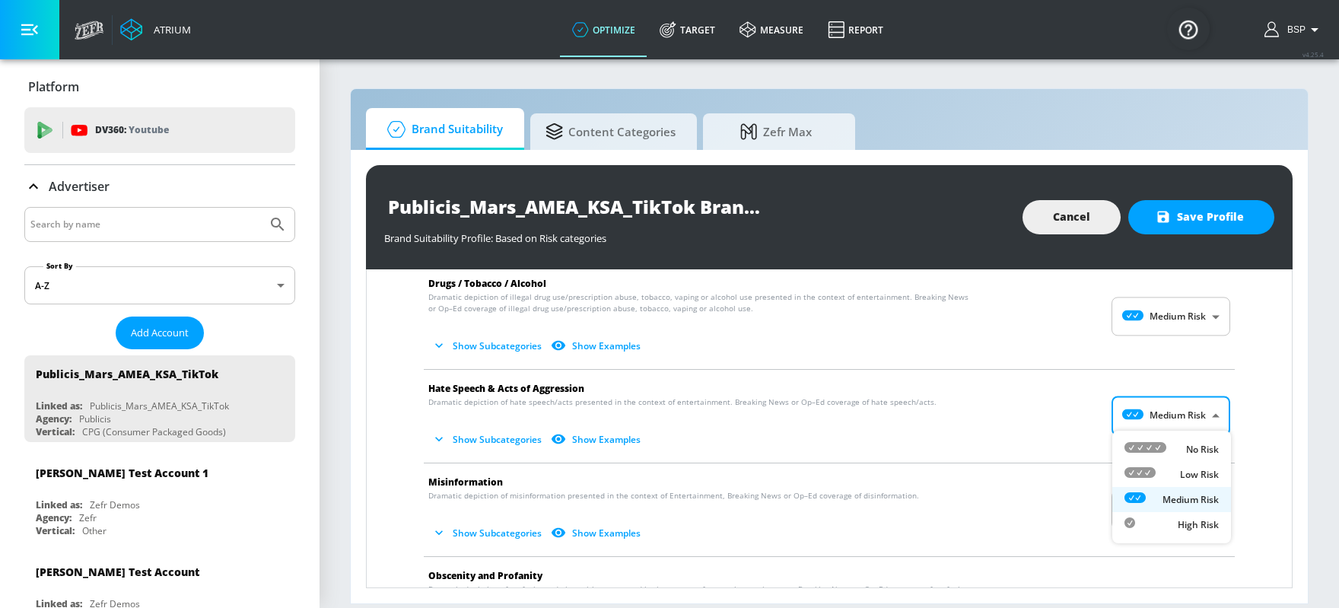
click at [1071, 416] on body "Atrium optimize Target measure Report optimize Target measure Report v 4.25.4 B…" at bounding box center [669, 304] width 1339 height 608
click at [1071, 445] on icon at bounding box center [1146, 447] width 42 height 11
type input "MINIMAL"
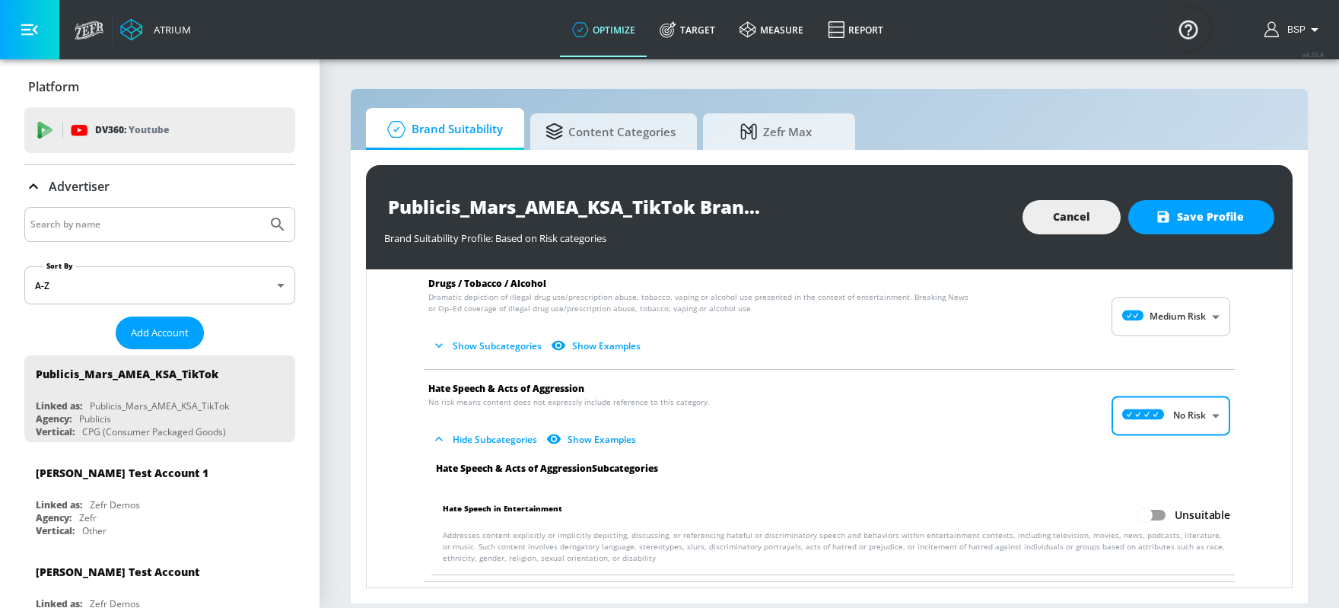
click at [1071, 485] on input "Unsuitable" at bounding box center [1145, 515] width 87 height 29
checkbox input "true"
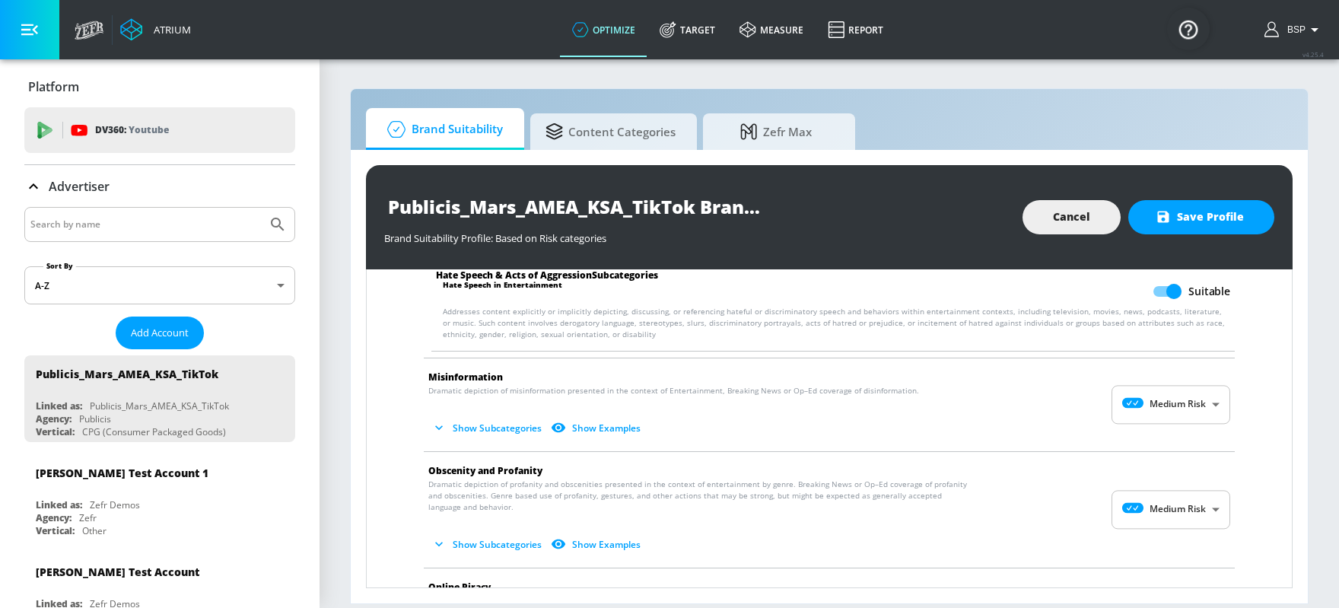
scroll to position [1208, 0]
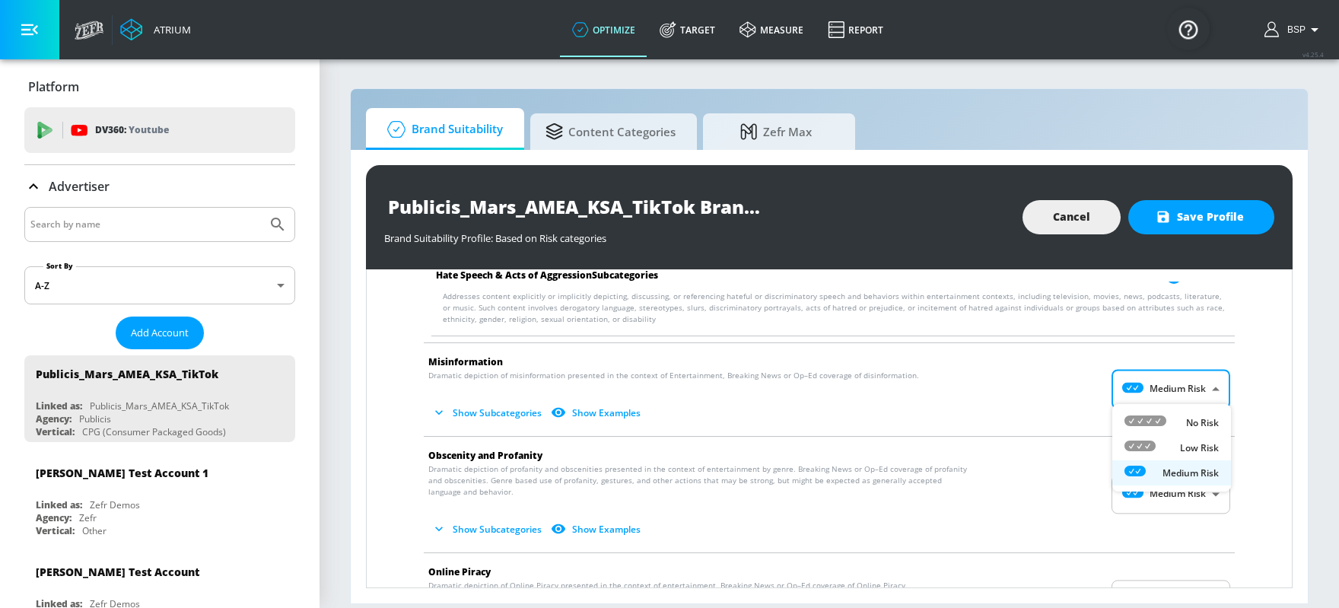
click at [1071, 384] on body "Atrium optimize Target measure Report optimize Target measure Report v 4.25.4 B…" at bounding box center [669, 304] width 1339 height 608
click at [1071, 417] on icon at bounding box center [1146, 420] width 42 height 11
type input "MINIMAL"
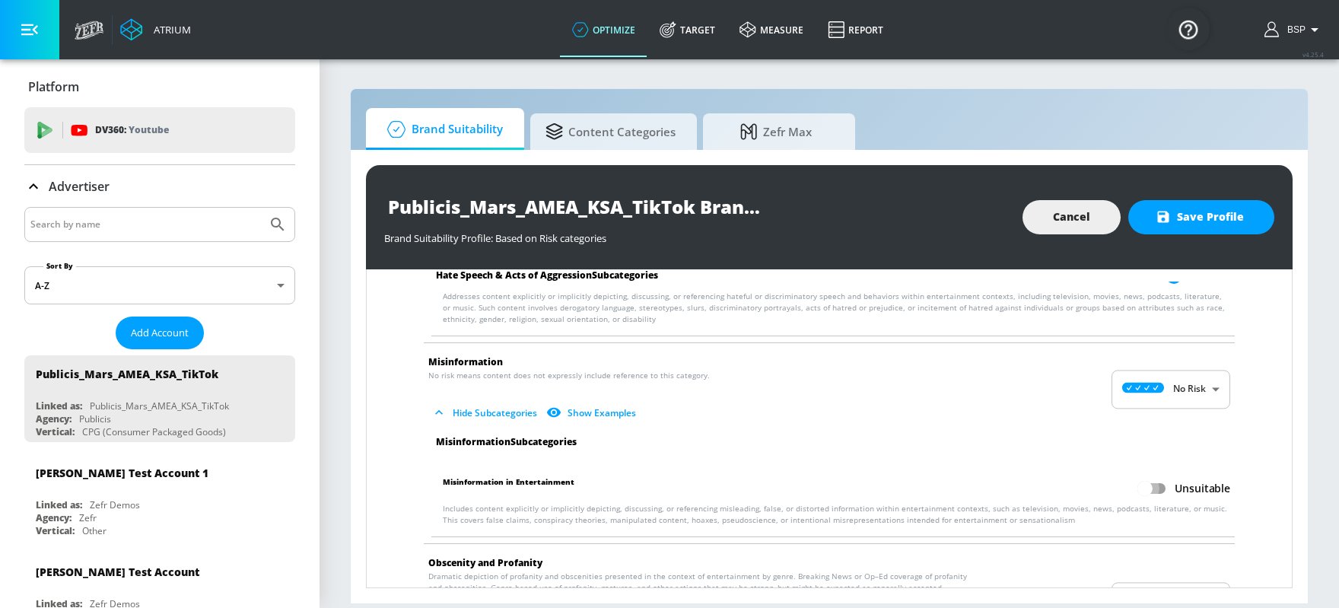
click at [1071, 482] on input "Unsuitable" at bounding box center [1145, 488] width 87 height 29
checkbox input "true"
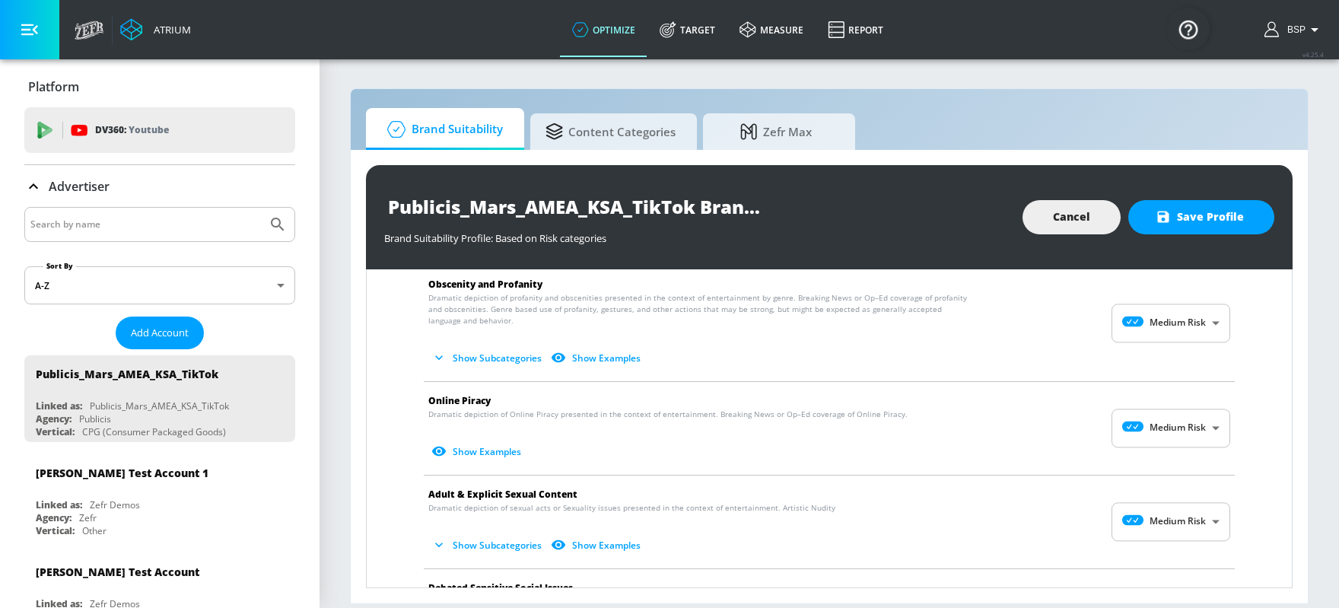
scroll to position [1488, 0]
click at [1071, 422] on body "Atrium optimize Target measure Report optimize Target measure Report v 4.25.4 B…" at bounding box center [669, 304] width 1339 height 608
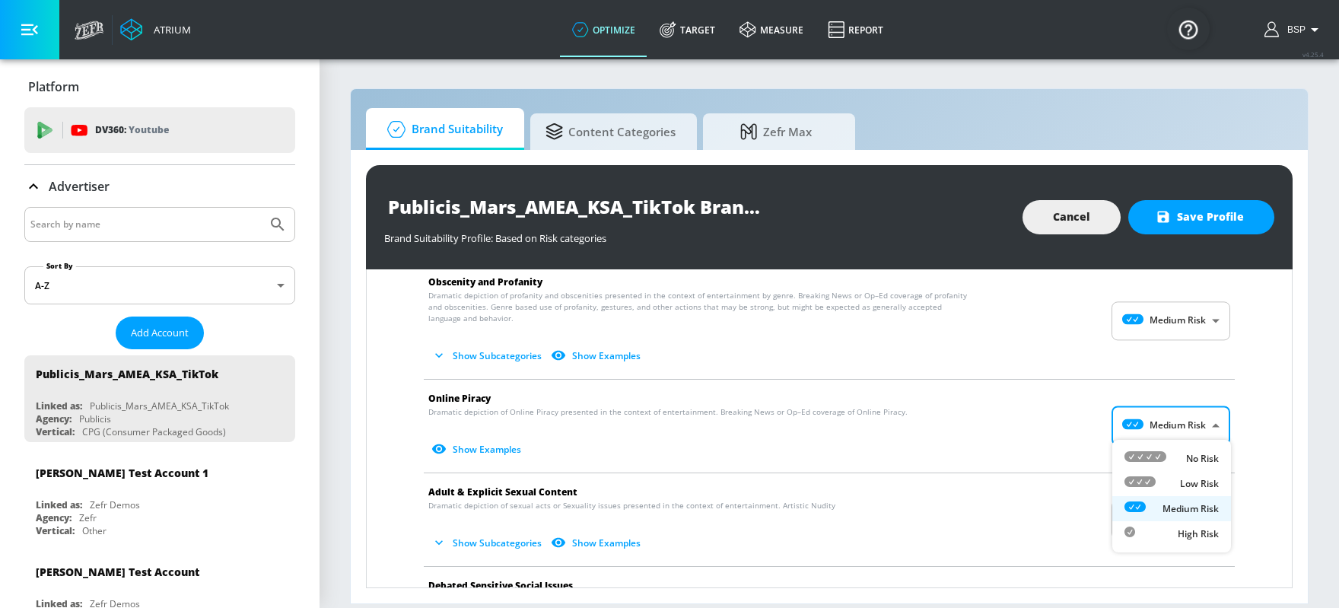
click at [1071, 453] on icon at bounding box center [1146, 456] width 42 height 11
type input "MINIMAL"
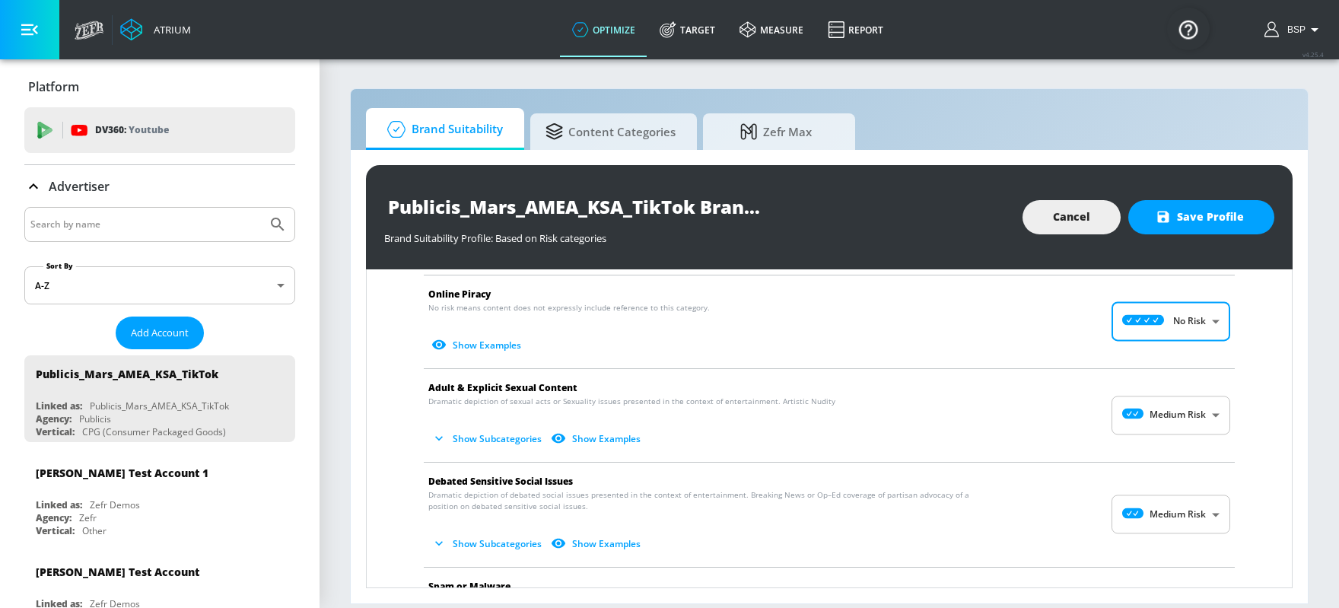
click at [1071, 406] on body "Atrium optimize Target measure Report optimize Target measure Report v 4.25.4 B…" at bounding box center [669, 304] width 1339 height 608
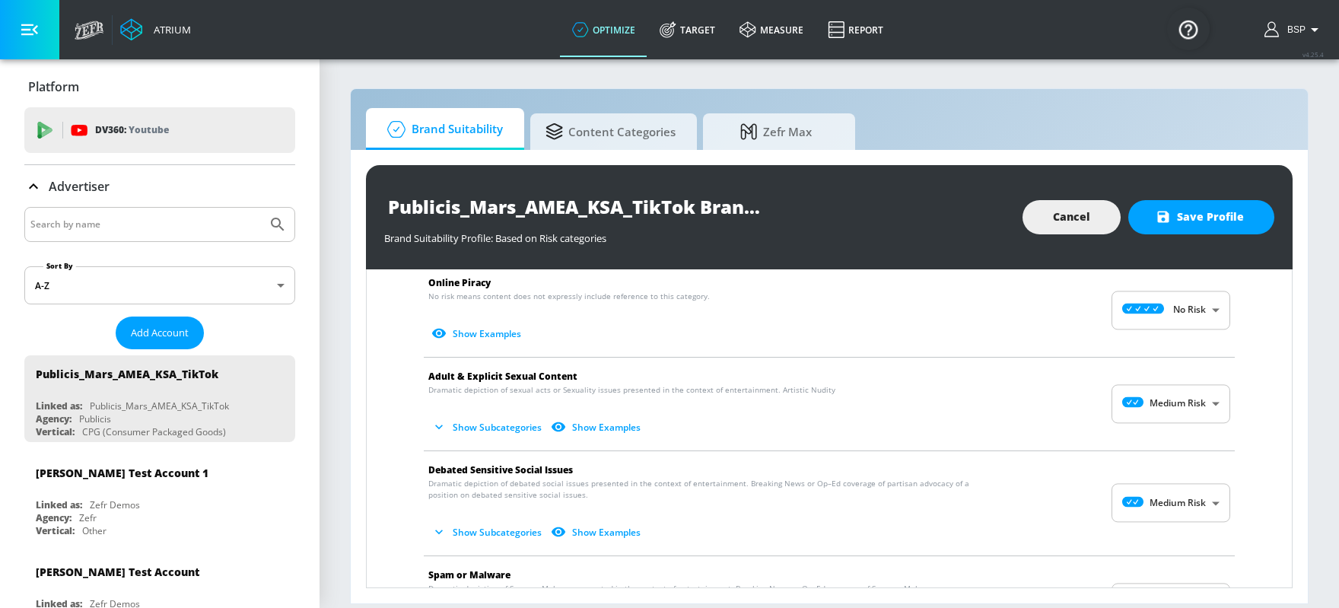
scroll to position [765, 0]
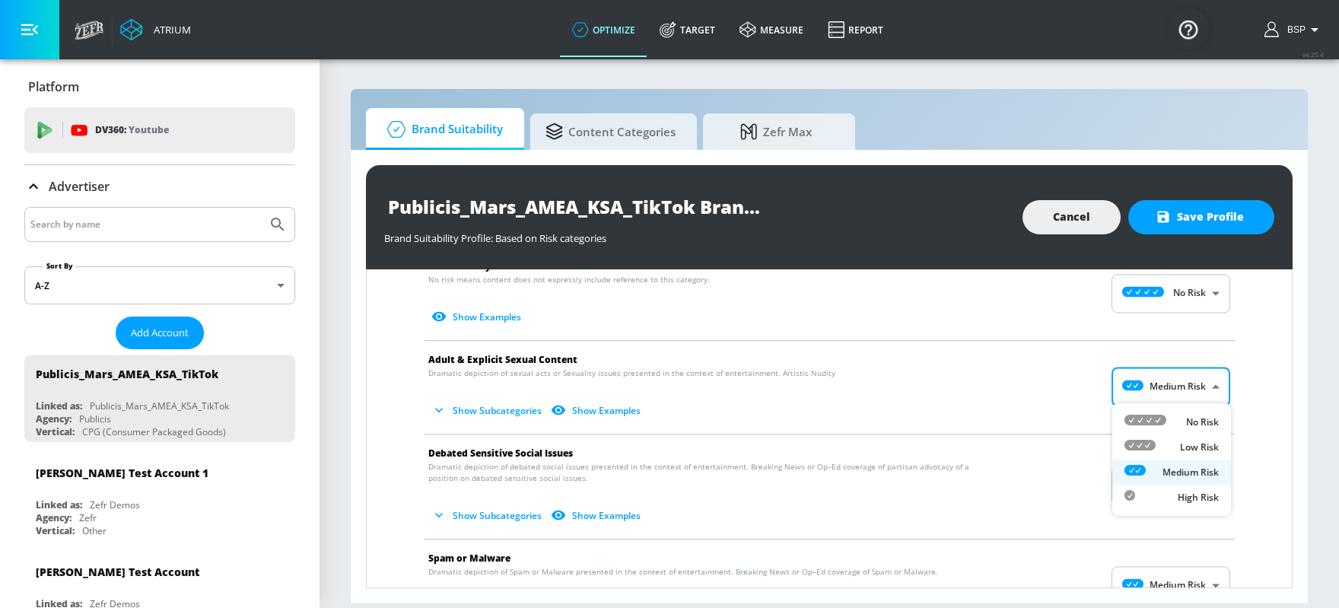
click at [1071, 382] on body "Atrium optimize Target measure Report optimize Target measure Report v 4.25.4 B…" at bounding box center [669, 304] width 1339 height 608
click at [1071, 441] on icon at bounding box center [1140, 445] width 31 height 11
type input "LOW"
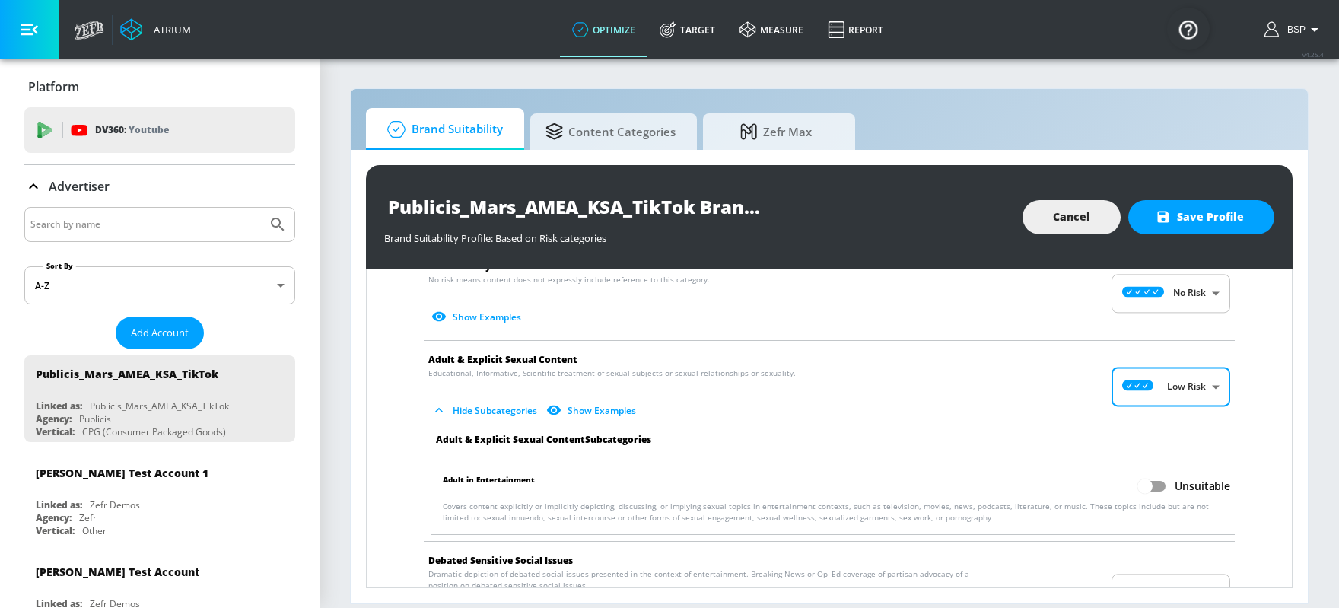
click at [1071, 482] on input "Unsuitable" at bounding box center [1145, 486] width 87 height 29
checkbox input "true"
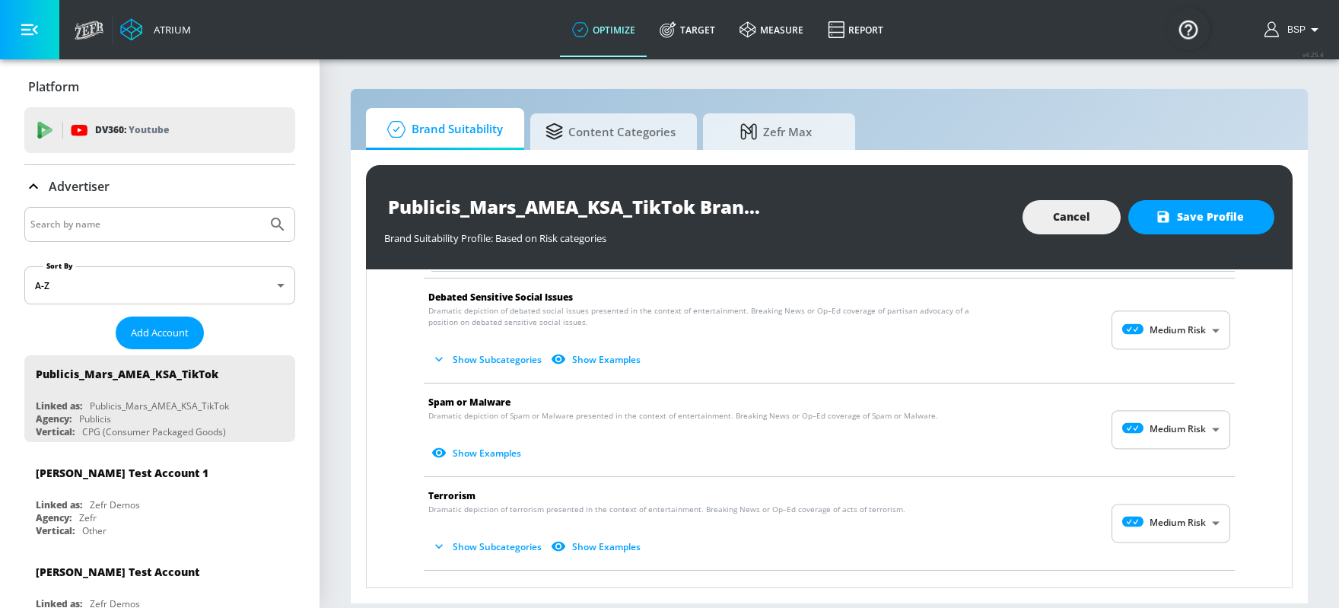
scroll to position [1040, 0]
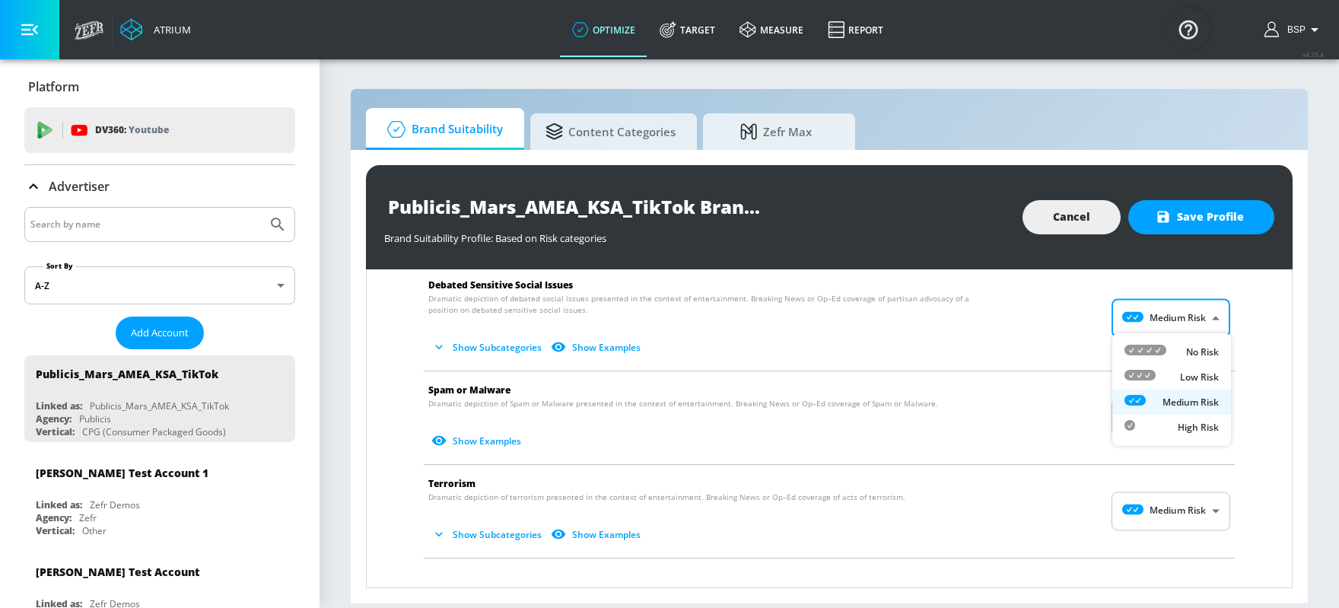
click at [1071, 313] on body "Atrium optimize Target measure Report optimize Target measure Report v 4.25.4 B…" at bounding box center [669, 304] width 1339 height 608
click at [1071, 359] on div at bounding box center [1146, 352] width 42 height 16
type input "MINIMAL"
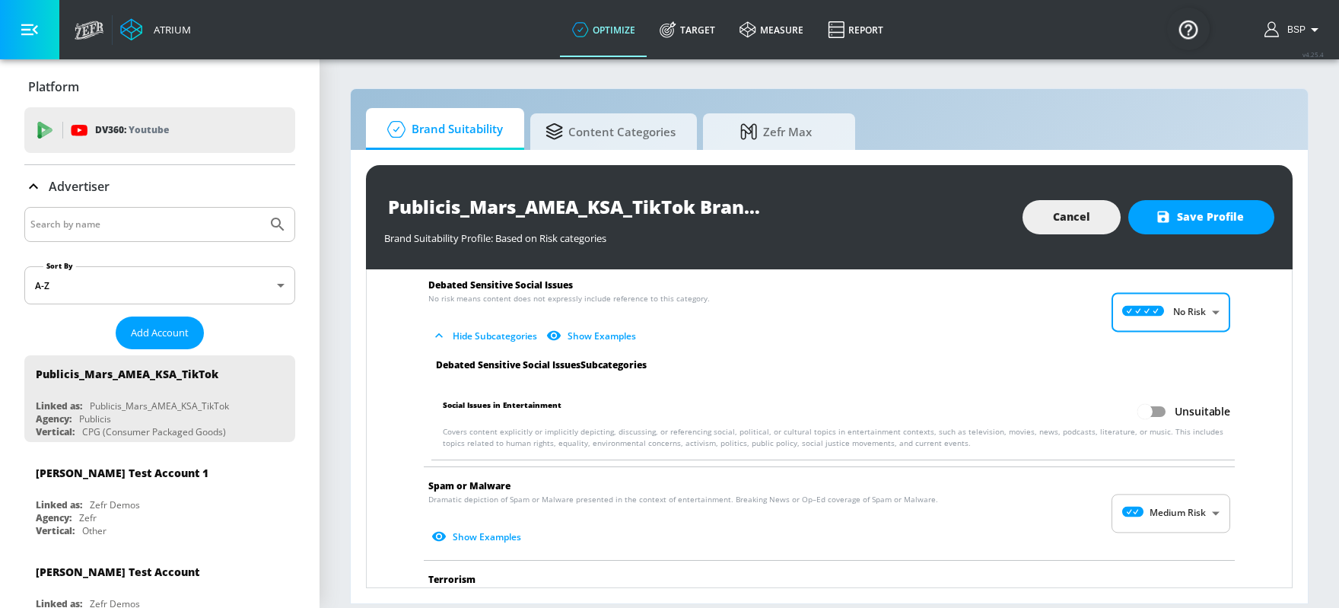
click at [1071, 408] on input "Unsuitable" at bounding box center [1145, 411] width 87 height 29
checkbox input "true"
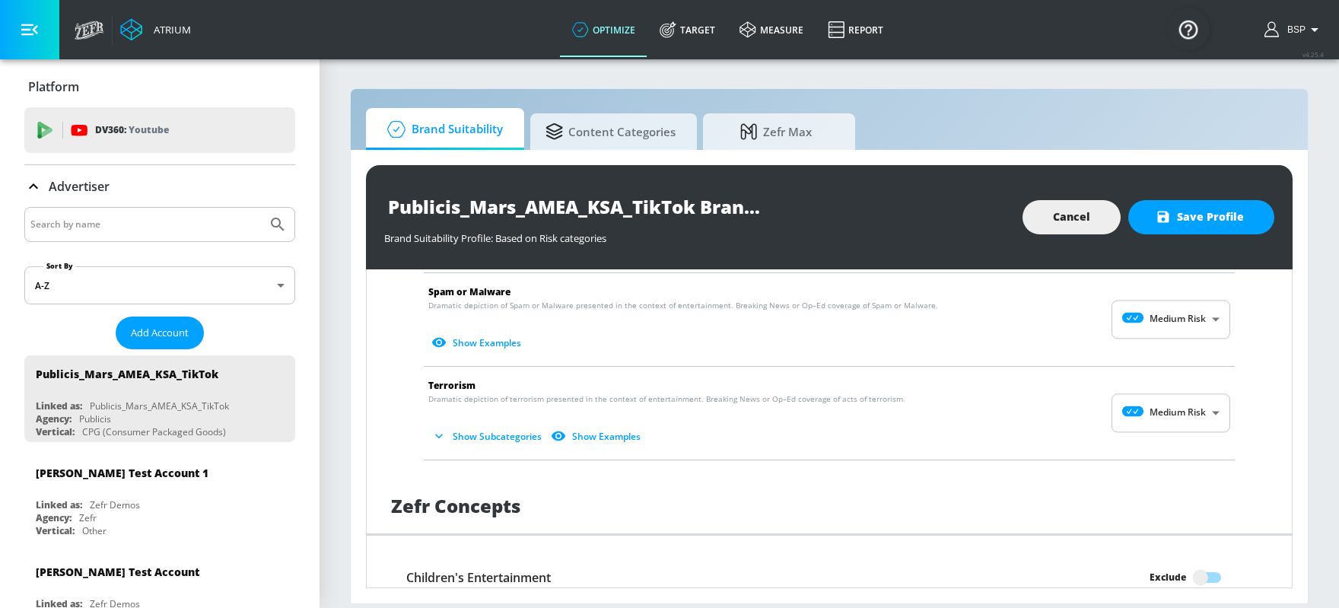
scroll to position [1222, 0]
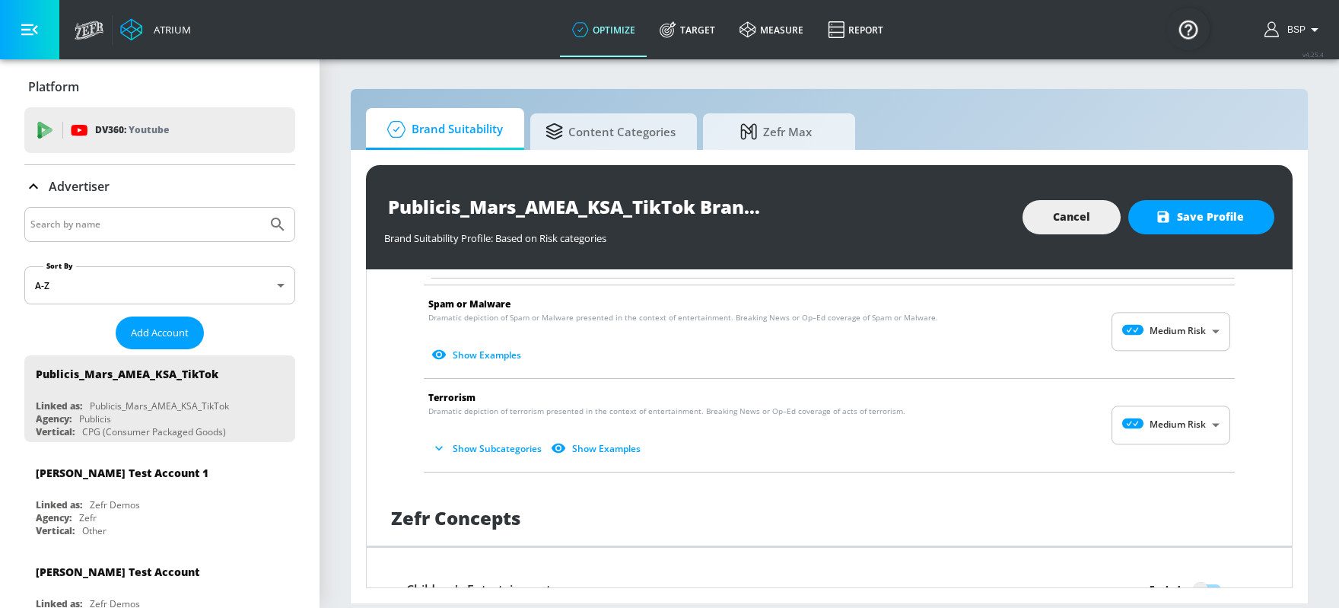
click at [1071, 322] on body "Atrium optimize Target measure Report optimize Target measure Report v 4.25.4 B…" at bounding box center [669, 304] width 1339 height 608
click at [1071, 363] on icon at bounding box center [1146, 363] width 42 height 11
type input "MINIMAL"
click at [1071, 413] on body "Atrium optimize Target measure Report optimize Target measure Report v 4.25.4 B…" at bounding box center [669, 304] width 1339 height 608
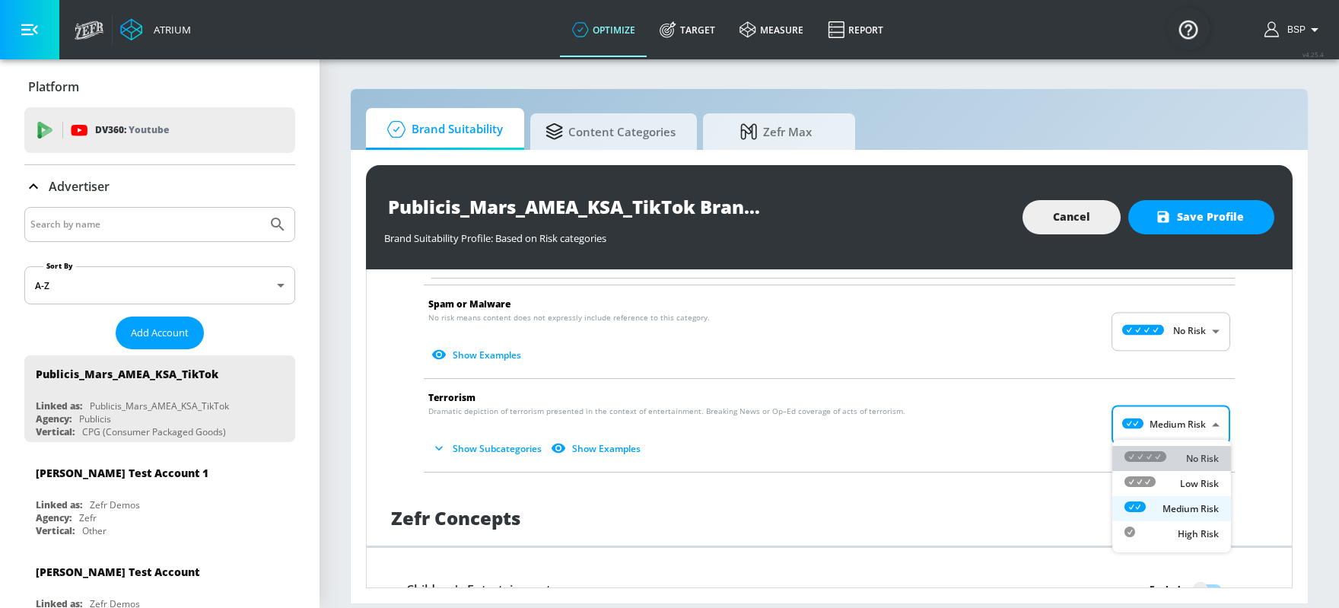
click at [1071, 449] on li "No Risk" at bounding box center [1171, 458] width 119 height 25
type input "MINIMAL"
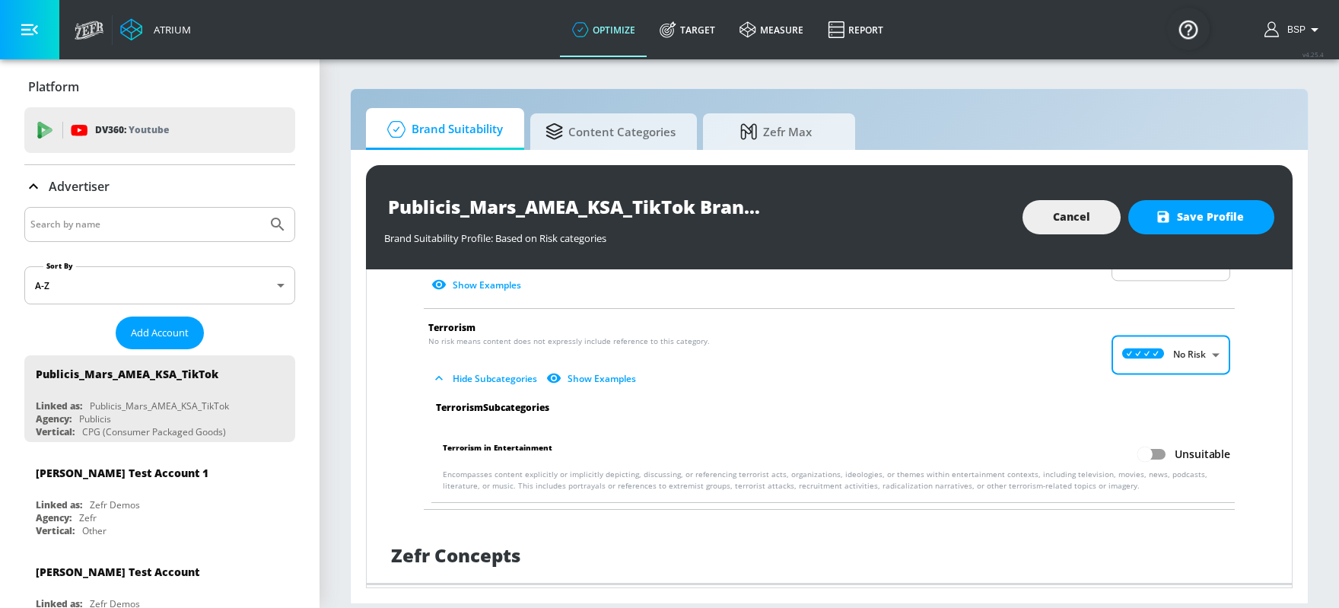
scroll to position [1309, 0]
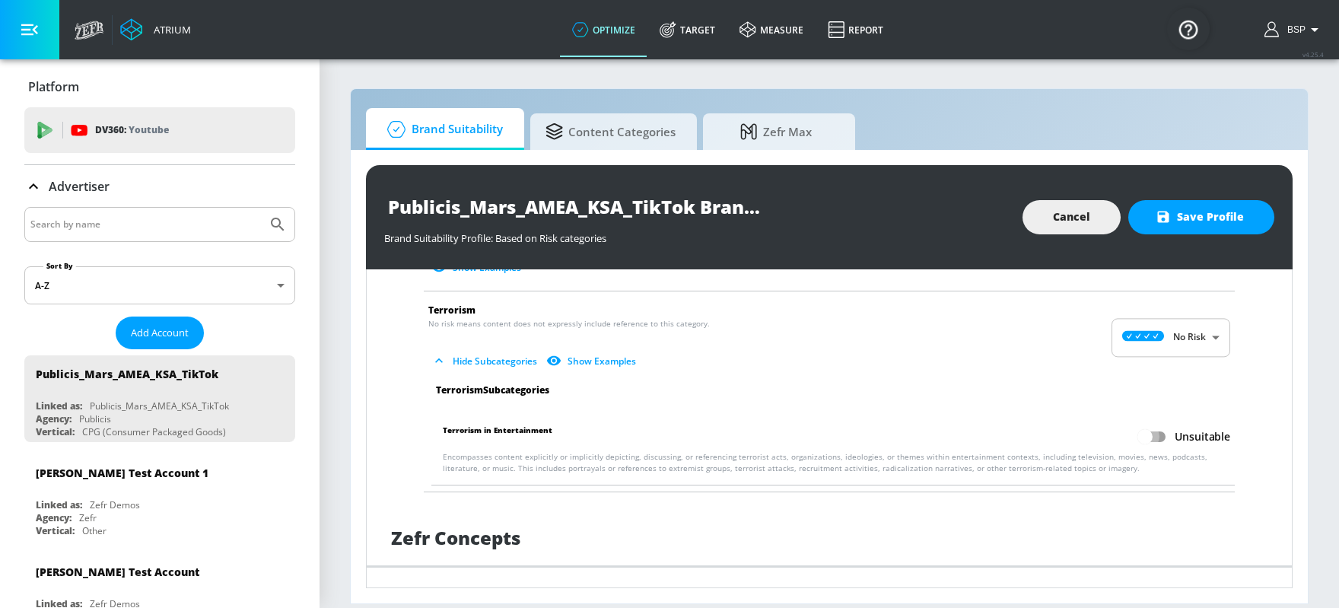
click at [1071, 426] on input "Unsuitable" at bounding box center [1145, 436] width 87 height 29
checkbox input "true"
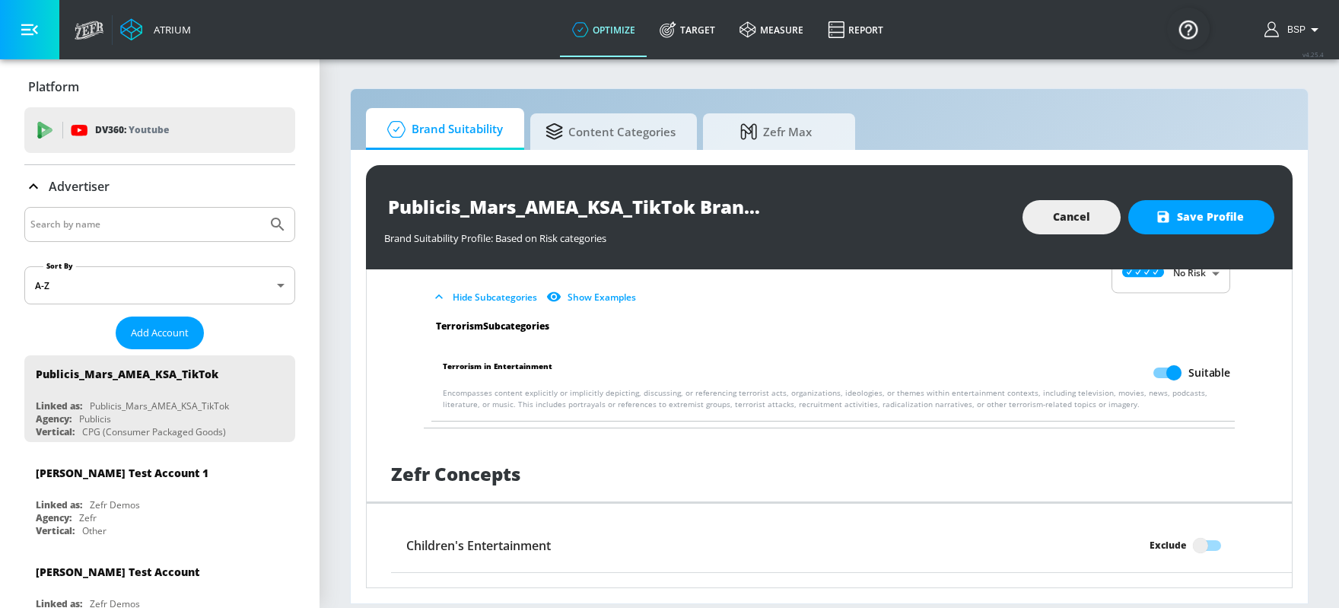
scroll to position [1375, 0]
click at [1071, 222] on span "Save Profile" at bounding box center [1201, 217] width 85 height 19
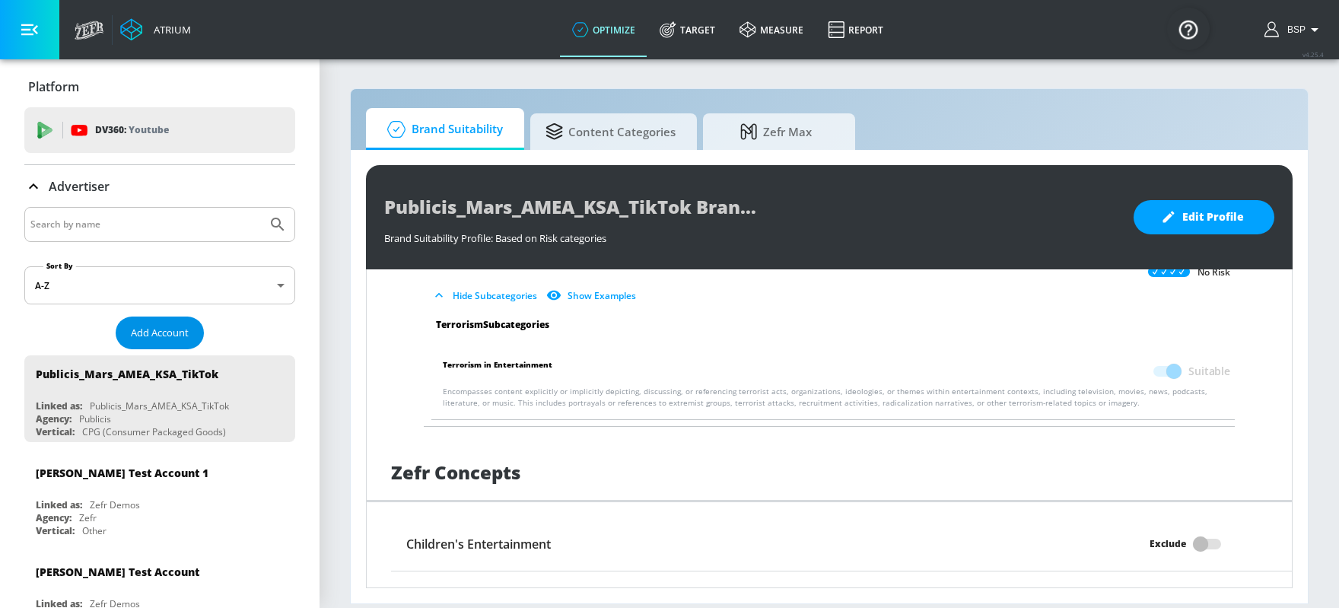
click at [168, 331] on span "Add Account" at bounding box center [160, 333] width 58 height 18
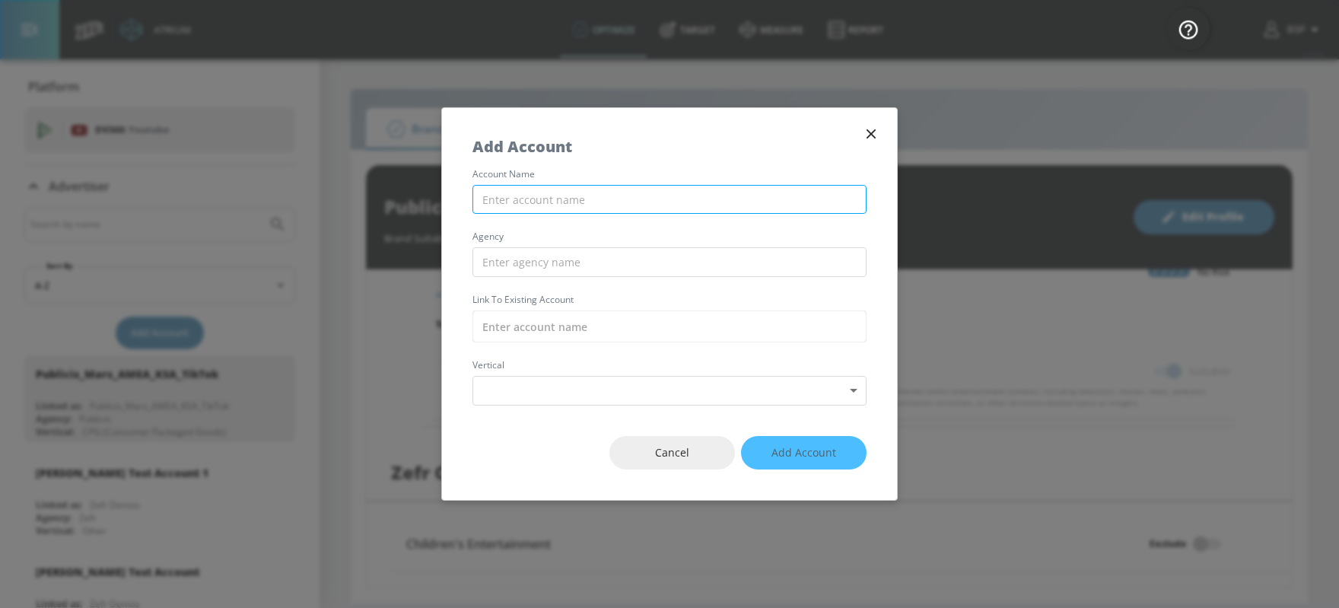
click at [509, 205] on input "text" at bounding box center [670, 200] width 394 height 30
paste input "Publicis_Mars_AMEA_UAE_Meta"
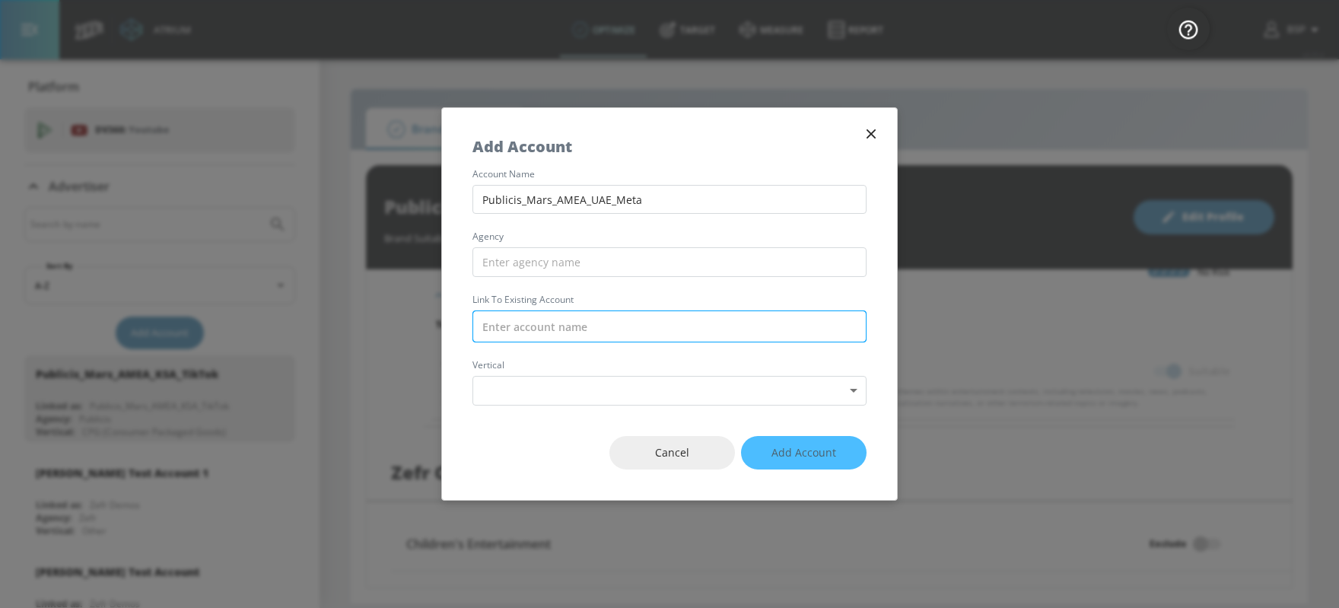
type input "Publicis_Mars_AMEA_UAE_Meta"
click at [520, 338] on input "text" at bounding box center [670, 326] width 394 height 32
paste input "Publicis_Mars_AMEA_UAE_Meta"
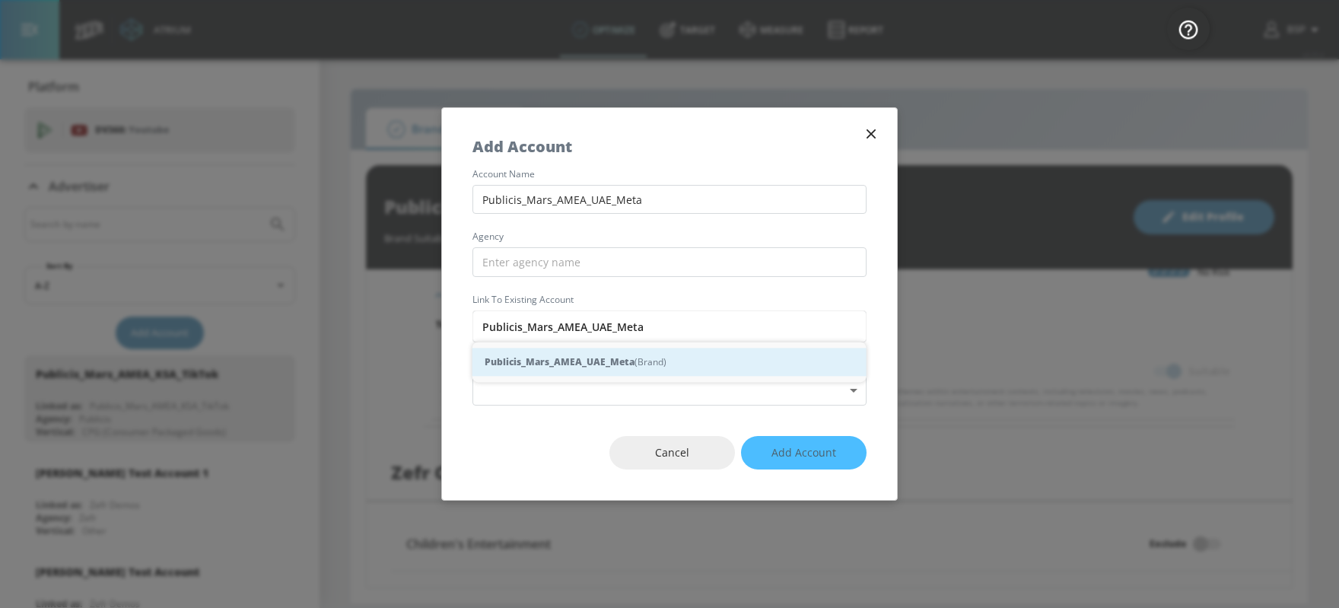
click at [543, 368] on strong "Publicis_Mars_AMEA_UAE_Meta" at bounding box center [560, 362] width 150 height 16
type input "Publicis_Mars_AMEA_UAE_Meta (Brand)"
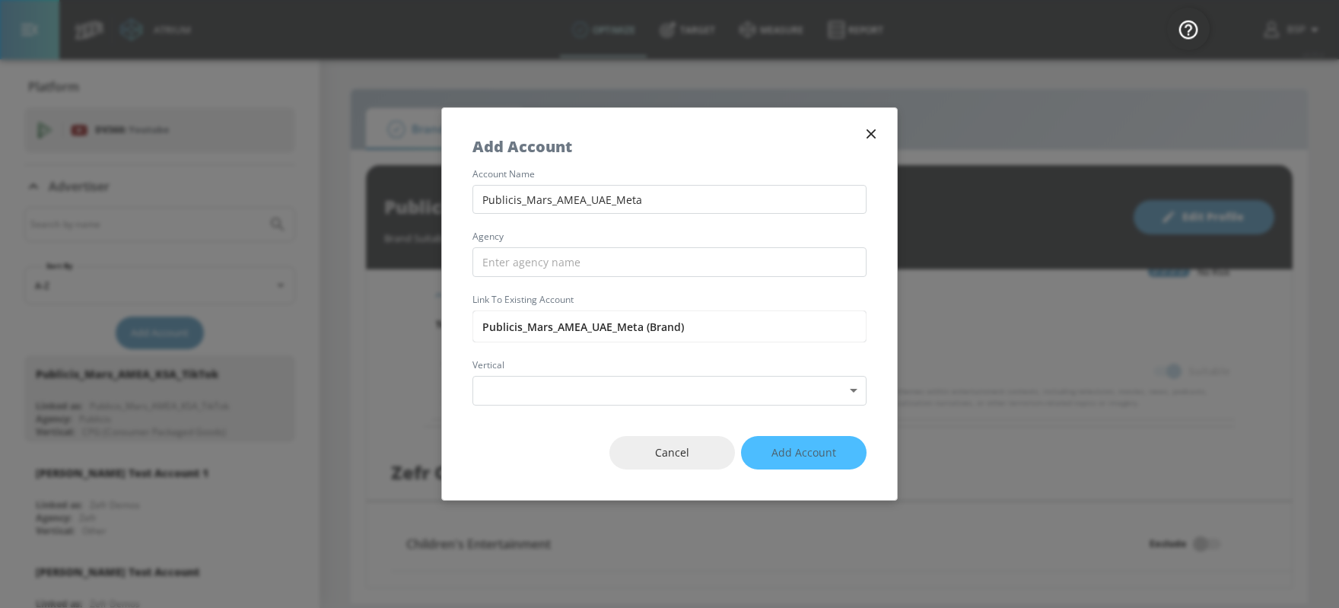
drag, startPoint x: 520, startPoint y: 323, endPoint x: 468, endPoint y: 323, distance: 51.7
click at [468, 323] on div "account name Publicis_Mars_AMEA_UAE_Meta agency Link to Existing Account Public…" at bounding box center [669, 288] width 455 height 236
click at [584, 268] on input "text" at bounding box center [670, 262] width 394 height 30
paste input "Publicis"
type input "Publicis"
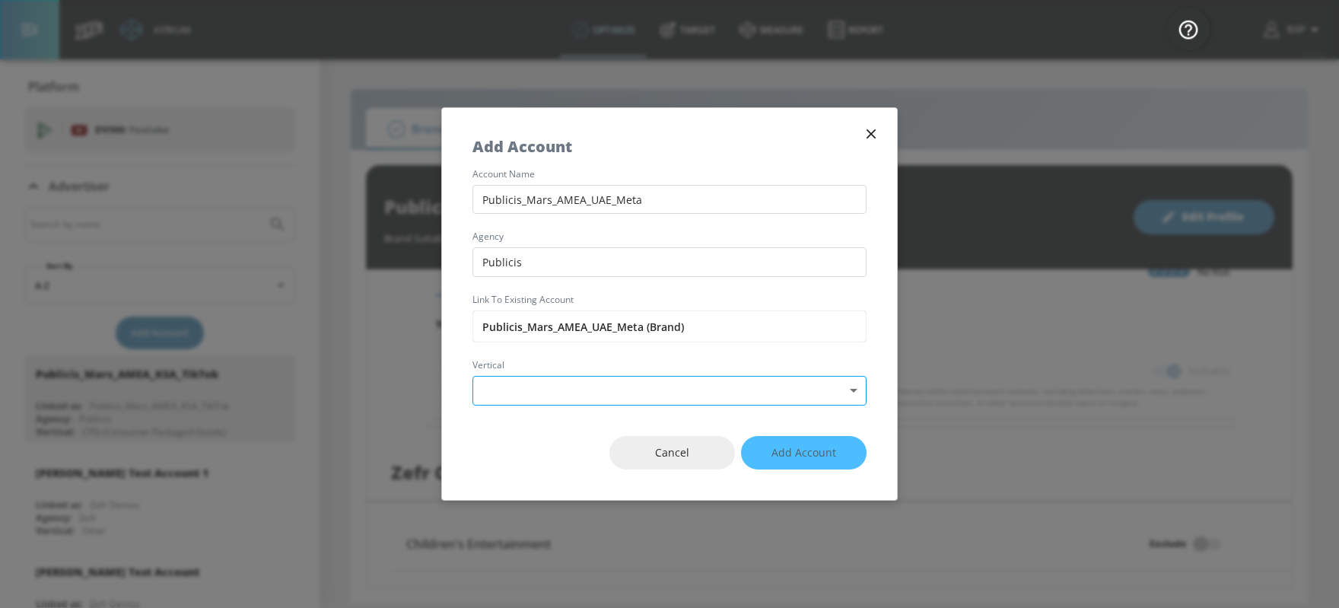
click at [591, 393] on body "Atrium optimize Target measure Report optimize Target measure Report v 4.25.4 B…" at bounding box center [669, 304] width 1339 height 608
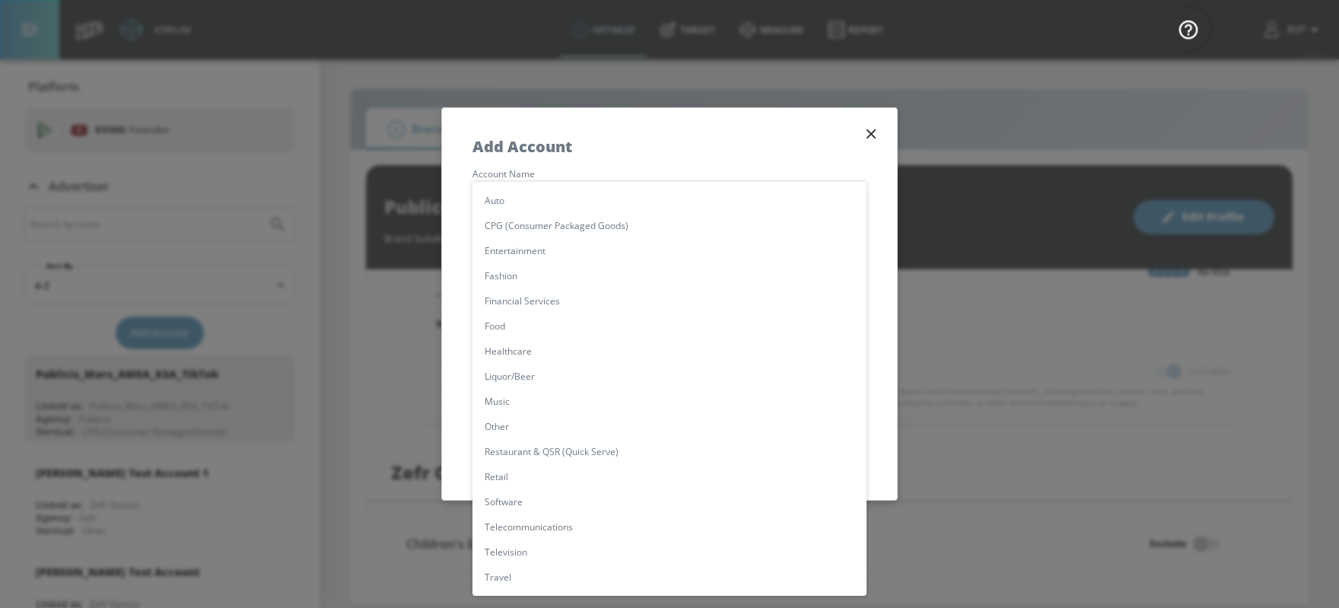
click at [546, 230] on li "CPG (Consumer Packaged Goods)" at bounding box center [670, 225] width 394 height 25
type input "[object Object]"
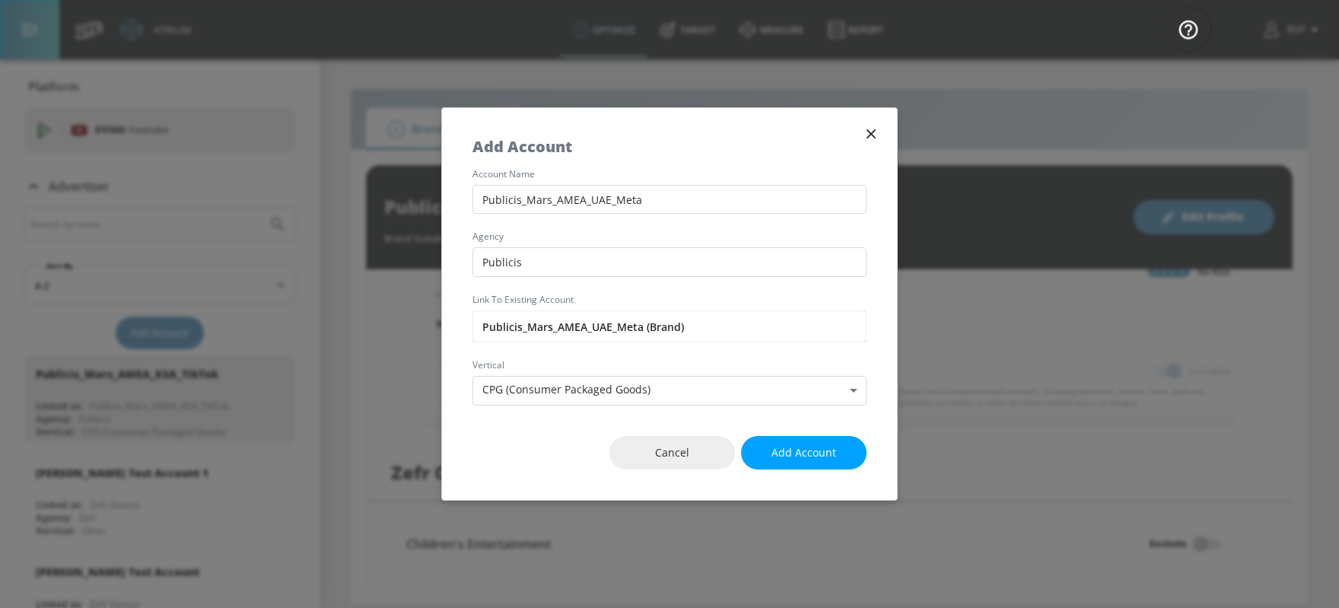
click at [773, 439] on button "Add Account" at bounding box center [804, 453] width 126 height 34
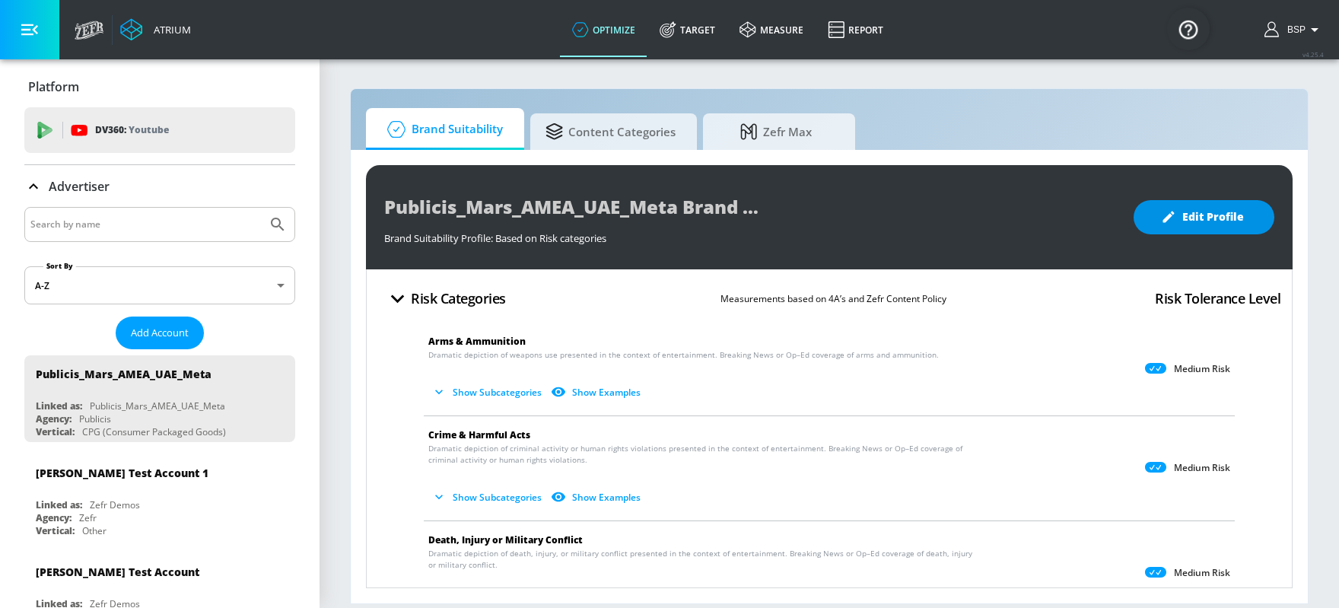
click at [1071, 222] on span "Edit Profile" at bounding box center [1204, 217] width 80 height 19
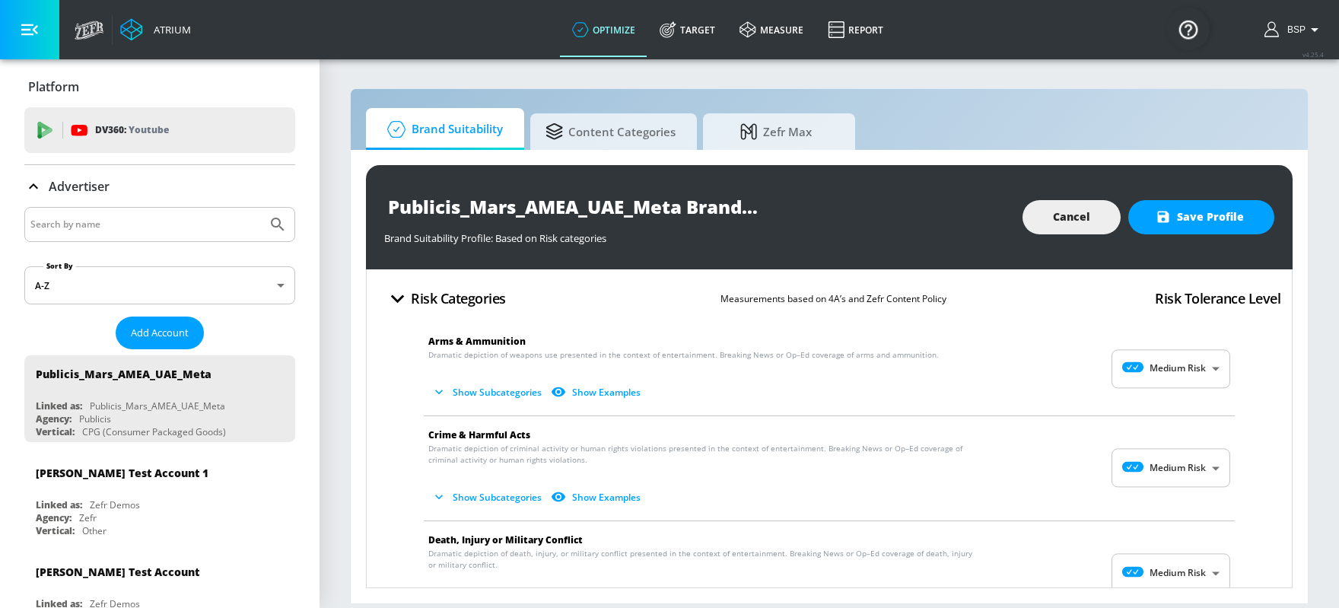
click at [1071, 371] on body "Atrium optimize Target measure Report optimize Target measure Report v 4.25.4 B…" at bounding box center [669, 304] width 1339 height 608
click at [1071, 423] on div at bounding box center [1140, 431] width 31 height 16
type input "LOW"
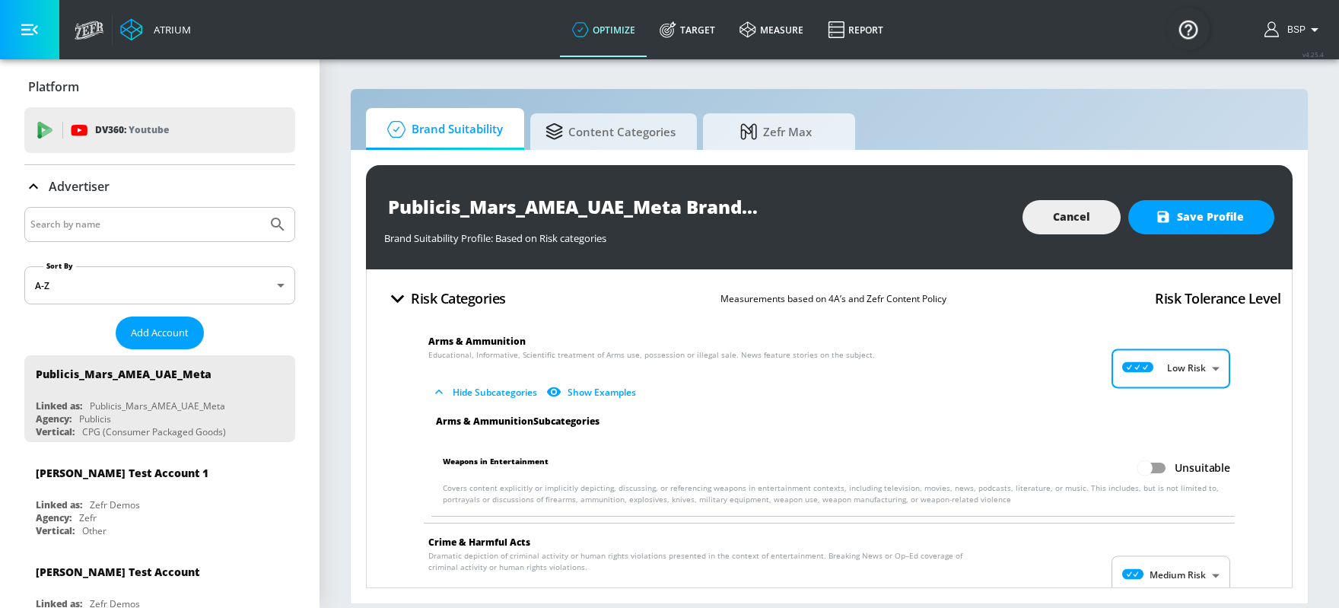
click at [1071, 458] on input "Unsuitable" at bounding box center [1145, 467] width 87 height 29
checkbox input "true"
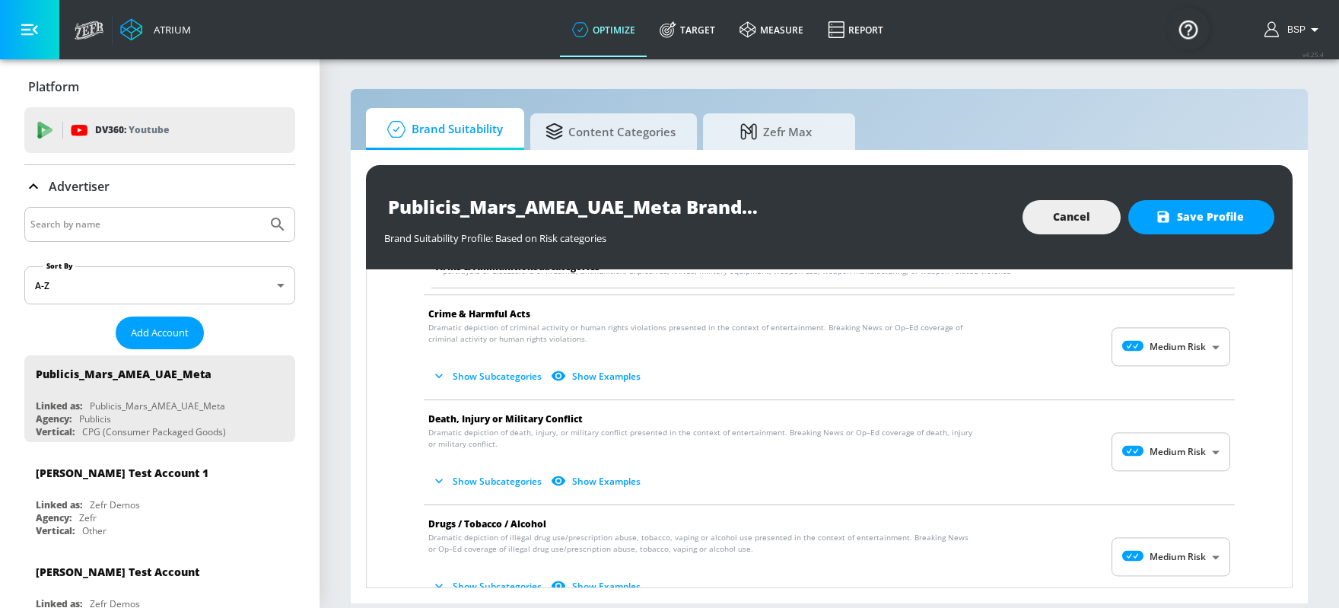
scroll to position [229, 0]
click at [1071, 326] on body "Atrium optimize Target measure Report optimize Target measure Report v 4.25.4 B…" at bounding box center [669, 304] width 1339 height 608
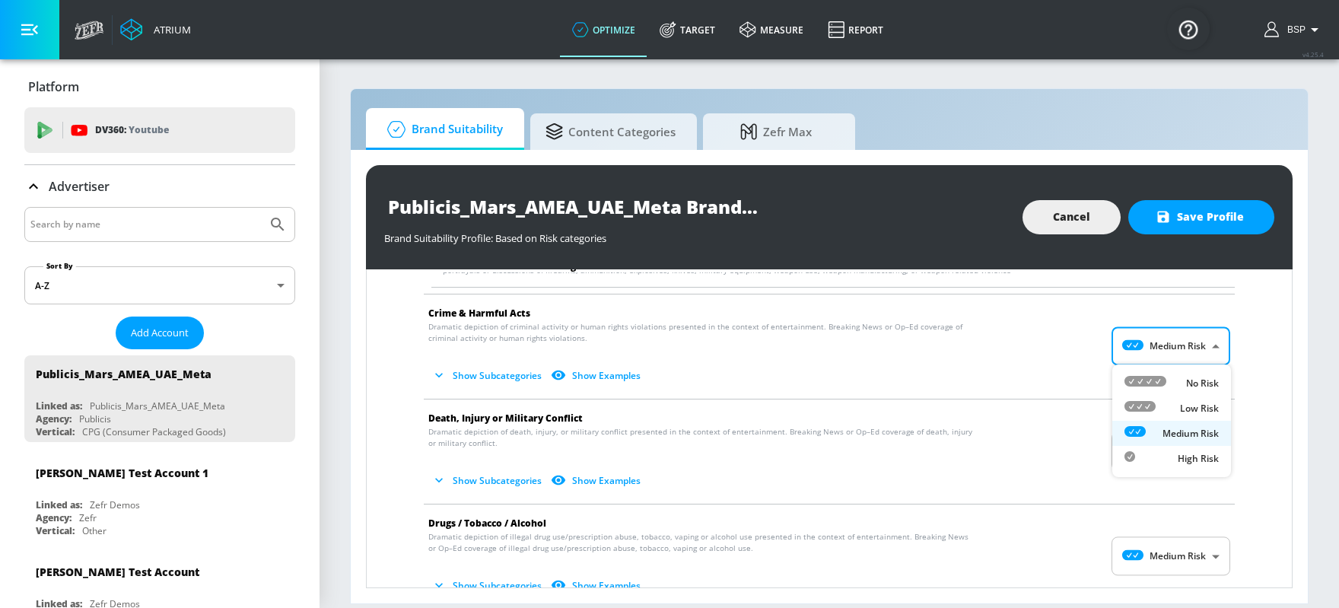
click at [1071, 412] on div at bounding box center [1140, 408] width 31 height 16
type input "LOW"
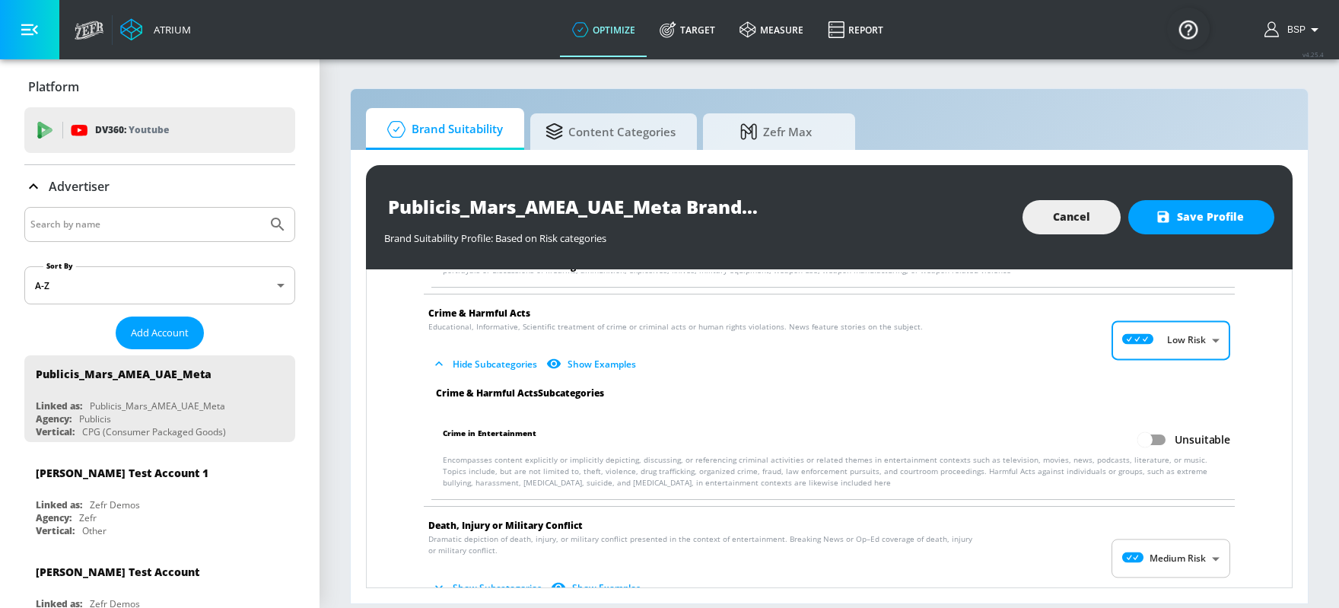
click at [1071, 439] on input "Unsuitable" at bounding box center [1145, 439] width 87 height 29
checkbox input "true"
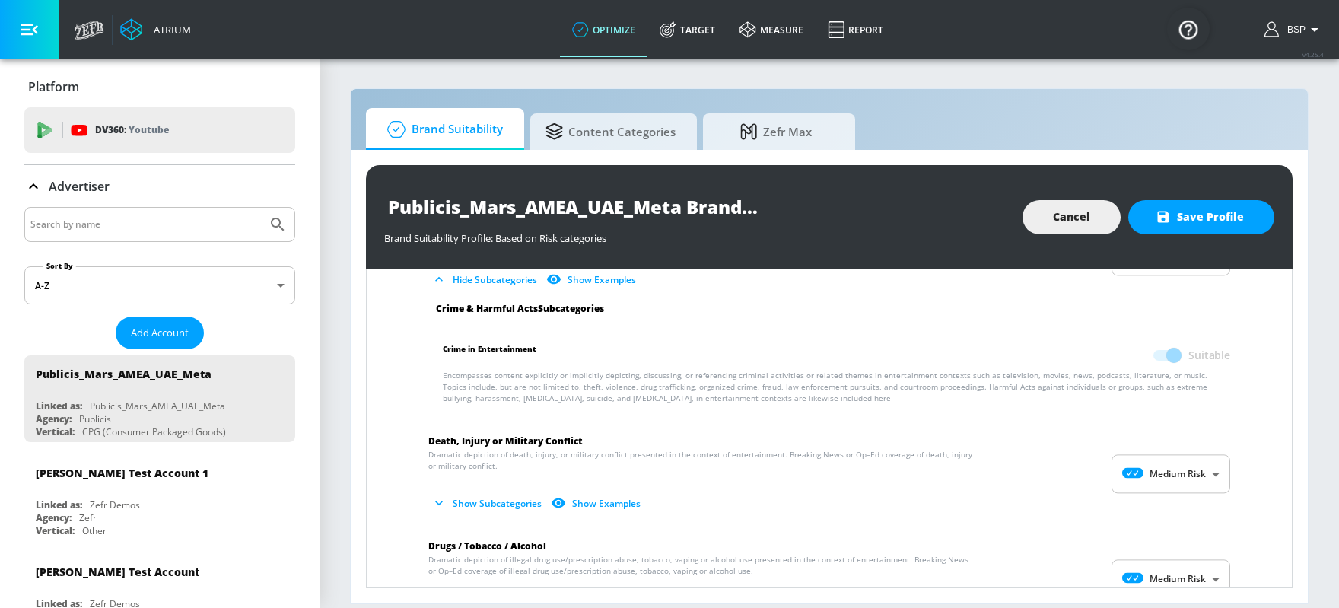
scroll to position [352, 0]
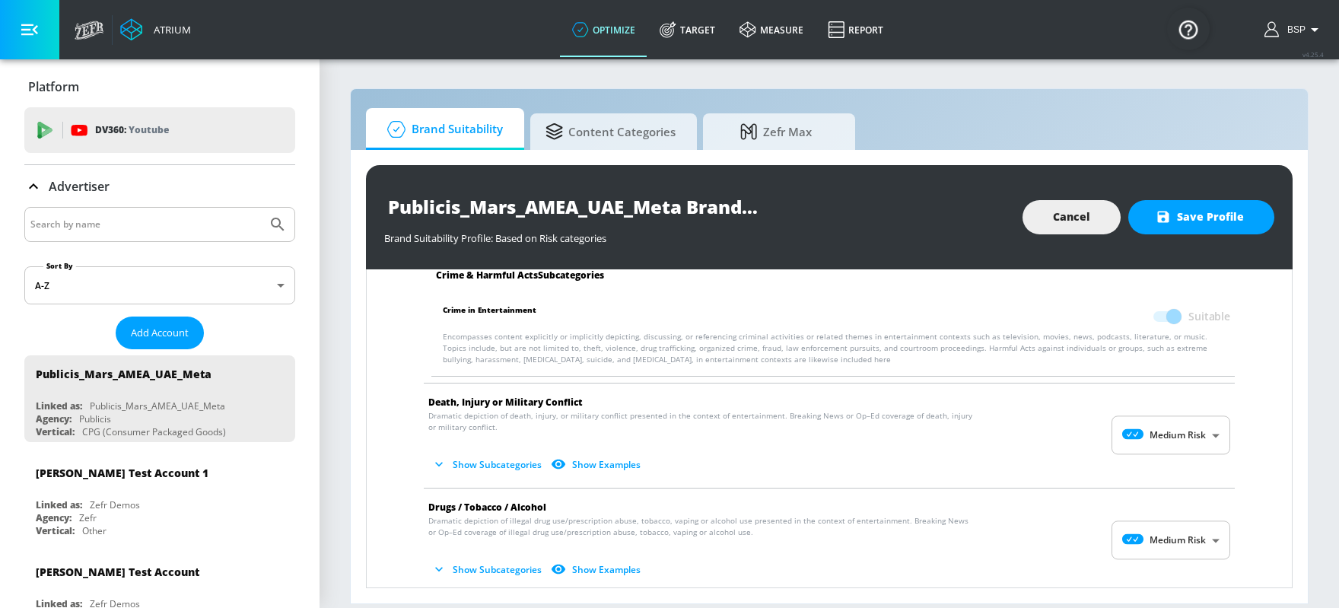
click at [1071, 424] on body "Atrium optimize Target measure Report optimize Target measure Report v 4.25.4 B…" at bounding box center [669, 304] width 1339 height 608
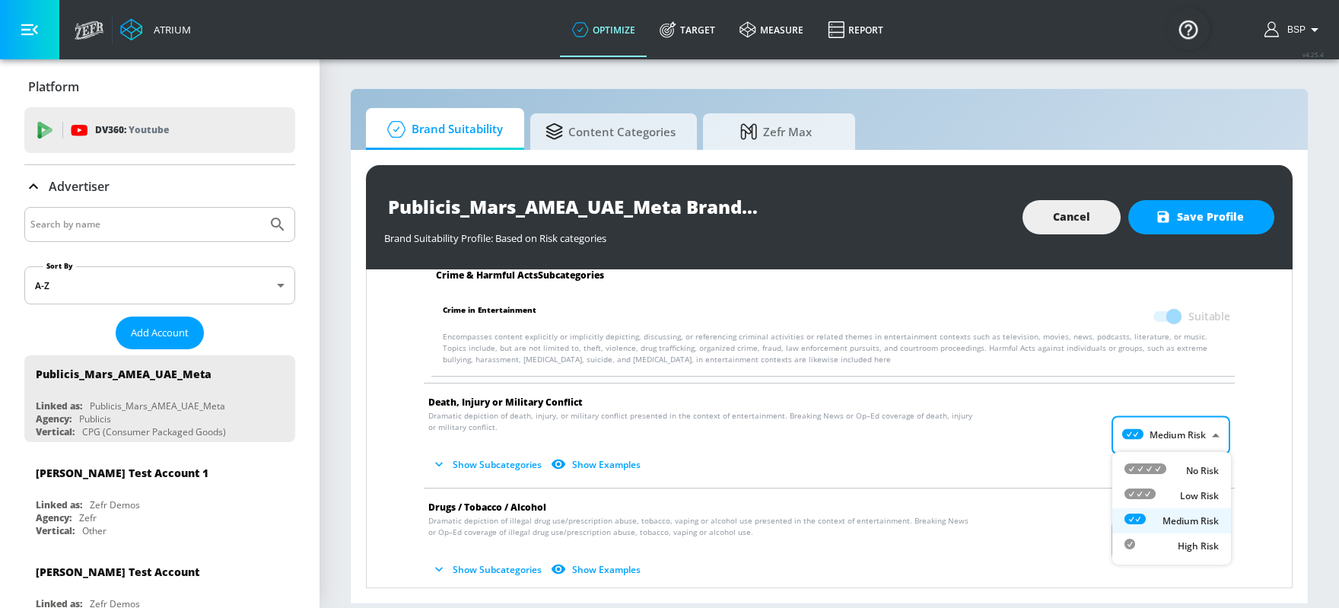
click at [1071, 485] on icon at bounding box center [1140, 493] width 31 height 11
type input "LOW"
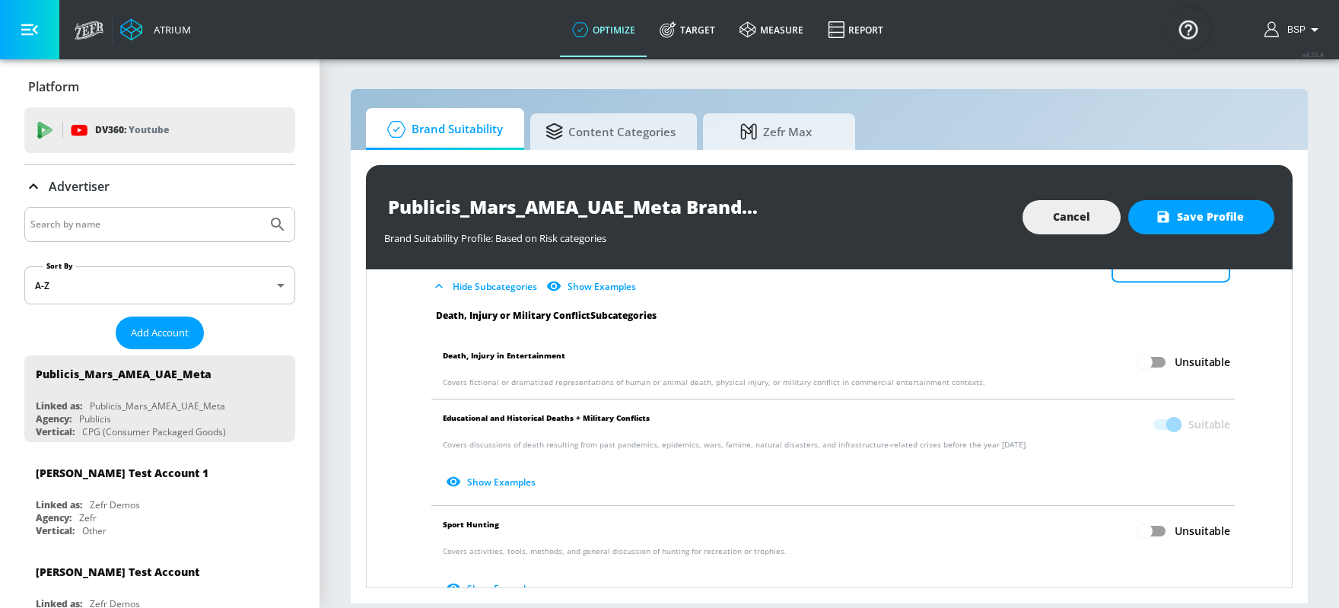
scroll to position [526, 0]
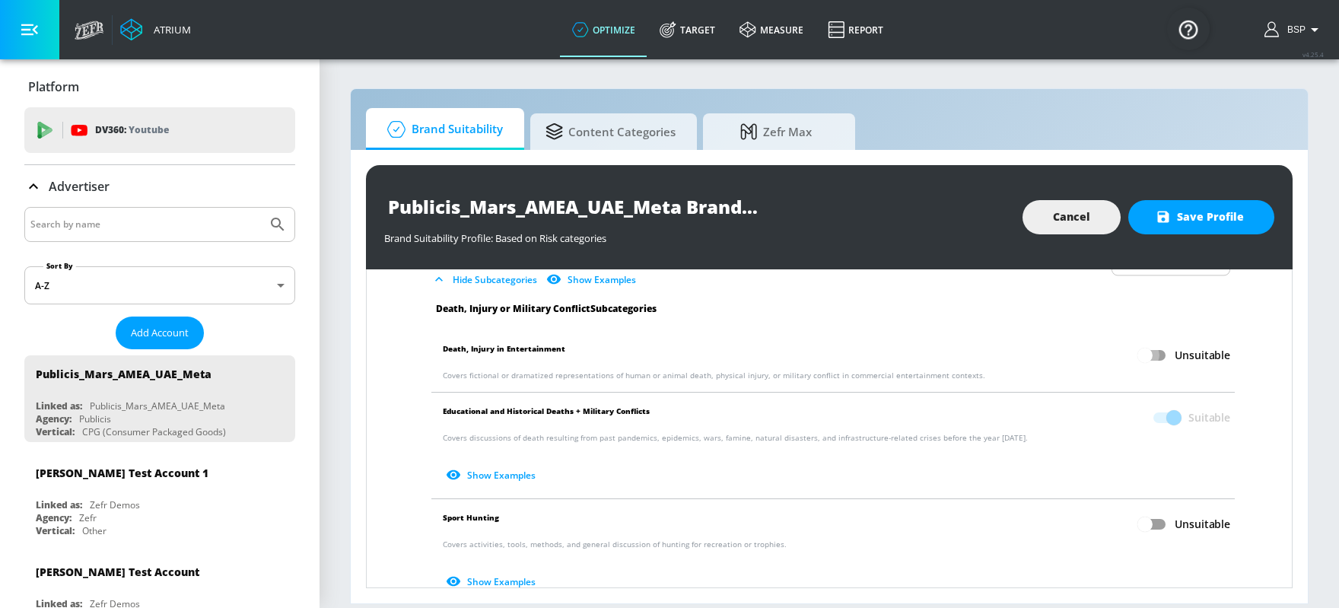
click at [1071, 347] on input "Unsuitable" at bounding box center [1145, 355] width 87 height 29
checkbox input "true"
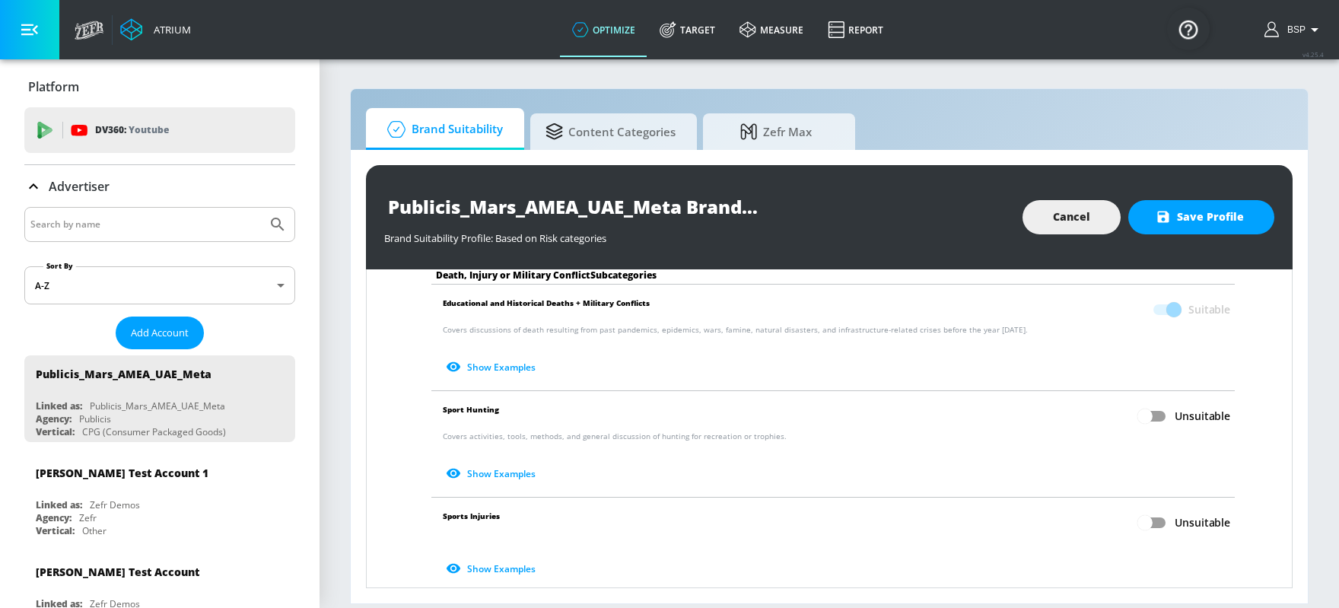
scroll to position [709, 0]
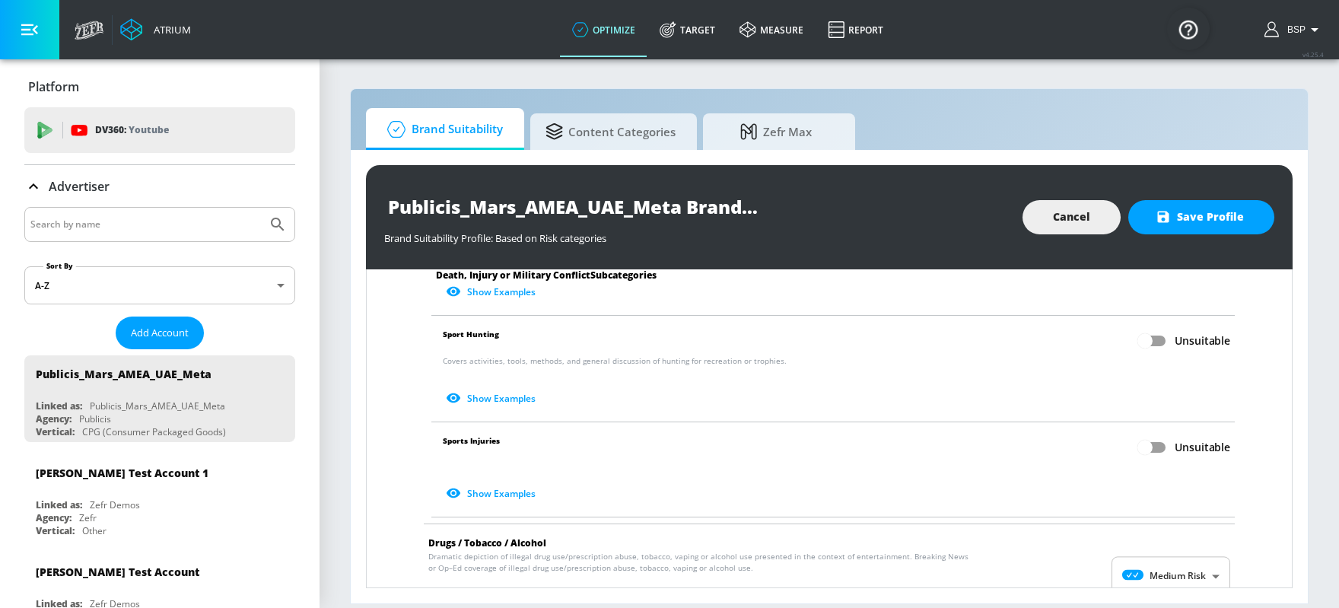
click at [1071, 442] on input "Unsuitable" at bounding box center [1145, 447] width 87 height 29
checkbox input "true"
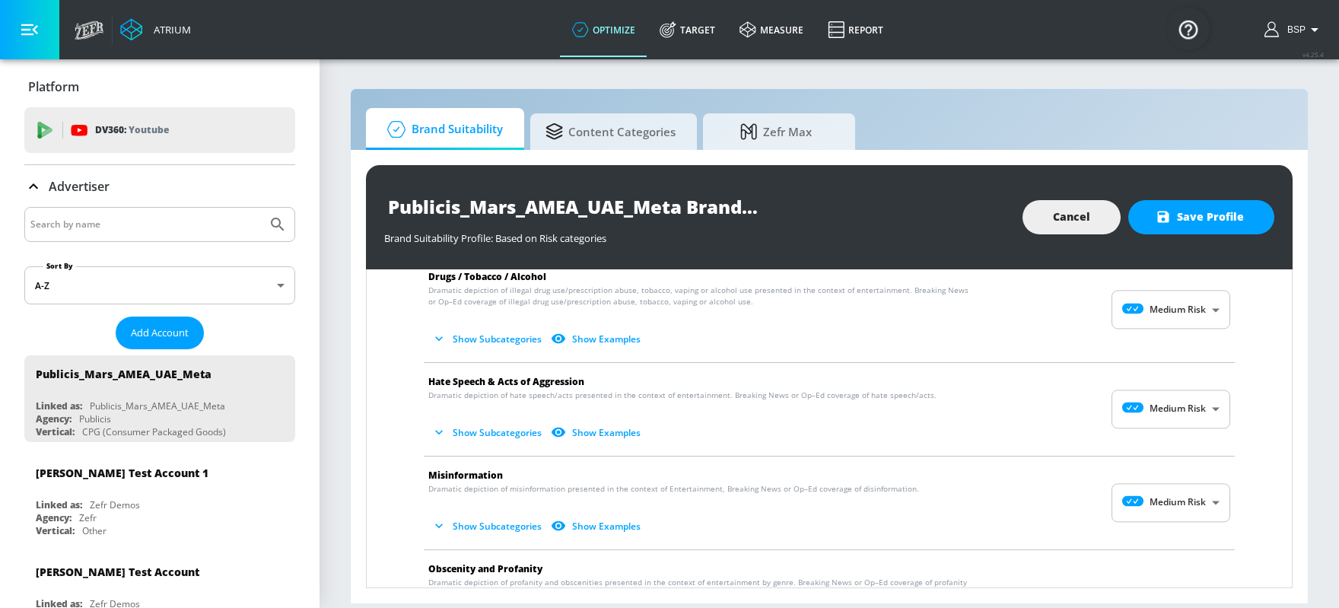
scroll to position [993, 0]
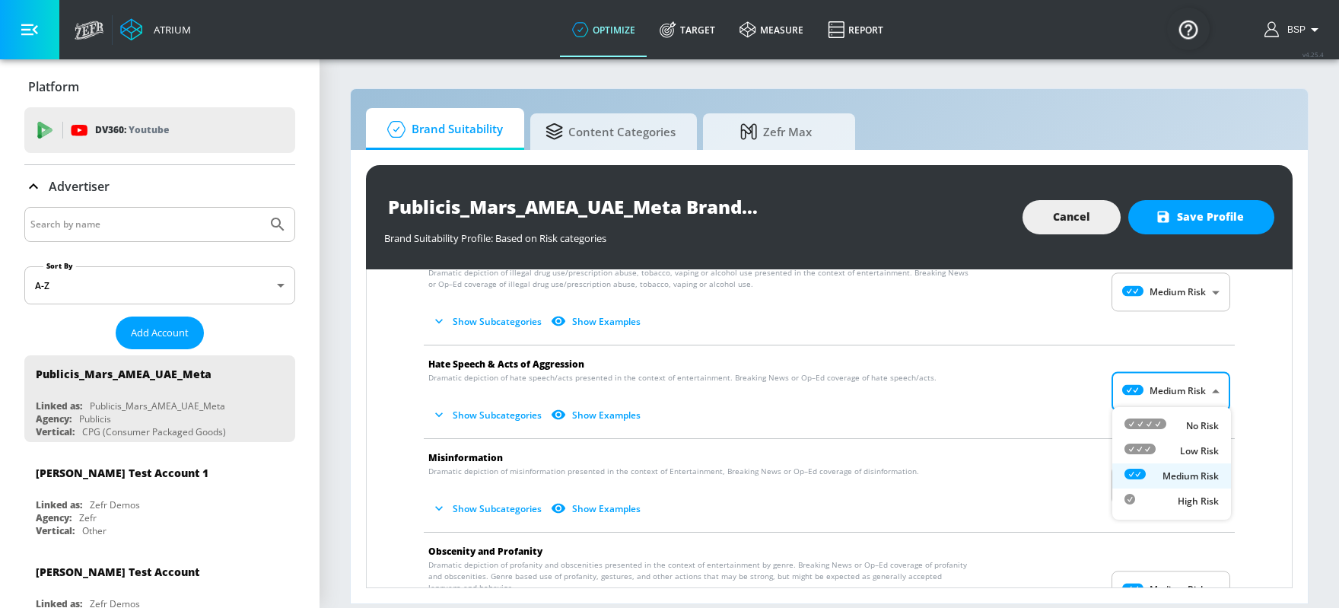
click at [1071, 389] on body "Atrium optimize Target measure Report optimize Target measure Report v 4.25.4 B…" at bounding box center [669, 304] width 1339 height 608
click at [1071, 418] on div at bounding box center [1146, 426] width 42 height 16
type input "MINIMAL"
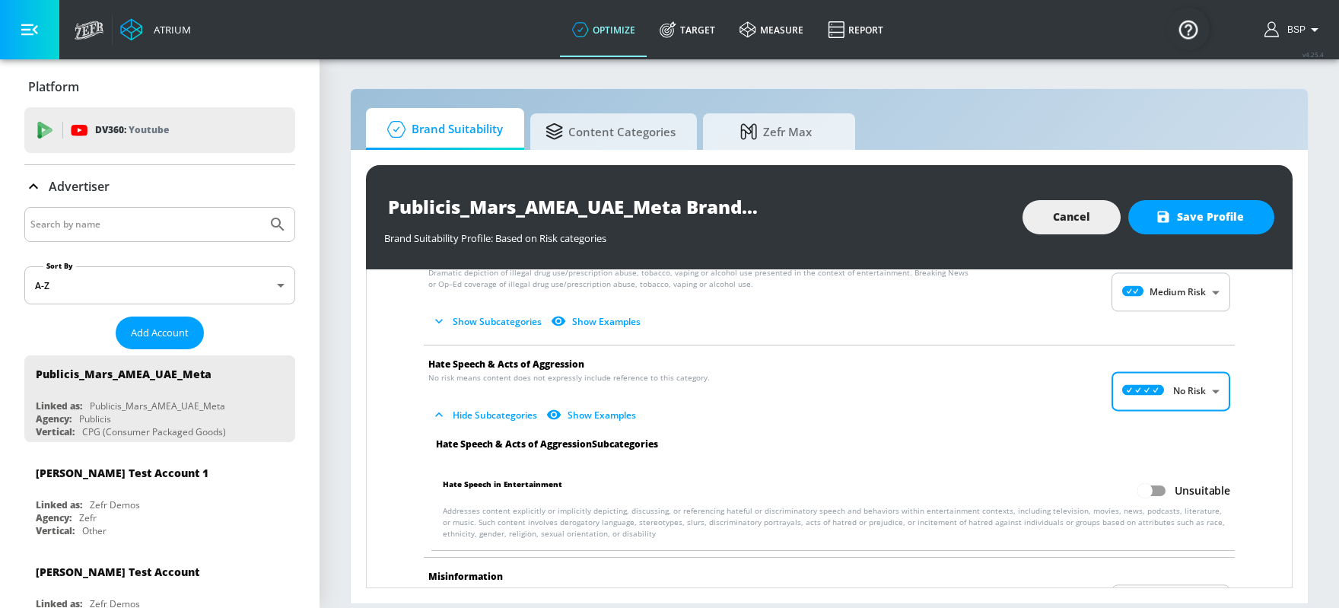
click at [1071, 483] on input "Unsuitable" at bounding box center [1145, 490] width 87 height 29
checkbox input "true"
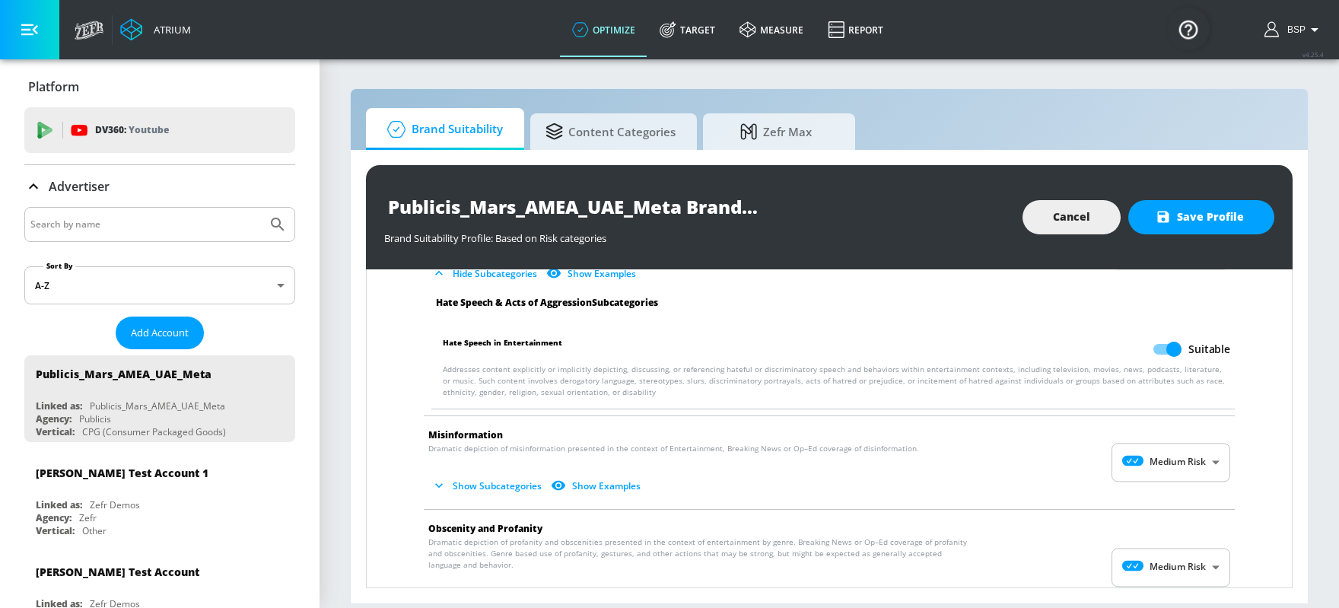
scroll to position [1144, 0]
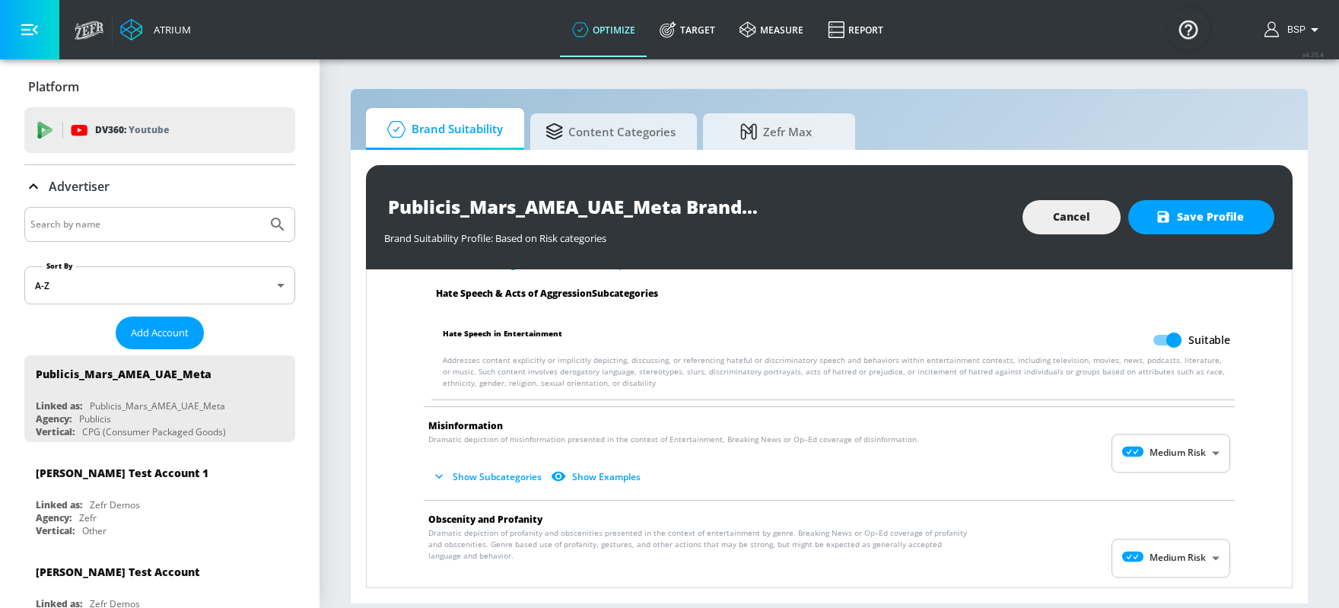
click at [1071, 446] on body "Atrium optimize Target measure Report optimize Target measure Report v 4.25.4 B…" at bounding box center [669, 304] width 1339 height 608
click at [1071, 479] on icon at bounding box center [1146, 484] width 42 height 11
type input "MINIMAL"
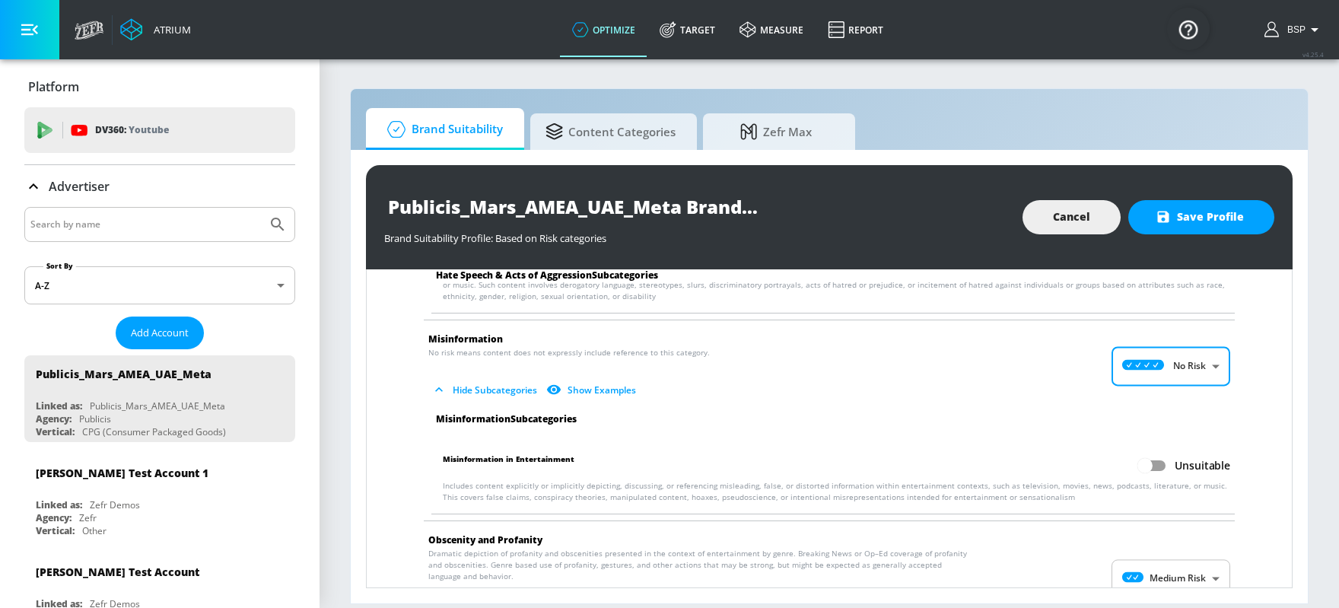
scroll to position [1244, 0]
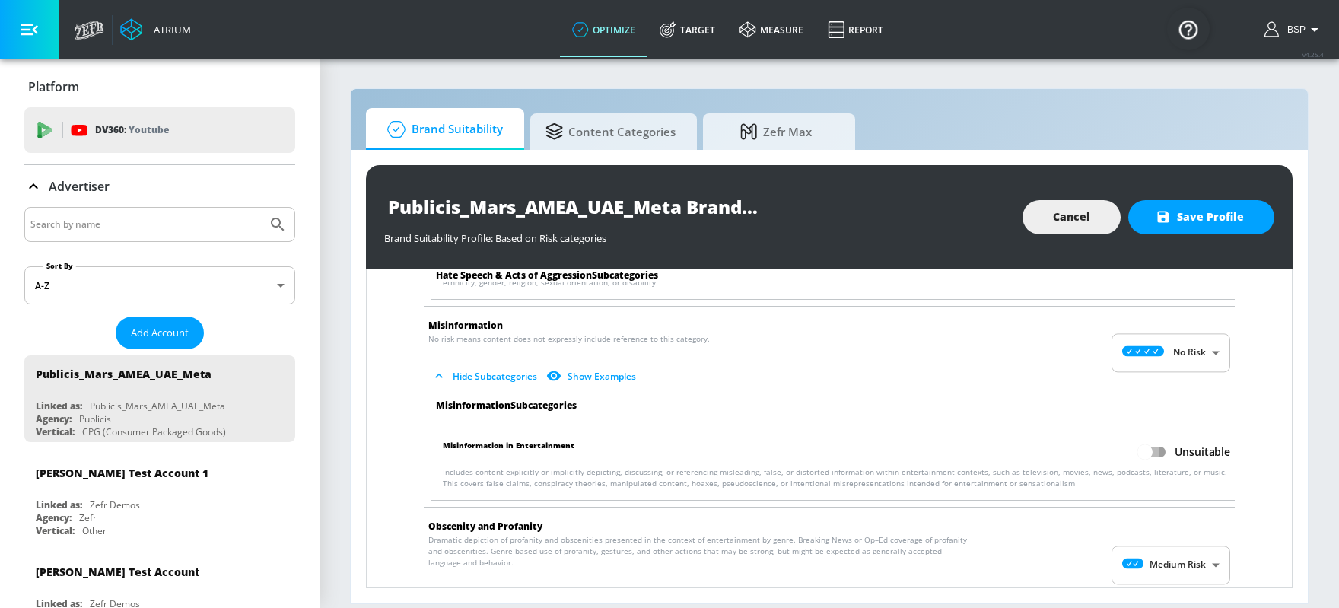
click at [1071, 452] on input "Unsuitable" at bounding box center [1145, 452] width 87 height 29
checkbox input "true"
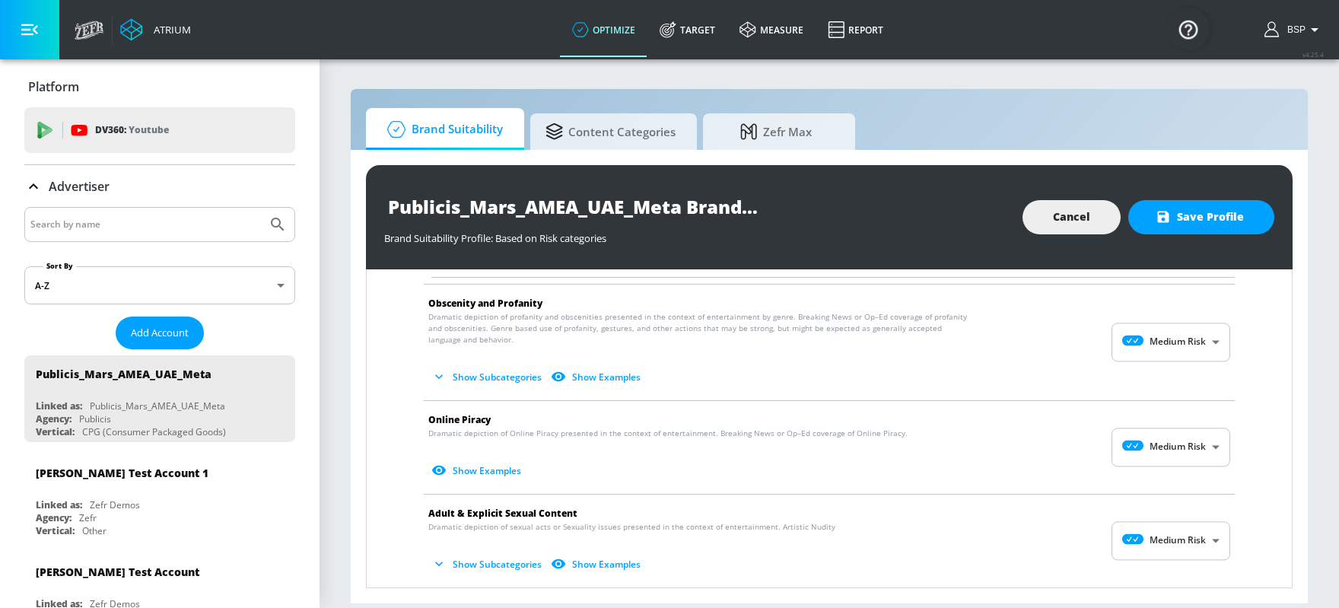
scroll to position [1488, 0]
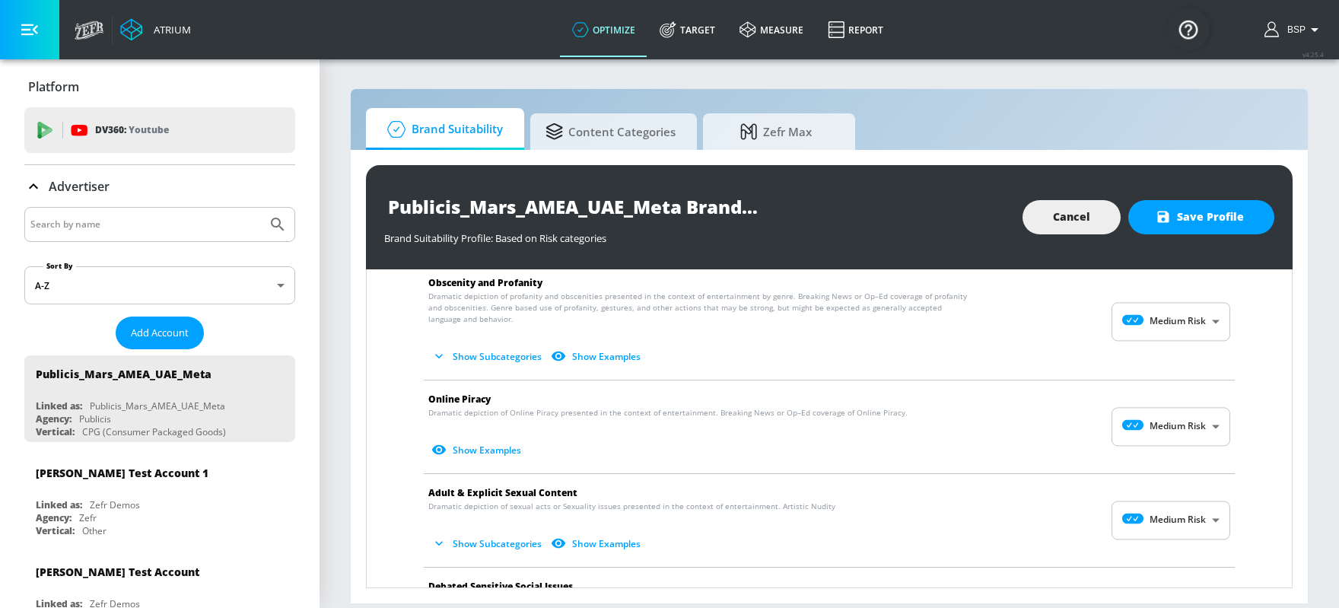
click at [1071, 431] on body "Atrium optimize Target measure Report optimize Target measure Report v 4.25.4 B…" at bounding box center [669, 304] width 1339 height 608
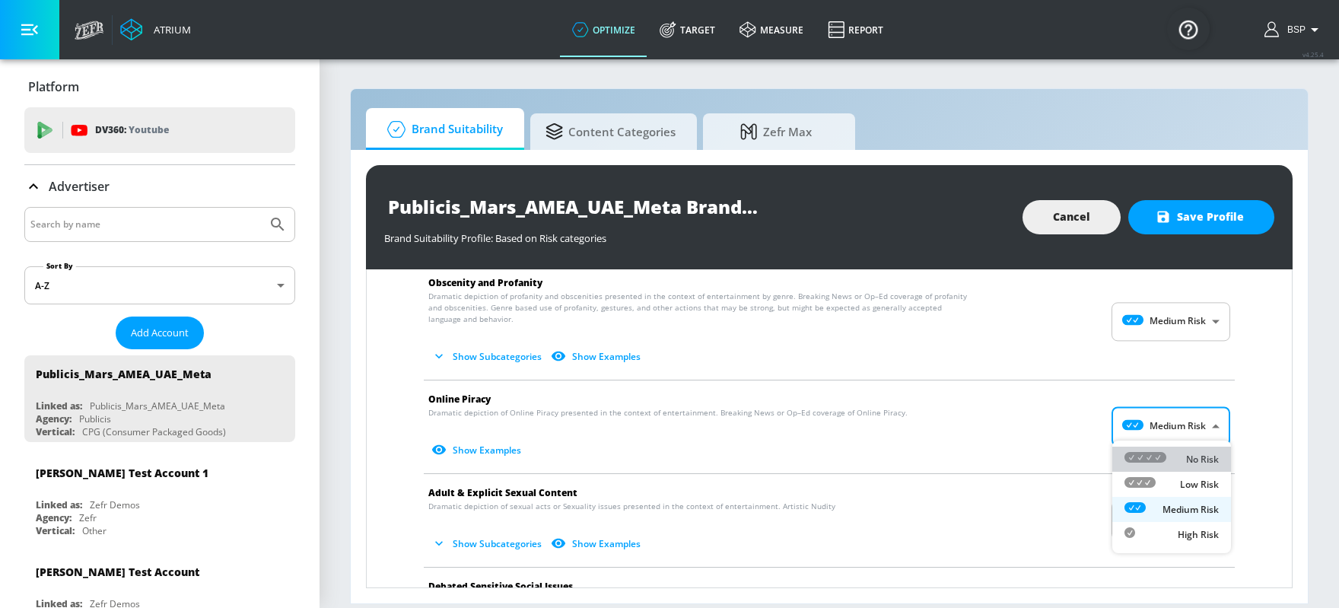
click at [1071, 453] on div "No Risk" at bounding box center [1172, 459] width 94 height 16
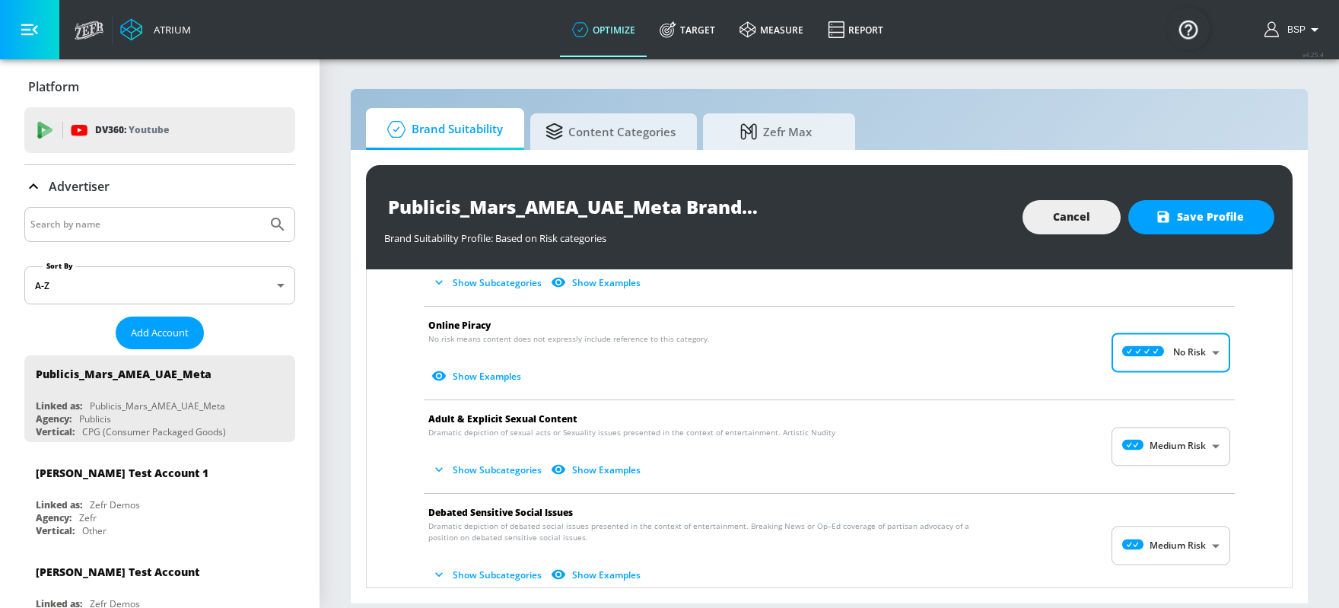
scroll to position [1570, 0]
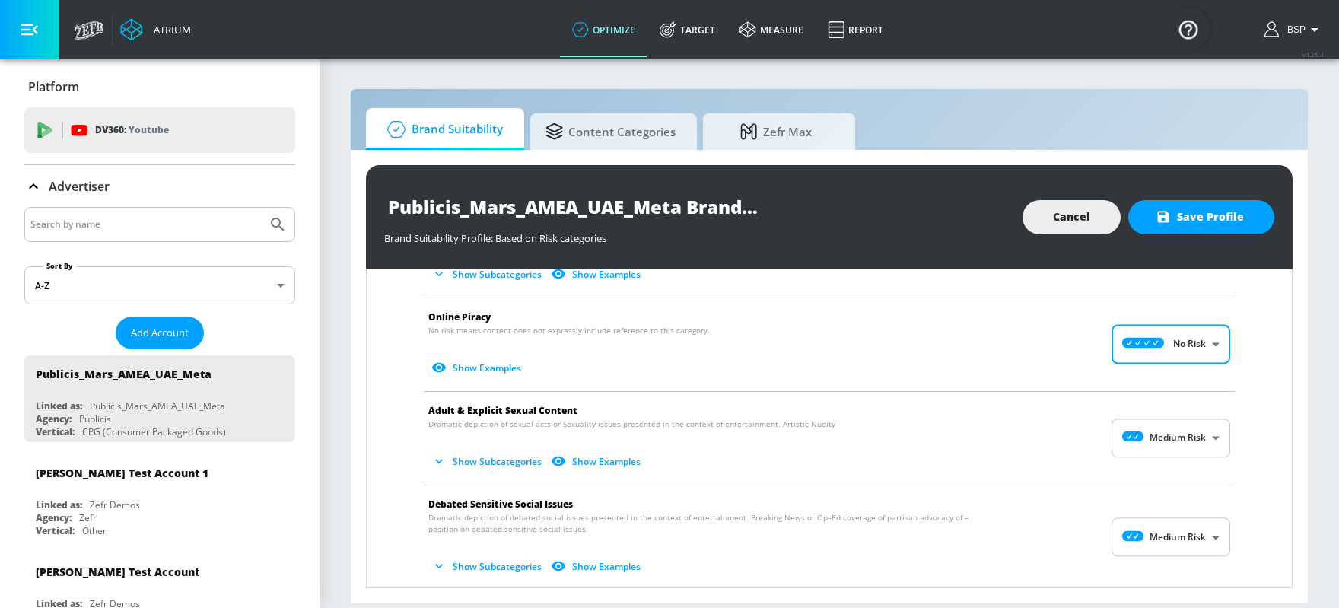
click at [1071, 422] on body "Atrium optimize Target measure Report optimize Target measure Report v 4.25.4 B…" at bounding box center [669, 304] width 1339 height 608
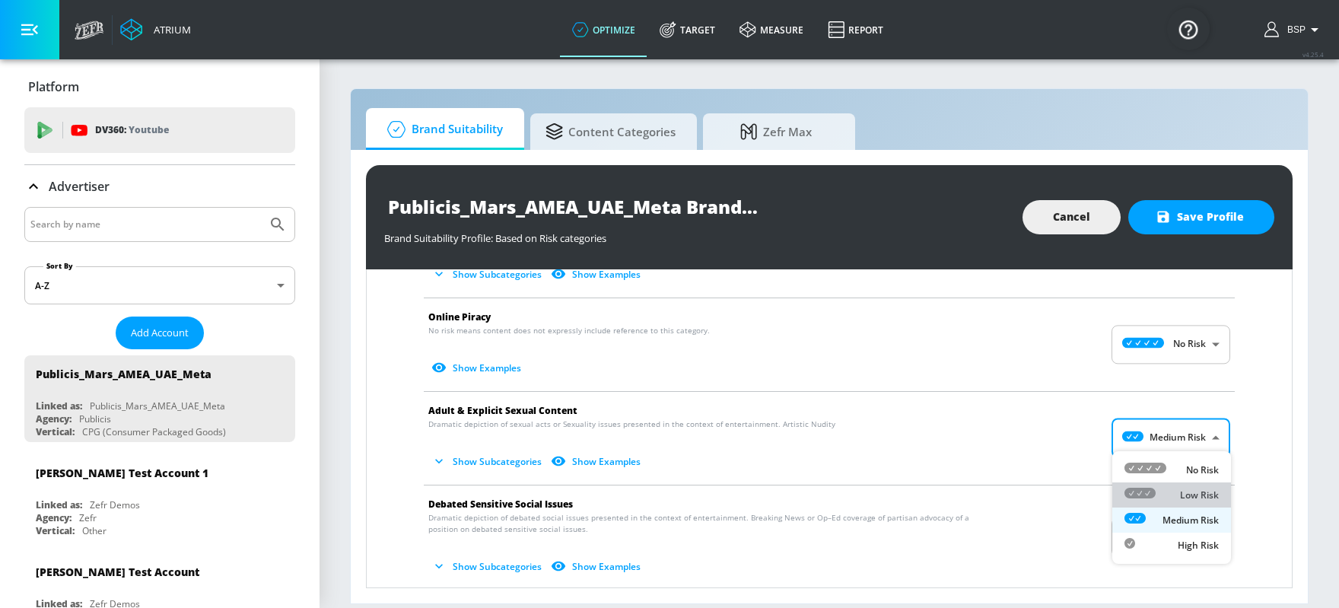
click at [1071, 485] on div "Low Risk" at bounding box center [1172, 495] width 94 height 16
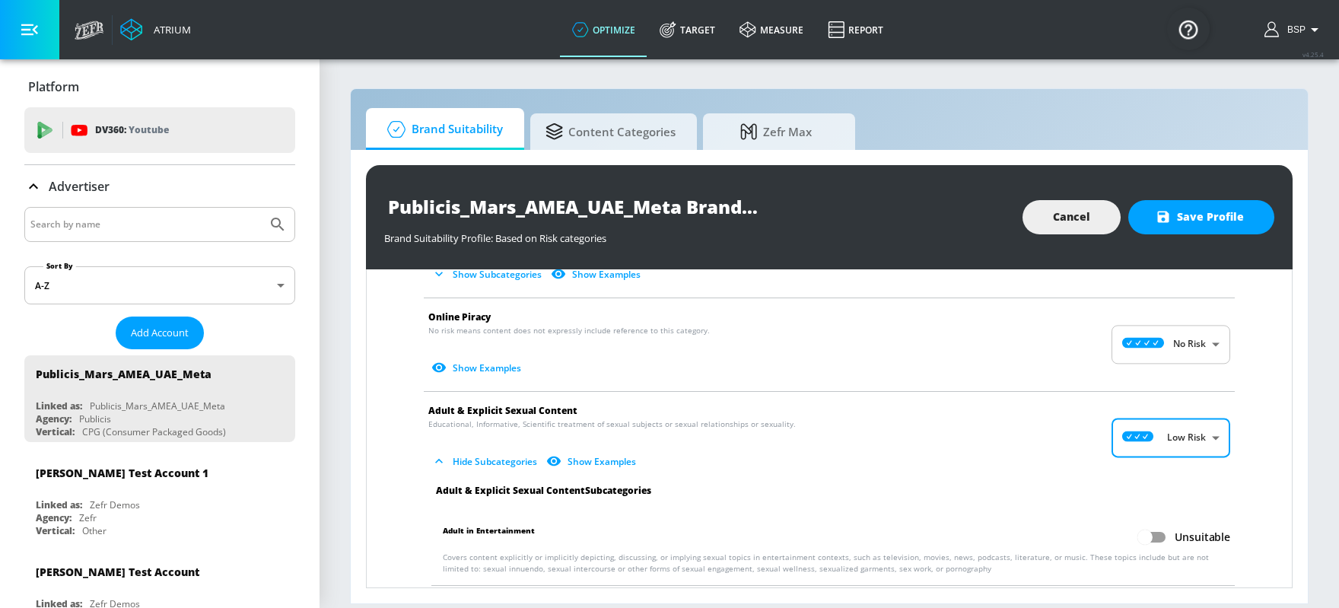
scroll to position [1625, 0]
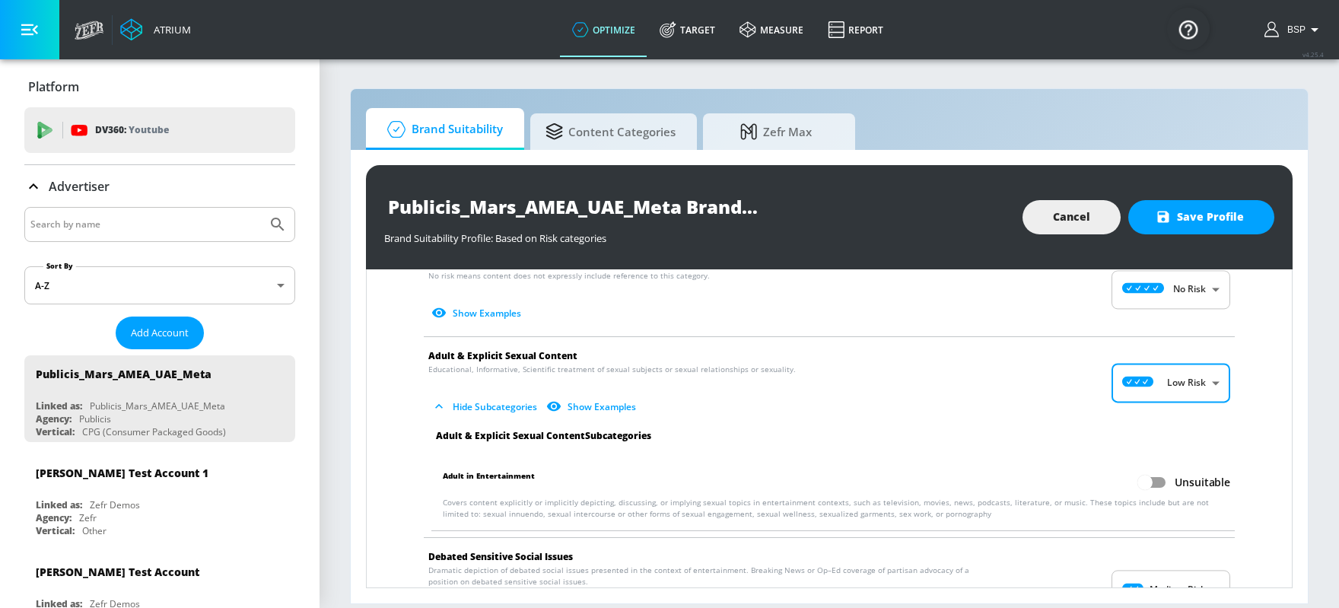
click at [1071, 473] on input "Unsuitable" at bounding box center [1145, 482] width 87 height 29
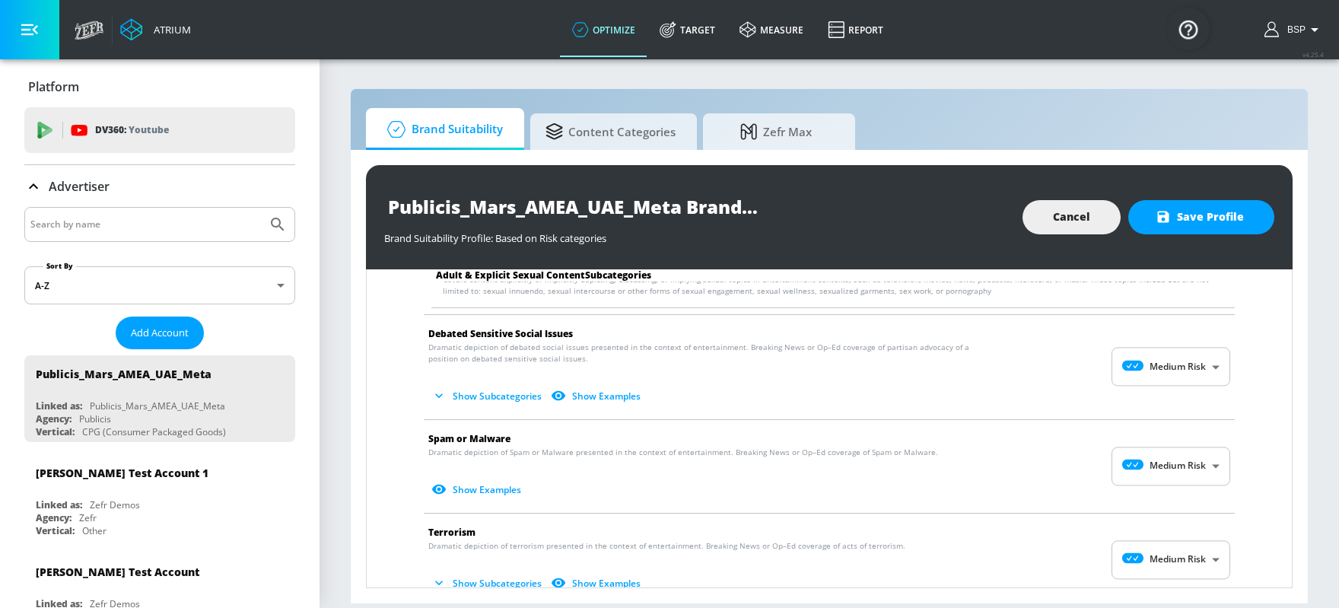
scroll to position [1850, 0]
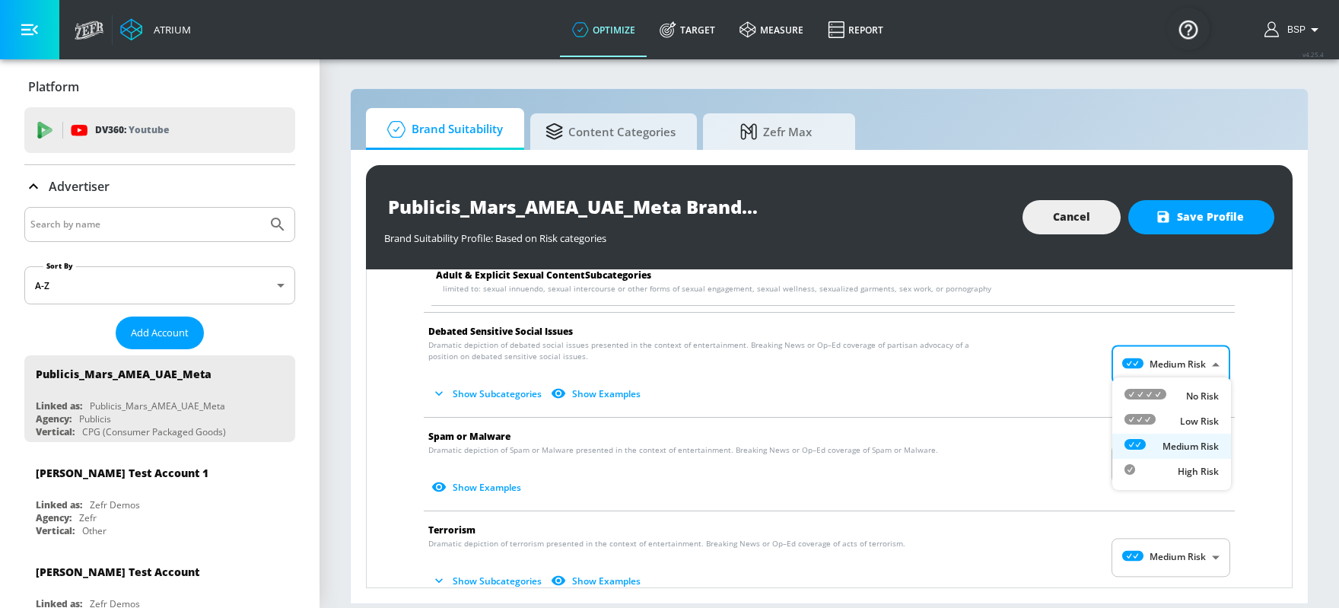
click at [1071, 372] on body "Atrium optimize Target measure Report optimize Target measure Report v 4.25.4 B…" at bounding box center [669, 304] width 1339 height 608
click at [1071, 400] on div at bounding box center [1146, 396] width 42 height 16
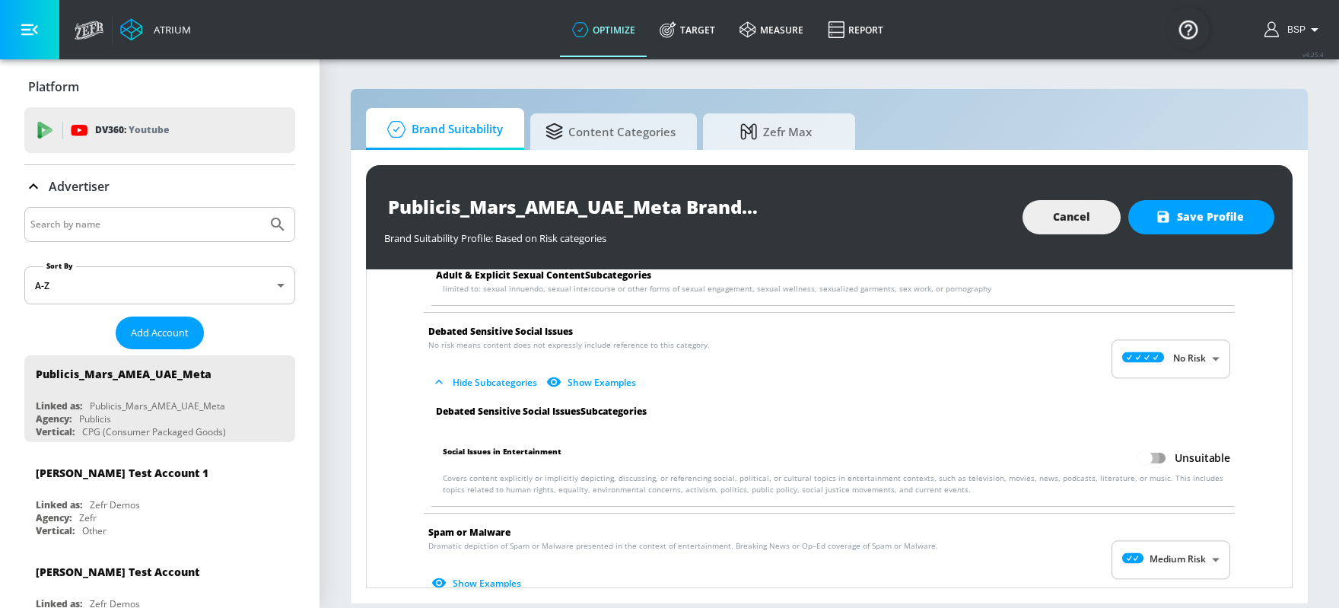
click at [1071, 457] on input "Unsuitable" at bounding box center [1145, 458] width 87 height 29
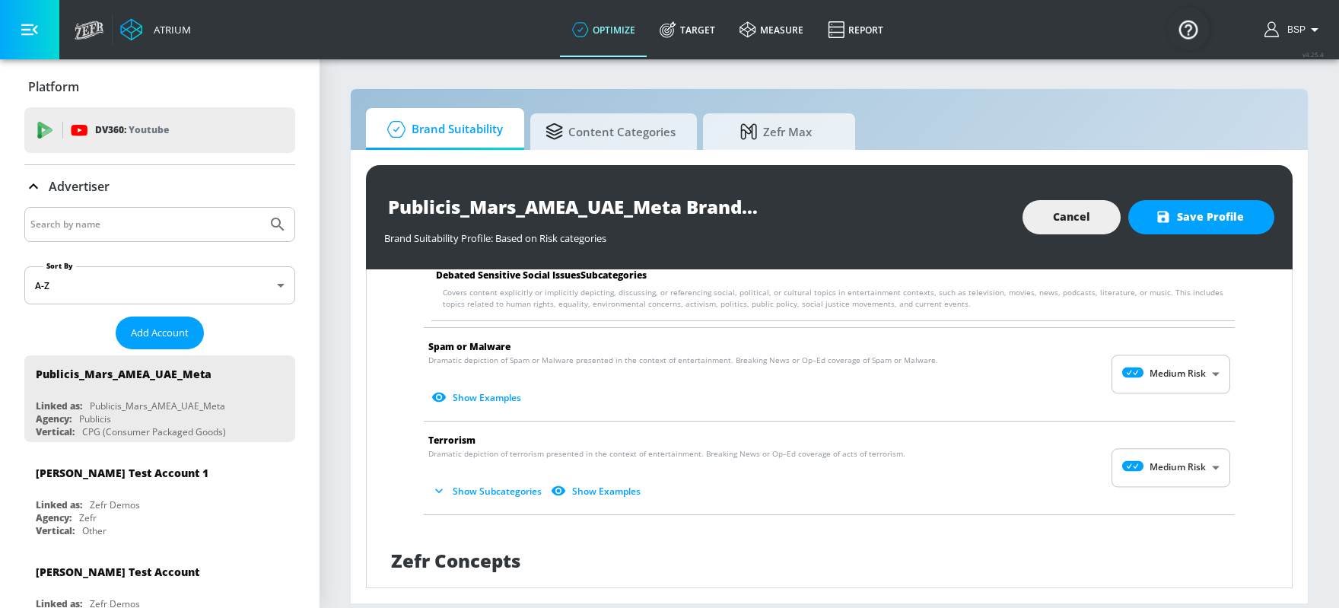
scroll to position [2053, 0]
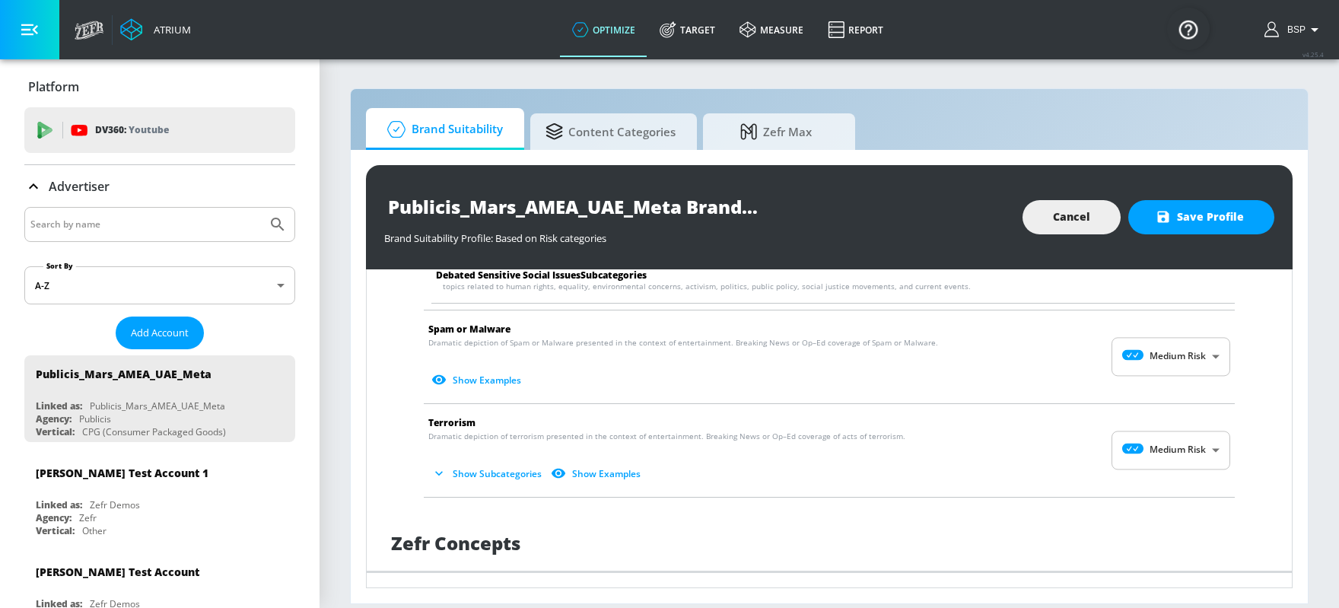
click at [1071, 361] on body "Atrium optimize Target measure Report optimize Target measure Report v 4.25.4 B…" at bounding box center [669, 304] width 1339 height 608
click at [1071, 383] on icon at bounding box center [1146, 385] width 42 height 11
click at [1071, 430] on body "Atrium optimize Target measure Report optimize Target measure Report v 4.25.4 B…" at bounding box center [669, 304] width 1339 height 608
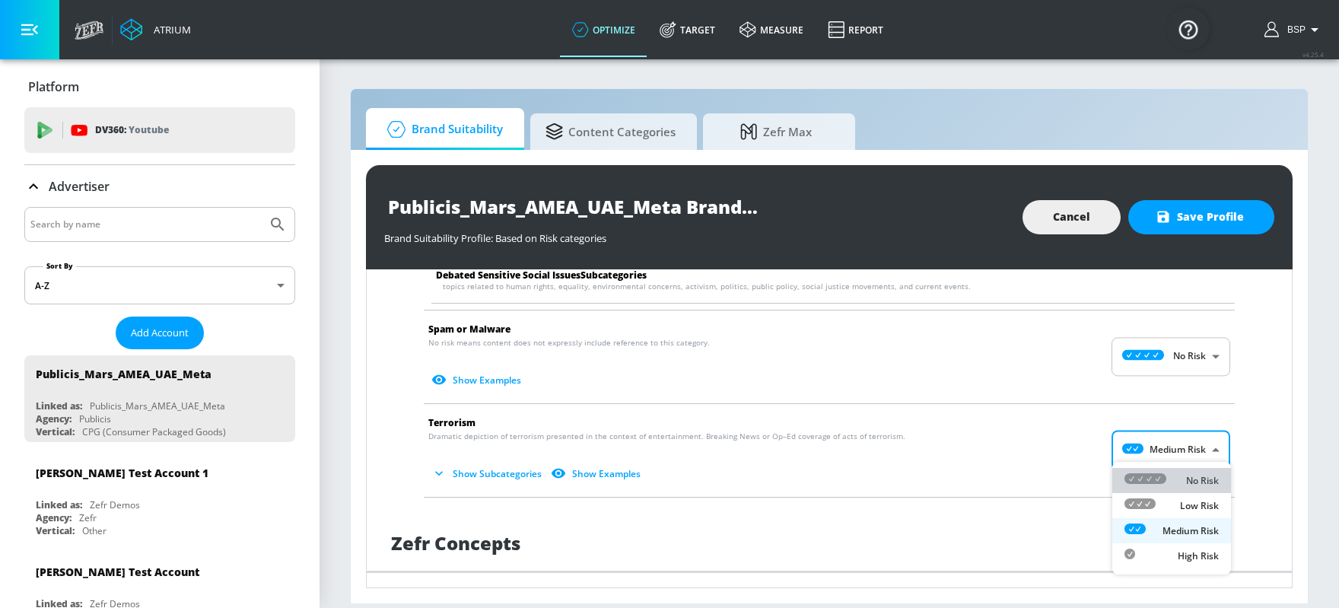
click at [1071, 473] on icon at bounding box center [1146, 478] width 42 height 11
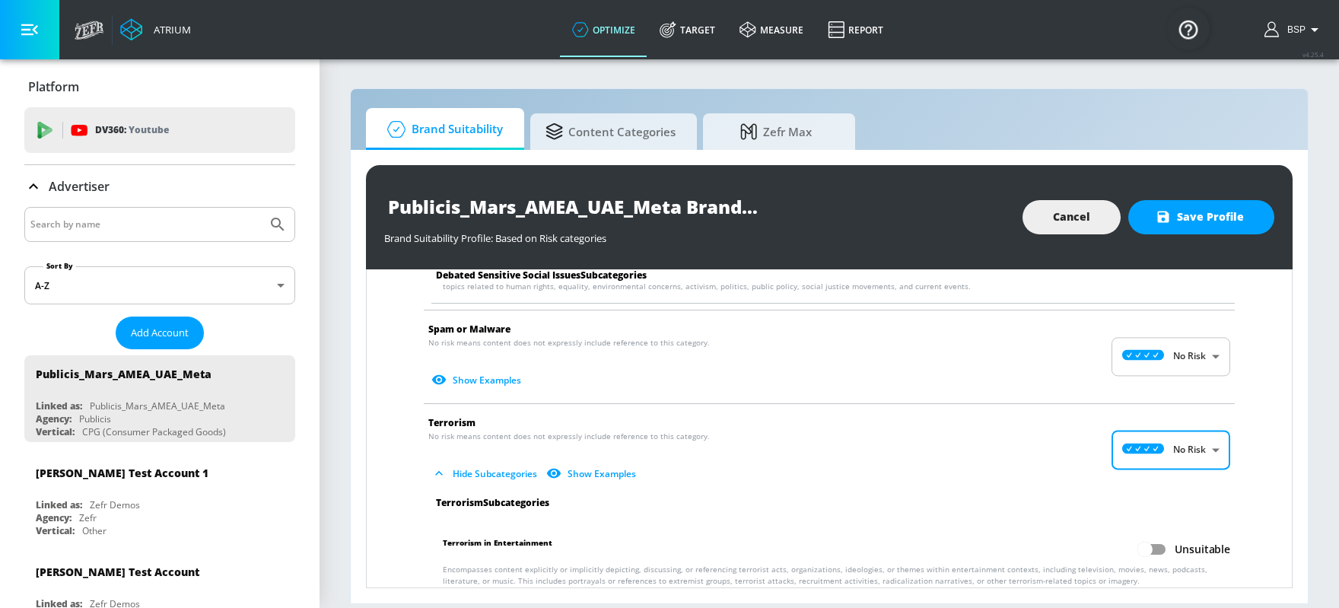
click at [1071, 485] on input "Unsuitable" at bounding box center [1145, 549] width 87 height 29
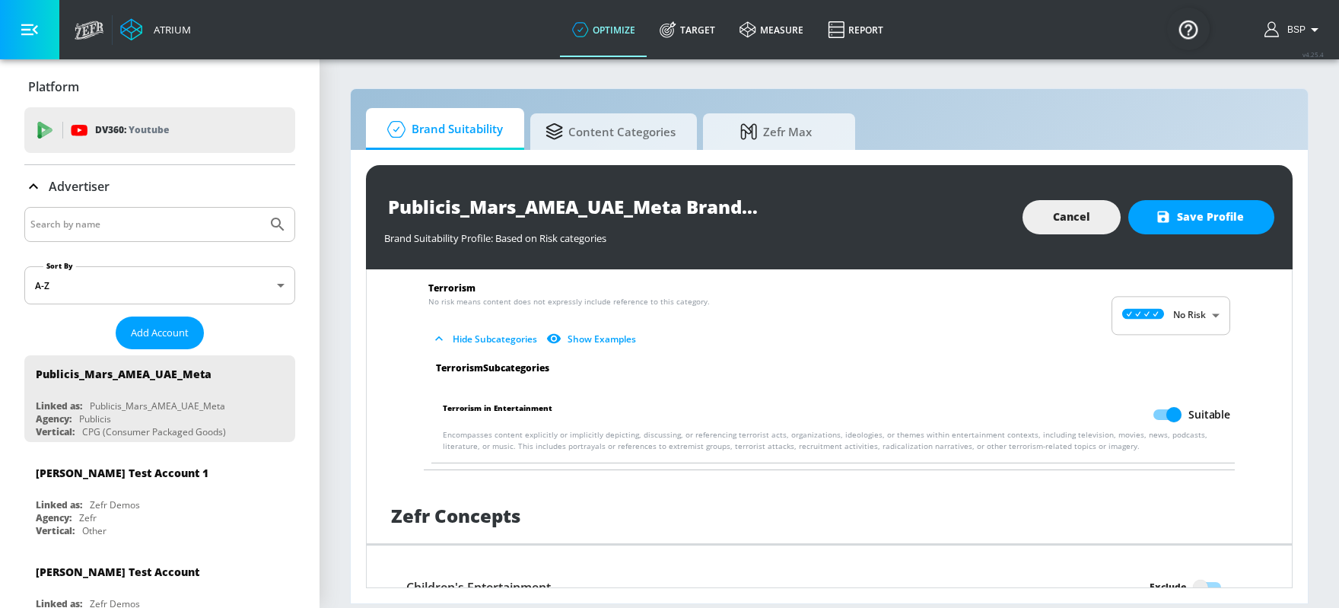
scroll to position [2195, 0]
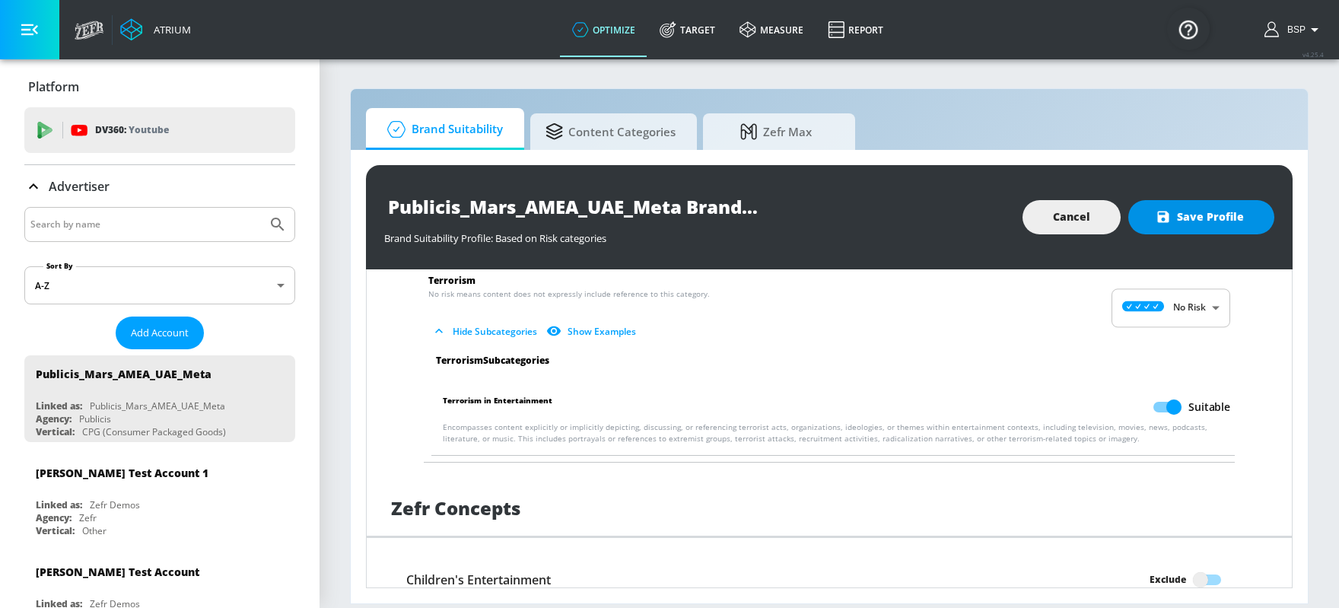
click at [1071, 222] on span "Save Profile" at bounding box center [1201, 217] width 85 height 19
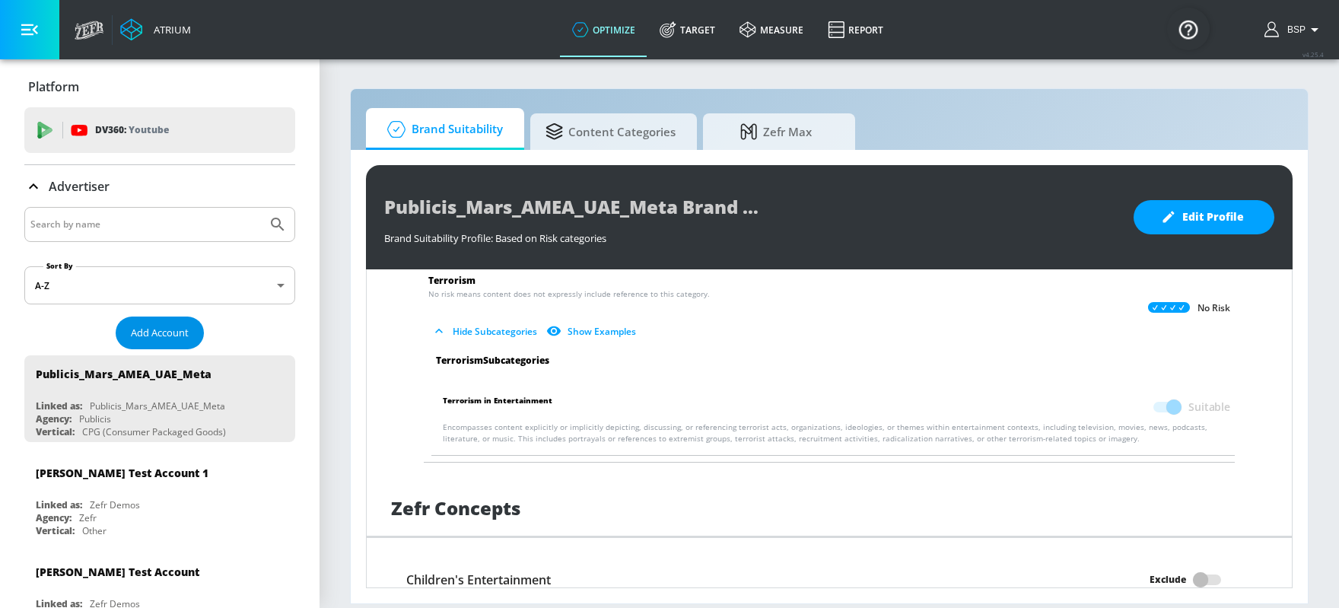
click at [161, 336] on span "Add Account" at bounding box center [160, 333] width 58 height 18
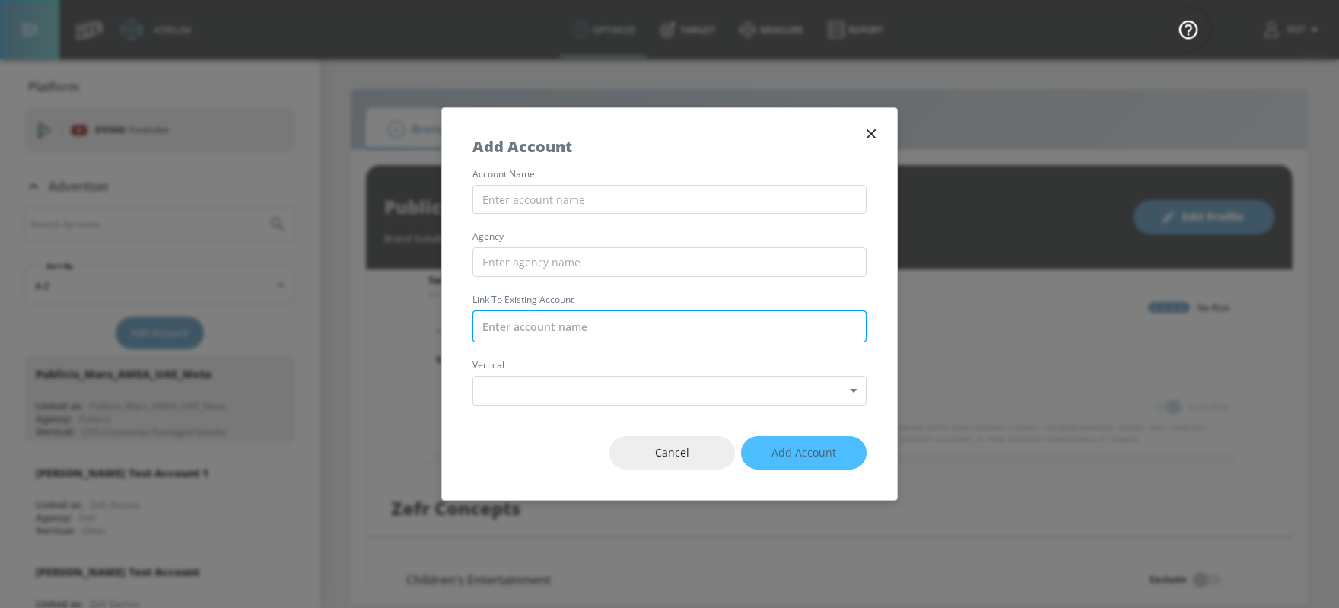
click at [573, 339] on input "text" at bounding box center [670, 326] width 394 height 32
paste input "Publicis_Mars_AMEA_UAE_TikTok"
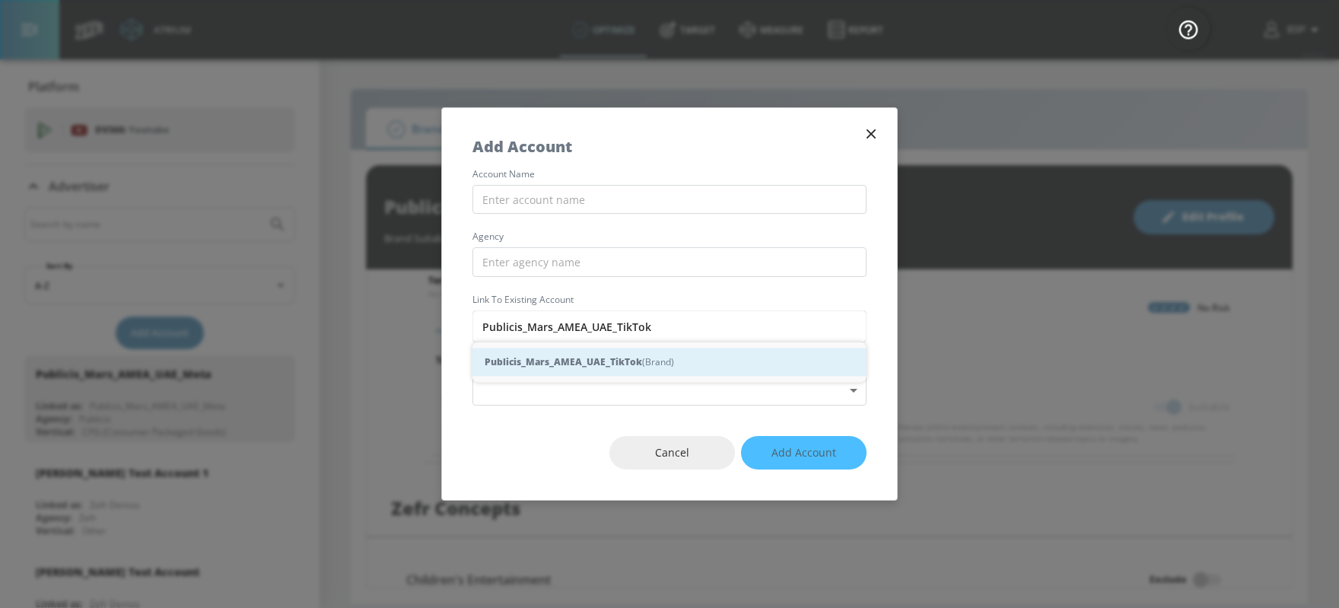
click at [562, 363] on strong "Publicis_Mars_AMEA_UAE_TikTok" at bounding box center [564, 362] width 158 height 16
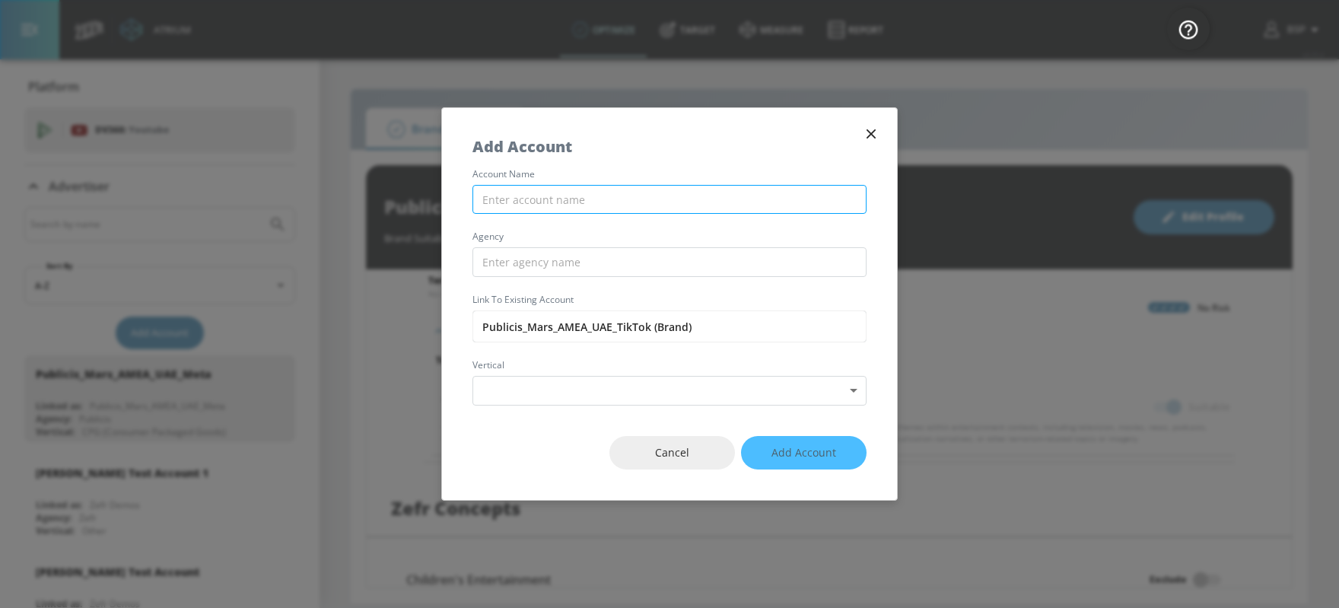
click at [529, 205] on input "text" at bounding box center [670, 200] width 394 height 30
paste input "Publicis_Mars_AMEA_UAE_TikTok"
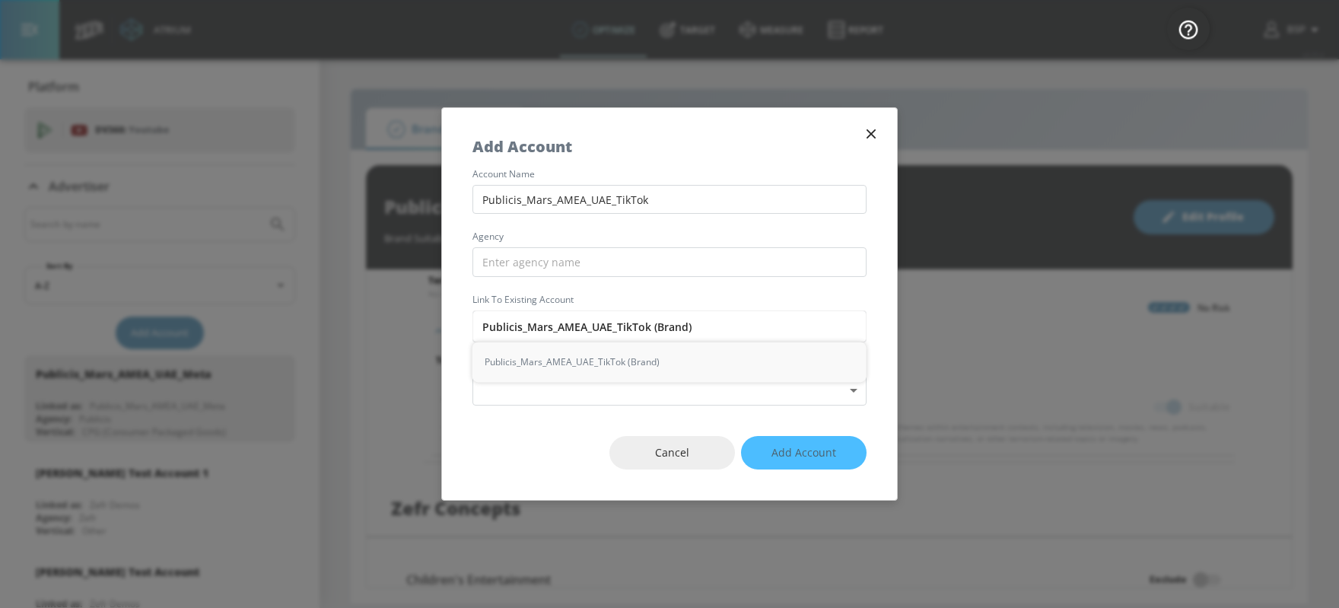
drag, startPoint x: 520, startPoint y: 326, endPoint x: 427, endPoint y: 323, distance: 92.9
click at [427, 323] on div "Add Account account name Publicis_Mars_AMEA_UAE_TikTok agency Link to Existing …" at bounding box center [669, 304] width 1339 height 608
click at [495, 255] on input "text" at bounding box center [670, 262] width 394 height 30
paste input "Publicis"
click at [580, 390] on body "Atrium optimize Target measure Report optimize Target measure Report v 4.25.4 B…" at bounding box center [669, 304] width 1339 height 608
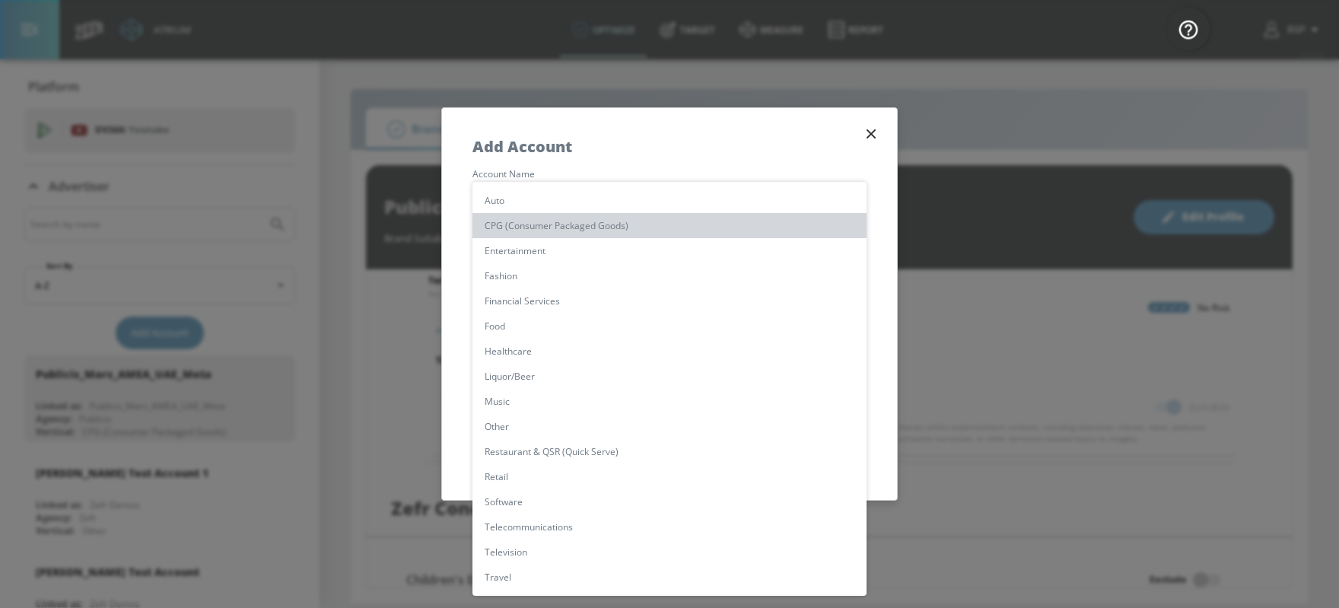
click at [555, 234] on li "CPG (Consumer Packaged Goods)" at bounding box center [670, 225] width 394 height 25
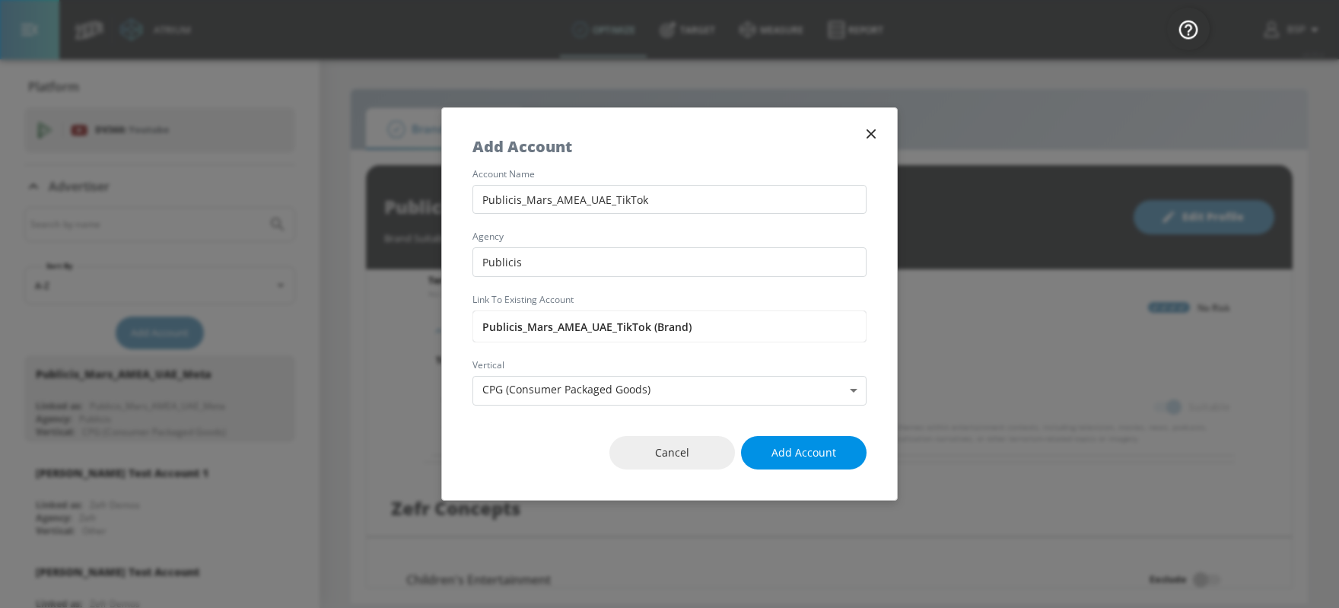
click at [774, 444] on span "Add Account" at bounding box center [804, 453] width 65 height 19
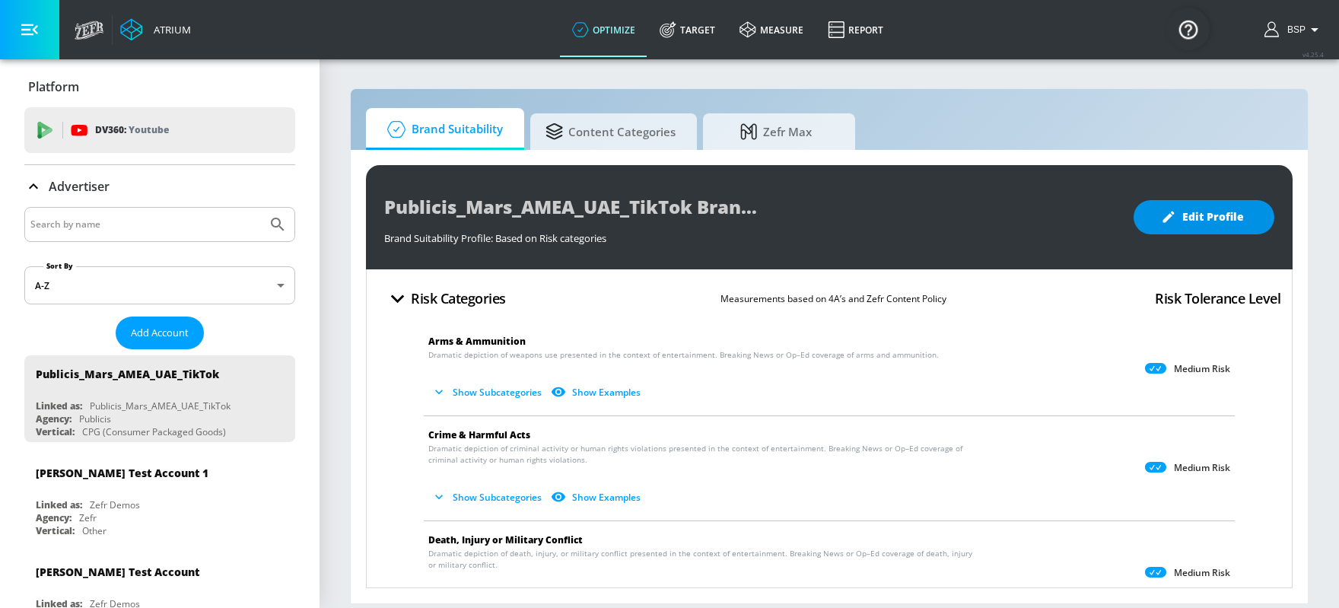
click at [1071, 224] on span "Edit Profile" at bounding box center [1204, 217] width 80 height 19
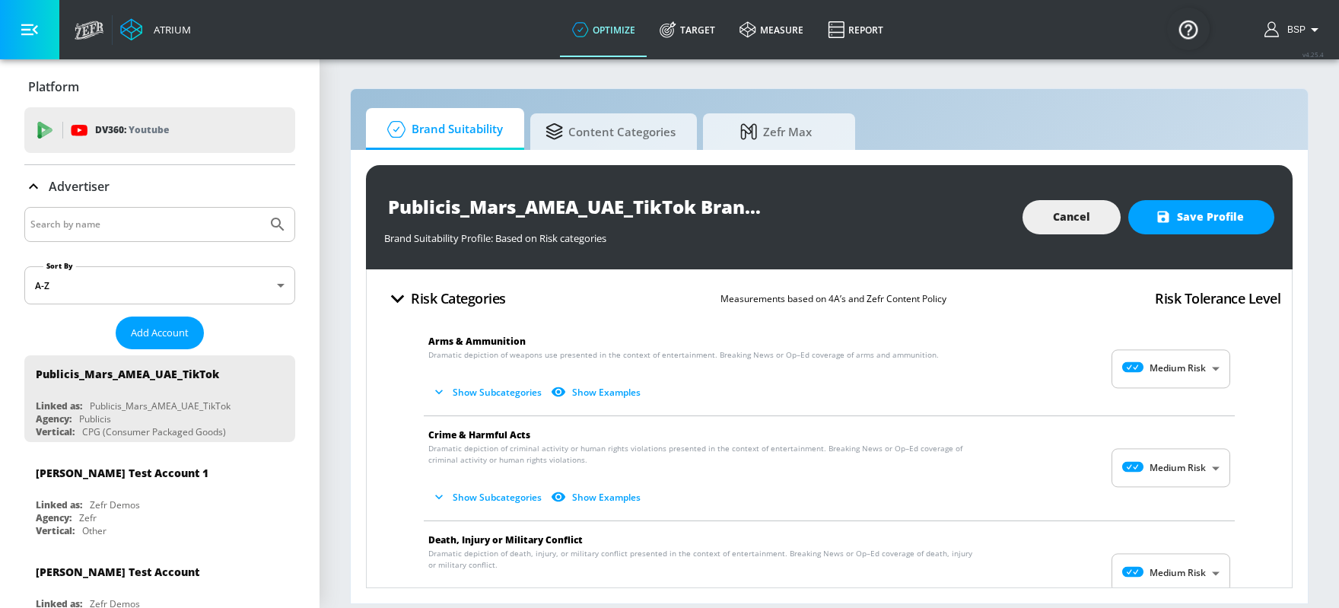
click at [1071, 367] on body "Atrium optimize Target measure Report optimize Target measure Report v 4.25.4 B…" at bounding box center [669, 304] width 1339 height 608
click at [1071, 435] on div "Low Risk" at bounding box center [1172, 431] width 94 height 16
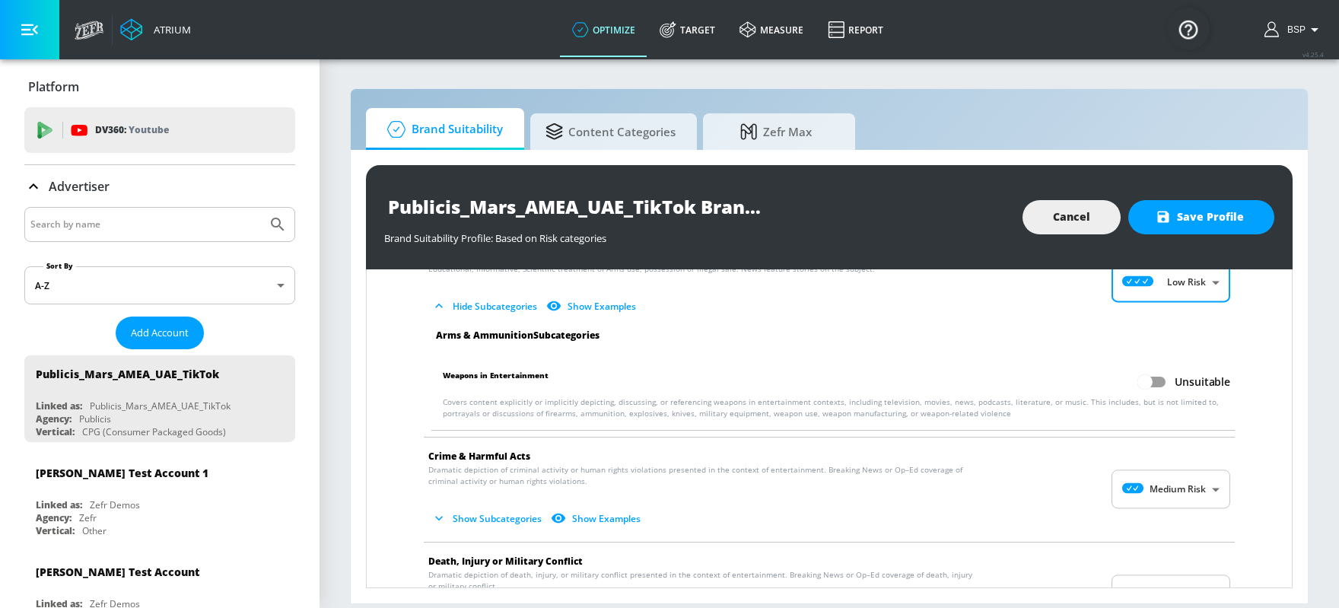
click at [1071, 376] on input "Unsuitable" at bounding box center [1145, 382] width 87 height 29
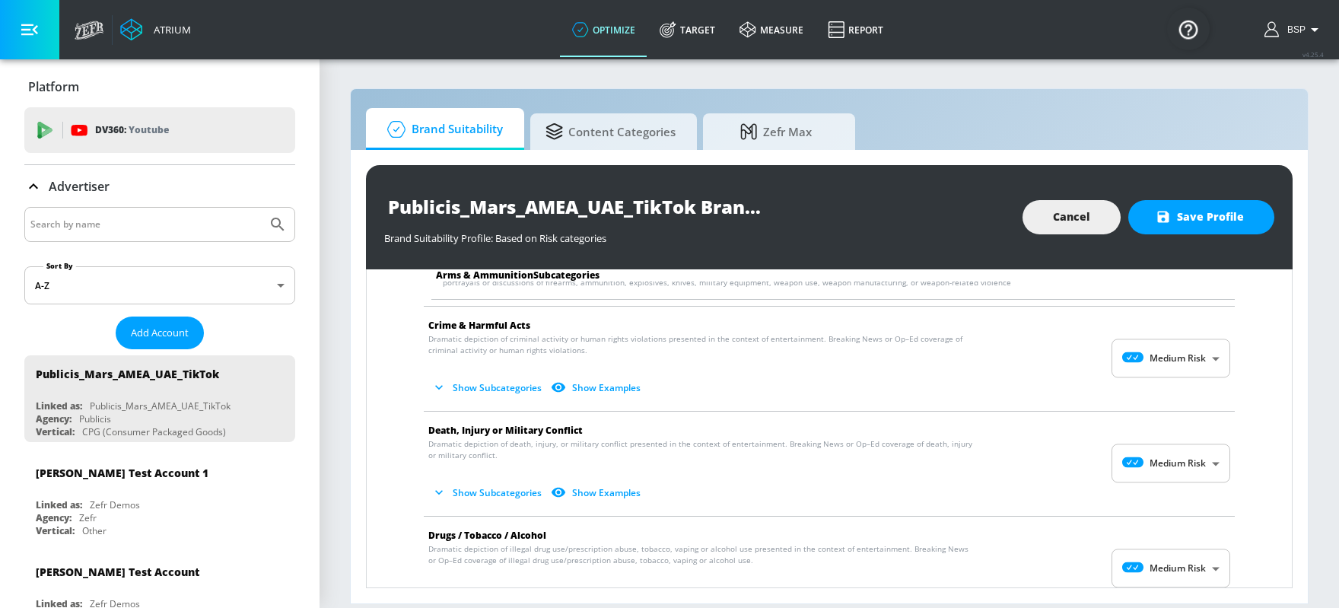
scroll to position [218, 0]
click at [1071, 346] on body "Atrium optimize Target measure Report optimize Target measure Report v 4.25.4 B…" at bounding box center [669, 304] width 1339 height 608
click at [1071, 409] on li "Low Risk" at bounding box center [1171, 418] width 119 height 25
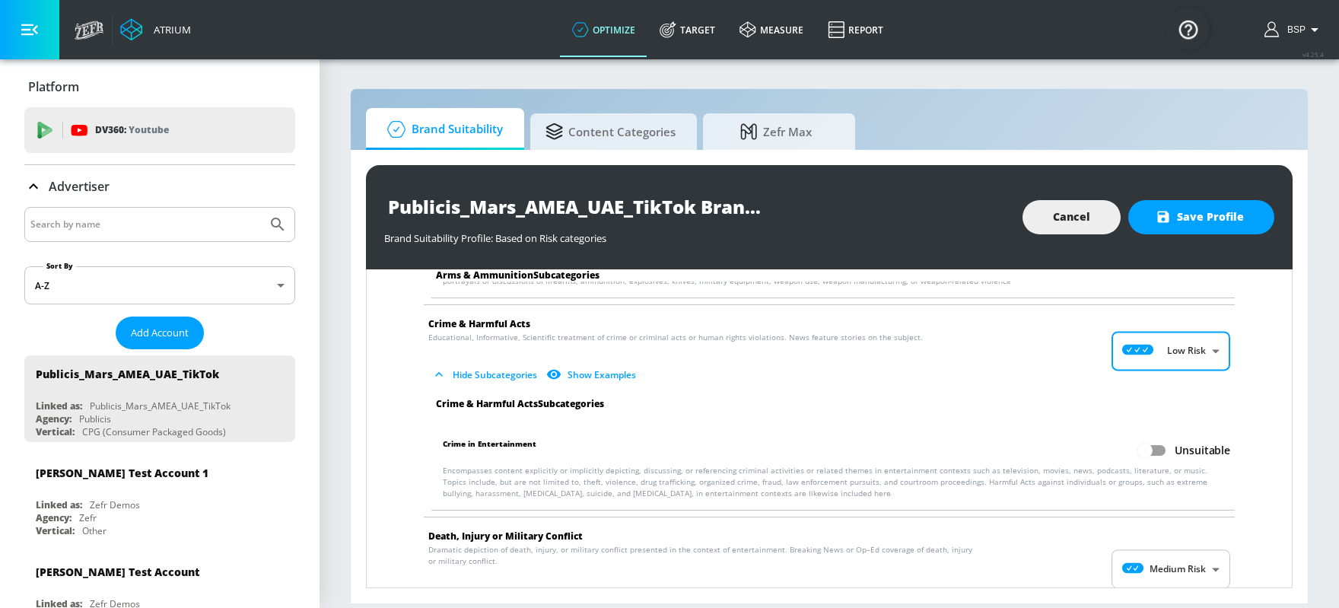
click at [1071, 452] on input "Unsuitable" at bounding box center [1145, 450] width 87 height 29
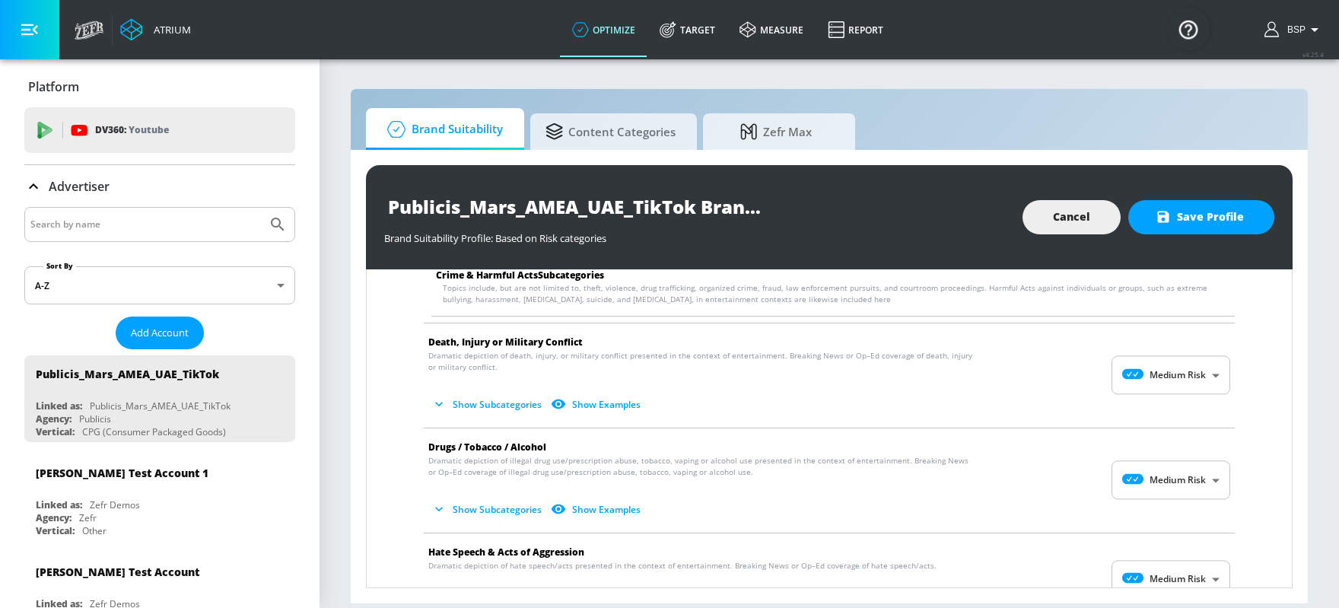
scroll to position [419, 0]
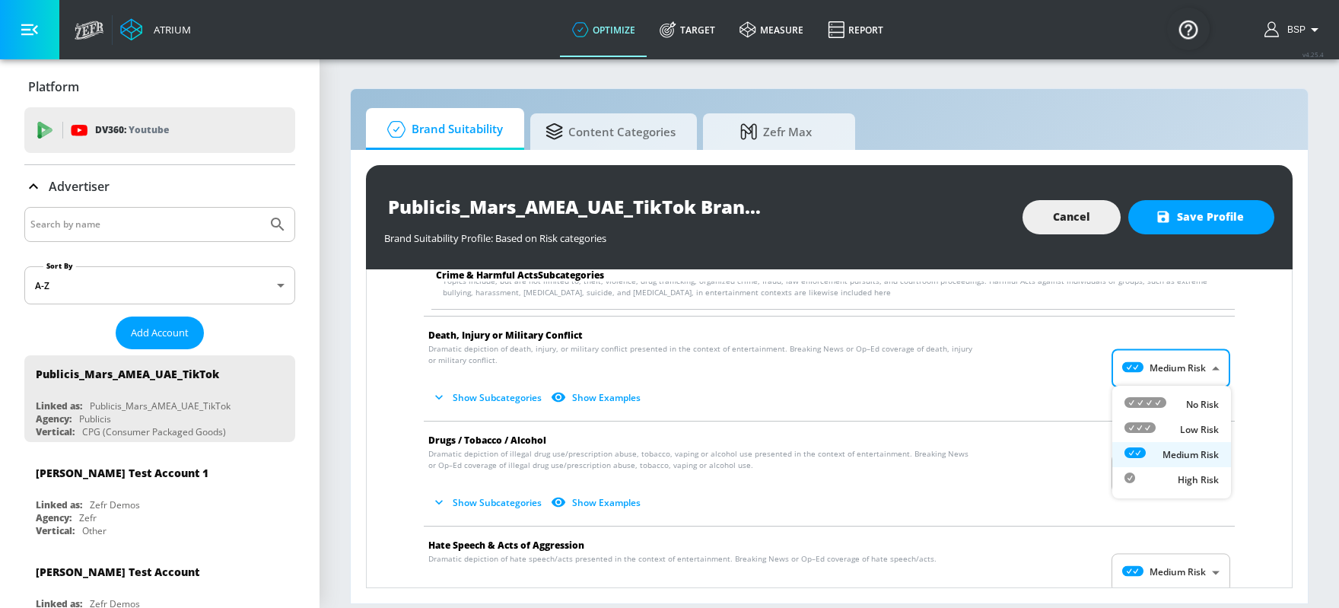
click at [1071, 373] on body "Atrium optimize Target measure Report optimize Target measure Report v 4.25.4 B…" at bounding box center [669, 304] width 1339 height 608
click at [1071, 423] on icon at bounding box center [1140, 427] width 31 height 11
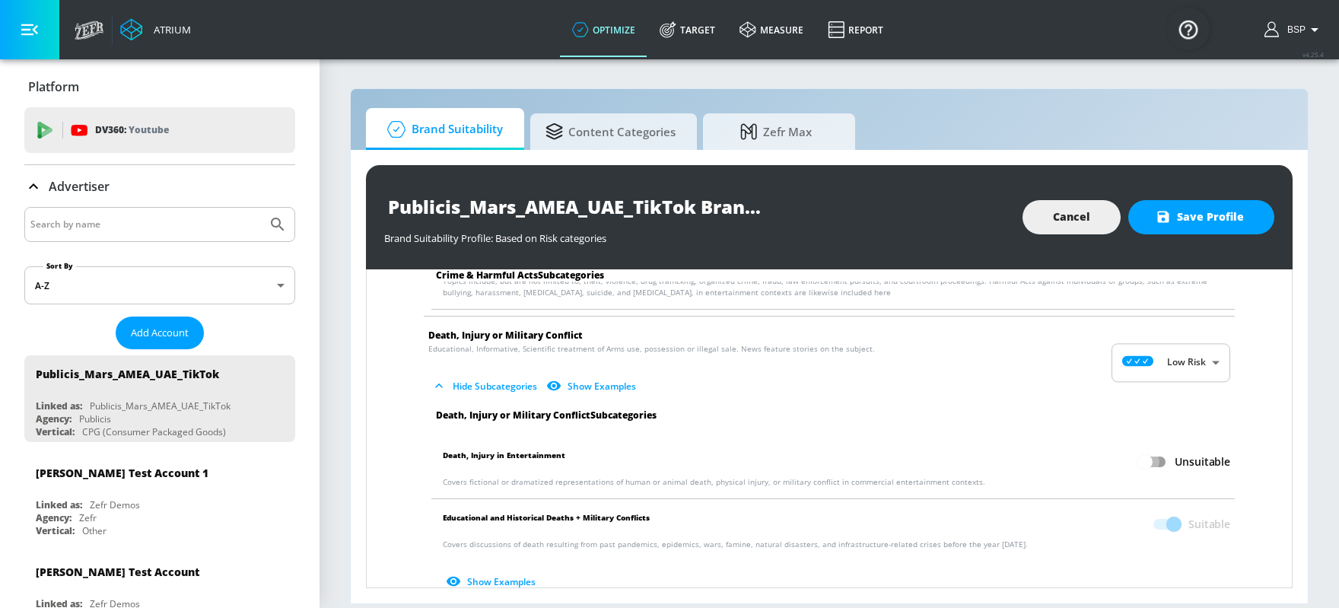
click at [1071, 466] on input "Unsuitable" at bounding box center [1145, 461] width 87 height 29
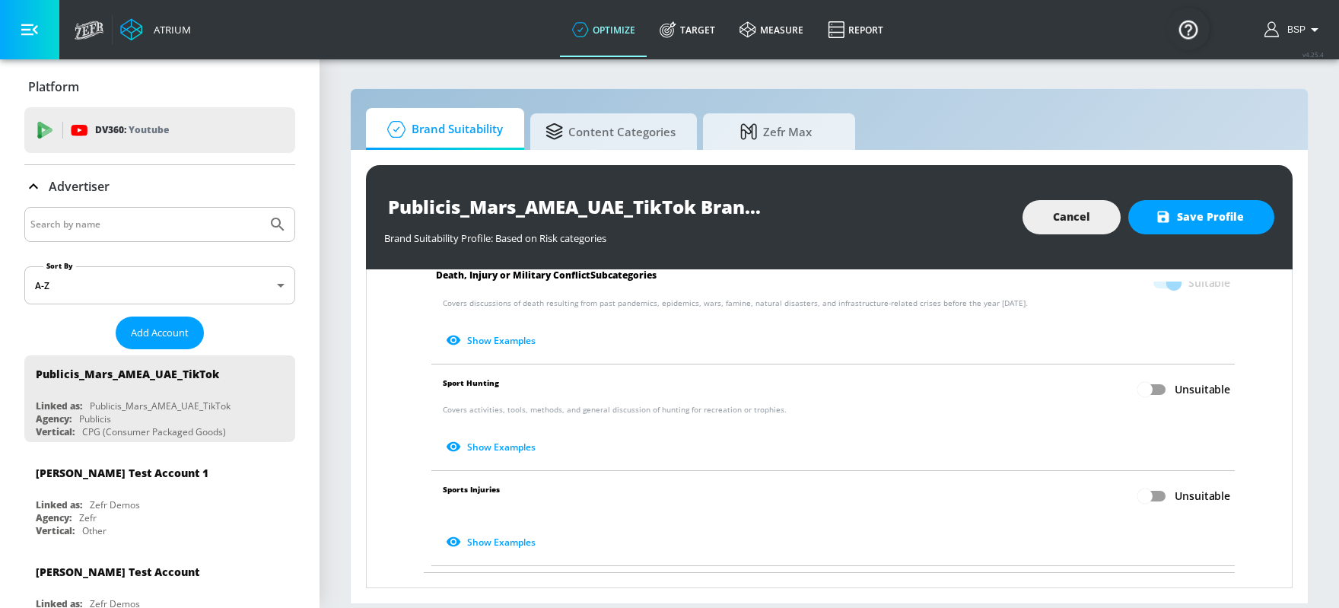
click at [1071, 485] on input "Unsuitable" at bounding box center [1145, 496] width 87 height 29
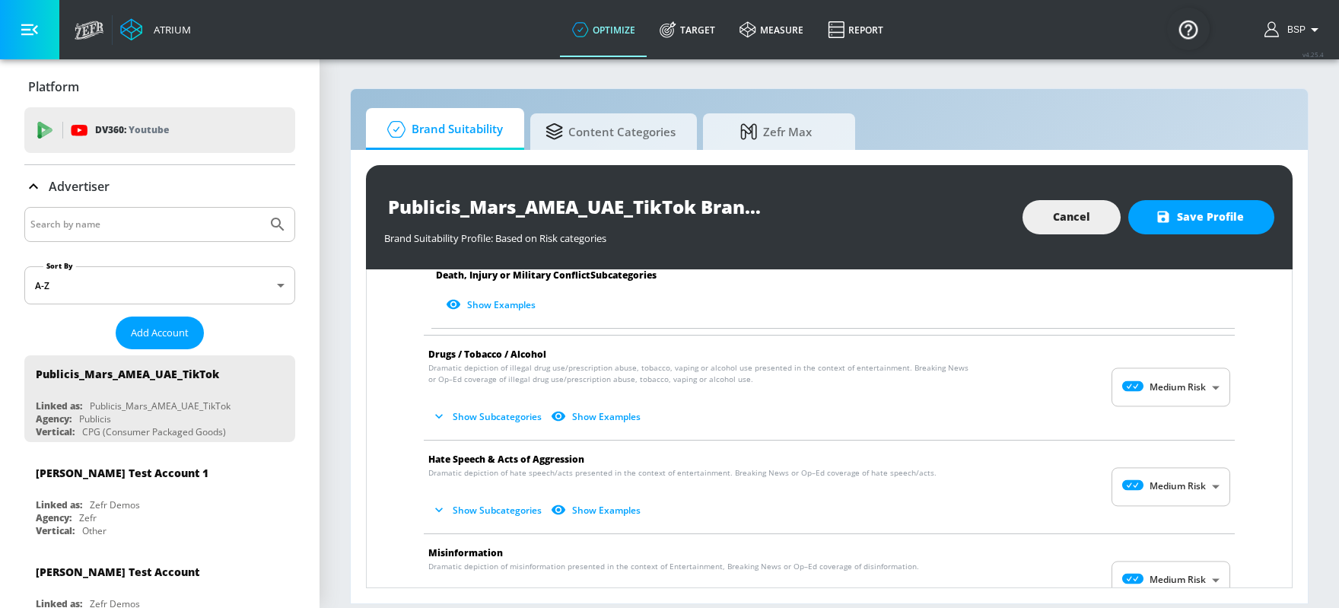
scroll to position [932, 0]
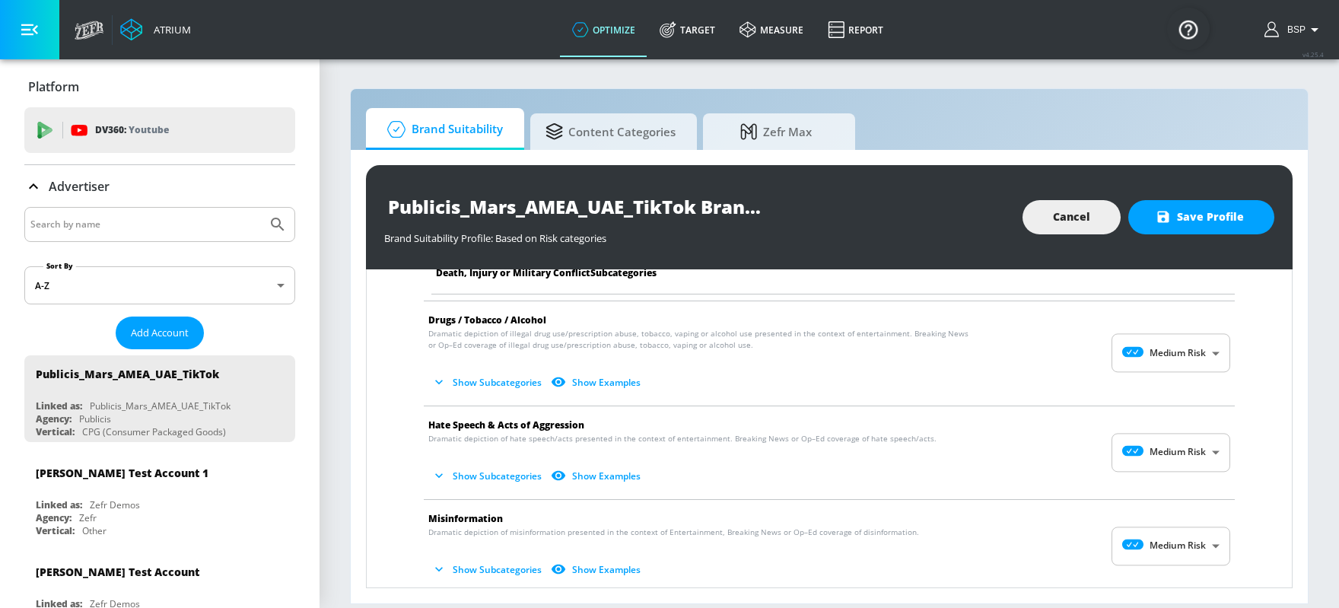
click at [1071, 458] on body "Atrium optimize Target measure Report optimize Target measure Report v 4.25.4 B…" at bounding box center [669, 304] width 1339 height 608
click at [1071, 479] on icon at bounding box center [1146, 484] width 42 height 11
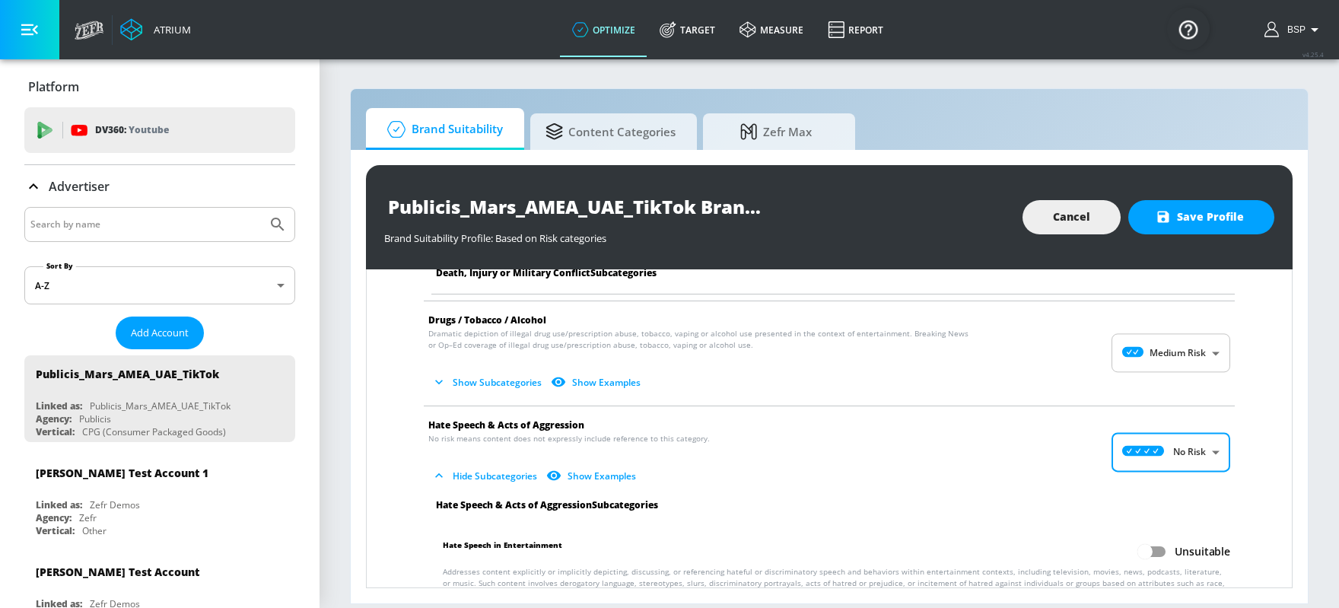
click at [1071, 485] on input "Unsuitable" at bounding box center [1145, 551] width 87 height 29
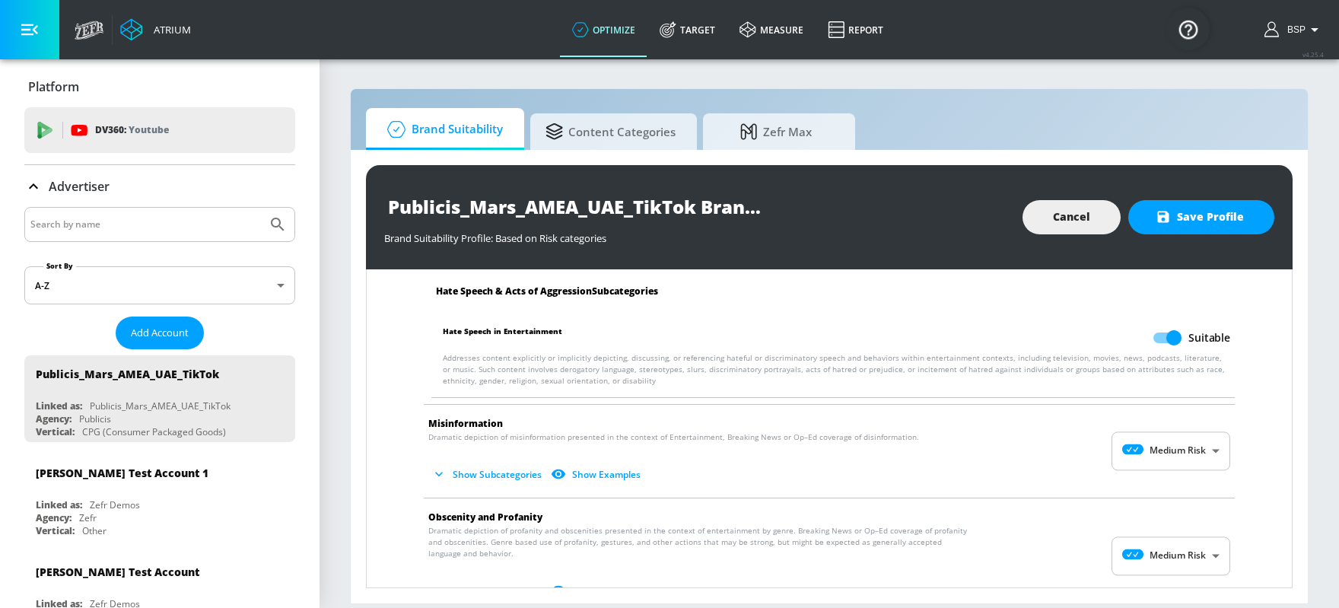
scroll to position [1162, 0]
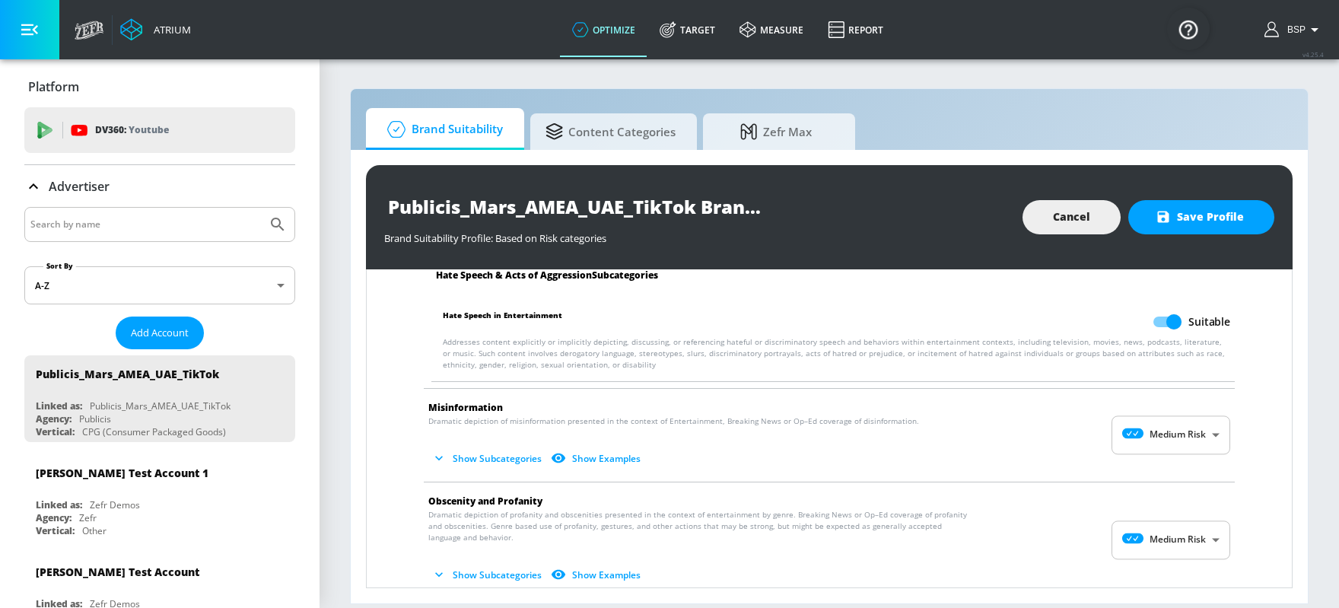
click at [1071, 419] on body "Atrium optimize Target measure Report optimize Target measure Report v 4.25.4 B…" at bounding box center [669, 304] width 1339 height 608
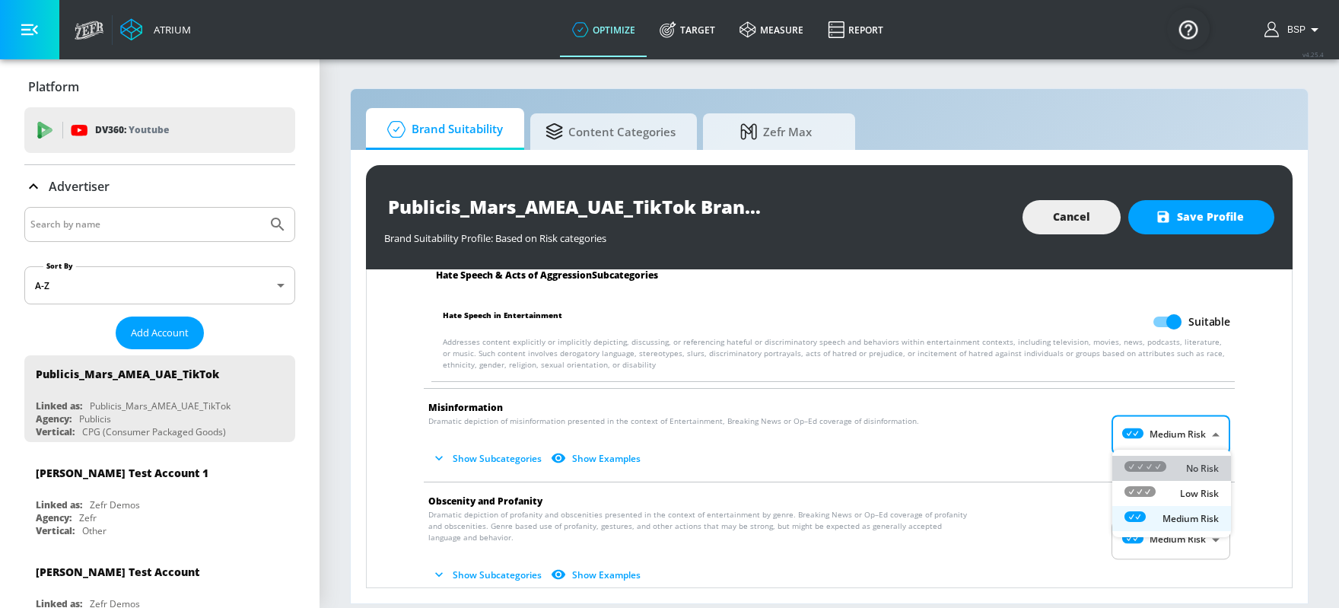
click at [1071, 457] on li "No Risk" at bounding box center [1171, 468] width 119 height 25
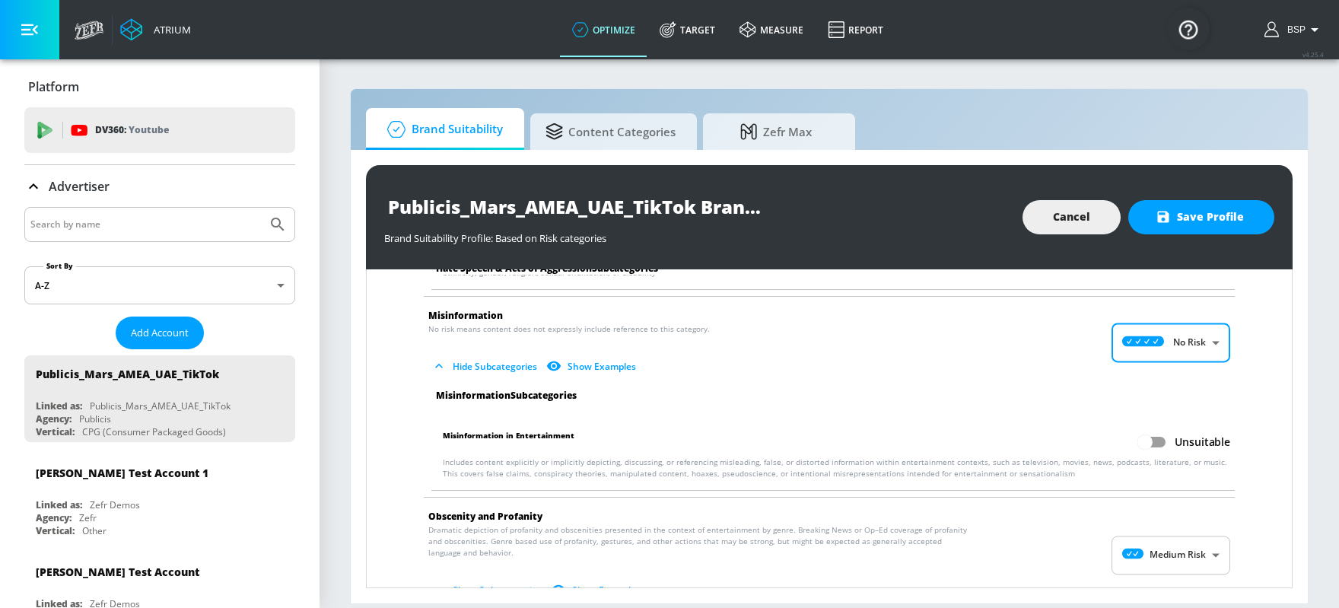
scroll to position [1284, 0]
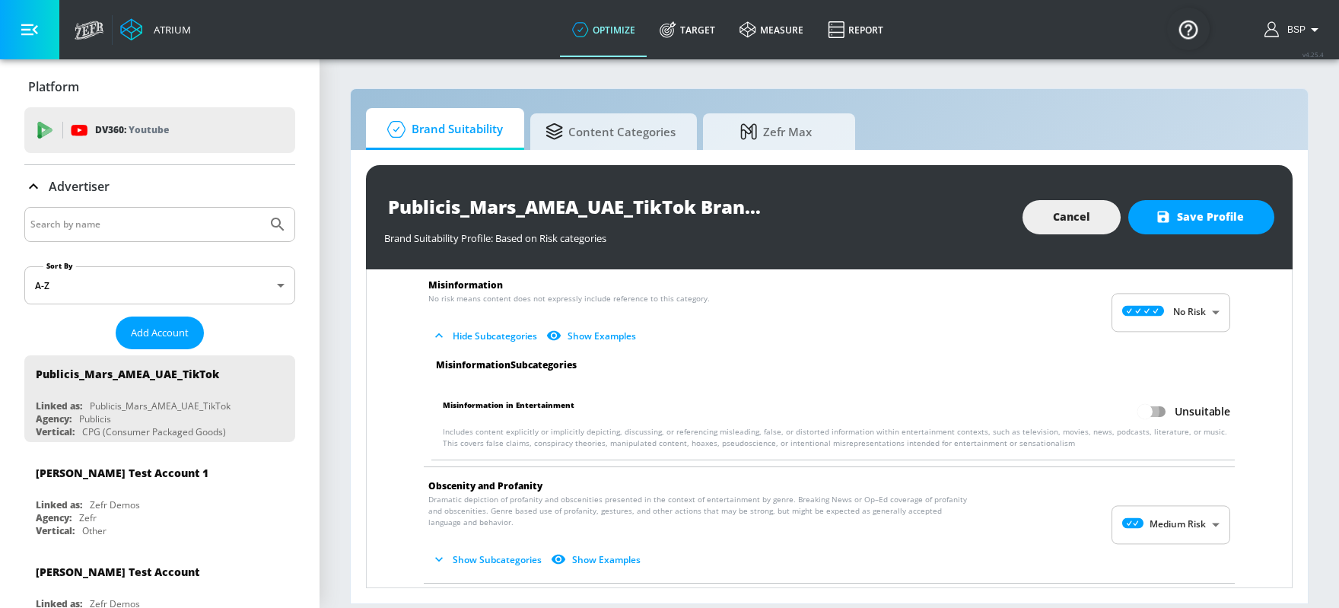
click at [1071, 400] on input "Unsuitable" at bounding box center [1145, 411] width 87 height 29
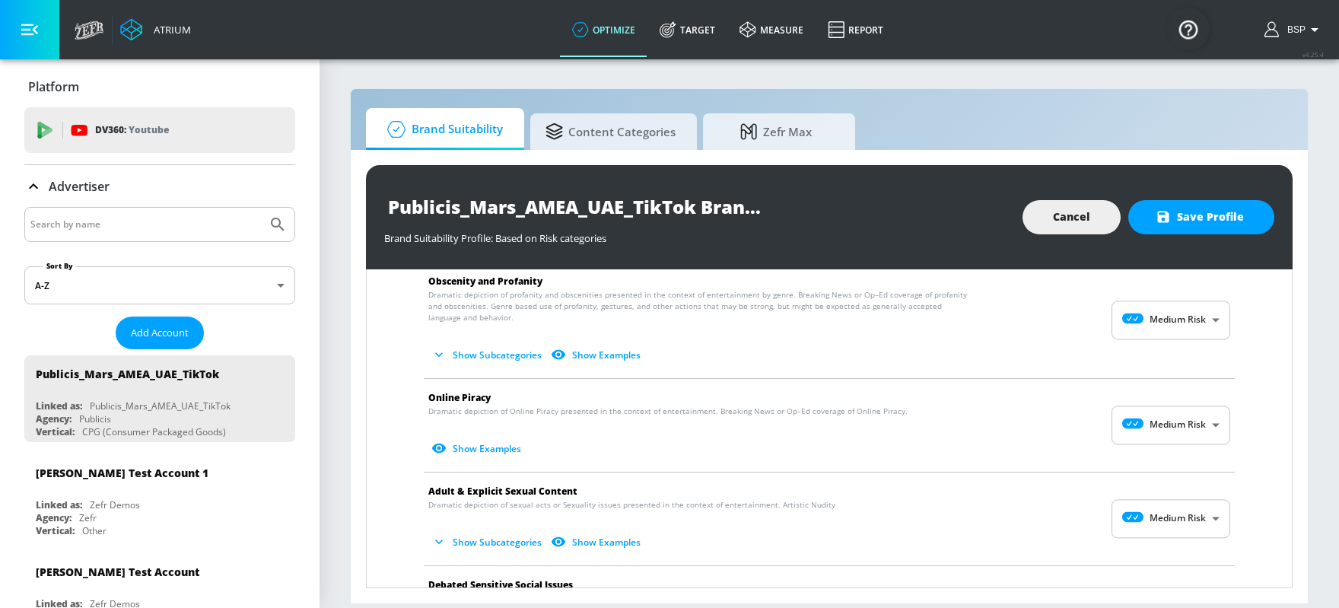
scroll to position [1493, 0]
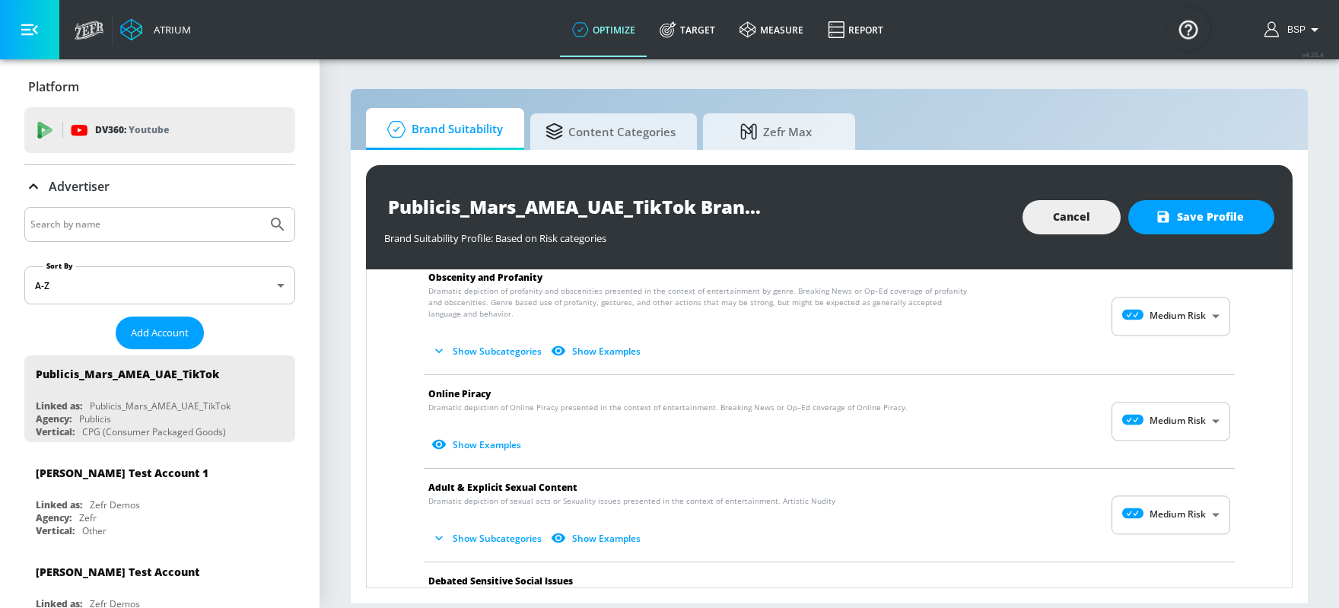
click at [1071, 411] on body "Atrium optimize Target measure Report optimize Target measure Report v 4.25.4 B…" at bounding box center [669, 304] width 1339 height 608
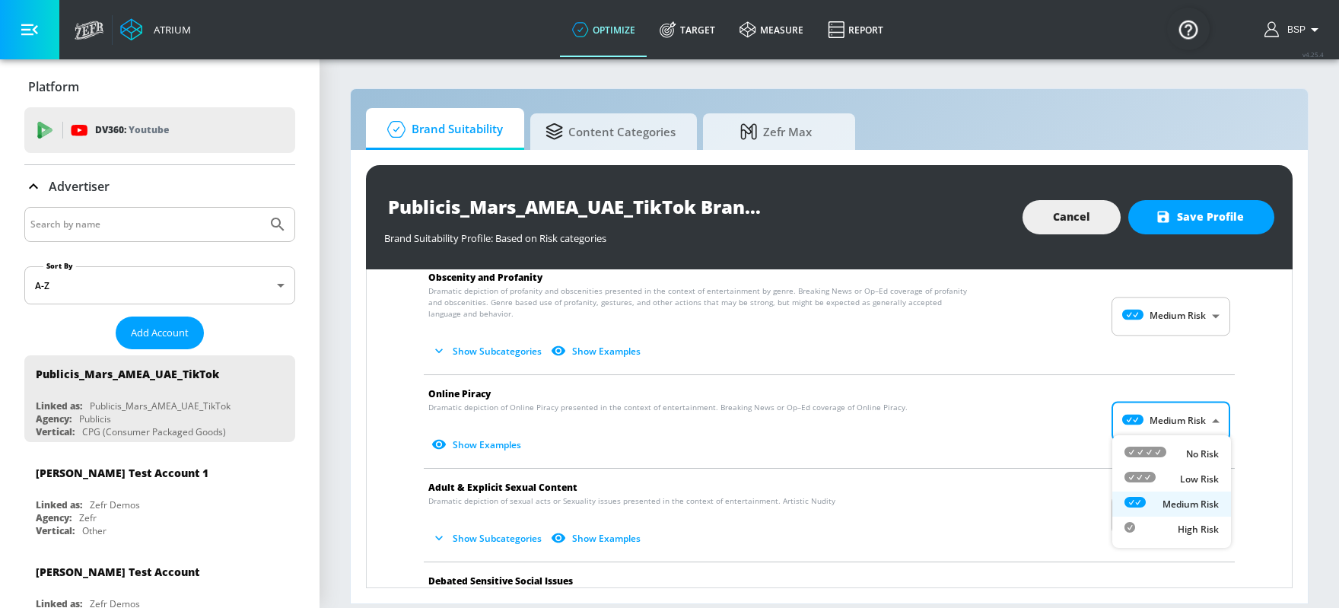
click at [1071, 444] on li "No Risk" at bounding box center [1171, 453] width 119 height 25
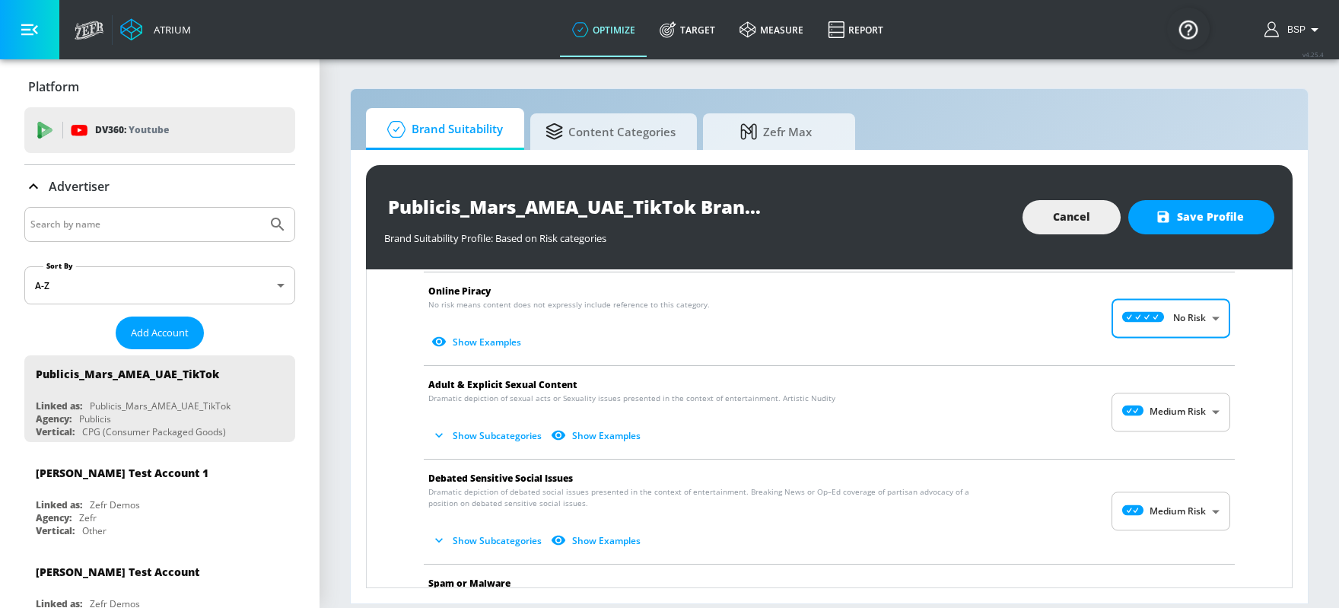
scroll to position [1608, 0]
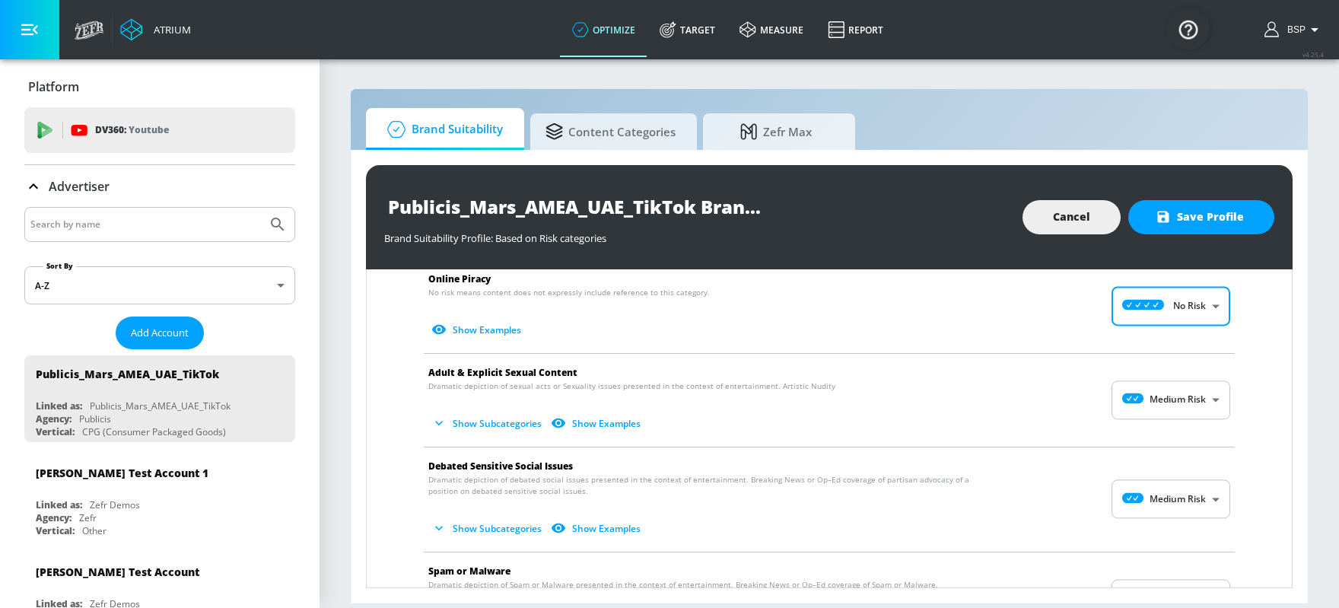
click at [1071, 378] on body "Atrium optimize Target measure Report optimize Target measure Report v 4.25.4 B…" at bounding box center [669, 304] width 1339 height 608
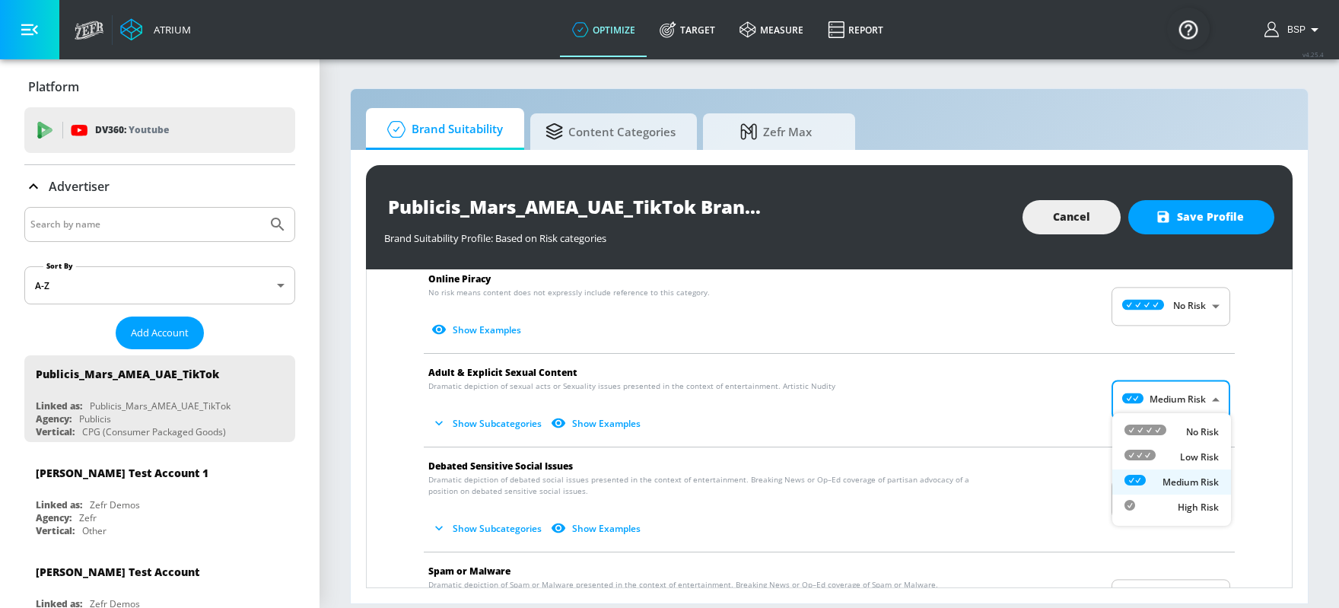
click at [1071, 444] on li "Low Risk" at bounding box center [1171, 456] width 119 height 25
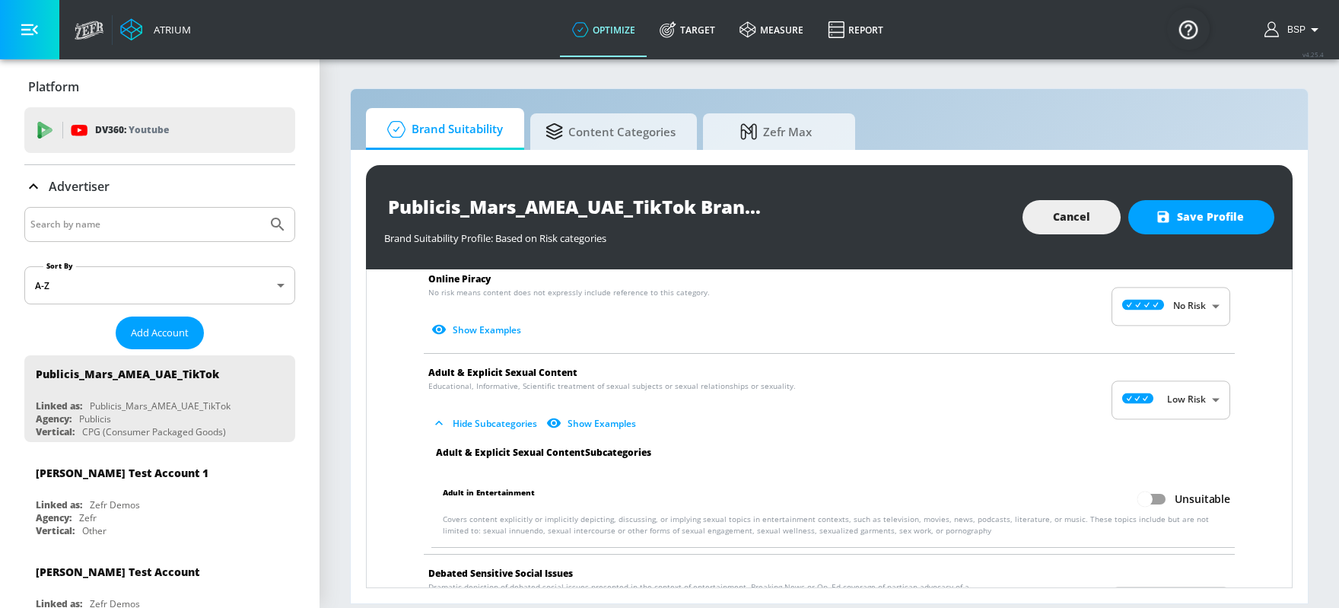
click at [1071, 444] on li "Low Risk" at bounding box center [1172, 438] width 89 height 14
click at [1071, 485] on input "Unsuitable" at bounding box center [1145, 499] width 87 height 29
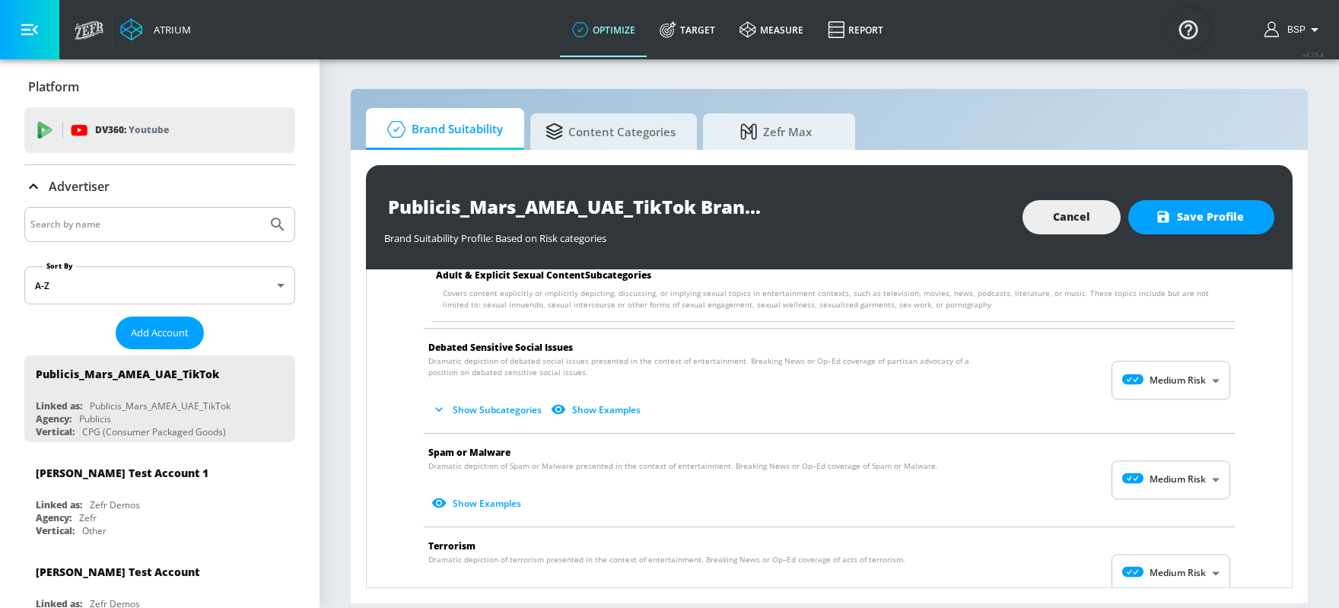
scroll to position [1835, 0]
click at [1071, 376] on body "Atrium optimize Target measure Report optimize Target measure Report v 4.25.4 B…" at bounding box center [669, 304] width 1339 height 608
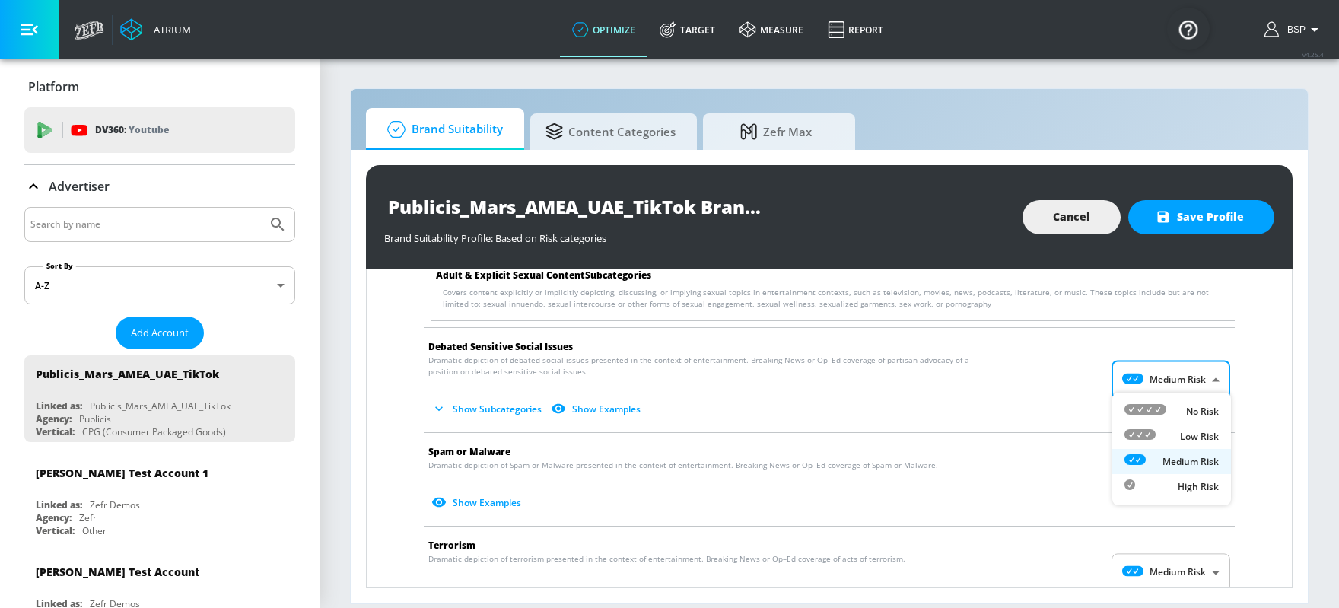
click at [1071, 409] on icon at bounding box center [1146, 409] width 42 height 11
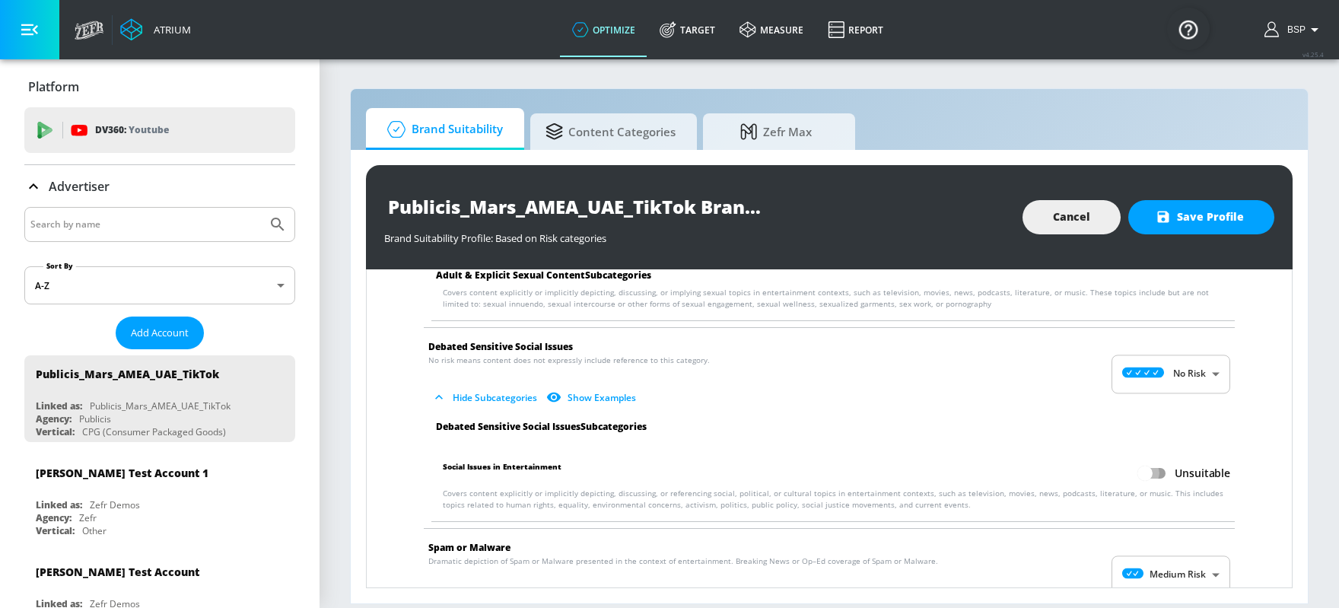
click at [1071, 459] on input "Unsuitable" at bounding box center [1145, 473] width 87 height 29
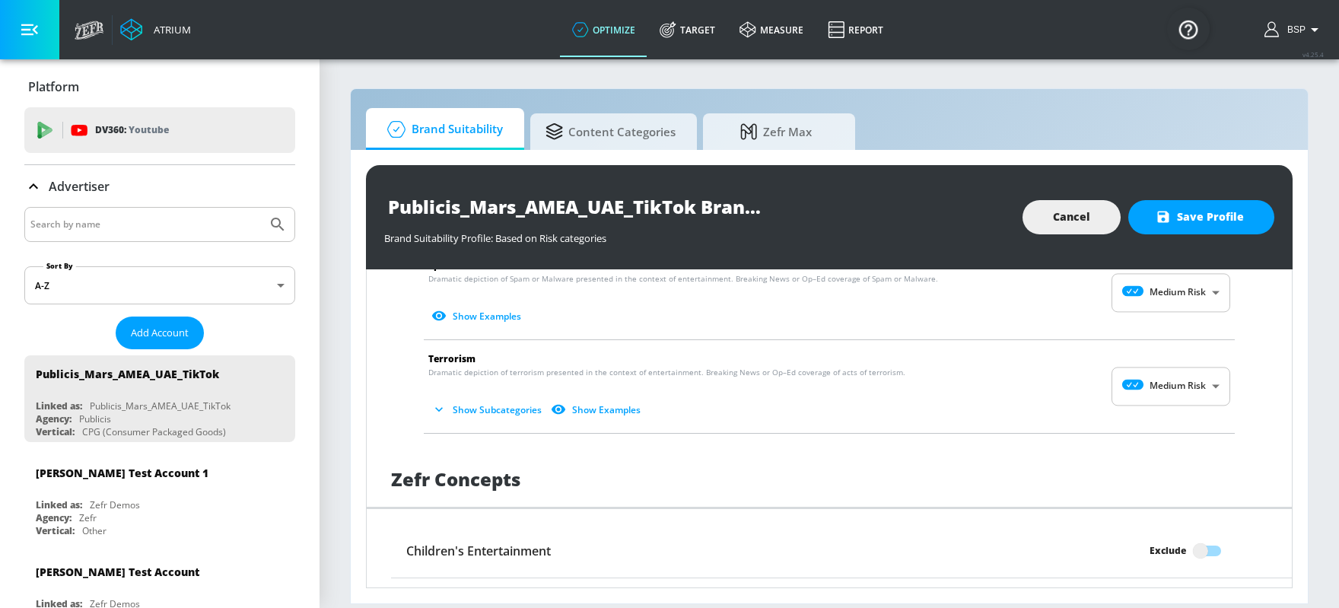
scroll to position [2080, 0]
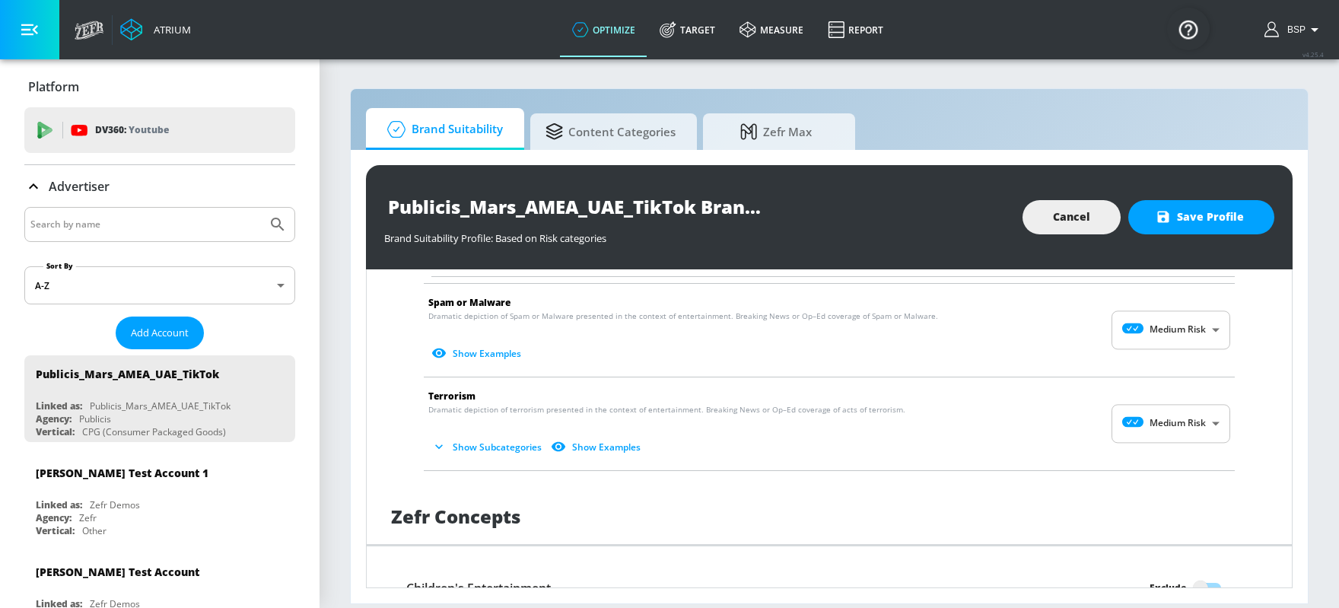
click at [1071, 333] on body "Atrium optimize Target measure Report optimize Target measure Report v 4.25.4 B…" at bounding box center [669, 304] width 1339 height 608
click at [1071, 358] on icon at bounding box center [1146, 358] width 42 height 11
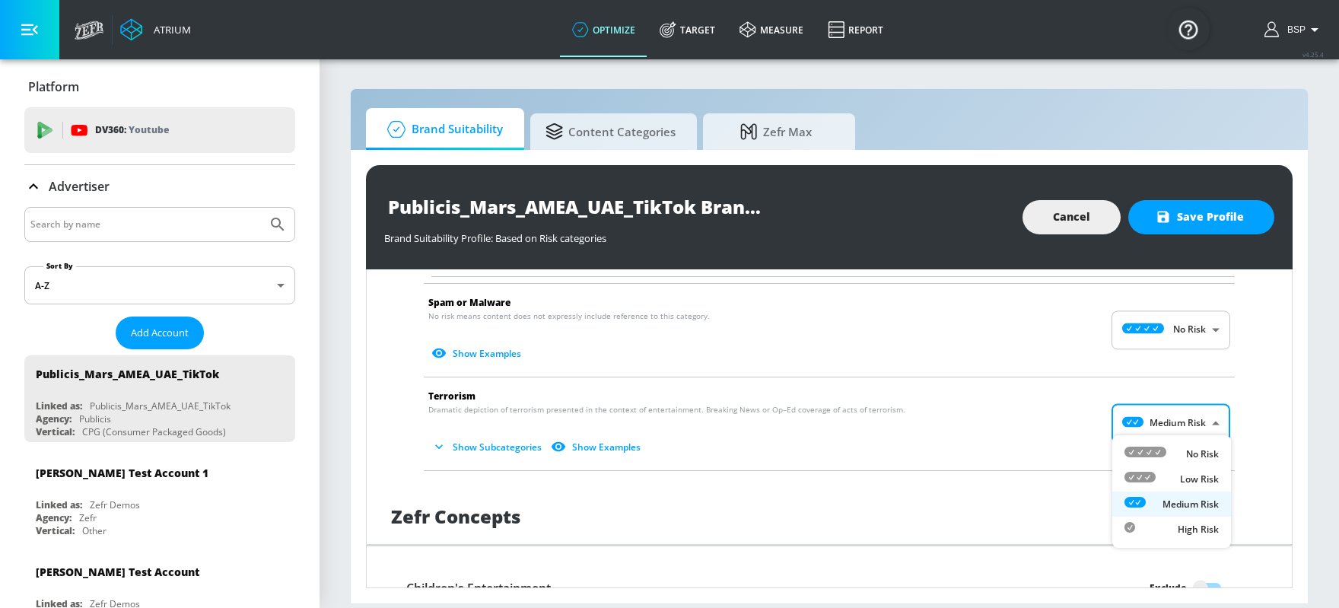
click at [1071, 411] on body "Atrium optimize Target measure Report optimize Target measure Report v 4.25.4 B…" at bounding box center [669, 304] width 1339 height 608
click at [1071, 447] on icon at bounding box center [1146, 452] width 42 height 11
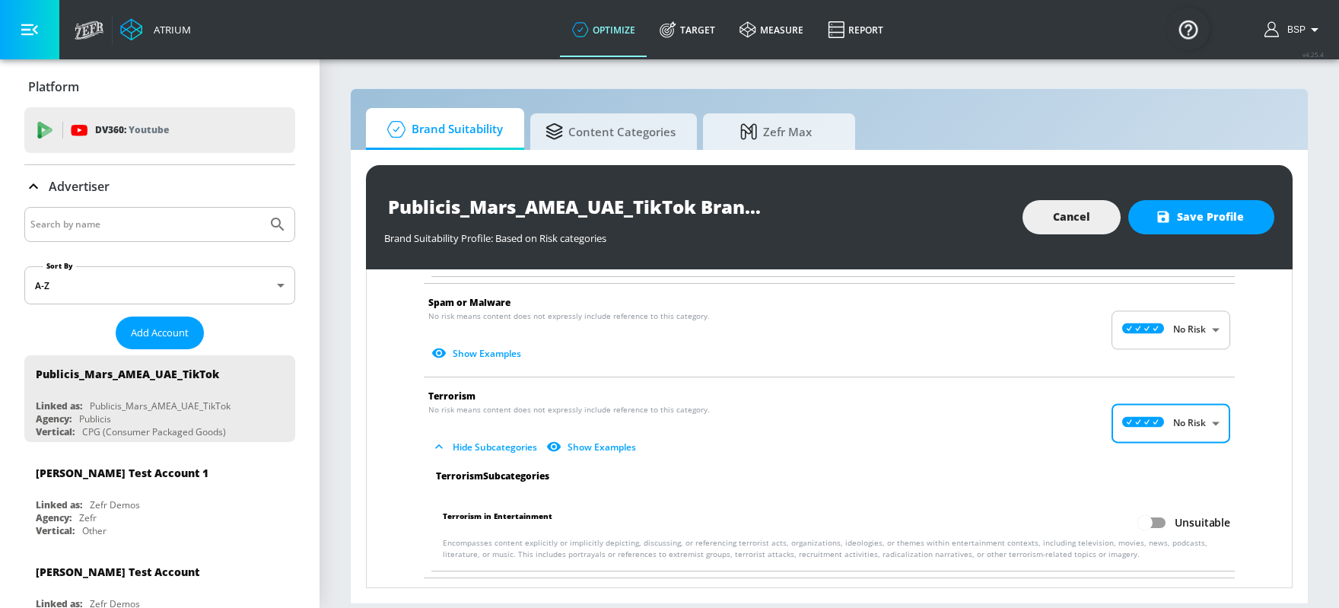
click at [1071, 485] on input "Unsuitable" at bounding box center [1145, 522] width 87 height 29
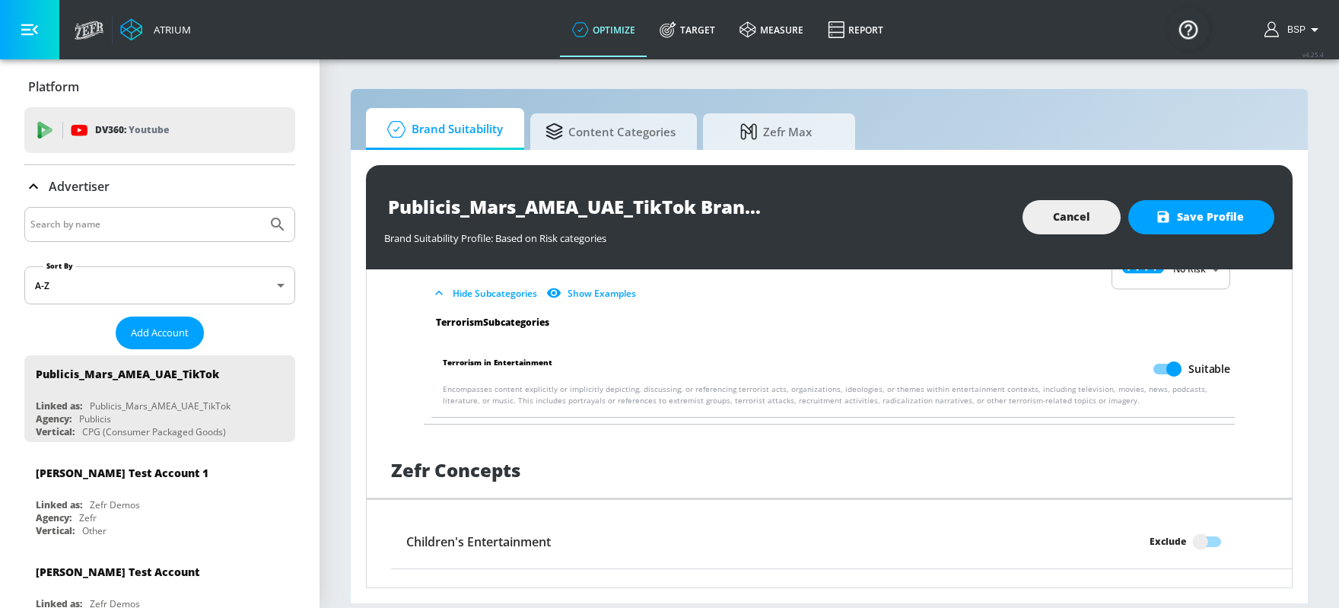
scroll to position [2235, 0]
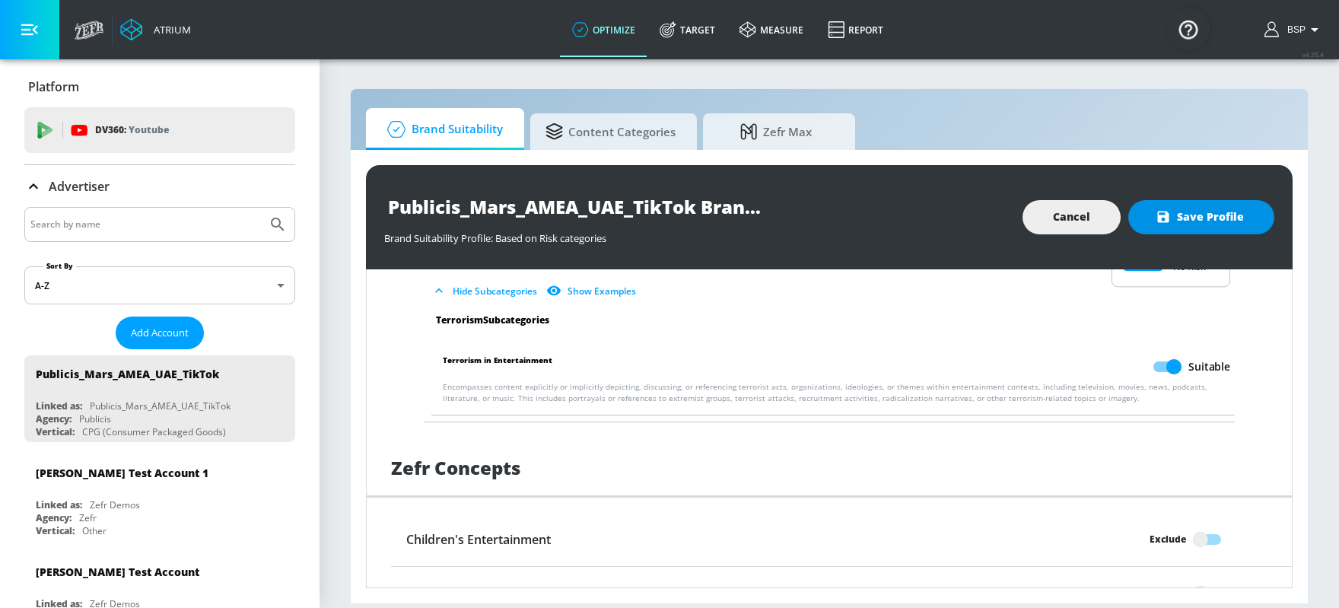
click at [1071, 222] on span "Save Profile" at bounding box center [1201, 217] width 85 height 19
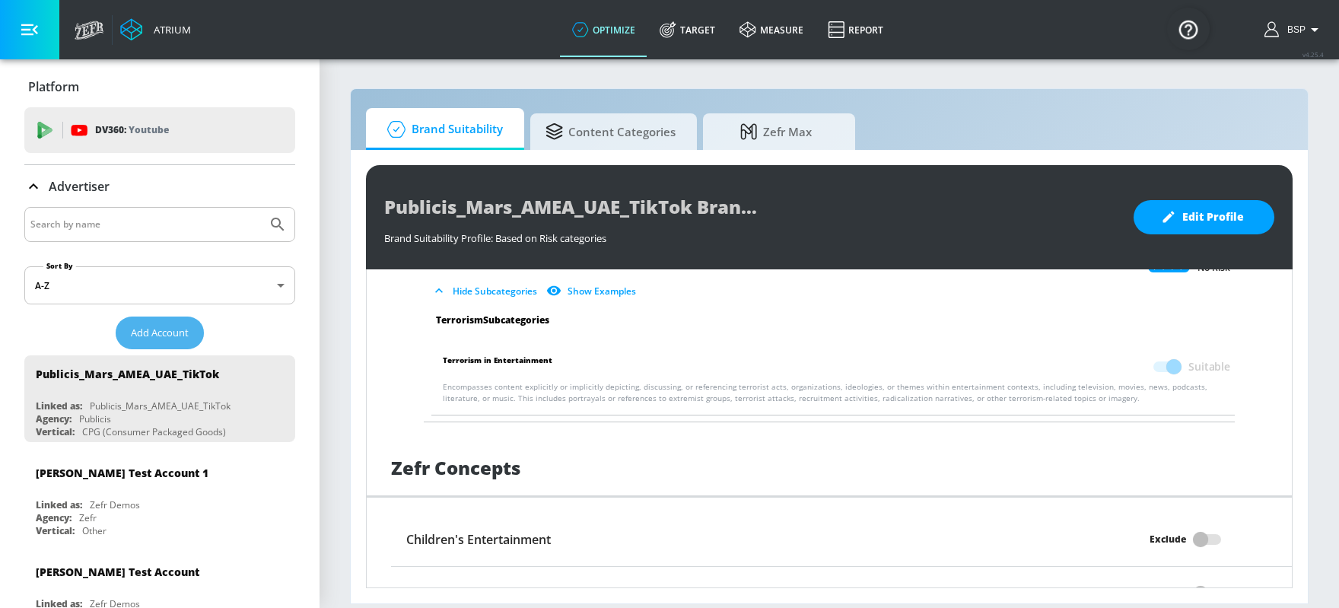
click at [148, 333] on span "Add Account" at bounding box center [160, 333] width 58 height 18
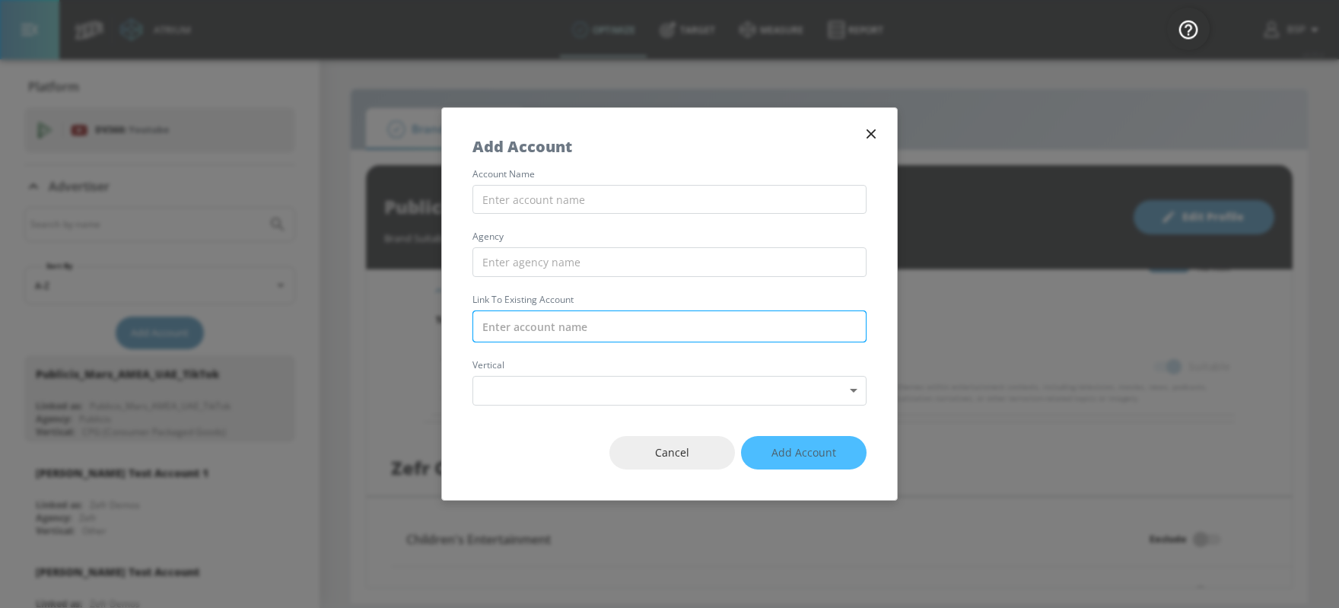
click at [486, 330] on input "text" at bounding box center [670, 326] width 394 height 32
paste input "Publicis_Mars_AMEA_ZA_Meta"
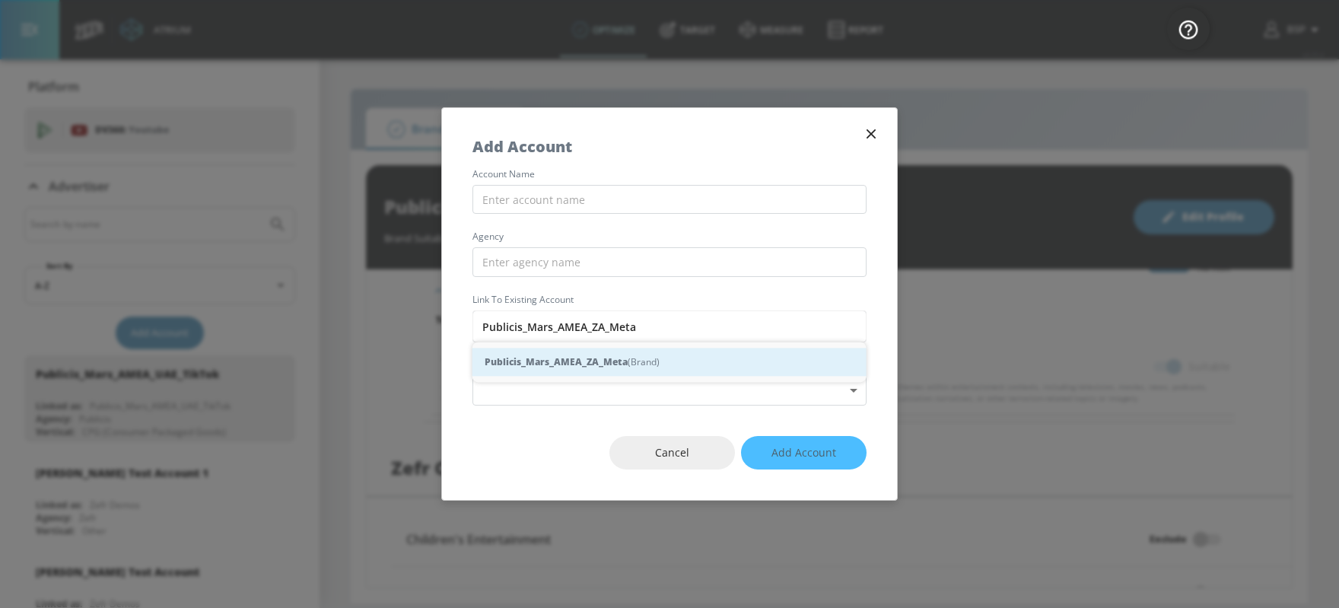
click at [536, 365] on strong "Publicis_Mars_AMEA_ZA_Meta" at bounding box center [556, 362] width 143 height 16
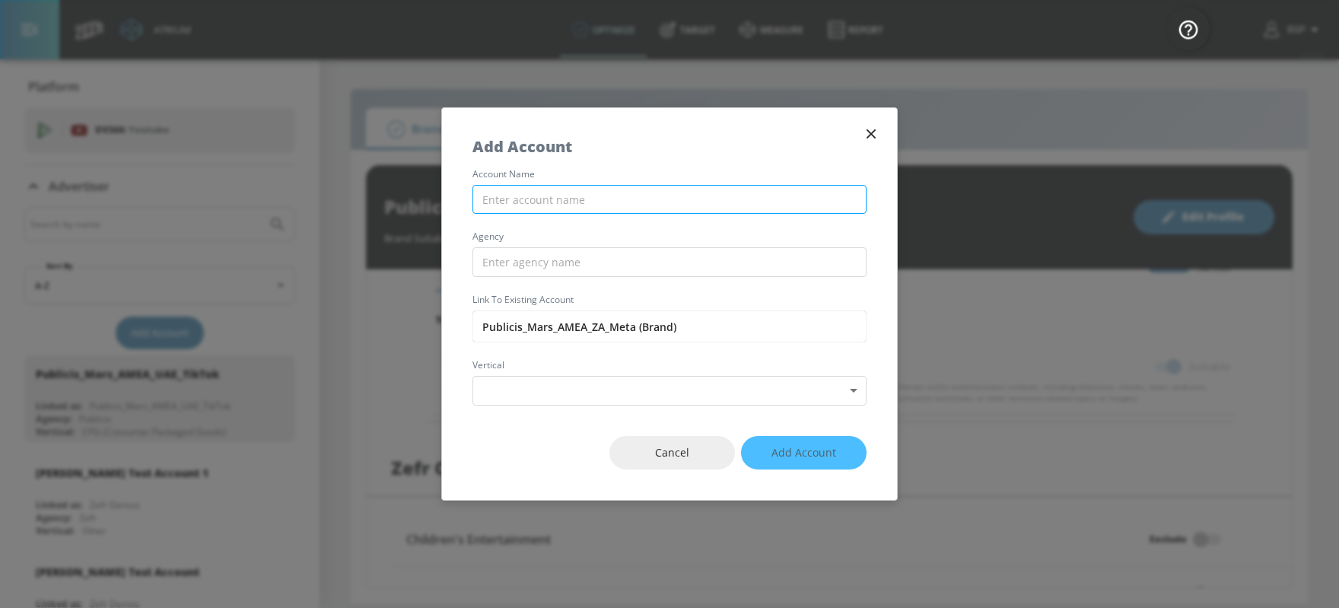
click at [557, 212] on input "text" at bounding box center [670, 200] width 394 height 30
paste input "Publicis_Mars_AMEA_ZA_Meta"
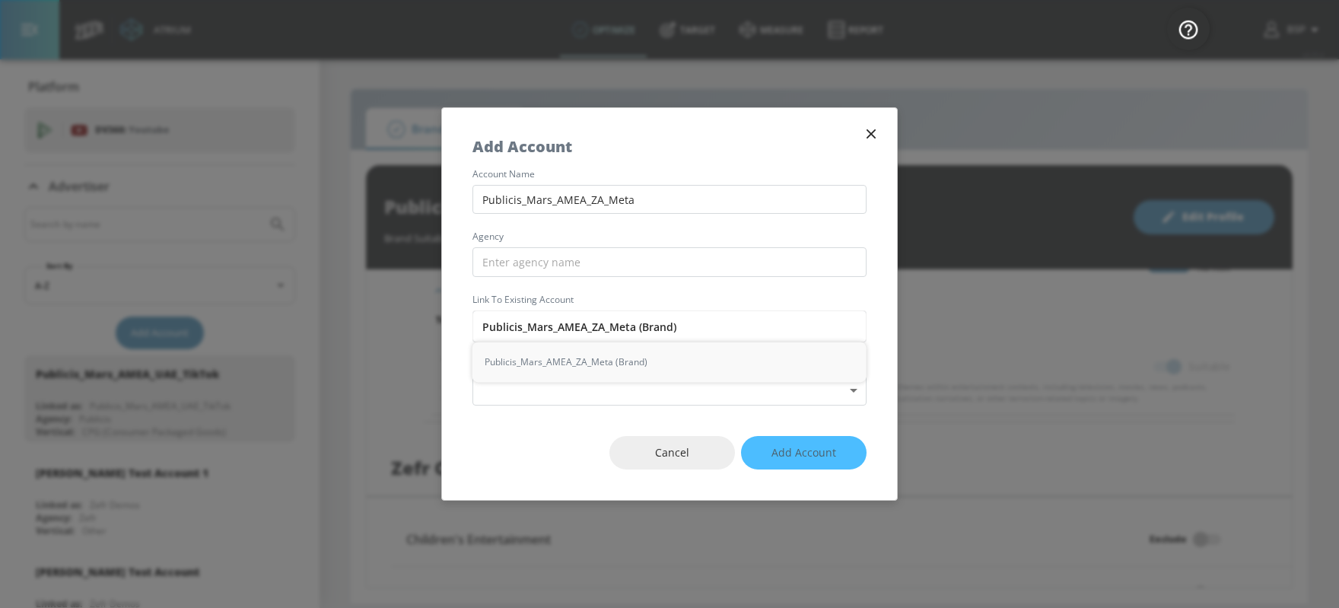
drag, startPoint x: 522, startPoint y: 323, endPoint x: 451, endPoint y: 323, distance: 70.8
click at [451, 323] on div "account name Publicis_Mars_AMEA_ZA_Meta agency Link to Existing Account Publici…" at bounding box center [669, 288] width 455 height 236
click at [510, 272] on input "text" at bounding box center [670, 262] width 394 height 30
paste input "Publicis"
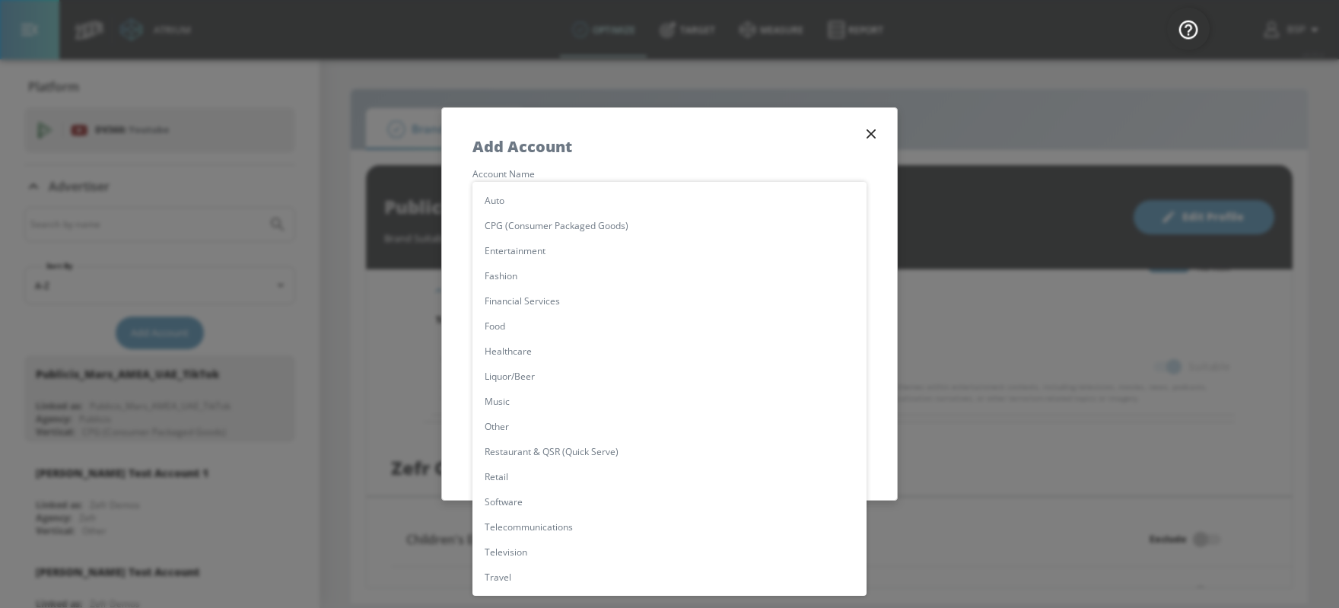
click at [608, 384] on body "Atrium optimize Target measure Report optimize Target measure Report v 4.25.4 B…" at bounding box center [669, 304] width 1339 height 608
click at [589, 218] on li "CPG (Consumer Packaged Goods)" at bounding box center [670, 225] width 394 height 25
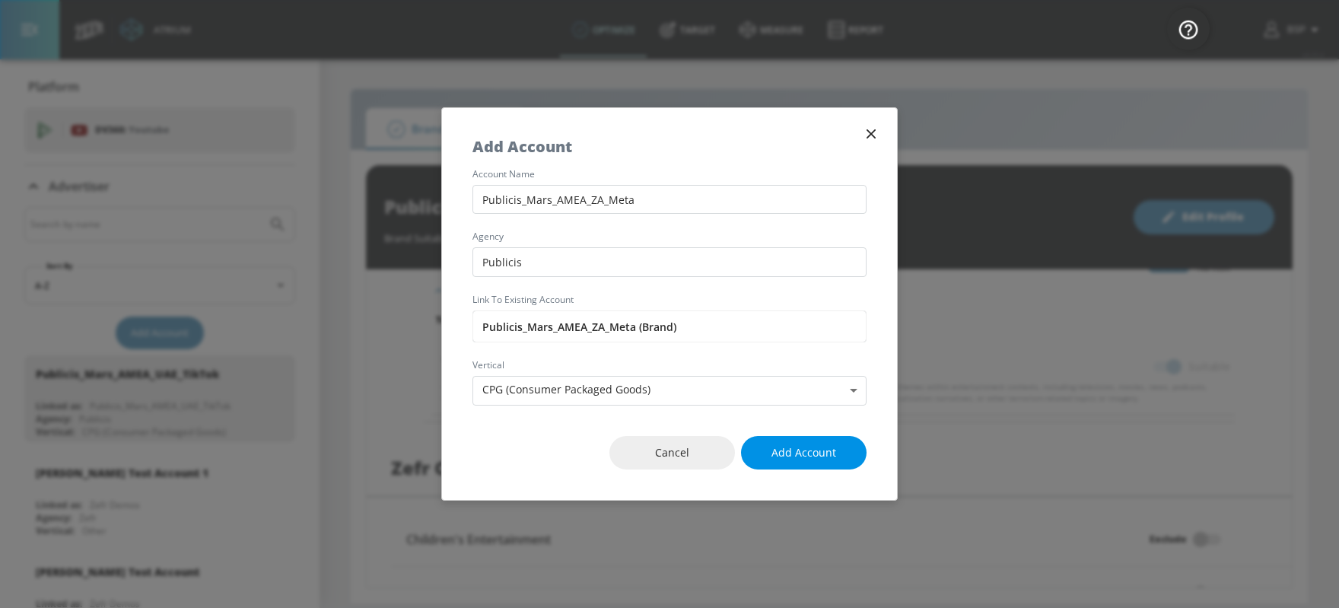
click at [807, 459] on span "Add Account" at bounding box center [804, 453] width 65 height 19
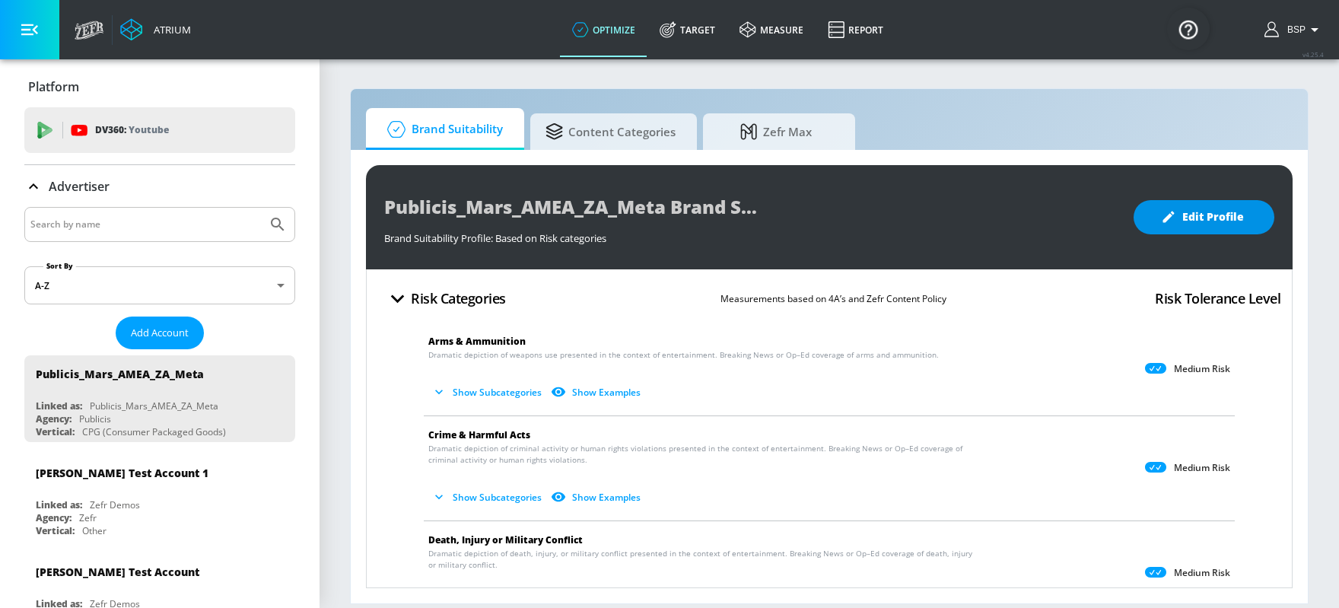
click at [1071, 210] on span "Edit Profile" at bounding box center [1204, 217] width 80 height 19
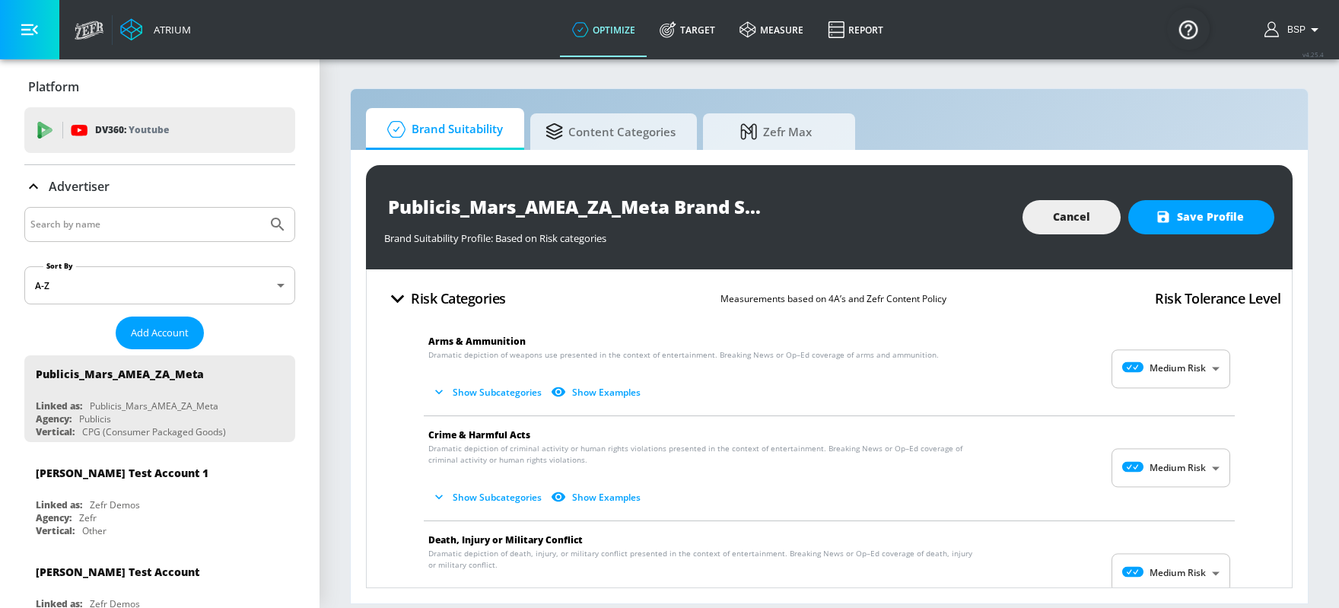
click at [1071, 368] on body "Atrium optimize Target measure Report optimize Target measure Report v 4.25.4 B…" at bounding box center [669, 304] width 1339 height 608
click at [1071, 426] on div "Low Risk" at bounding box center [1172, 431] width 94 height 16
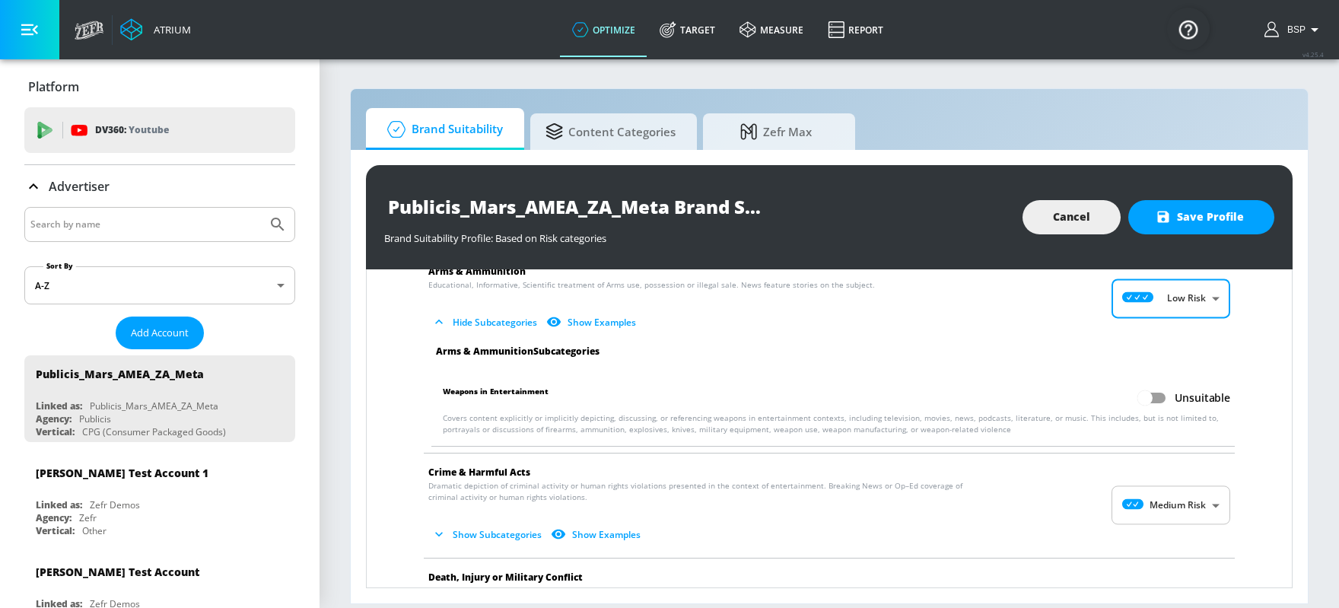
click at [1071, 394] on input "Unsuitable" at bounding box center [1145, 397] width 87 height 29
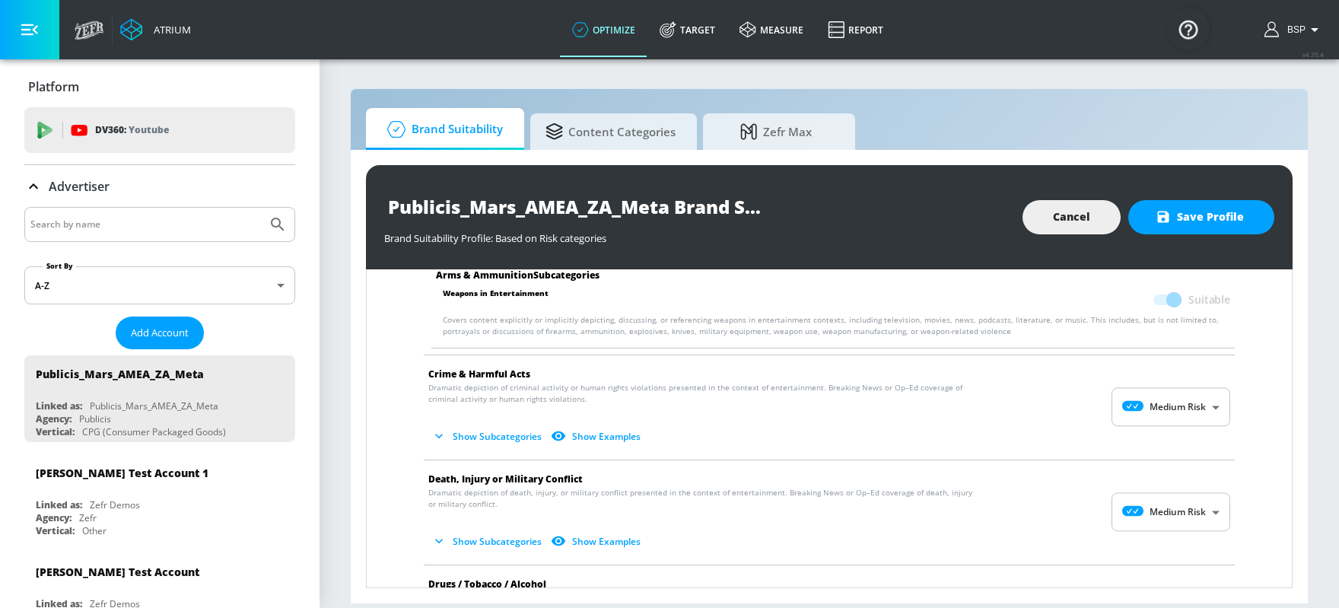
scroll to position [176, 0]
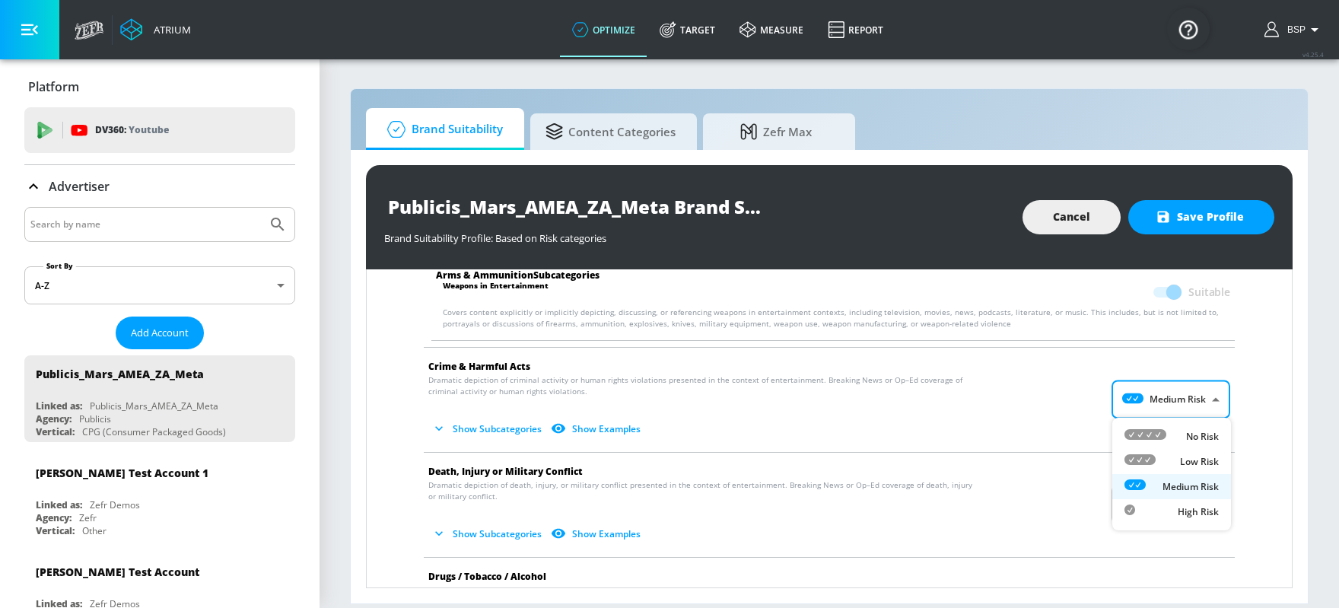
click at [1071, 403] on body "Atrium optimize Target measure Report optimize Target measure Report v 4.25.4 B…" at bounding box center [669, 304] width 1339 height 608
click at [1071, 467] on div "Low Risk" at bounding box center [1172, 461] width 94 height 16
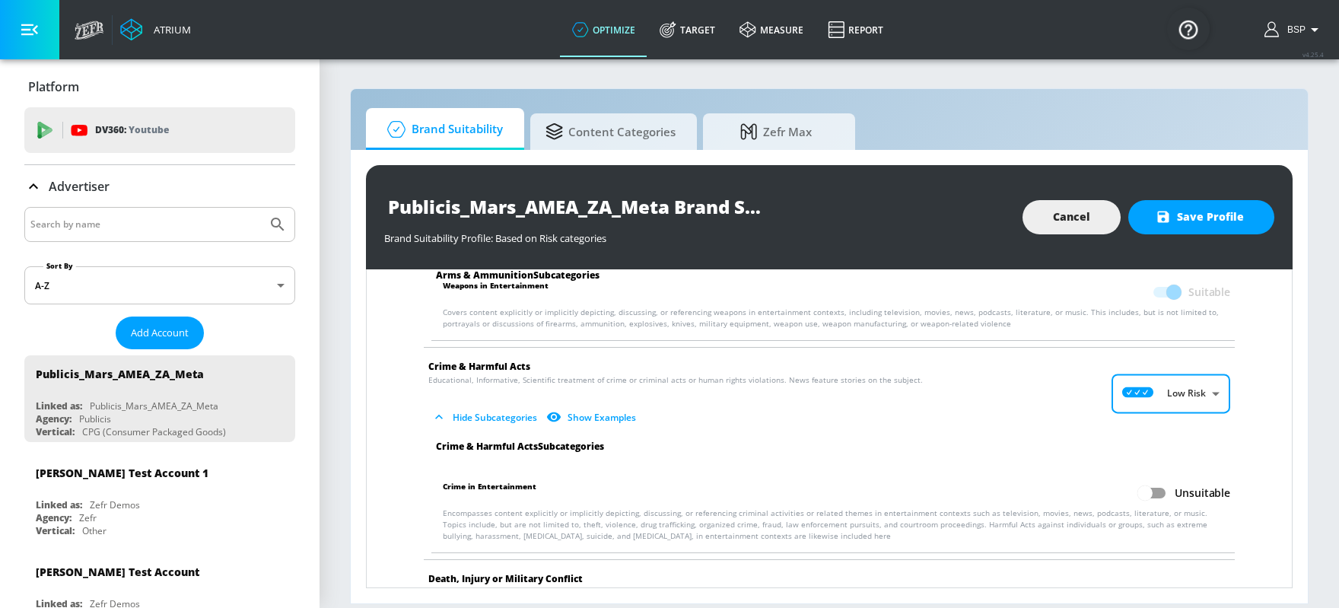
scroll to position [215, 0]
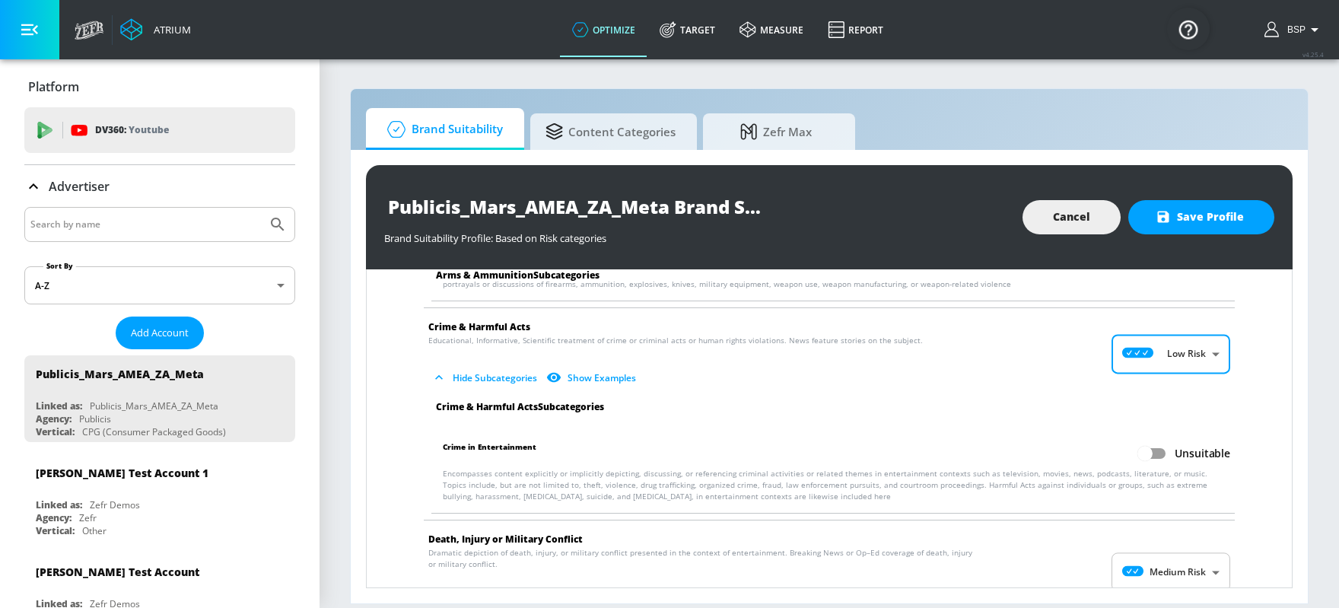
click at [1071, 454] on input "Unsuitable" at bounding box center [1145, 453] width 87 height 29
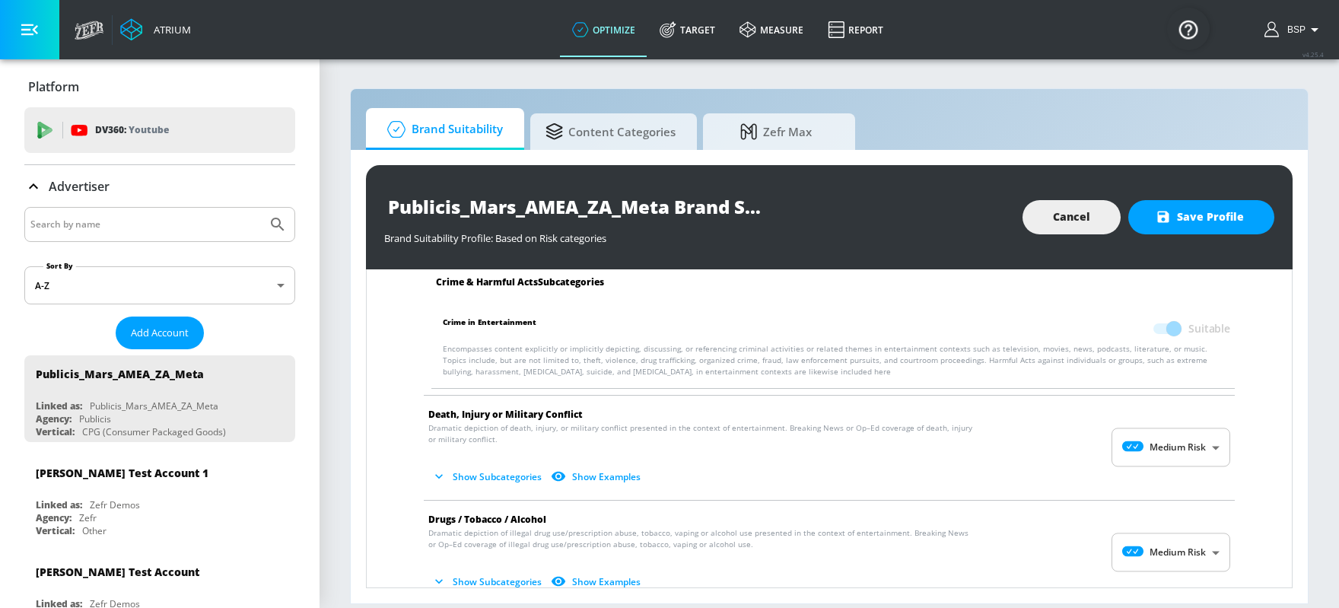
scroll to position [350, 0]
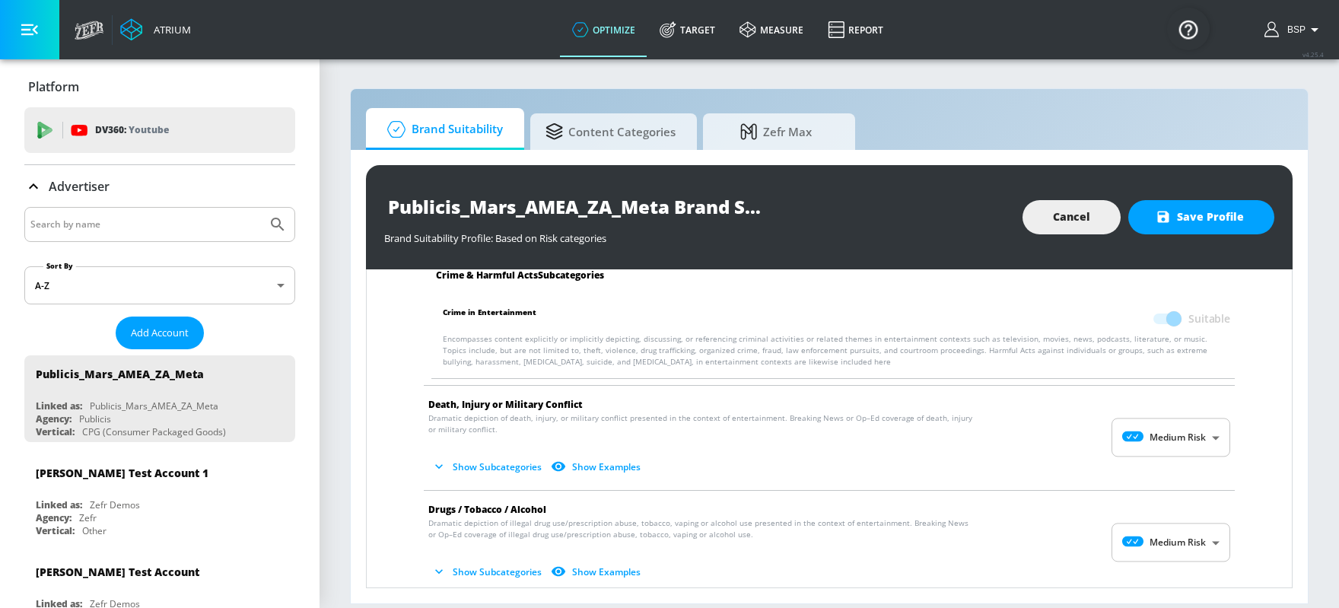
click at [1071, 439] on body "Atrium optimize Target measure Report optimize Target measure Report v 4.25.4 B…" at bounding box center [669, 304] width 1339 height 608
click at [1071, 485] on div "Low Risk" at bounding box center [1172, 499] width 94 height 16
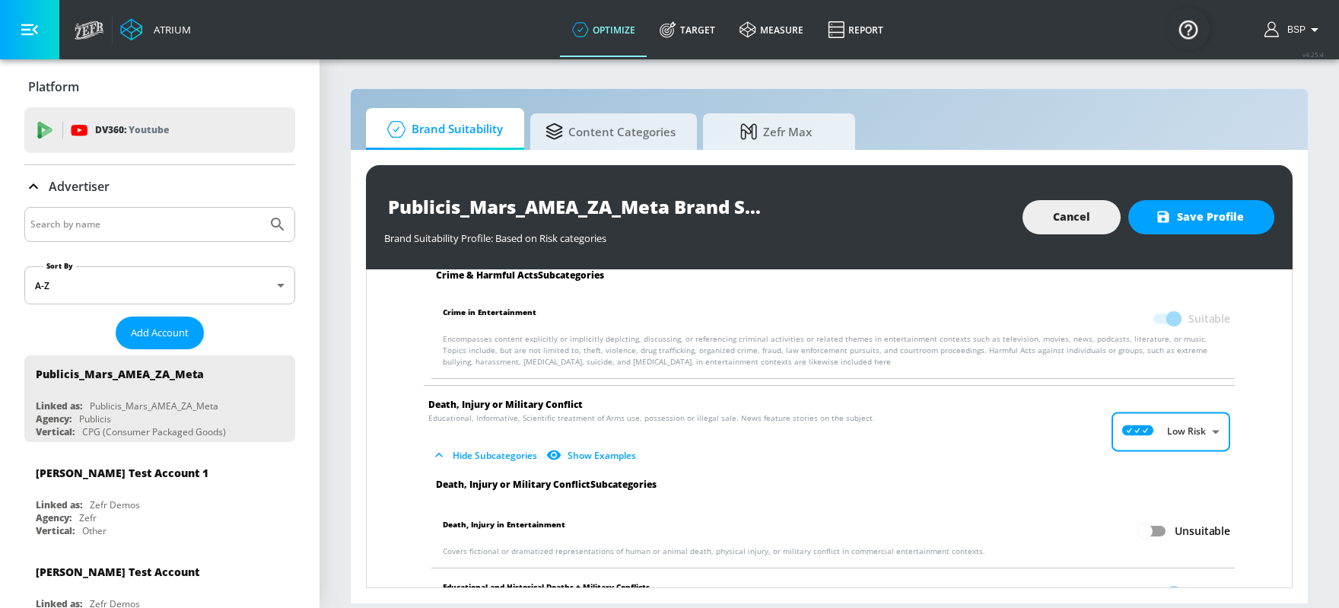
click at [1071, 485] on input "Unsuitable" at bounding box center [1145, 531] width 87 height 29
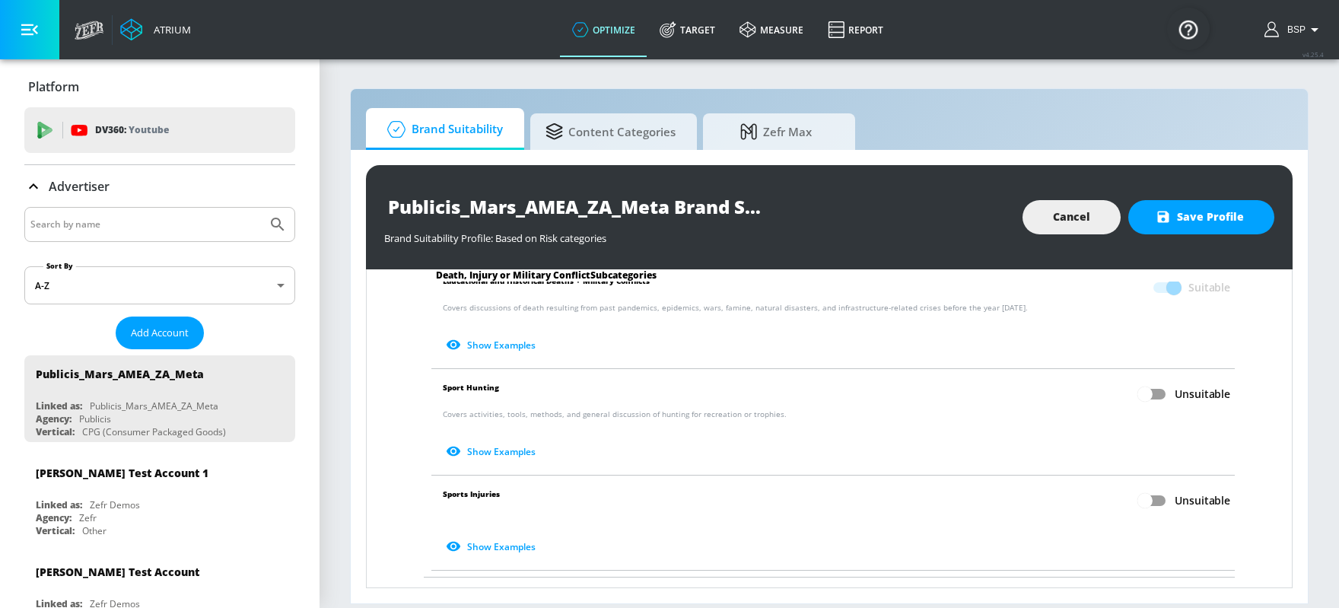
scroll to position [659, 0]
click at [1071, 485] on input "Unsuitable" at bounding box center [1145, 497] width 87 height 29
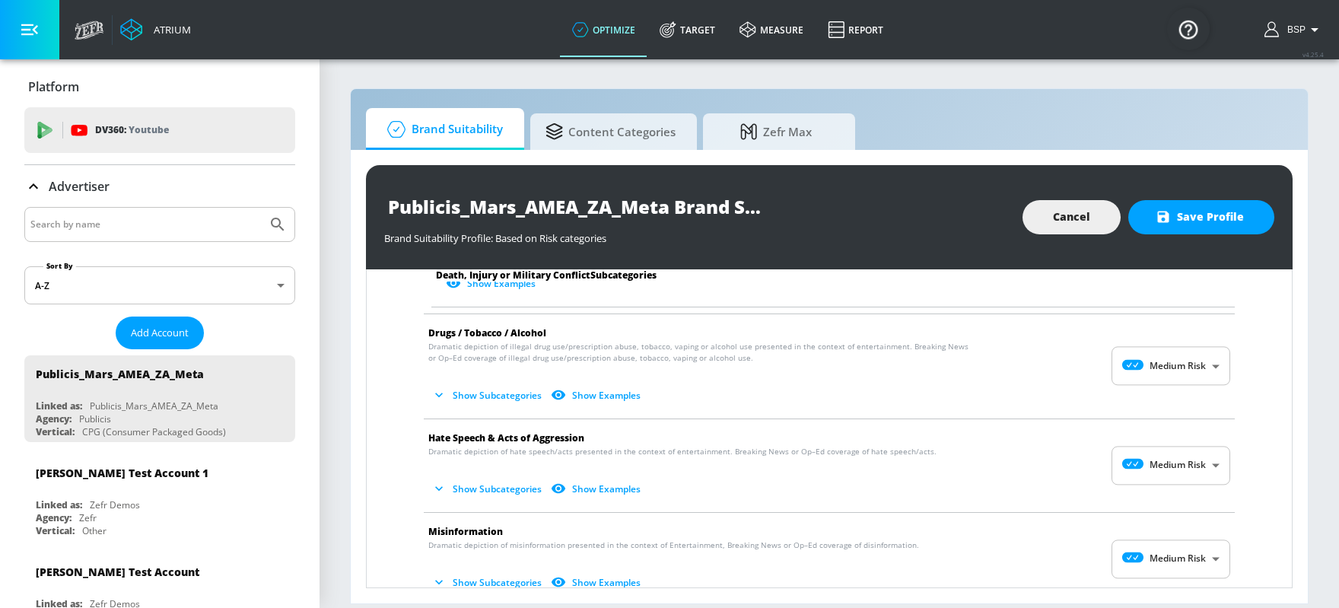
scroll to position [937, 0]
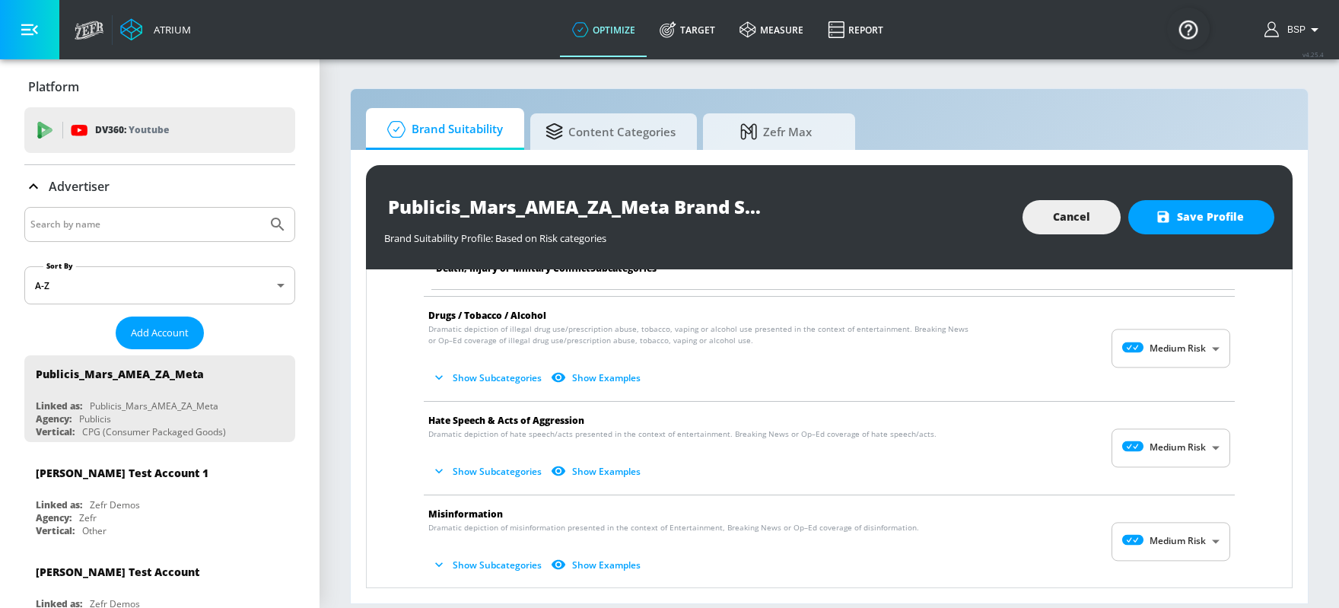
click at [1071, 448] on body "Atrium optimize Target measure Report optimize Target measure Report v 4.25.4 B…" at bounding box center [669, 304] width 1339 height 608
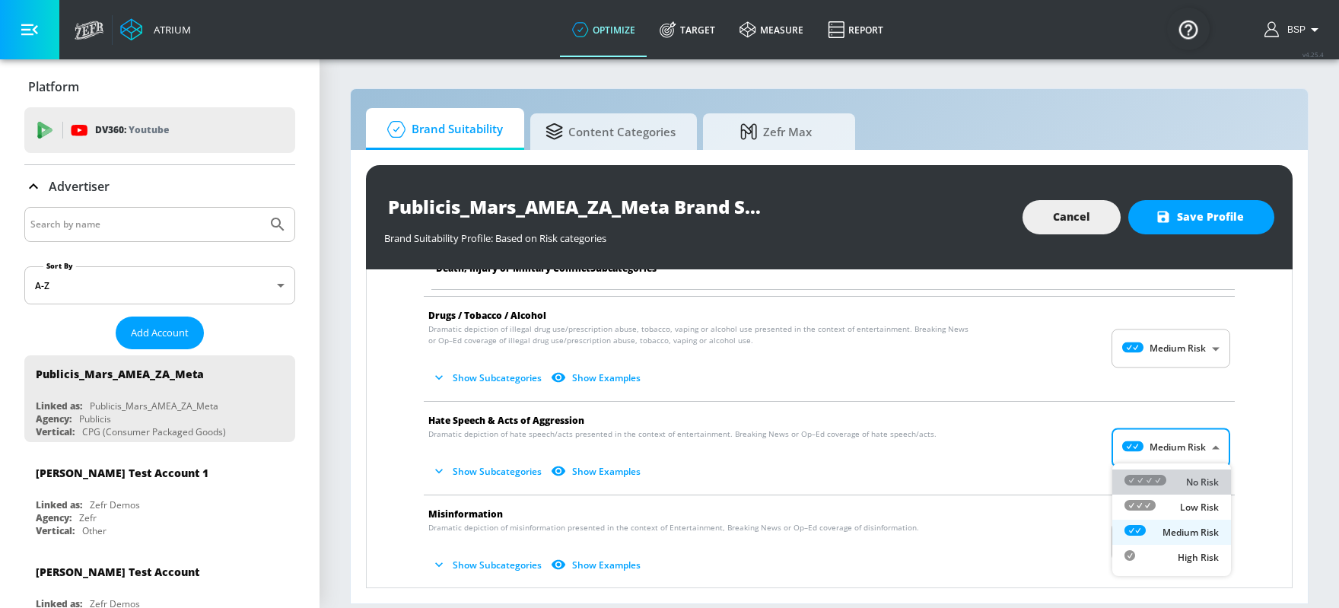
click at [1071, 477] on icon at bounding box center [1146, 480] width 42 height 11
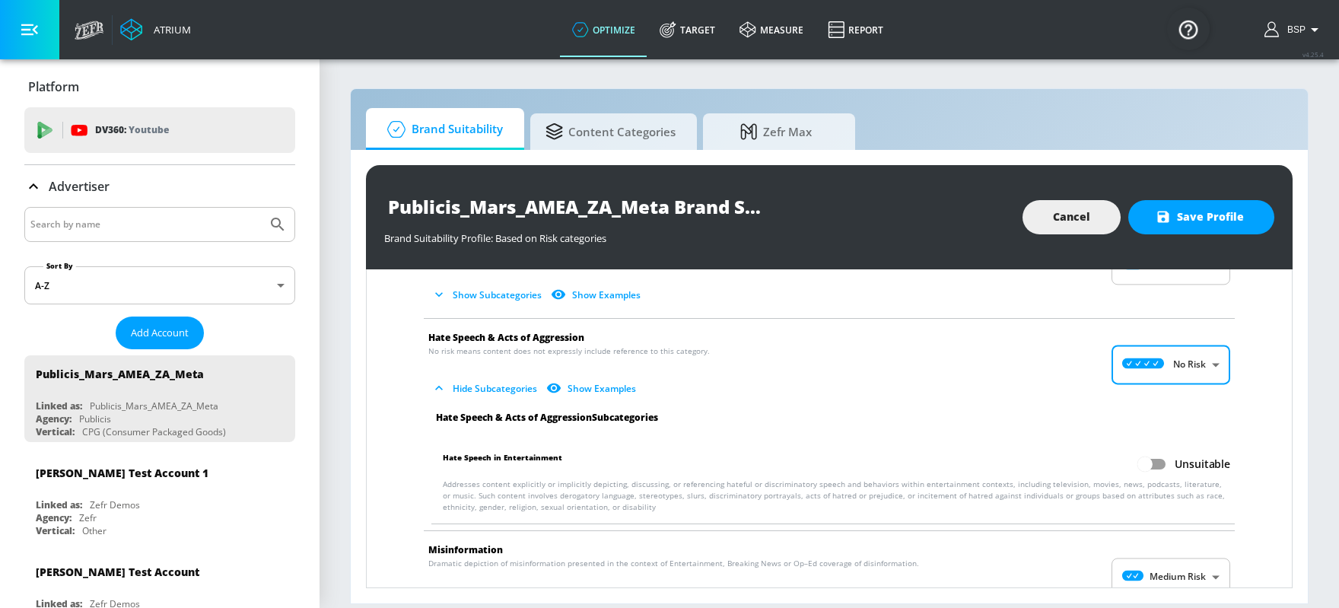
scroll to position [1042, 0]
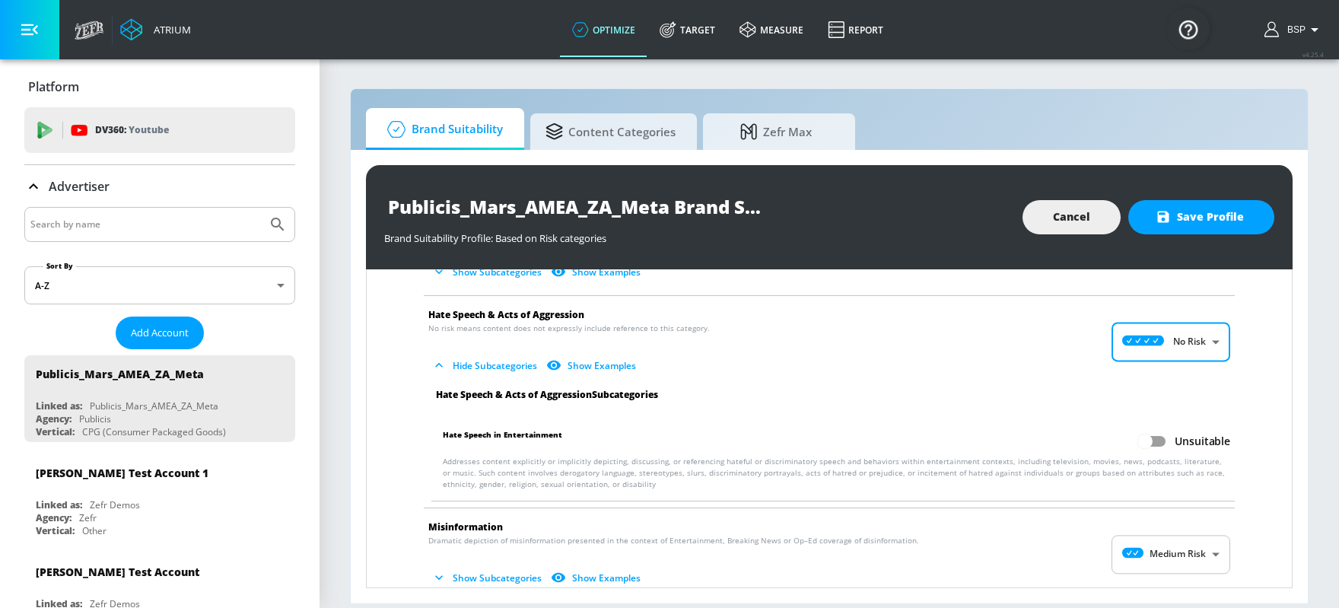
click at [1071, 435] on input "Unsuitable" at bounding box center [1145, 441] width 87 height 29
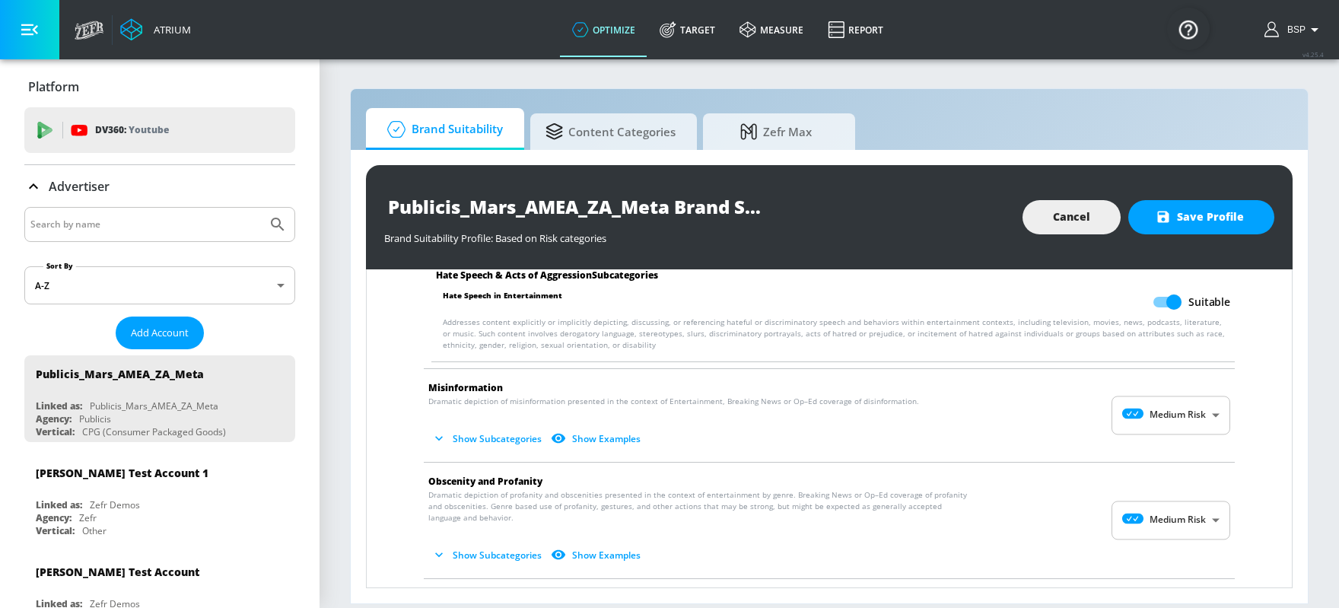
scroll to position [1185, 0]
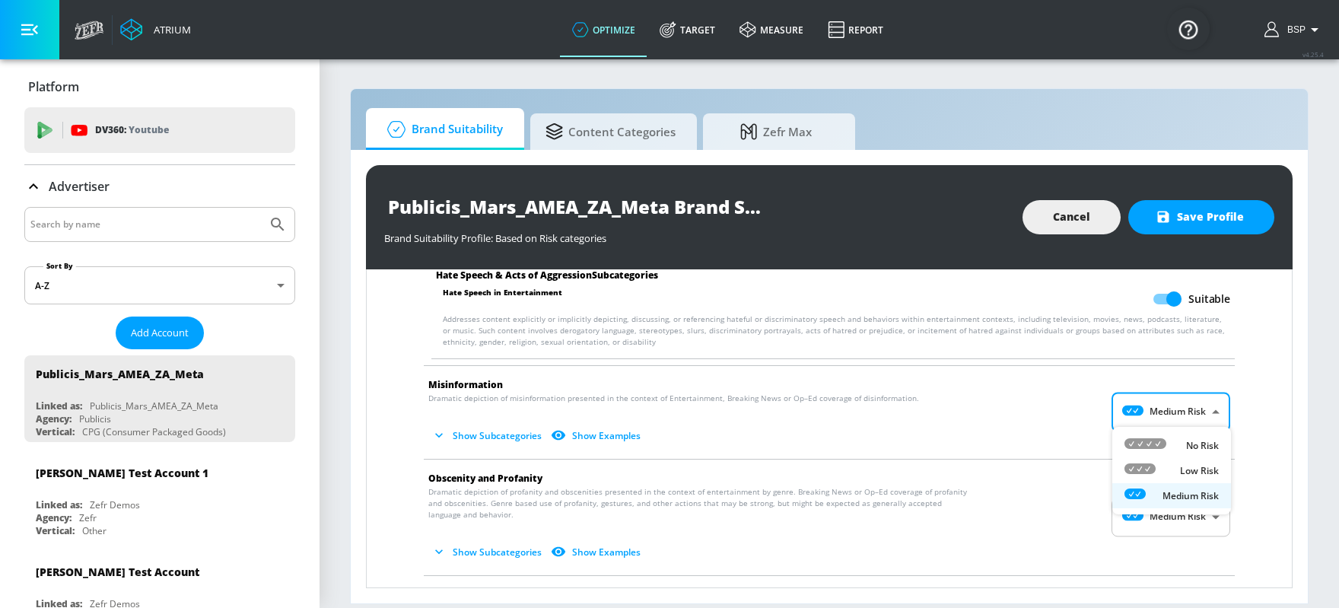
click at [1071, 422] on body "Atrium optimize Target measure Report optimize Target measure Report v 4.25.4 B…" at bounding box center [669, 304] width 1339 height 608
click at [1071, 454] on li "No Risk" at bounding box center [1171, 445] width 119 height 25
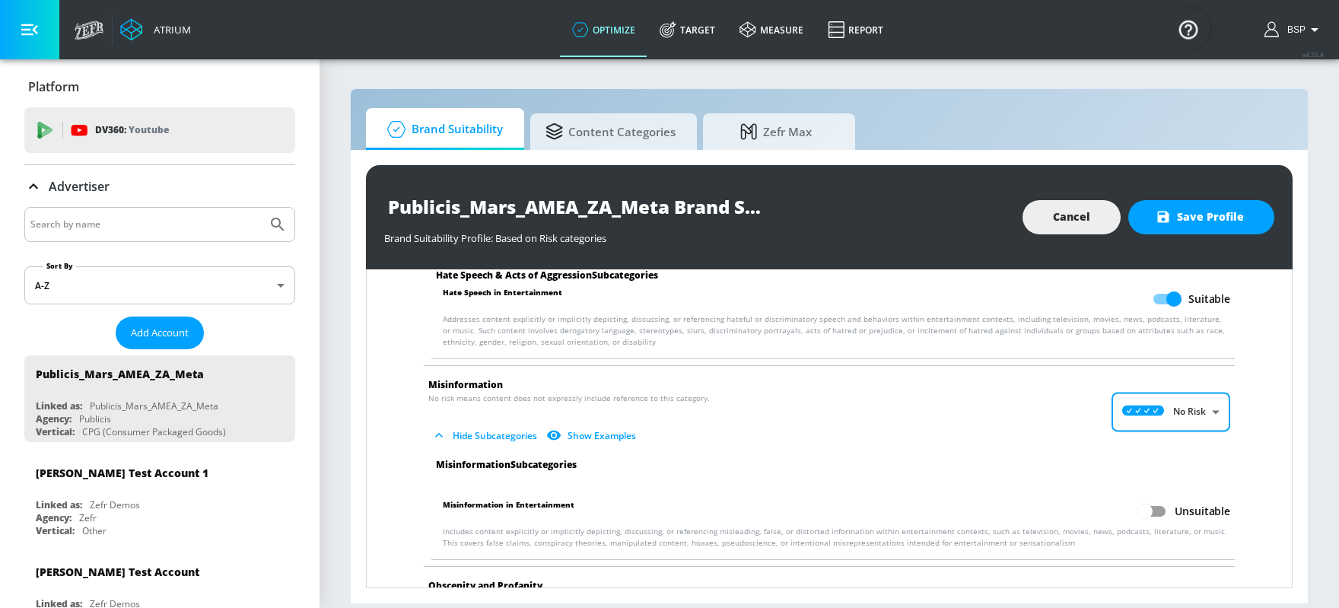
click at [1071, 485] on input "Unsuitable" at bounding box center [1145, 511] width 87 height 29
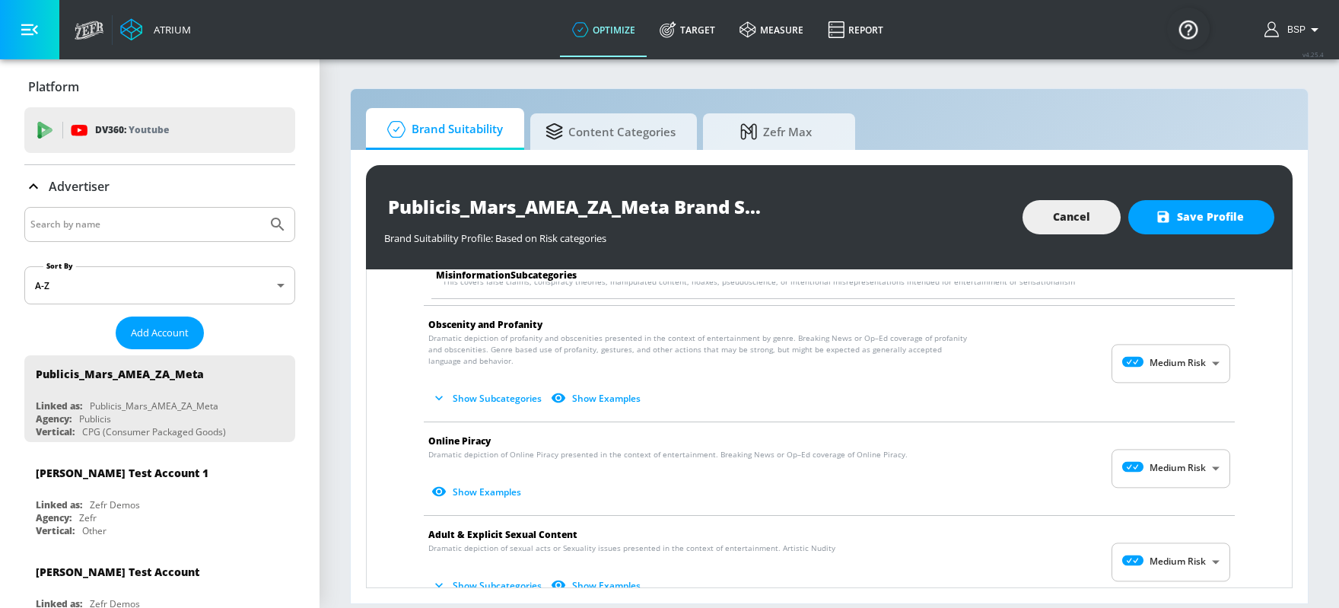
scroll to position [1478, 0]
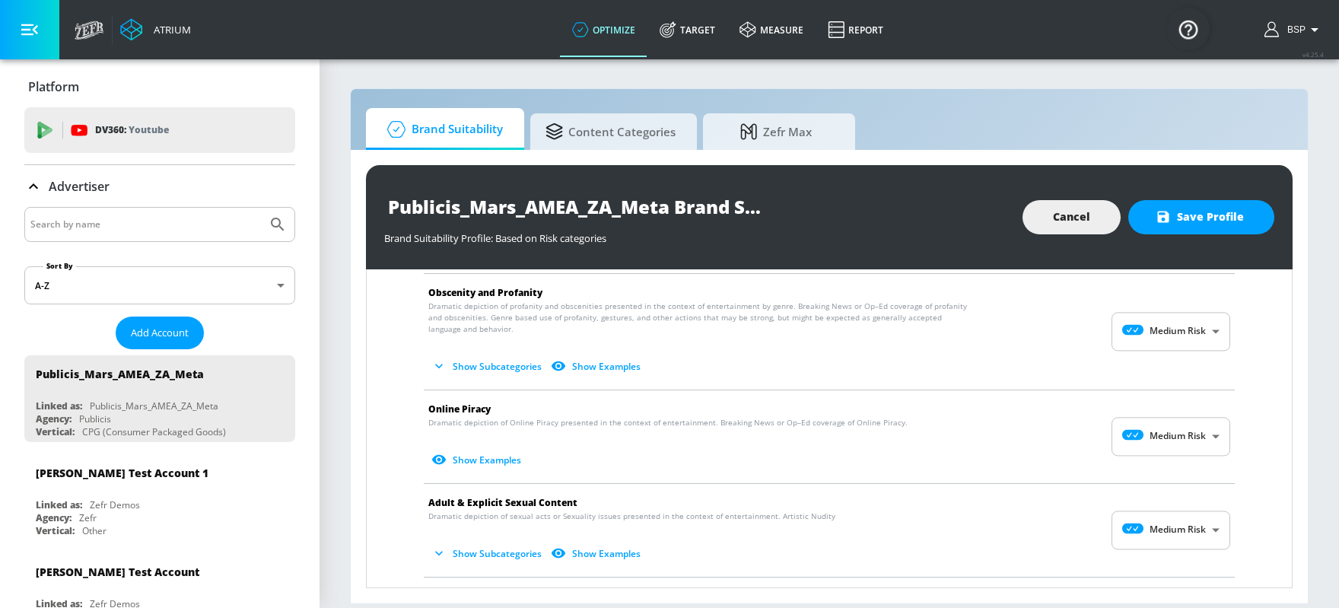
click at [1071, 440] on body "Atrium optimize Target measure Report optimize Target measure Report v 4.25.4 B…" at bounding box center [669, 304] width 1339 height 608
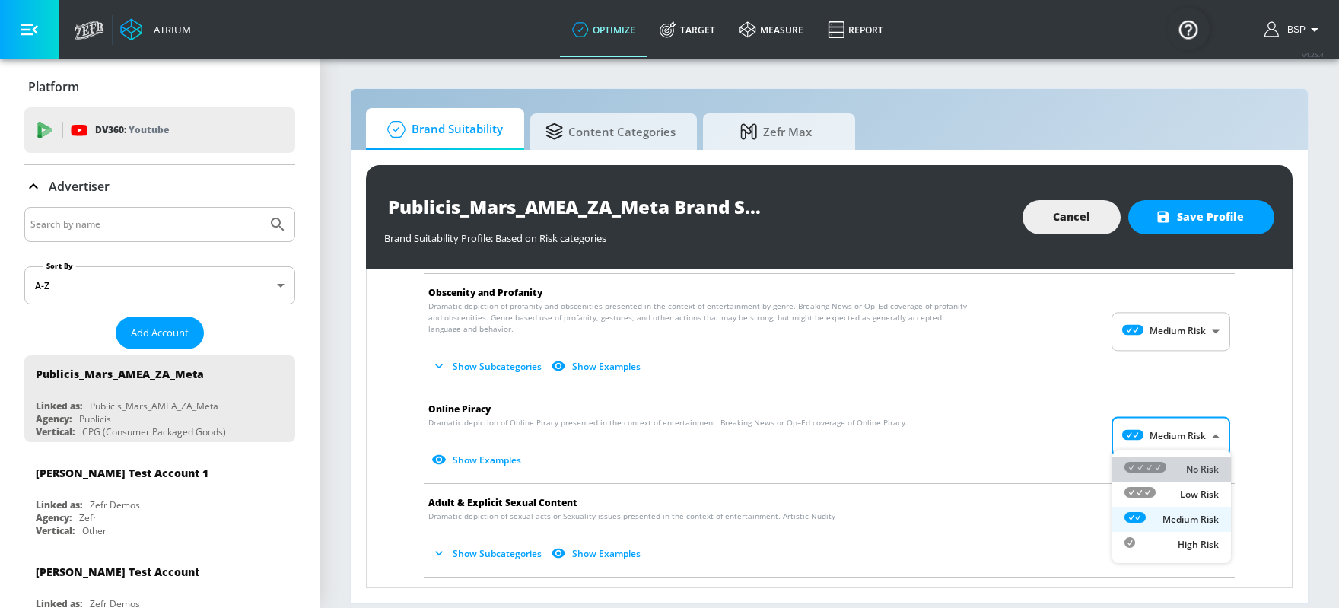
click at [1071, 463] on icon at bounding box center [1146, 467] width 42 height 11
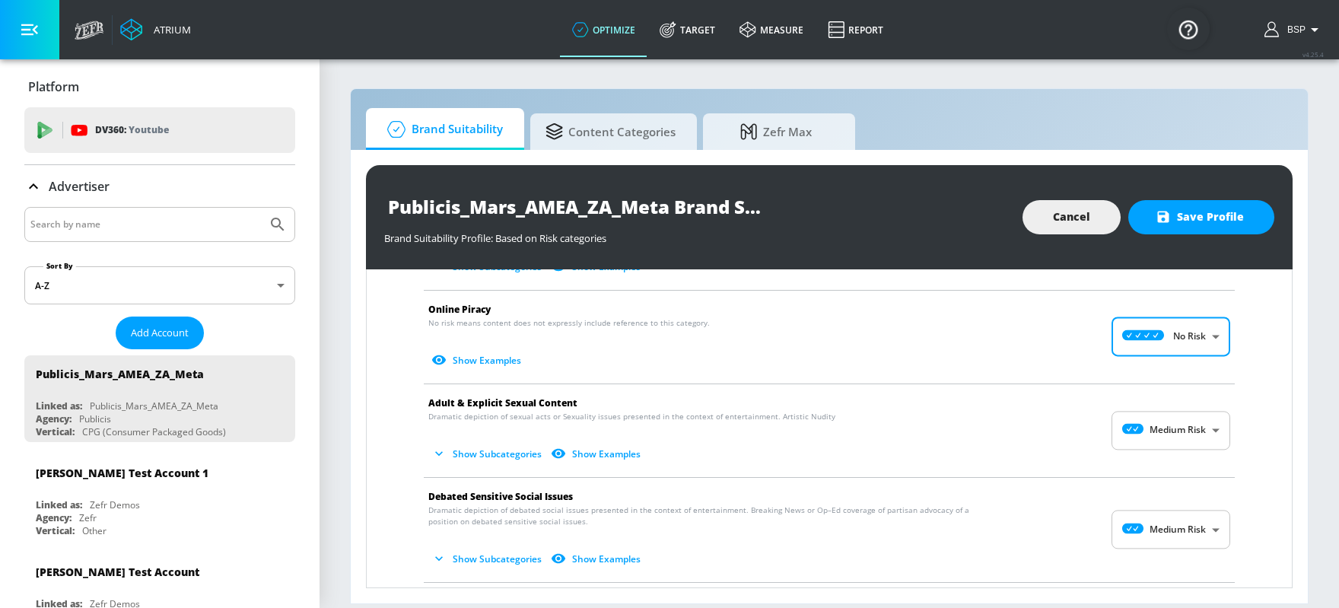
scroll to position [1621, 0]
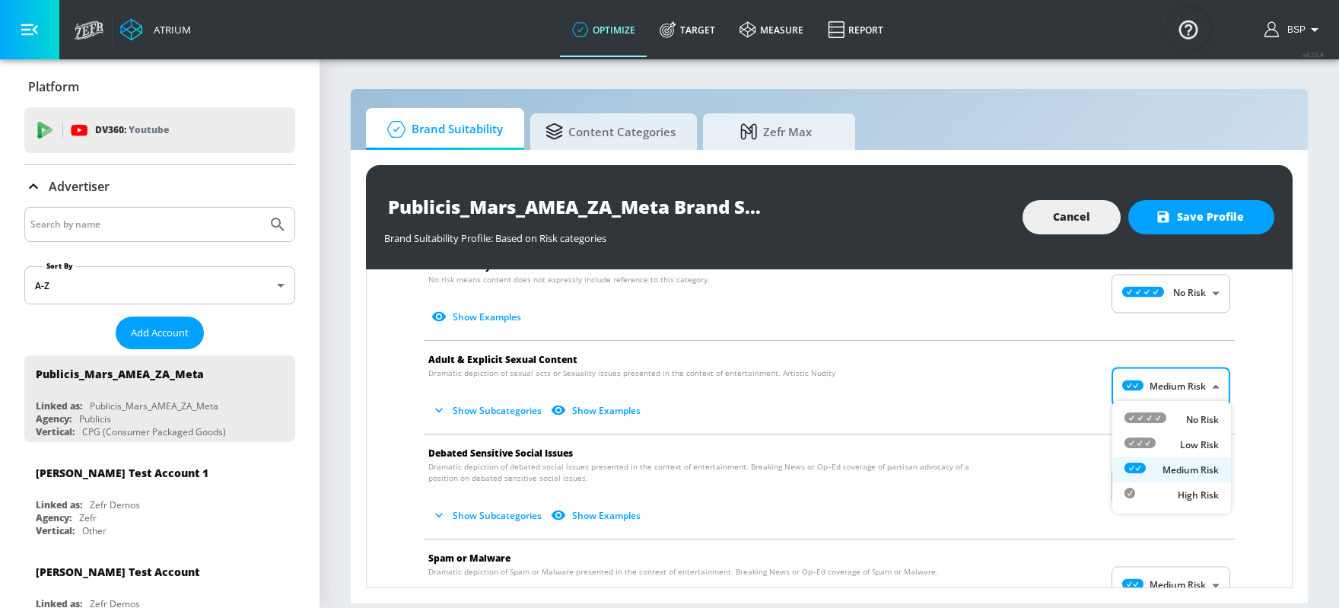
click at [1071, 388] on body "Atrium optimize Target measure Report optimize Target measure Report v 4.25.4 B…" at bounding box center [669, 304] width 1339 height 608
click at [1071, 440] on div "Low Risk" at bounding box center [1172, 445] width 94 height 16
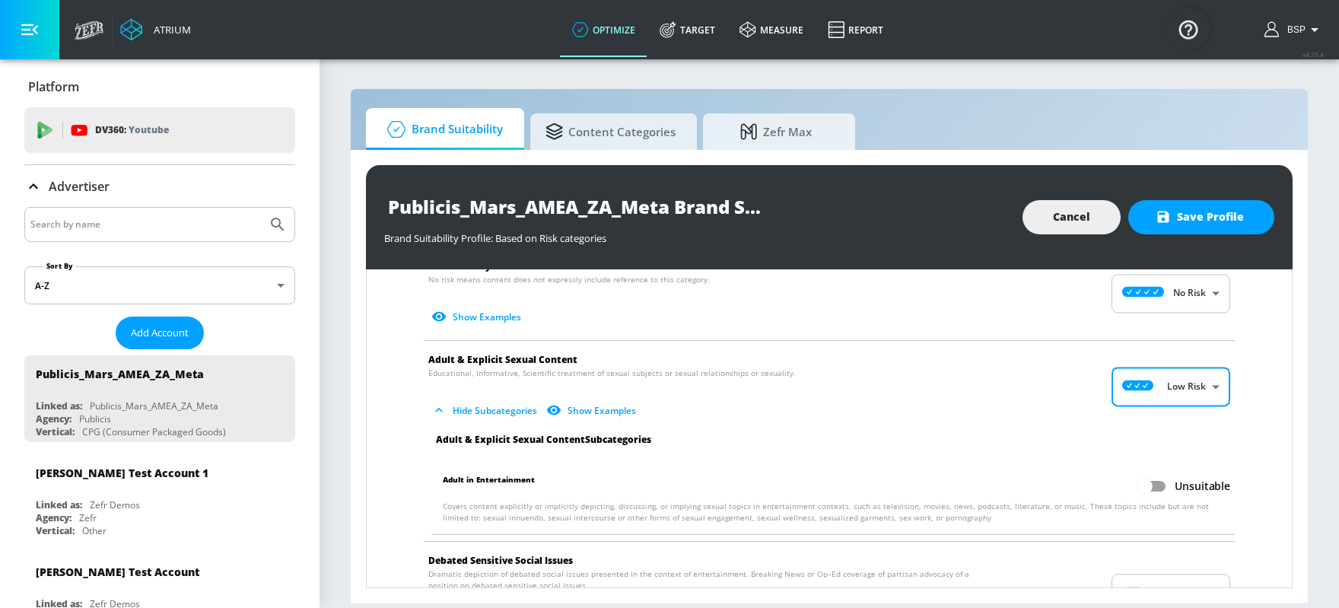
click at [1071, 483] on input "Unsuitable" at bounding box center [1145, 486] width 87 height 29
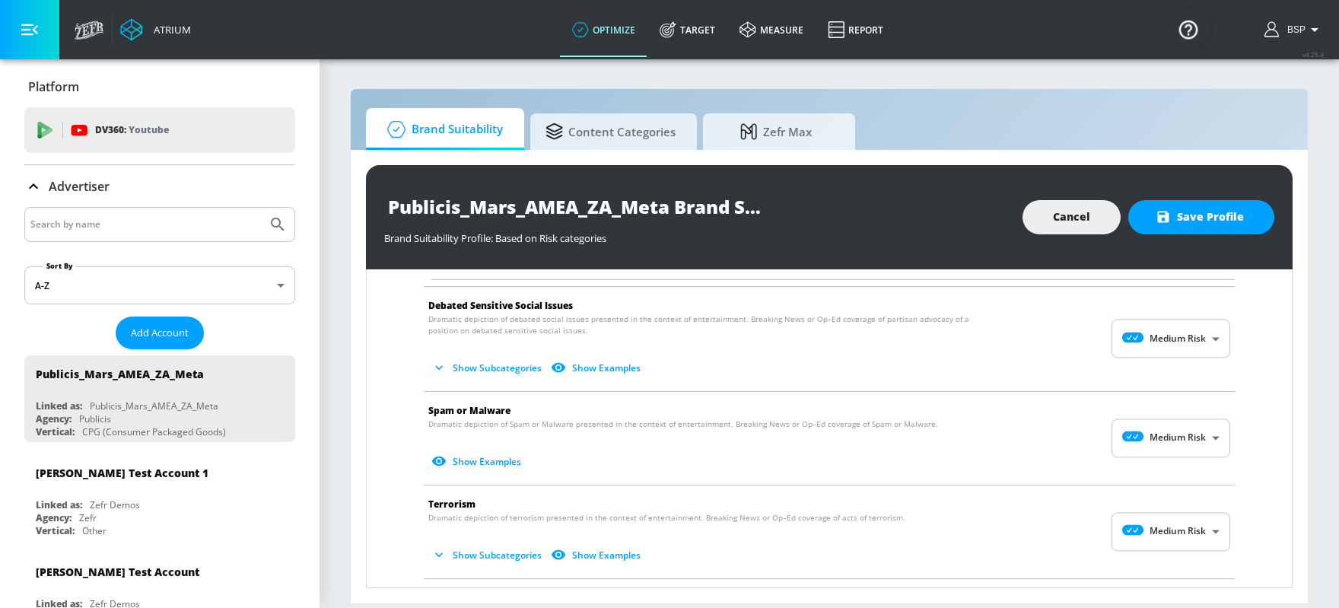
scroll to position [1881, 0]
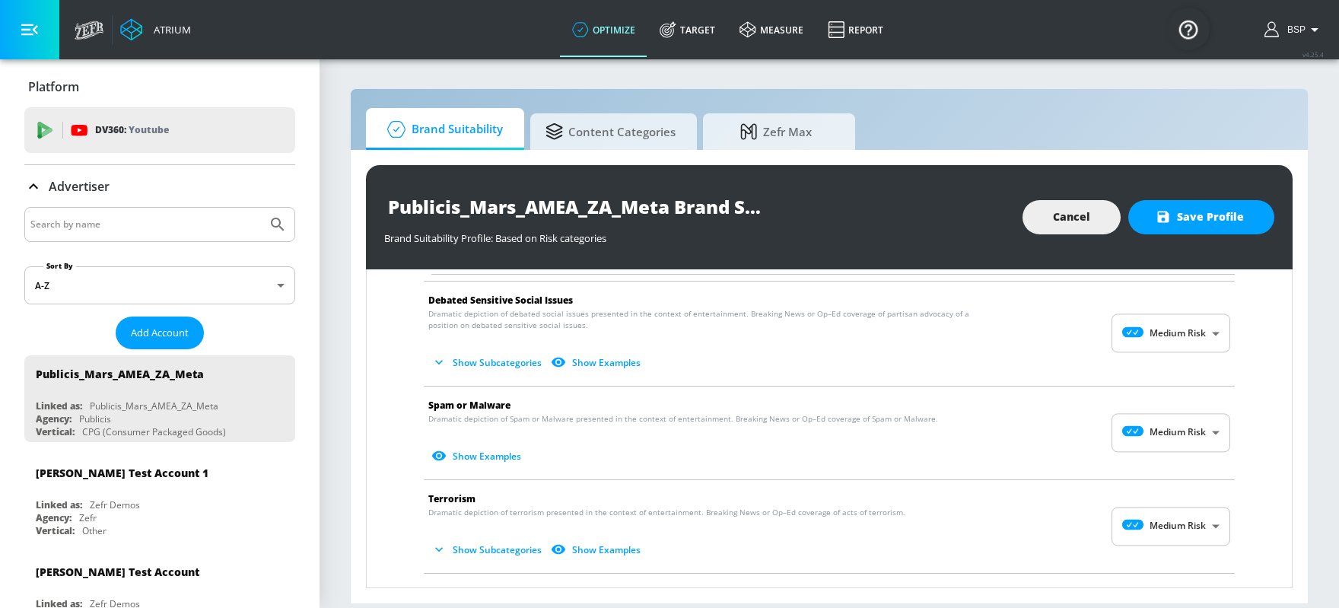
click at [1071, 337] on body "Atrium optimize Target measure Report optimize Target measure Report v 4.25.4 B…" at bounding box center [669, 304] width 1339 height 608
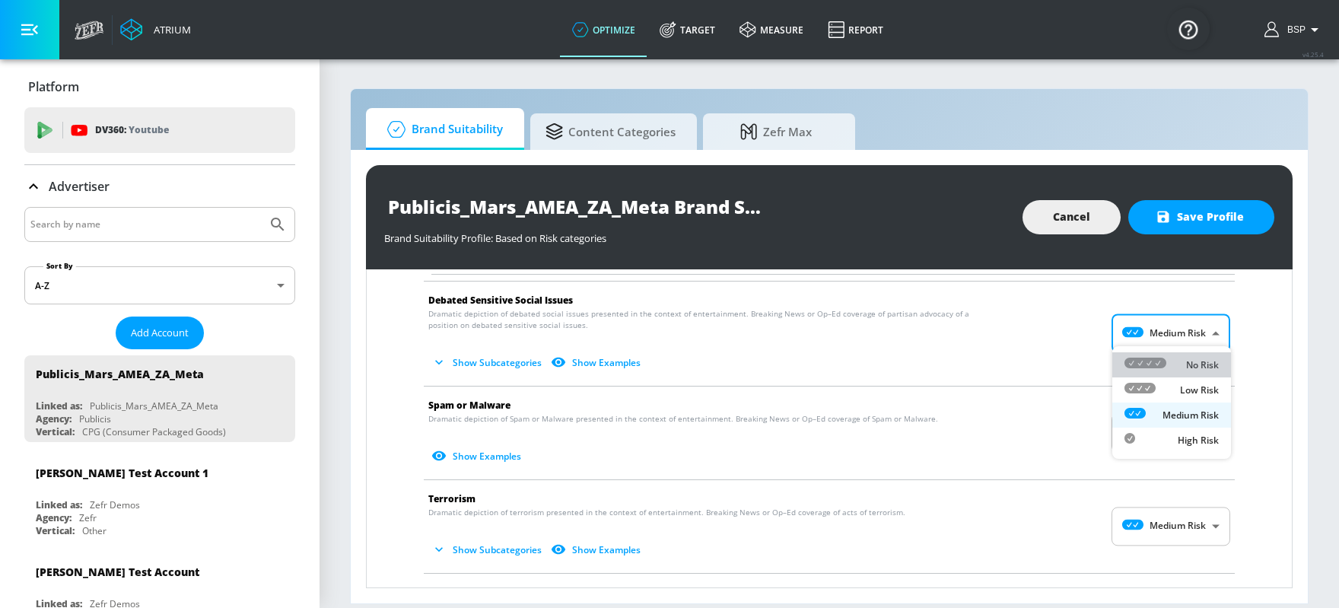
click at [1071, 360] on icon at bounding box center [1146, 363] width 42 height 11
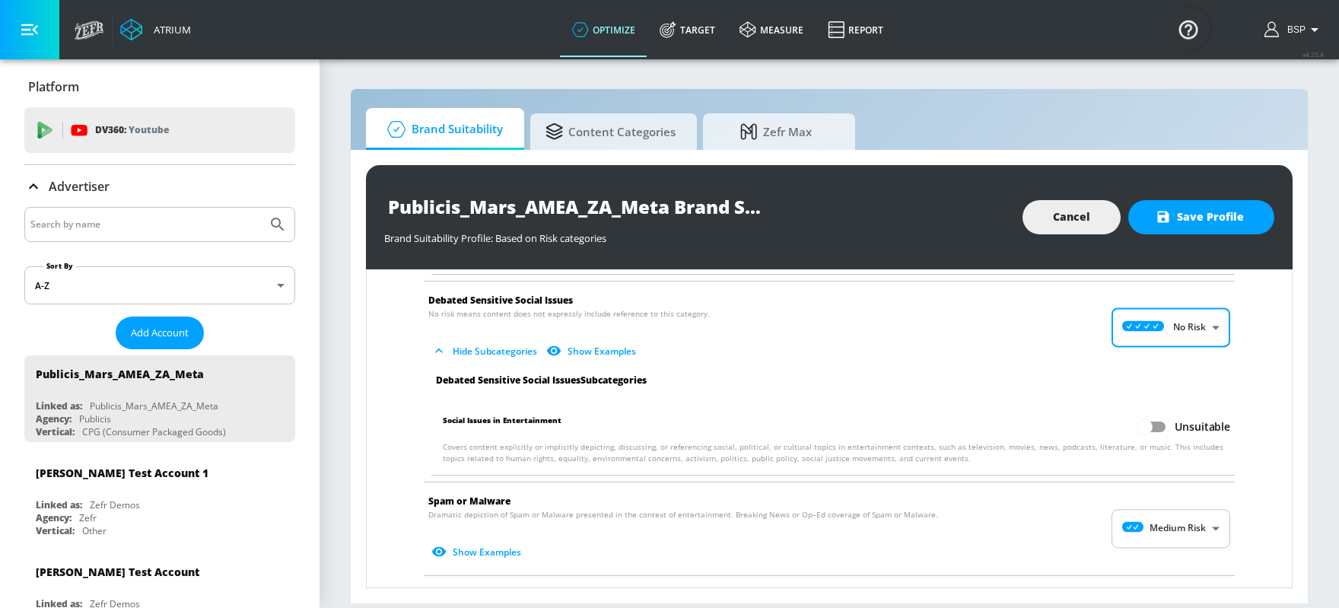
click at [1071, 424] on input "Unsuitable" at bounding box center [1145, 426] width 87 height 29
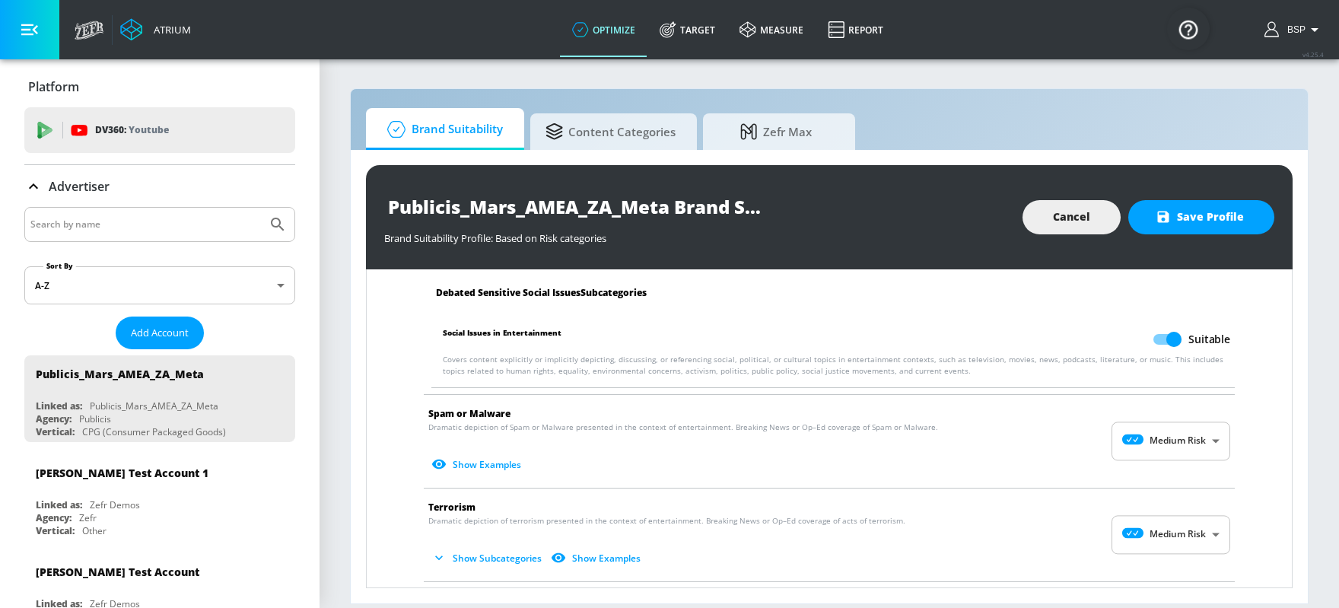
scroll to position [2043, 0]
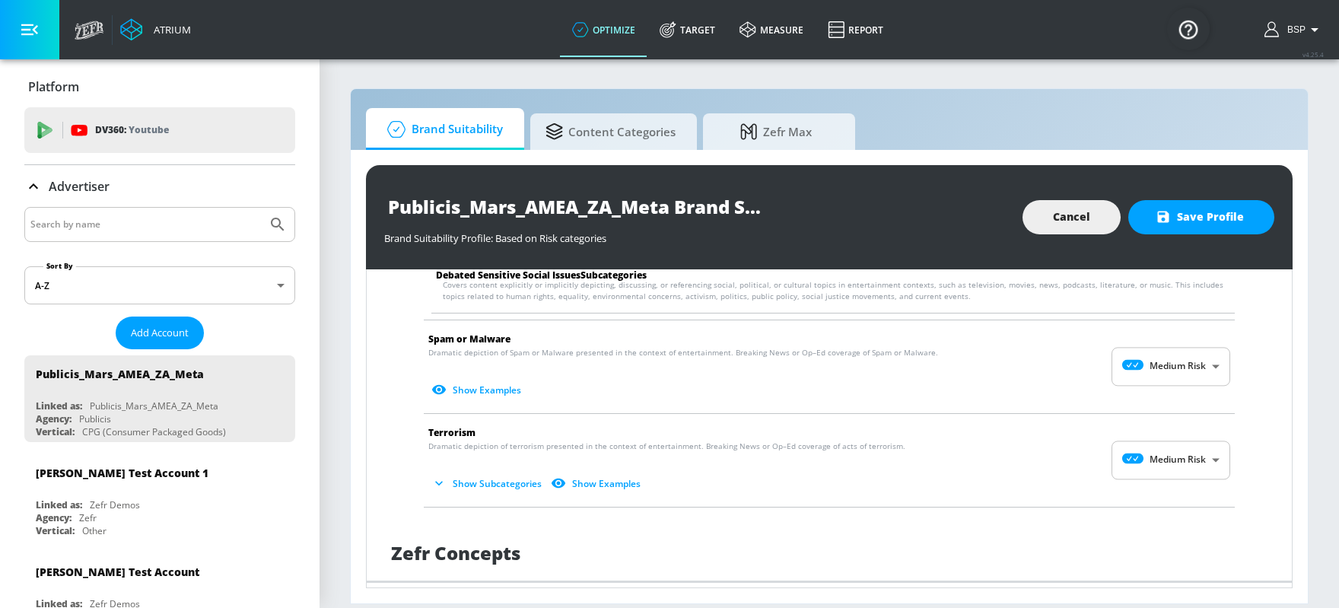
click at [1071, 363] on body "Atrium optimize Target measure Report optimize Target measure Report v 4.25.4 B…" at bounding box center [669, 304] width 1339 height 608
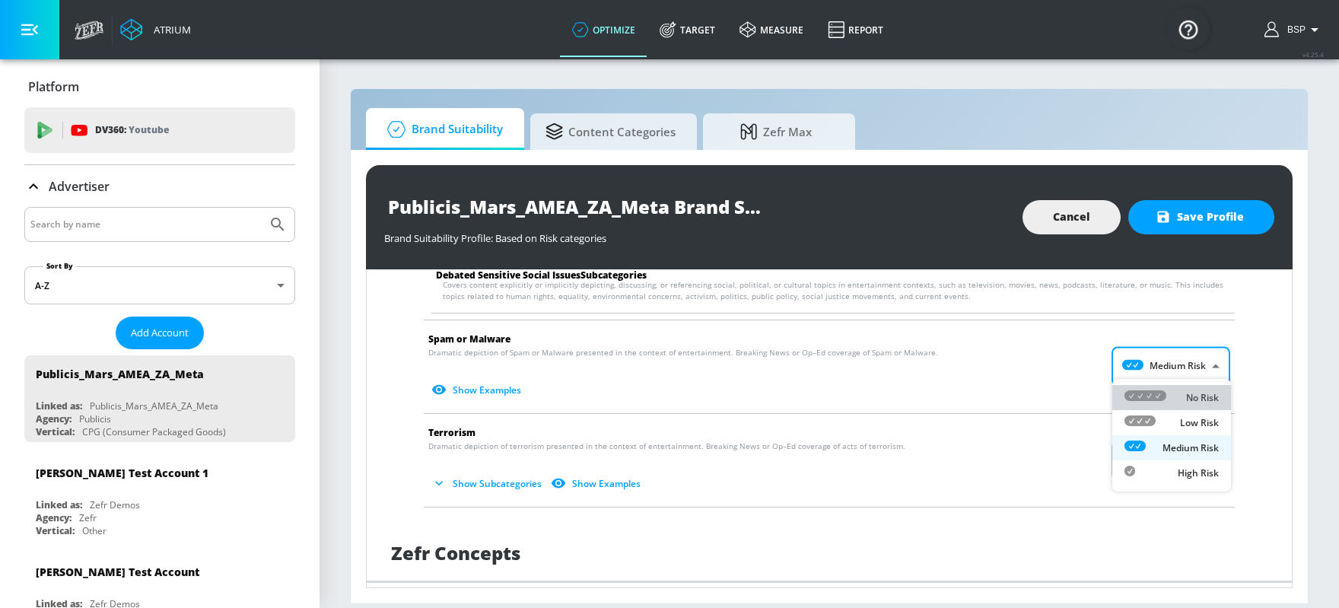
click at [1071, 396] on icon at bounding box center [1146, 395] width 42 height 11
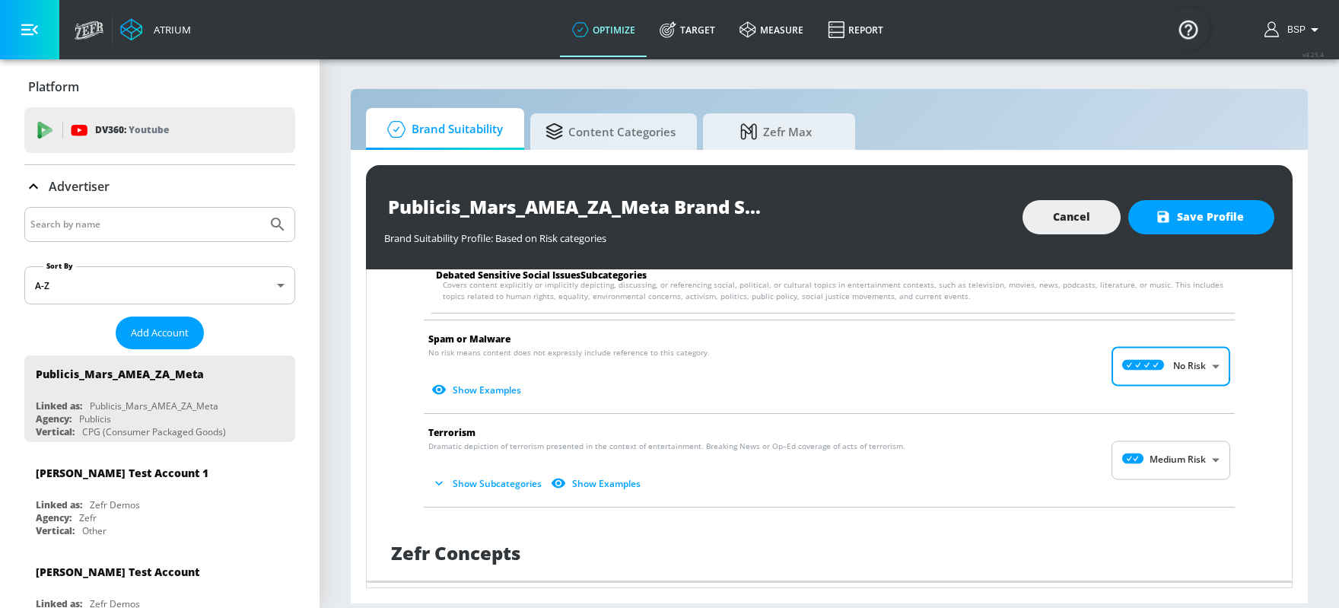
click at [1071, 454] on body "Atrium optimize Target measure Report optimize Target measure Report v 4.25.4 B…" at bounding box center [669, 304] width 1339 height 608
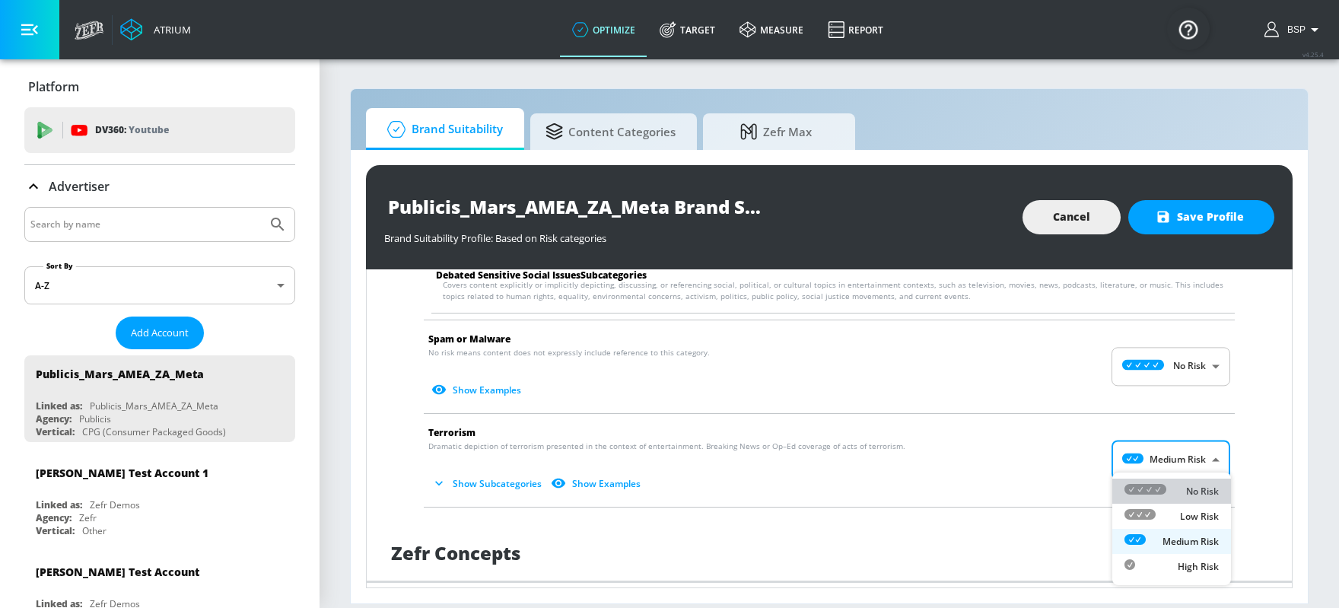
click at [1071, 485] on icon at bounding box center [1146, 489] width 42 height 11
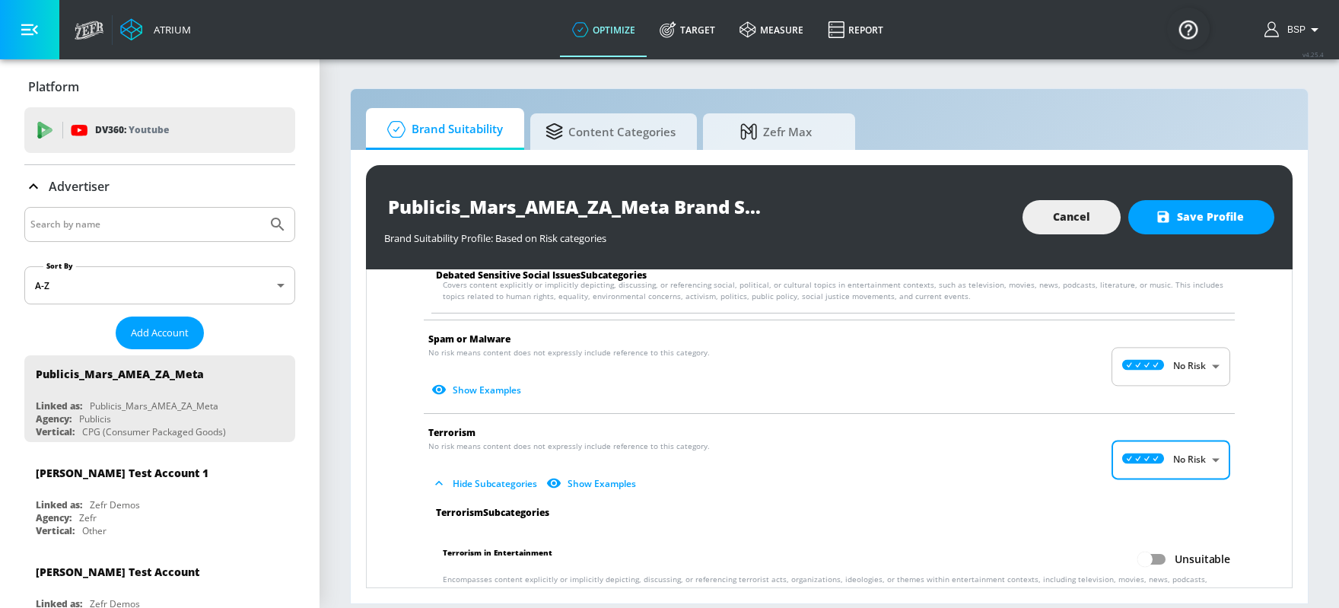
scroll to position [2102, 0]
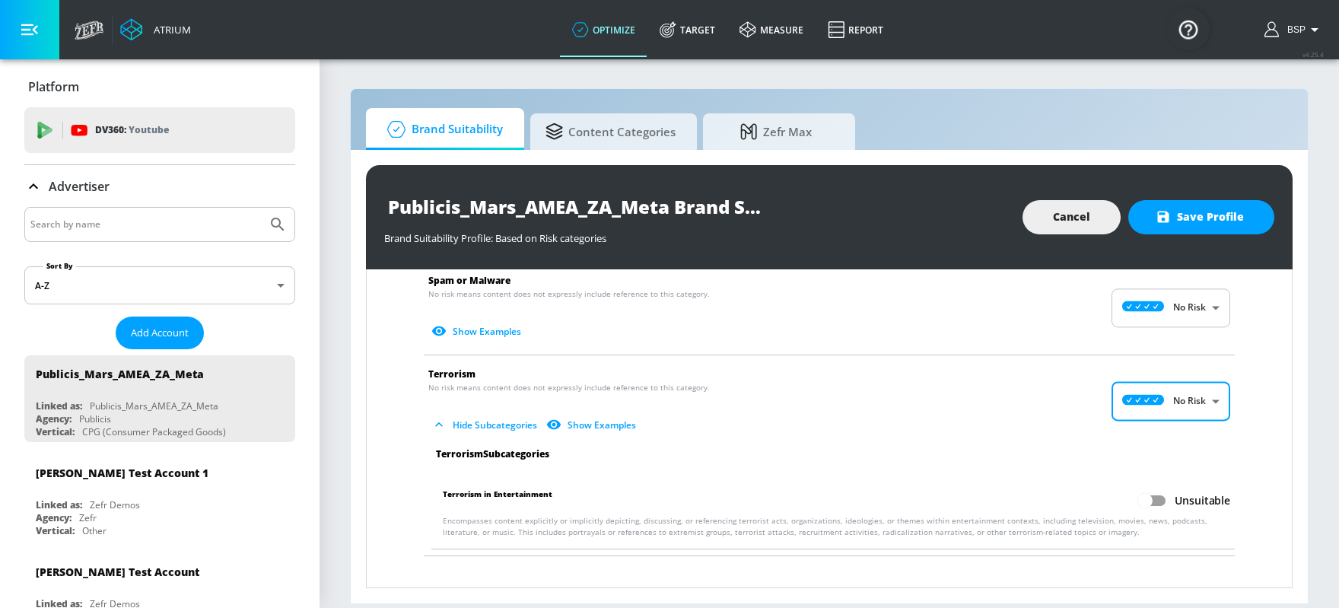
click at [1071, 485] on input "Unsuitable" at bounding box center [1145, 500] width 87 height 29
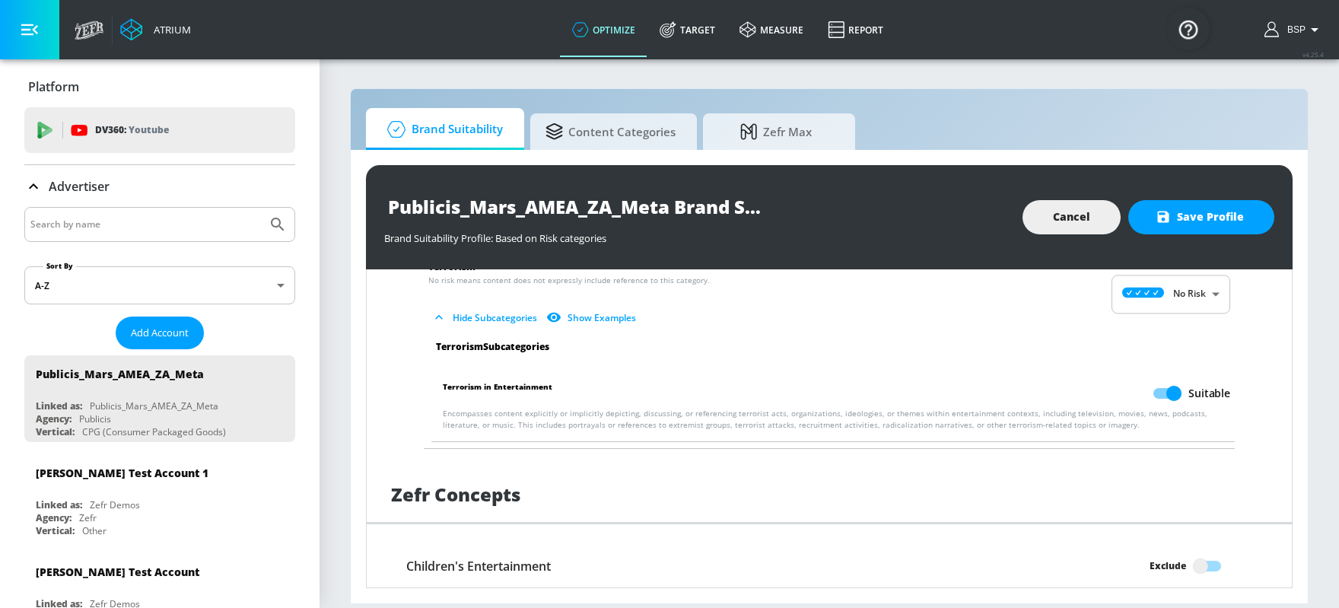
scroll to position [2219, 0]
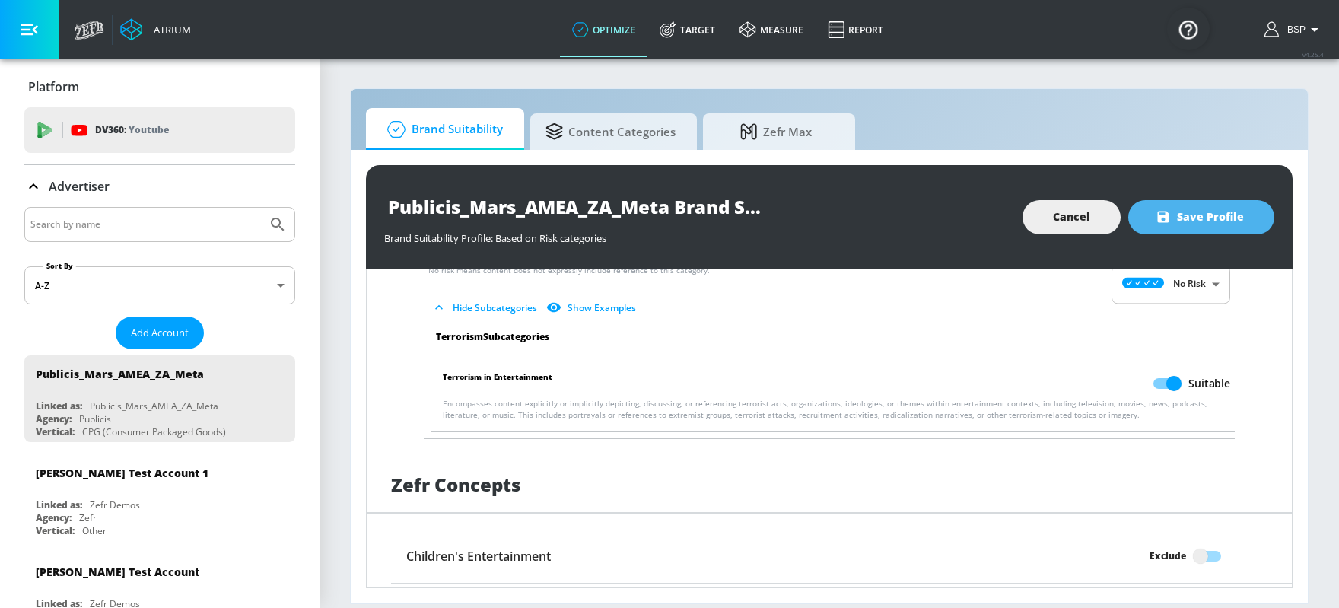
click at [1071, 231] on button "Save Profile" at bounding box center [1201, 217] width 146 height 34
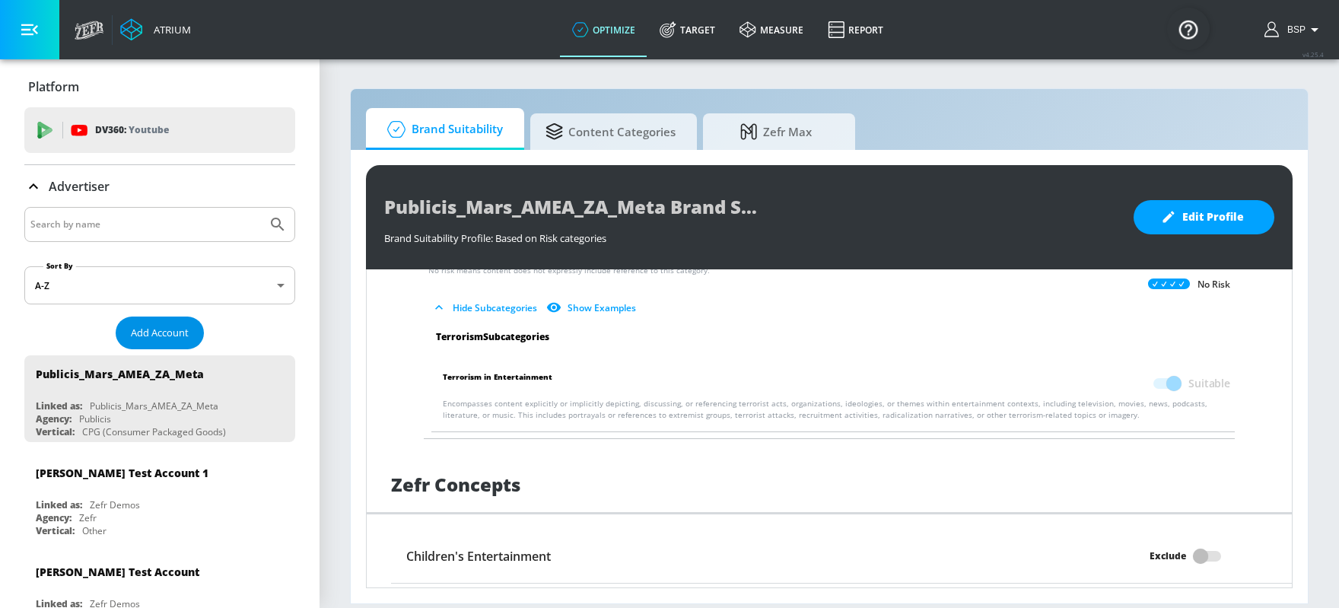
click at [177, 337] on span "Add Account" at bounding box center [160, 333] width 58 height 18
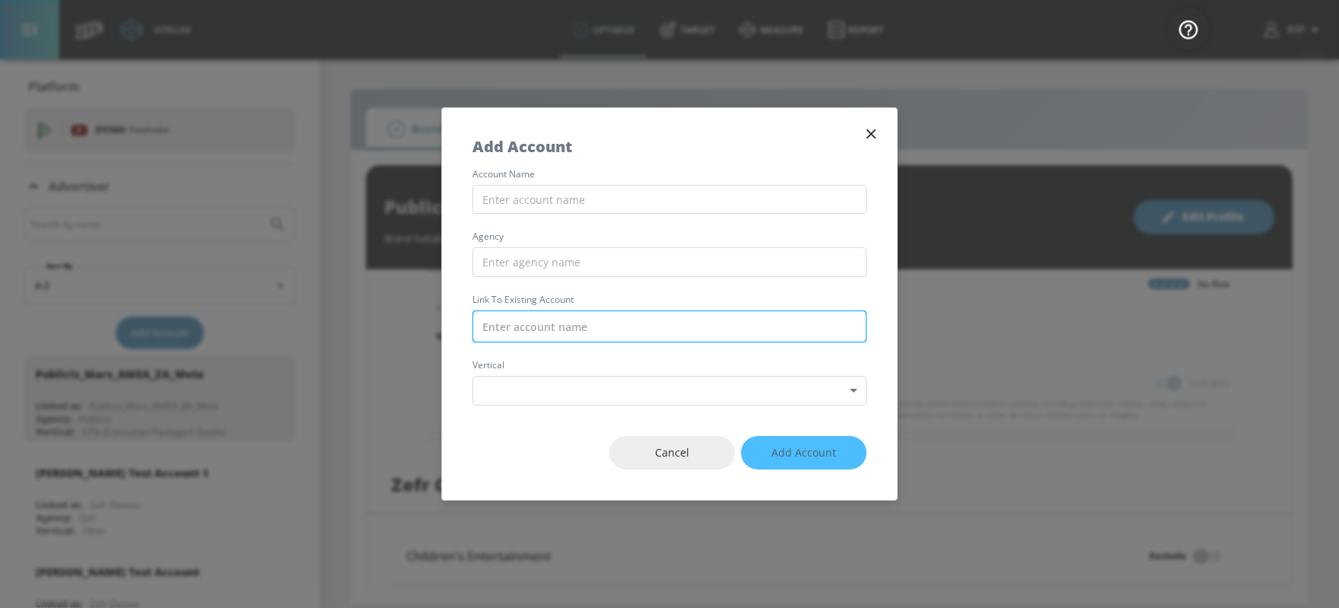
click at [643, 339] on input "text" at bounding box center [670, 326] width 394 height 32
paste input "Publicis_Mars_AMEA_ZA_TikTok"
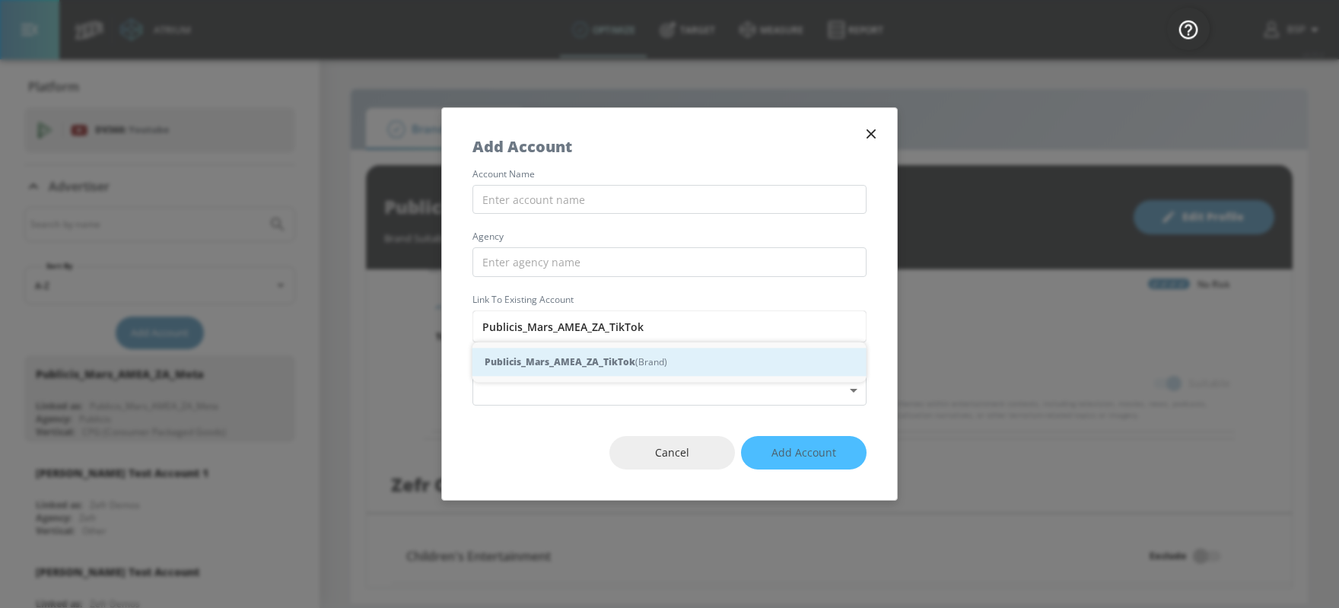
click at [624, 371] on div "Publicis_Mars_AMEA_ZA_TikTok (Brand)" at bounding box center [670, 362] width 394 height 28
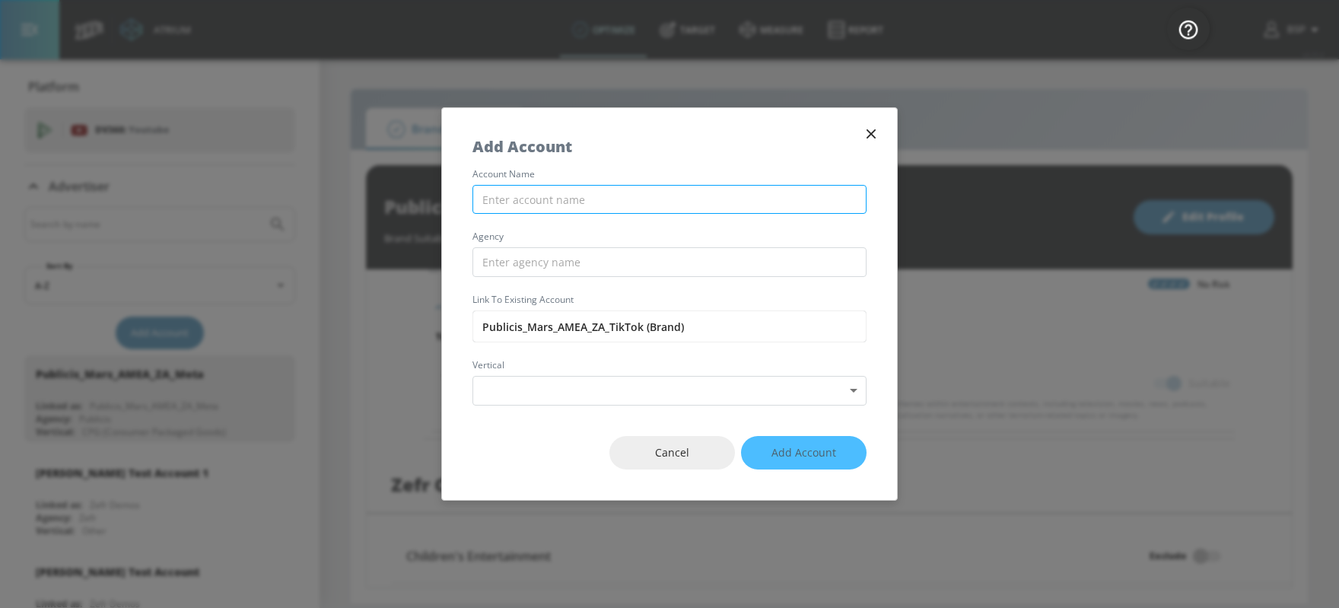
click at [583, 209] on input "text" at bounding box center [670, 200] width 394 height 30
paste input "Publicis_Mars_AMEA_ZA_TikTok"
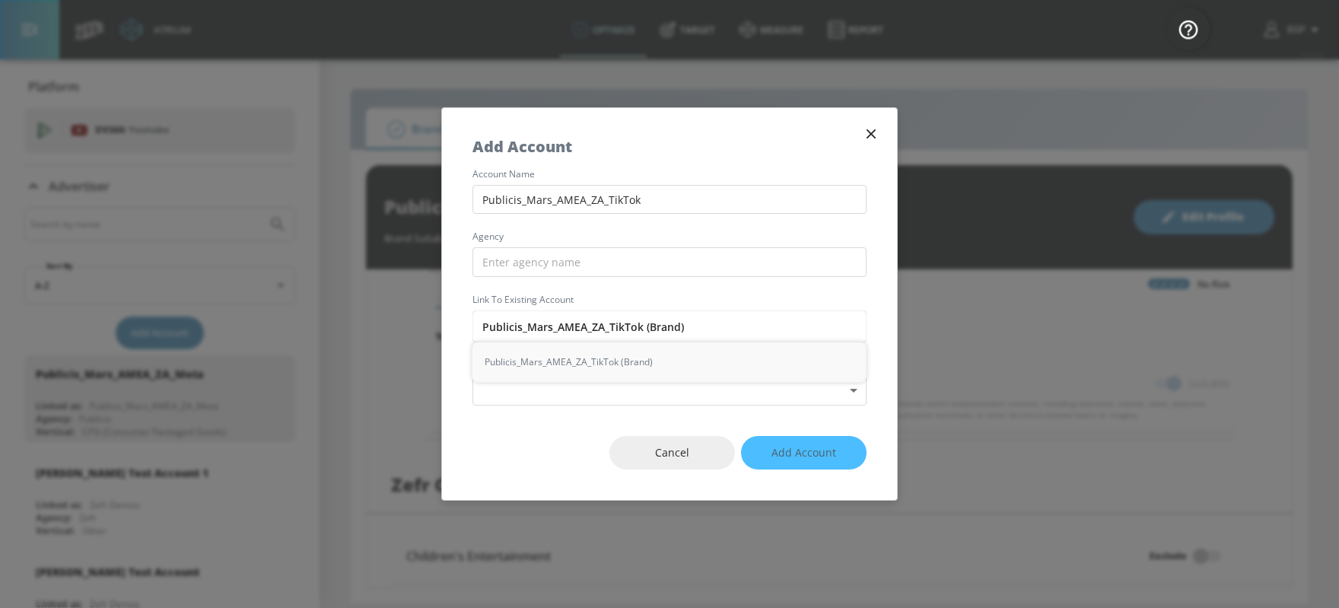
drag, startPoint x: 520, startPoint y: 327, endPoint x: 444, endPoint y: 327, distance: 76.8
click at [444, 327] on div "account name Publicis_Mars_AMEA_ZA_TikTok agency Link to Existing Account Publi…" at bounding box center [669, 288] width 455 height 236
click at [531, 262] on input "text" at bounding box center [670, 262] width 394 height 30
paste input "Publicis"
click at [548, 384] on body "Atrium optimize Target measure Report optimize Target measure Report v 4.25.4 B…" at bounding box center [669, 304] width 1339 height 608
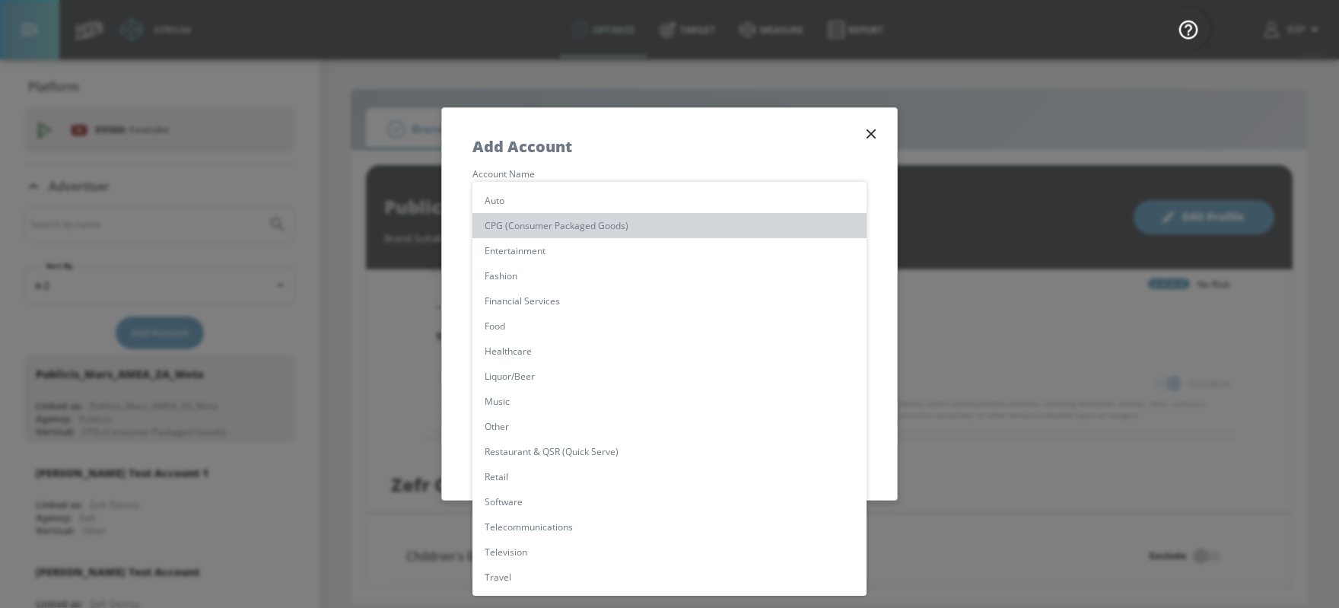
click at [574, 233] on li "CPG (Consumer Packaged Goods)" at bounding box center [670, 225] width 394 height 25
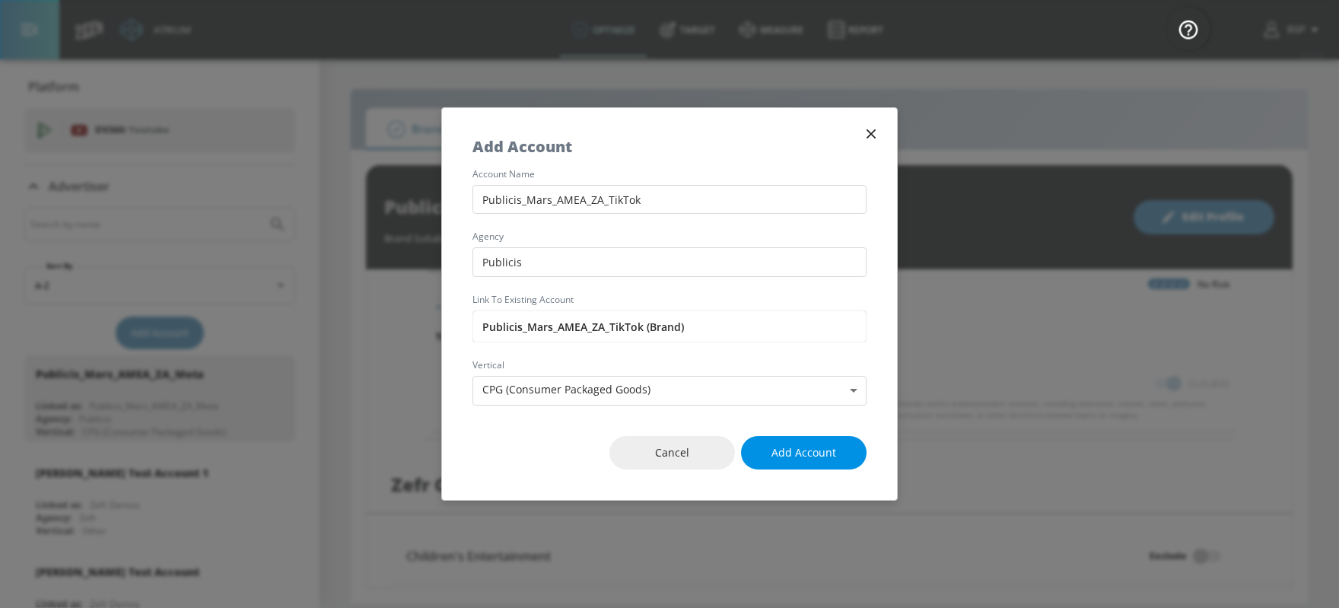
click at [796, 457] on span "Add Account" at bounding box center [804, 453] width 65 height 19
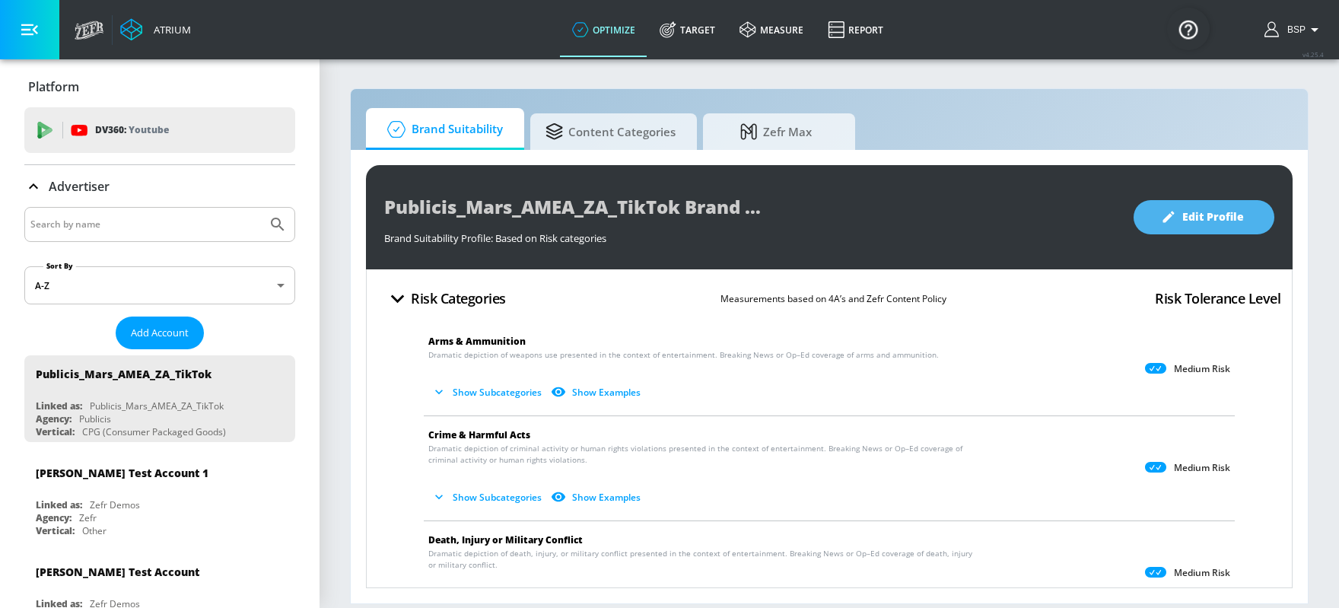
click at [1071, 215] on span "Edit Profile" at bounding box center [1204, 217] width 80 height 19
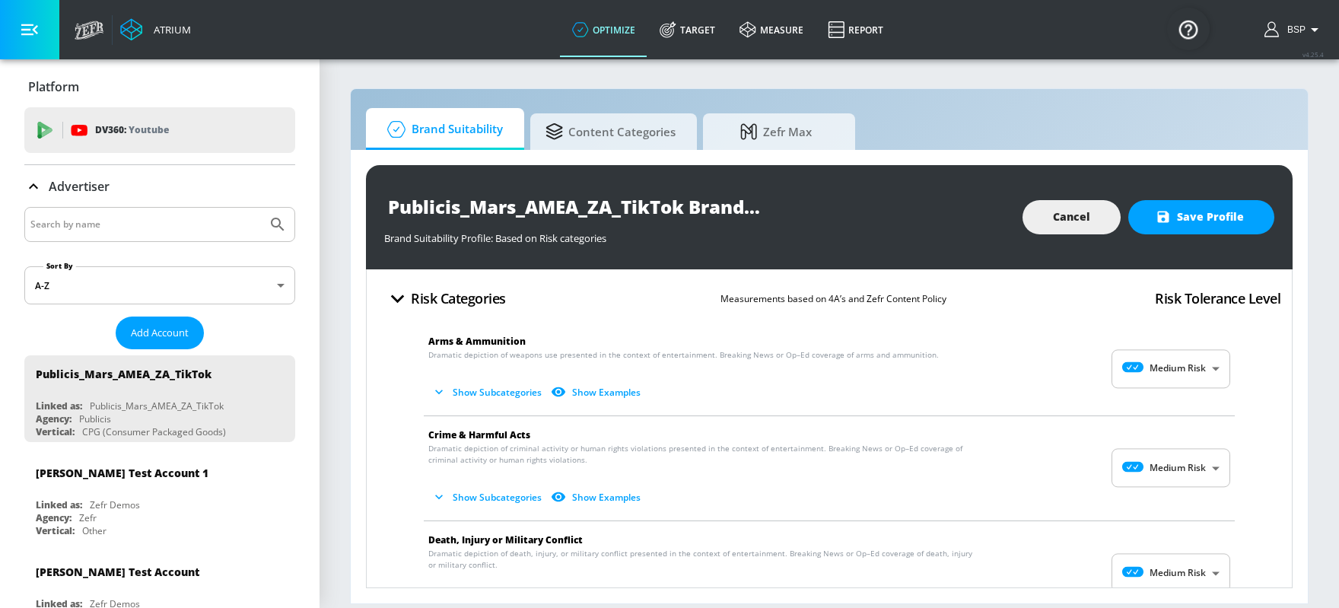
click at [1071, 361] on body "Atrium optimize Target measure Report optimize Target measure Report v 4.25.4 B…" at bounding box center [669, 304] width 1339 height 608
click at [1071, 421] on li "Low Risk" at bounding box center [1171, 430] width 119 height 25
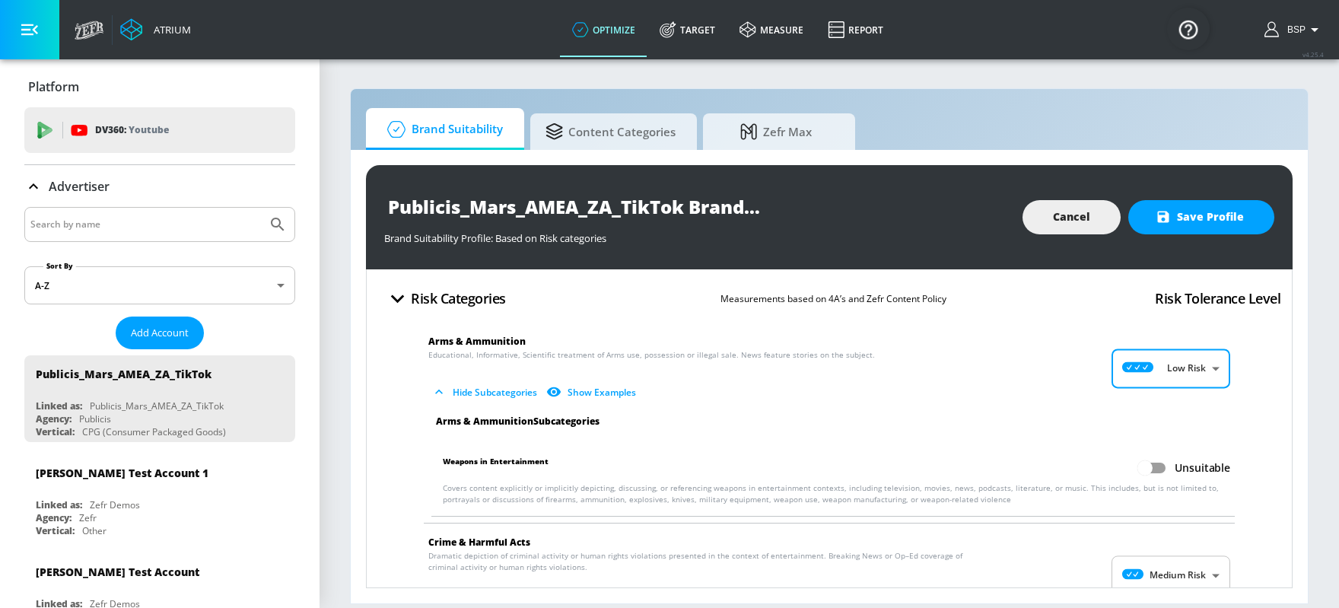
click at [1071, 463] on input "Unsuitable" at bounding box center [1145, 467] width 87 height 29
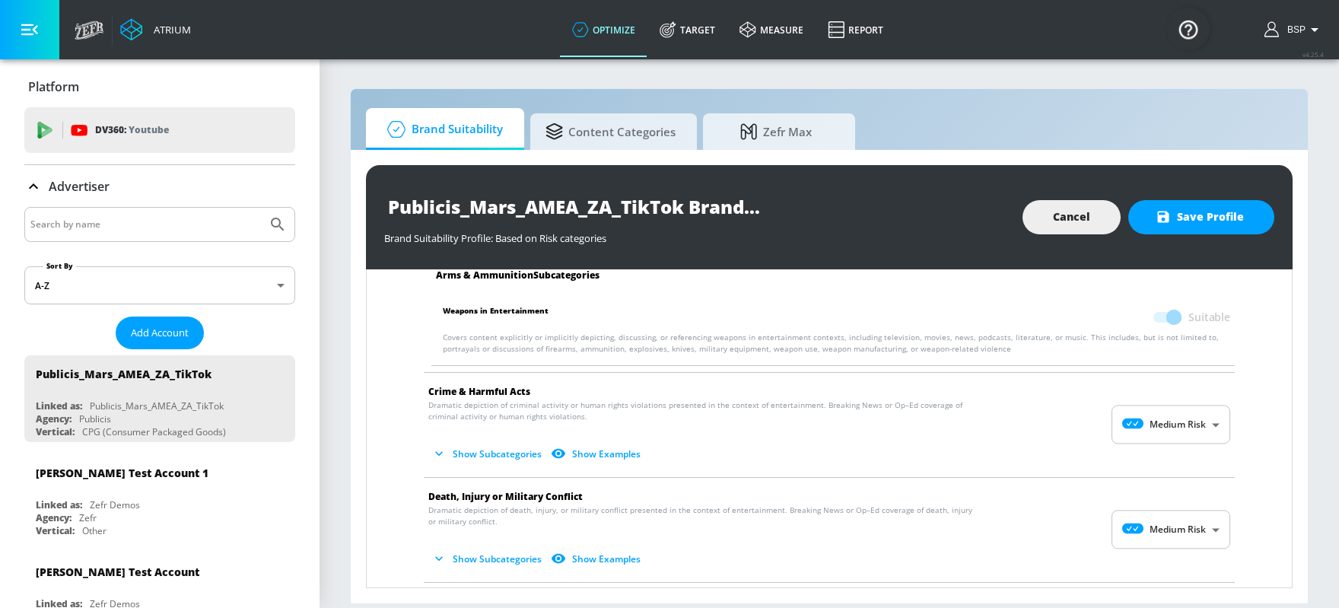
scroll to position [170, 0]
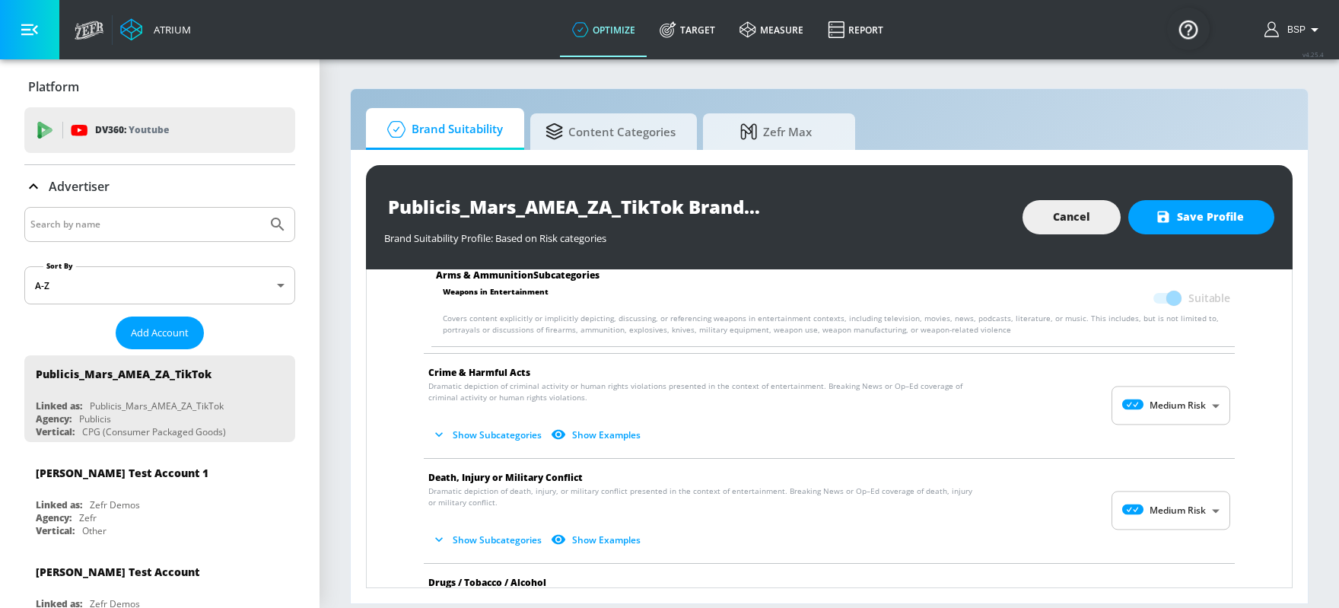
click at [1071, 399] on body "Atrium optimize Target measure Report optimize Target measure Report v 4.25.4 B…" at bounding box center [669, 304] width 1339 height 608
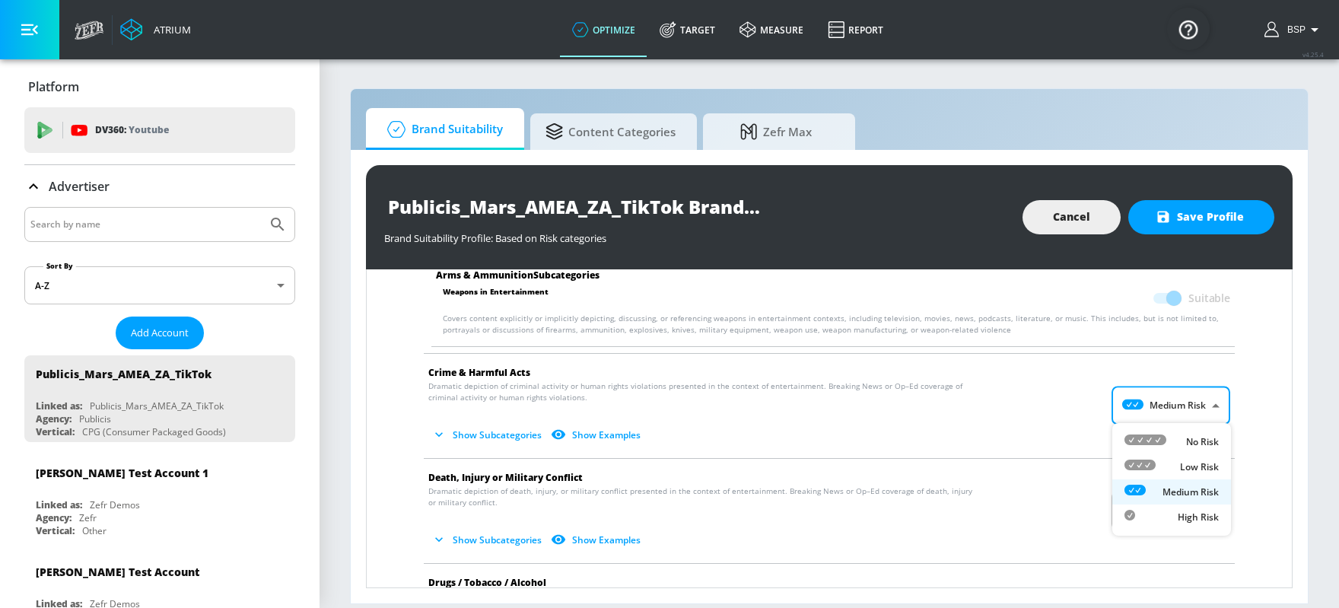
click at [1071, 463] on p "Low Risk" at bounding box center [1199, 467] width 39 height 14
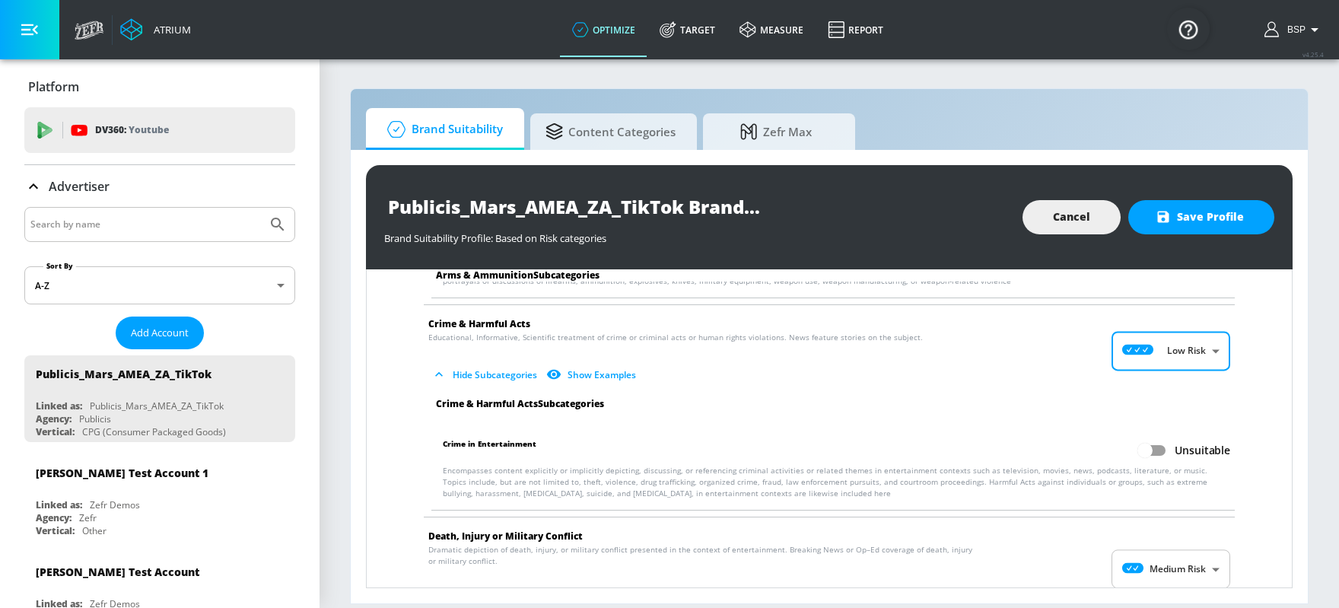
click at [1071, 441] on input "Unsuitable" at bounding box center [1145, 450] width 87 height 29
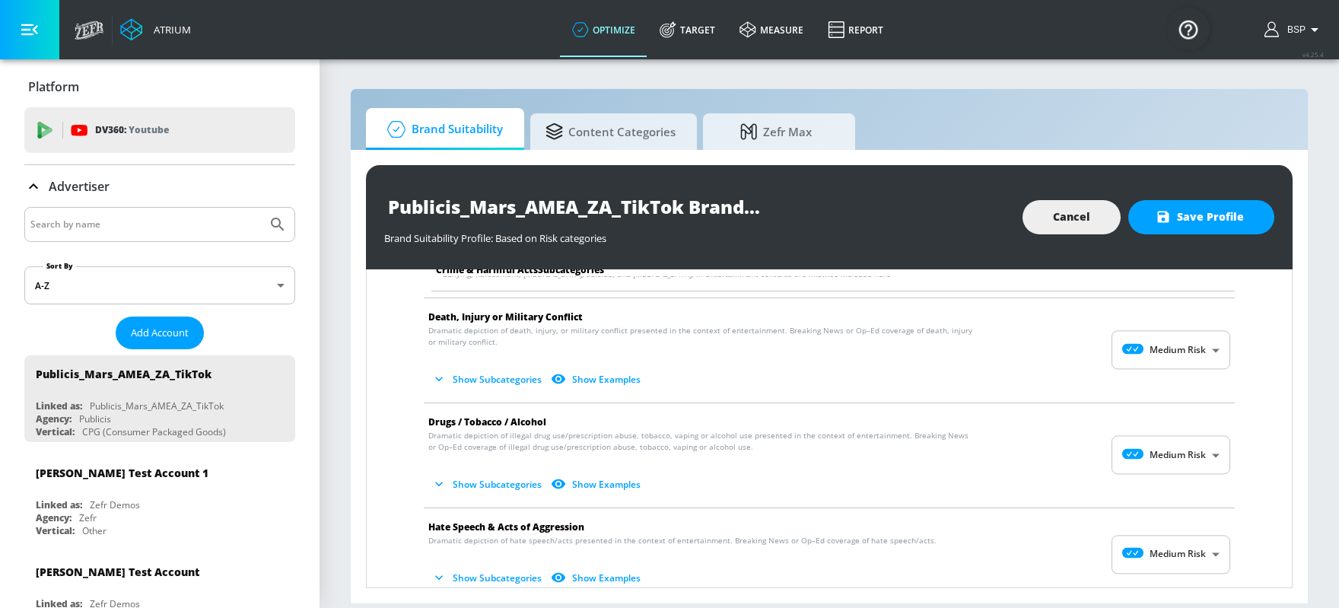
click at [1071, 358] on body "Atrium optimize Target measure Report optimize Target measure Report v 4.25.4 B…" at bounding box center [669, 304] width 1339 height 608
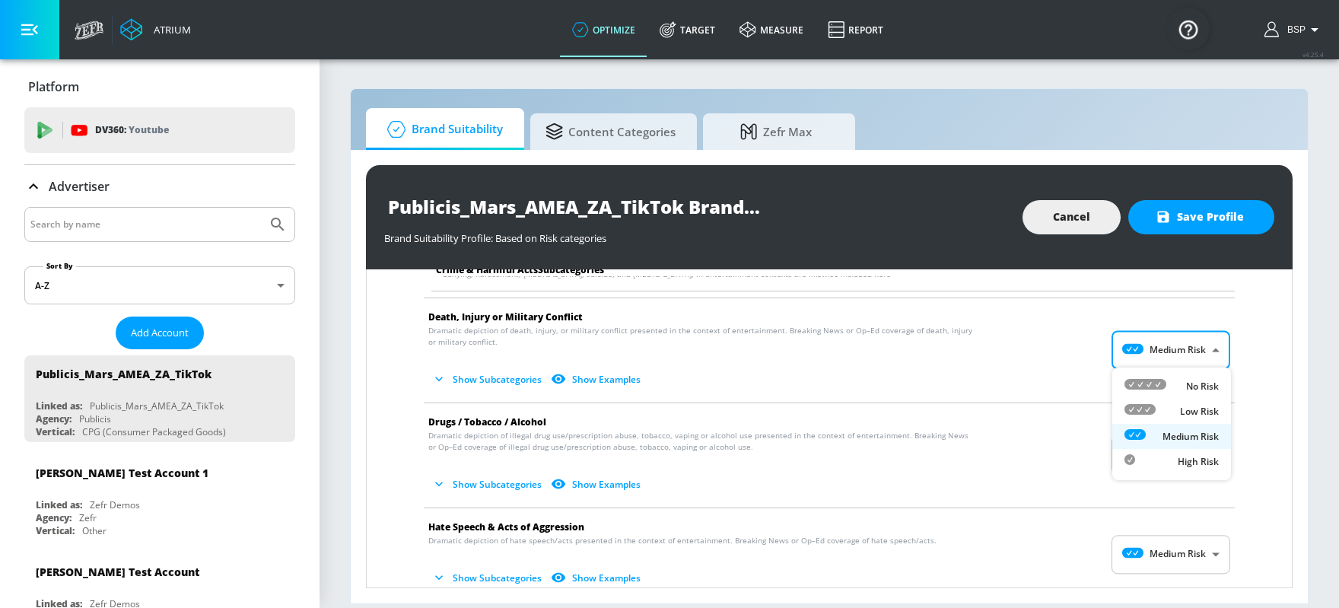
click at [1071, 408] on p "Low Risk" at bounding box center [1199, 412] width 39 height 14
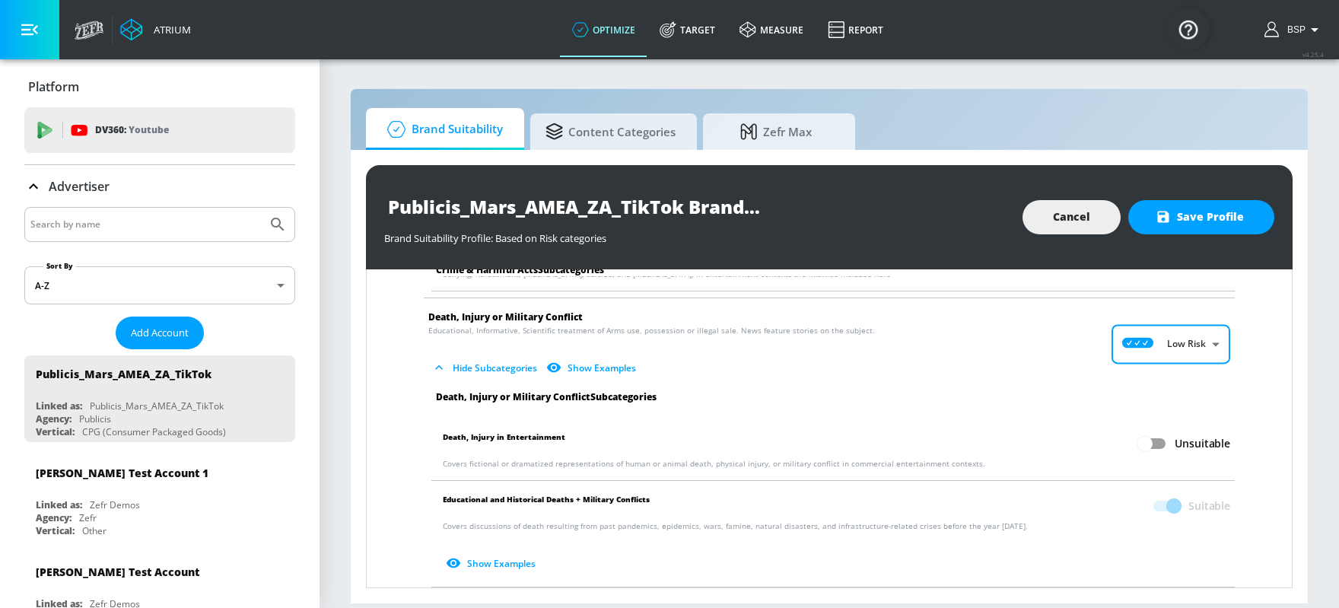
click at [1071, 435] on input "Unsuitable" at bounding box center [1145, 443] width 87 height 29
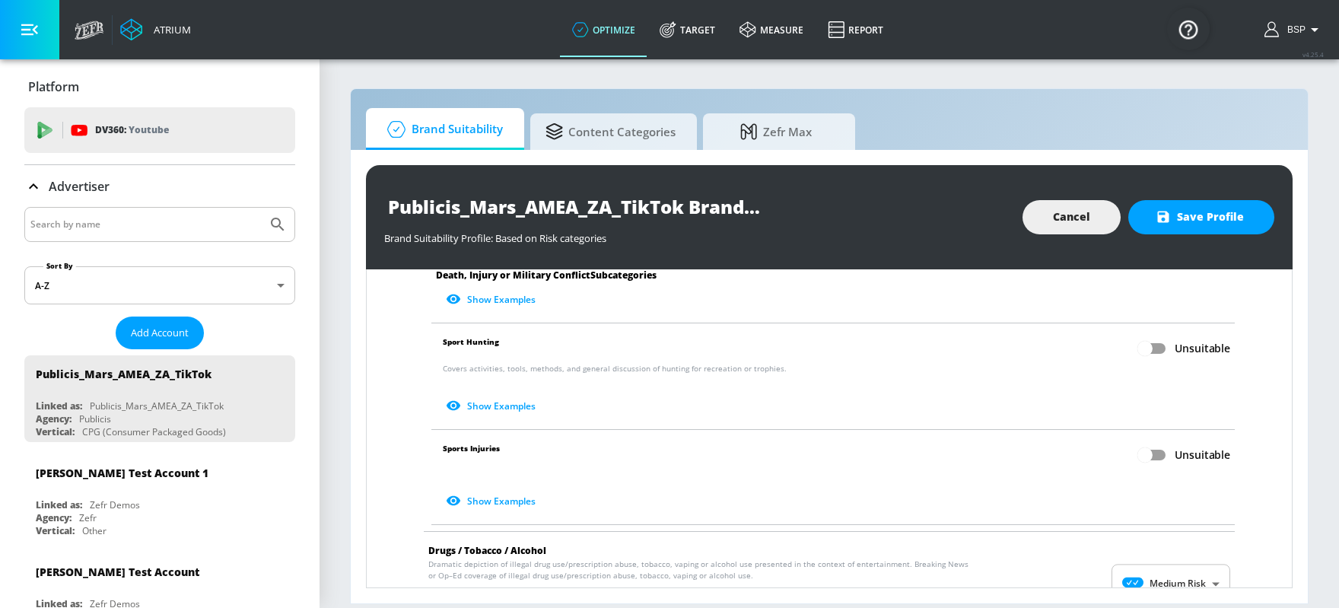
scroll to position [708, 0]
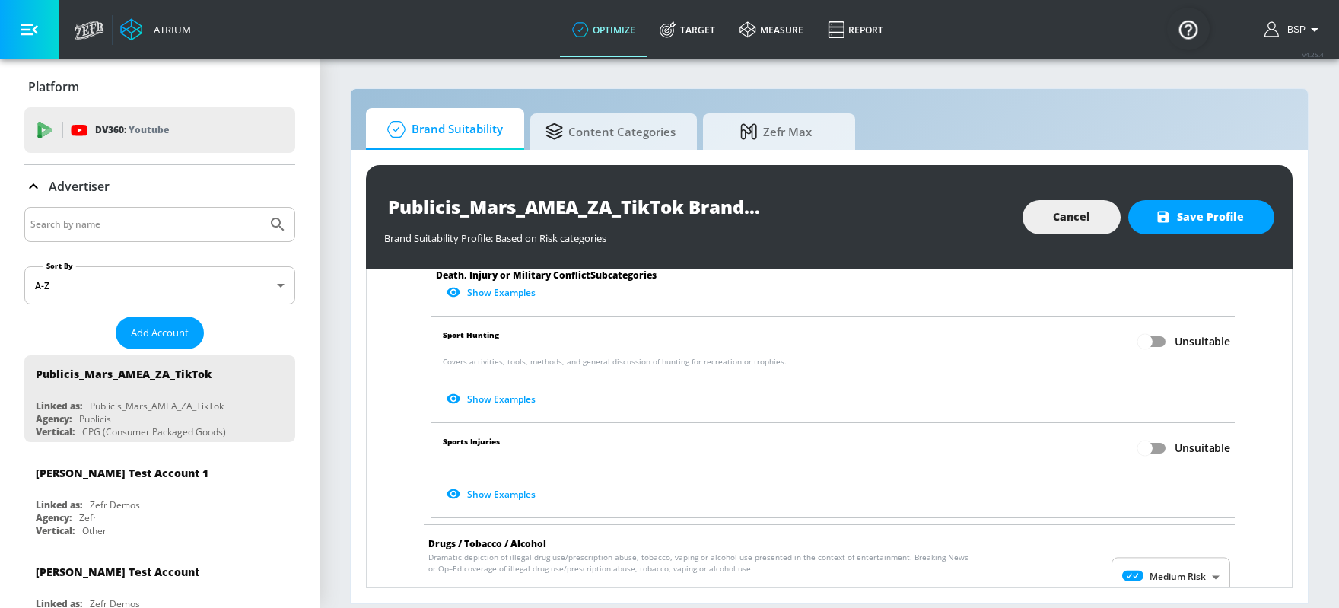
click at [1071, 444] on span "Unsuitable" at bounding box center [1203, 448] width 56 height 15
click at [1071, 444] on input "Unsuitable" at bounding box center [1145, 448] width 87 height 29
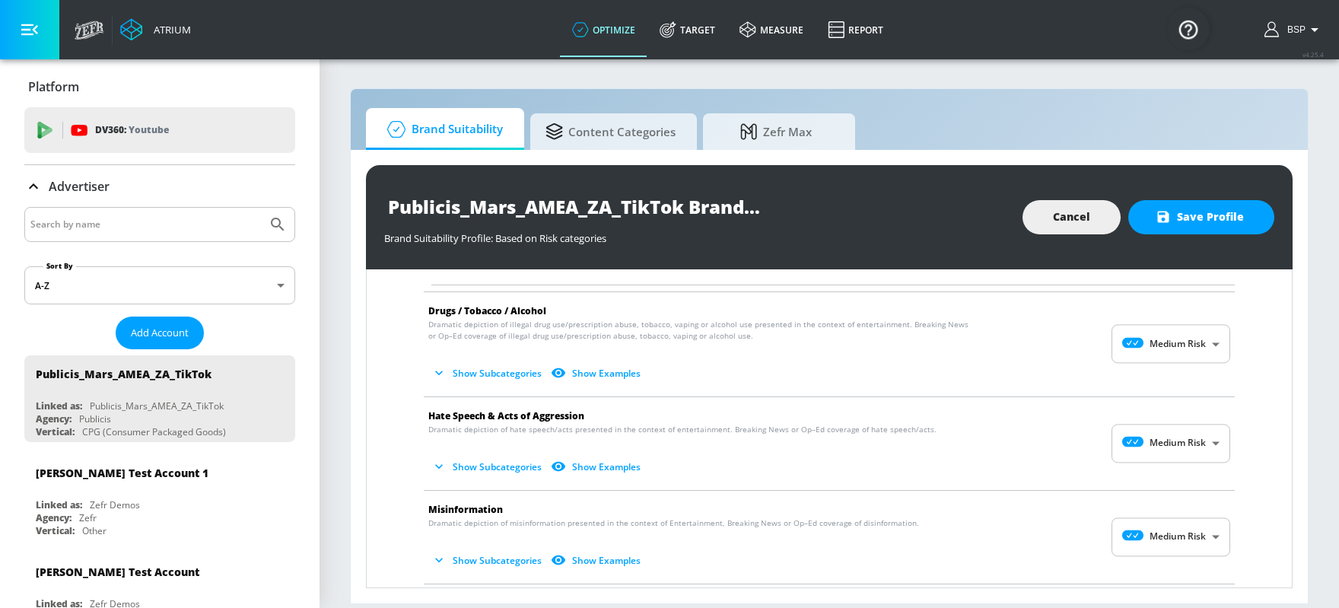
scroll to position [945, 0]
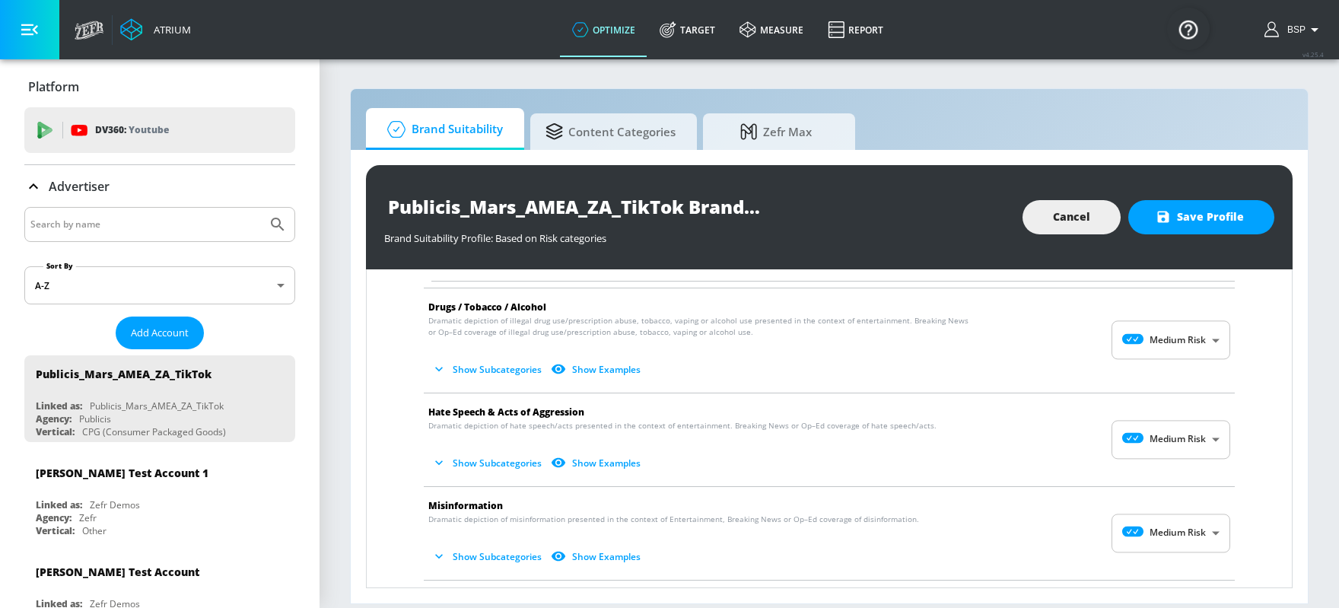
click at [1071, 441] on body "Atrium optimize Target measure Report optimize Target measure Report v 4.25.4 B…" at bounding box center [669, 304] width 1339 height 608
click at [1071, 467] on p "No Risk" at bounding box center [1202, 474] width 33 height 14
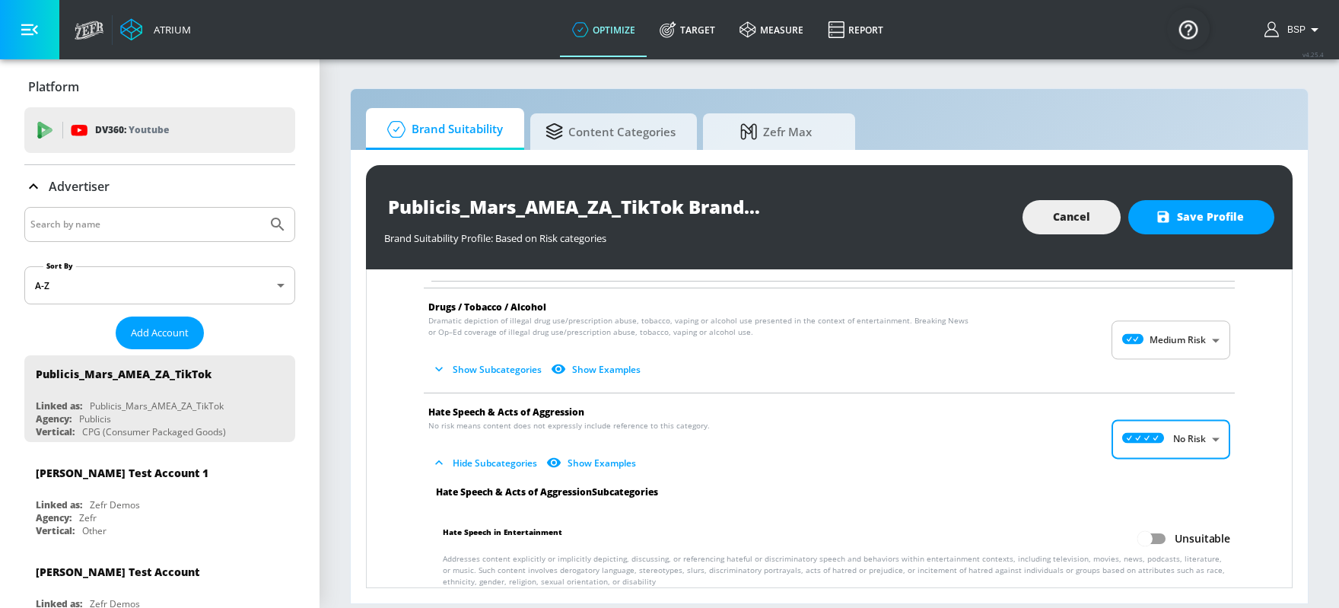
click at [1071, 485] on input "Unsuitable" at bounding box center [1145, 538] width 87 height 29
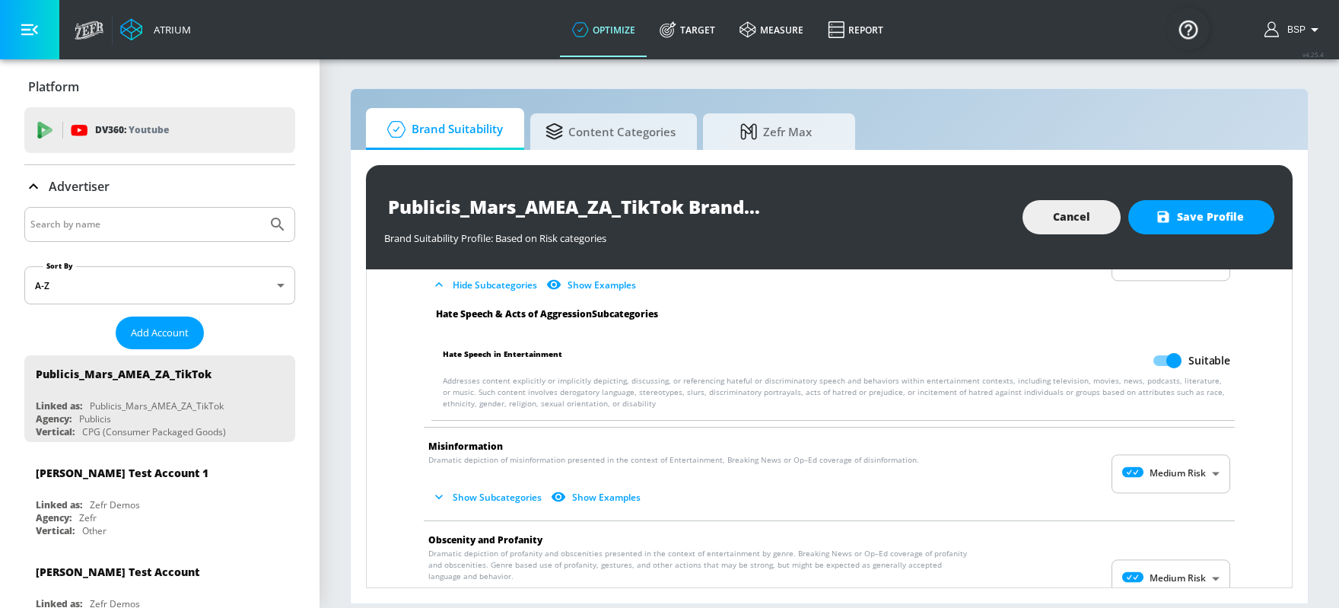
scroll to position [1132, 0]
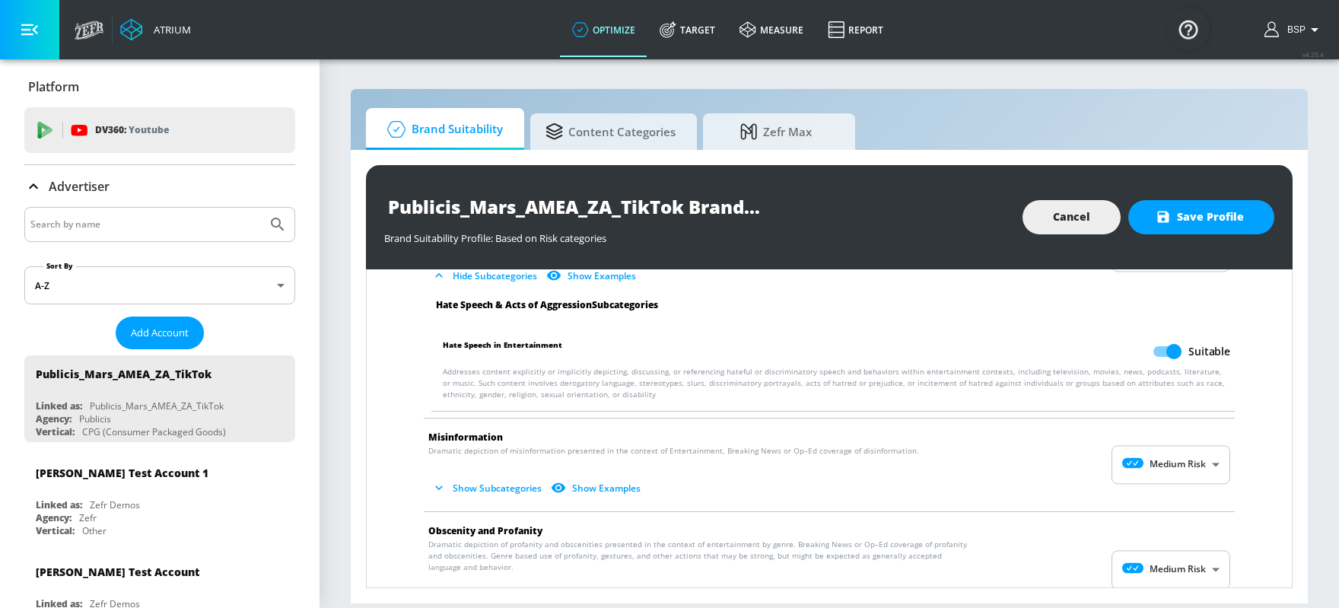
click at [1071, 459] on body "Atrium optimize Target measure Report optimize Target measure Report v 4.25.4 B…" at bounding box center [669, 304] width 1339 height 608
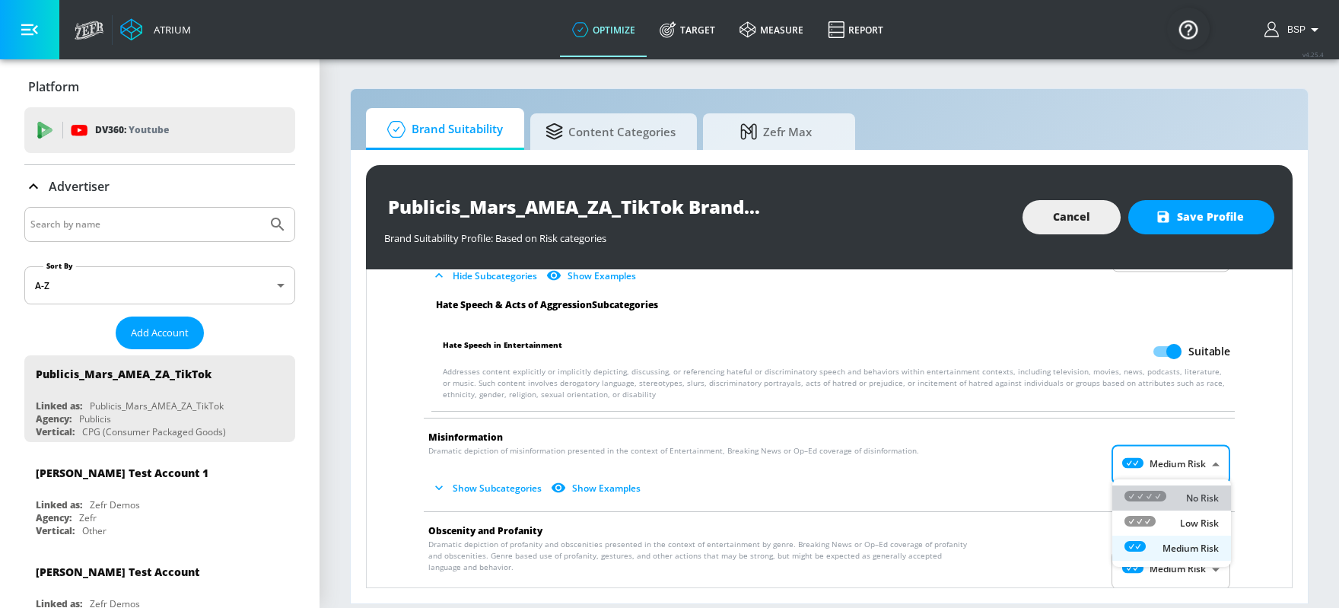
click at [1071, 485] on div "No Risk" at bounding box center [1172, 498] width 94 height 16
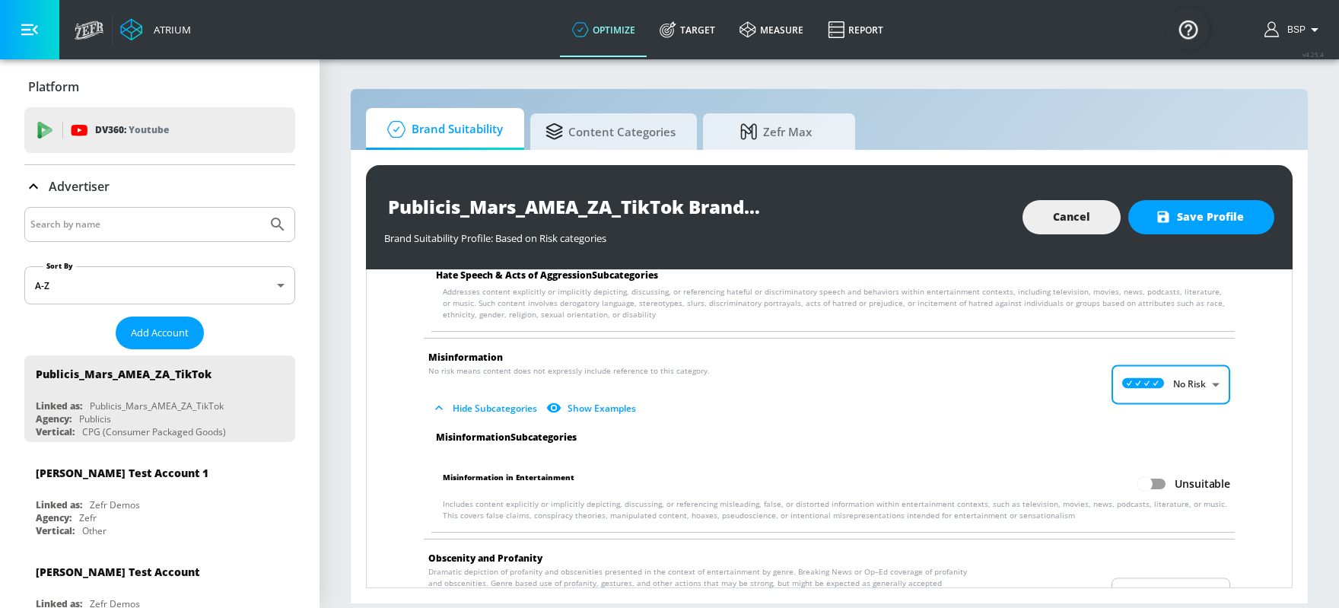
click at [1071, 479] on input "Unsuitable" at bounding box center [1145, 483] width 87 height 29
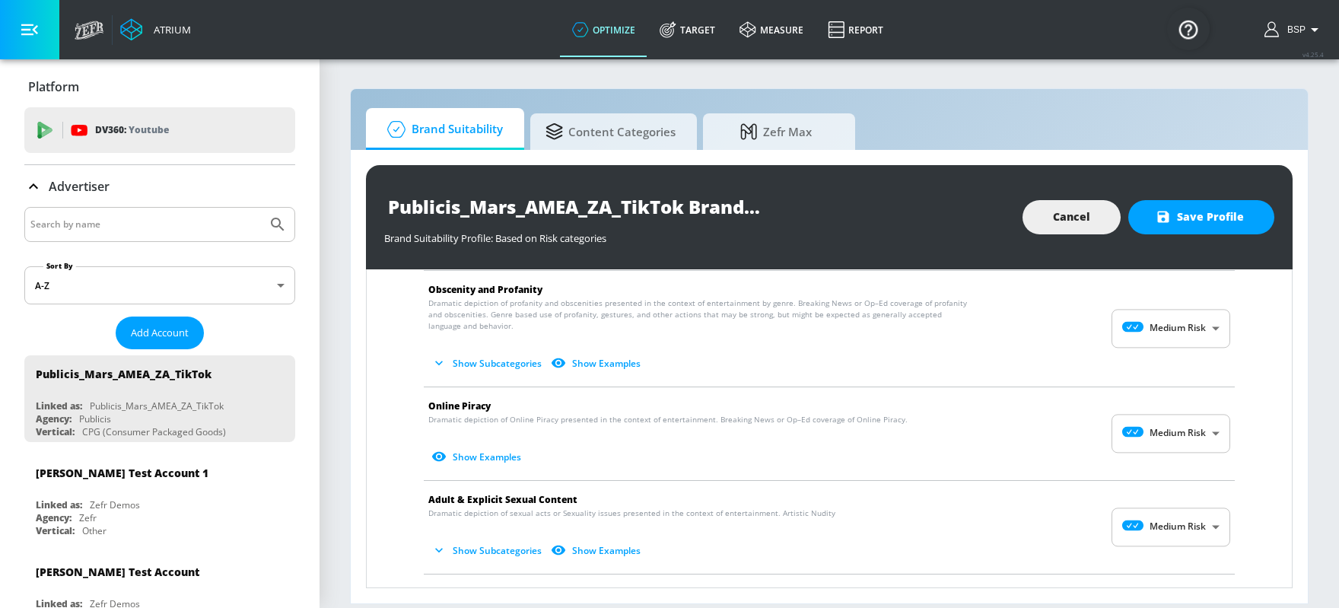
scroll to position [1484, 0]
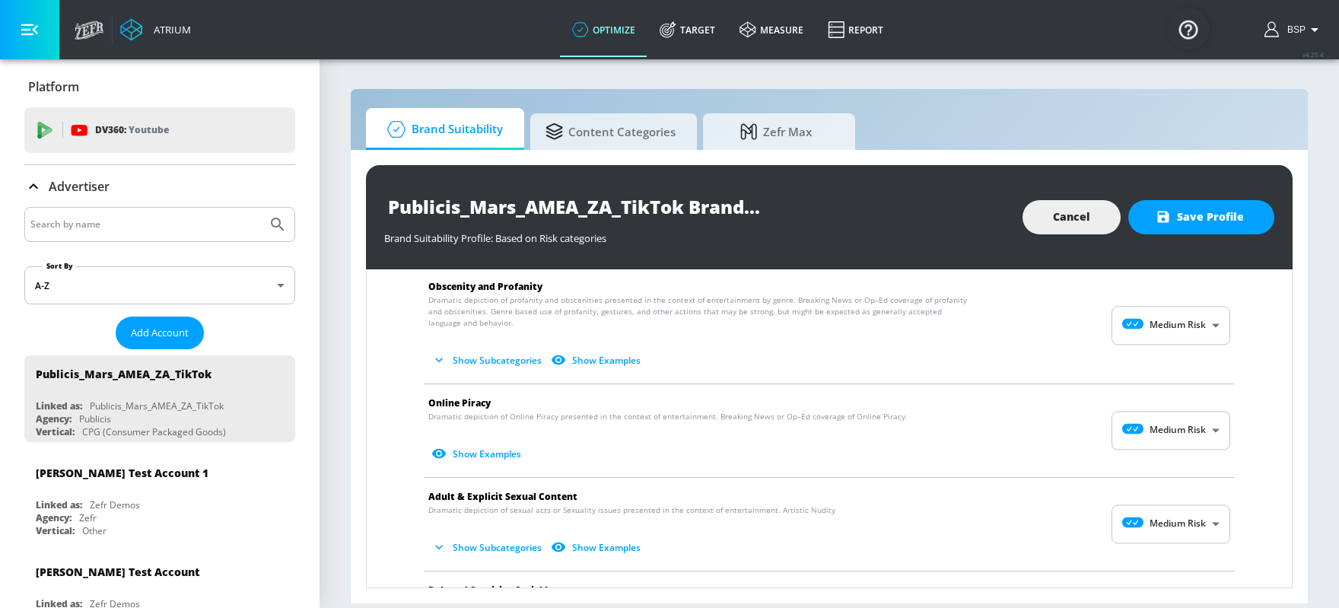
click at [1071, 425] on body "Atrium optimize Target measure Report optimize Target measure Report v 4.25.4 B…" at bounding box center [669, 304] width 1339 height 608
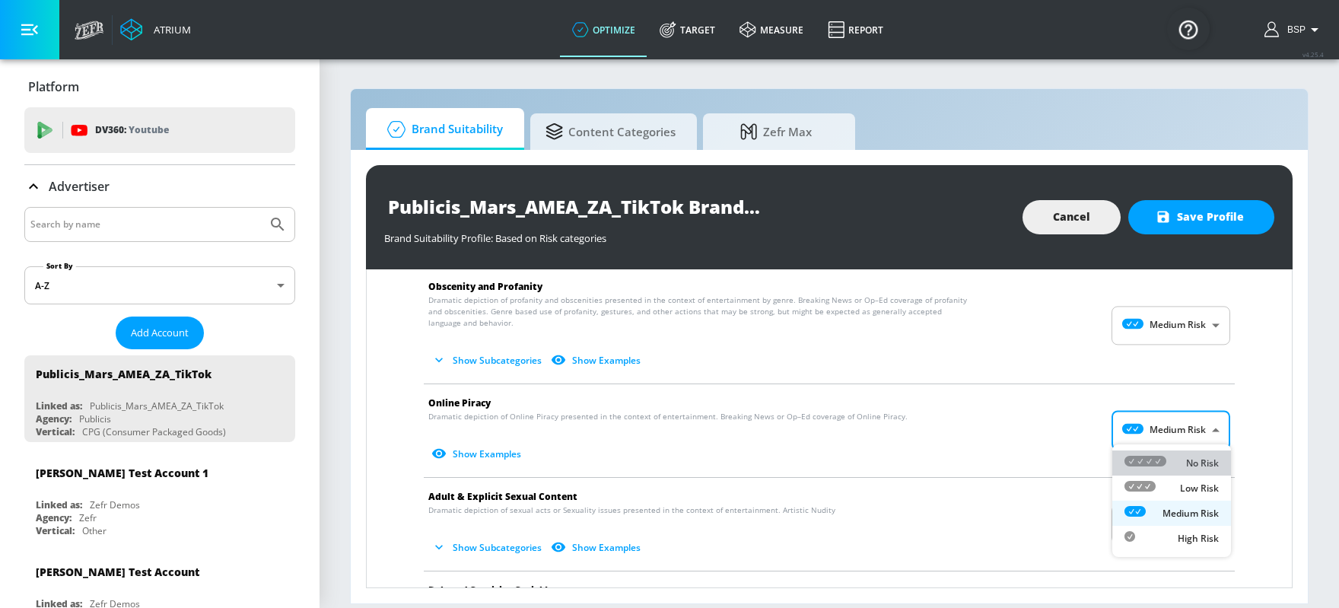
click at [1071, 462] on div "No Risk" at bounding box center [1172, 463] width 94 height 16
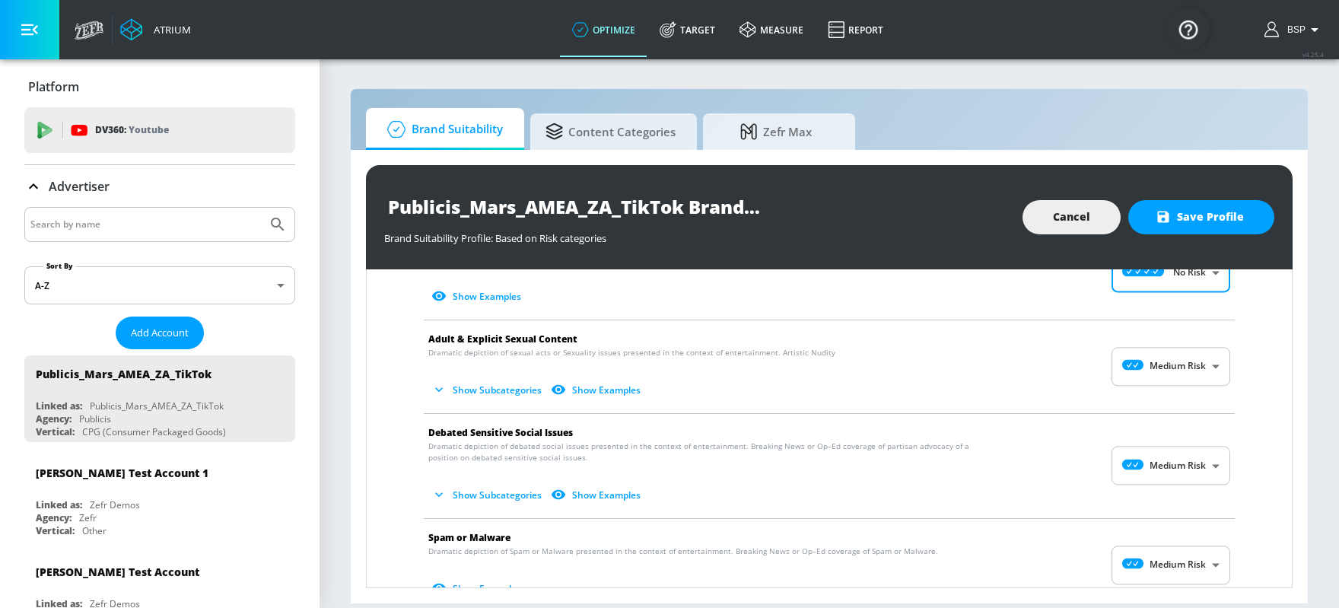
scroll to position [1682, 0]
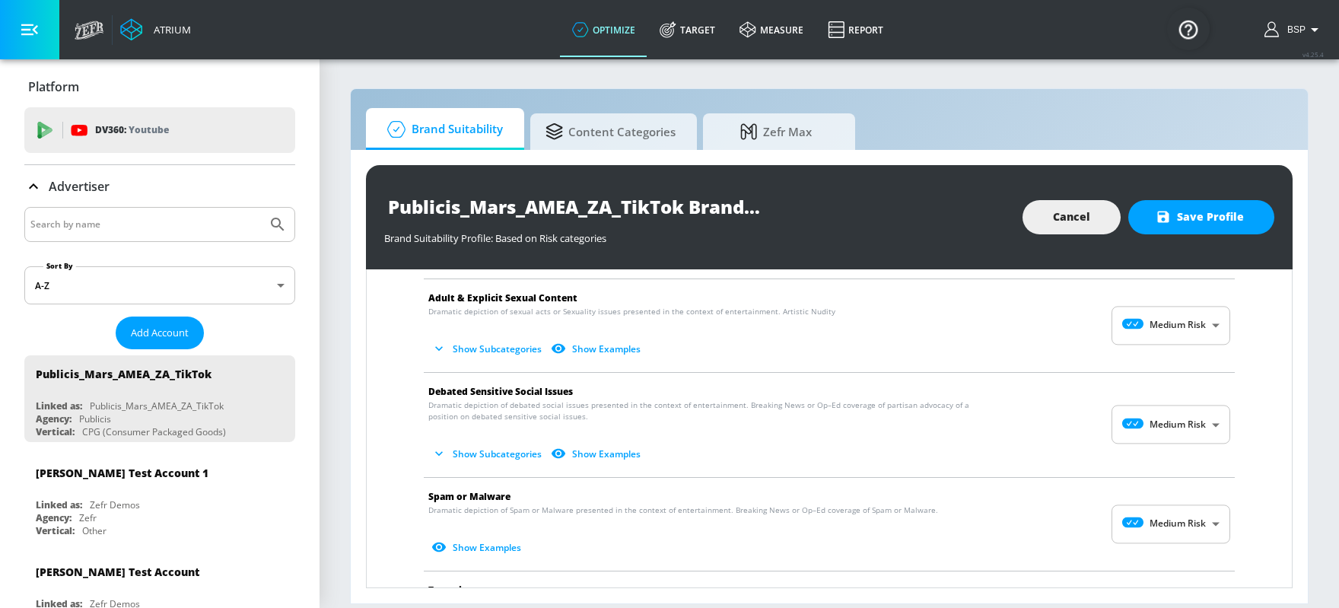
click at [1071, 298] on span "Adult & Explicit Sexual Content" at bounding box center [817, 298] width 778 height 16
click at [1071, 309] on body "Atrium optimize Target measure Report optimize Target measure Report v 4.25.4 B…" at bounding box center [669, 304] width 1339 height 608
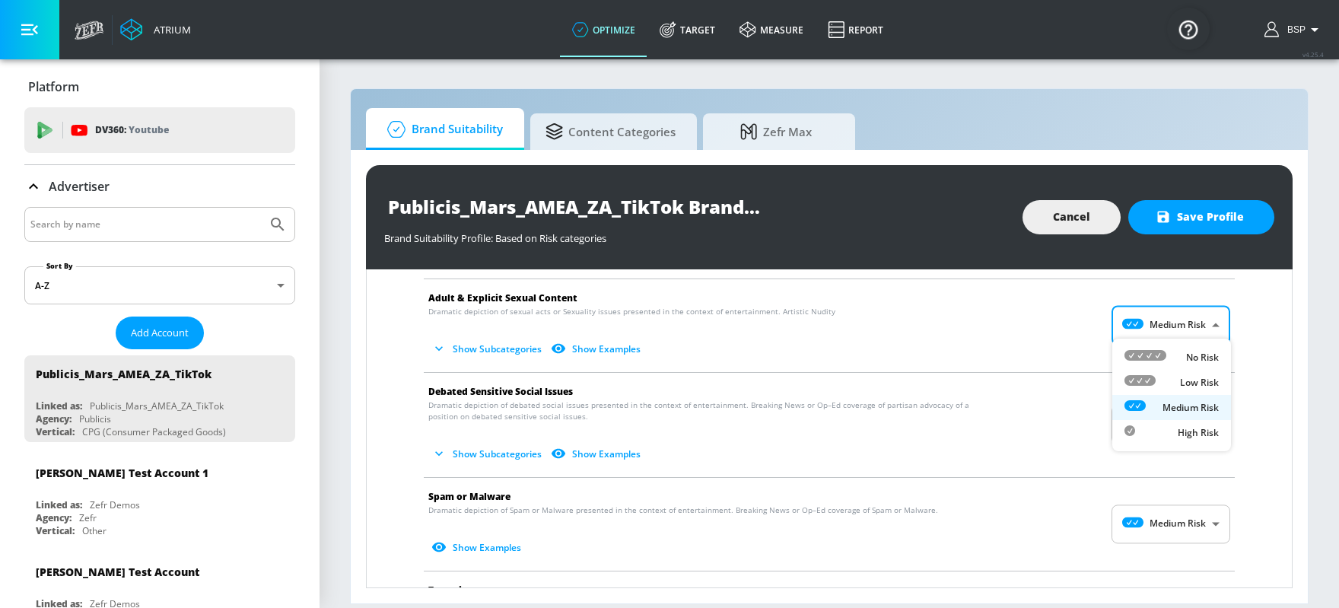
click at [1071, 377] on div "Low Risk" at bounding box center [1172, 382] width 94 height 16
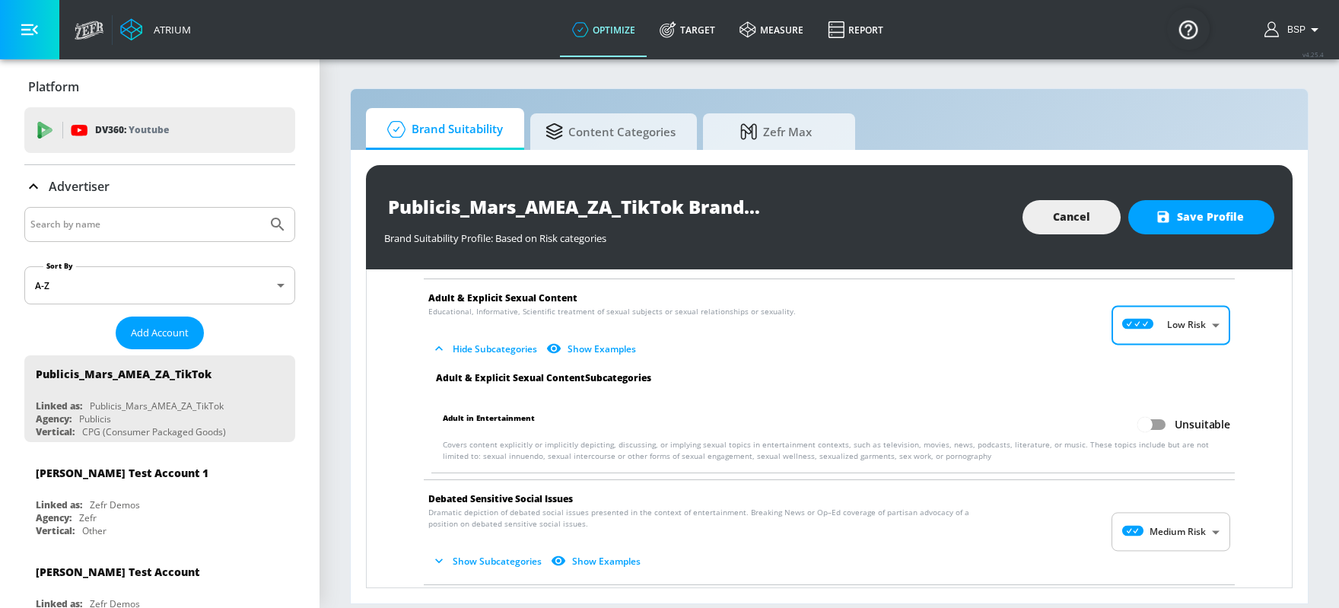
click at [1071, 418] on input "Unsuitable" at bounding box center [1145, 424] width 87 height 29
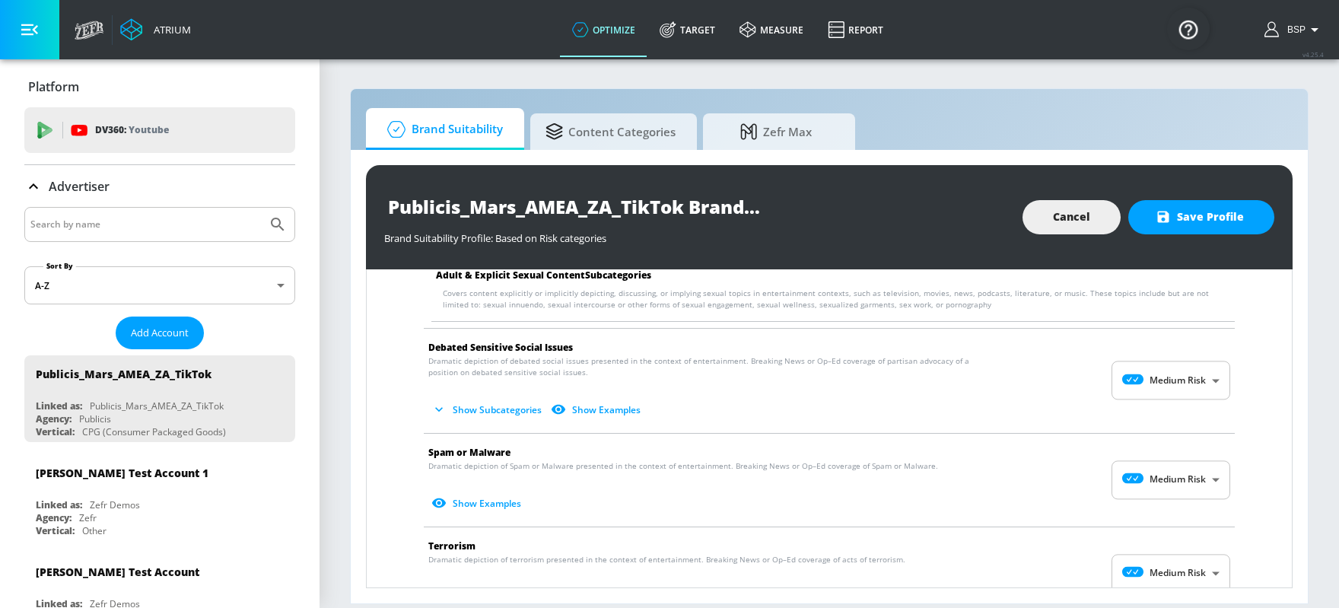
scroll to position [1895, 0]
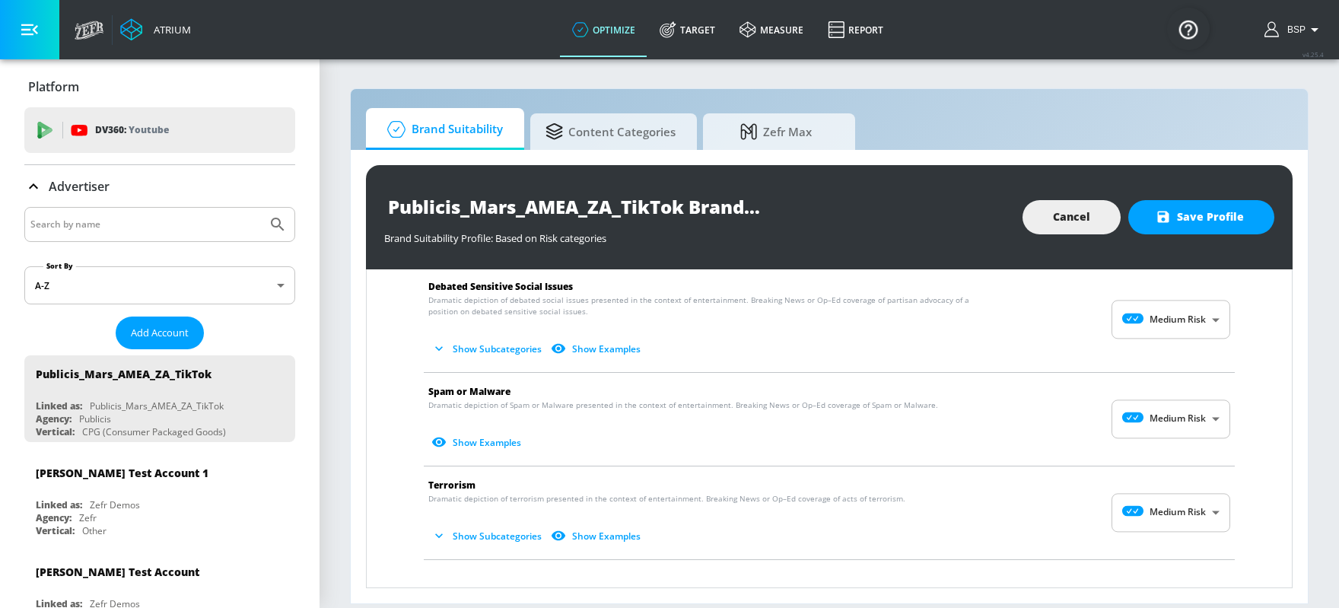
click at [1071, 323] on body "Atrium optimize Target measure Report optimize Target measure Report v 4.25.4 B…" at bounding box center [669, 304] width 1339 height 608
click at [1071, 350] on div "No Risk" at bounding box center [1172, 351] width 94 height 16
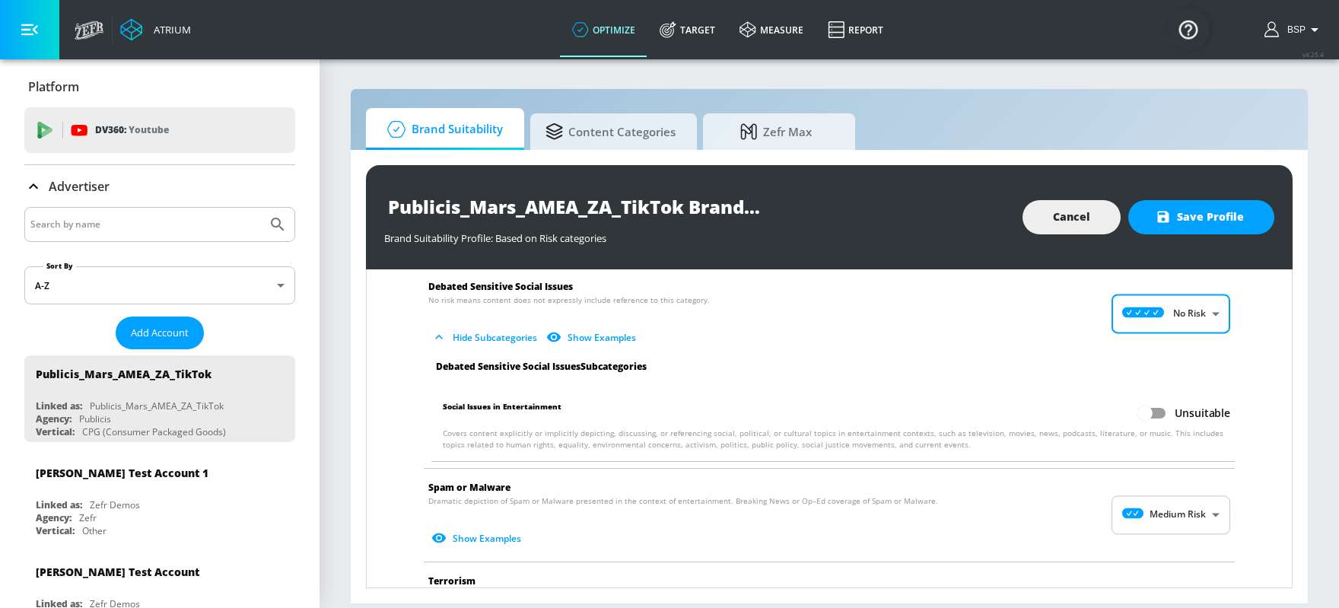
click at [1071, 407] on input "Unsuitable" at bounding box center [1145, 413] width 87 height 29
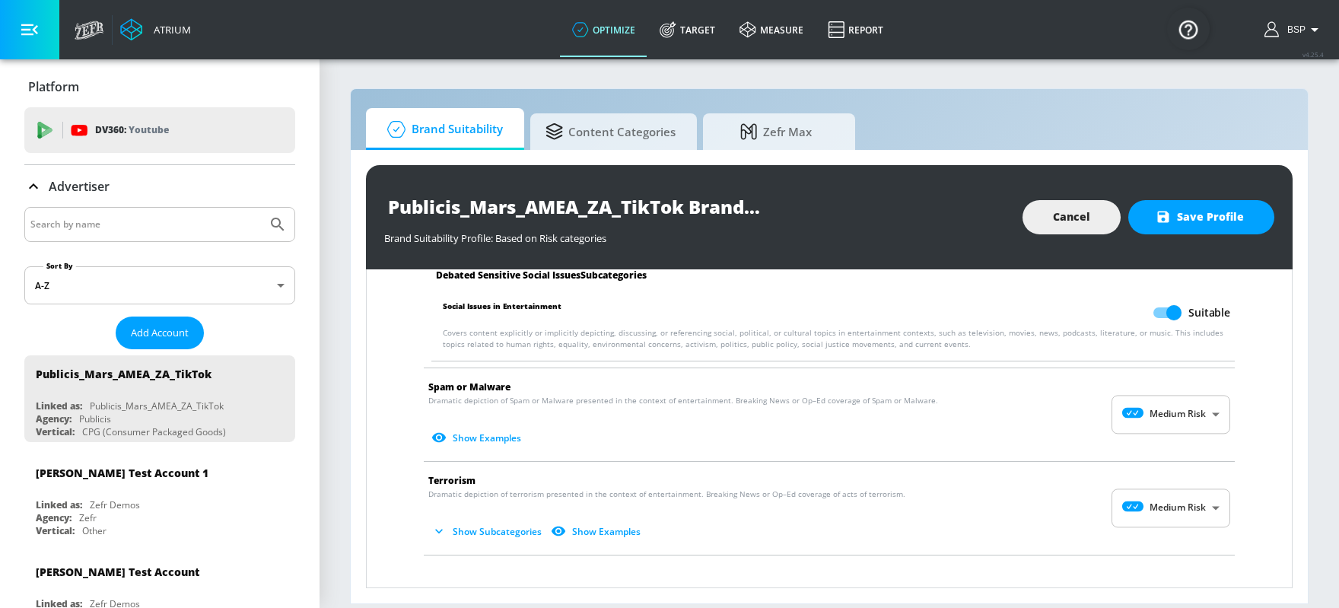
scroll to position [2006, 0]
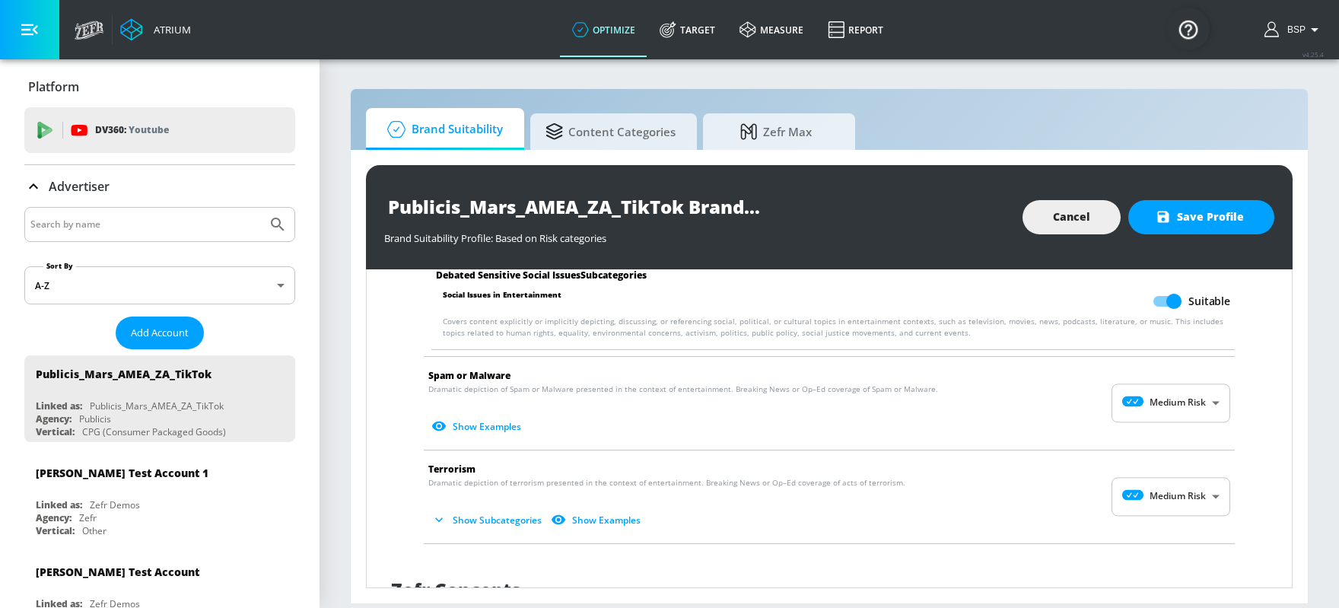
click at [1071, 397] on body "Atrium optimize Target measure Report optimize Target measure Report v 4.25.4 B…" at bounding box center [669, 304] width 1339 height 608
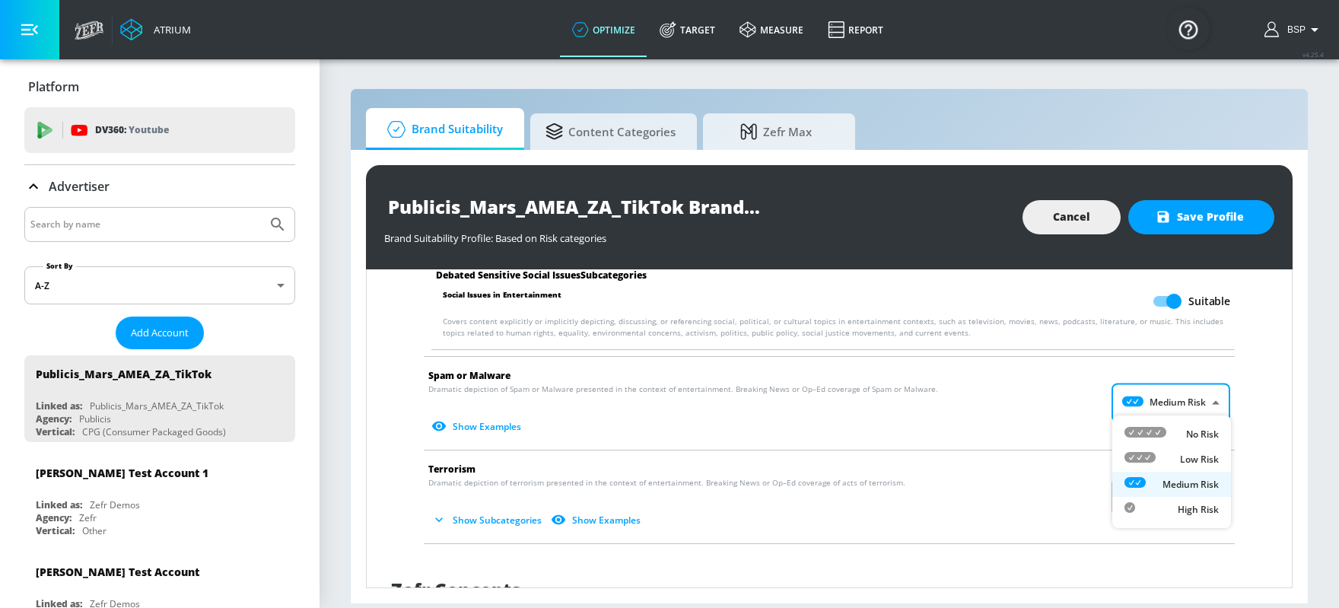
click at [1071, 438] on p "No Risk" at bounding box center [1202, 435] width 33 height 14
click at [1071, 485] on body "Atrium optimize Target measure Report optimize Target measure Report v 4.25.4 B…" at bounding box center [669, 304] width 1339 height 608
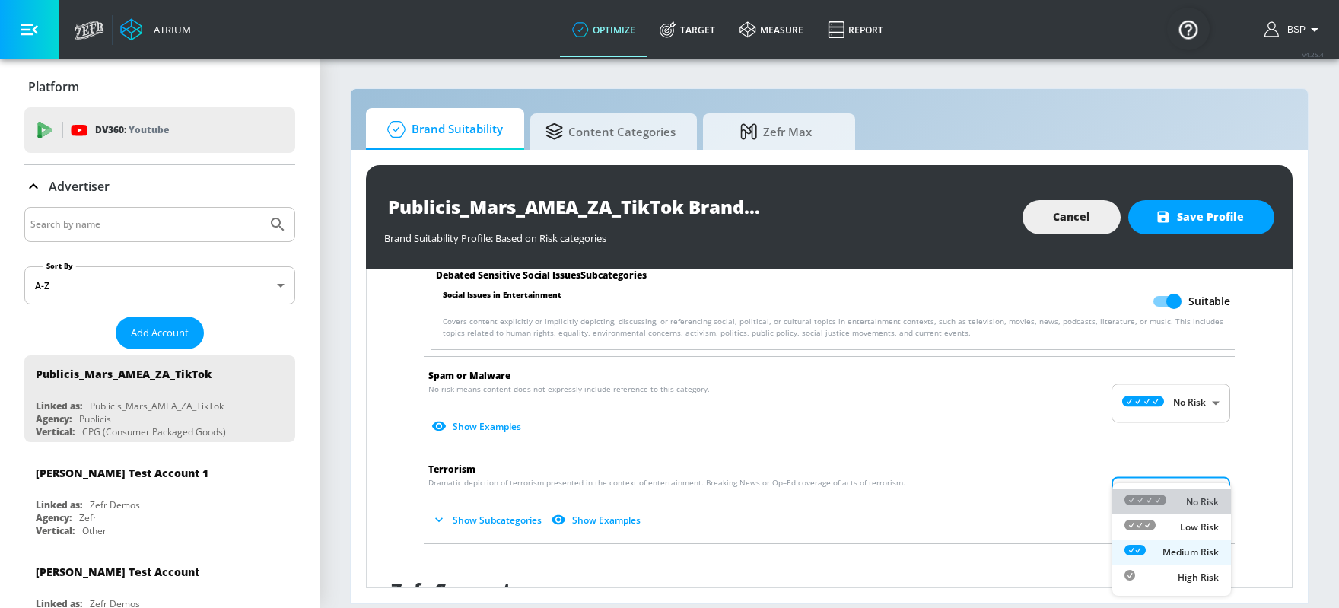
click at [1071, 485] on li "No Risk" at bounding box center [1171, 501] width 119 height 25
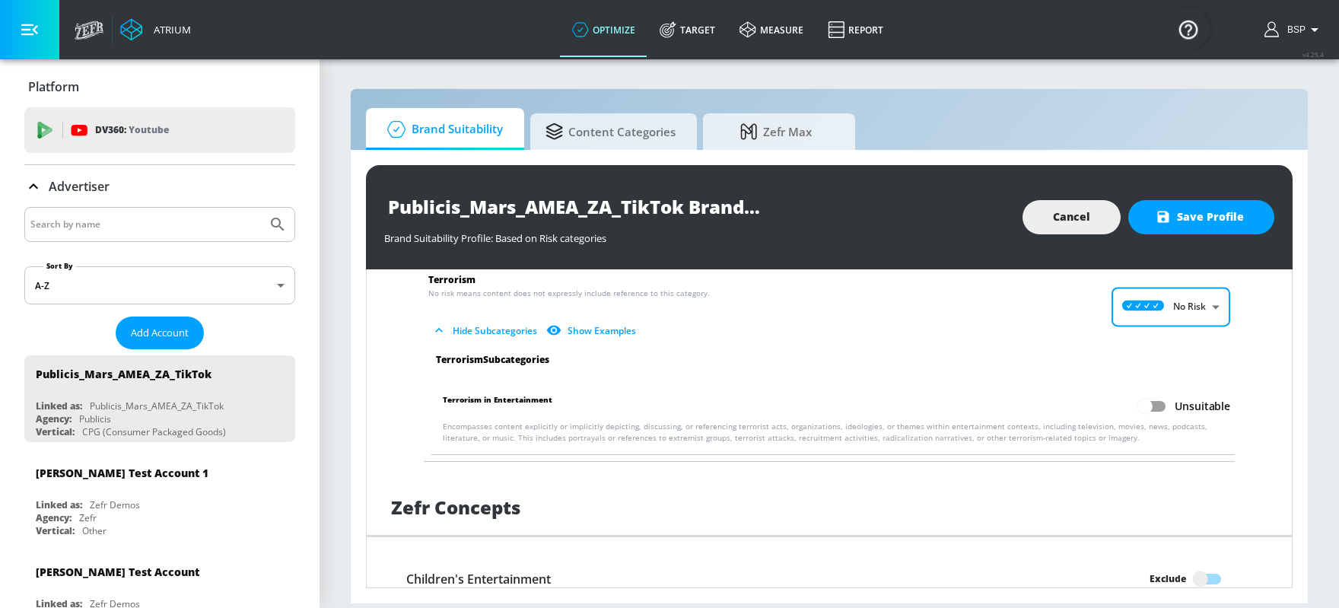
scroll to position [2204, 0]
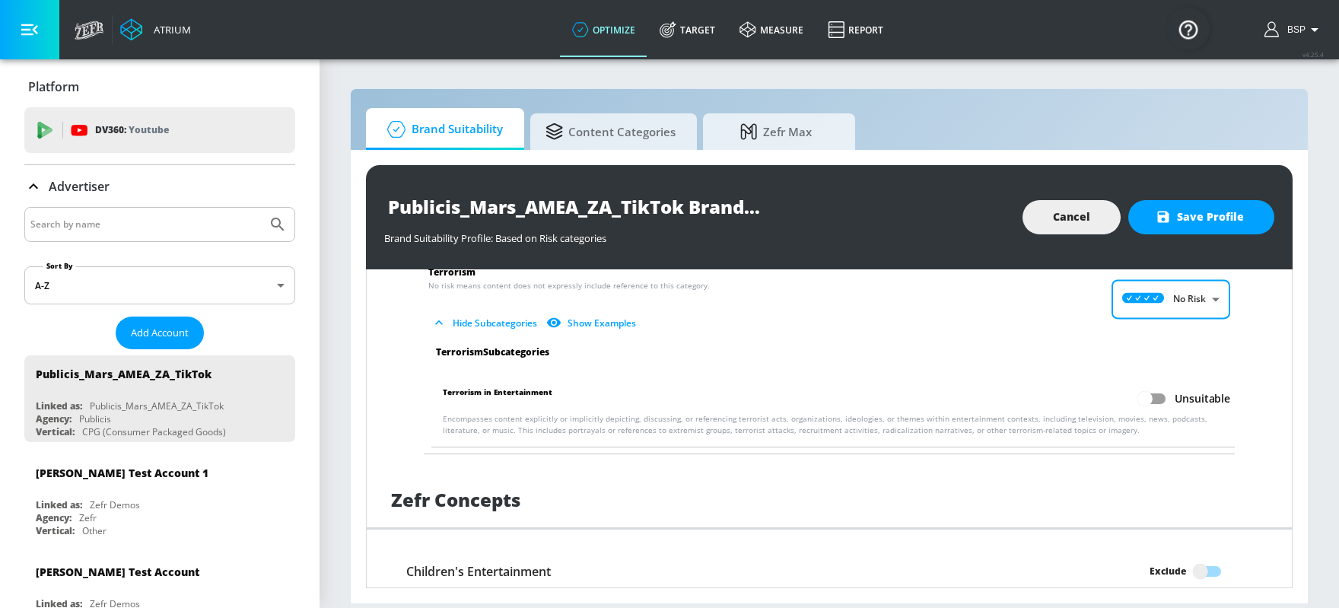
click at [1071, 393] on input "Unsuitable" at bounding box center [1145, 398] width 87 height 29
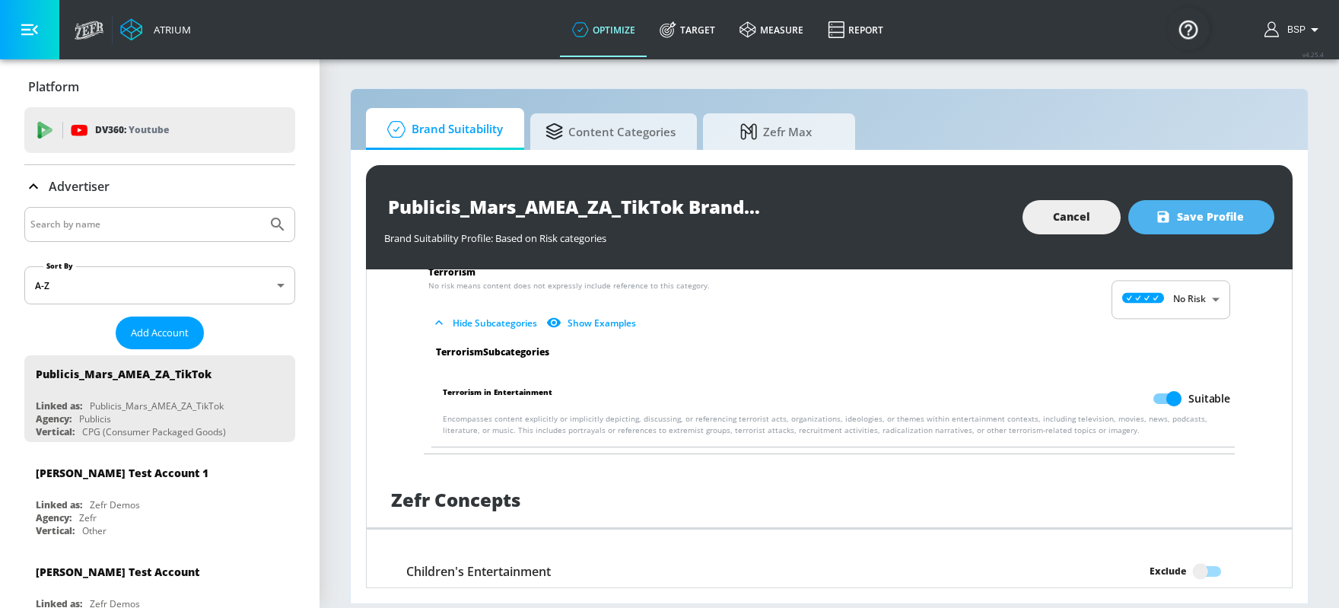
click at [1071, 211] on span "Save Profile" at bounding box center [1201, 217] width 85 height 19
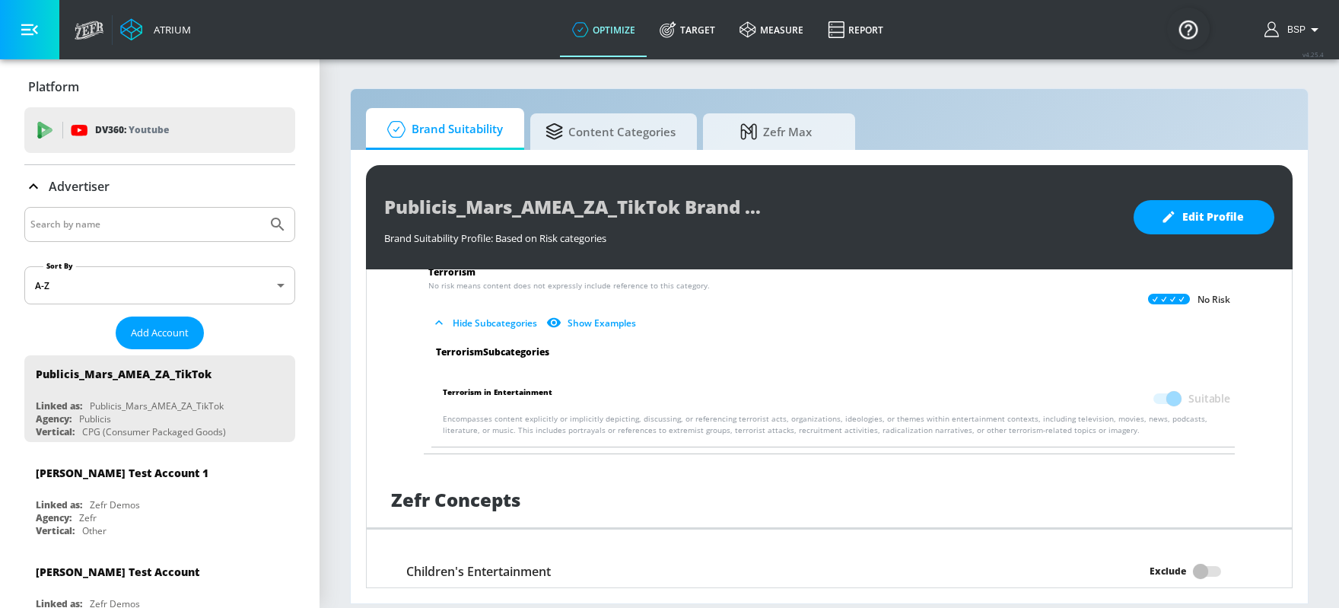
scroll to position [380, 0]
